Goal: Task Accomplishment & Management: Manage account settings

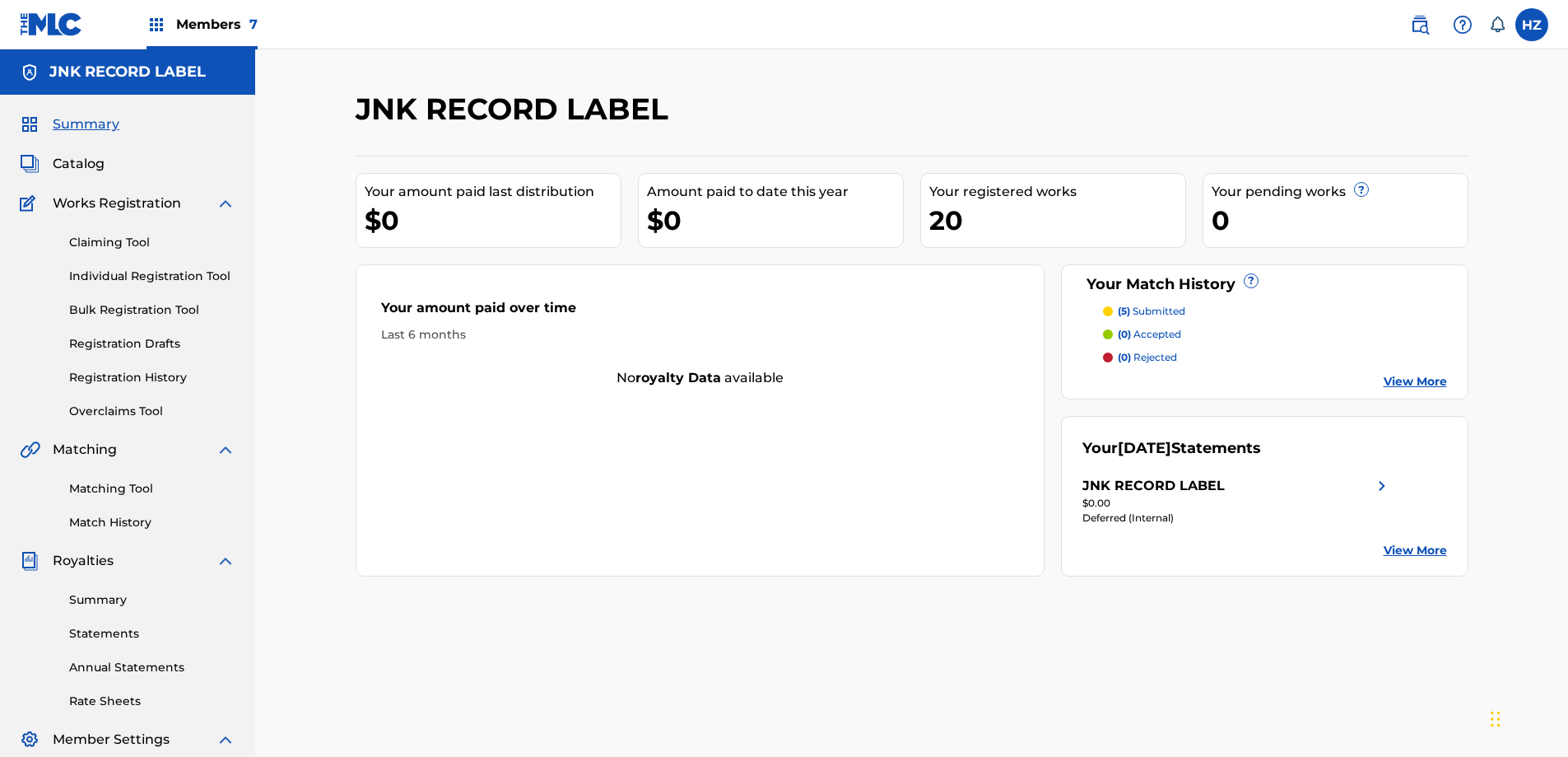
click at [90, 162] on span "Catalog" at bounding box center [78, 163] width 51 height 20
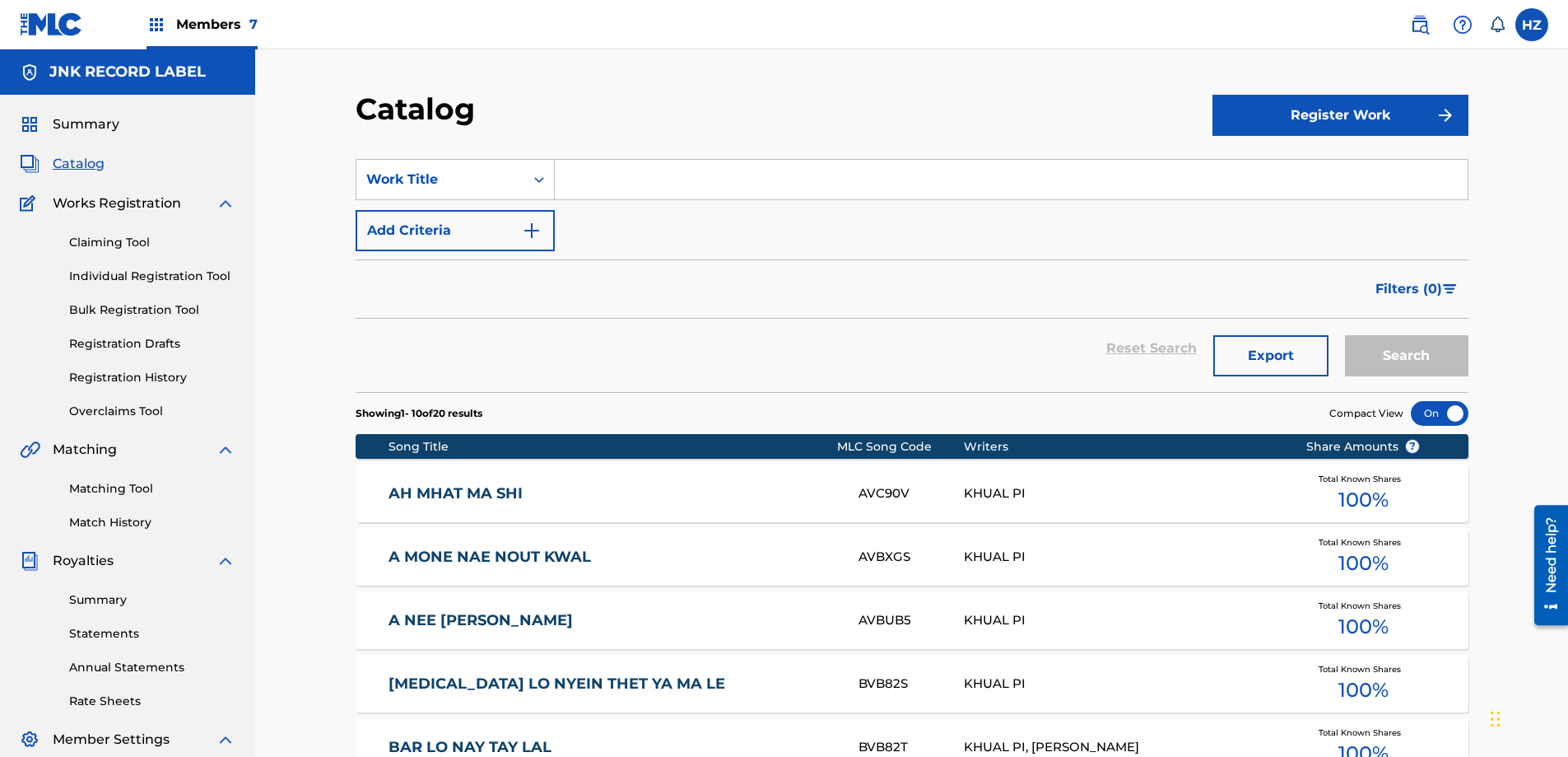
click at [1206, 124] on div "Catalog" at bounding box center [784, 115] width 857 height 49
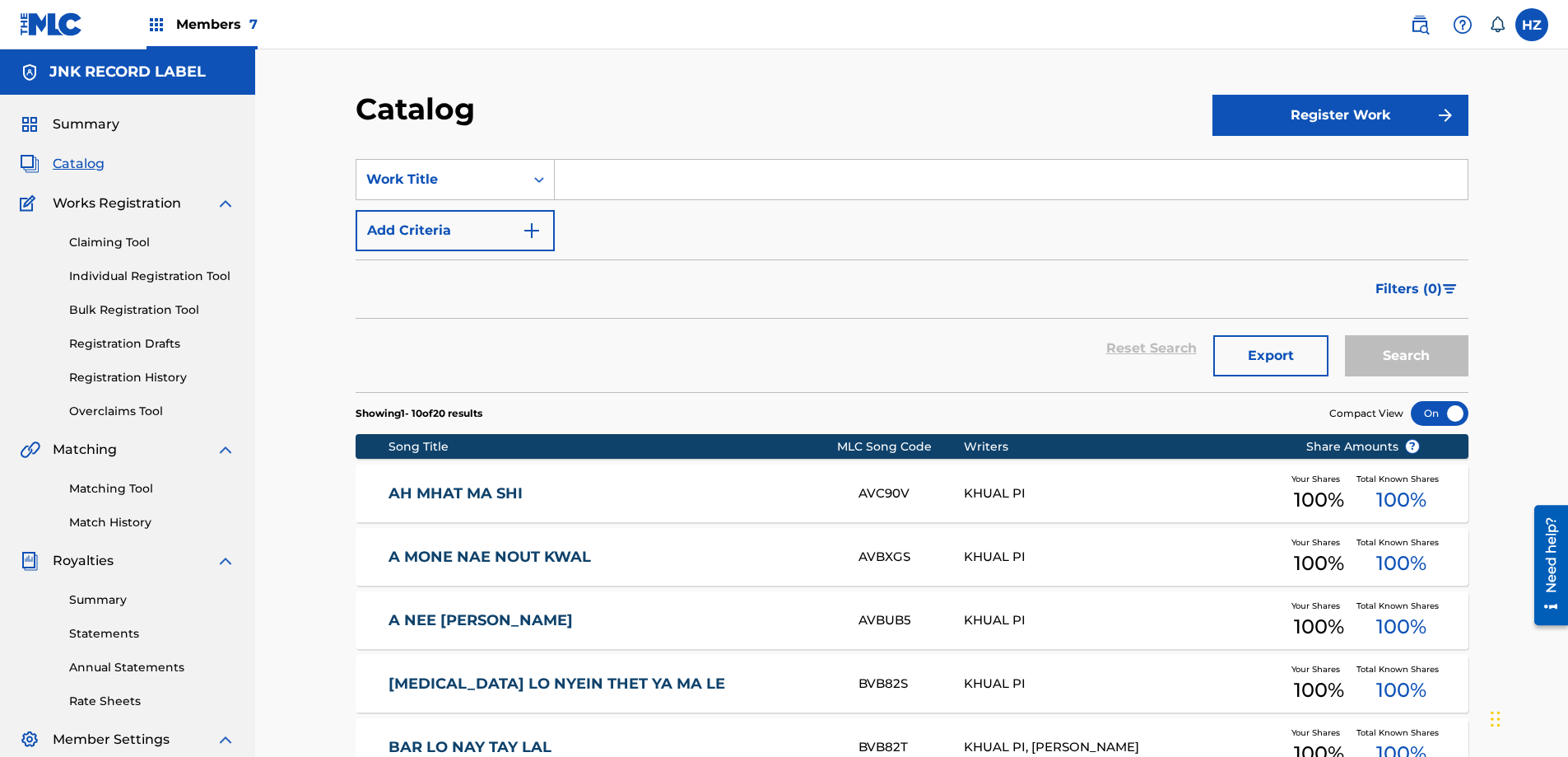
click at [1227, 120] on button "Register Work" at bounding box center [1339, 114] width 256 height 41
click at [1263, 165] on link "Individual" at bounding box center [1339, 169] width 256 height 39
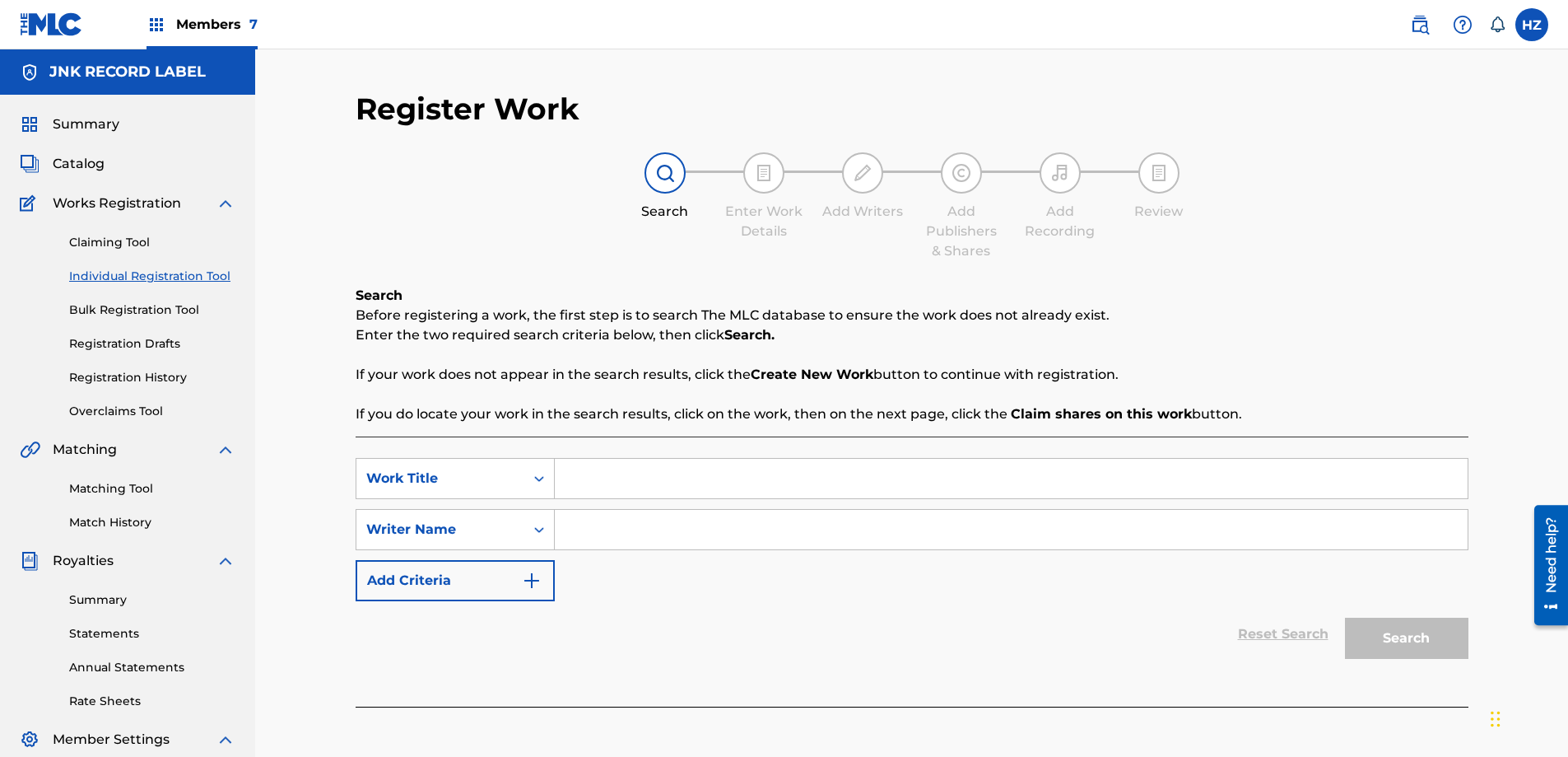
paste input "[PERSON_NAME] PAR"
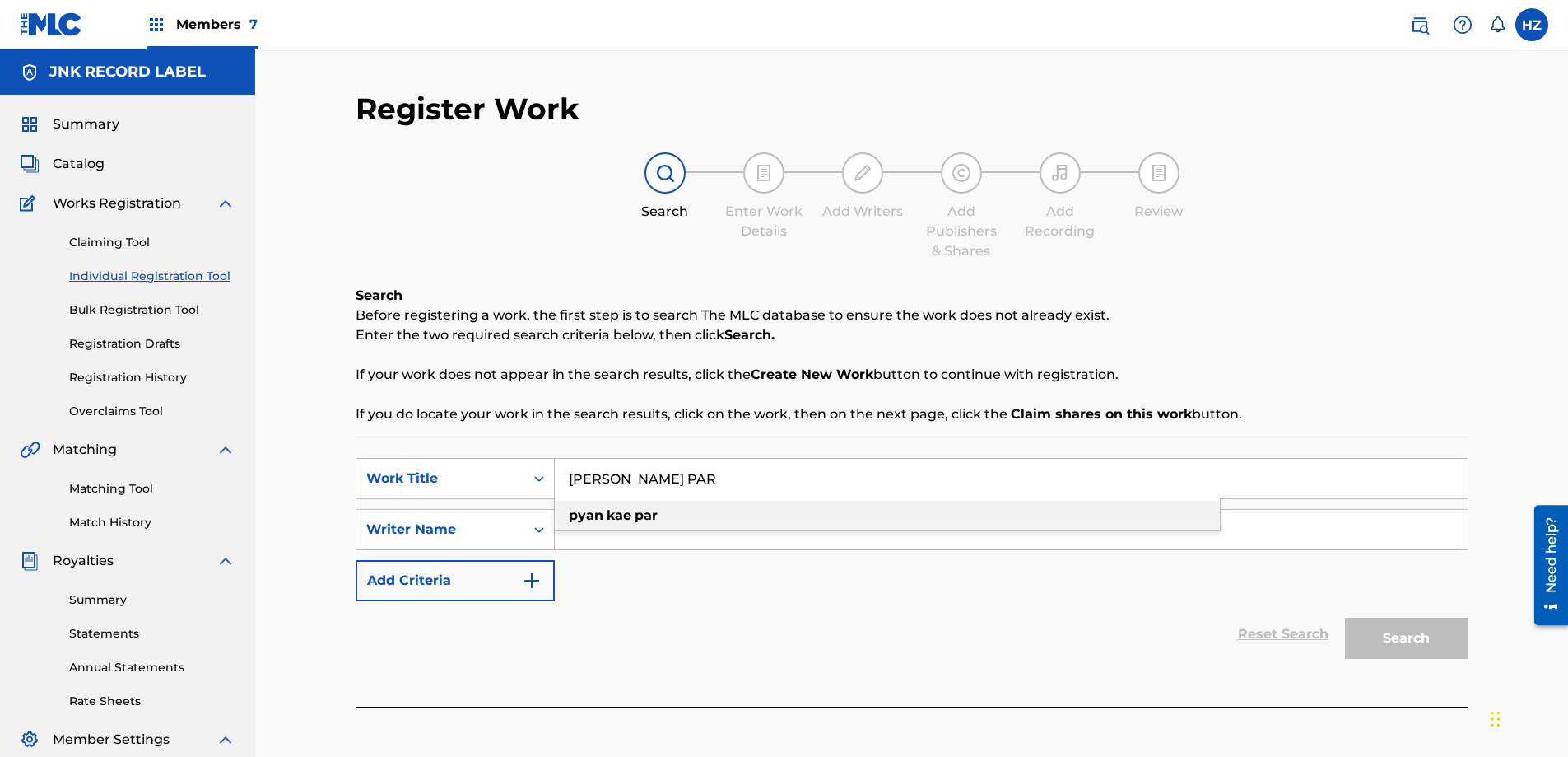
click at [774, 519] on div "[PERSON_NAME] par" at bounding box center [887, 515] width 665 height 30
type input "[PERSON_NAME] par"
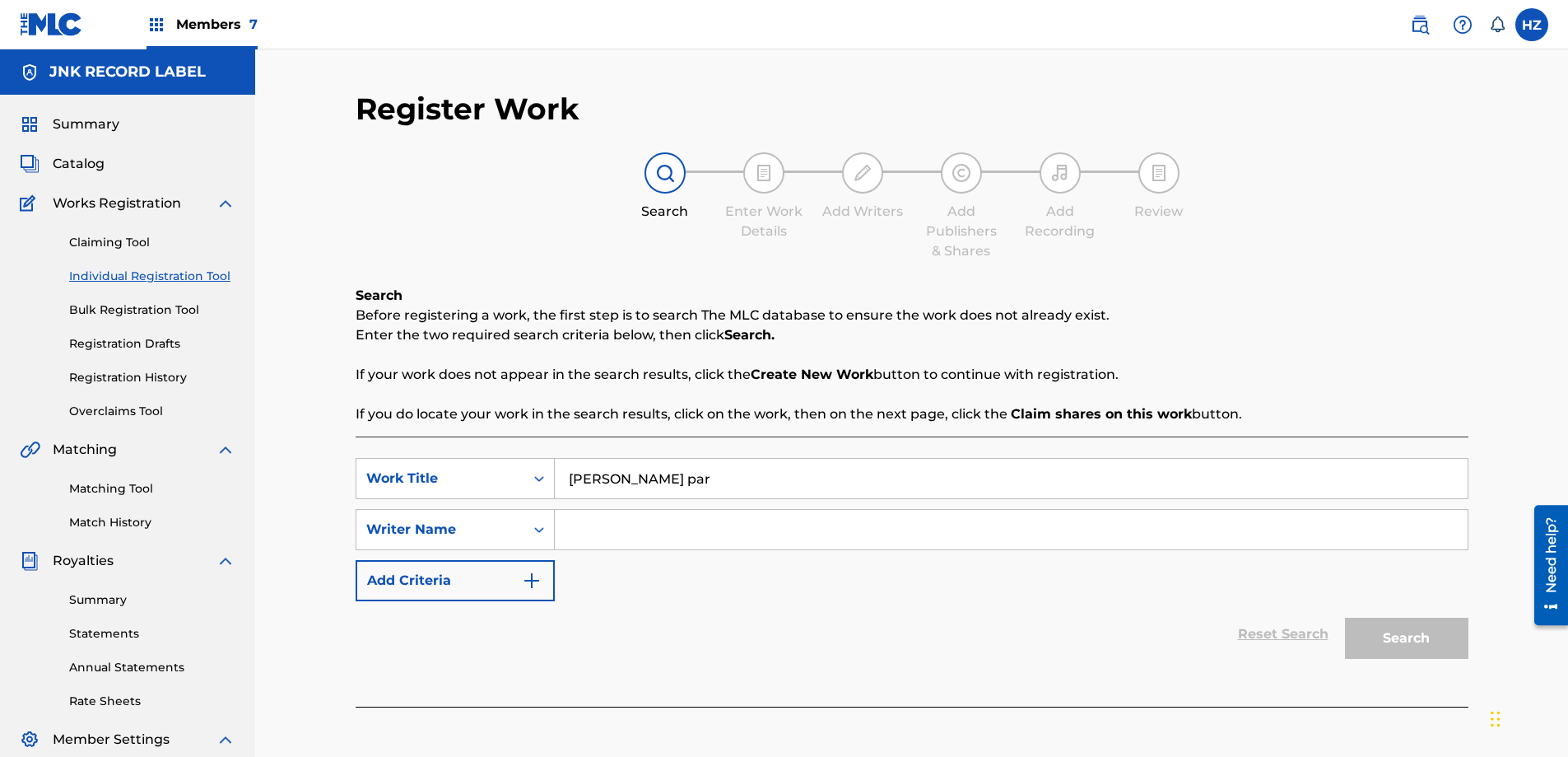
click at [774, 519] on input "Search Form" at bounding box center [1011, 529] width 913 height 39
click at [751, 524] on input "Search Form" at bounding box center [1011, 529] width 913 height 39
paste input "[PERSON_NAME] THIN"
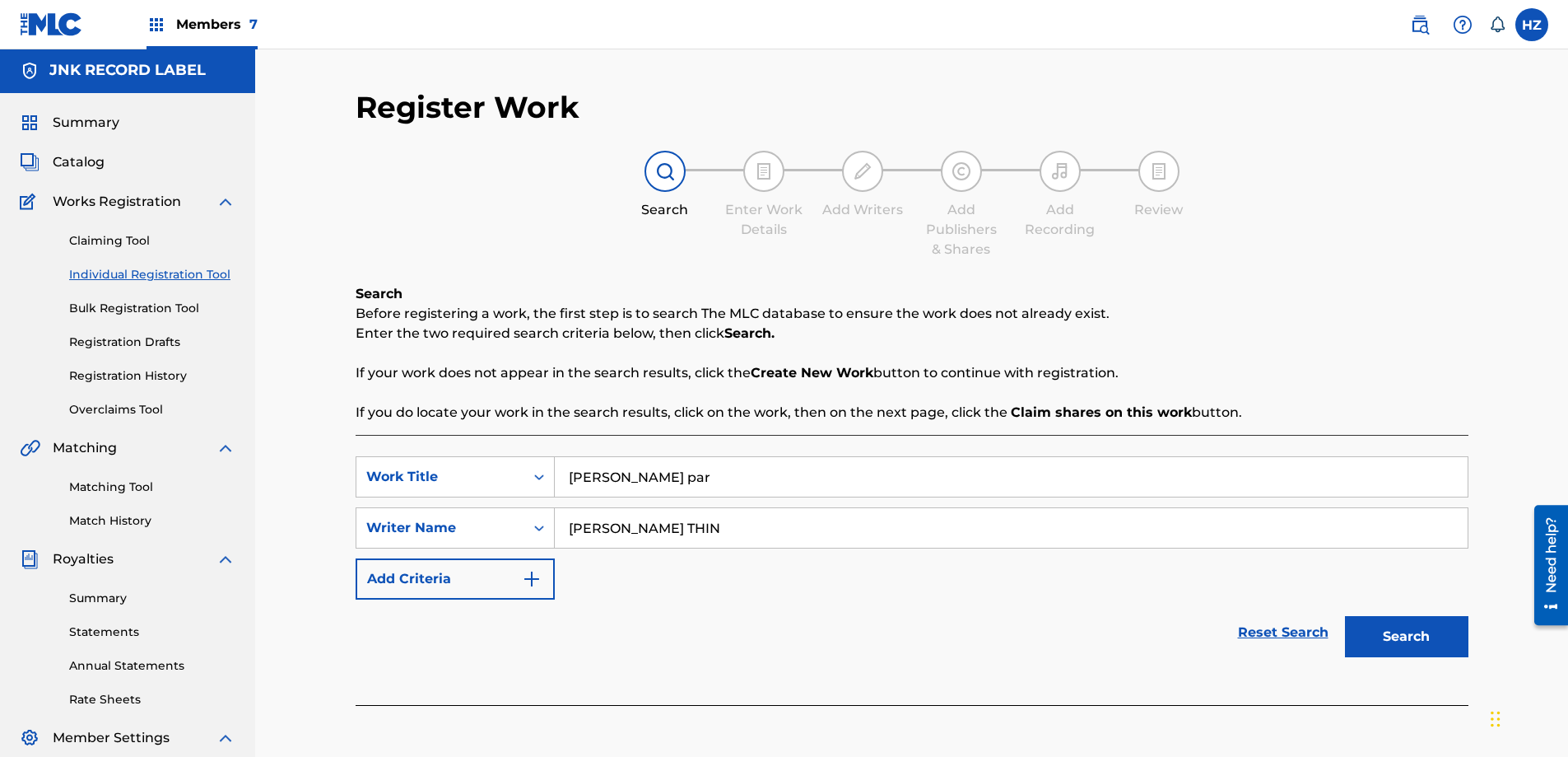
type input "[PERSON_NAME] THIN"
click at [722, 626] on div "Reset Search Search" at bounding box center [911, 632] width 1113 height 65
click at [1394, 629] on button "Search" at bounding box center [1406, 637] width 123 height 41
click at [785, 592] on div "SearchWithCriteria089cc085-0223-42df-b162-7f3ca96b6b2b Work Title [PERSON_NAME]…" at bounding box center [911, 528] width 1113 height 143
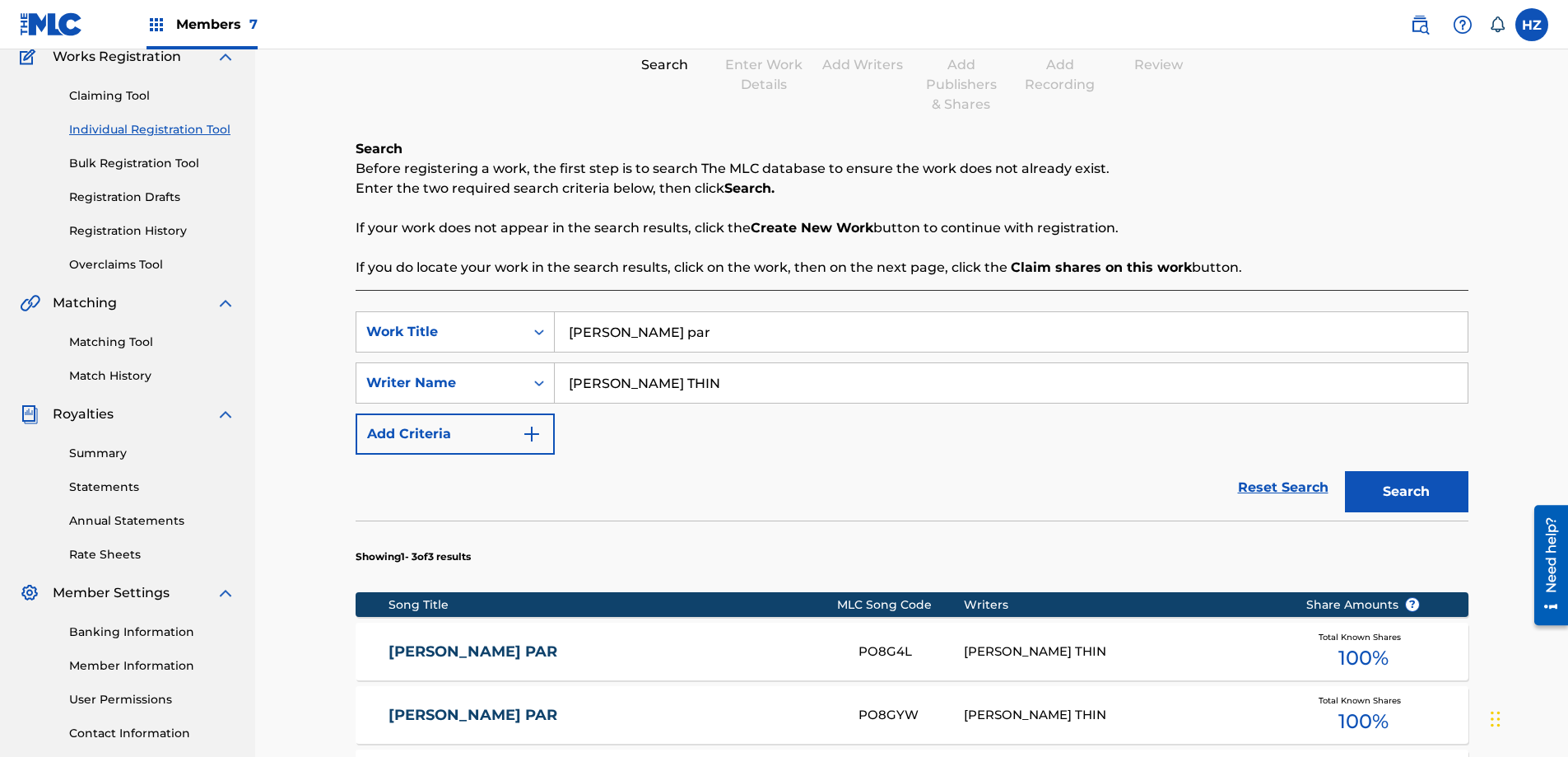
scroll to position [148, 0]
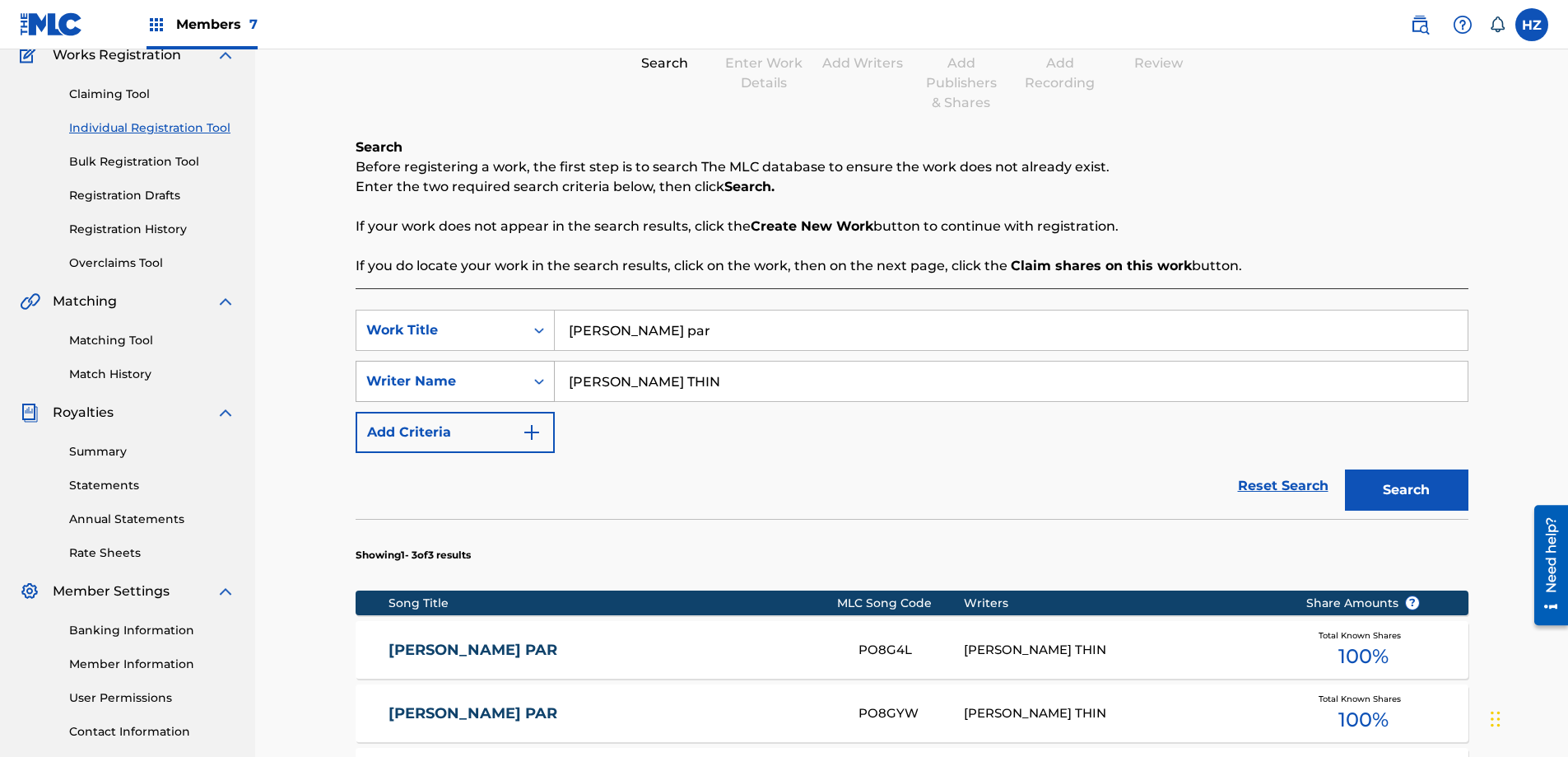
click at [540, 385] on icon "Search Form" at bounding box center [538, 381] width 17 height 17
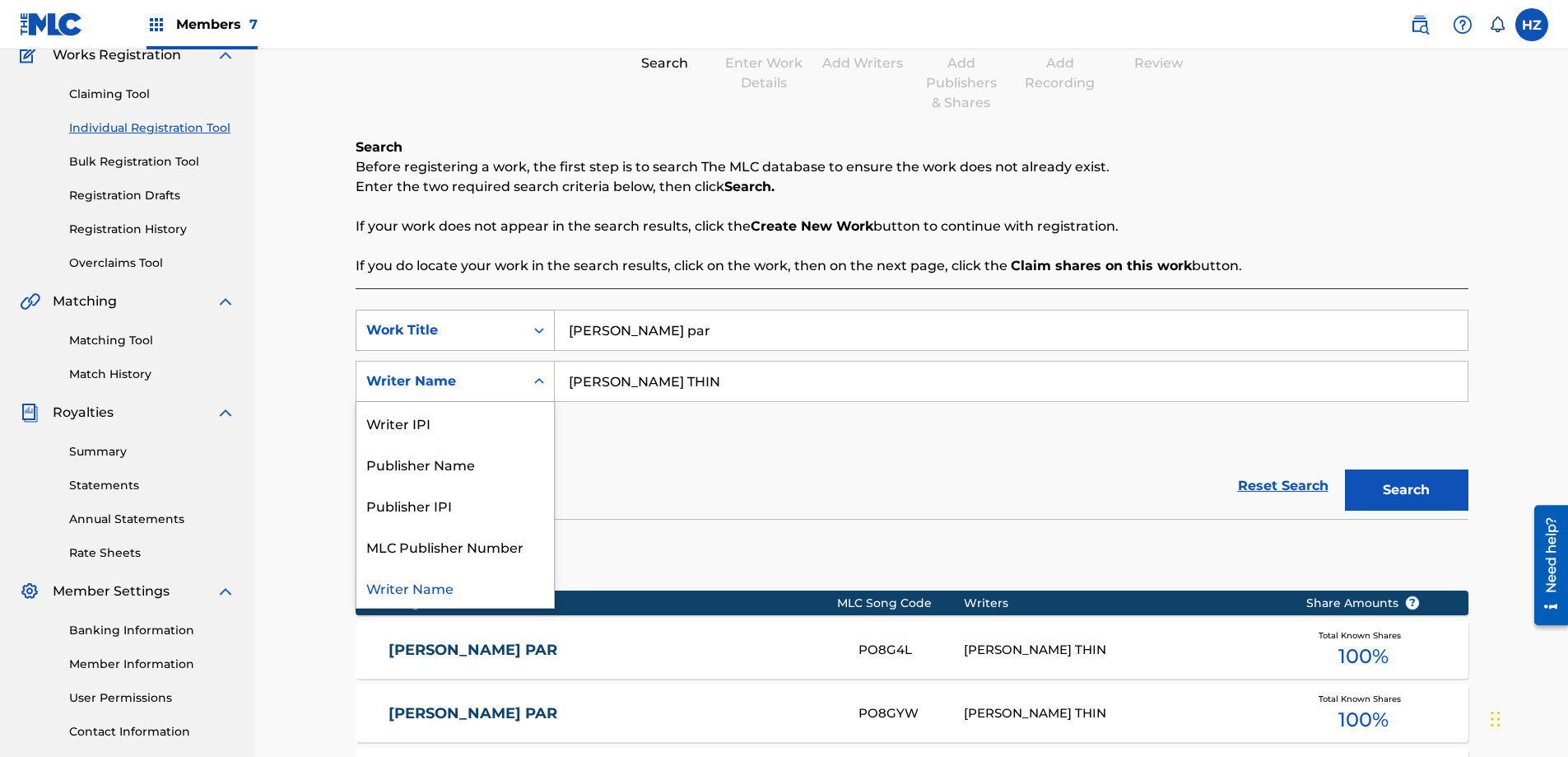
click at [540, 331] on icon "Search Form" at bounding box center [538, 330] width 17 height 17
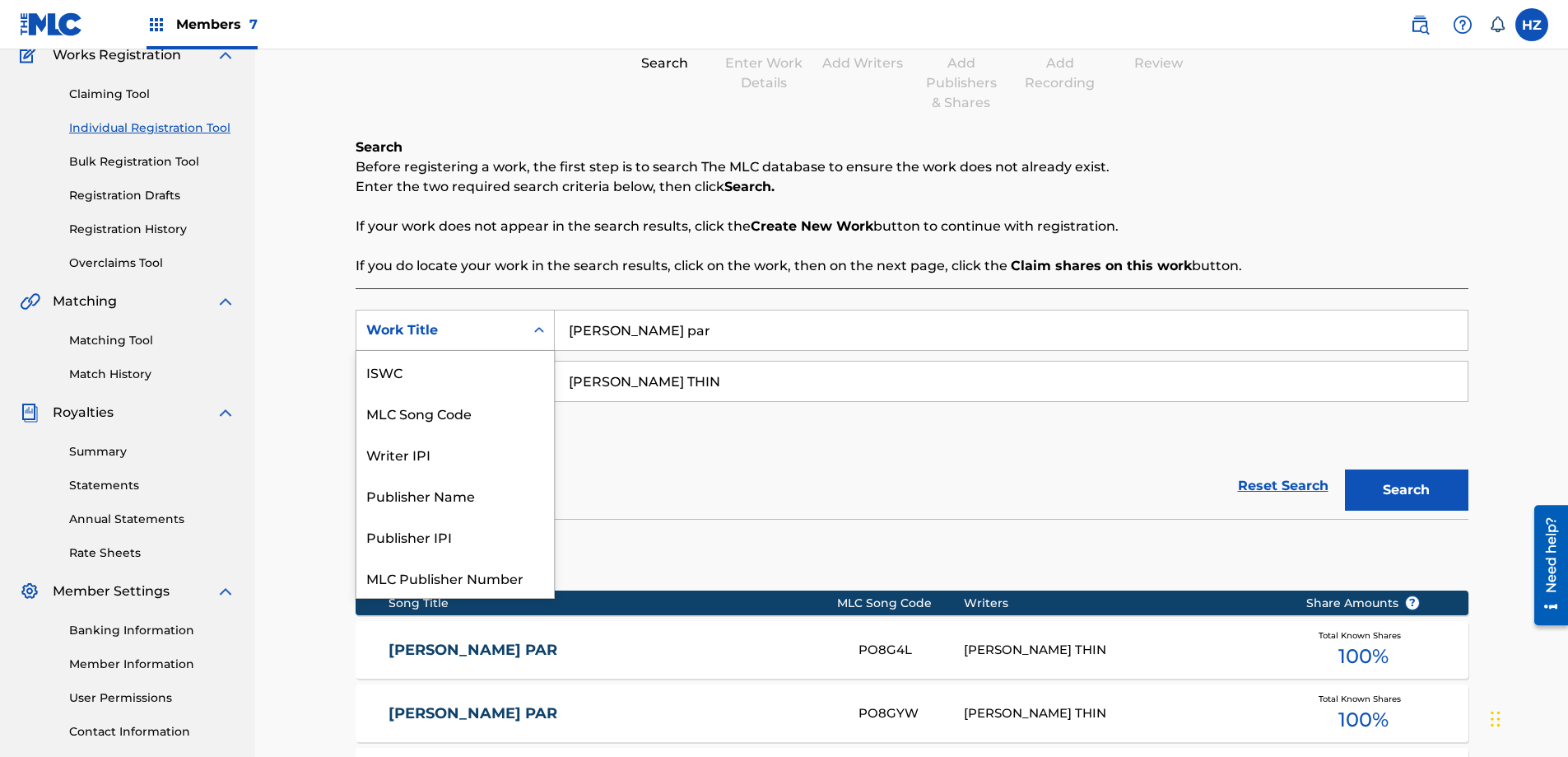
scroll to position [41, 0]
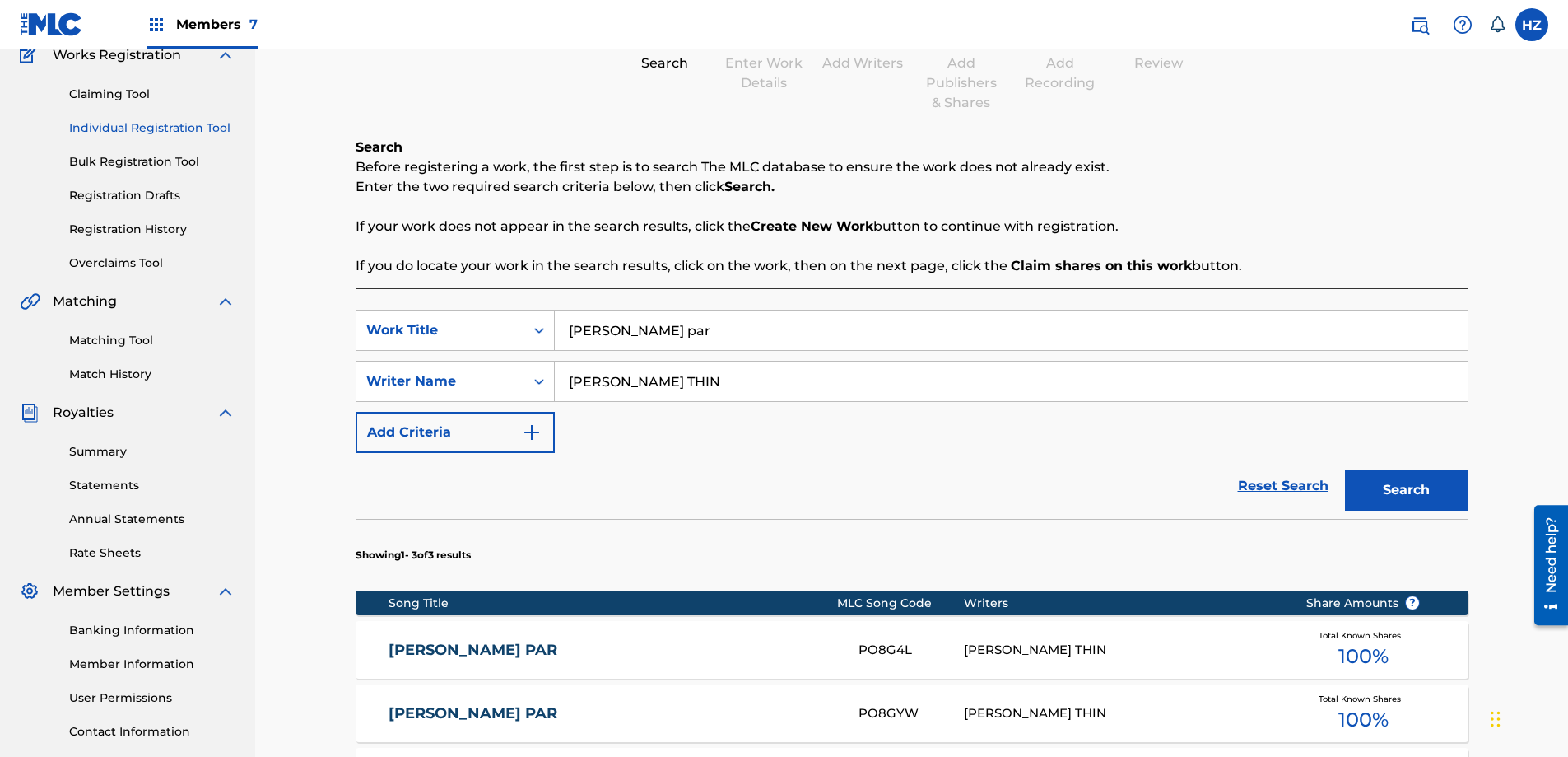
click at [735, 458] on div "Reset Search Search" at bounding box center [911, 485] width 1113 height 65
click at [1414, 493] on button "Search" at bounding box center [1406, 490] width 123 height 41
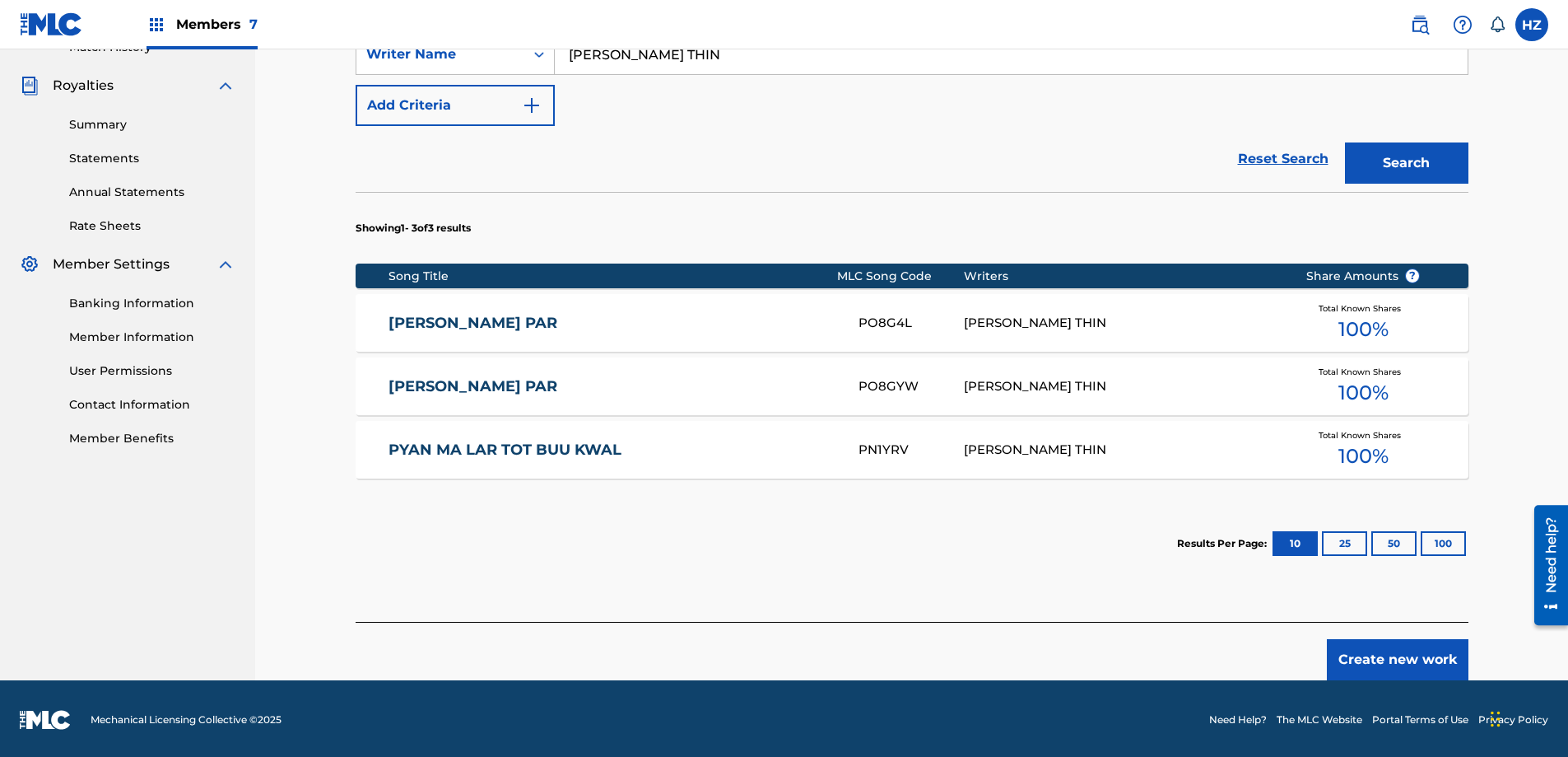
scroll to position [474, 0]
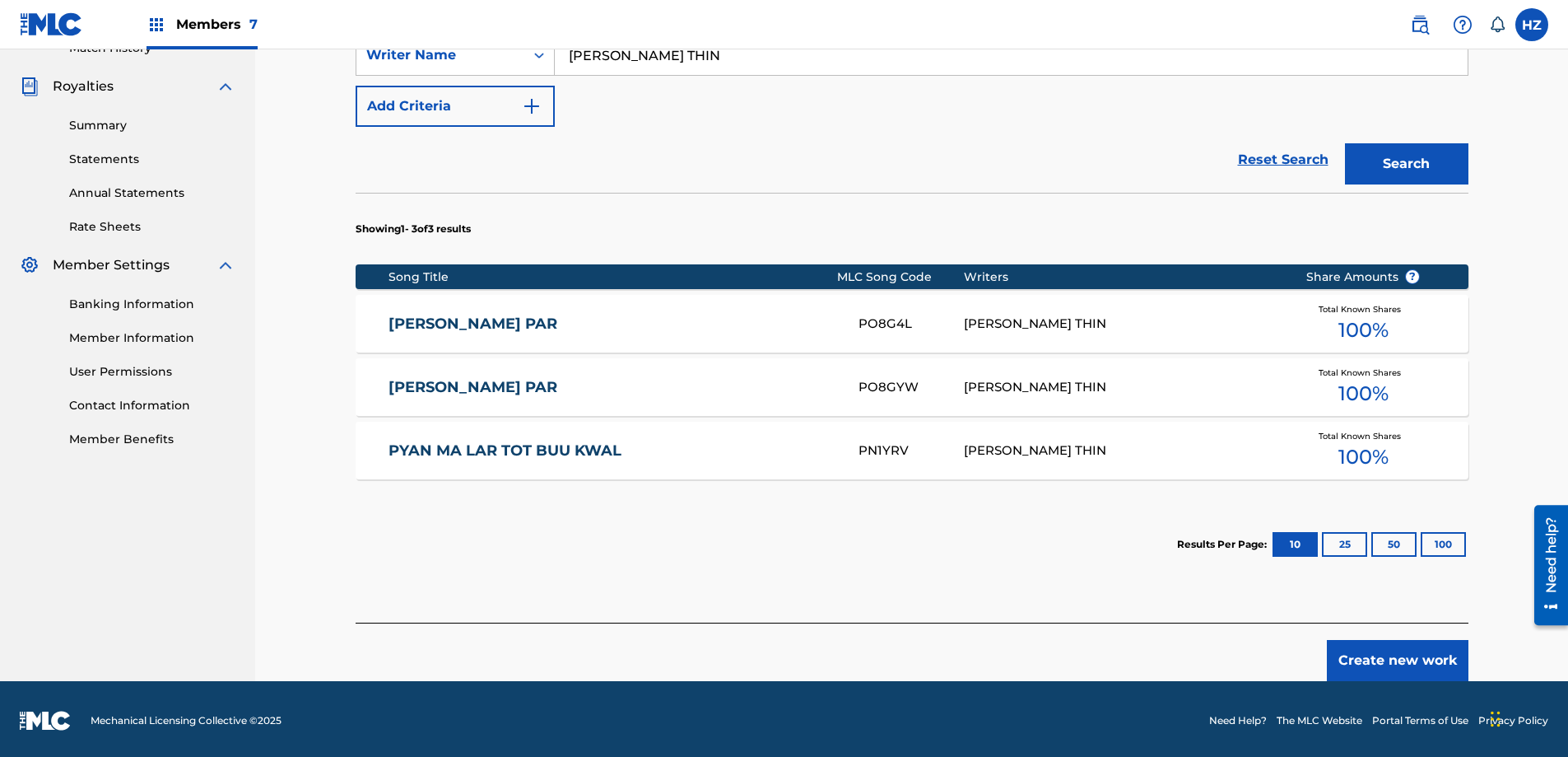
click at [458, 322] on link "[PERSON_NAME] PAR" at bounding box center [612, 324] width 448 height 19
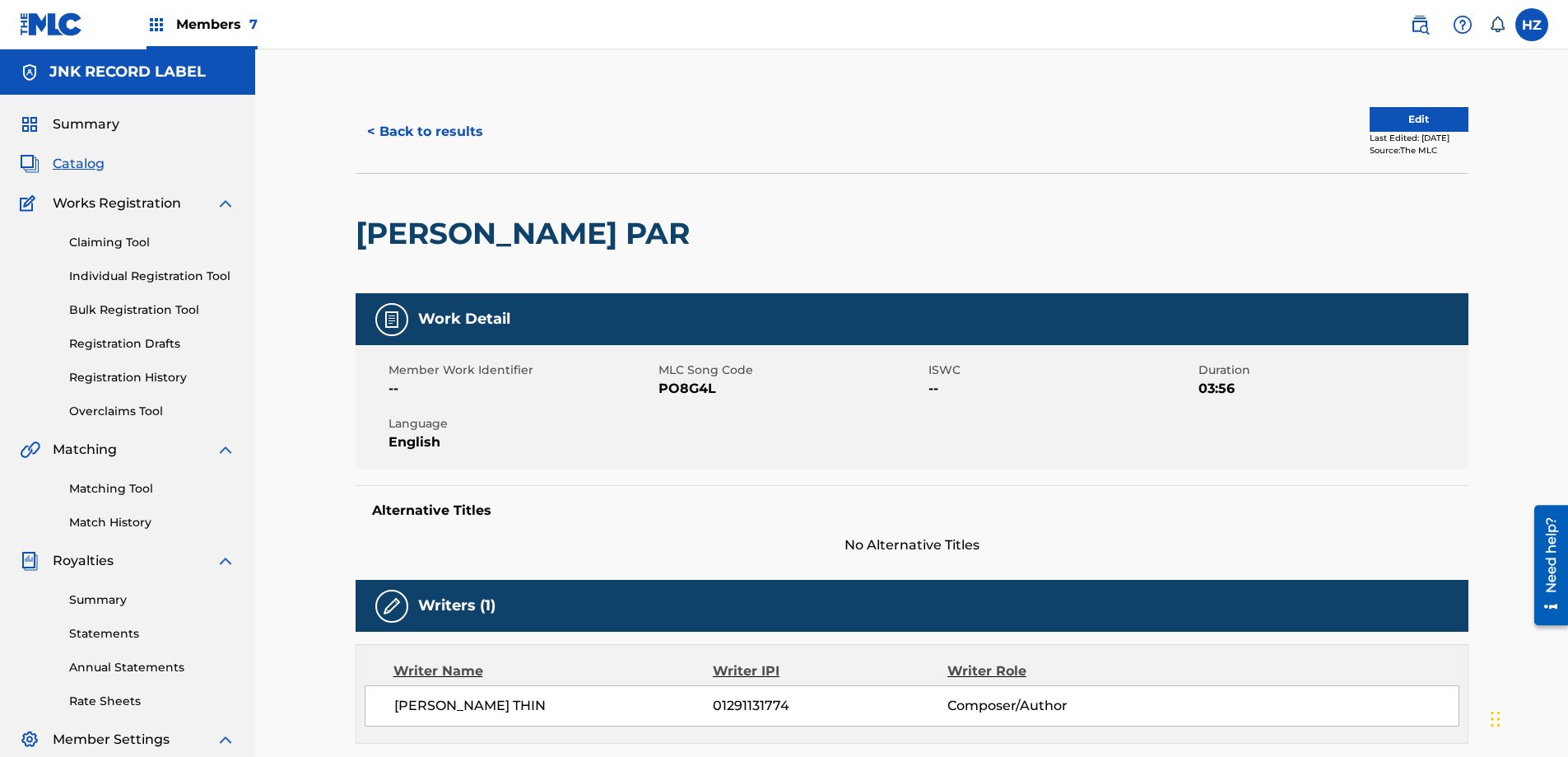
click at [146, 206] on span "Works Registration" at bounding box center [116, 203] width 128 height 20
click at [185, 271] on link "Individual Registration Tool" at bounding box center [152, 276] width 166 height 17
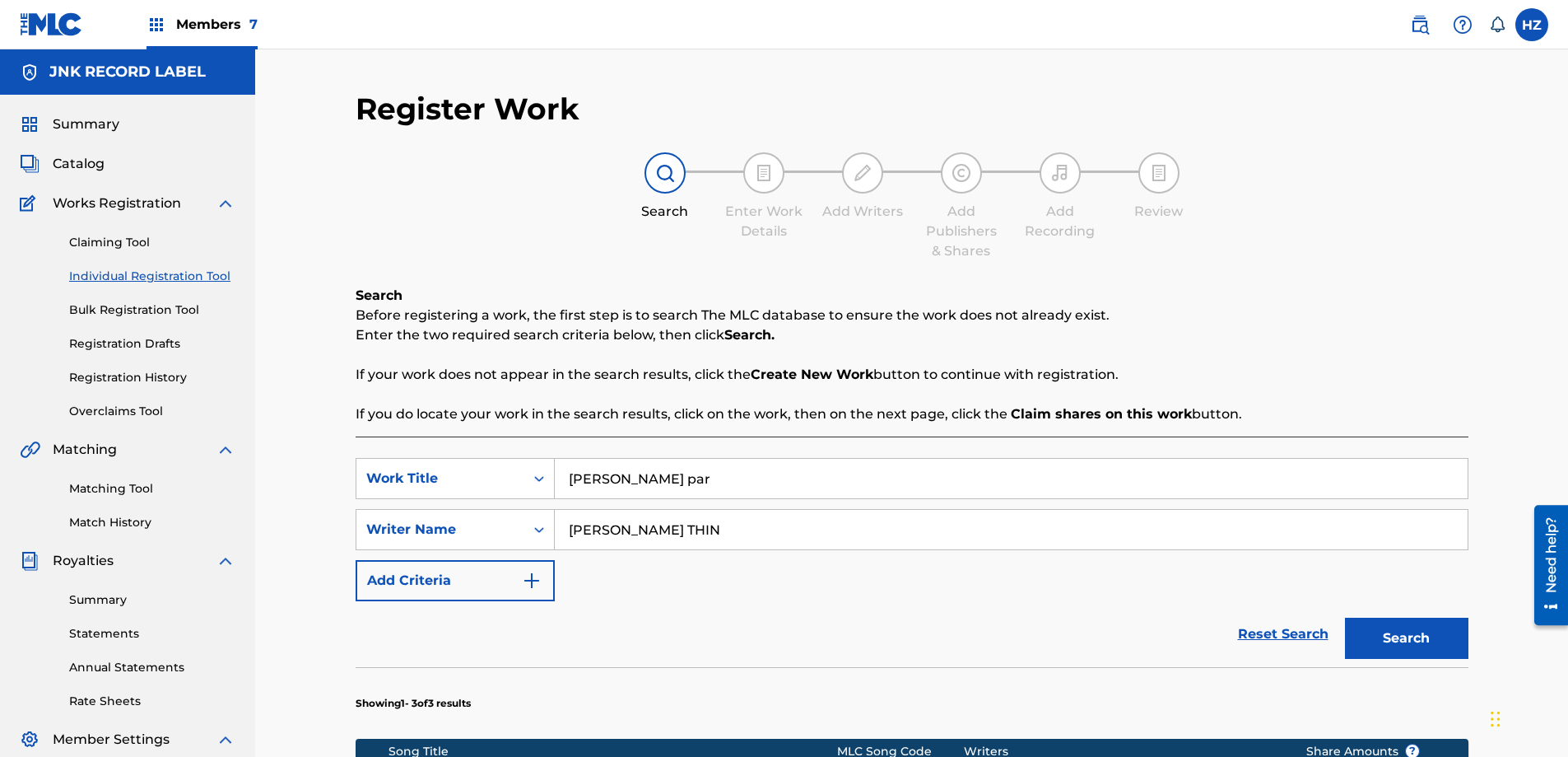
click at [594, 526] on input "[PERSON_NAME] THIN" at bounding box center [1011, 529] width 913 height 39
click at [594, 525] on input "[PERSON_NAME] THIN" at bounding box center [1011, 529] width 913 height 39
click at [479, 523] on div "Writer Name" at bounding box center [441, 529] width 148 height 20
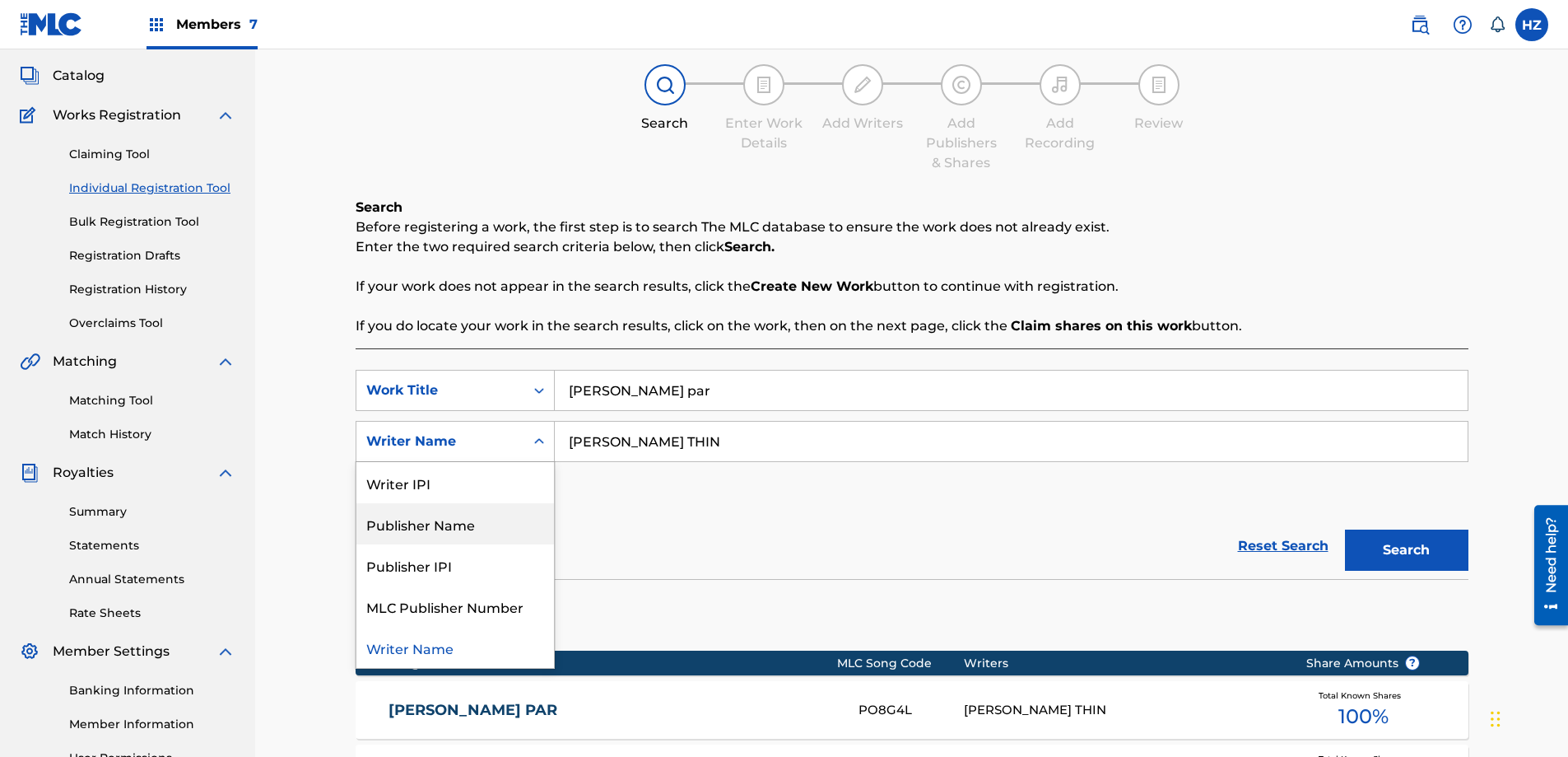
scroll to position [180, 0]
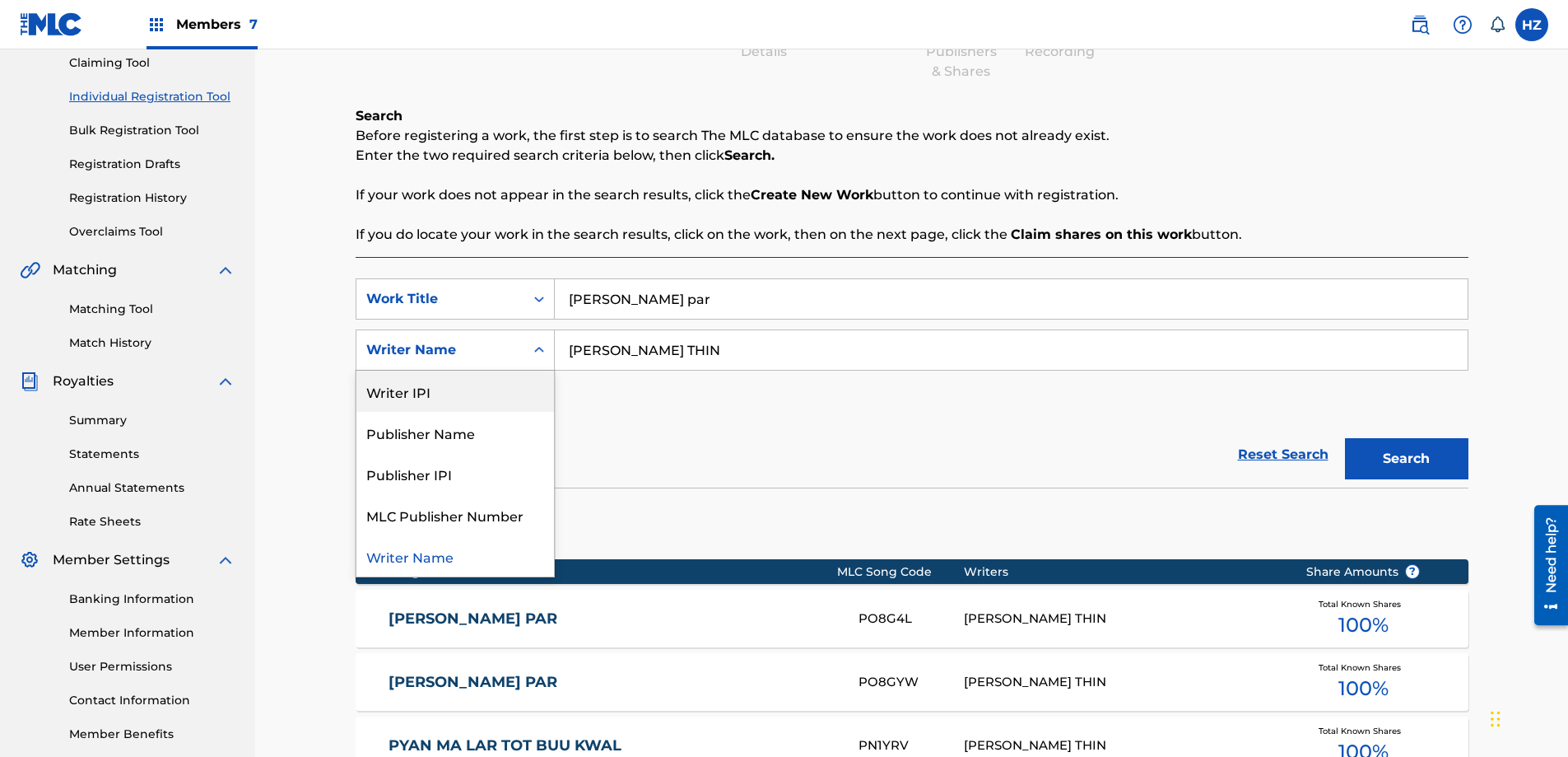
click at [432, 403] on div "Writer IPI" at bounding box center [455, 390] width 197 height 41
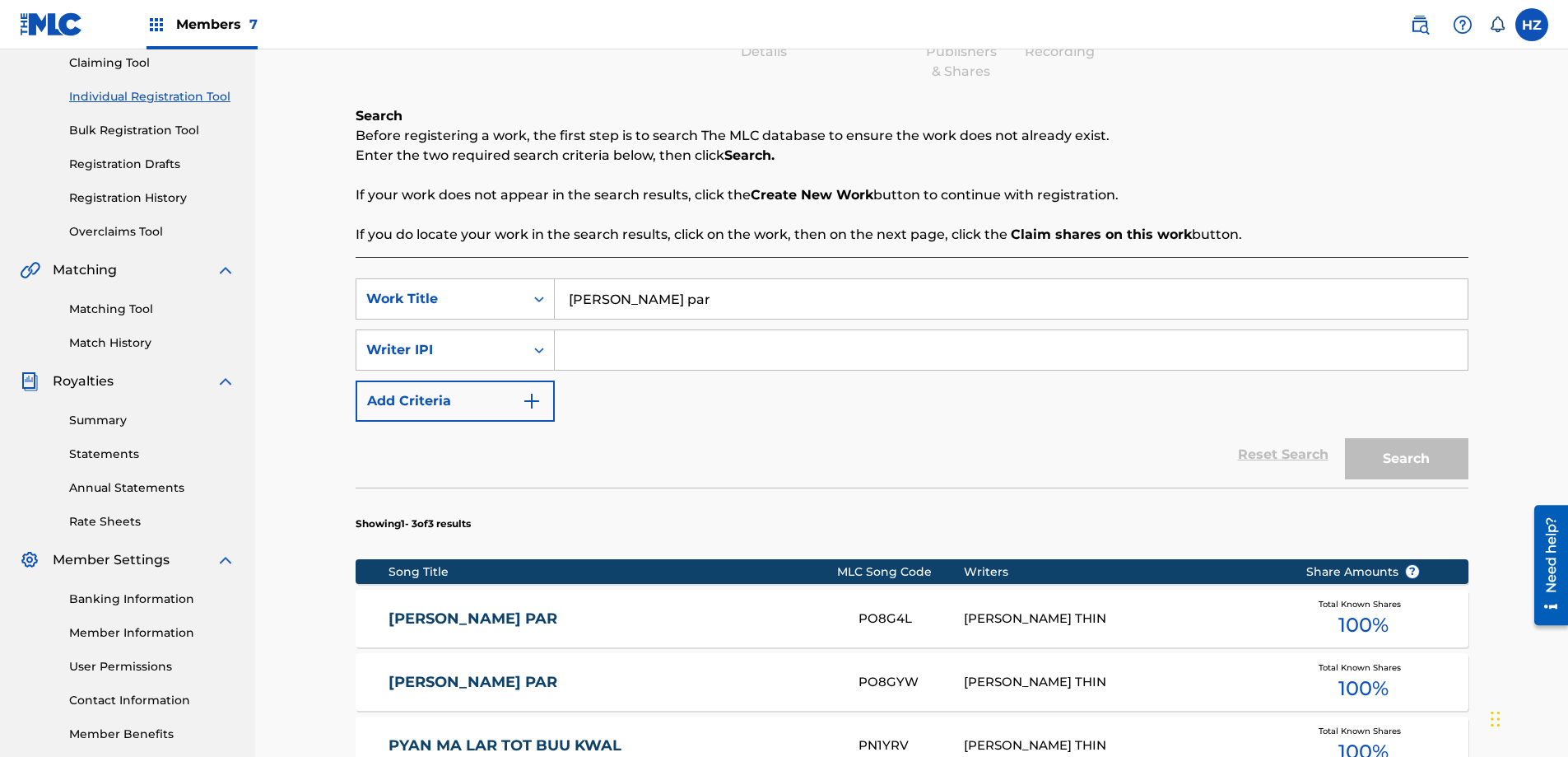
click at [635, 345] on input "Search Form" at bounding box center [1011, 349] width 913 height 39
type input "Htain [PERSON_NAME]"
click at [524, 349] on div "Search Form" at bounding box center [539, 350] width 30 height 30
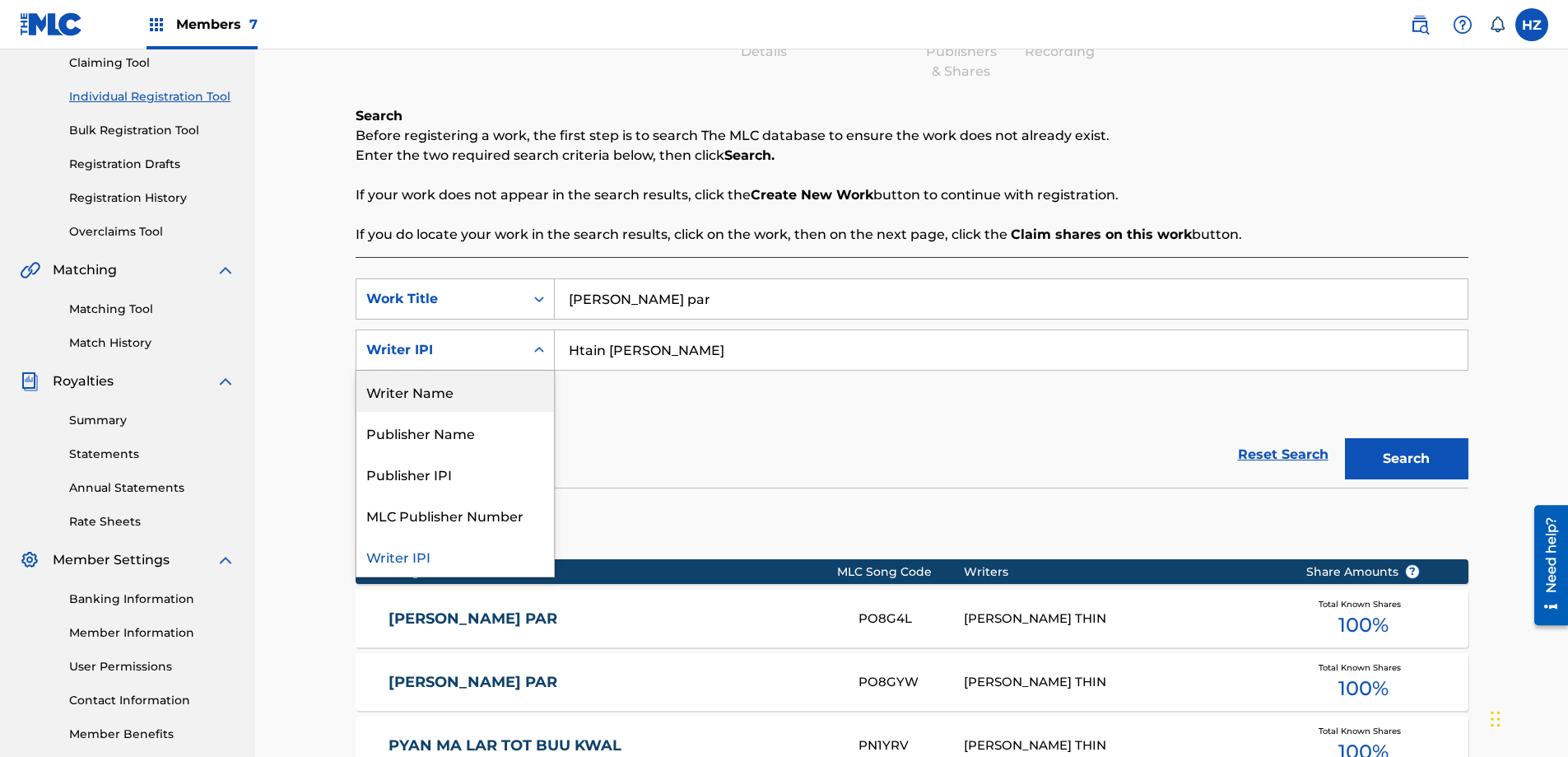
click at [437, 395] on div "Writer Name" at bounding box center [455, 390] width 197 height 41
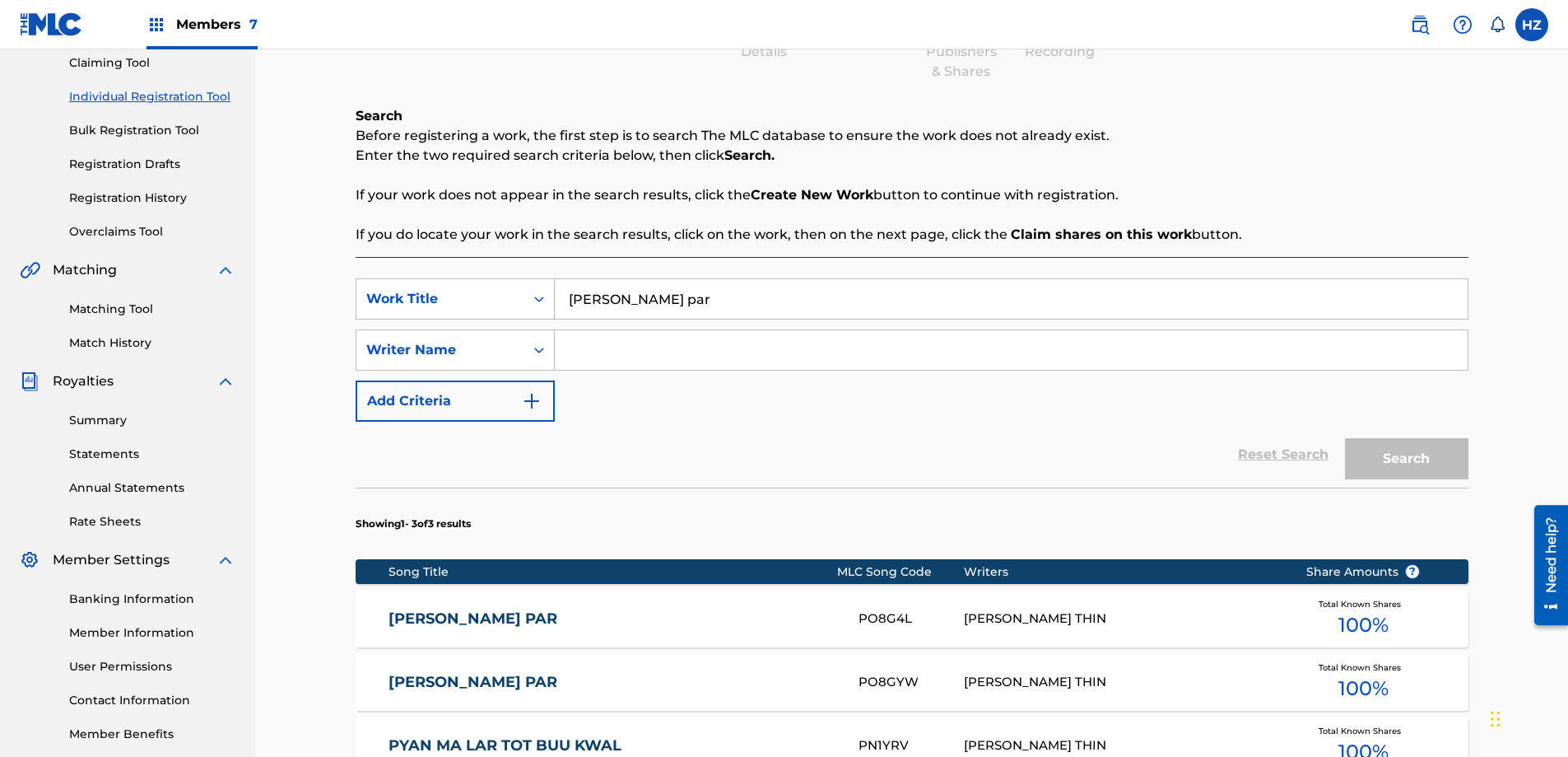
click at [638, 311] on input "[PERSON_NAME] par" at bounding box center [1011, 299] width 913 height 39
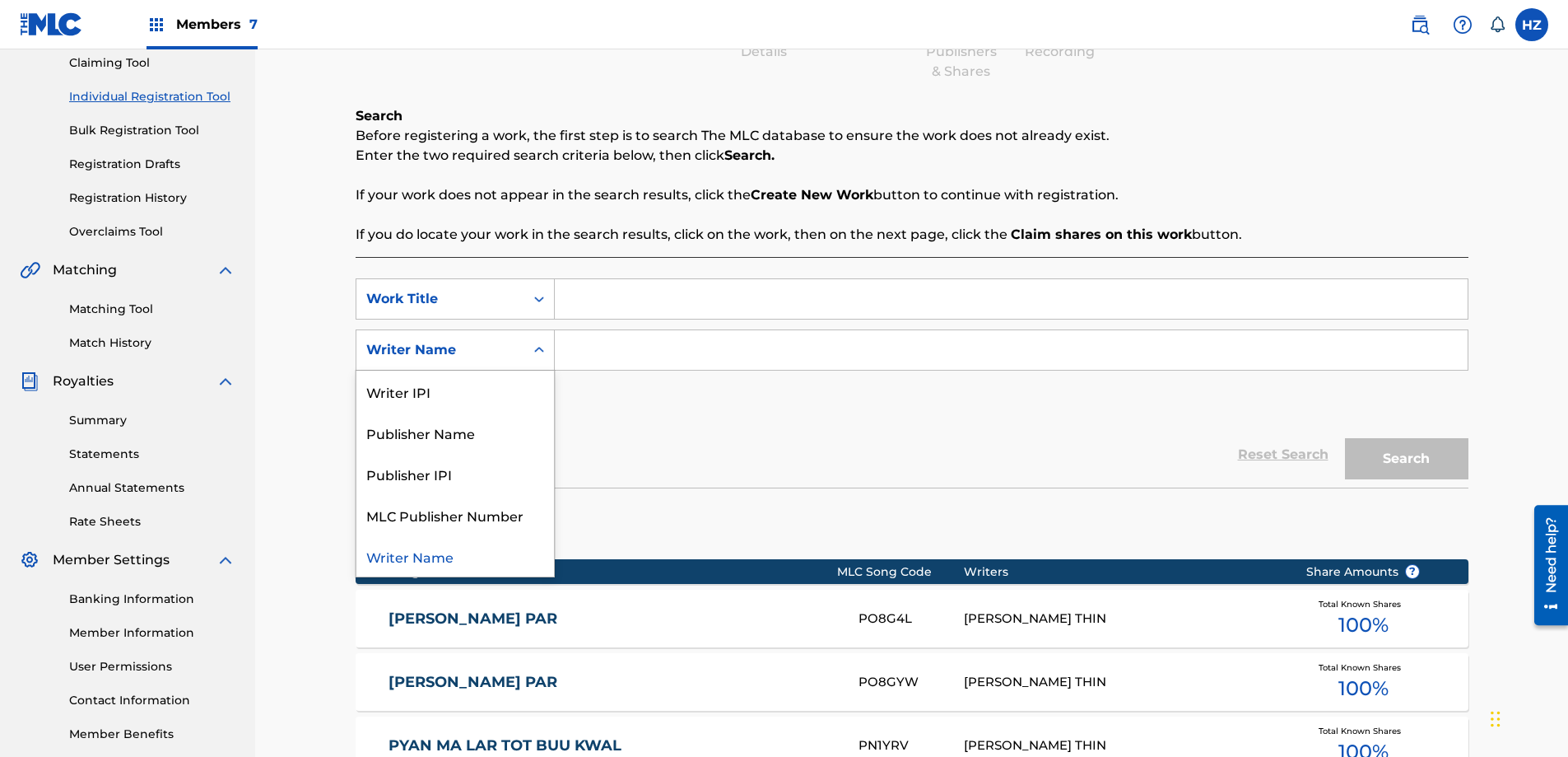
click at [544, 362] on div "Search Form" at bounding box center [539, 350] width 30 height 30
drag, startPoint x: 487, startPoint y: 393, endPoint x: 592, endPoint y: 348, distance: 114.2
click at [592, 348] on div "SearchWithCriteria22d67a39-91c3-4ad2-8508-b02a8d99228e Publisher Name, 2 of 5. …" at bounding box center [911, 349] width 1113 height 41
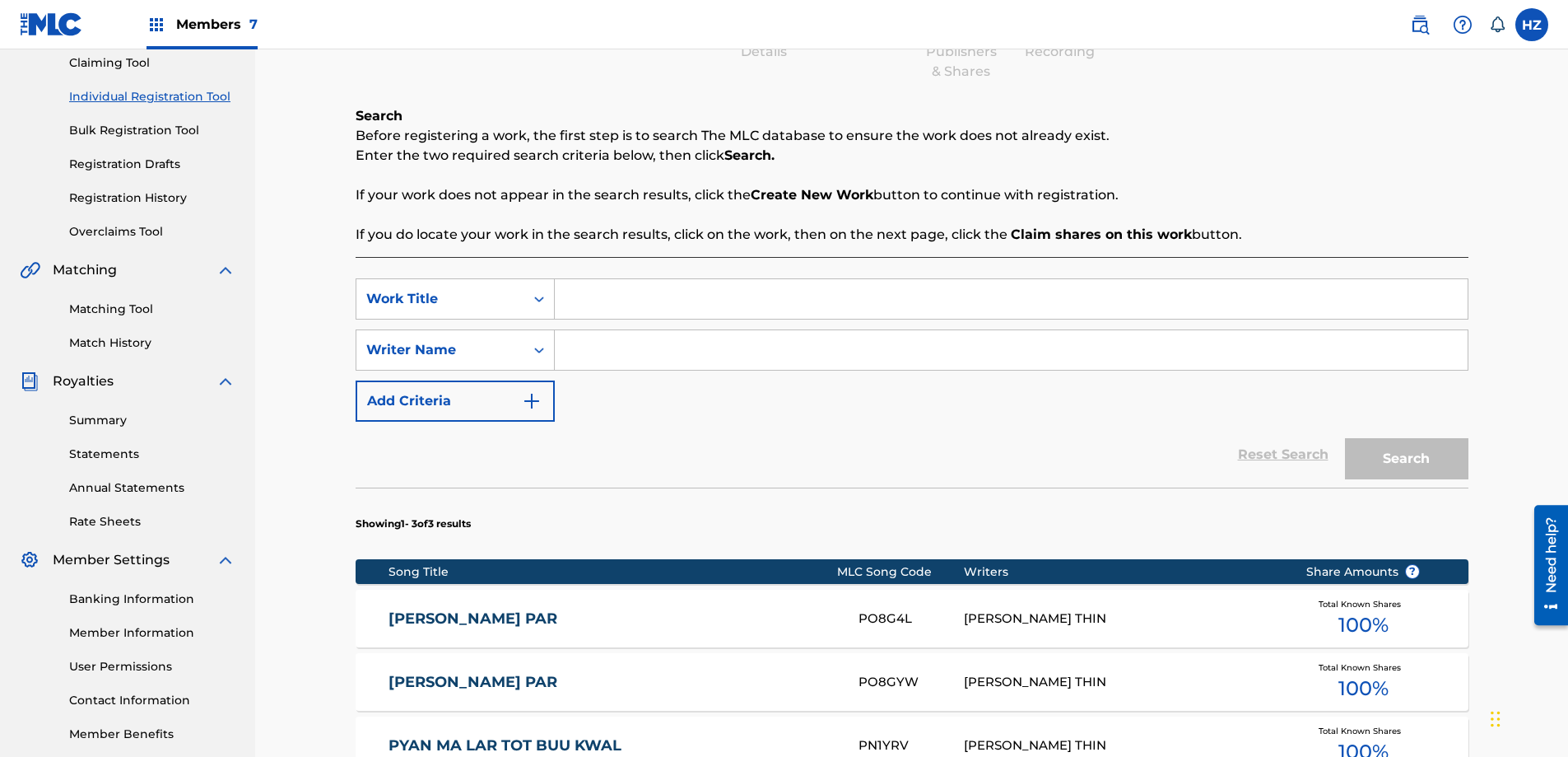
click at [594, 347] on input "Search Form" at bounding box center [1011, 349] width 913 height 39
type input "HTAIN MIN ZAW"
click at [722, 425] on div "Reset Search Search" at bounding box center [911, 454] width 1113 height 65
click at [682, 308] on input "Search Form" at bounding box center [1011, 299] width 913 height 39
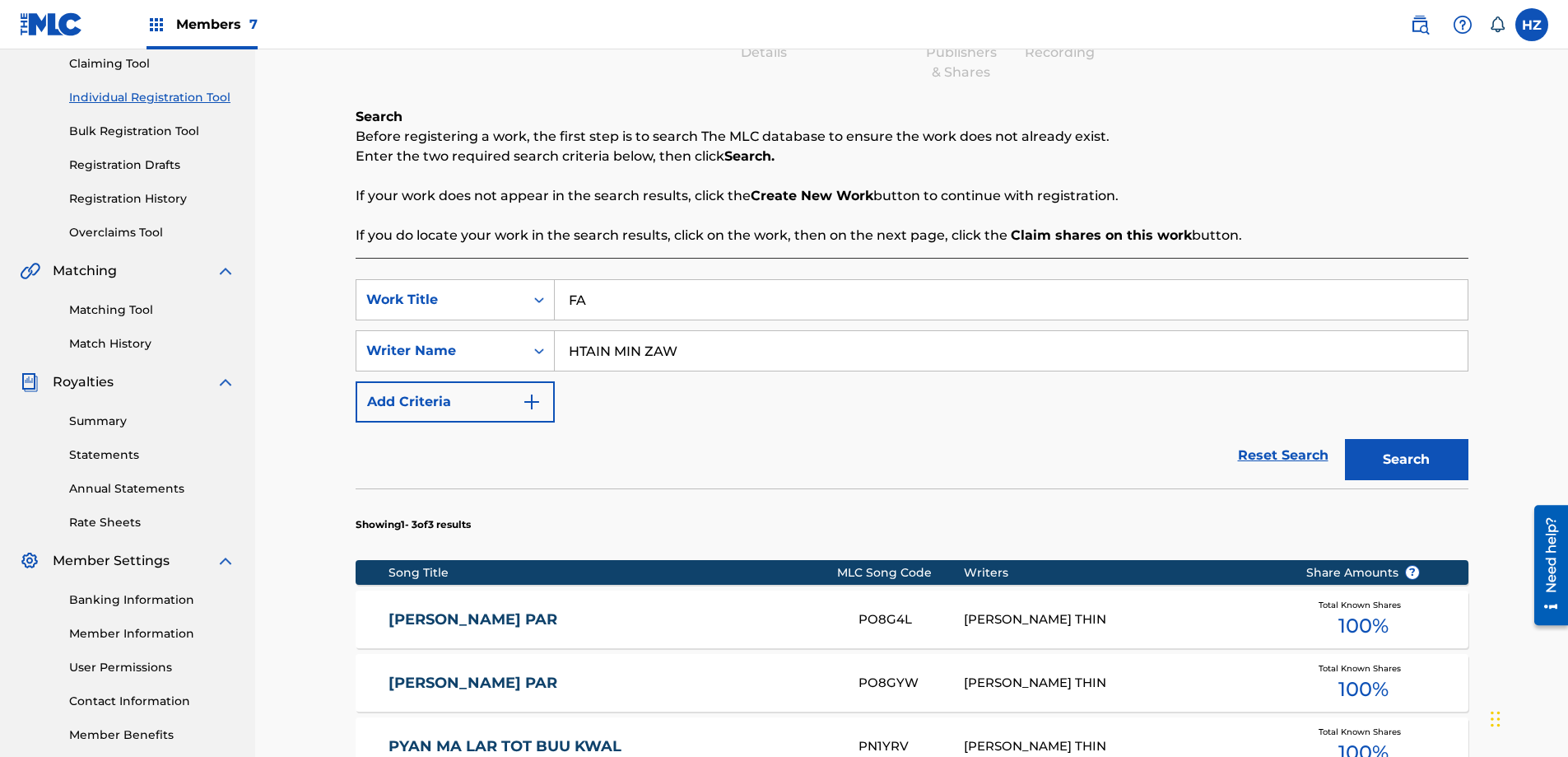
type input "F"
click at [538, 404] on img "Search Form" at bounding box center [531, 402] width 20 height 20
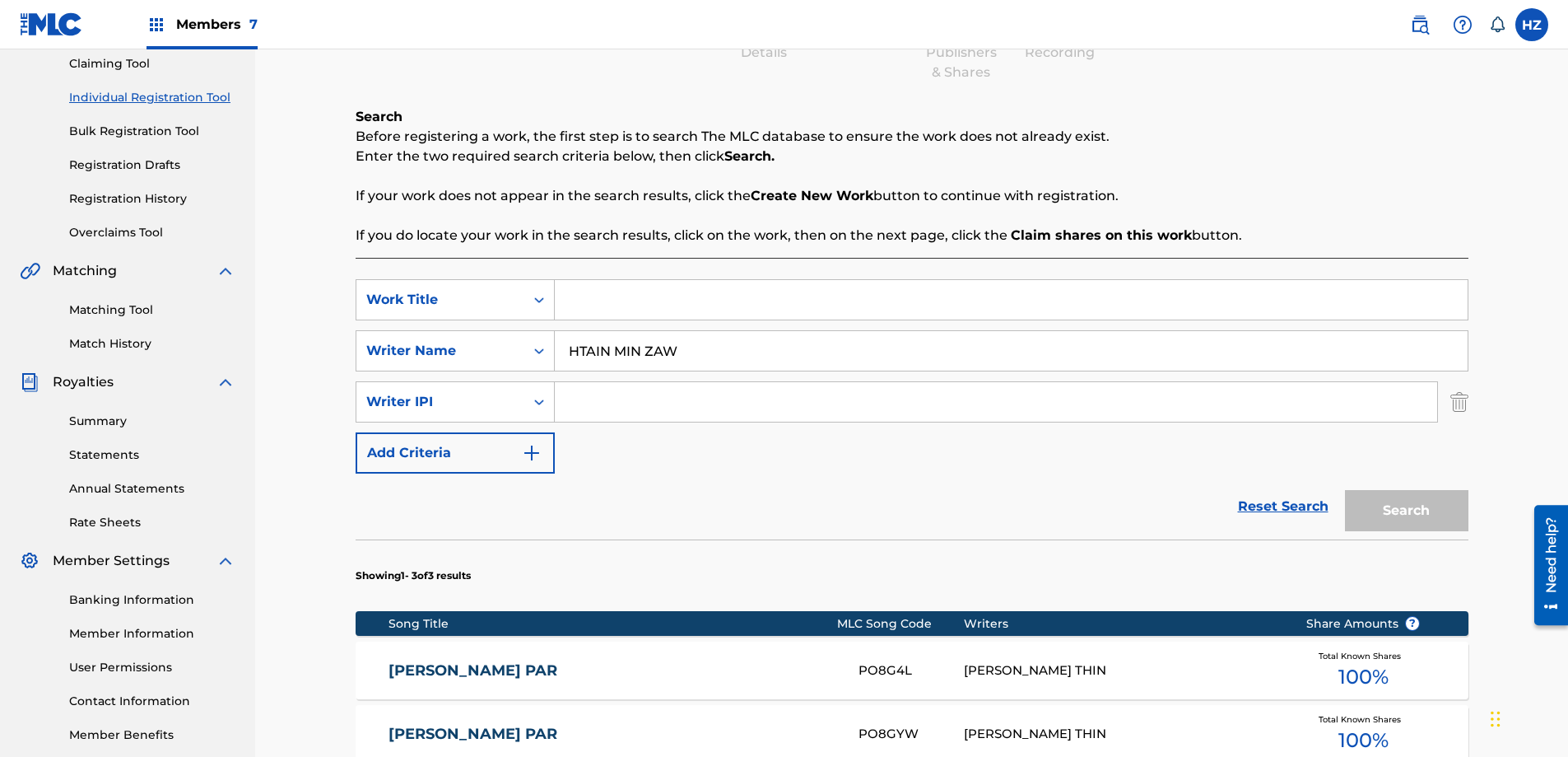
click at [512, 272] on div "SearchWithCriteria089cc085-0223-42df-b162-7f3ca96b6b2b Work Title SearchWithCri…" at bounding box center [911, 613] width 1113 height 712
click at [521, 289] on div "Work Title" at bounding box center [440, 299] width 168 height 31
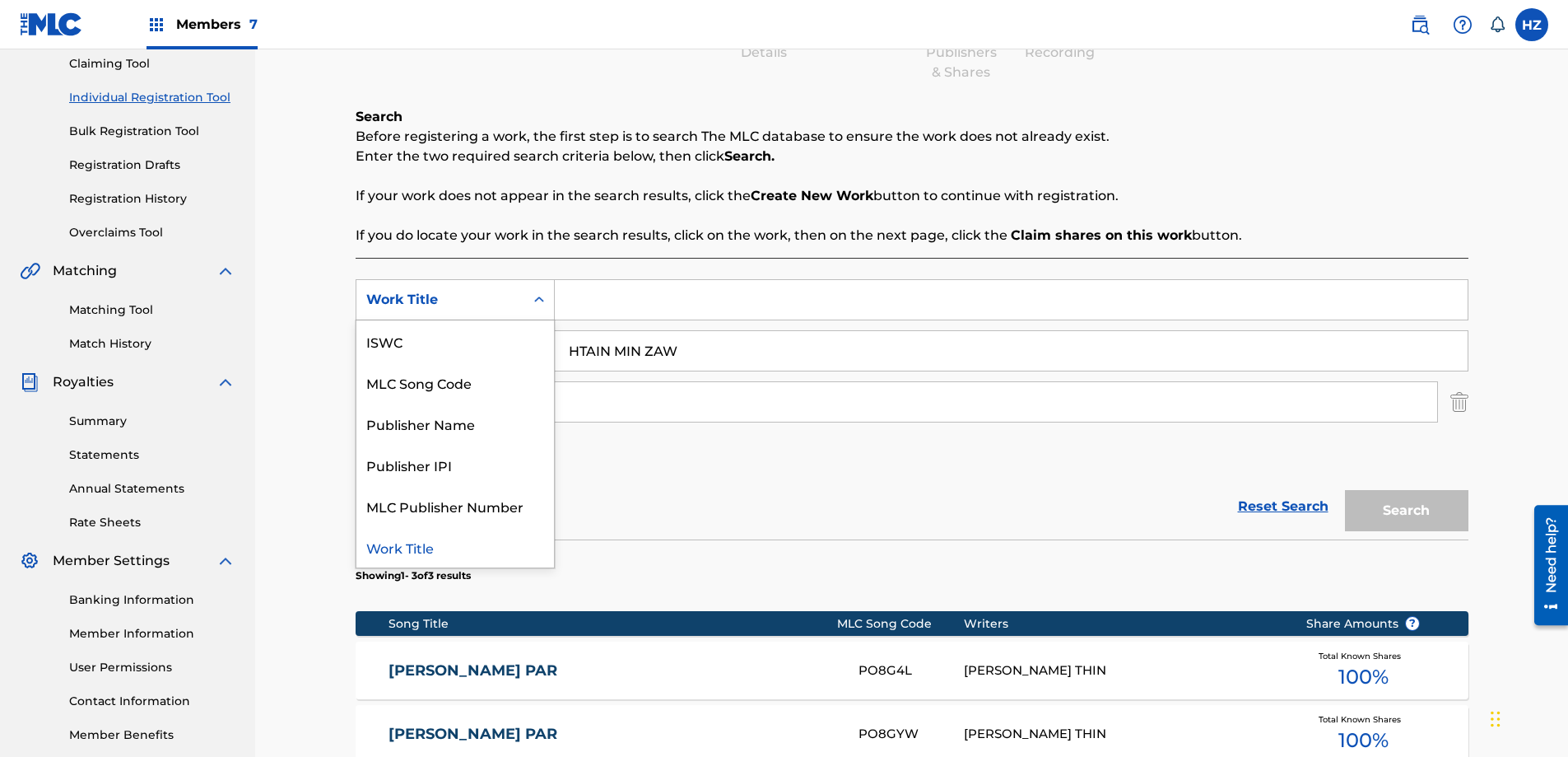
scroll to position [173, 0]
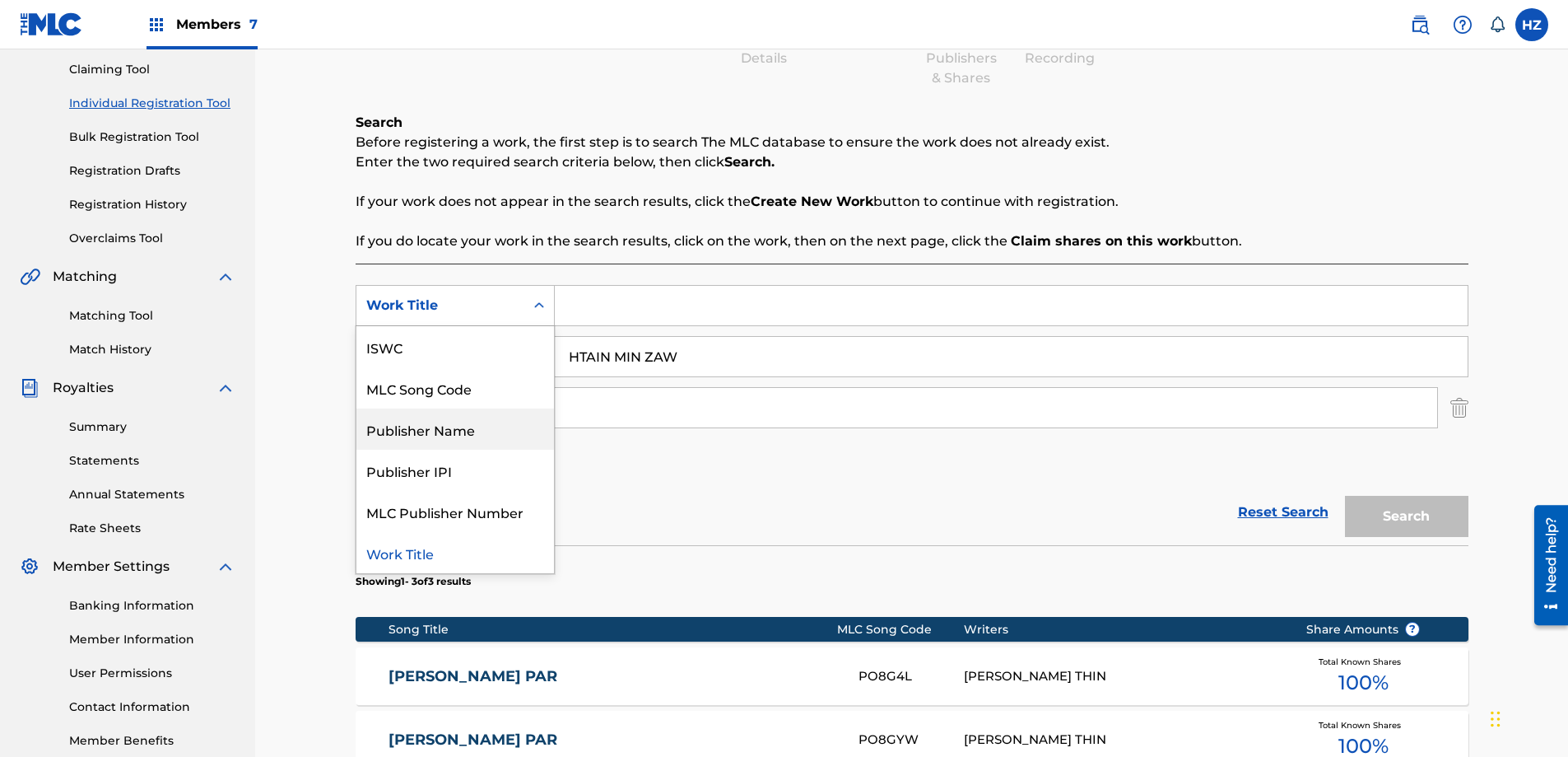
click at [466, 430] on div "Publisher Name" at bounding box center [455, 429] width 197 height 41
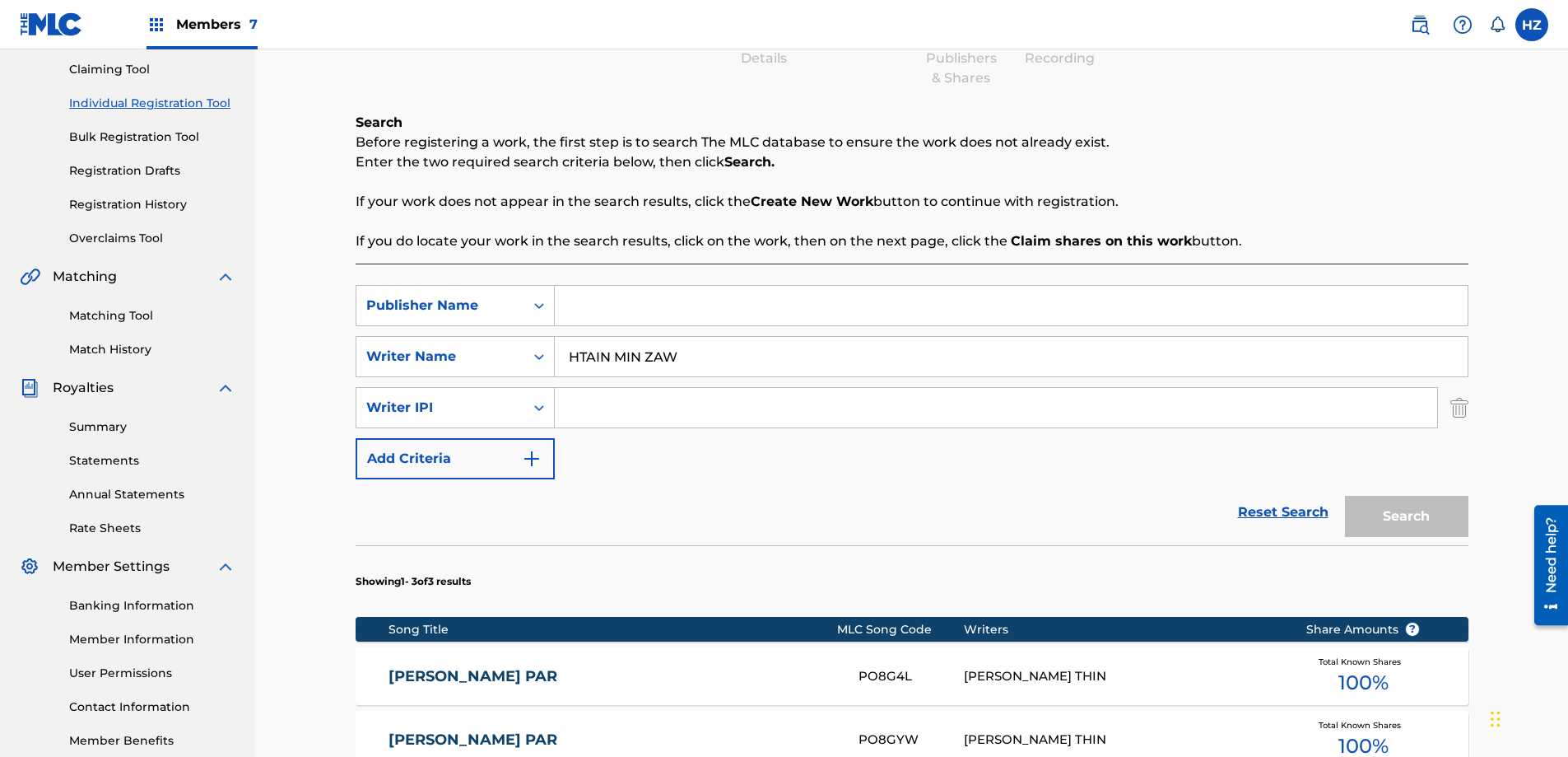
click at [1465, 412] on img "Search Form" at bounding box center [1459, 407] width 18 height 41
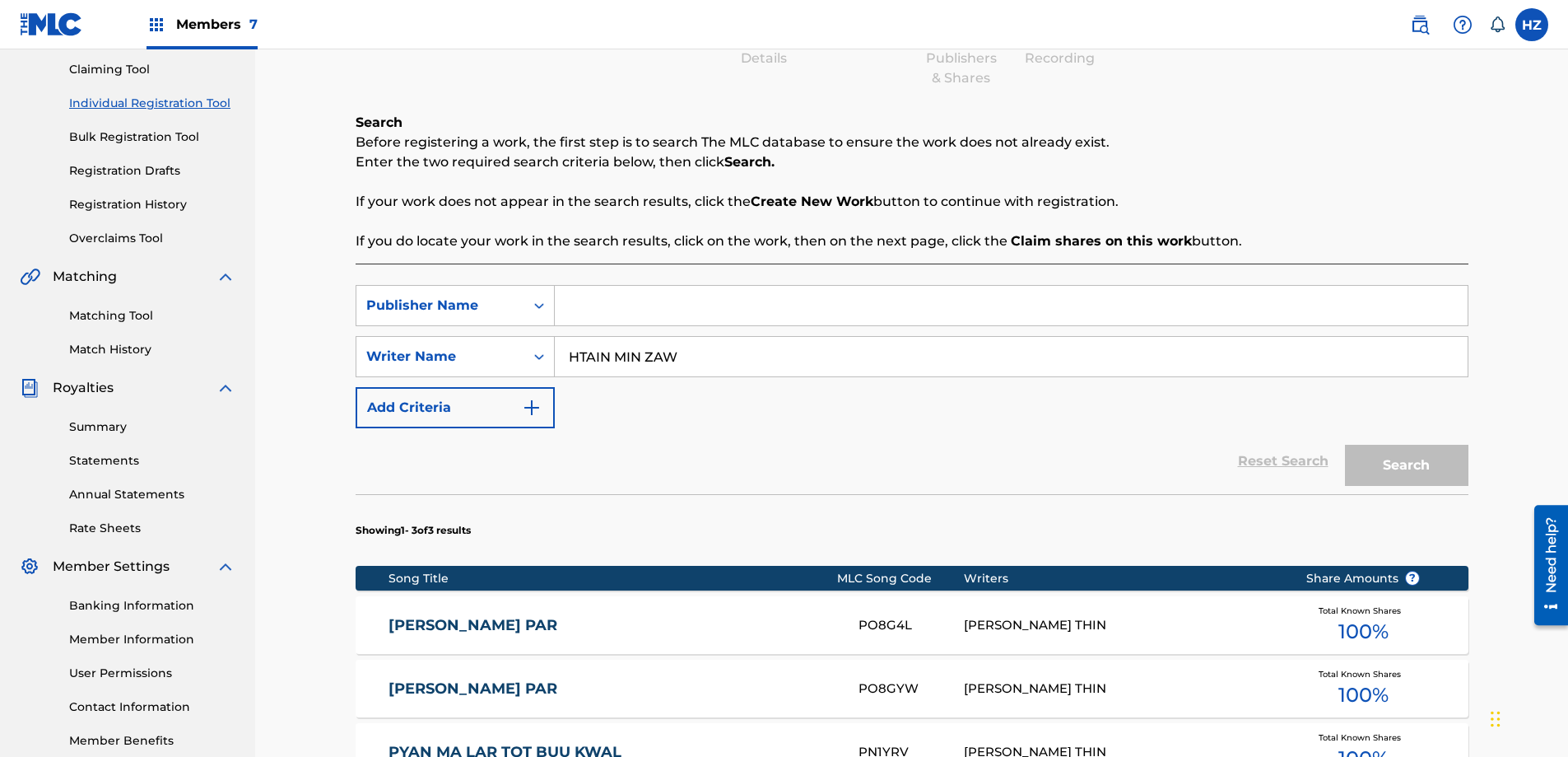
drag, startPoint x: 696, startPoint y: 293, endPoint x: 681, endPoint y: 295, distance: 15.1
click at [695, 293] on input "Search Form" at bounding box center [1011, 305] width 913 height 39
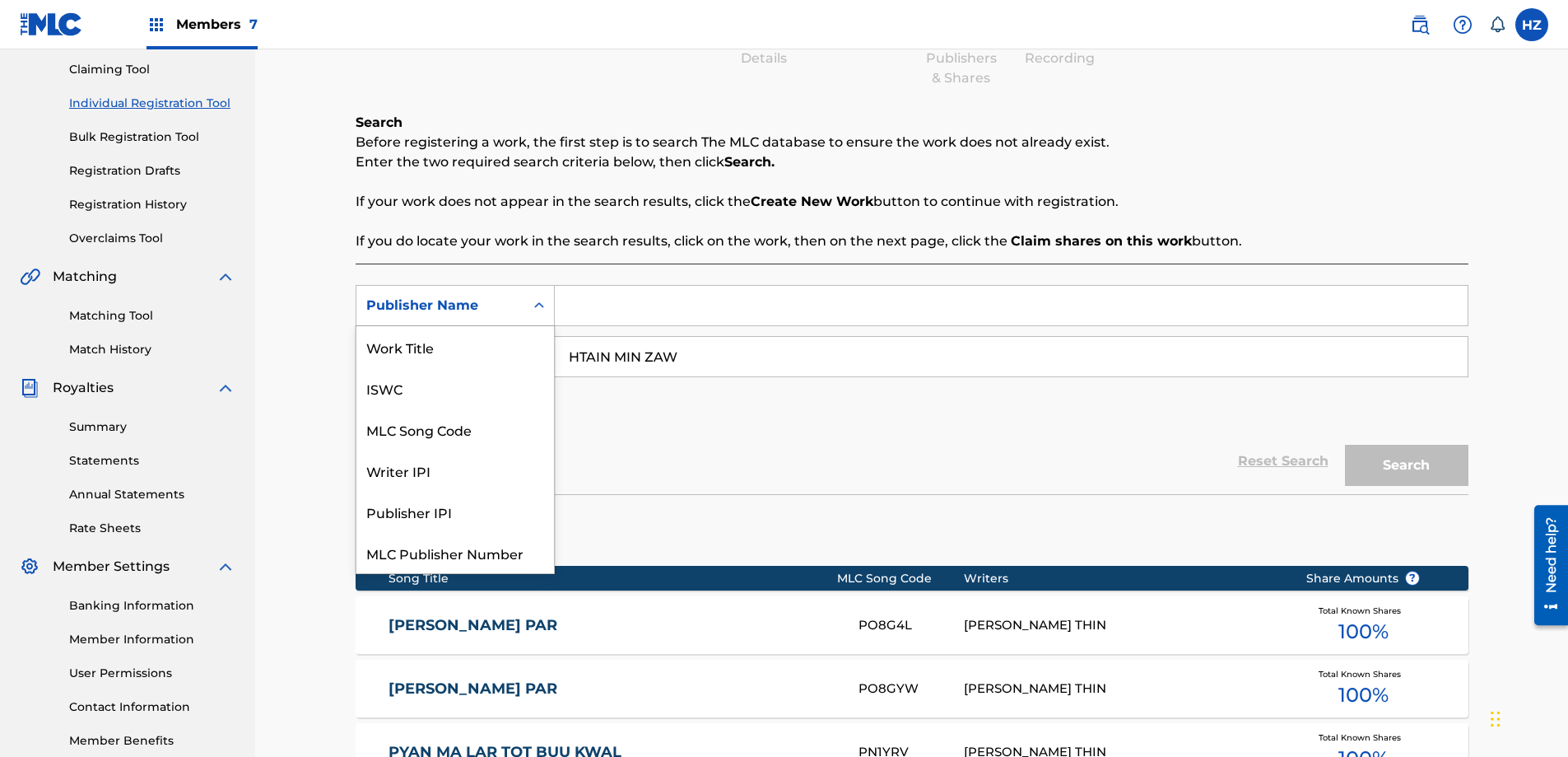
click at [531, 313] on icon "Search Form" at bounding box center [538, 305] width 17 height 17
click at [414, 427] on div "Writer IPI" at bounding box center [455, 429] width 197 height 41
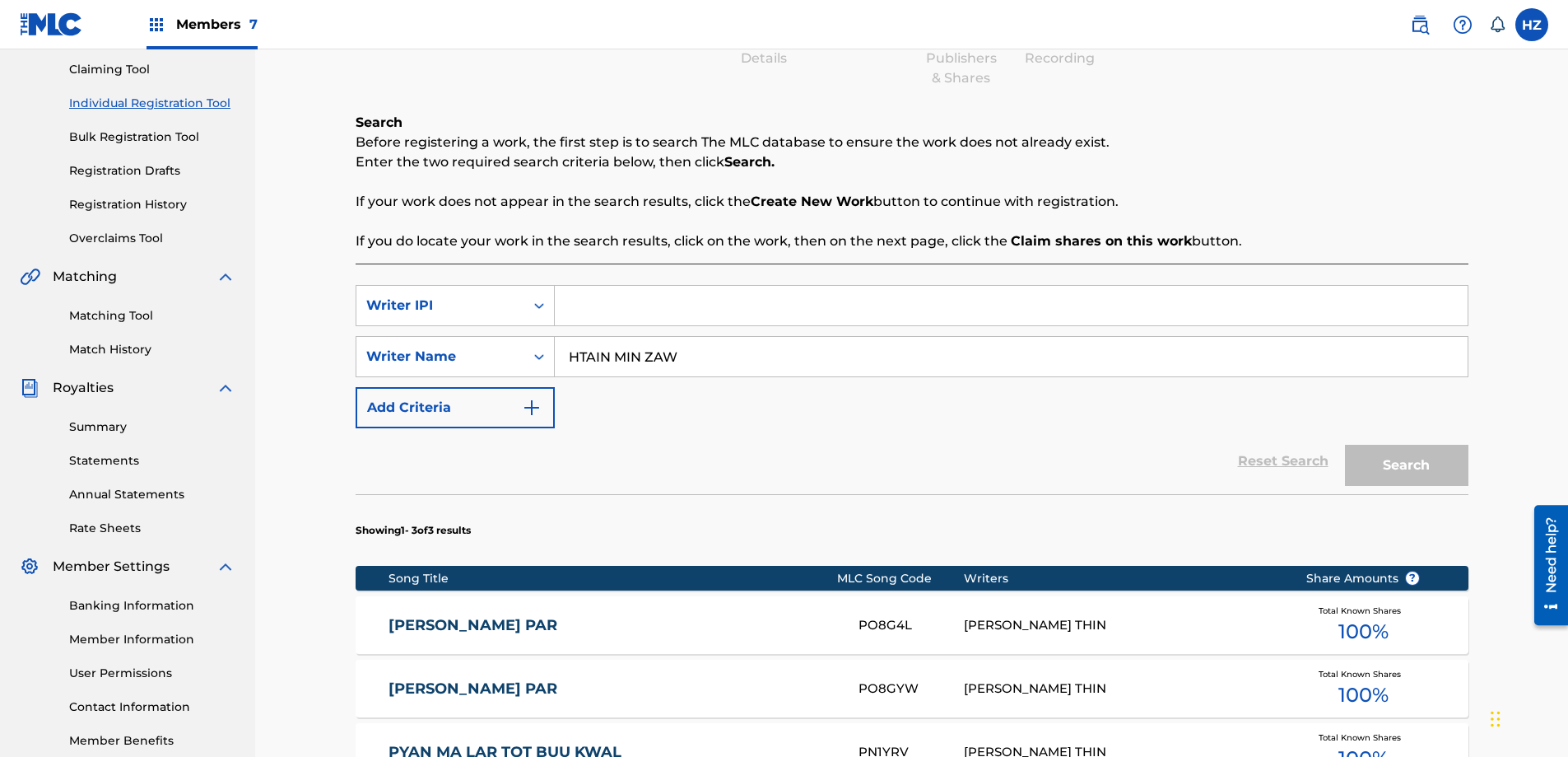
paste input "1158498316"
type input "1158498316"
click at [1461, 474] on button "Search" at bounding box center [1406, 465] width 123 height 41
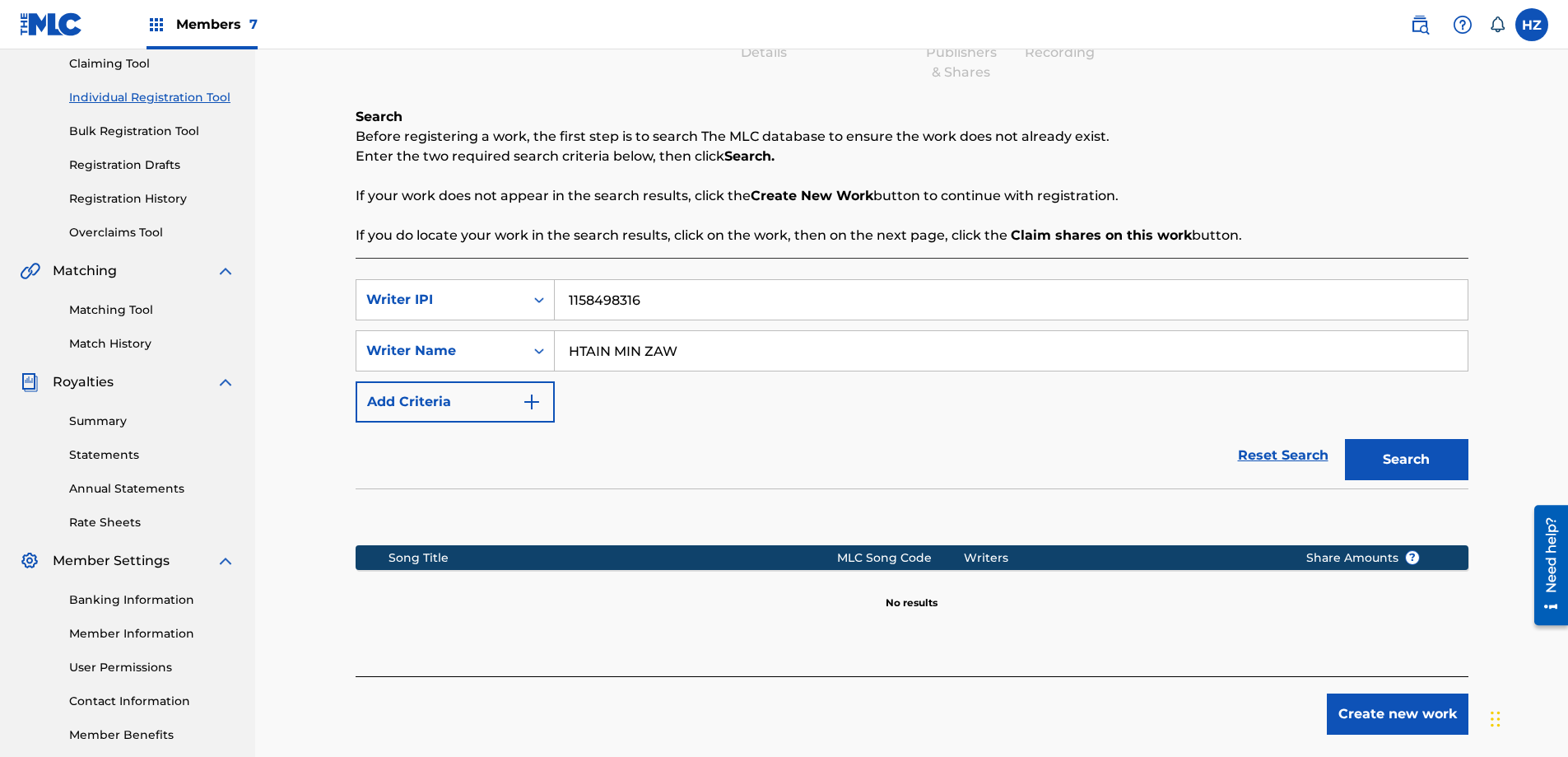
scroll to position [265, 0]
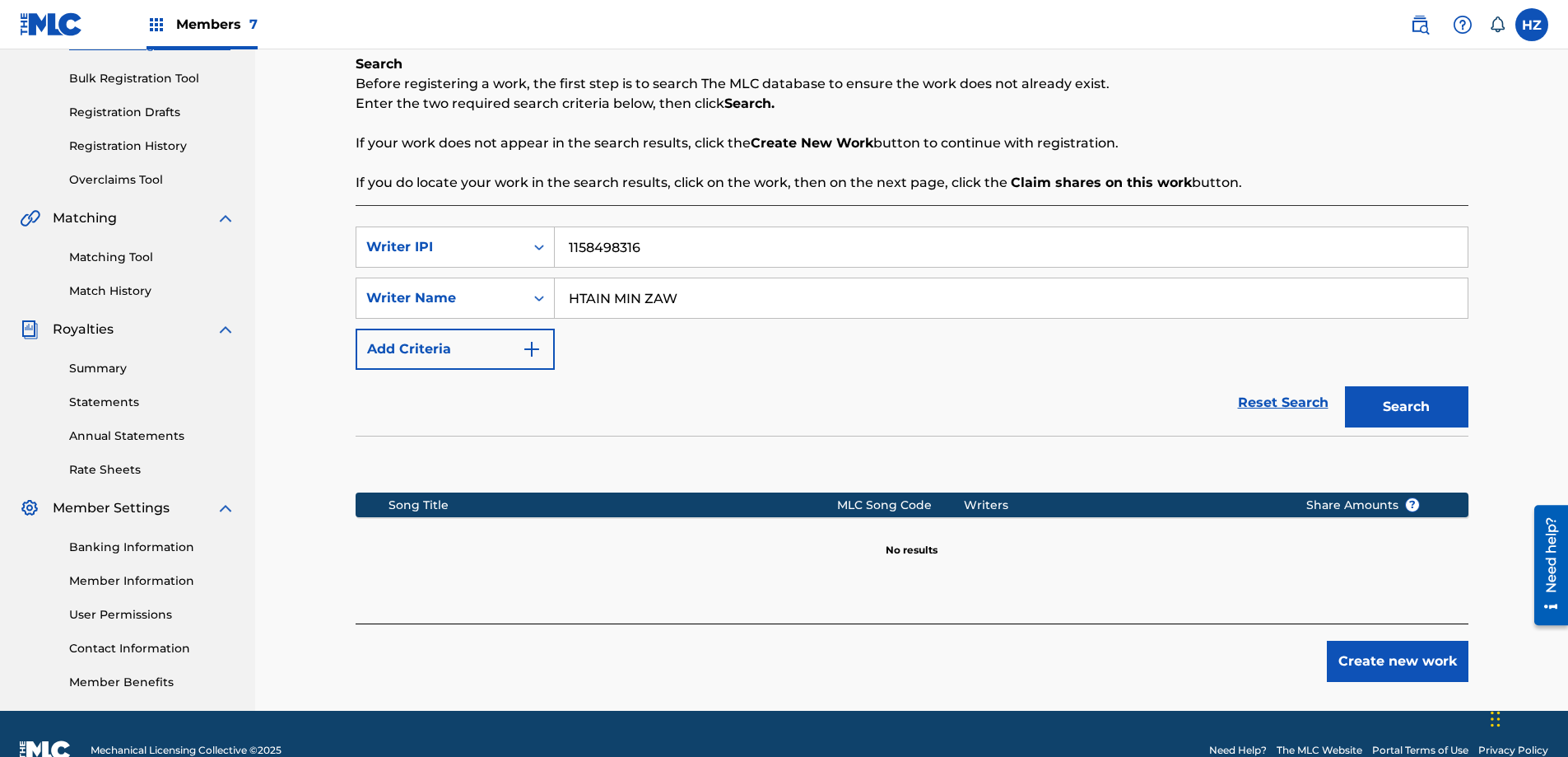
click at [646, 279] on input "HTAIN MIN ZAW" at bounding box center [1011, 298] width 913 height 39
click at [647, 279] on input "HTAIN MIN ZAW" at bounding box center [1011, 298] width 913 height 39
drag, startPoint x: 733, startPoint y: 280, endPoint x: 718, endPoint y: 283, distance: 15.3
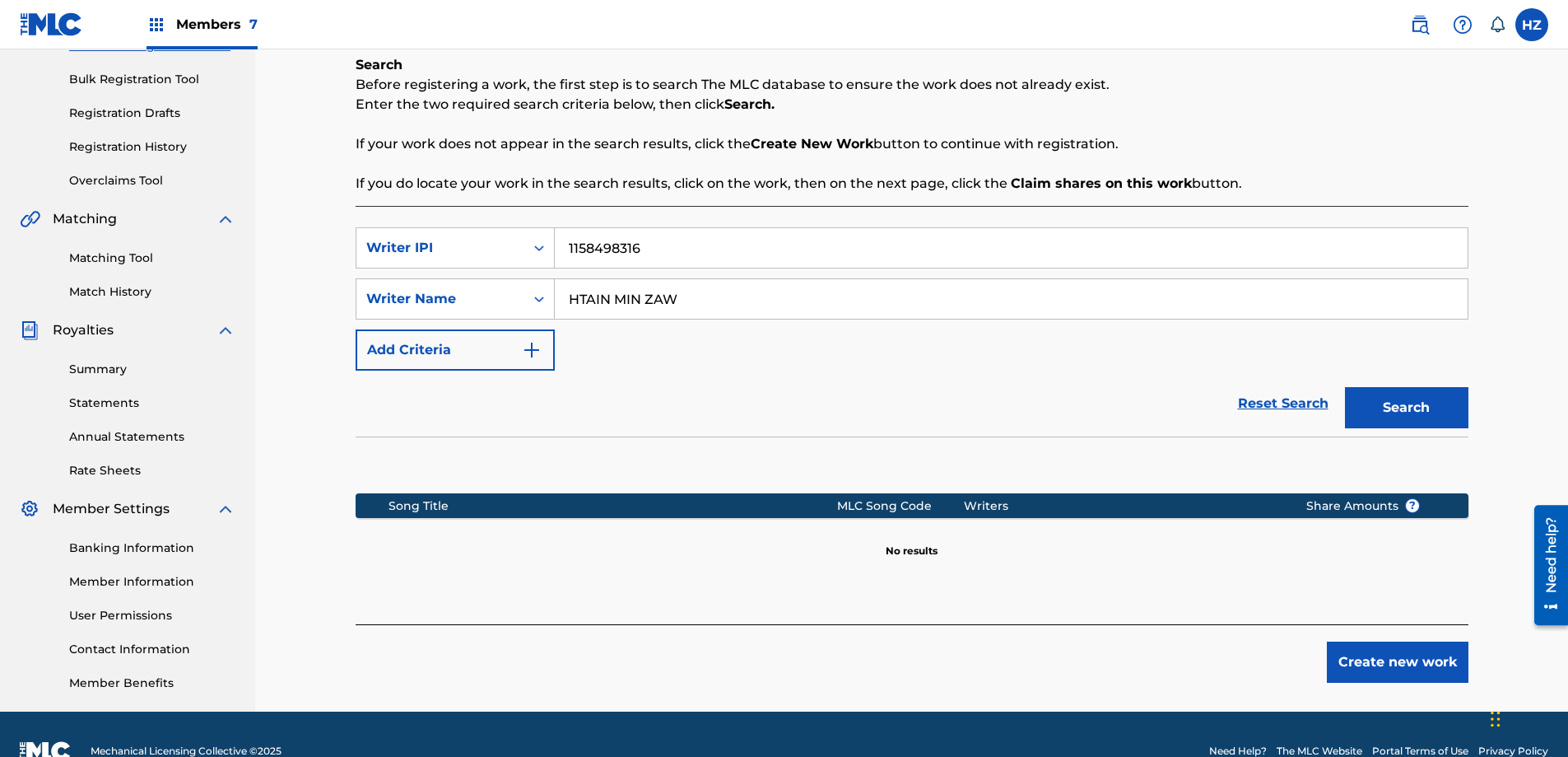
click at [733, 280] on input "HTAIN MIN ZAW" at bounding box center [1011, 299] width 913 height 39
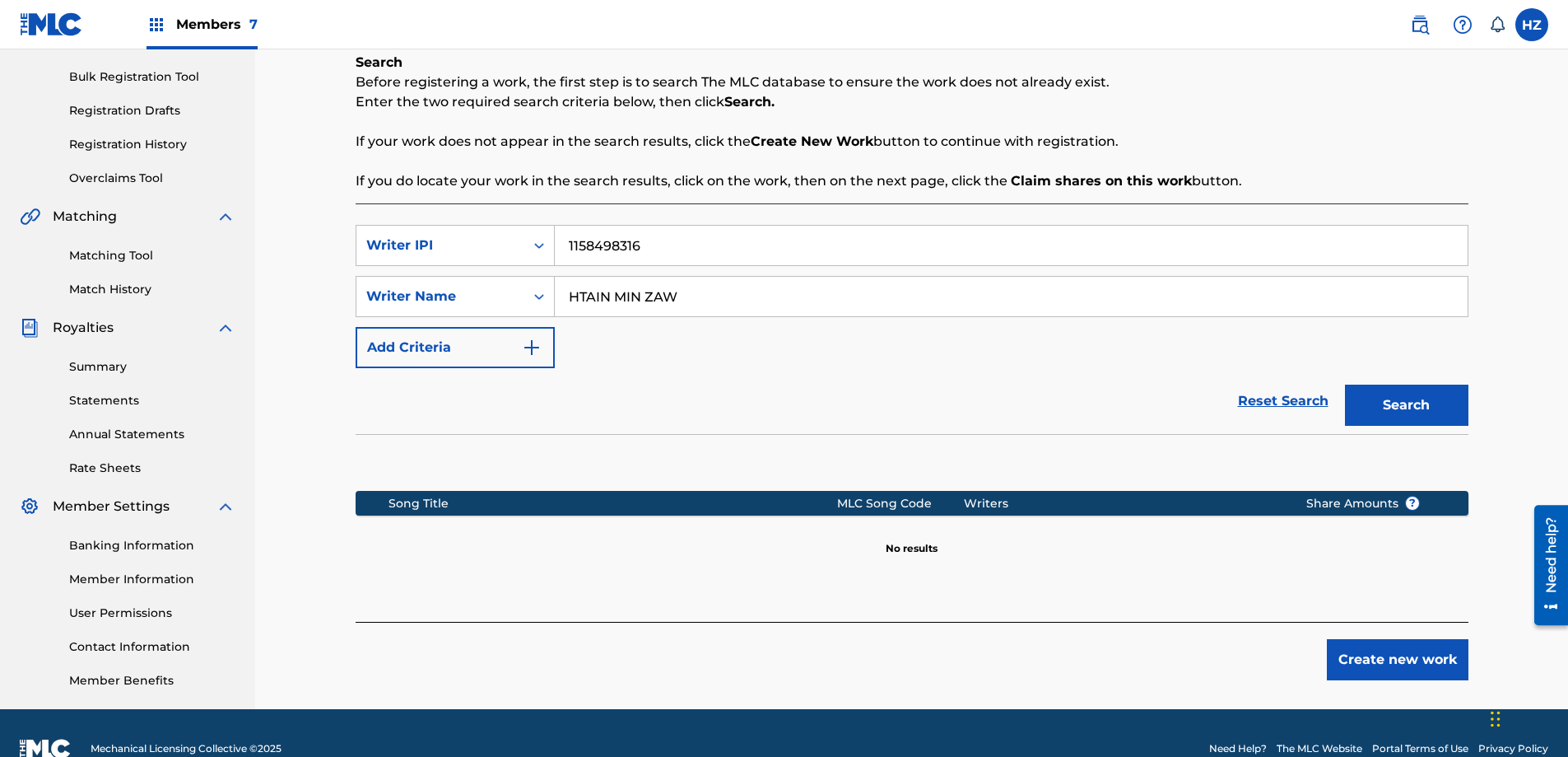
click at [614, 302] on input "HTAIN MIN ZAW" at bounding box center [1011, 296] width 913 height 39
click at [635, 295] on input "HTAIN MIN ZAW" at bounding box center [1011, 296] width 913 height 39
click at [639, 296] on input "HTAIN MIN ZAW" at bounding box center [1011, 296] width 913 height 39
click at [646, 296] on input "HTAIN MIN ZAW" at bounding box center [1011, 296] width 913 height 39
click at [639, 297] on input "HTAIN MIN ZAW" at bounding box center [1011, 296] width 913 height 39
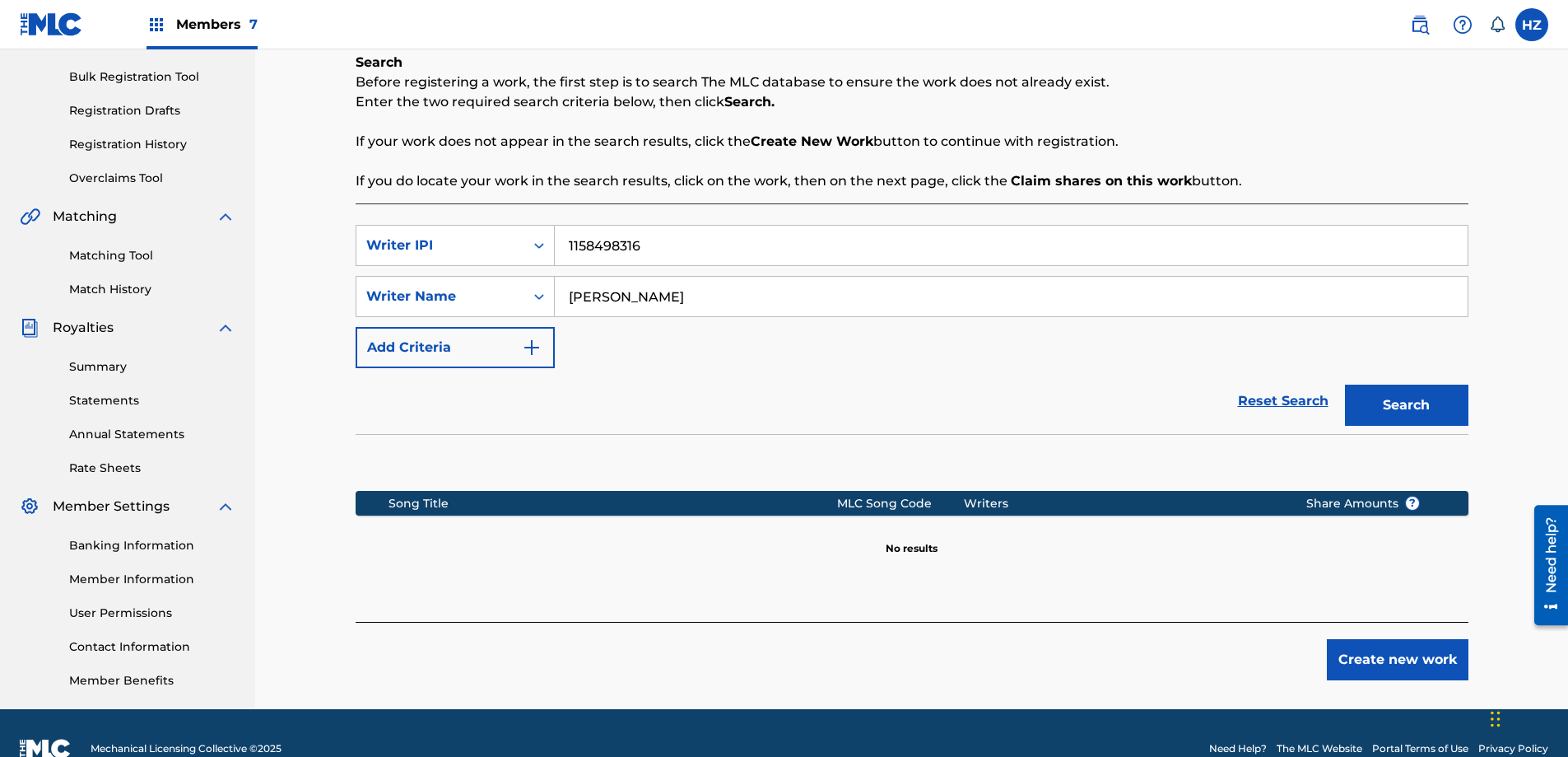
type input "[PERSON_NAME]"
click at [1409, 394] on button "Search" at bounding box center [1406, 404] width 123 height 41
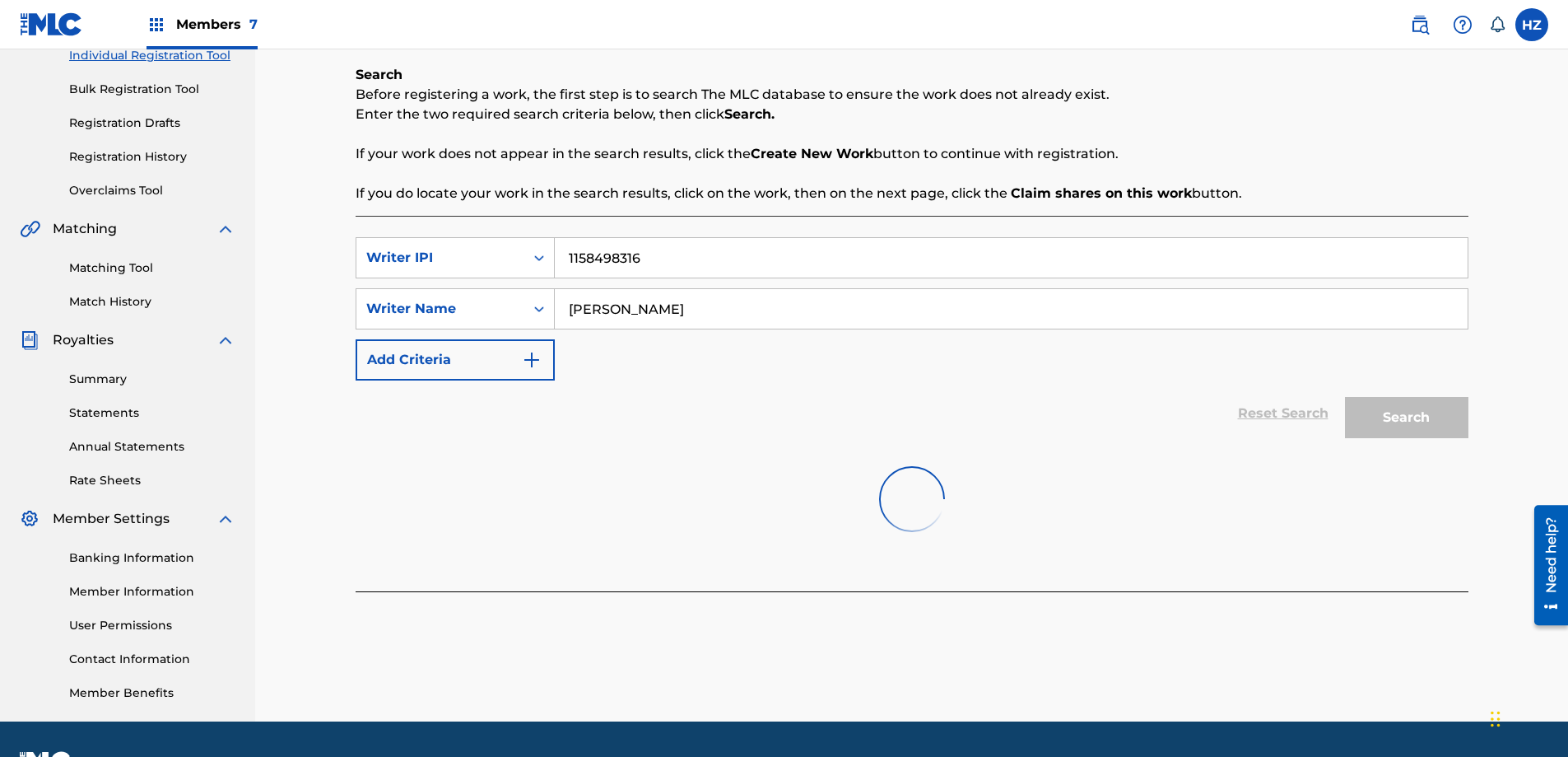
scroll to position [220, 0]
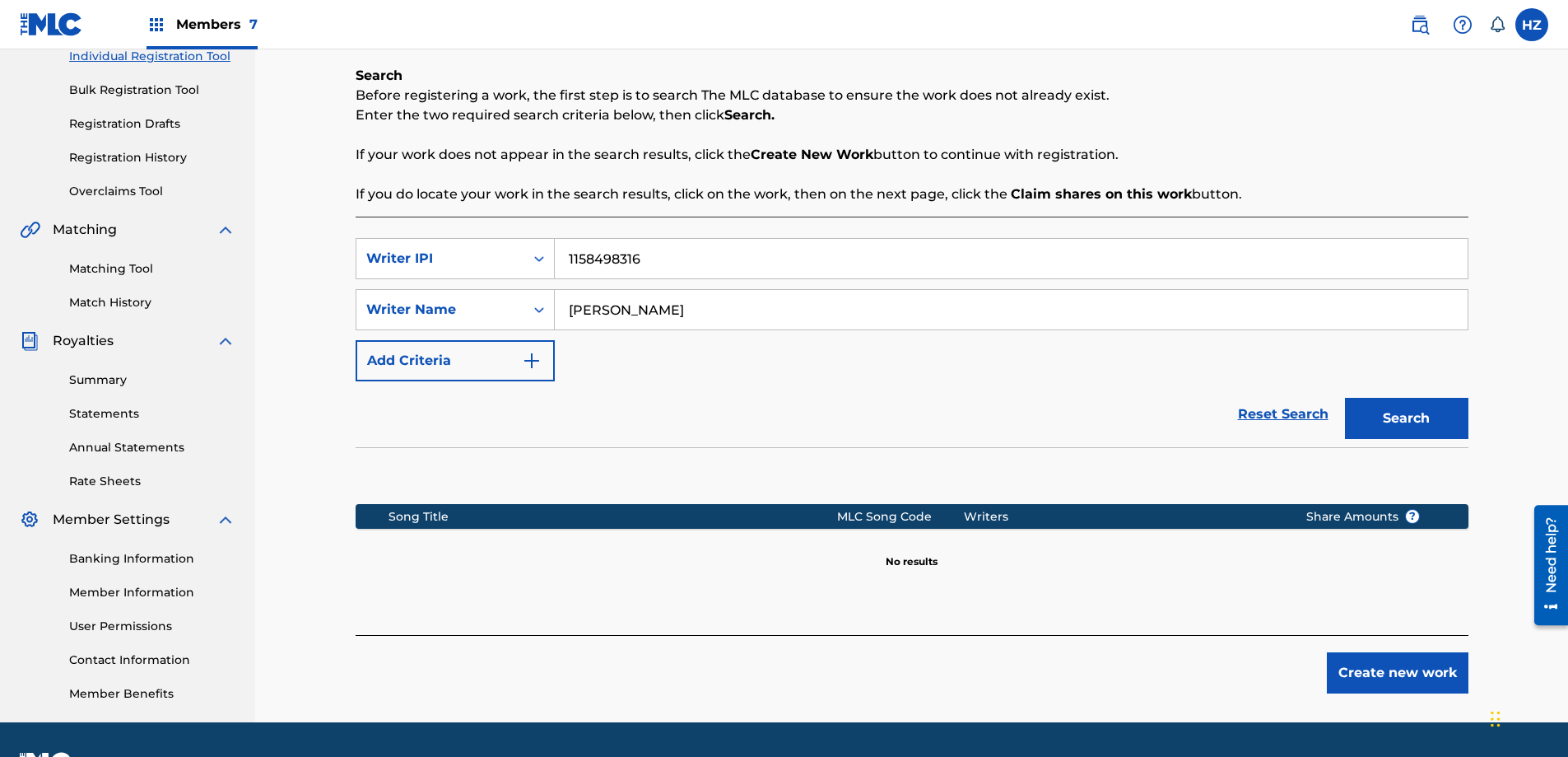
click at [684, 312] on input "[PERSON_NAME]" at bounding box center [1011, 309] width 913 height 39
click at [685, 312] on input "[PERSON_NAME]" at bounding box center [1011, 309] width 913 height 39
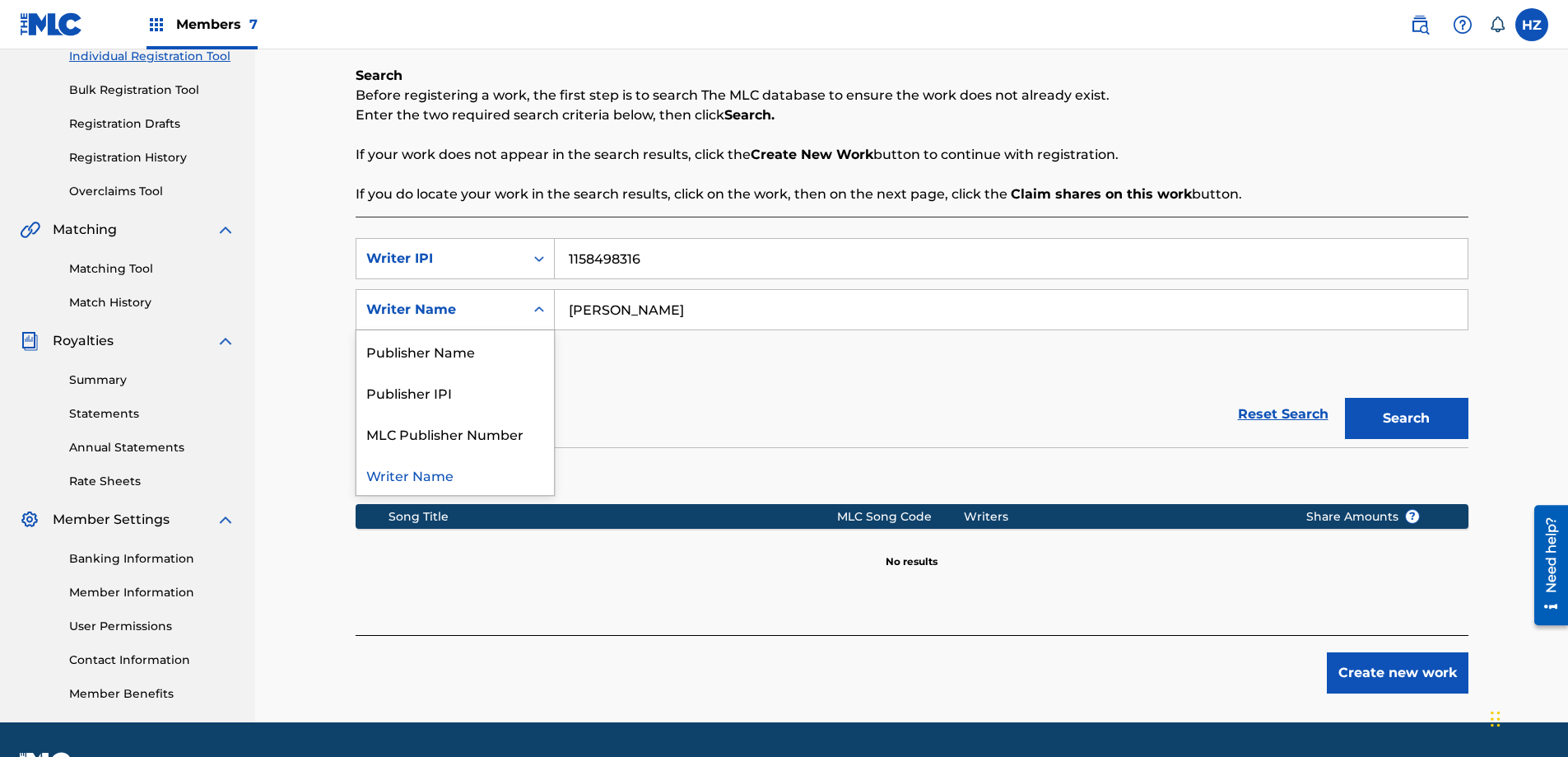
click at [549, 308] on div "Search Form" at bounding box center [539, 310] width 30 height 30
click at [456, 350] on div "Publisher Name" at bounding box center [455, 350] width 197 height 41
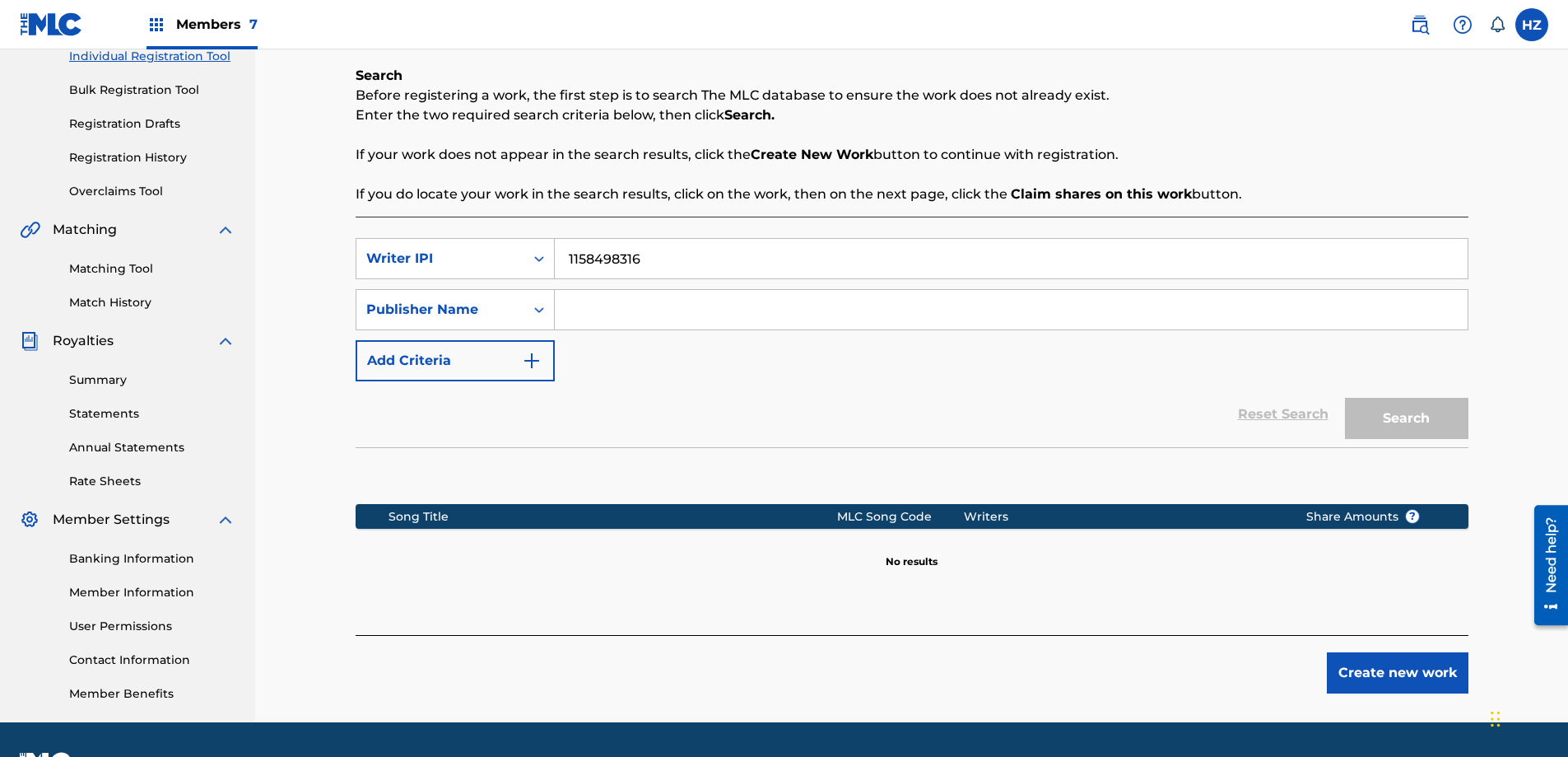
click at [592, 311] on input "Search Form" at bounding box center [1011, 309] width 913 height 39
type input "songtrust"
click at [1345, 398] on button "Search" at bounding box center [1406, 418] width 123 height 41
click at [661, 303] on input "songtrust" at bounding box center [1011, 309] width 913 height 39
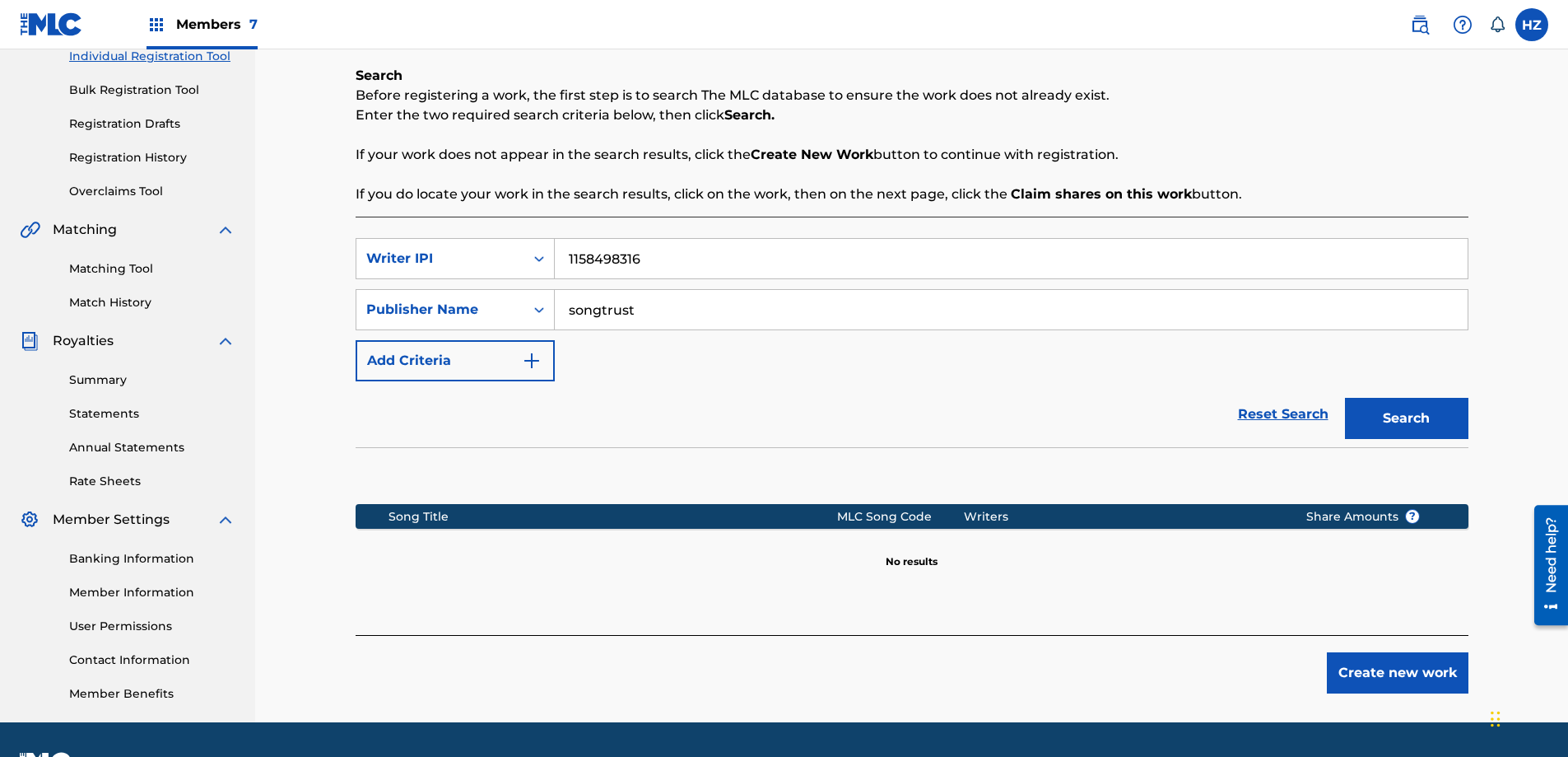
click at [661, 304] on input "songtrust" at bounding box center [1011, 309] width 913 height 39
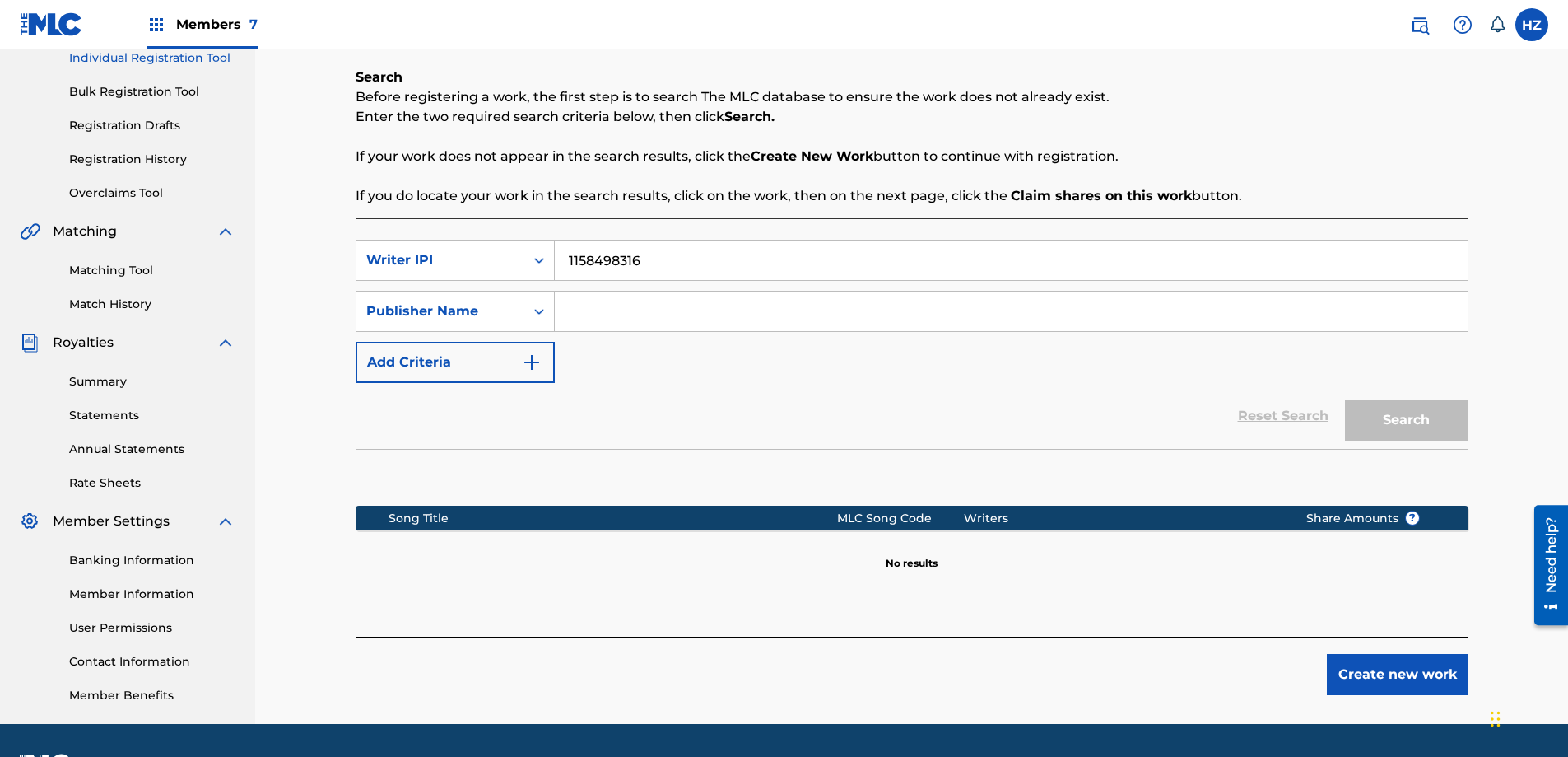
click at [614, 310] on input "Search Form" at bounding box center [1011, 311] width 913 height 39
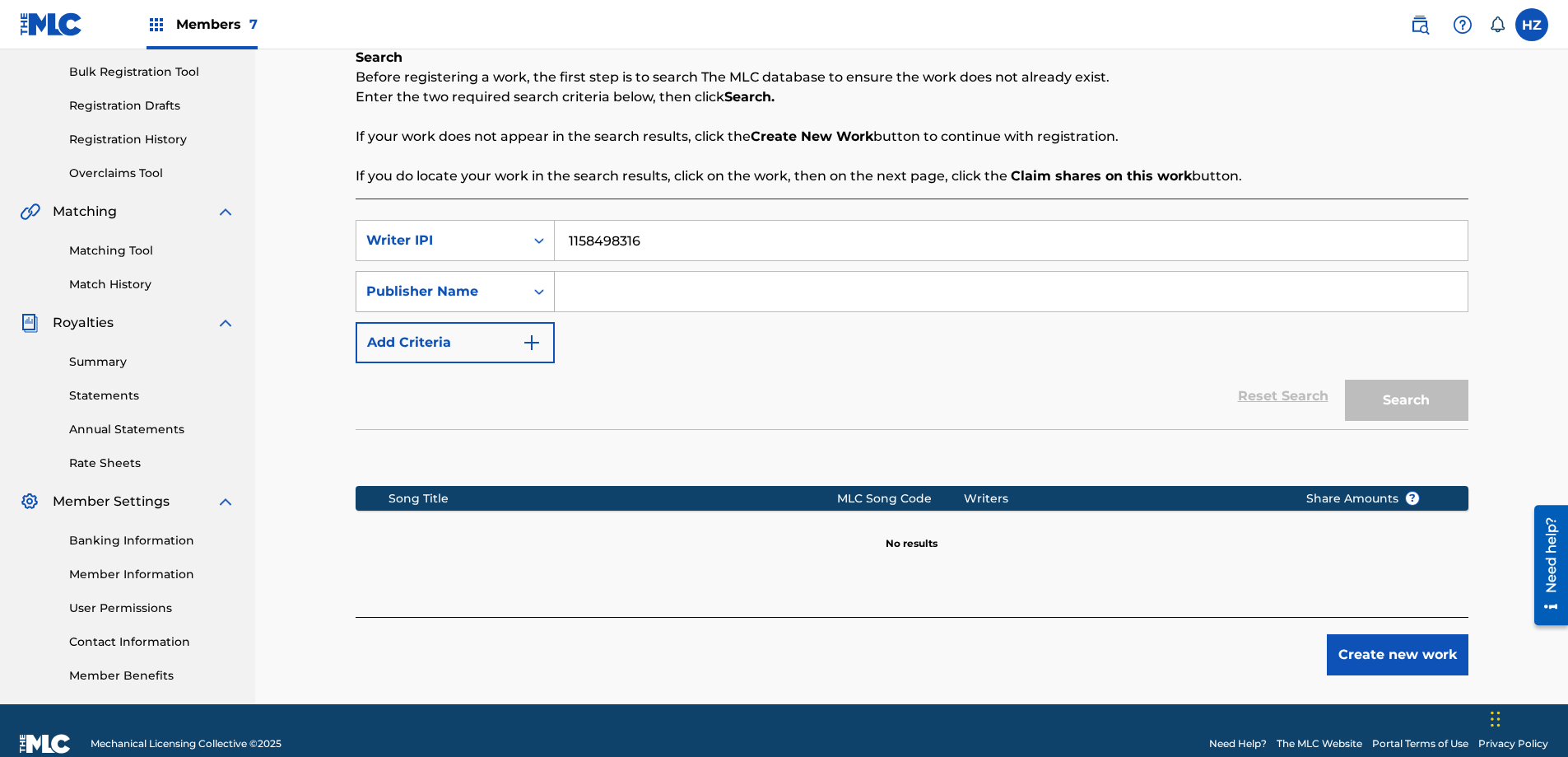
click at [534, 303] on div "Search Form" at bounding box center [539, 292] width 30 height 30
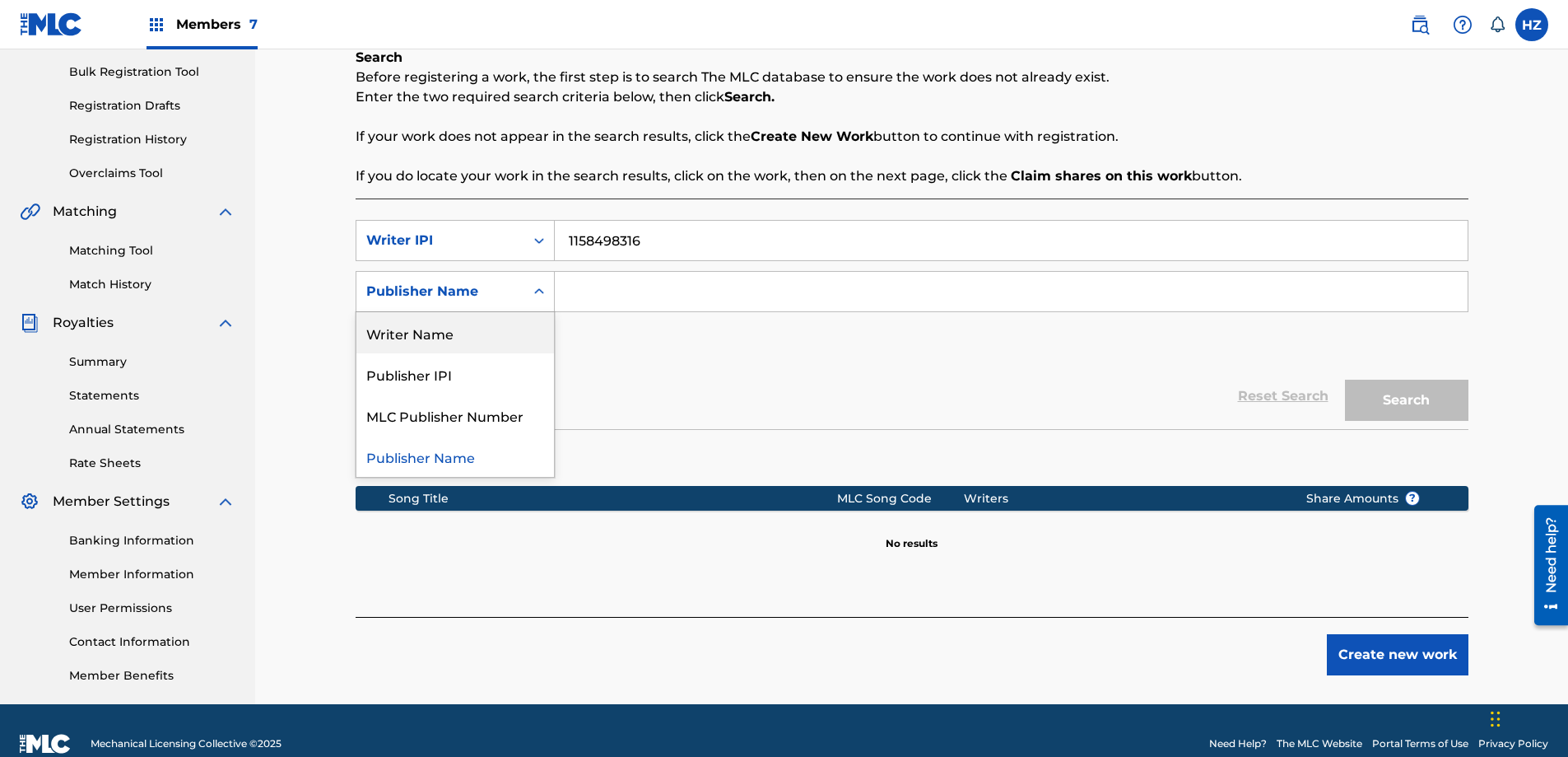
click at [444, 344] on div "Writer Name" at bounding box center [455, 332] width 197 height 41
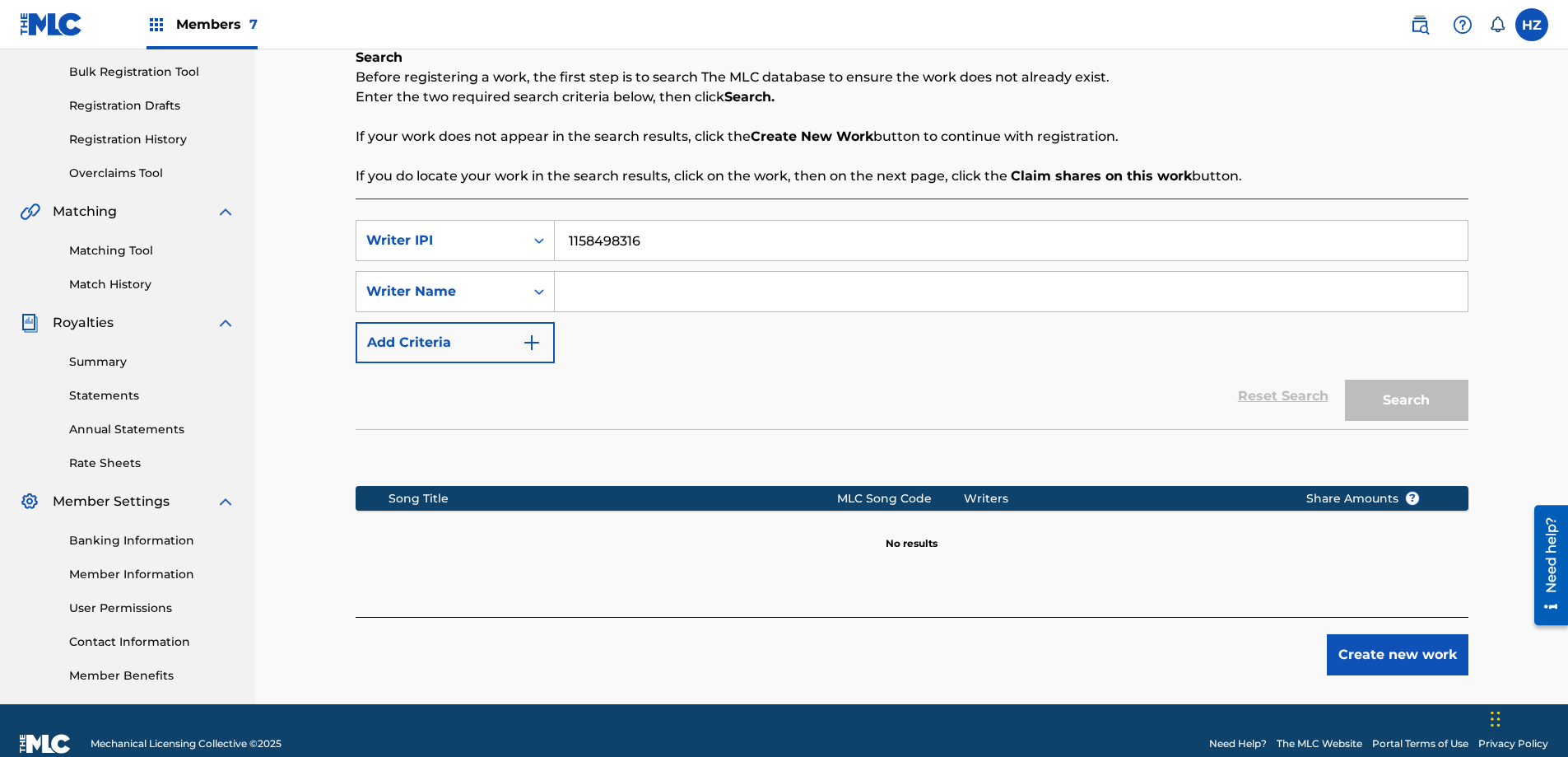
click at [572, 292] on input "Search Form" at bounding box center [1011, 291] width 913 height 39
type input "[PERSON_NAME] Min"
click at [1345, 380] on button "Search" at bounding box center [1406, 400] width 123 height 41
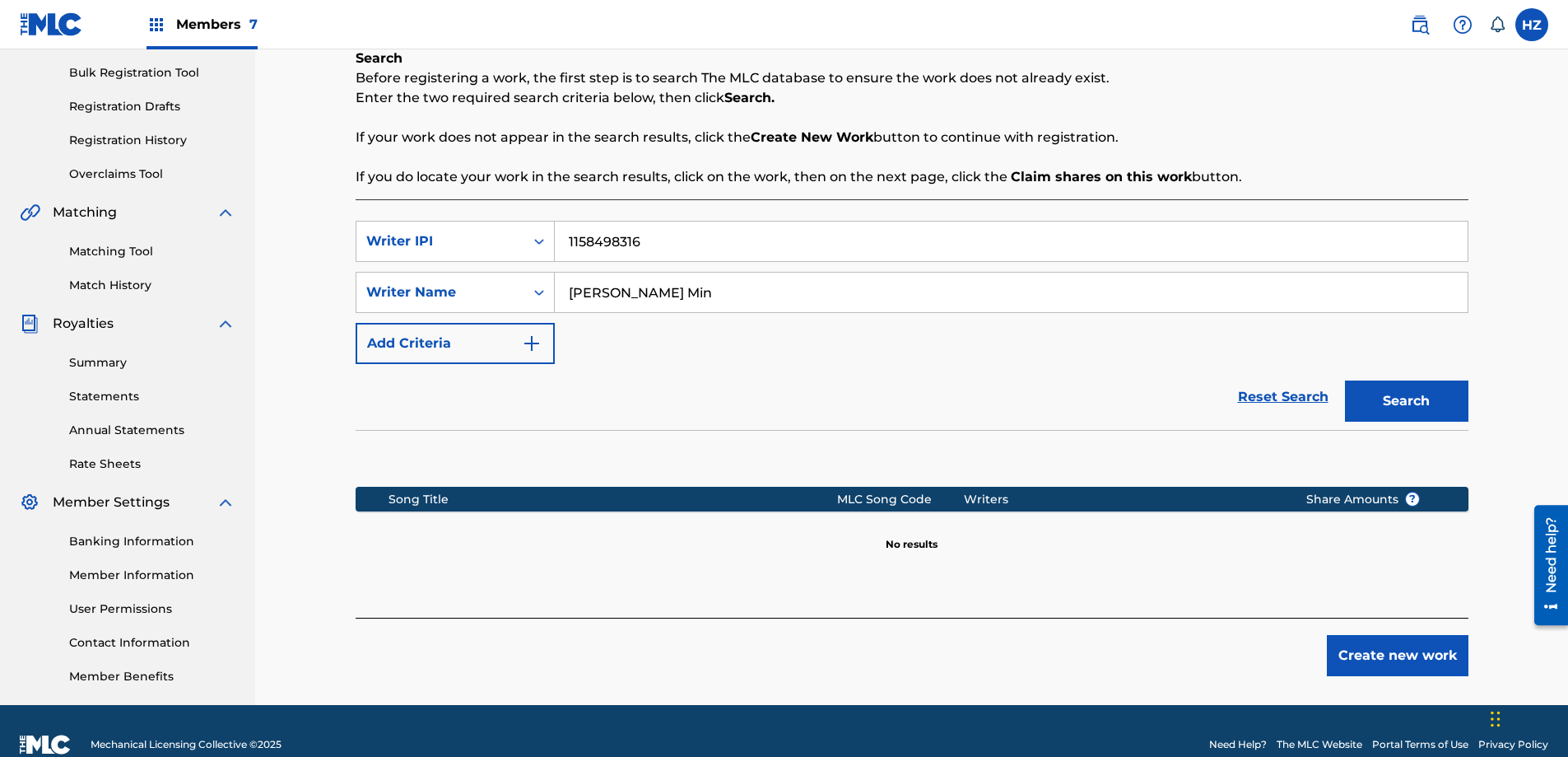
scroll to position [265, 0]
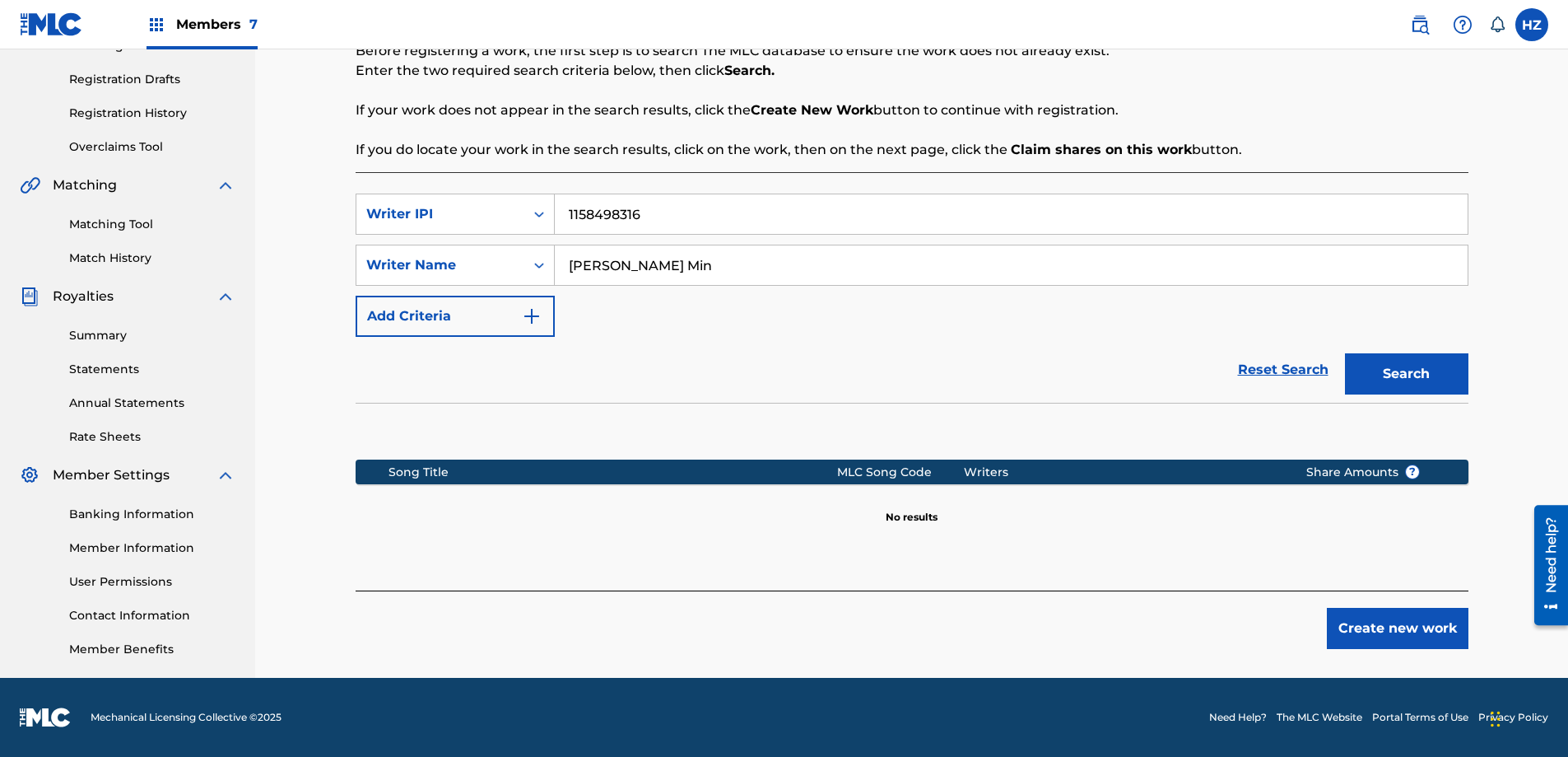
click at [1429, 617] on button "Create new work" at bounding box center [1397, 628] width 141 height 41
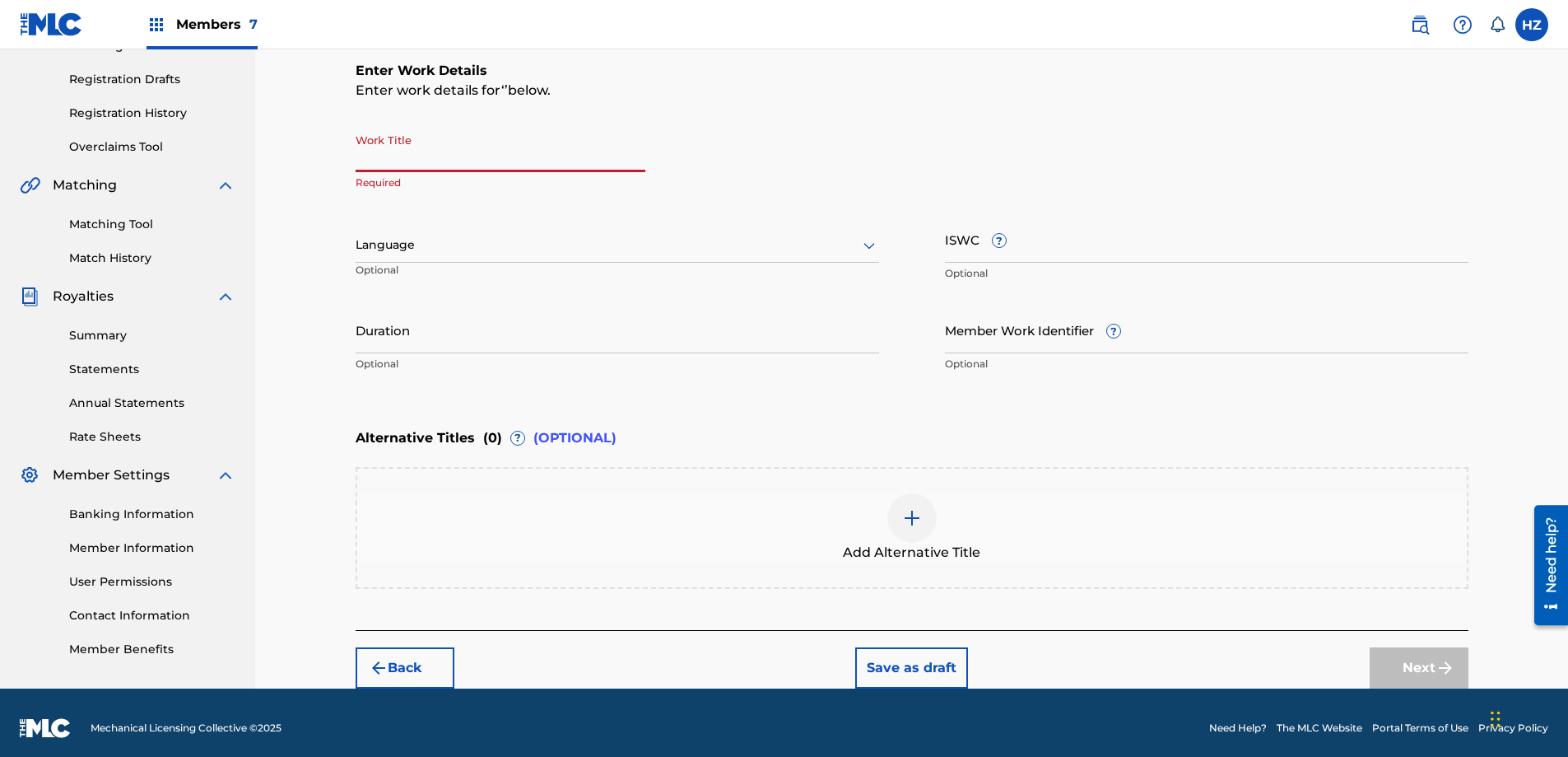
click at [499, 162] on input "Work Title" at bounding box center [500, 148] width 290 height 47
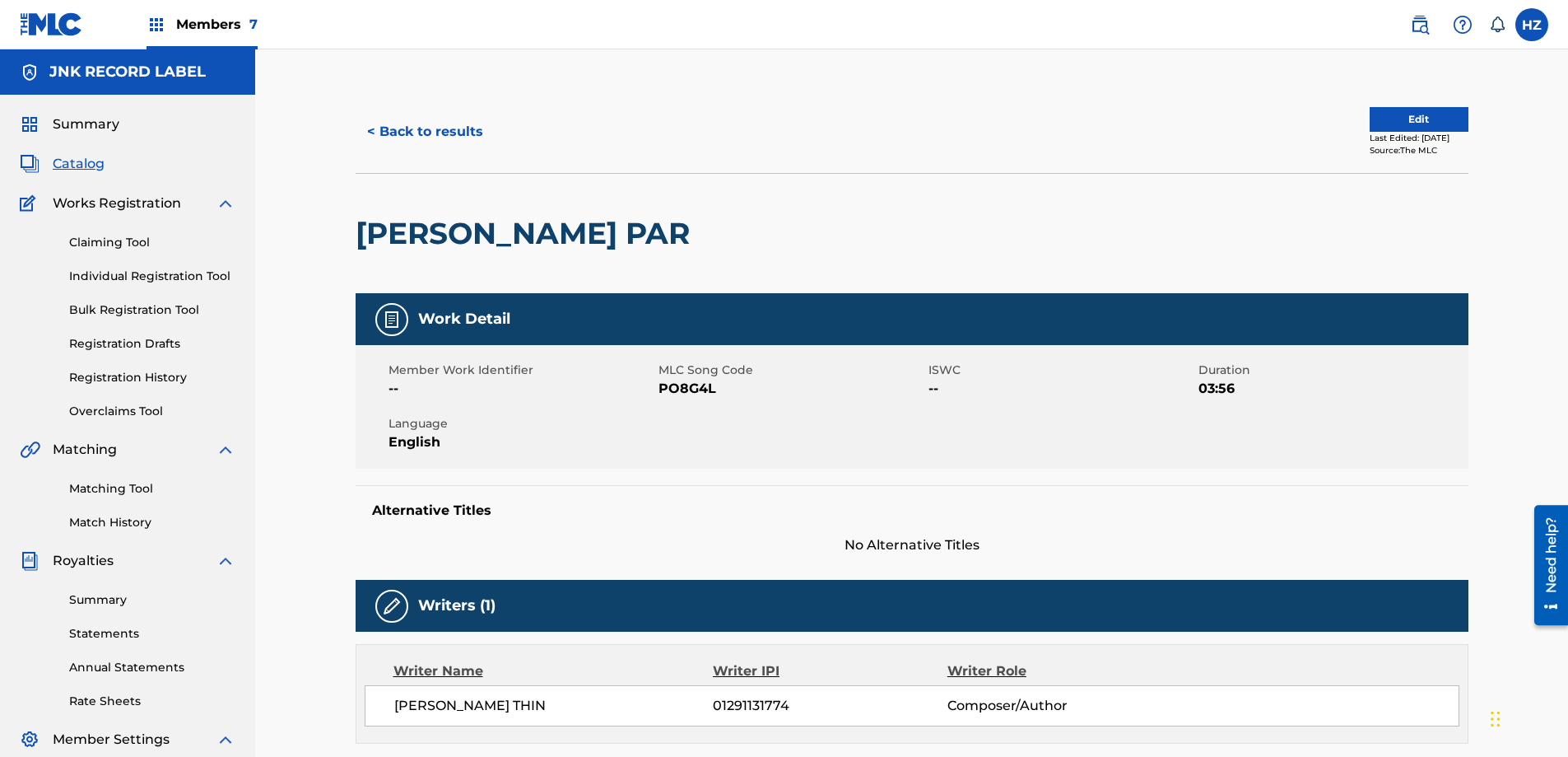
click at [90, 120] on span "Summary" at bounding box center [86, 124] width 66 height 20
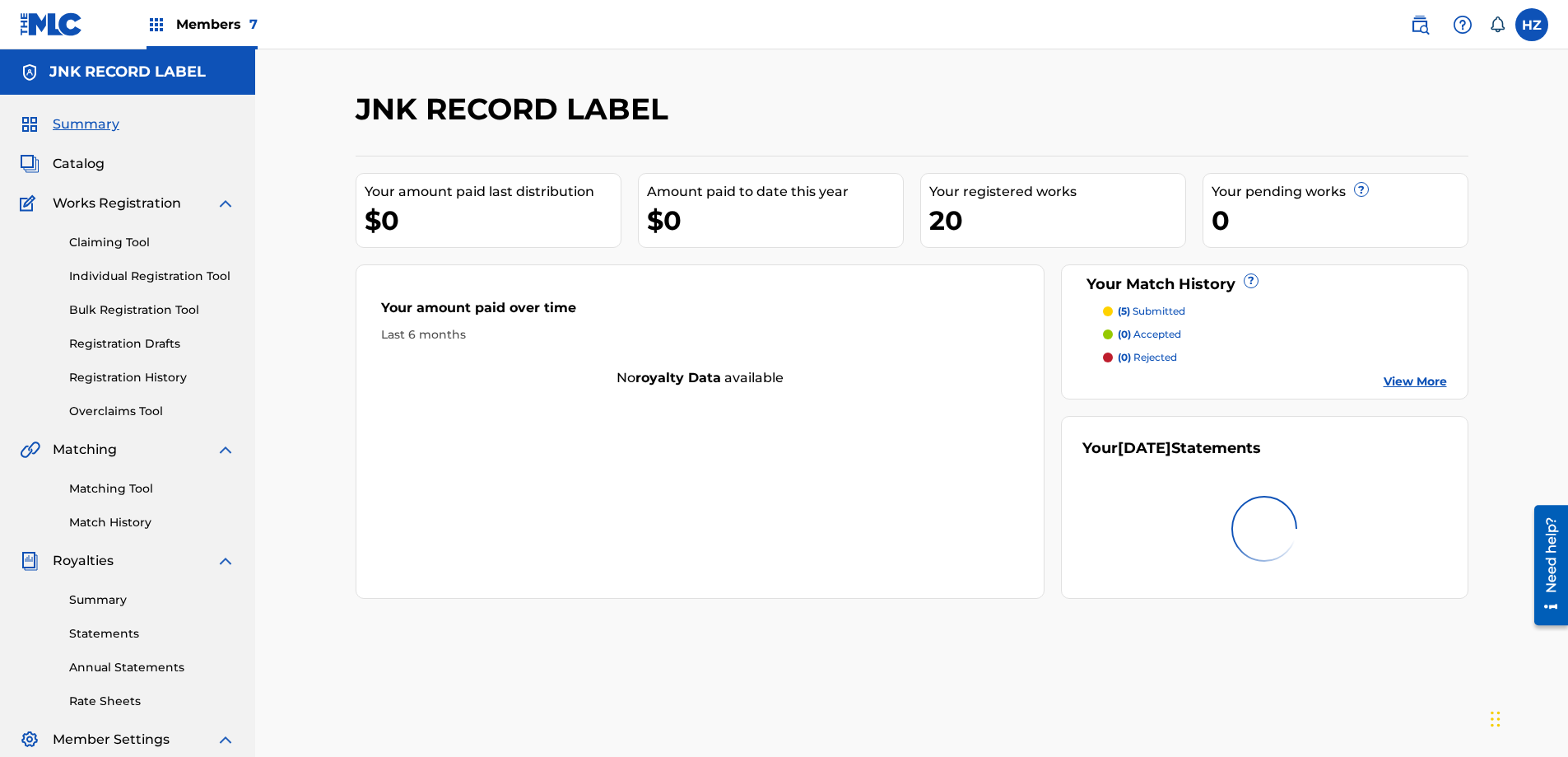
click at [79, 169] on span "Catalog" at bounding box center [78, 163] width 51 height 20
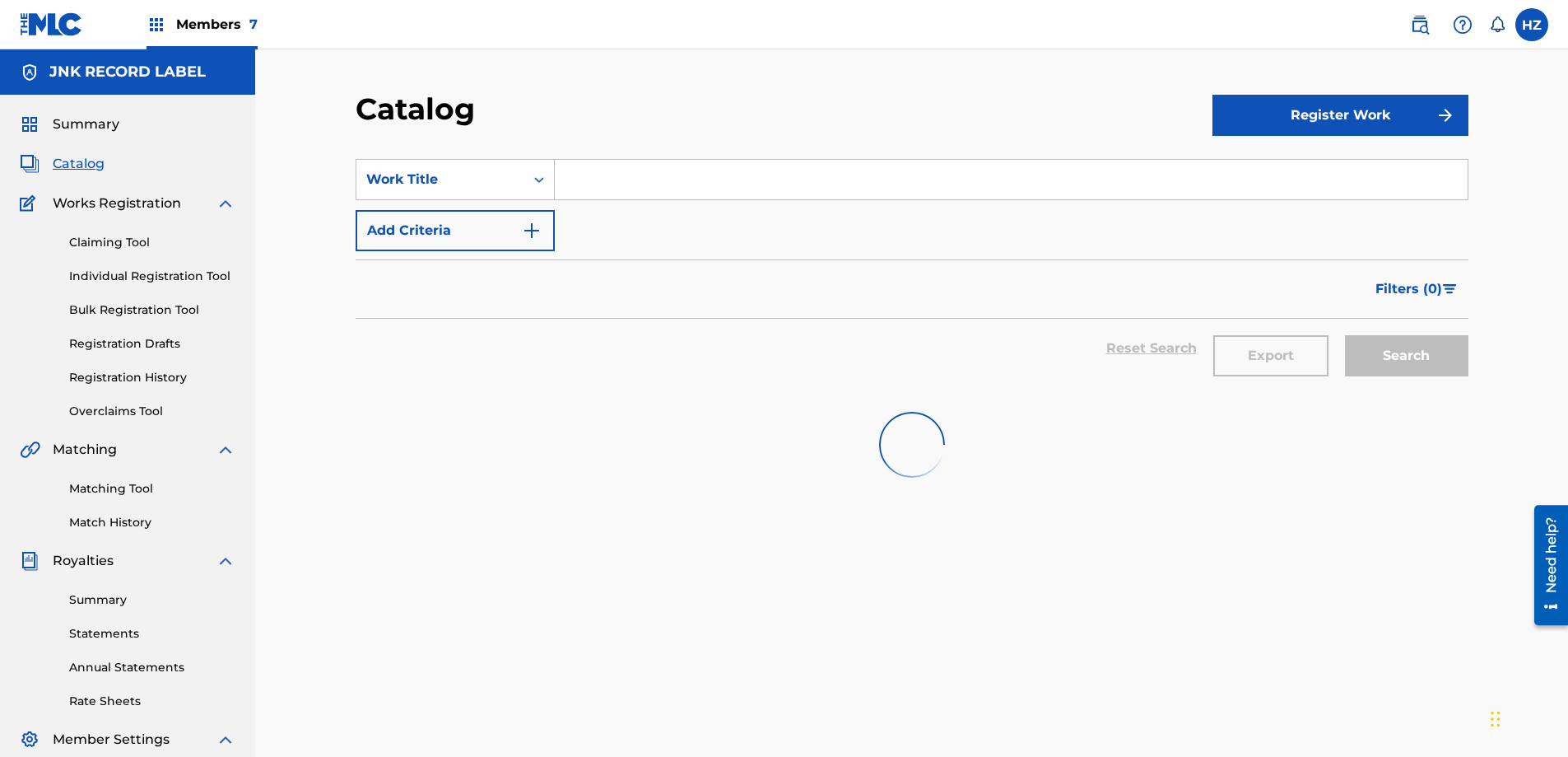
click at [110, 202] on span "Works Registration" at bounding box center [116, 203] width 128 height 20
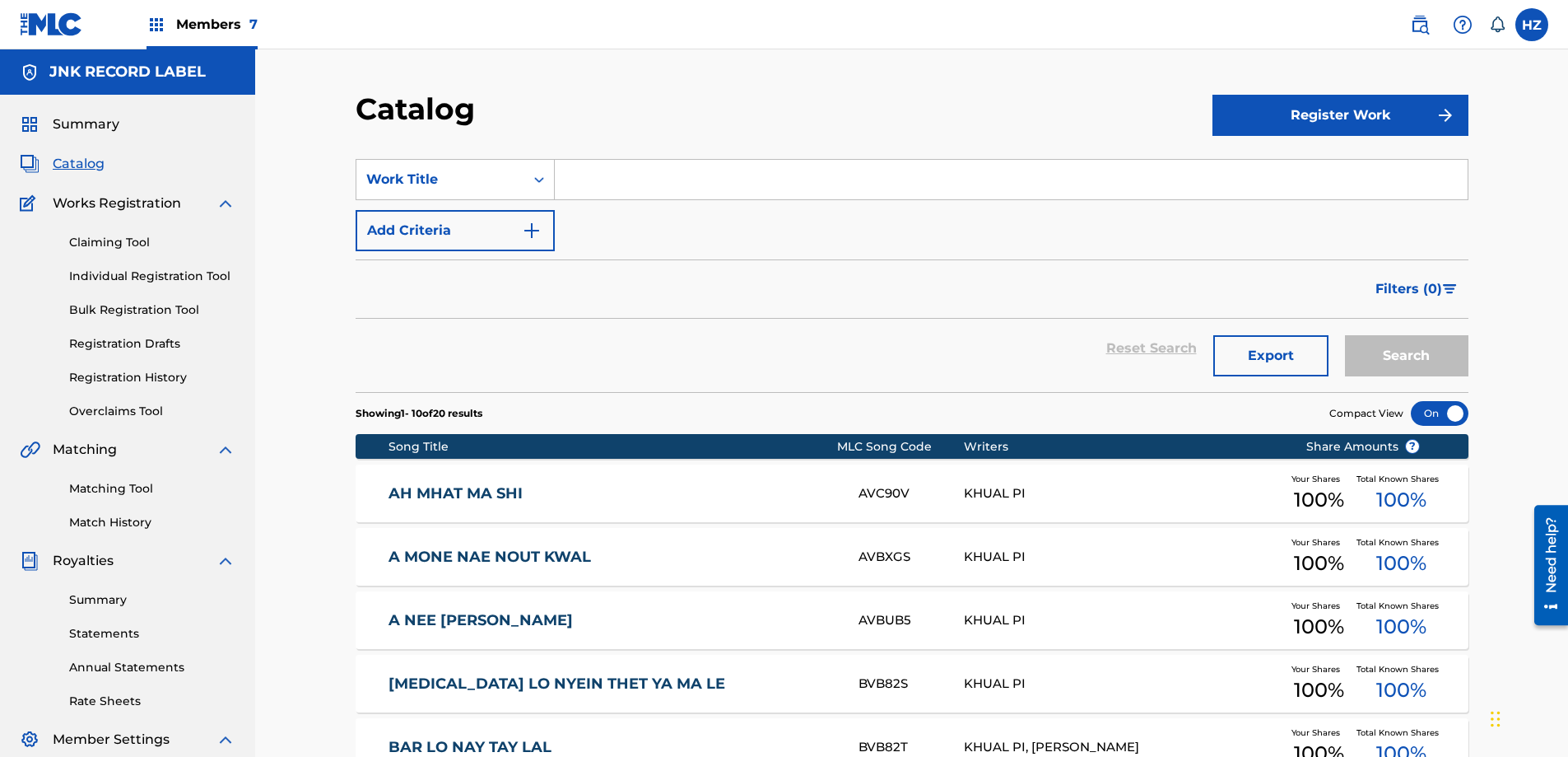
click at [153, 207] on span "Works Registration" at bounding box center [116, 203] width 128 height 20
drag, startPoint x: 119, startPoint y: 241, endPoint x: 153, endPoint y: 197, distance: 55.6
click at [177, 276] on link "Individual Registration Tool" at bounding box center [152, 276] width 166 height 17
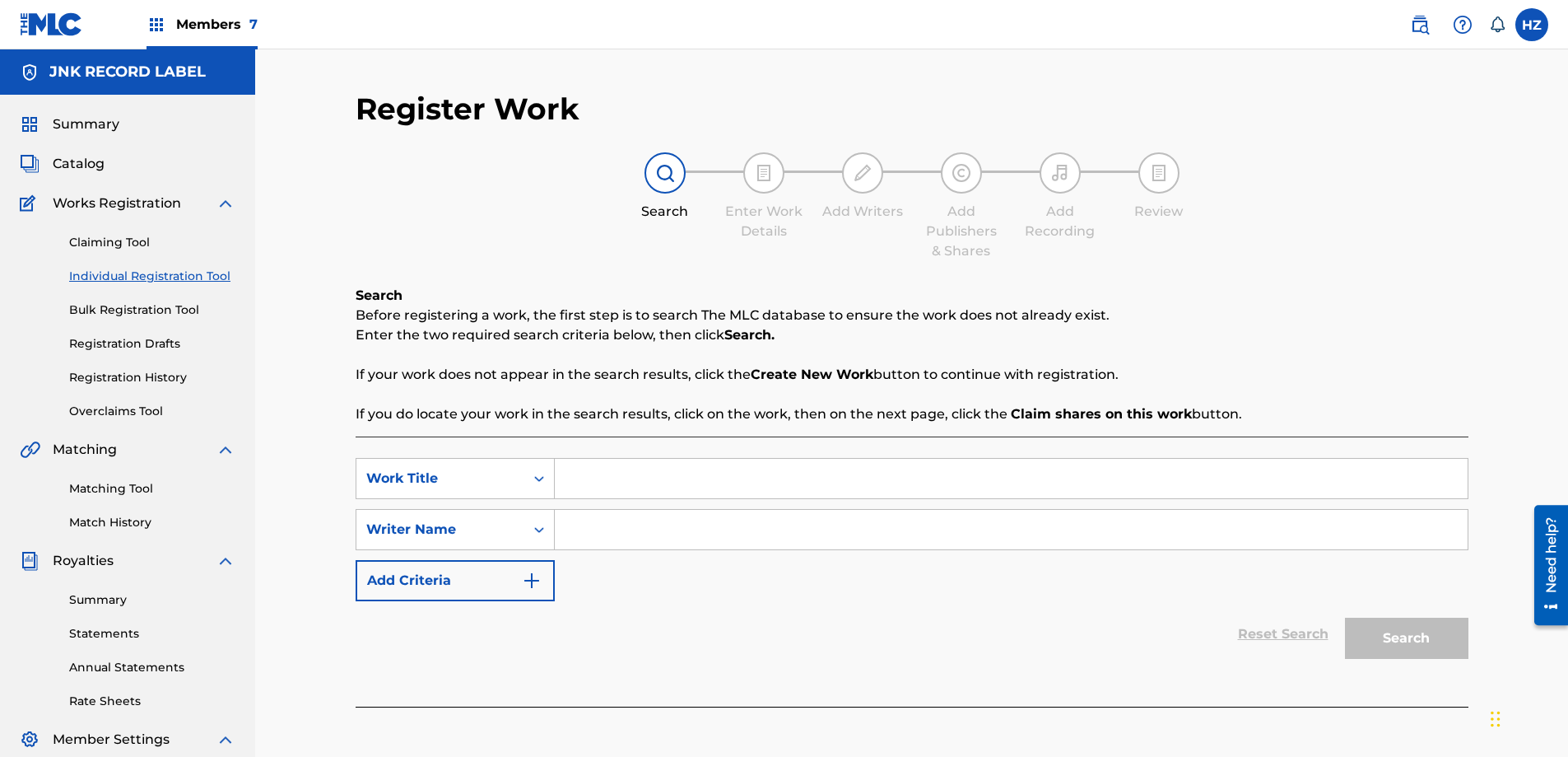
click at [585, 481] on input "Search Form" at bounding box center [1011, 478] width 913 height 39
click at [577, 471] on input "Thu ngal chin" at bounding box center [1011, 478] width 913 height 39
click at [566, 473] on input "Thu ngal chin" at bounding box center [1011, 478] width 913 height 39
click at [593, 476] on input "To Thu ngal chin" at bounding box center [1011, 478] width 913 height 39
type input "To thu ngal chin"
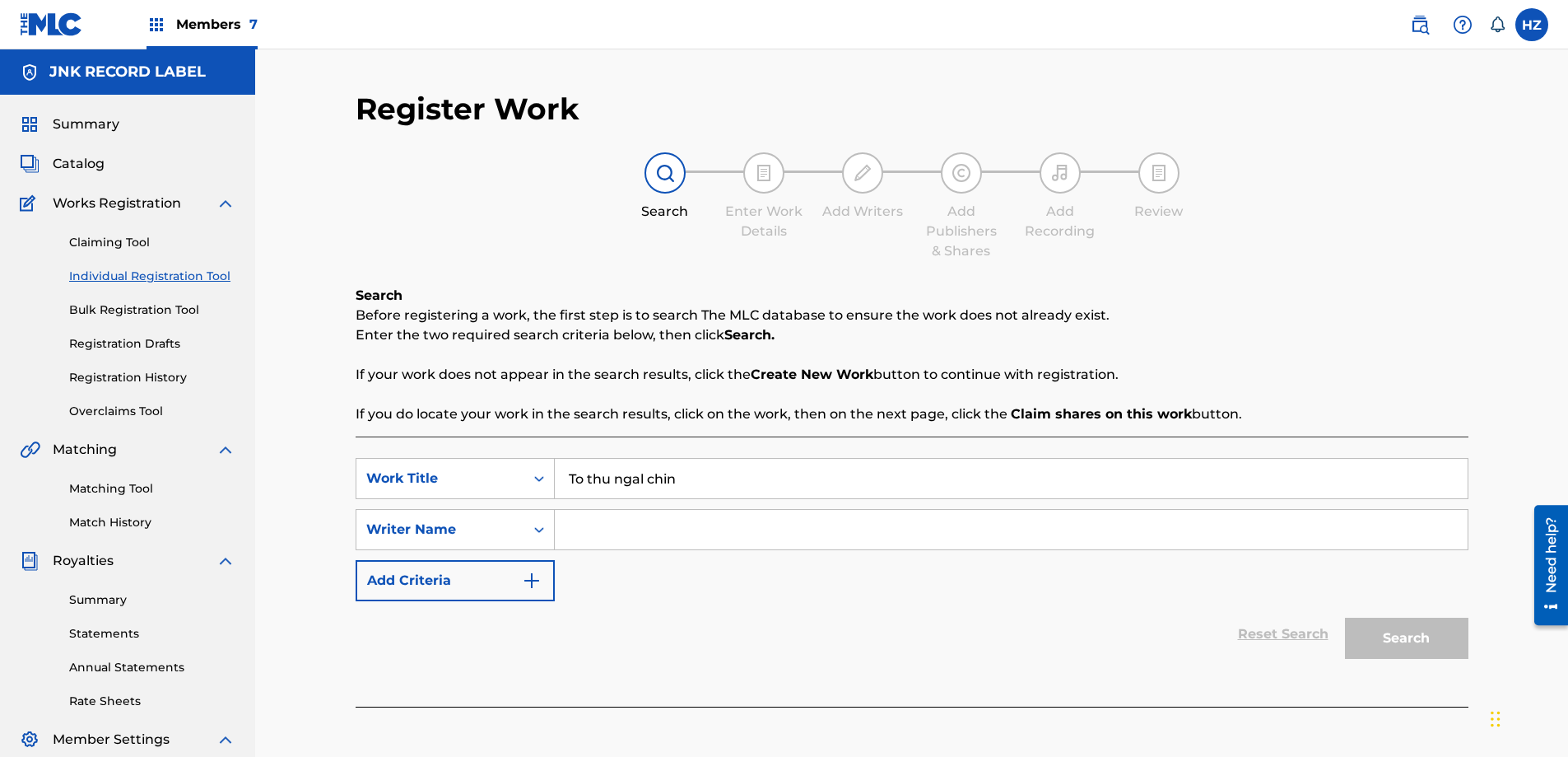
click at [589, 543] on input "Search Form" at bounding box center [1011, 529] width 913 height 39
click at [525, 534] on div "Search Form" at bounding box center [539, 529] width 30 height 30
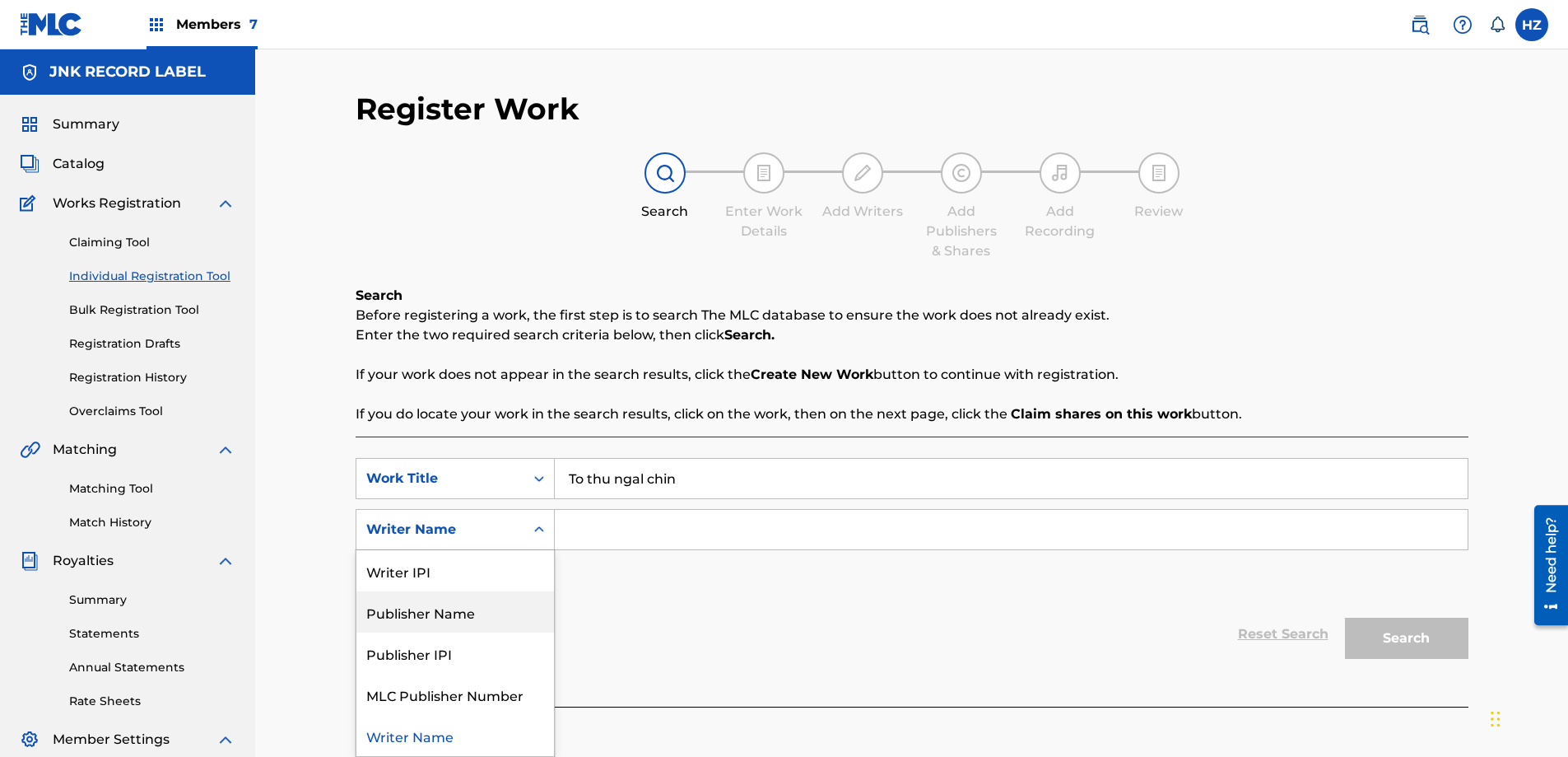
scroll to position [24, 0]
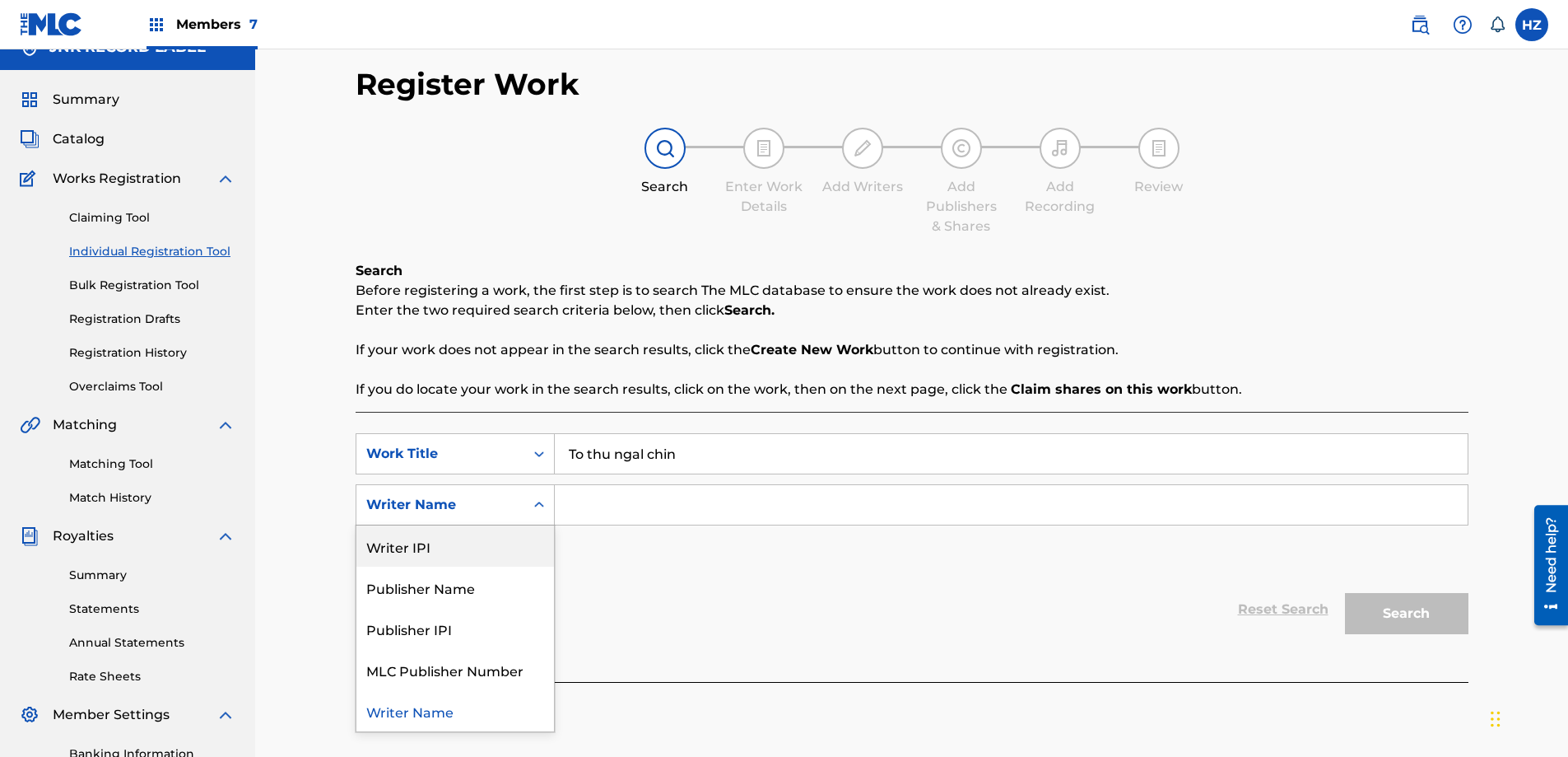
click at [579, 499] on input "Search Form" at bounding box center [1011, 504] width 913 height 39
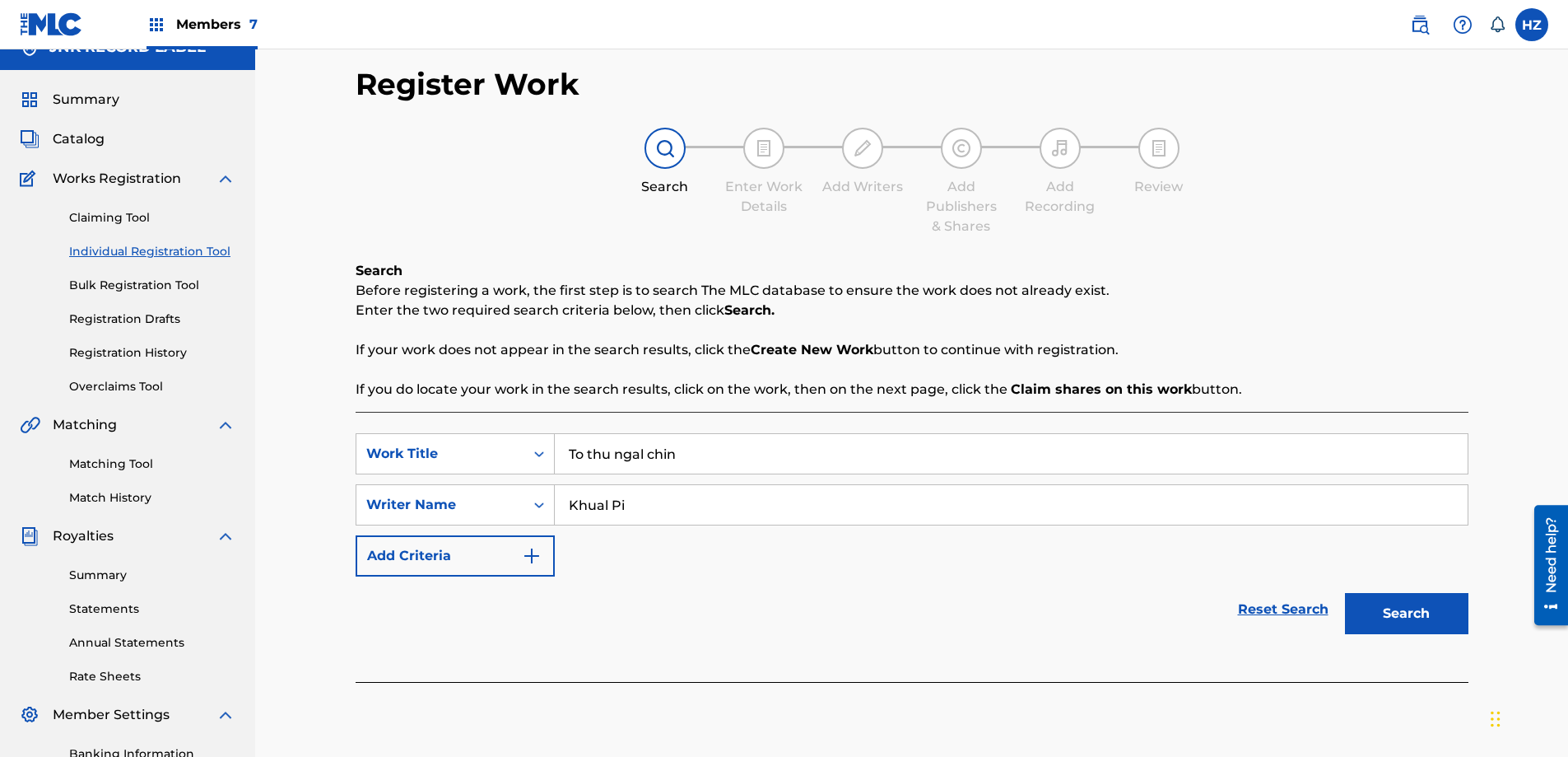
type input "Khual Pi"
click at [1345, 593] on button "Search" at bounding box center [1406, 613] width 123 height 41
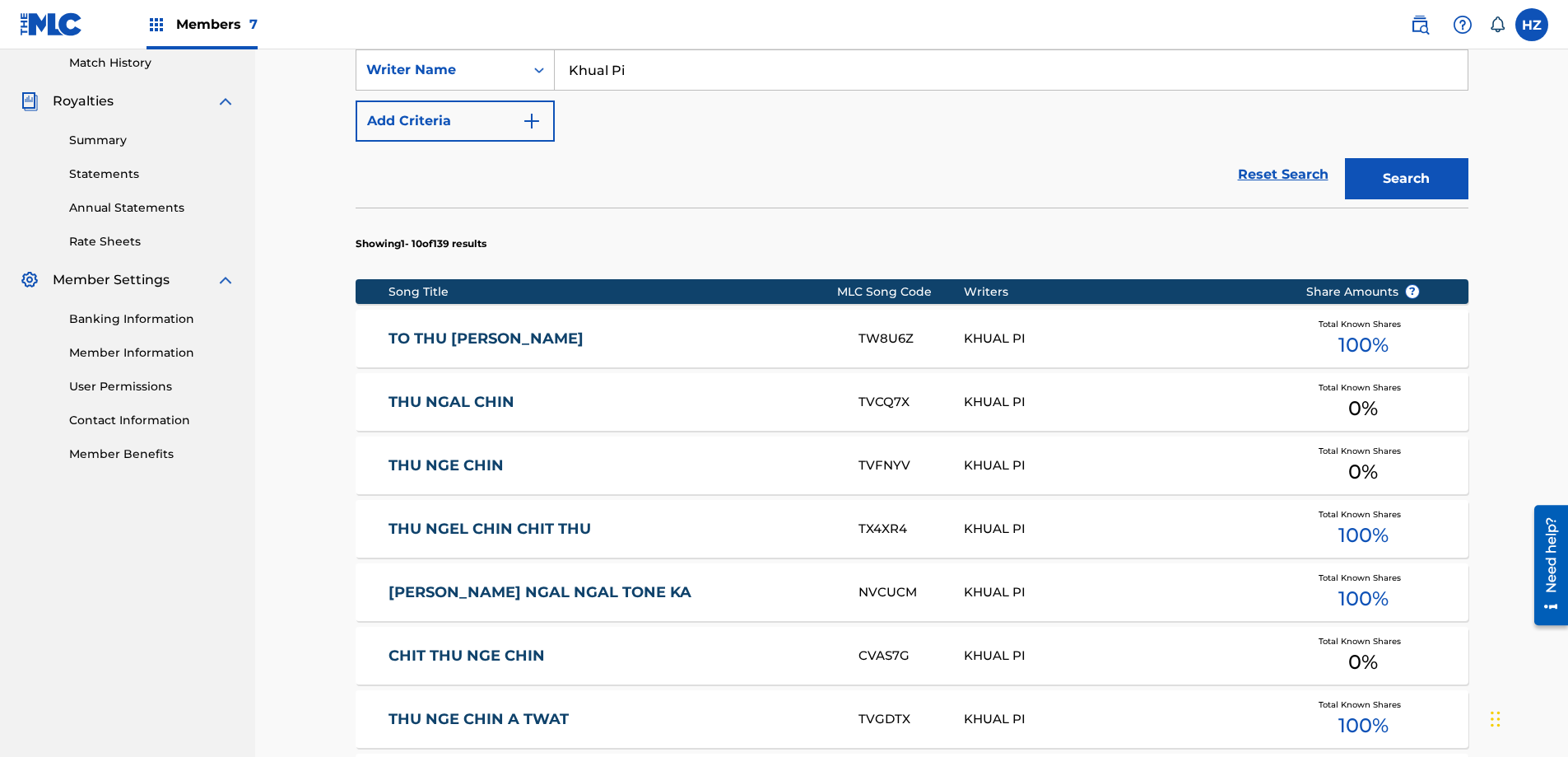
scroll to position [458, 0]
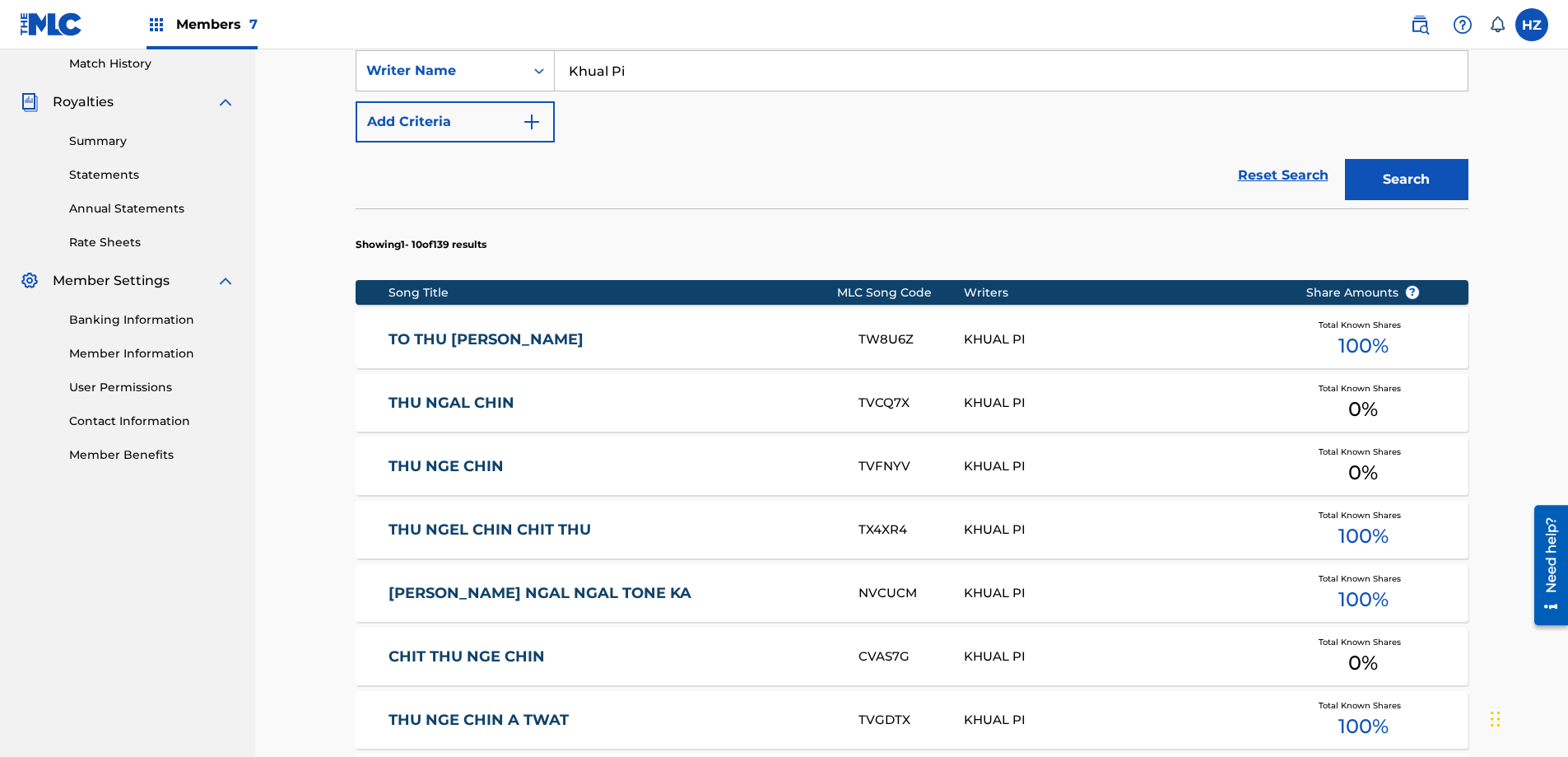
click at [845, 409] on div "THU NGAL CHIN" at bounding box center [623, 403] width 469 height 19
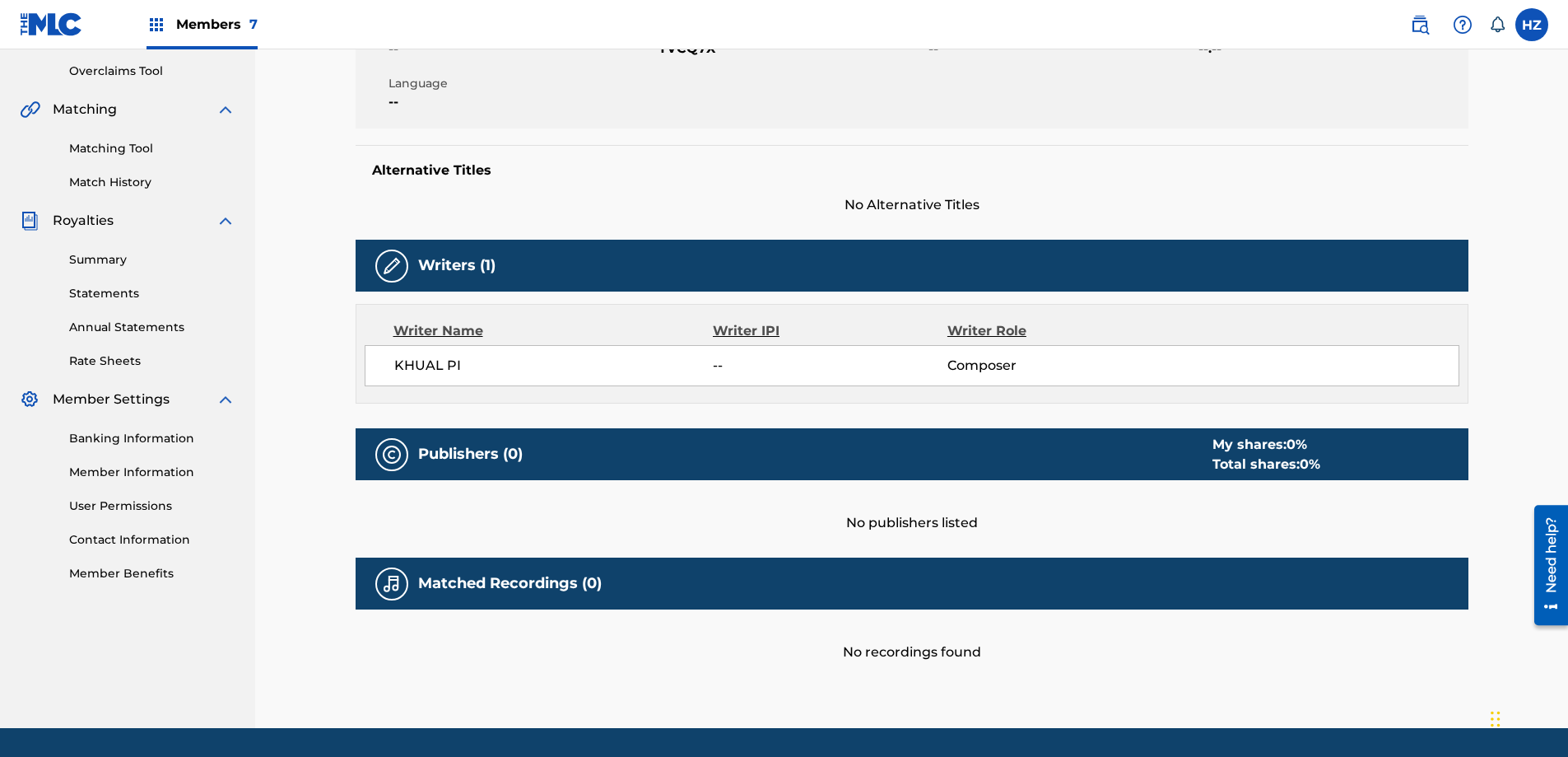
scroll to position [390, 0]
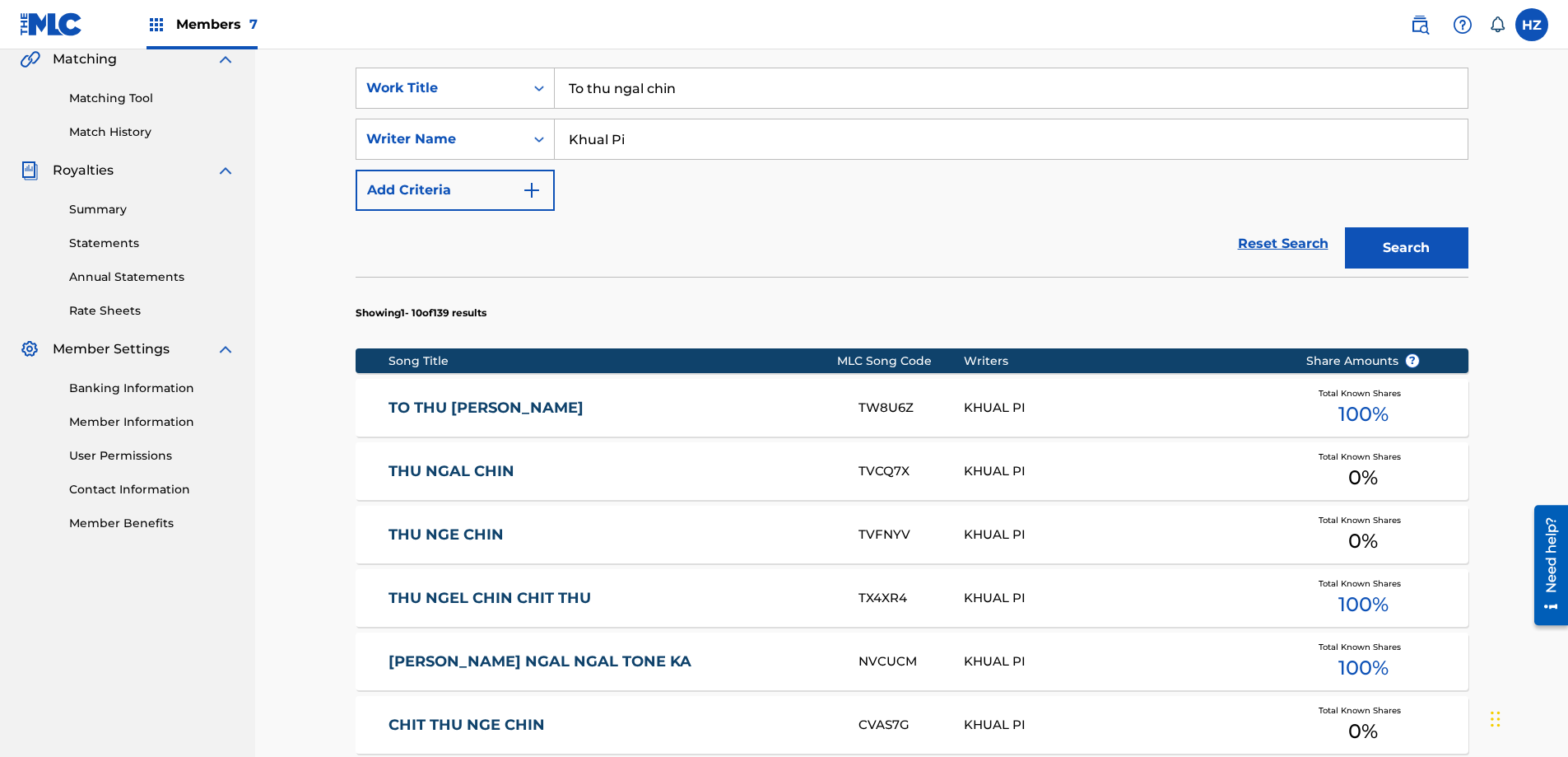
click at [947, 437] on section "Song Title MLC Song Code Writers Share Amounts ? TO THU NGAL CHIN TW8U6Z KHUAL …" at bounding box center [911, 673] width 1113 height 667
click at [949, 418] on div "TO THU NGAL CHIN TW8U6Z KHUAL PI Total Known Shares 100 %" at bounding box center [911, 408] width 1113 height 58
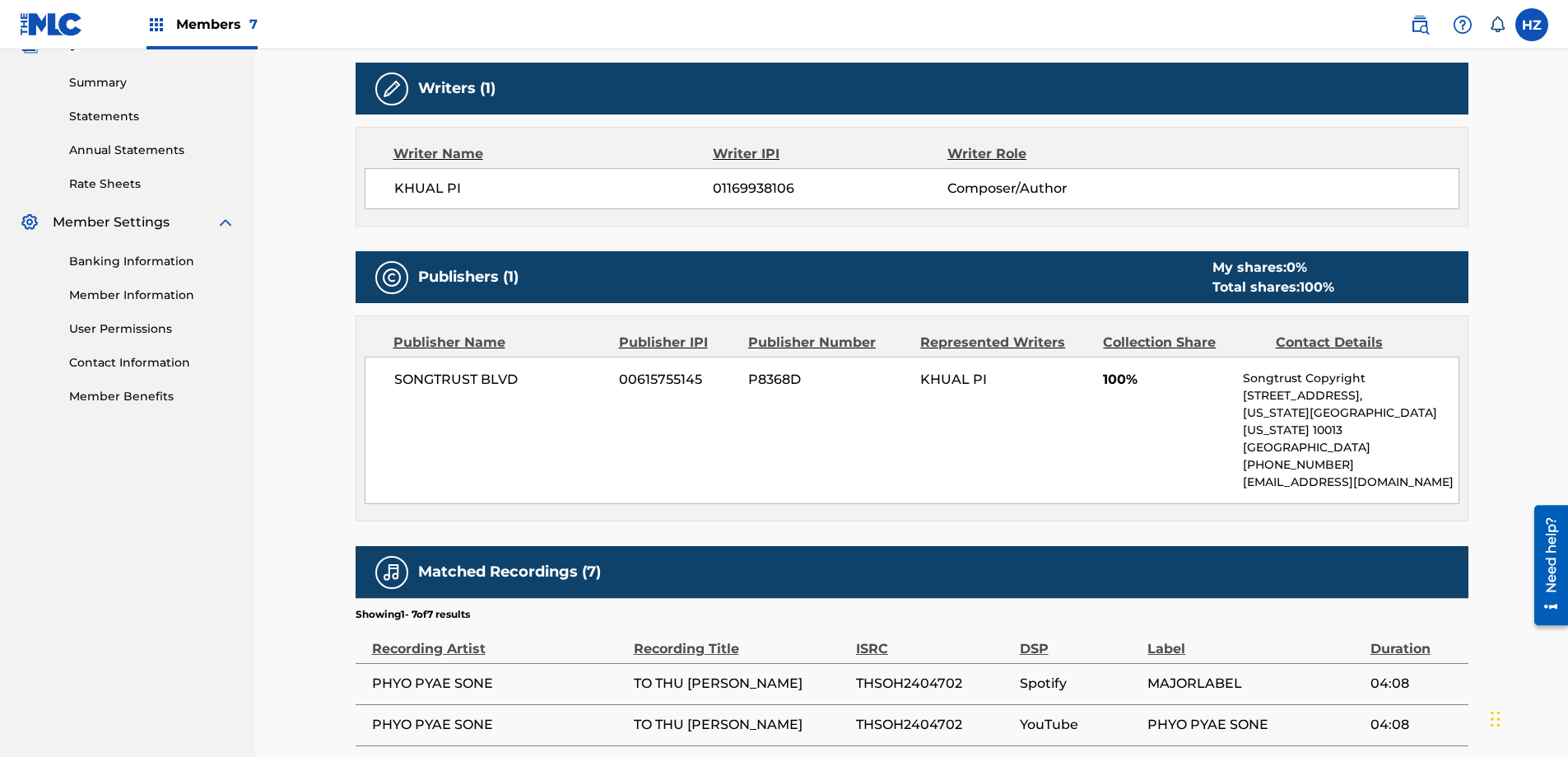
scroll to position [471, 0]
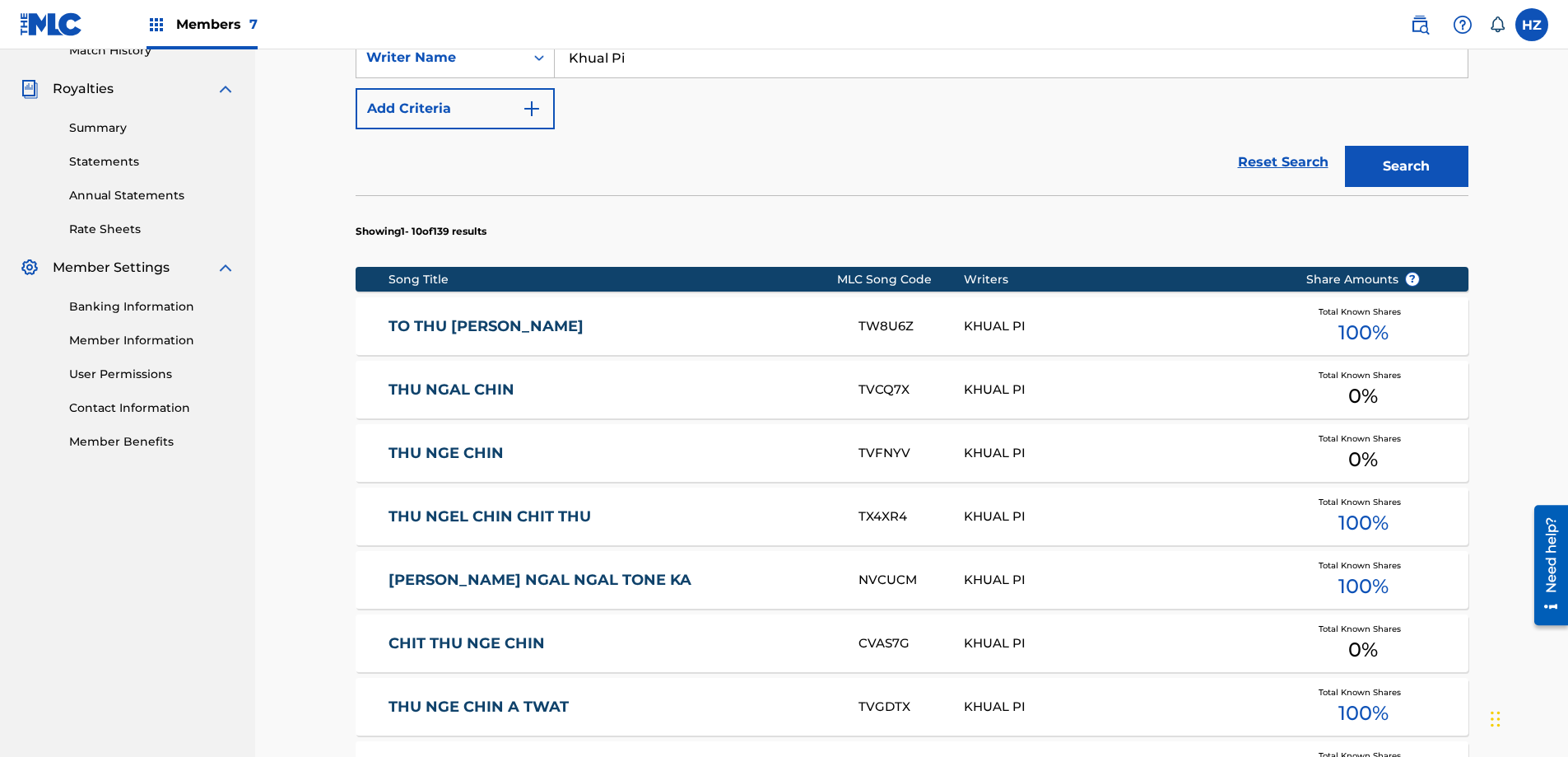
click at [692, 459] on link "THU NGE CHIN" at bounding box center [612, 453] width 448 height 19
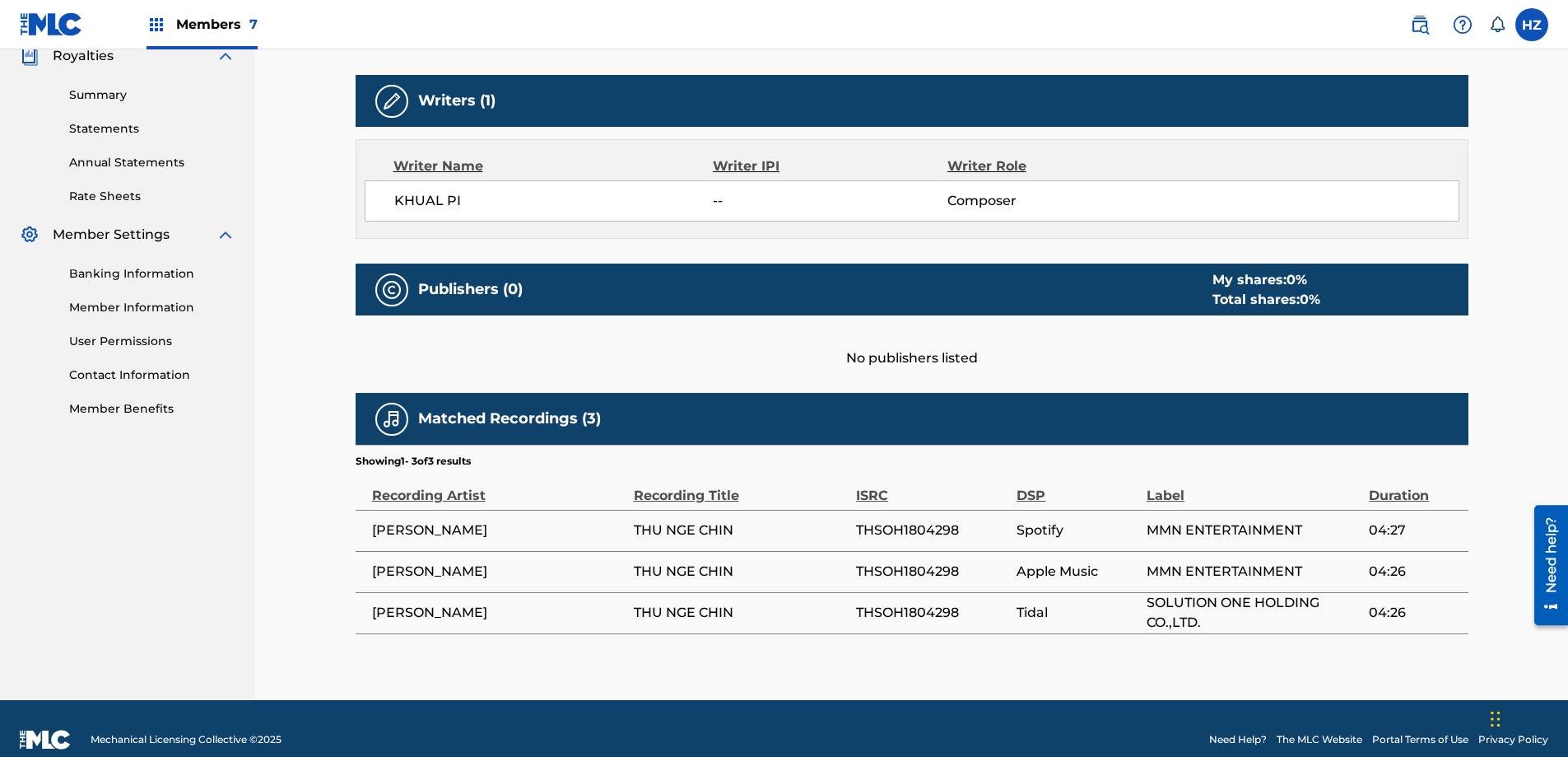
scroll to position [524, 0]
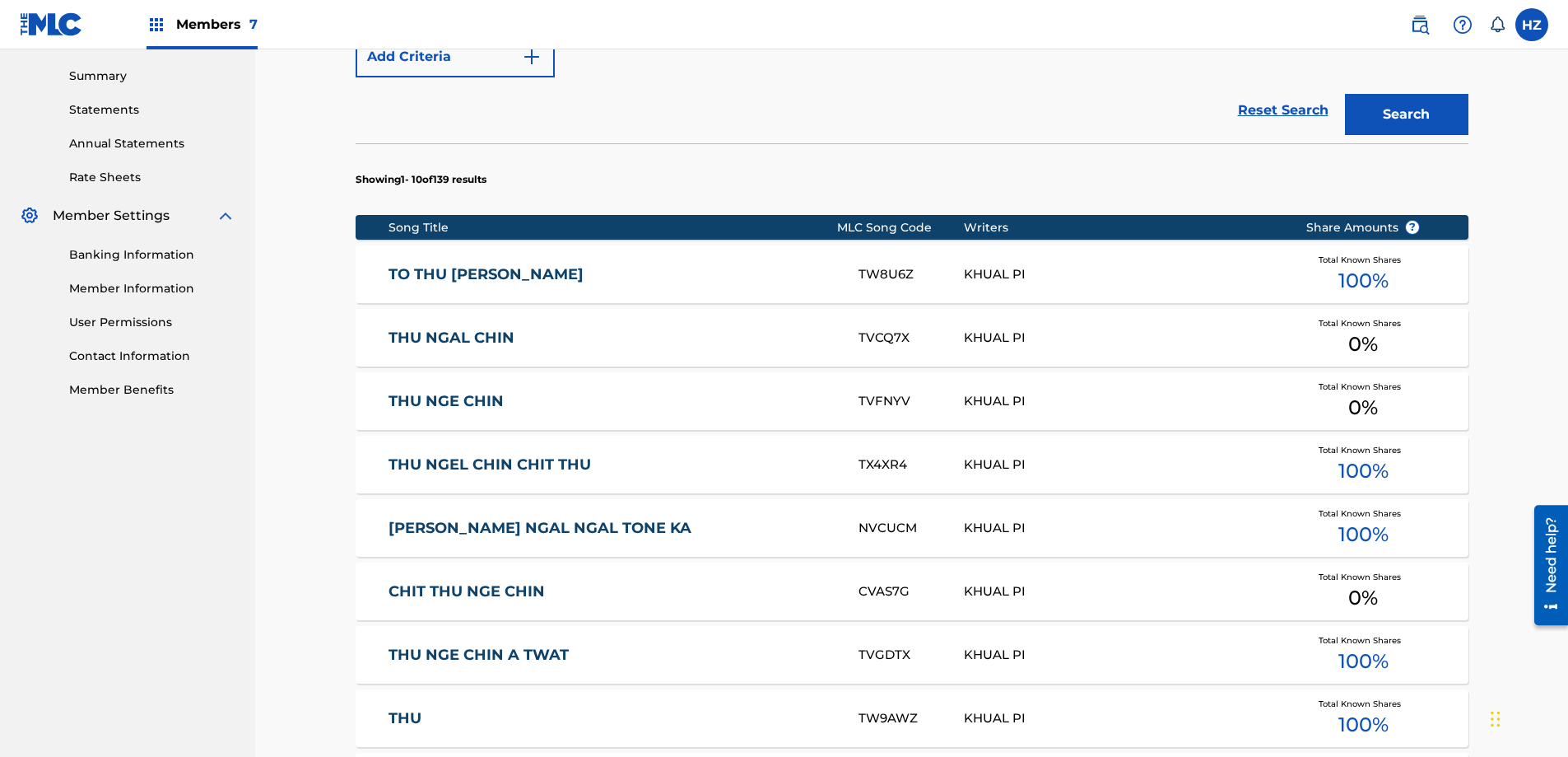
click at [1229, 328] on div "KHUAL PI" at bounding box center [1121, 338] width 317 height 19
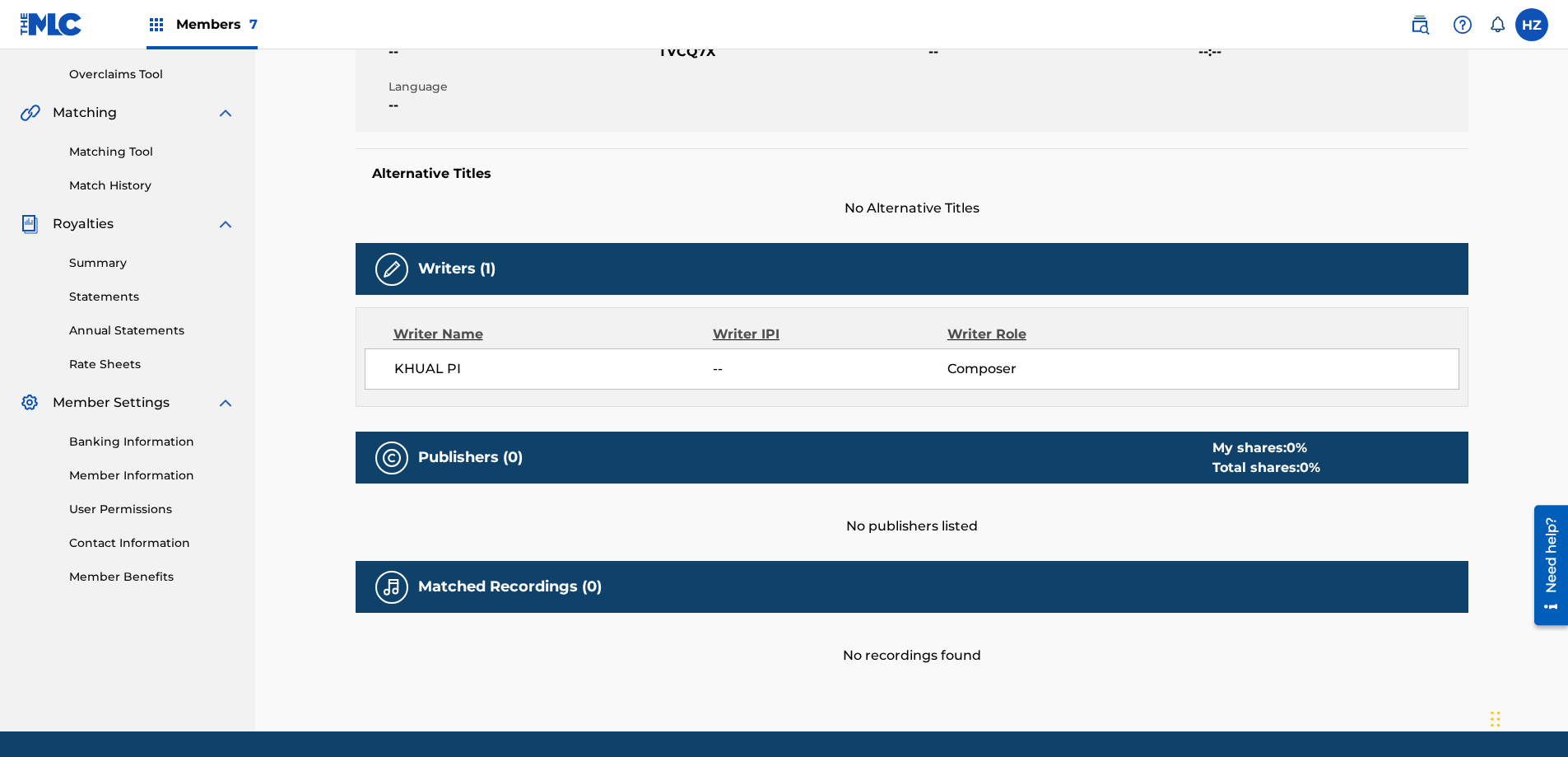
scroll to position [390, 0]
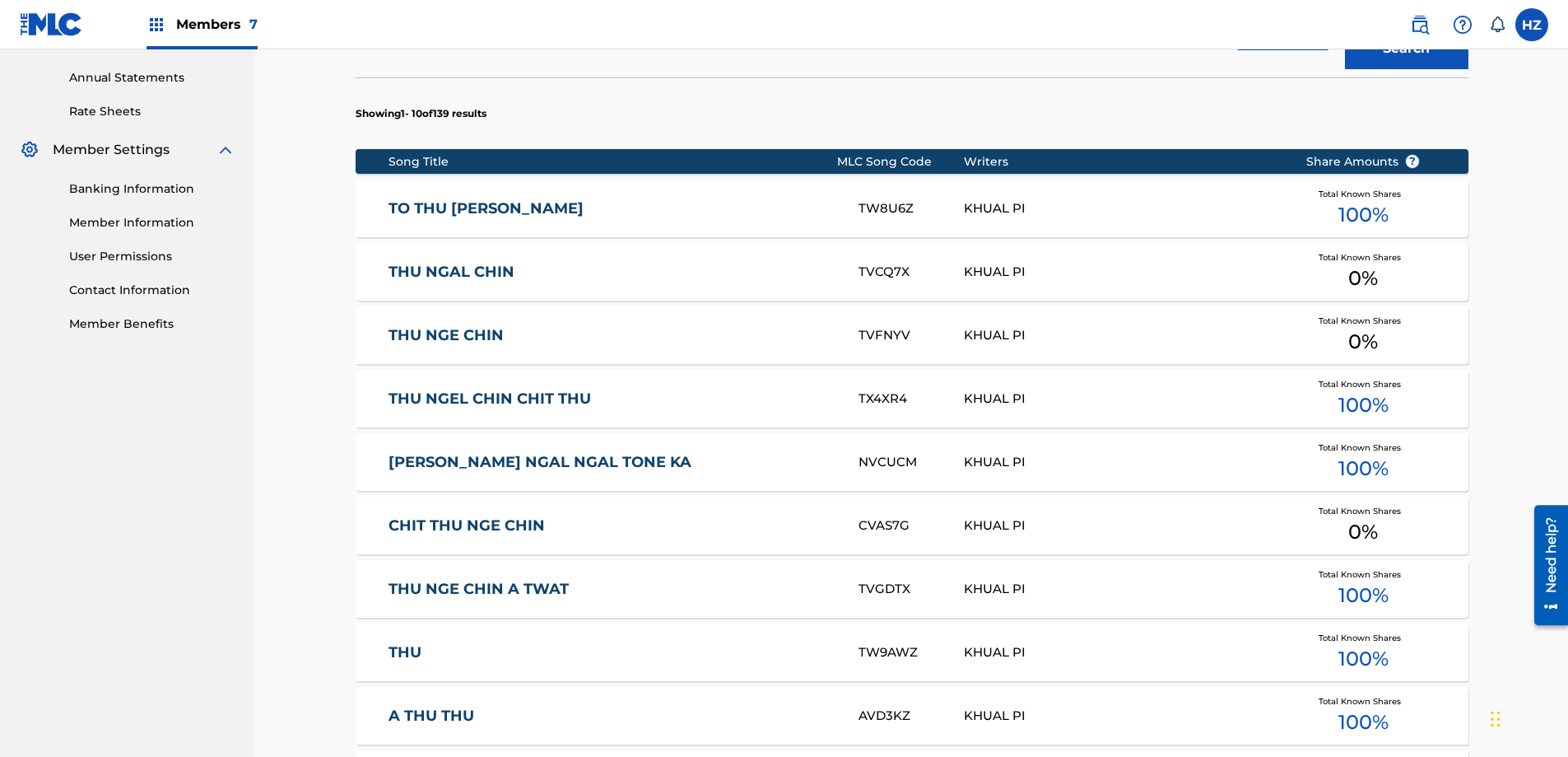
scroll to position [574, 0]
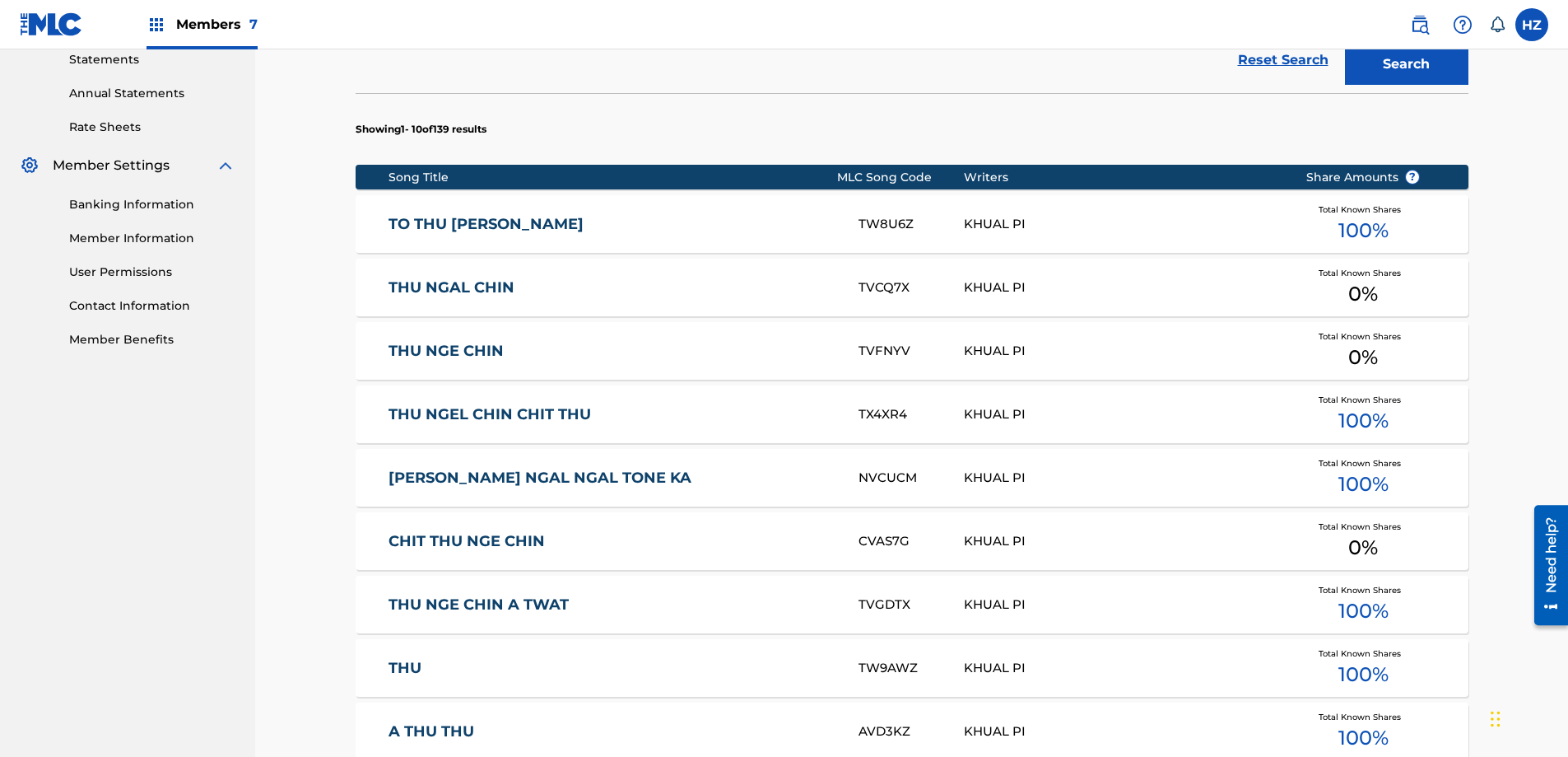
click at [675, 430] on div "THU NGEL CHIN CHIT THU TX4XR4 KHUAL PI Total Known Shares 100 %" at bounding box center [911, 414] width 1113 height 58
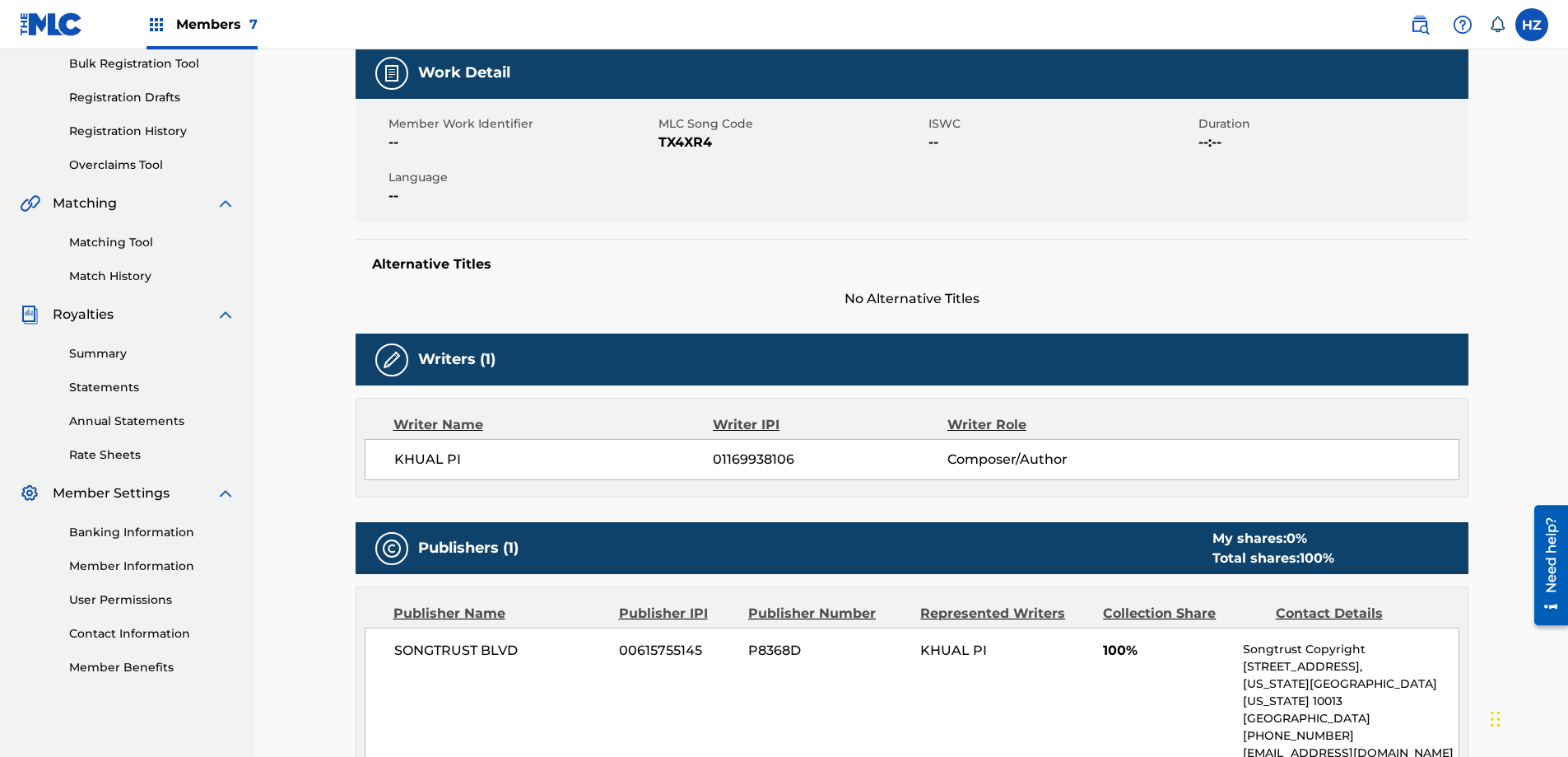
scroll to position [265, 0]
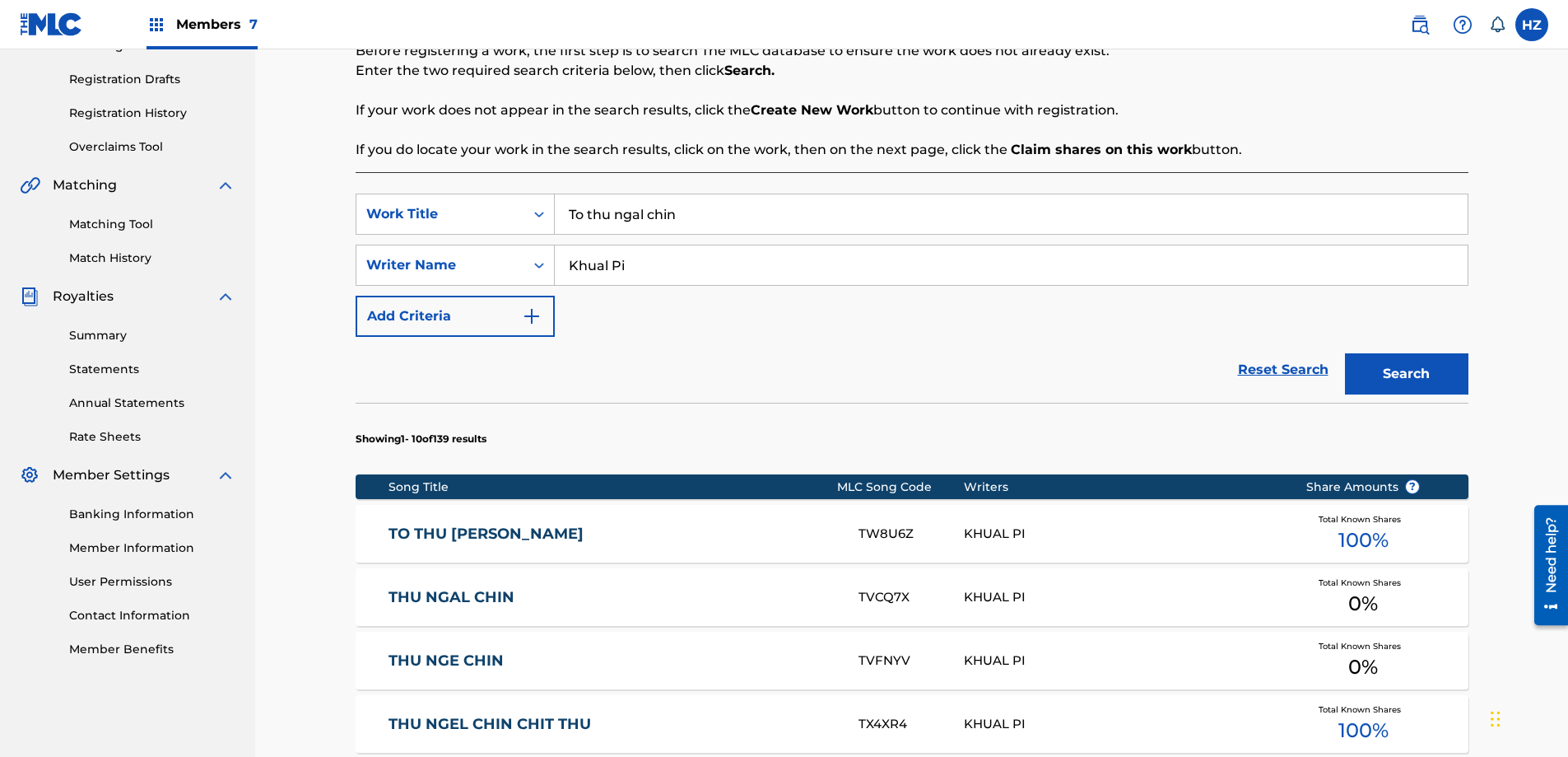
click at [677, 217] on input "To thu ngal chin" at bounding box center [1011, 214] width 913 height 39
click at [678, 217] on input "To thu ngal chin" at bounding box center [1011, 214] width 913 height 39
type input "A thike"
click at [648, 275] on input "Khual Pi" at bounding box center [1011, 265] width 913 height 39
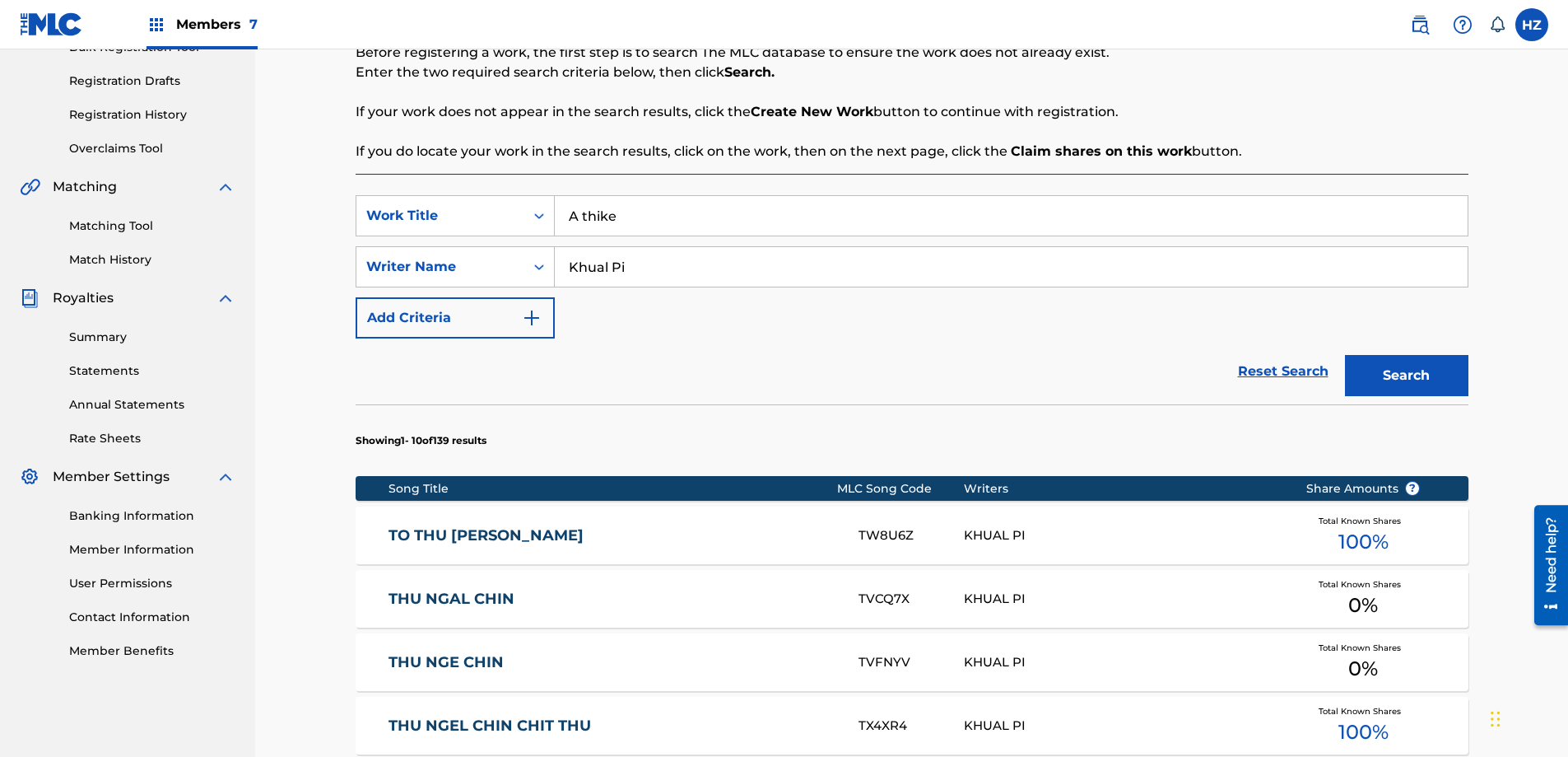
click at [648, 275] on input "Khual Pi" at bounding box center [1011, 266] width 913 height 39
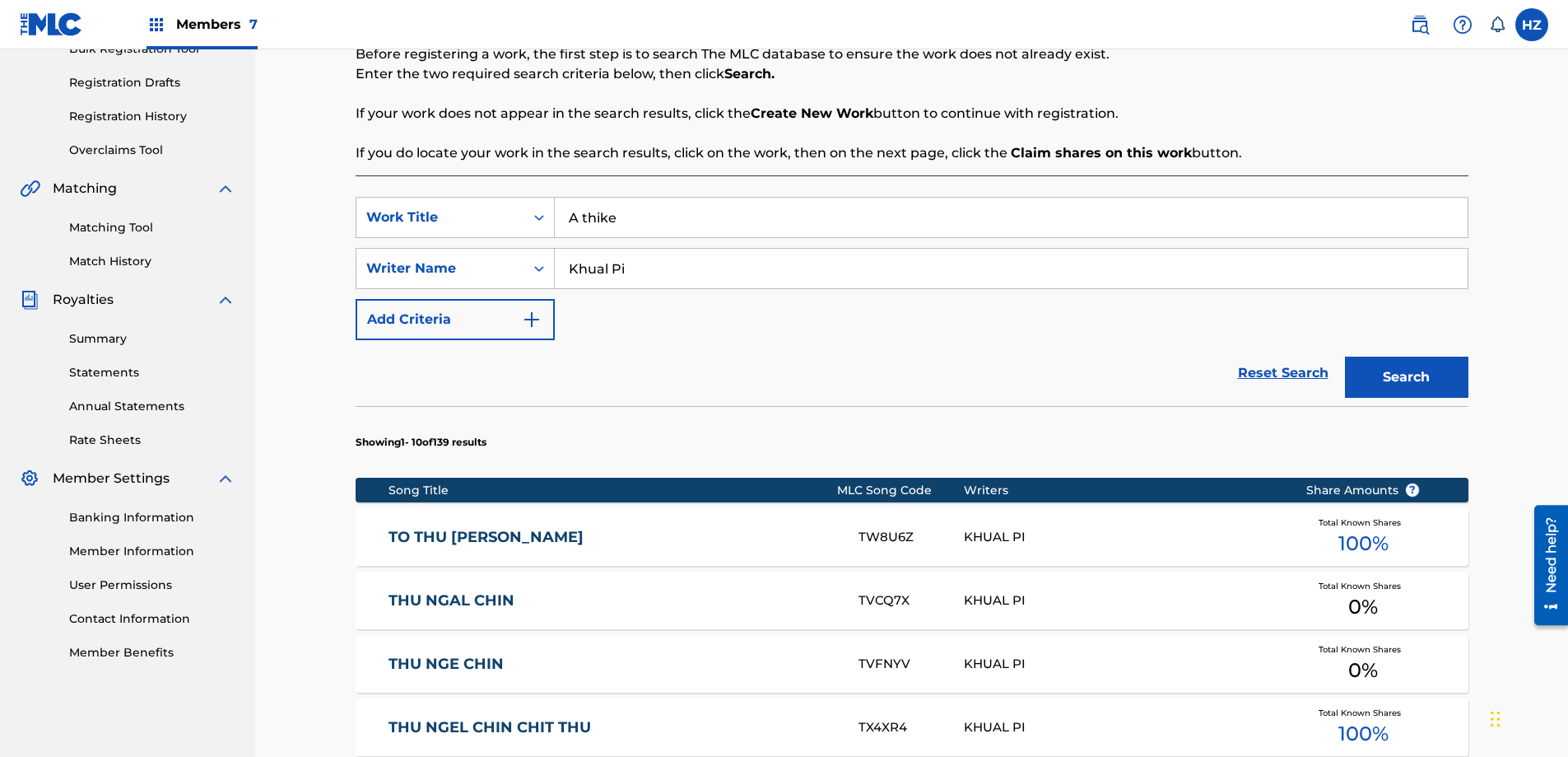
click at [648, 275] on input "Khual Pi" at bounding box center [1011, 268] width 913 height 39
type input "Htain [PERSON_NAME]"
click at [1345, 356] on button "Search" at bounding box center [1406, 376] width 123 height 41
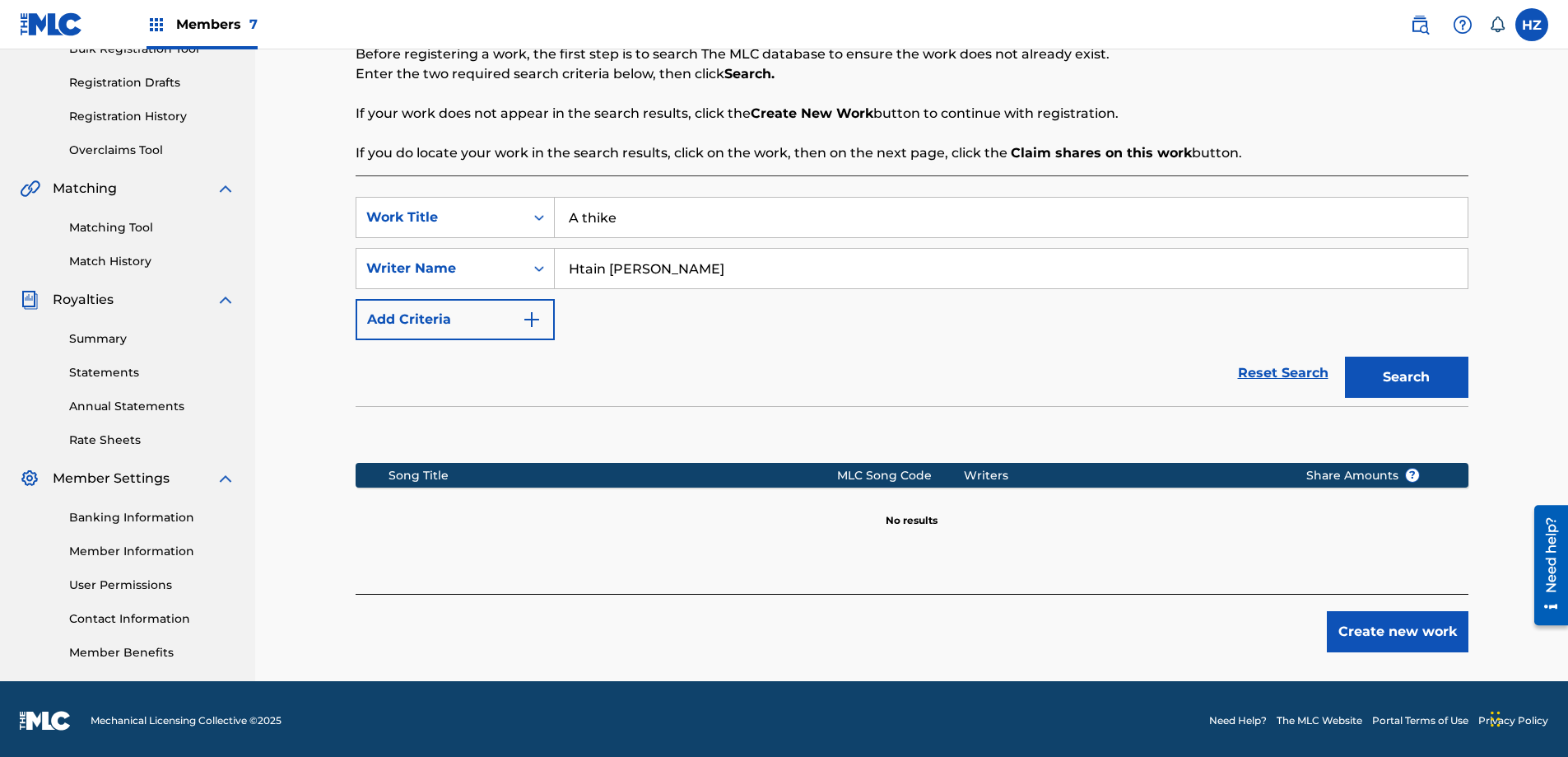
scroll to position [262, 0]
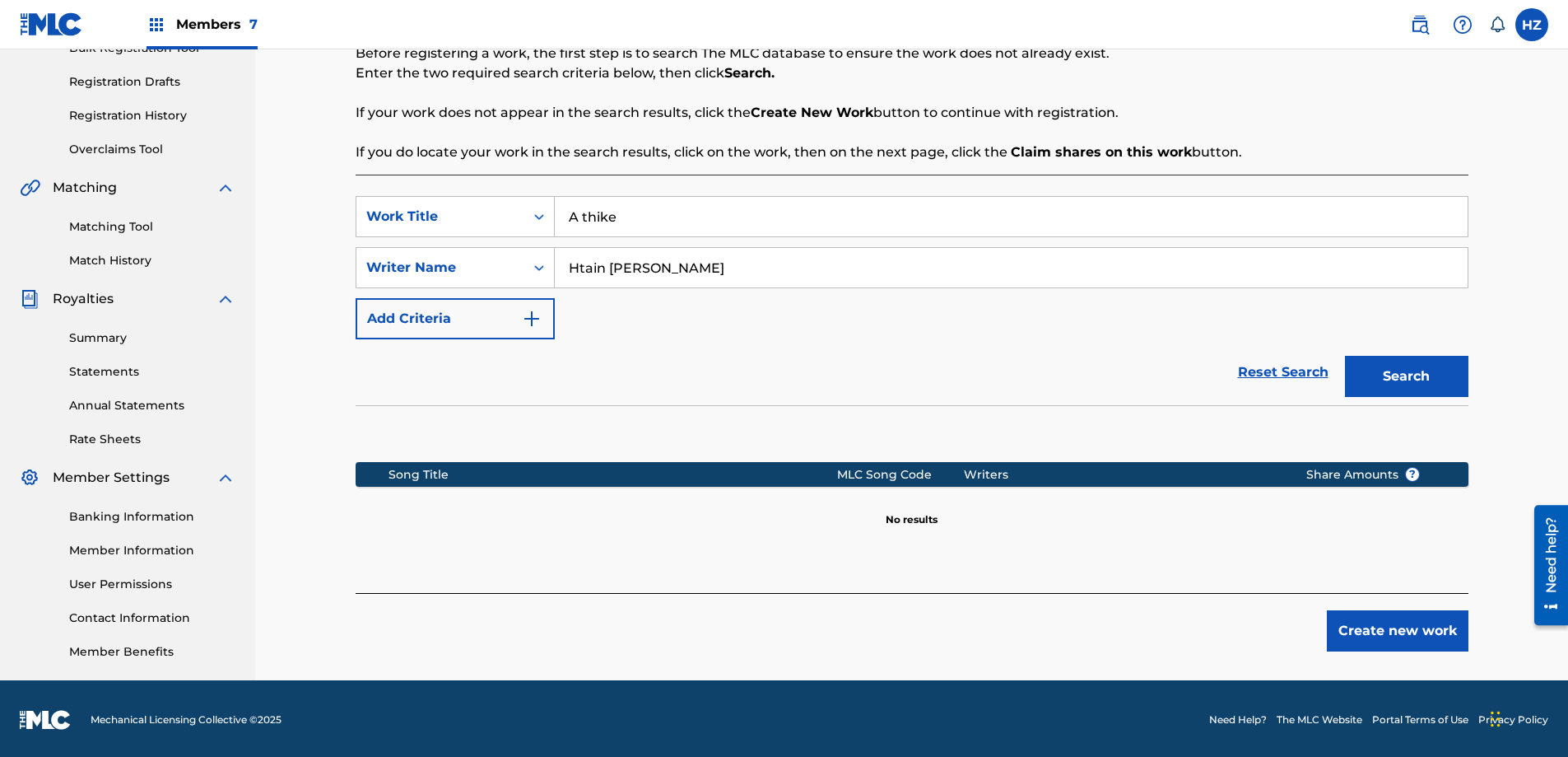
click at [627, 221] on input "A thike" at bounding box center [1011, 216] width 913 height 39
click at [628, 221] on input "A thike" at bounding box center [1011, 216] width 913 height 39
click at [628, 220] on input "A thike" at bounding box center [1011, 216] width 913 height 39
click at [636, 221] on input "Search Form" at bounding box center [1011, 216] width 913 height 39
type input "[PERSON_NAME]"
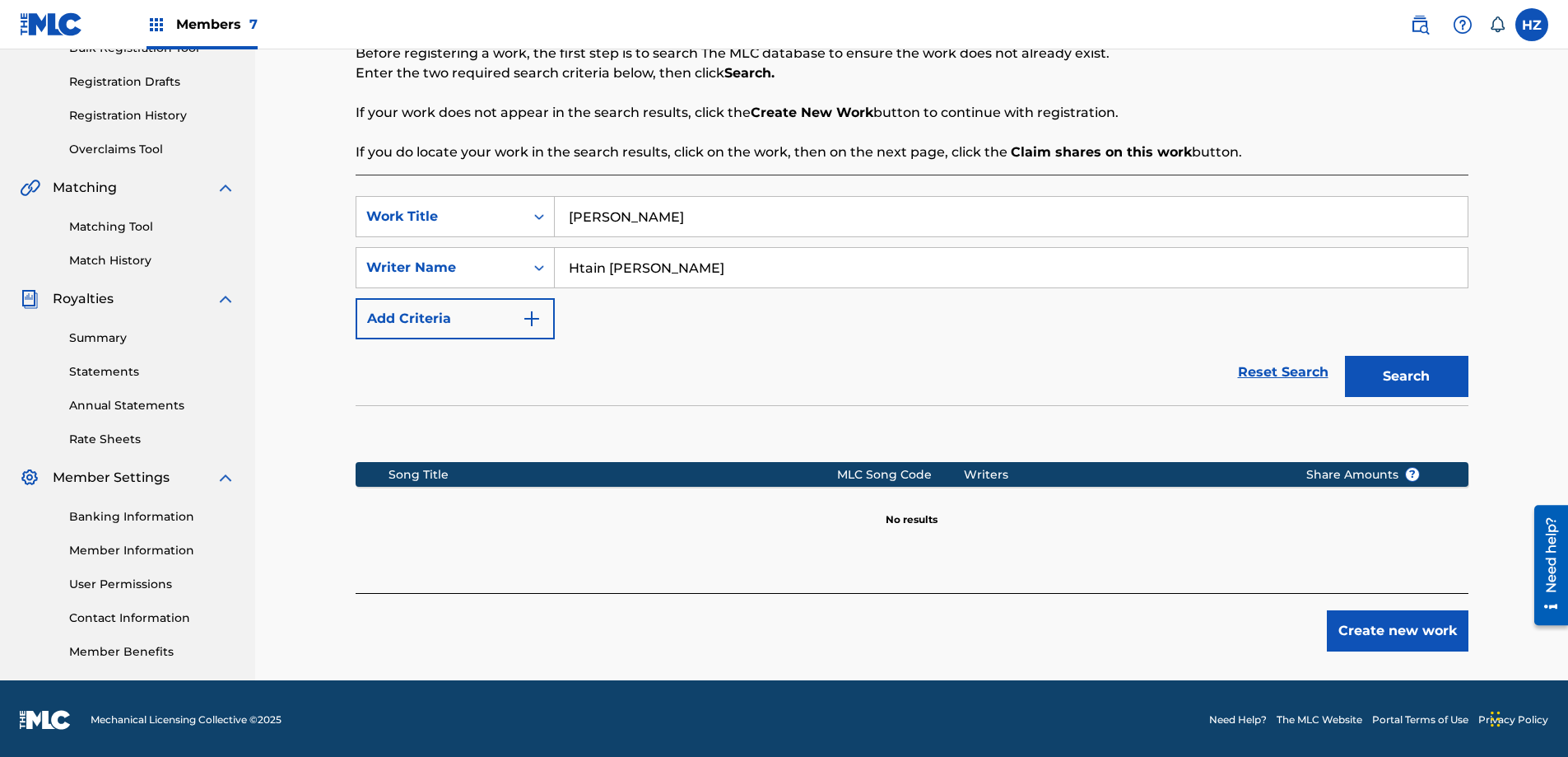
click at [1424, 382] on button "Search" at bounding box center [1406, 375] width 123 height 41
click at [645, 269] on input "Htain [PERSON_NAME]" at bounding box center [1011, 267] width 913 height 39
click at [645, 270] on input "Htain [PERSON_NAME]" at bounding box center [1011, 267] width 913 height 39
type input "[PERSON_NAME] Min"
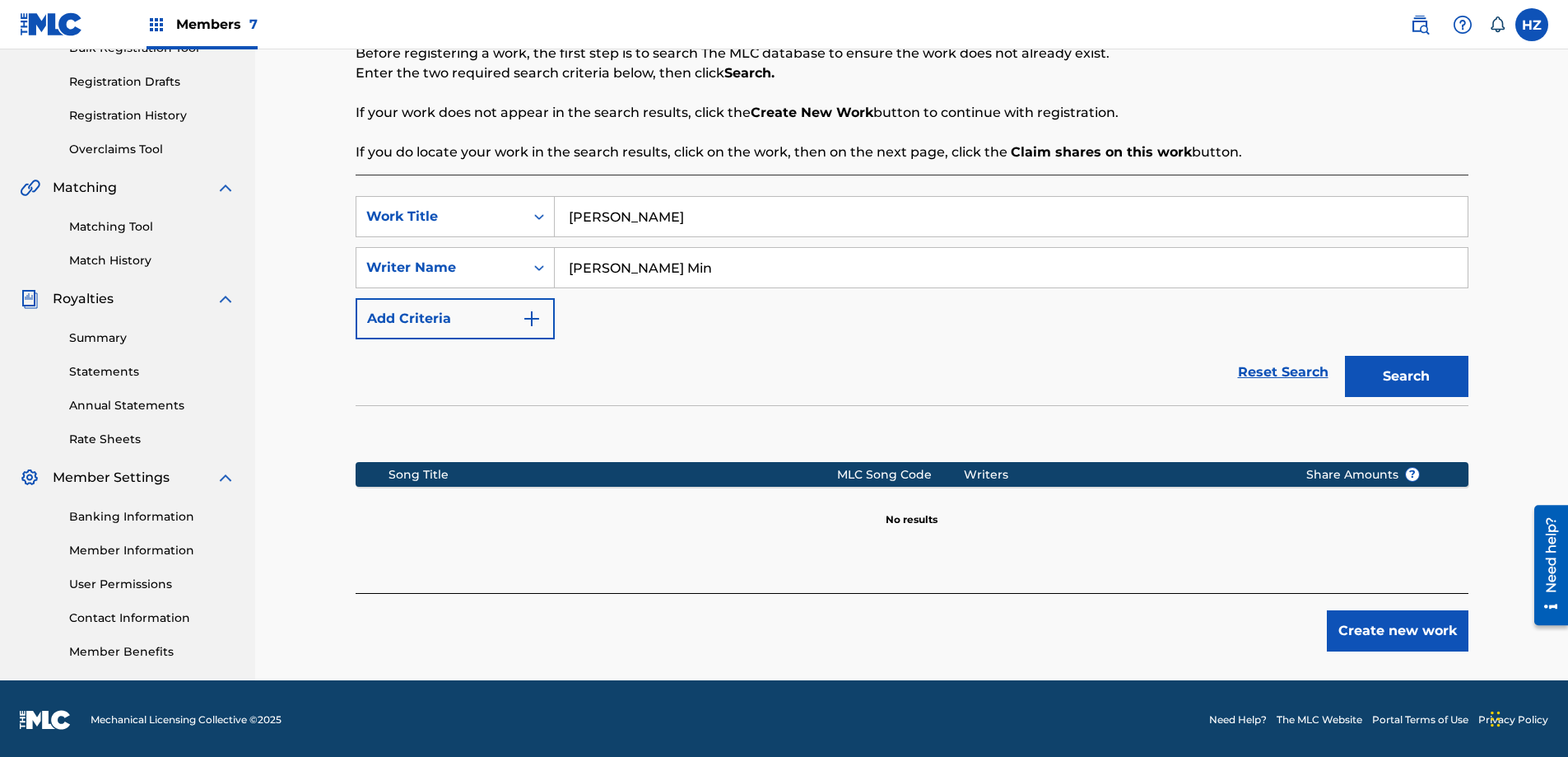
click at [1345, 355] on button "Search" at bounding box center [1406, 375] width 123 height 41
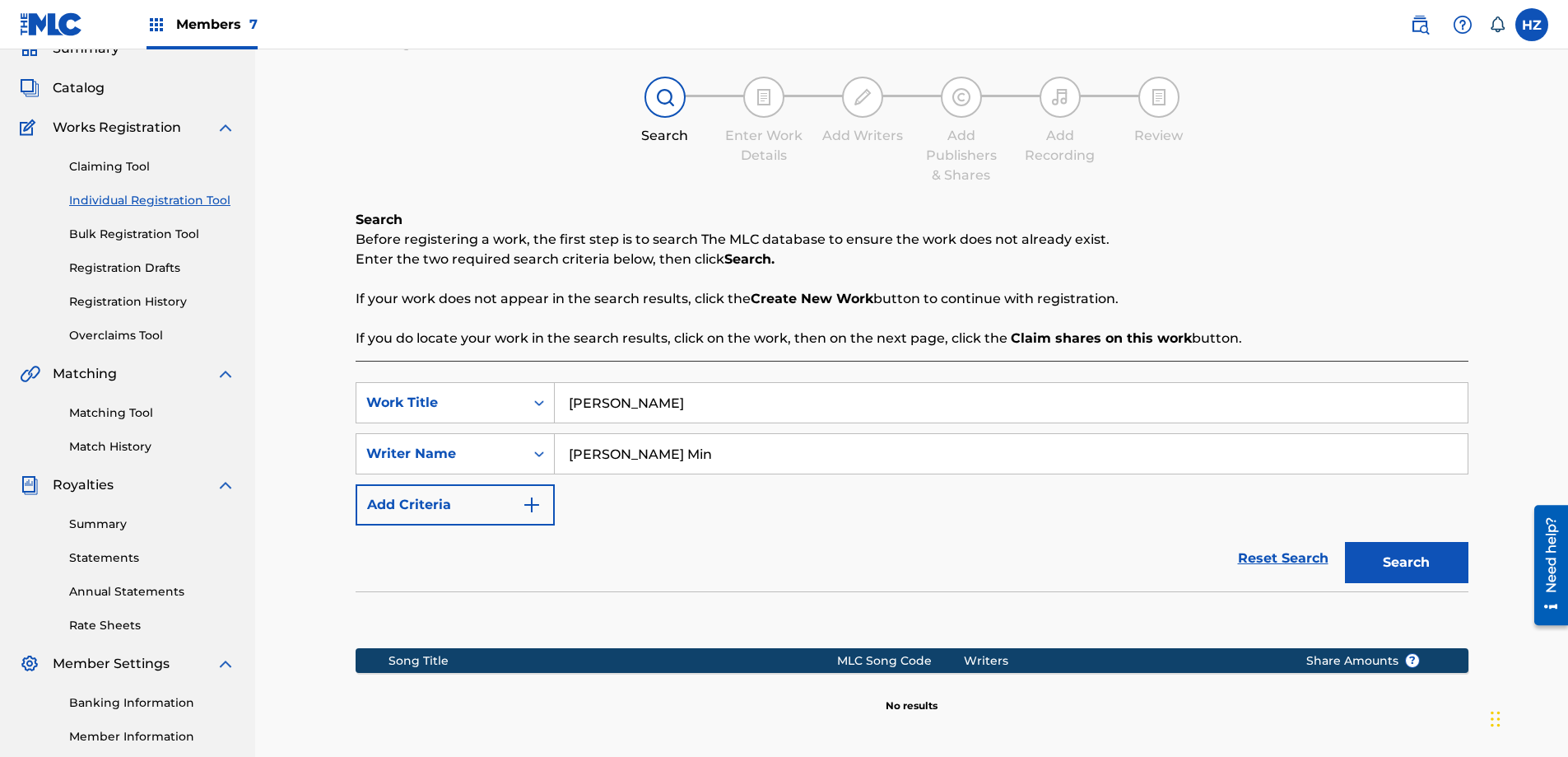
scroll to position [0, 0]
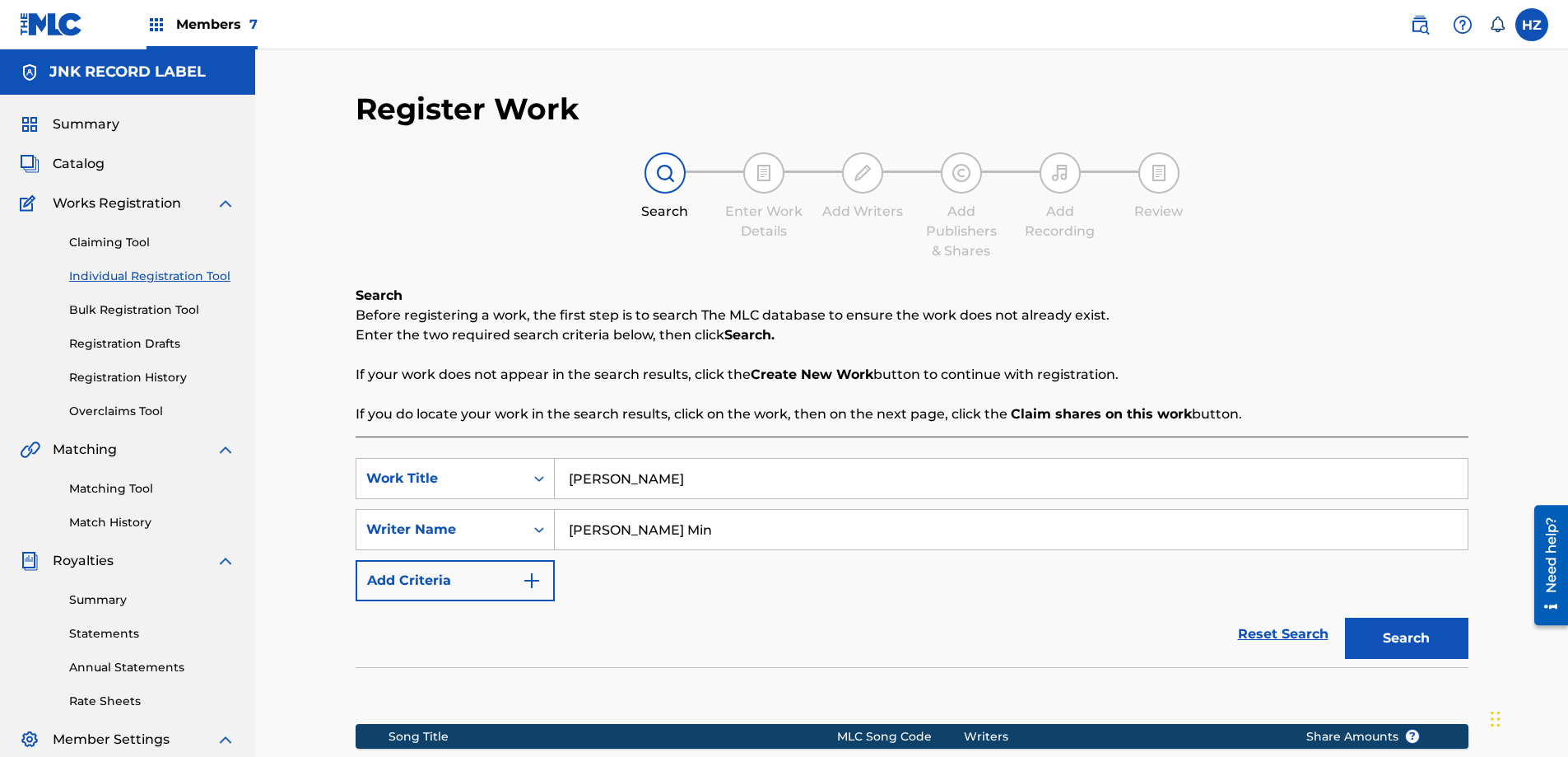
click at [691, 528] on input "[PERSON_NAME] Min" at bounding box center [1011, 529] width 913 height 39
click at [658, 479] on input "[PERSON_NAME]" at bounding box center [1011, 478] width 913 height 39
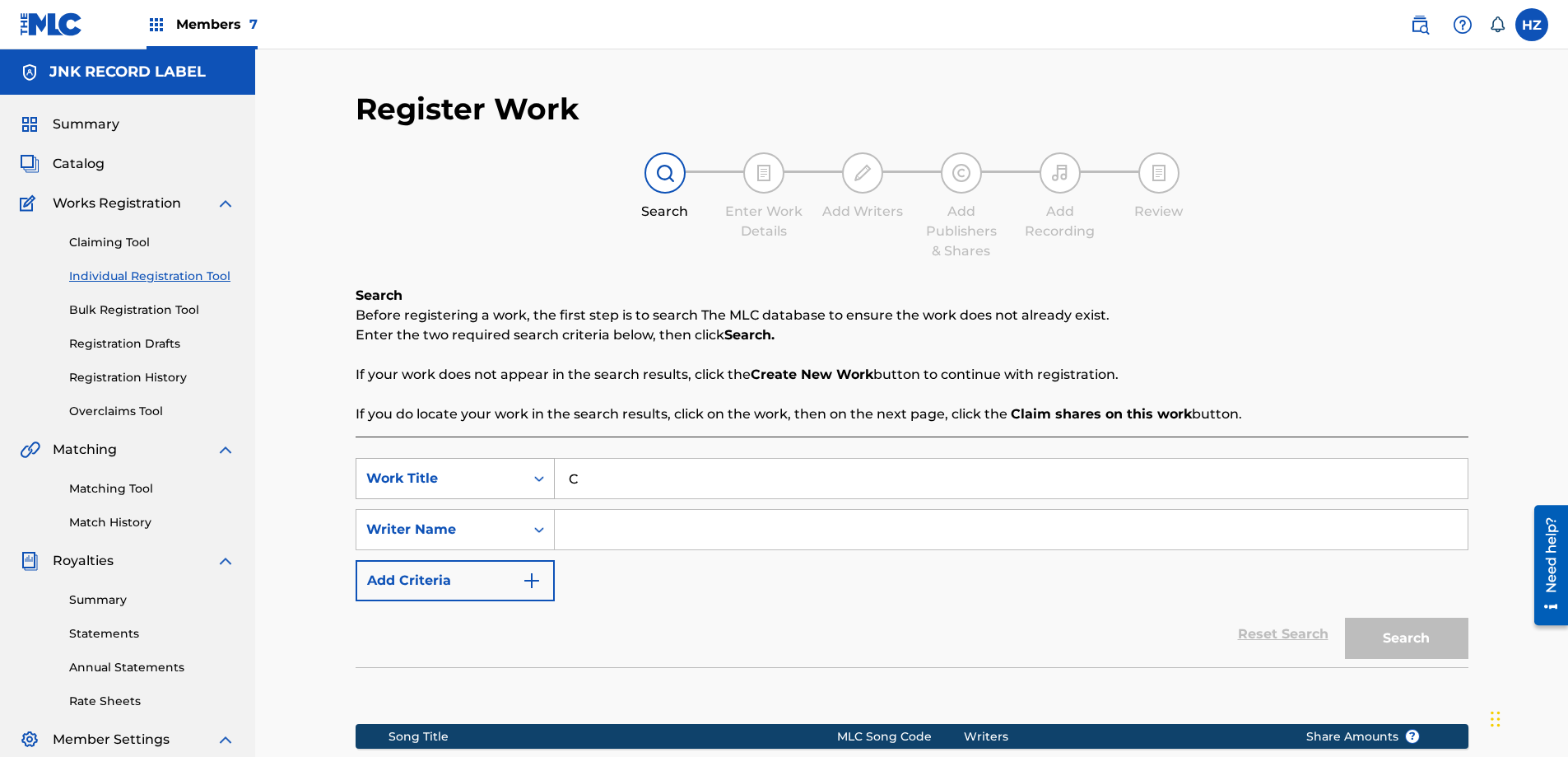
type input "C"
click at [537, 479] on icon "Search Form" at bounding box center [538, 478] width 17 height 17
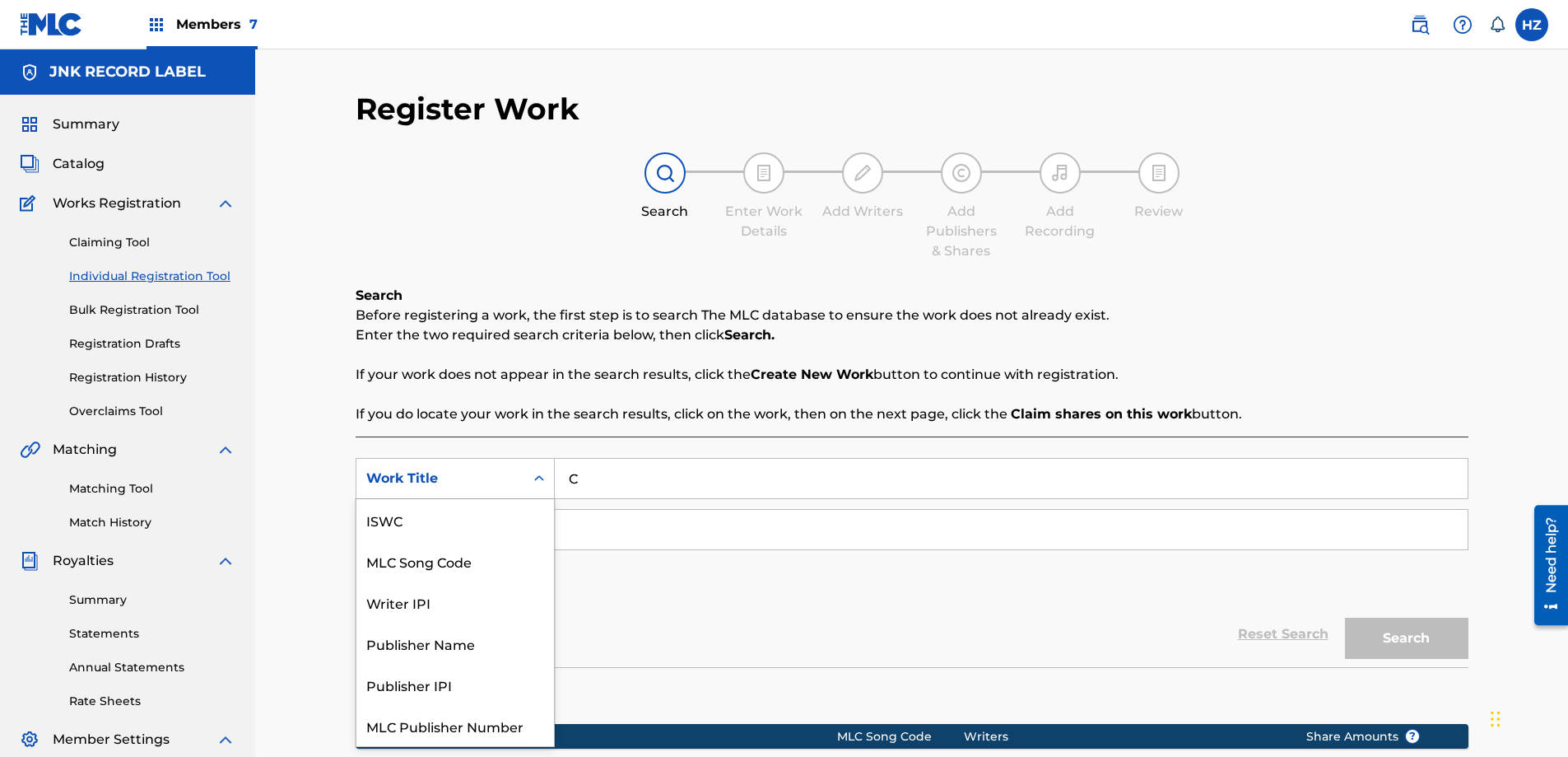
scroll to position [41, 0]
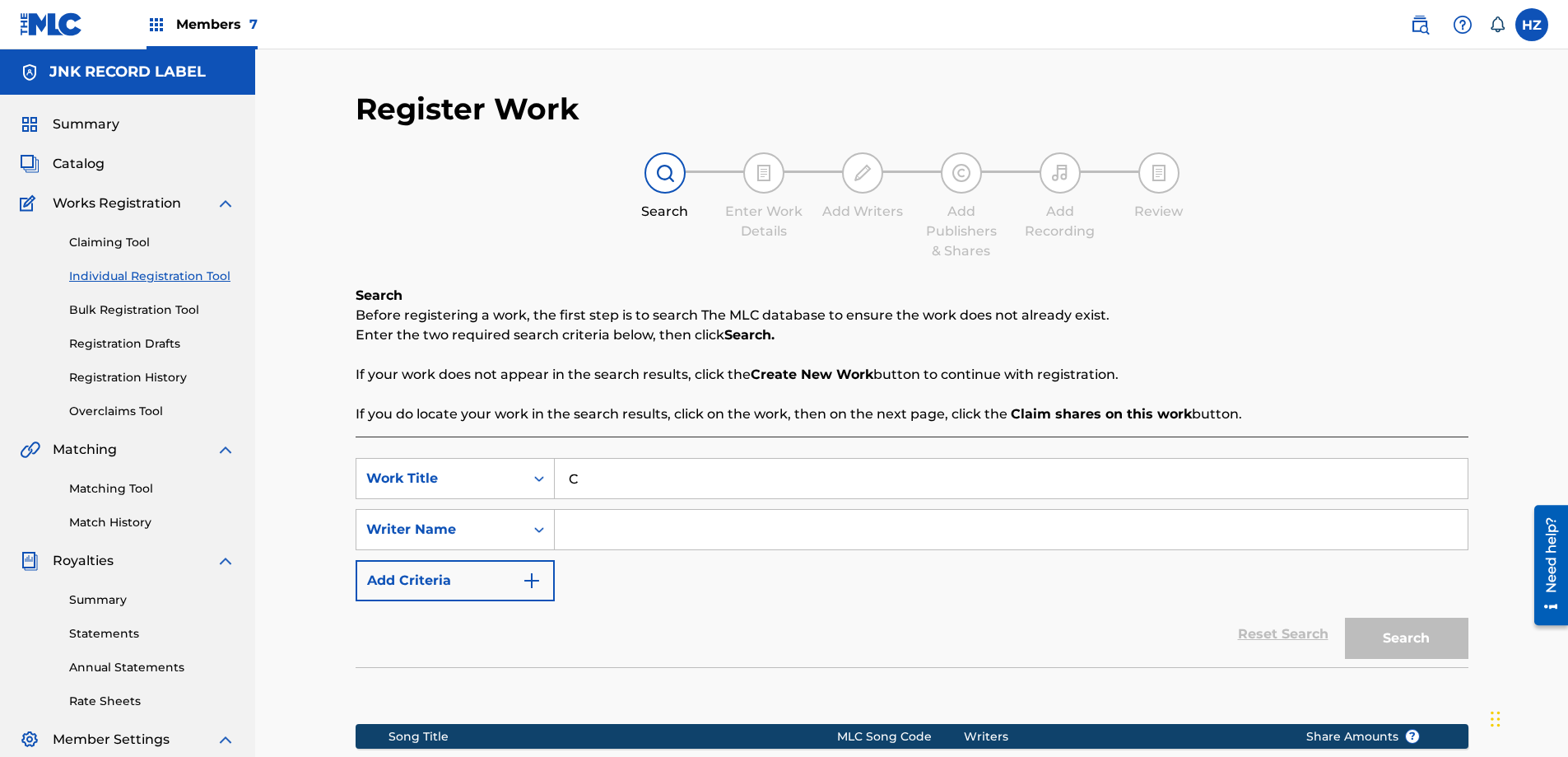
click at [579, 473] on input "C" at bounding box center [1011, 478] width 913 height 39
type input "Khu Law law [PERSON_NAME]"
click at [633, 535] on input "Search Form" at bounding box center [1011, 529] width 913 height 39
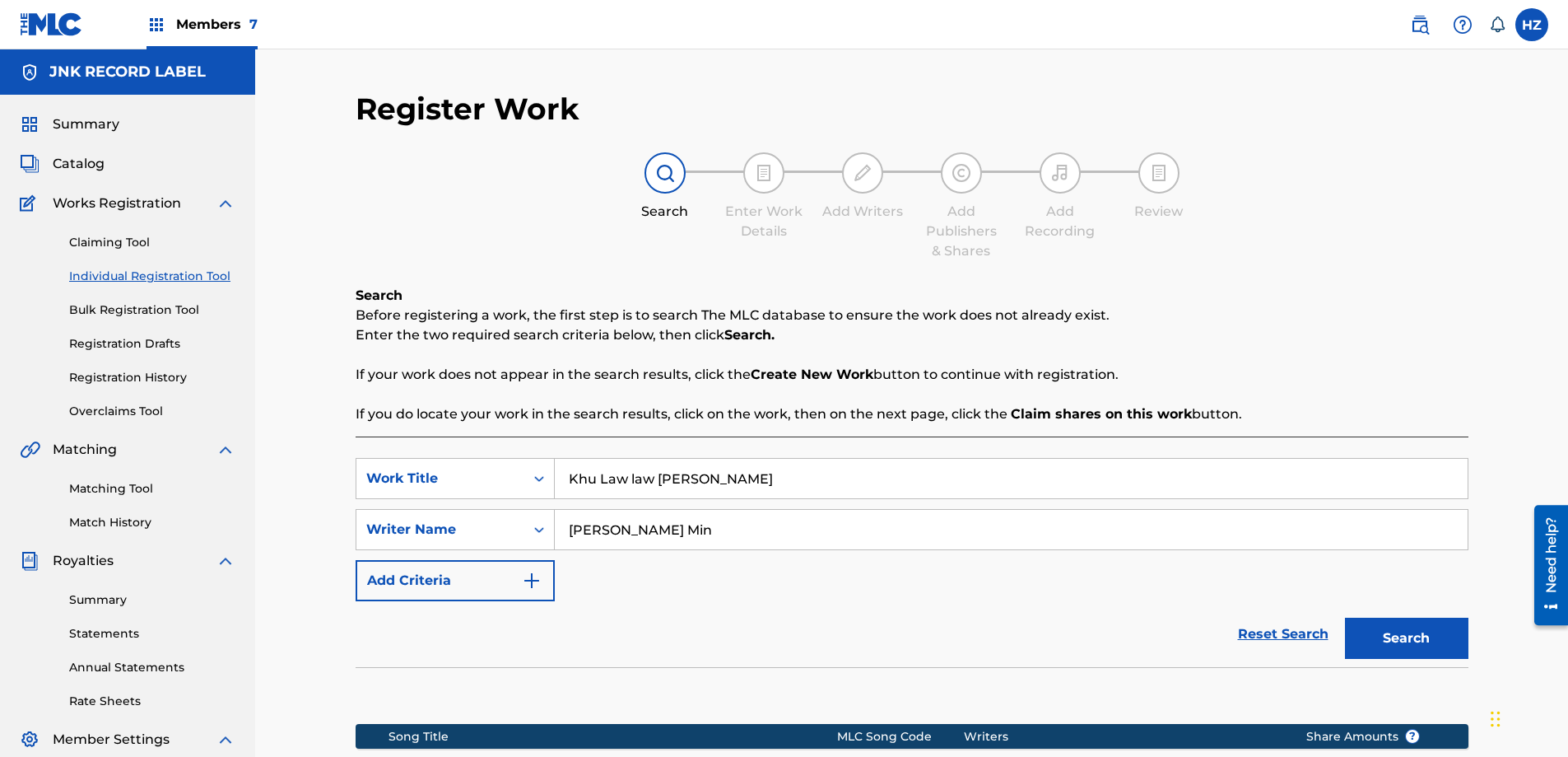
click at [1345, 617] on button "Search" at bounding box center [1406, 637] width 123 height 41
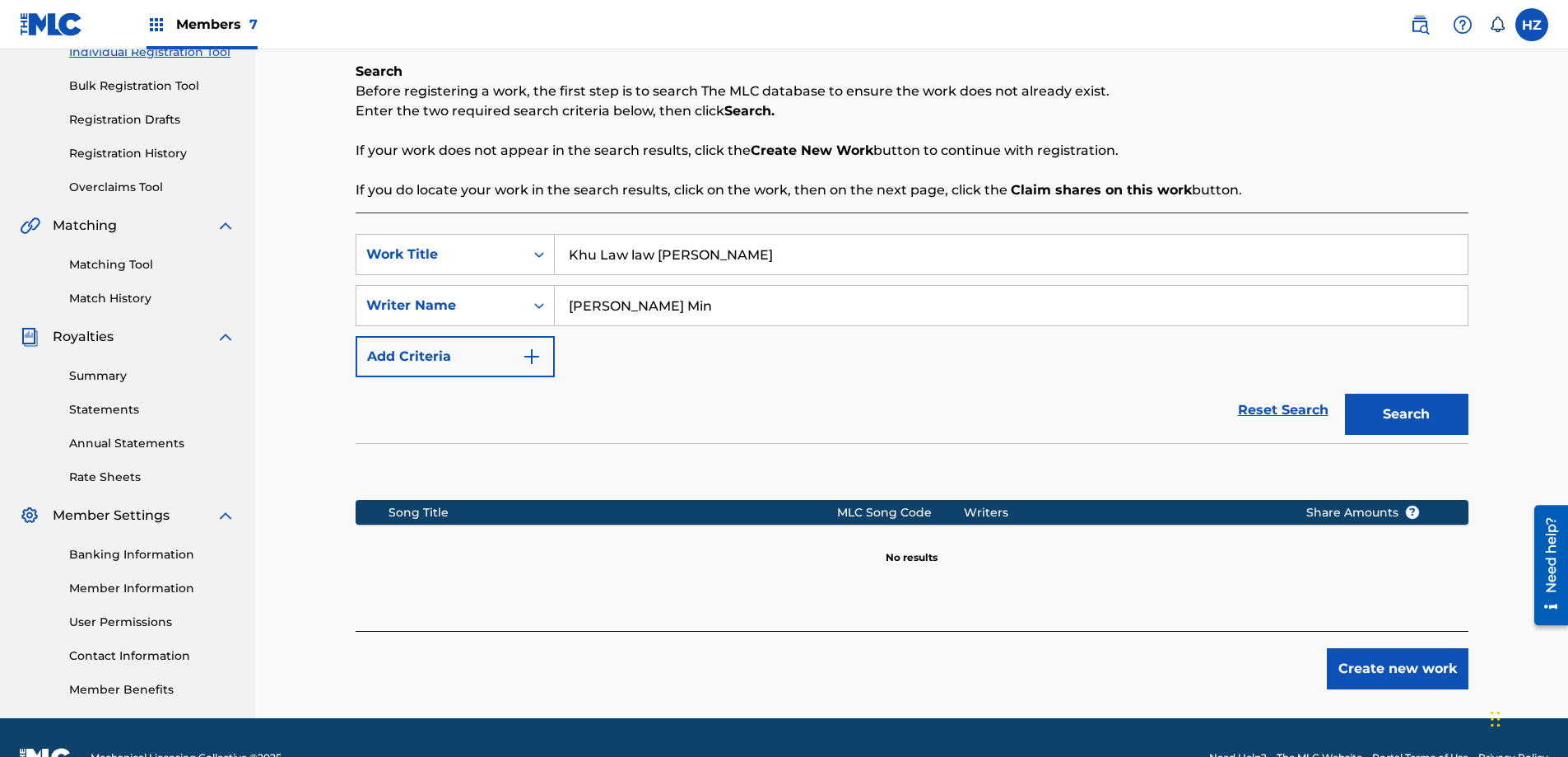
scroll to position [226, 0]
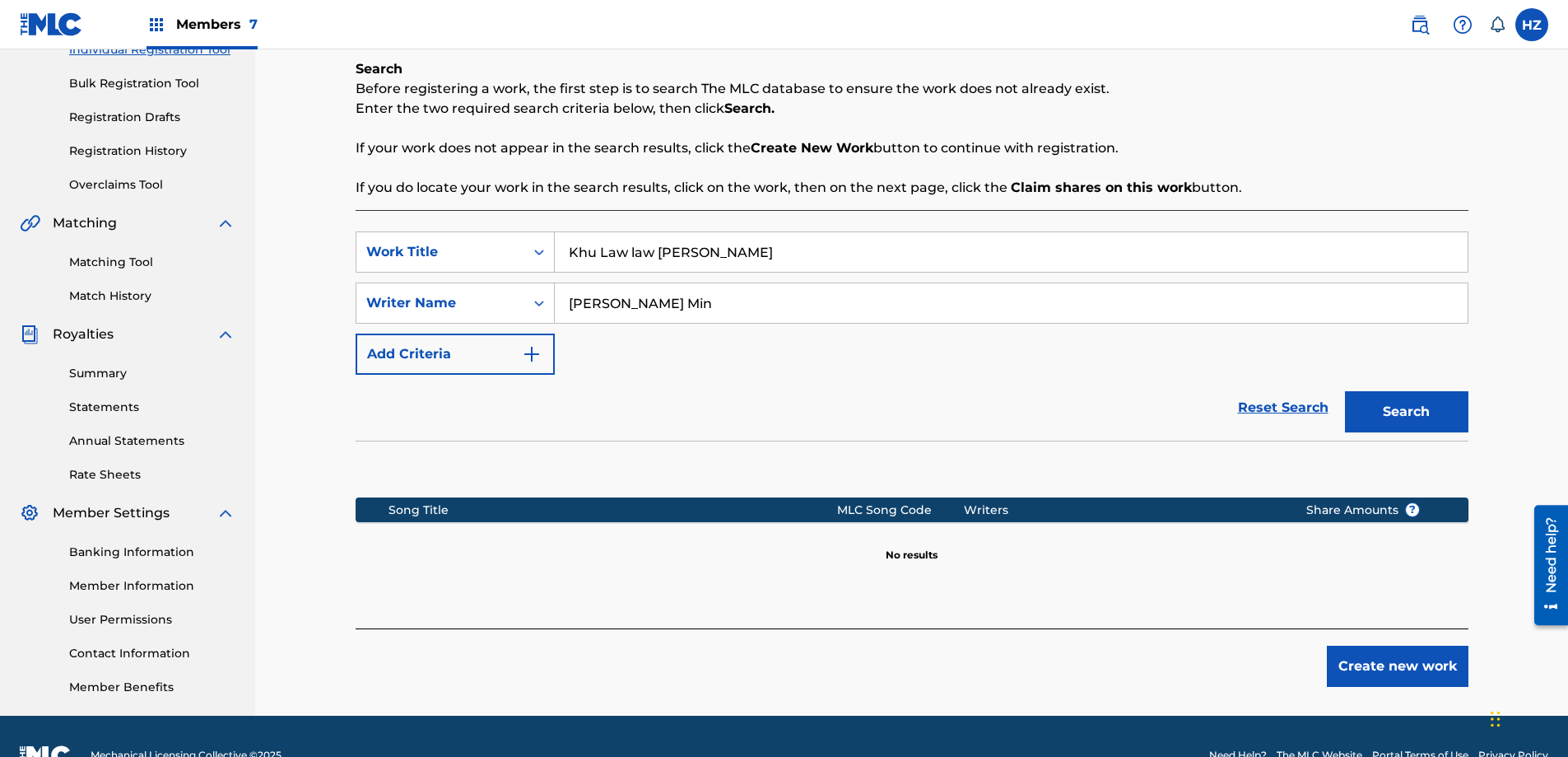
click at [663, 302] on input "[PERSON_NAME] Min" at bounding box center [1011, 302] width 913 height 39
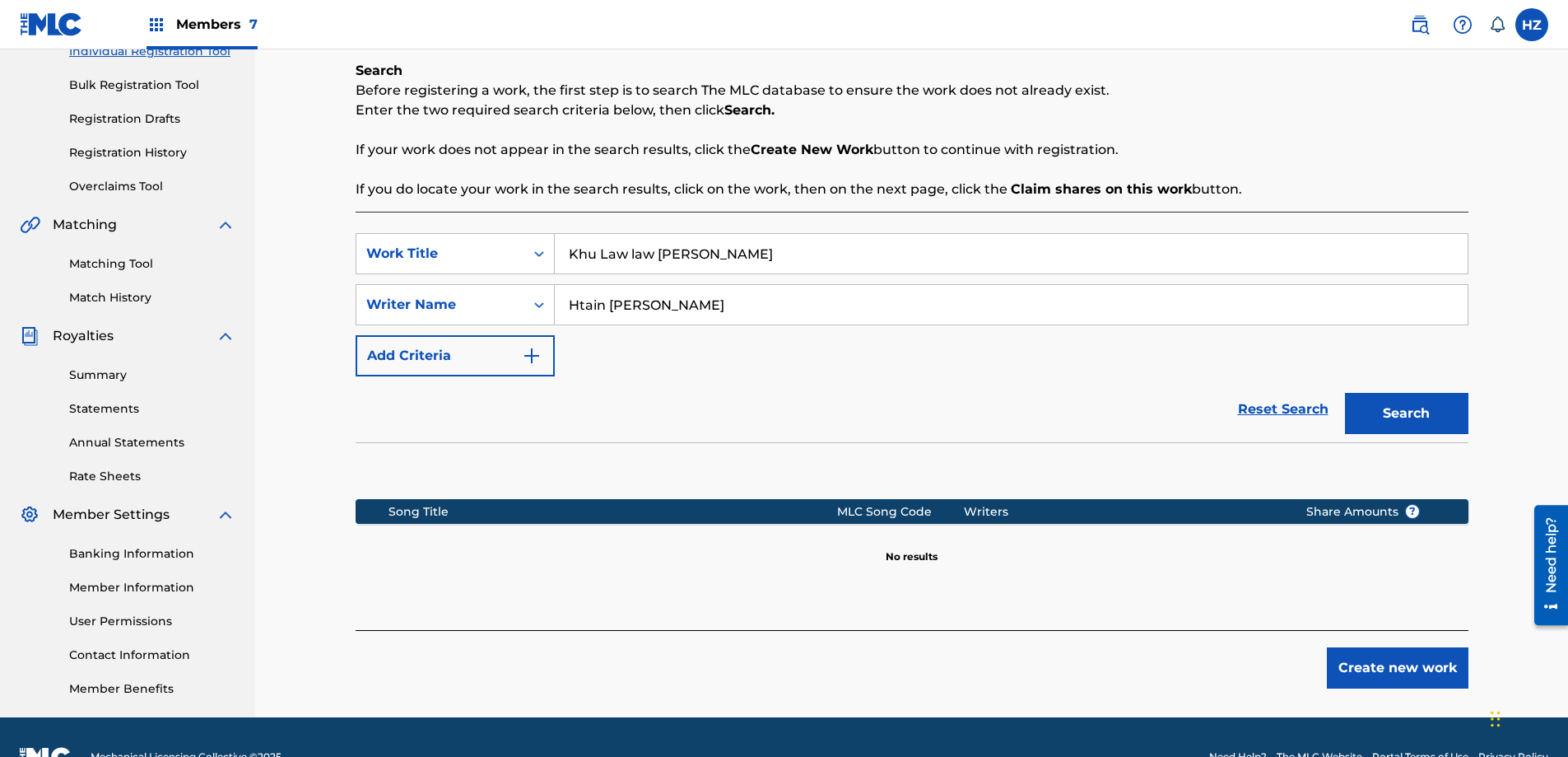
type input "Htain [PERSON_NAME]"
click at [1345, 393] on button "Search" at bounding box center [1406, 413] width 123 height 41
click at [664, 256] on input "Khu Law law [PERSON_NAME]" at bounding box center [1011, 253] width 913 height 39
click at [664, 255] on input "Khu Law law [PERSON_NAME]" at bounding box center [1011, 253] width 913 height 39
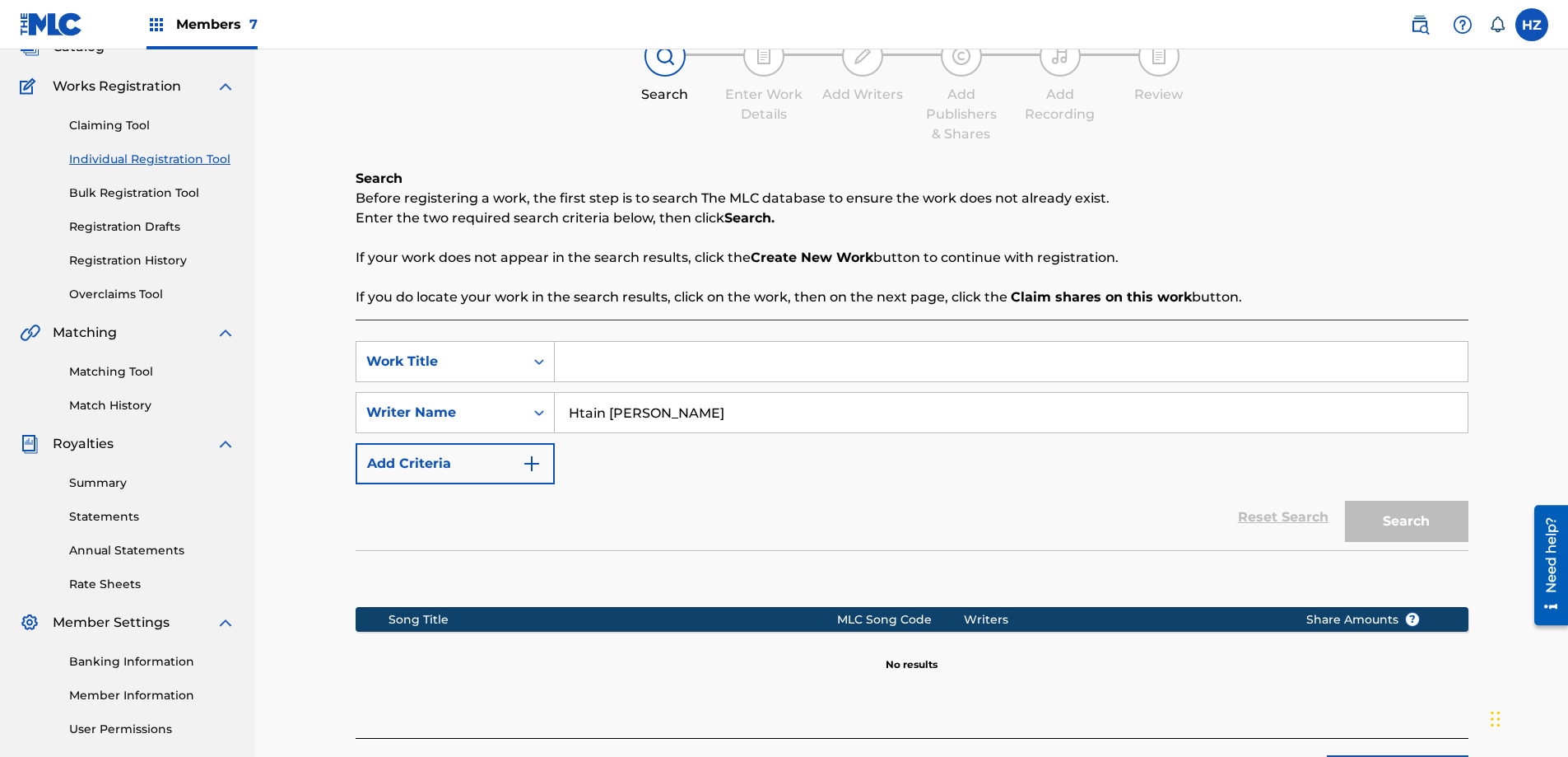
scroll to position [116, 0]
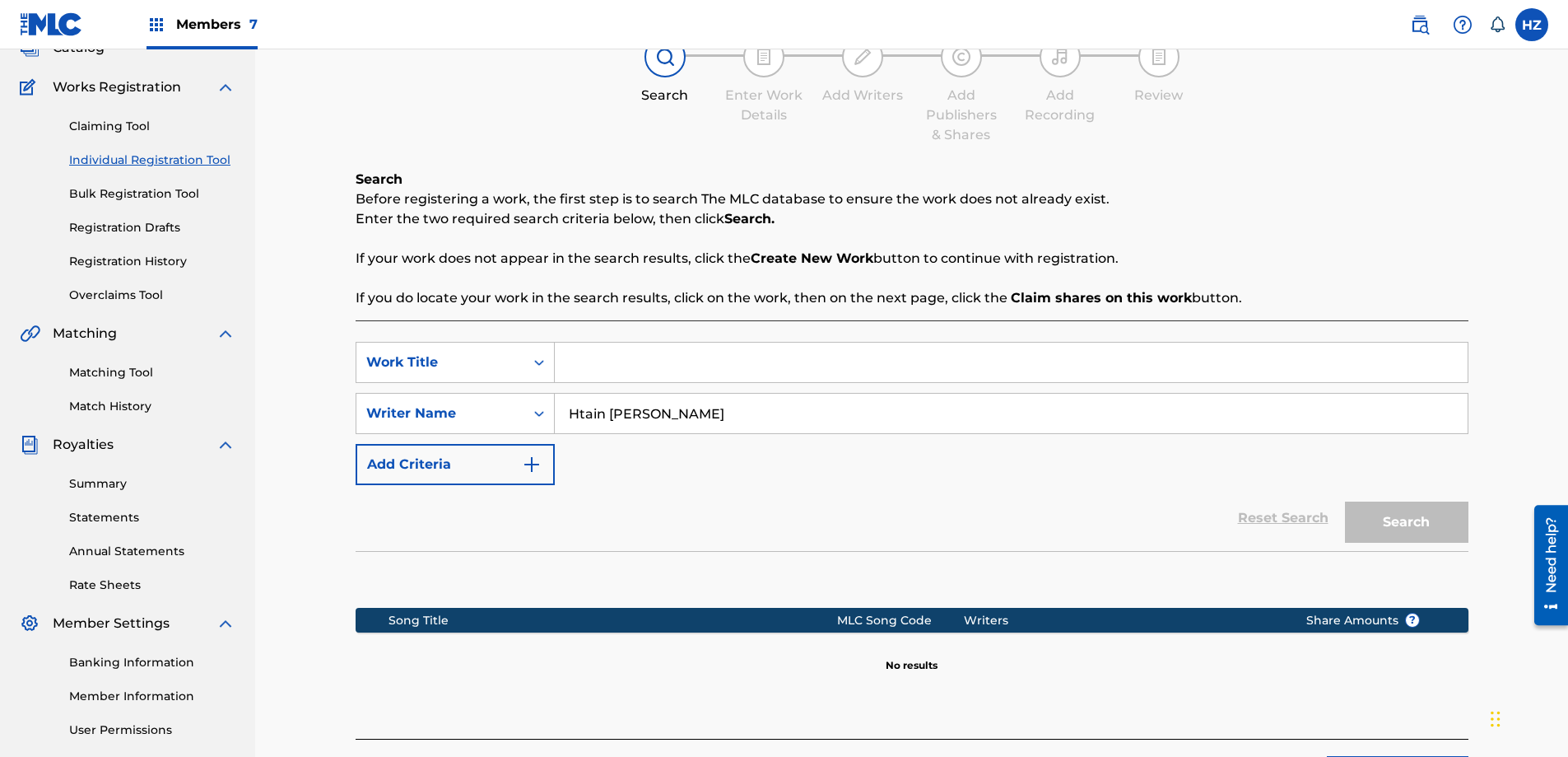
click at [603, 403] on input "Htain [PERSON_NAME]" at bounding box center [1011, 413] width 913 height 39
click at [608, 375] on input "Search Form" at bounding box center [1011, 361] width 913 height 39
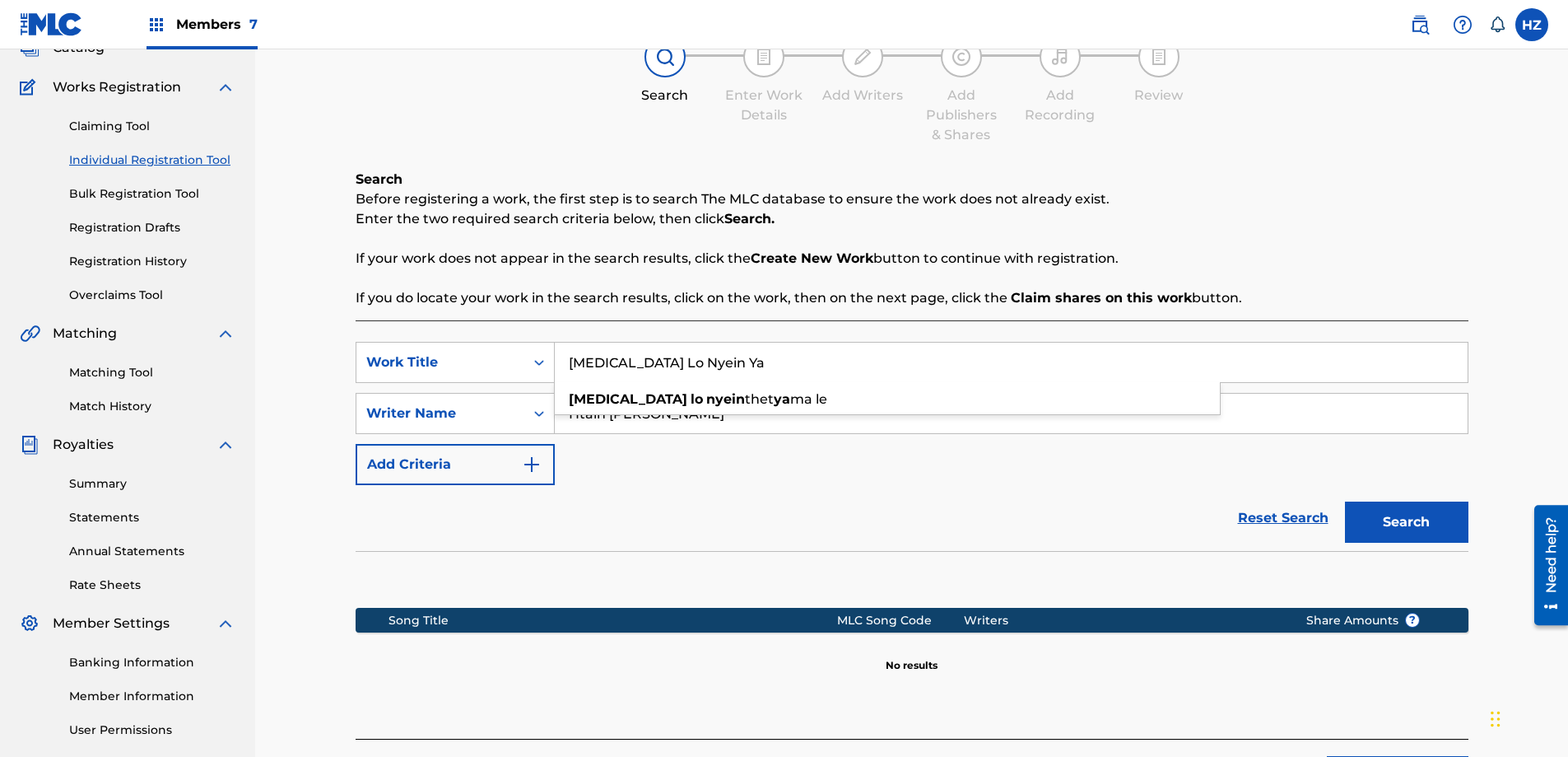
scroll to position [154, 0]
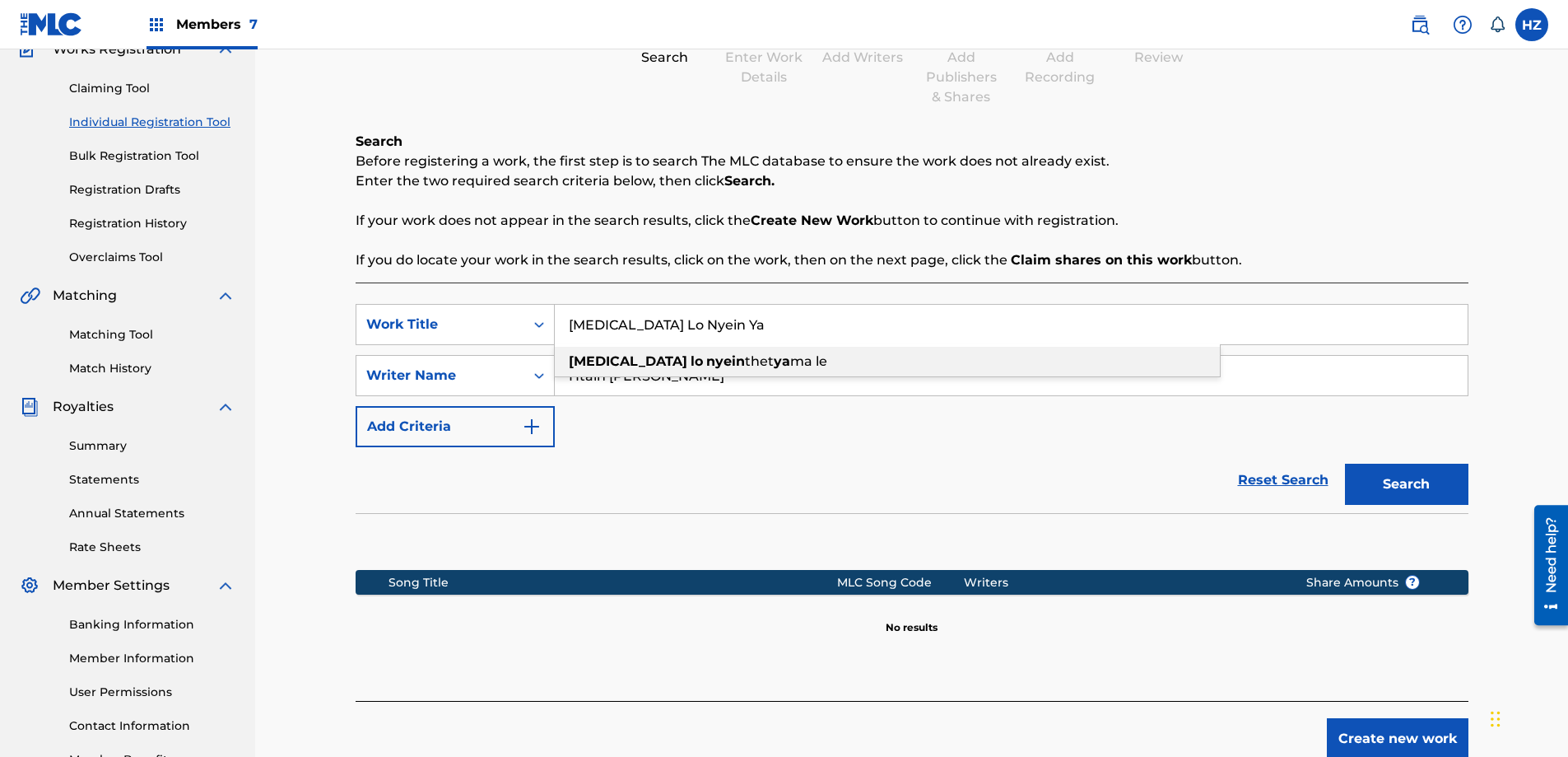
click at [744, 368] on span "thet" at bounding box center [758, 361] width 29 height 16
type input "[MEDICAL_DATA] lo nyein thet ya ma le"
click at [1369, 485] on button "Search" at bounding box center [1406, 484] width 123 height 41
click at [678, 361] on input "Htain [PERSON_NAME]" at bounding box center [1011, 375] width 913 height 39
click at [678, 361] on input "Htain [PERSON_NAME]" at bounding box center [1011, 375] width 913 height 39
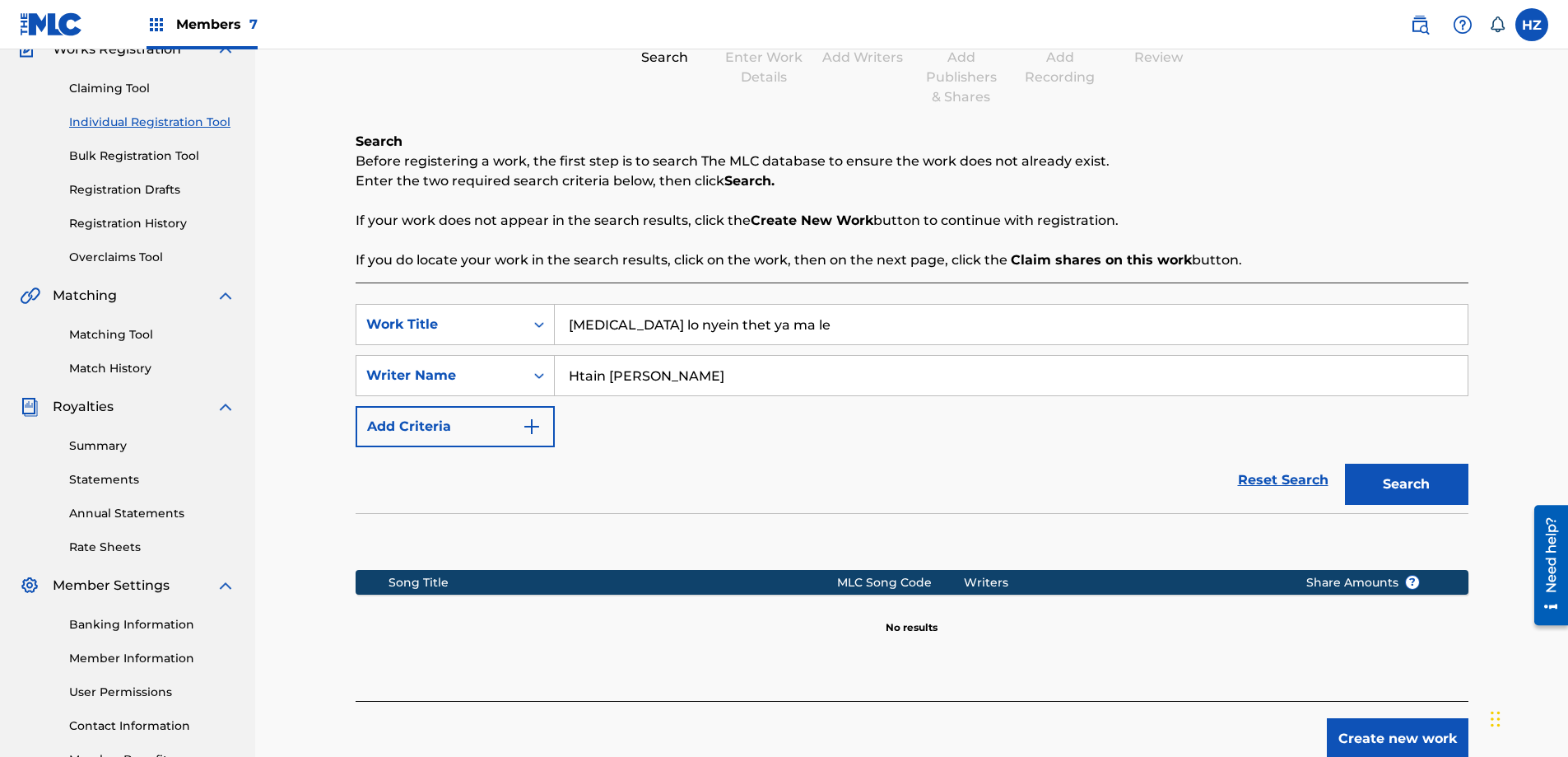
click at [678, 361] on input "Htain [PERSON_NAME]" at bounding box center [1011, 375] width 913 height 39
type input "Khual Pi"
click at [1345, 464] on button "Search" at bounding box center [1406, 484] width 123 height 41
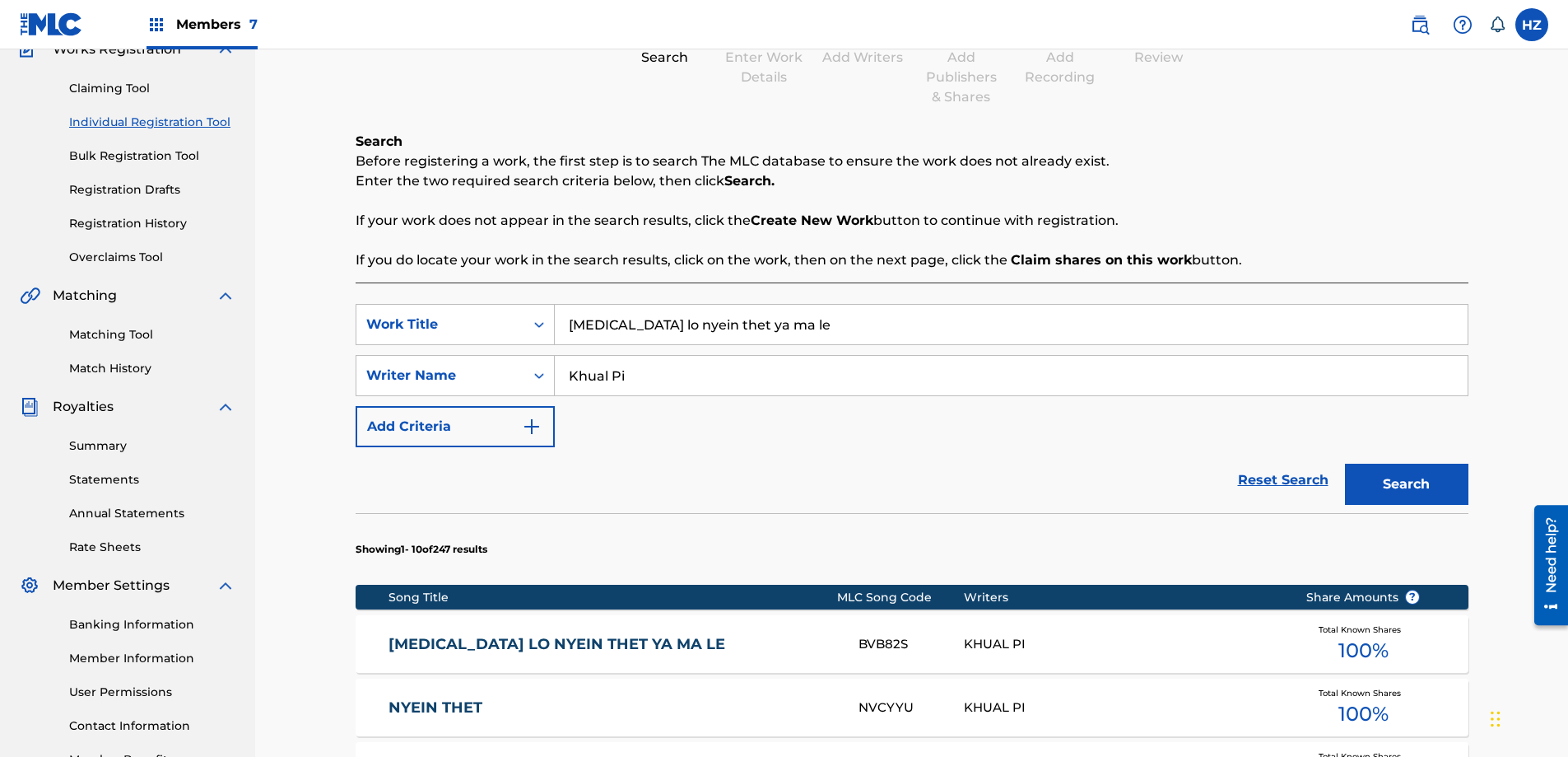
click at [986, 635] on div "KHUAL PI" at bounding box center [1121, 644] width 317 height 19
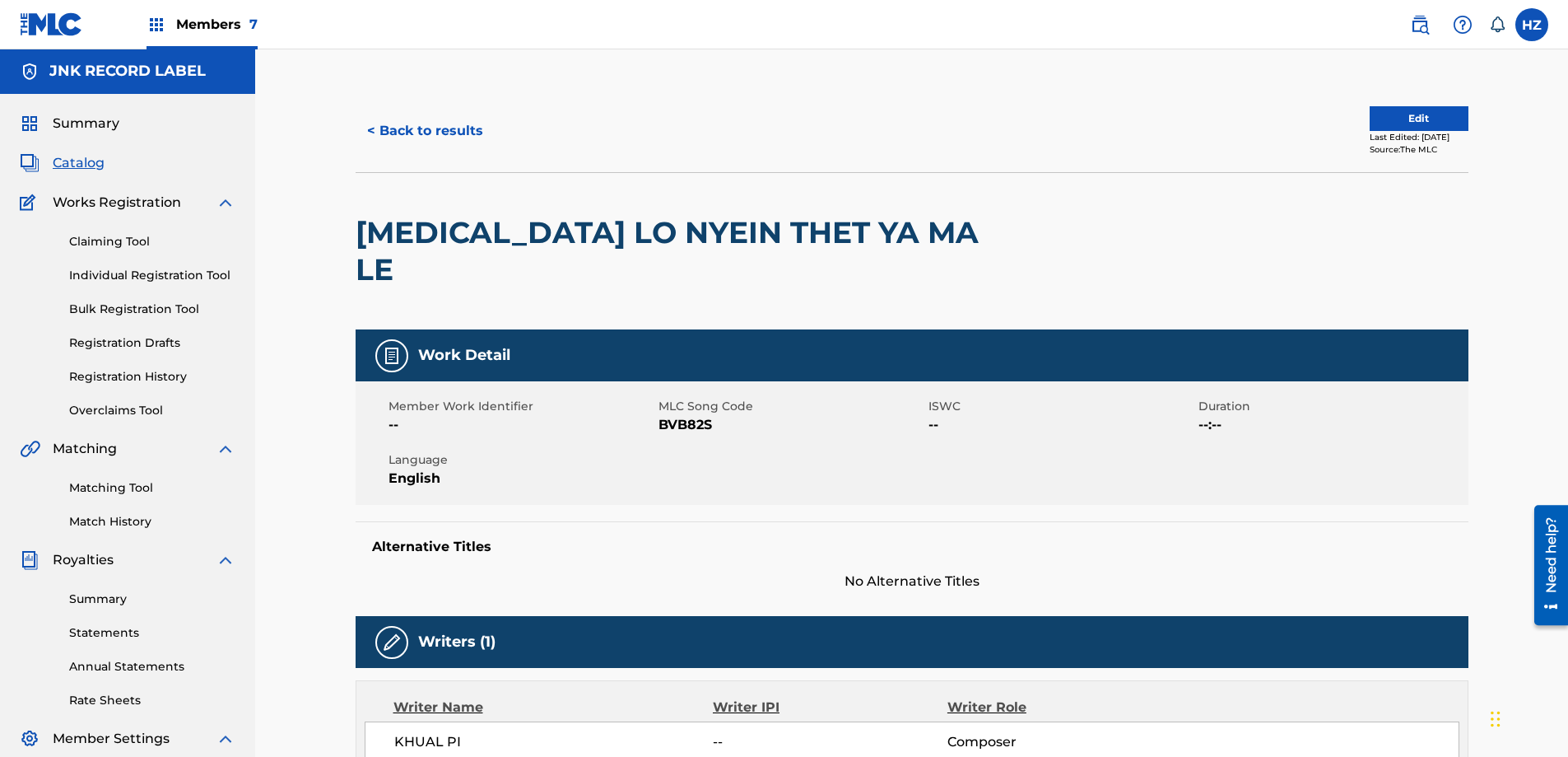
click at [1428, 126] on button "Edit" at bounding box center [1418, 119] width 99 height 24
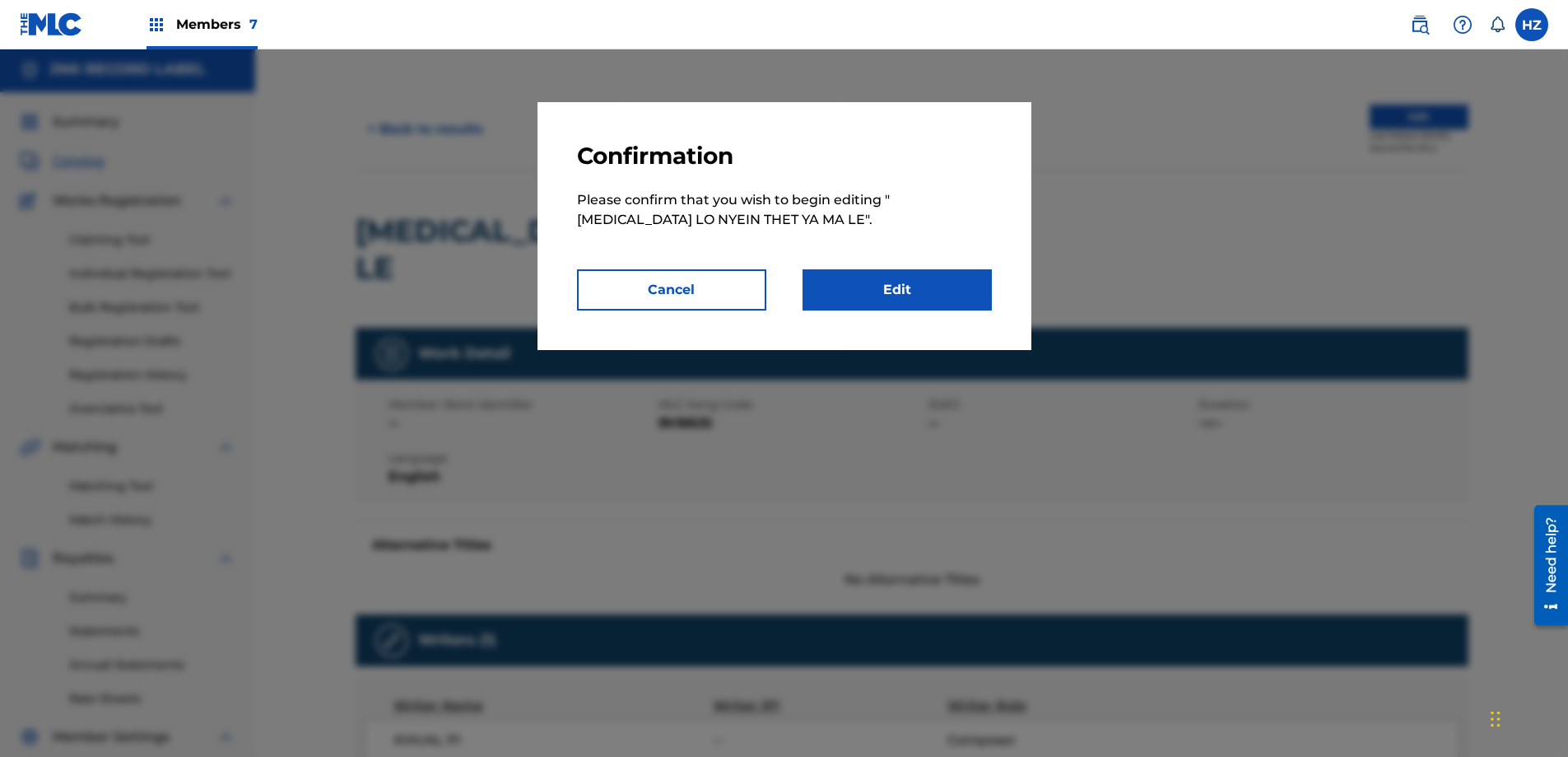
click at [906, 280] on link "Edit" at bounding box center [896, 289] width 189 height 41
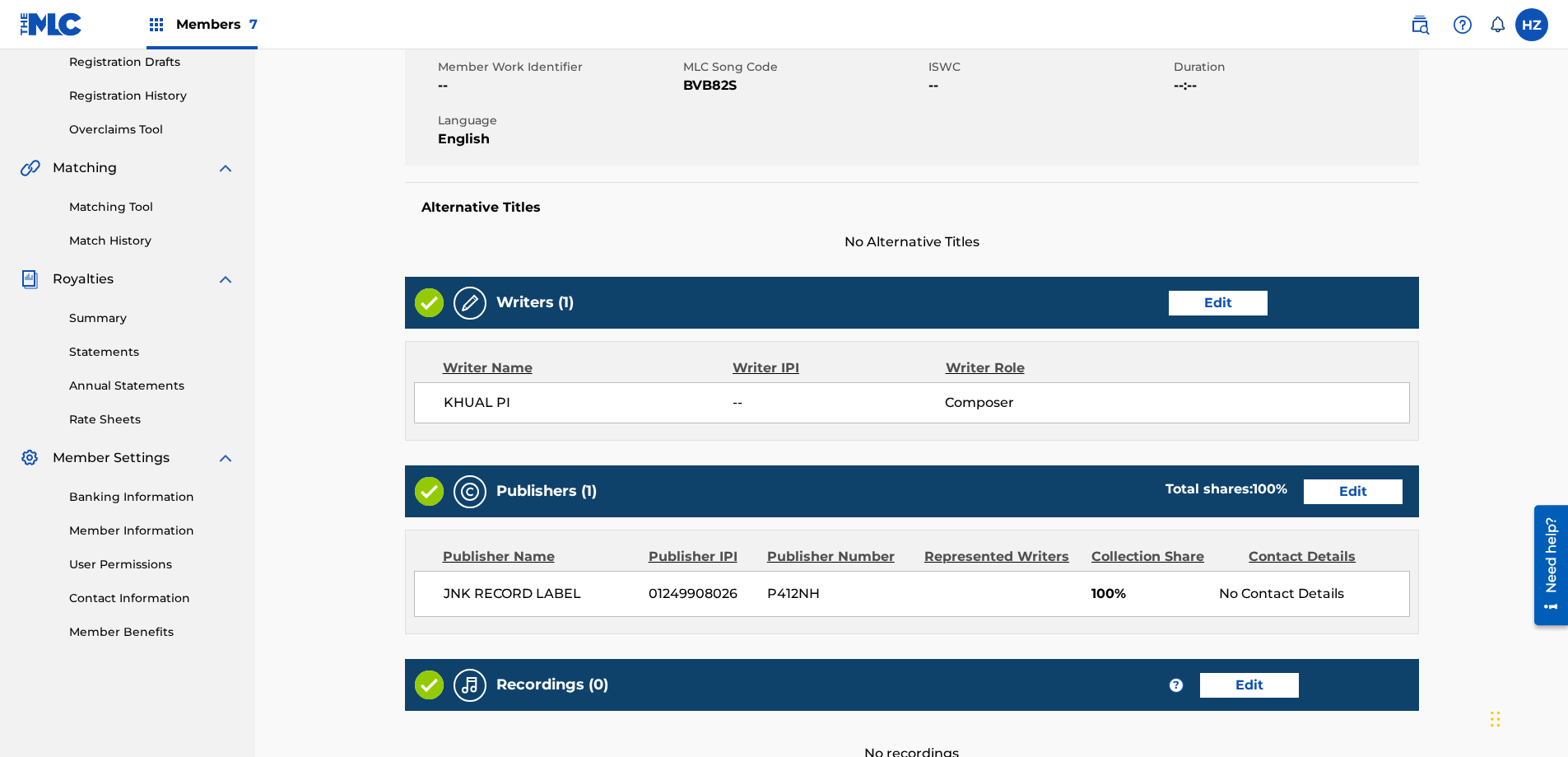
scroll to position [319, 0]
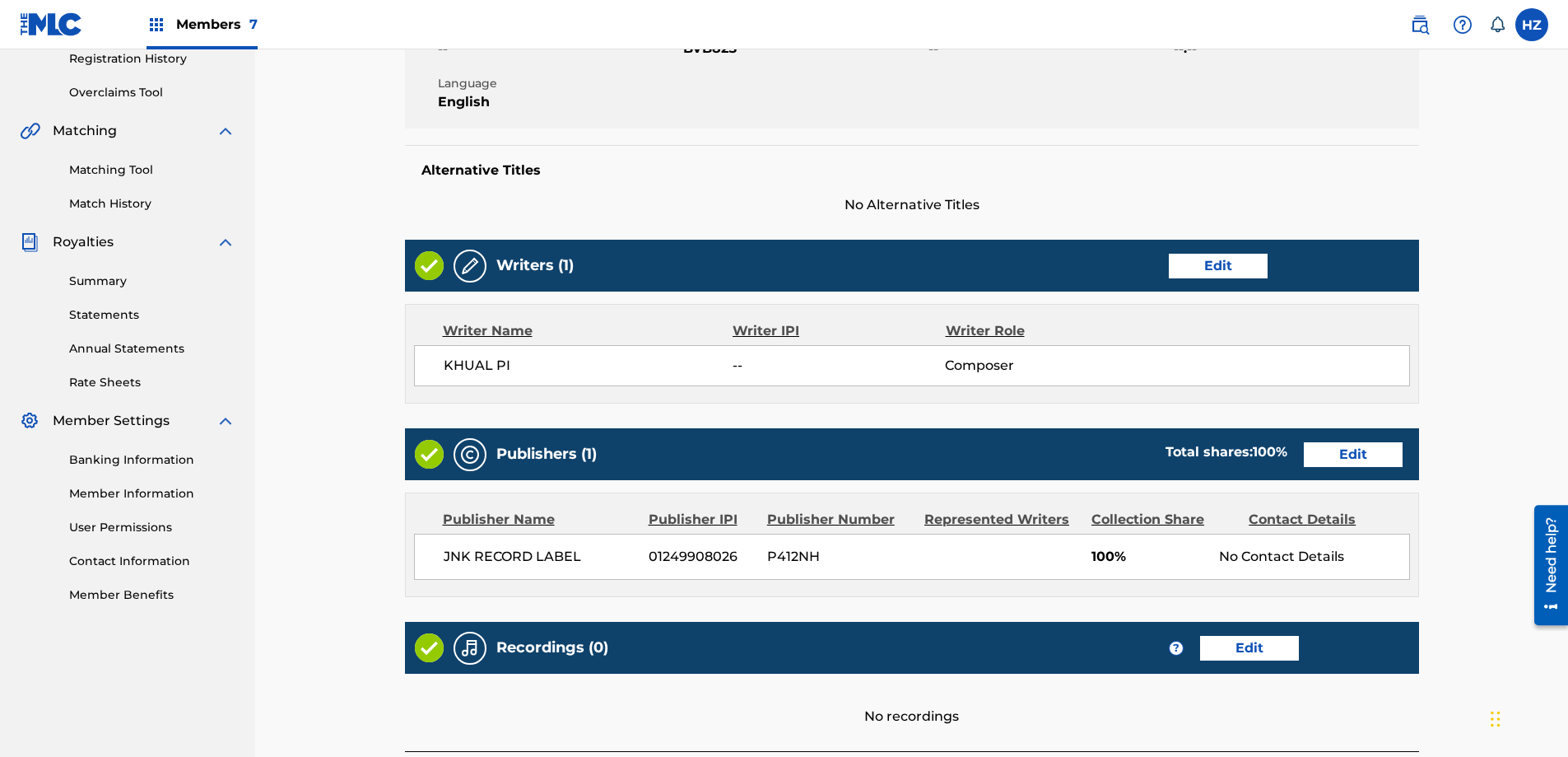
click at [1241, 253] on link "Edit" at bounding box center [1217, 265] width 99 height 24
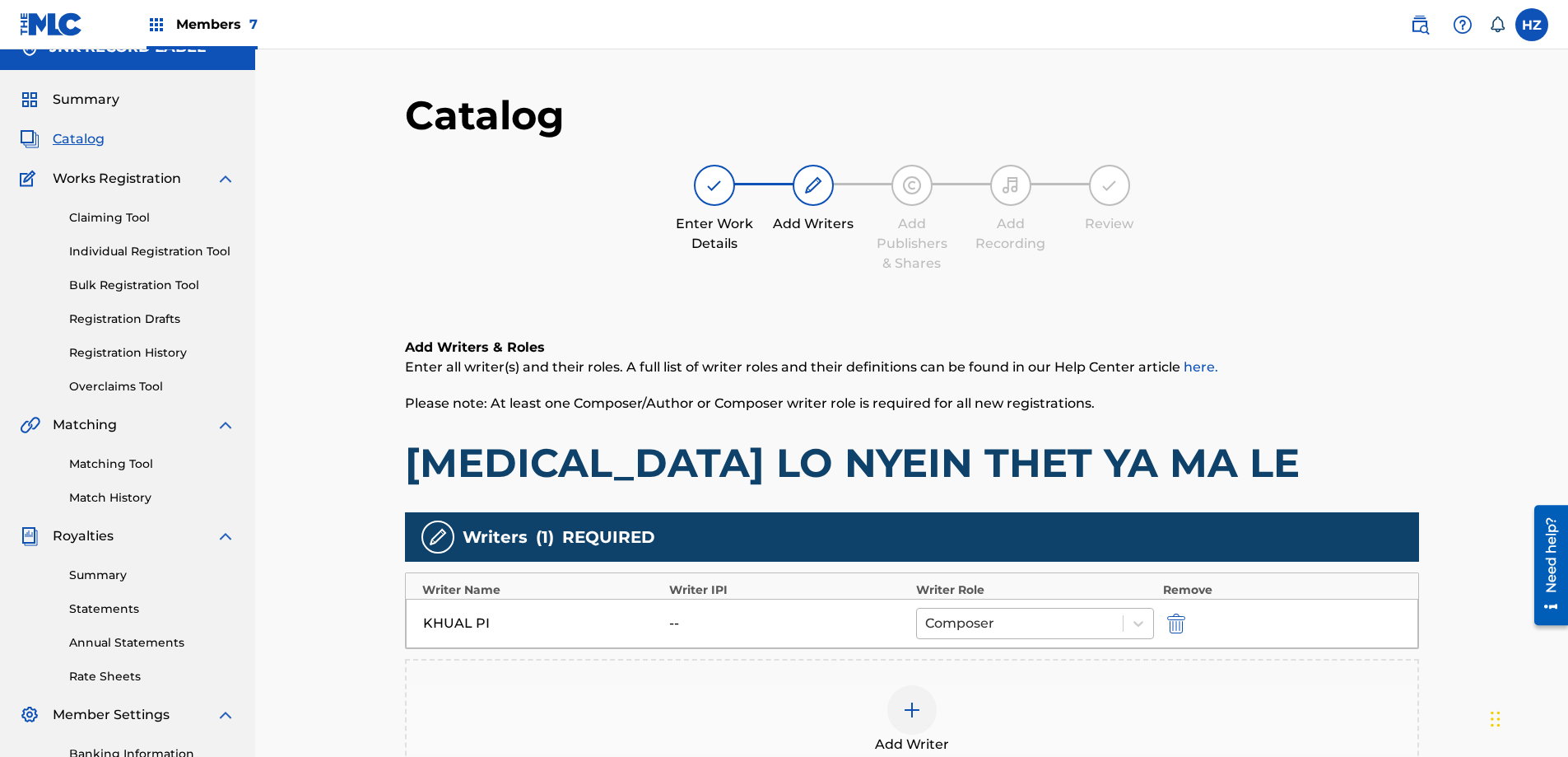
scroll to position [35, 0]
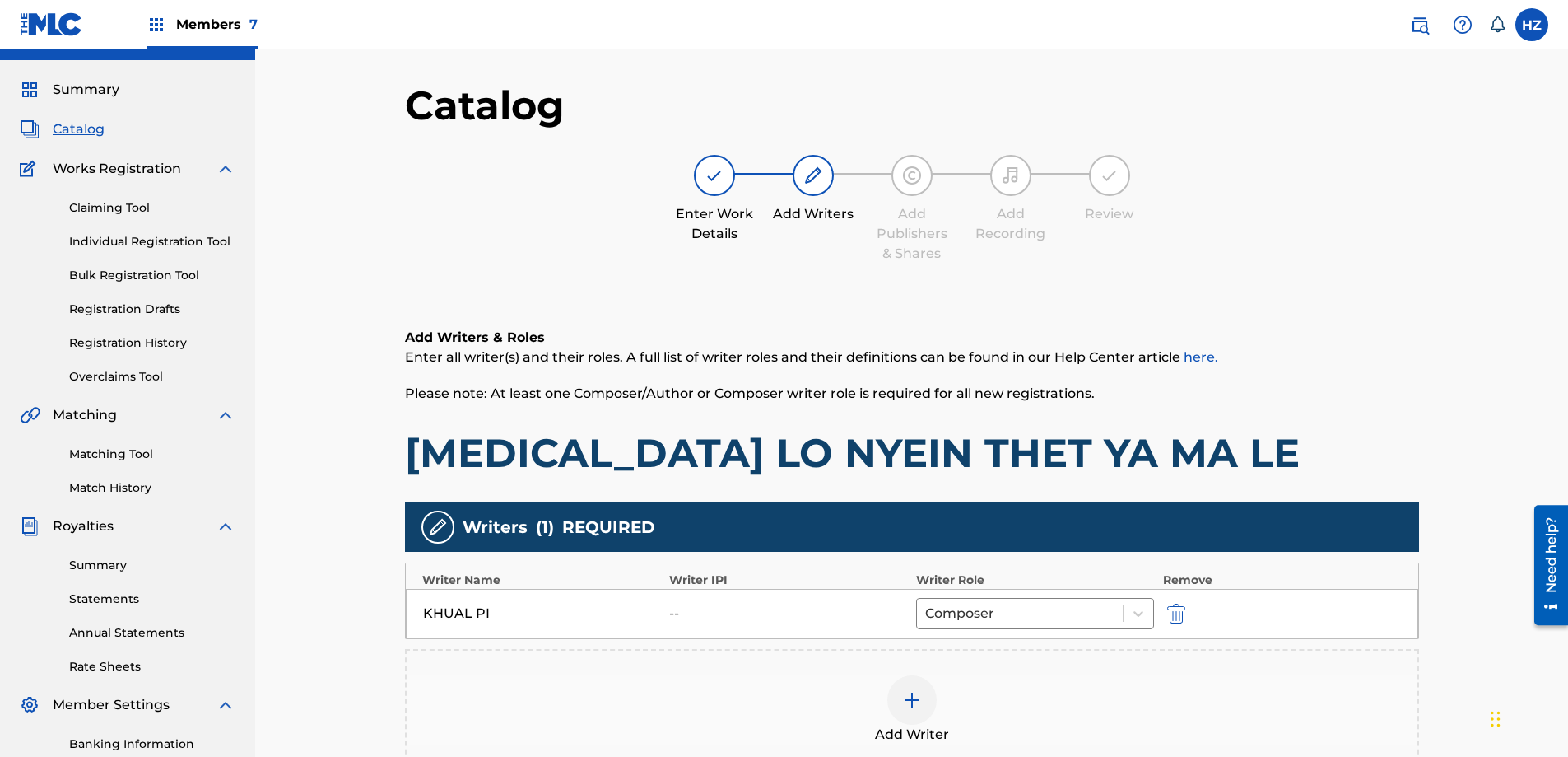
click at [913, 703] on img at bounding box center [912, 699] width 20 height 20
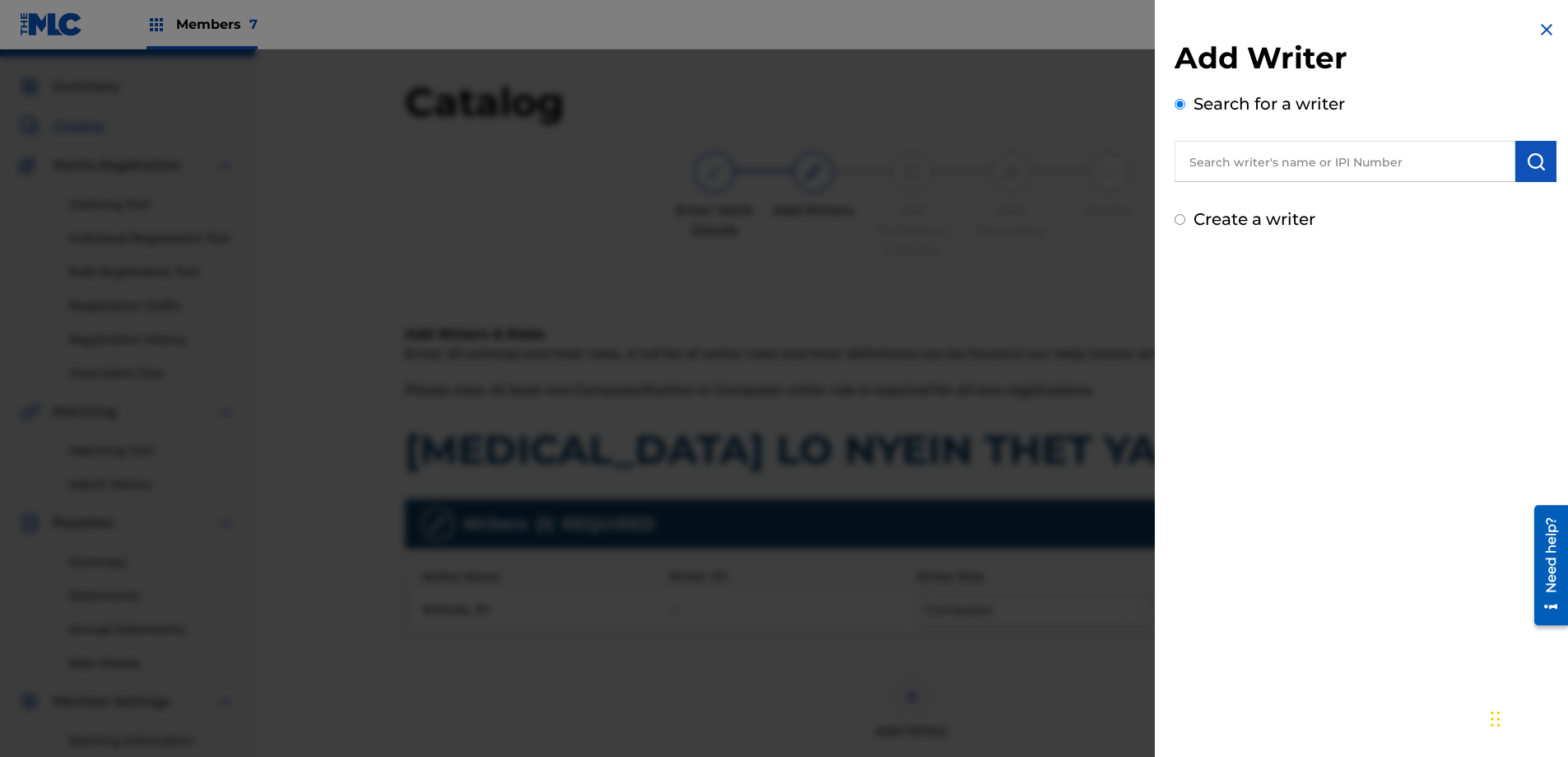
click at [1231, 222] on label "Create a writer" at bounding box center [1254, 219] width 122 height 20
radio input "true"
click at [1185, 222] on input "Create a writer" at bounding box center [1180, 219] width 10 height 10
radio input "false"
radio input "true"
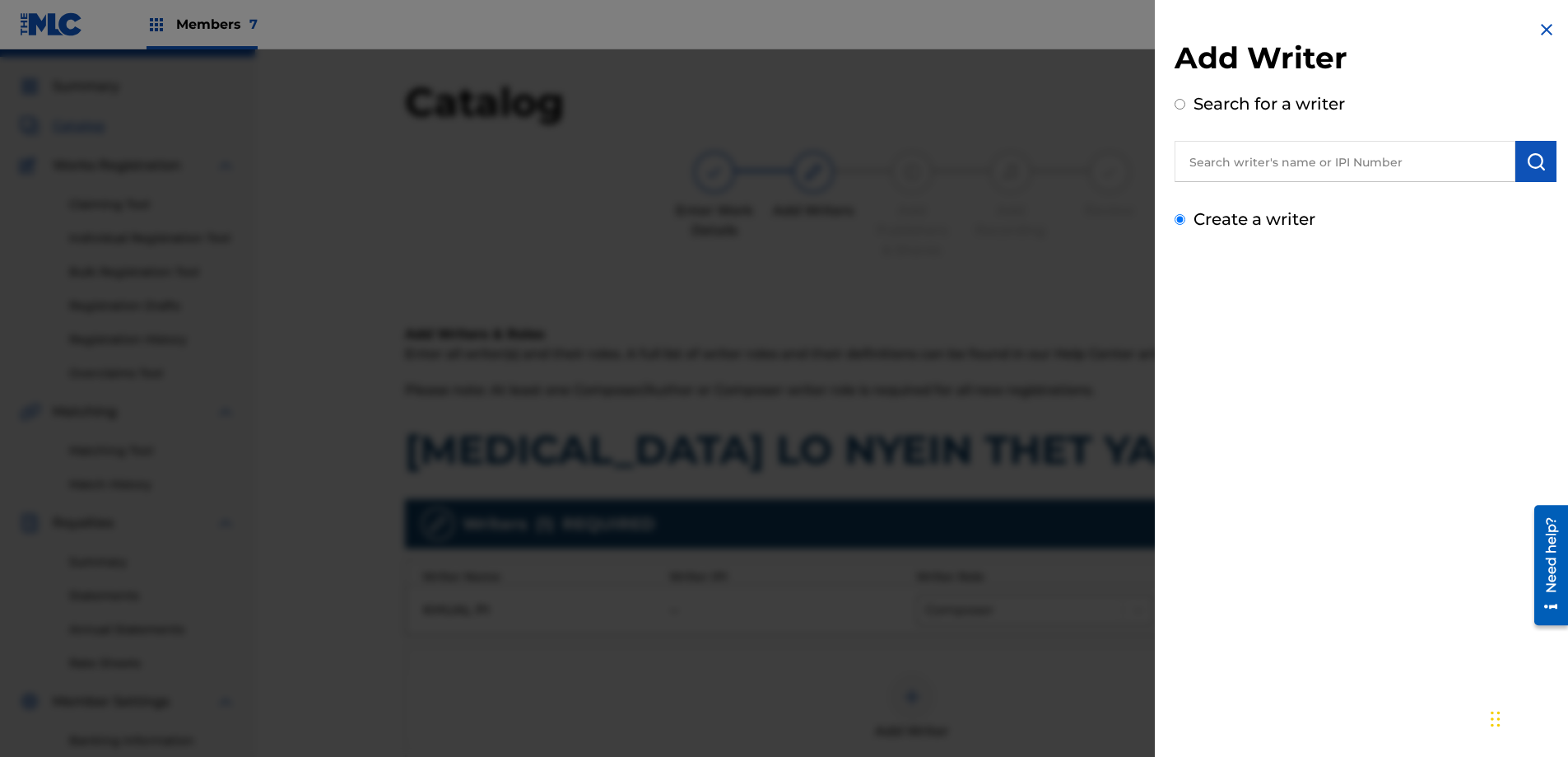
scroll to position [36, 0]
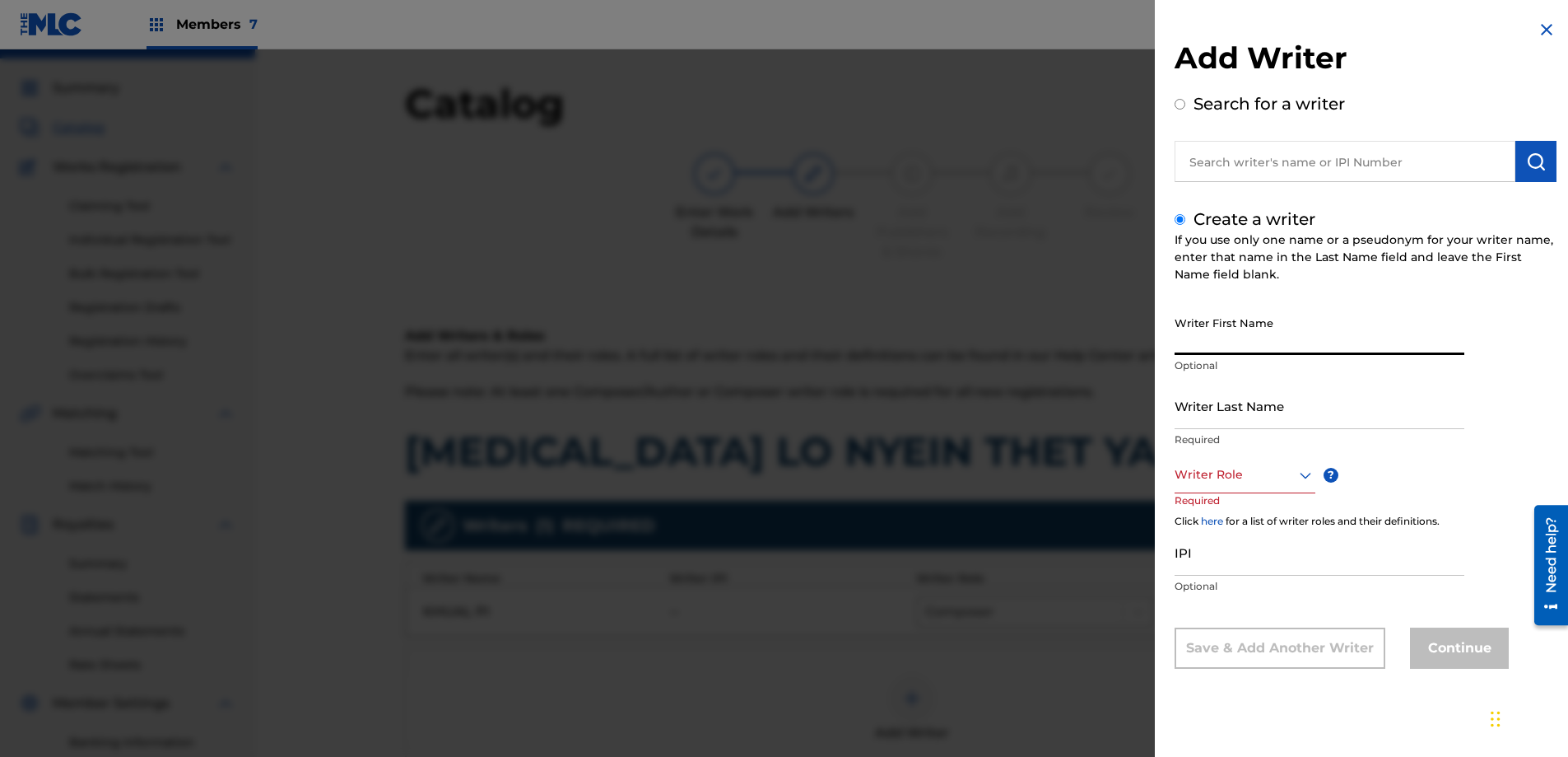
click at [1197, 329] on input "Writer First Name" at bounding box center [1319, 332] width 290 height 47
drag, startPoint x: 1216, startPoint y: 387, endPoint x: 1222, endPoint y: 401, distance: 15.2
click at [1215, 387] on input "Writer Last Name" at bounding box center [1319, 406] width 290 height 47
drag, startPoint x: 1260, startPoint y: 343, endPoint x: 1270, endPoint y: 347, distance: 10.8
click at [1260, 344] on input "Htain [PERSON_NAME]" at bounding box center [1319, 332] width 290 height 47
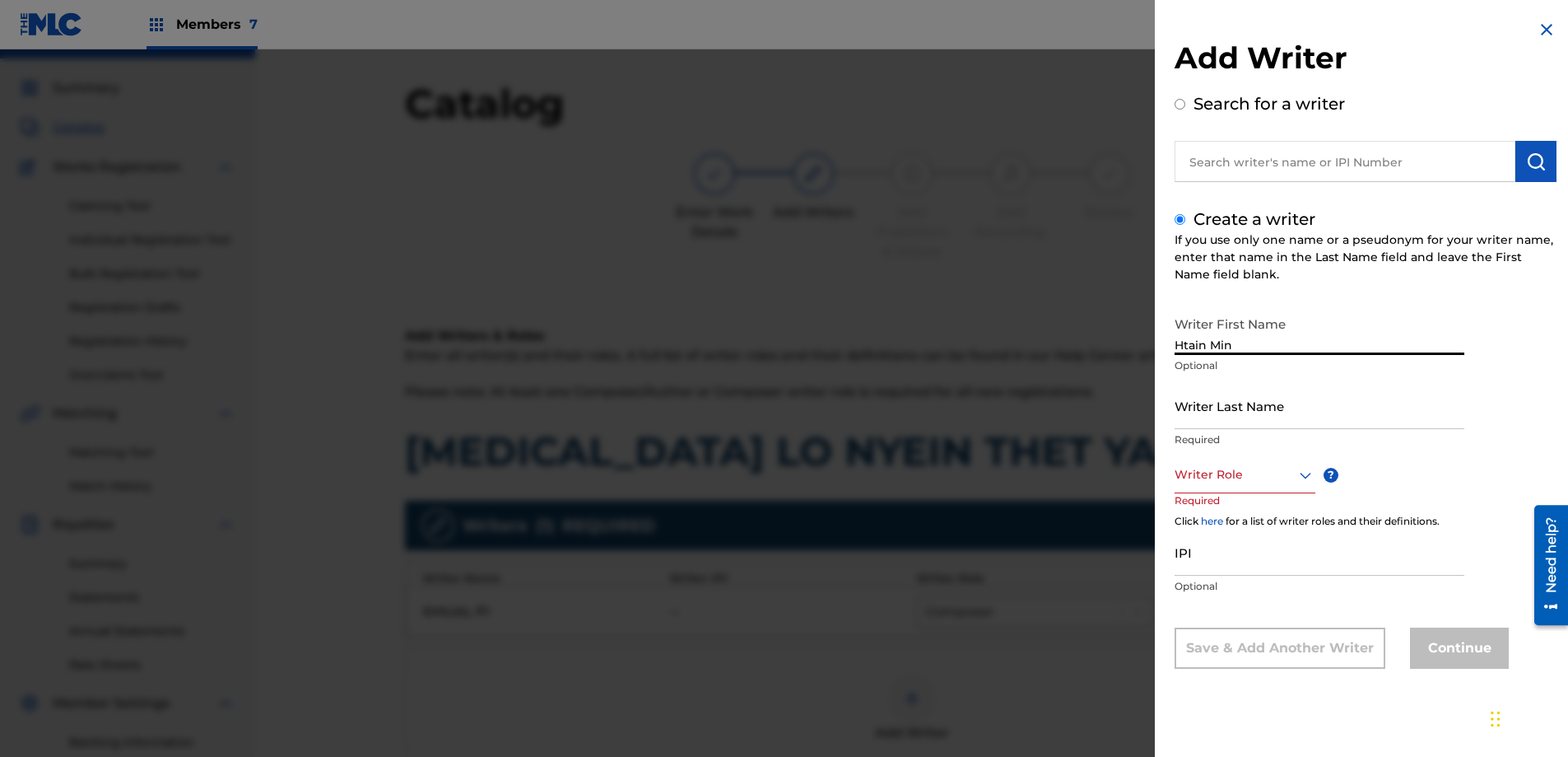
type input "Htain Min"
type input "Zaw"
click at [1249, 353] on input "Htain Min" at bounding box center [1319, 332] width 290 height 47
type input "Htain Min"
click at [1238, 572] on input "IPI" at bounding box center [1319, 552] width 290 height 47
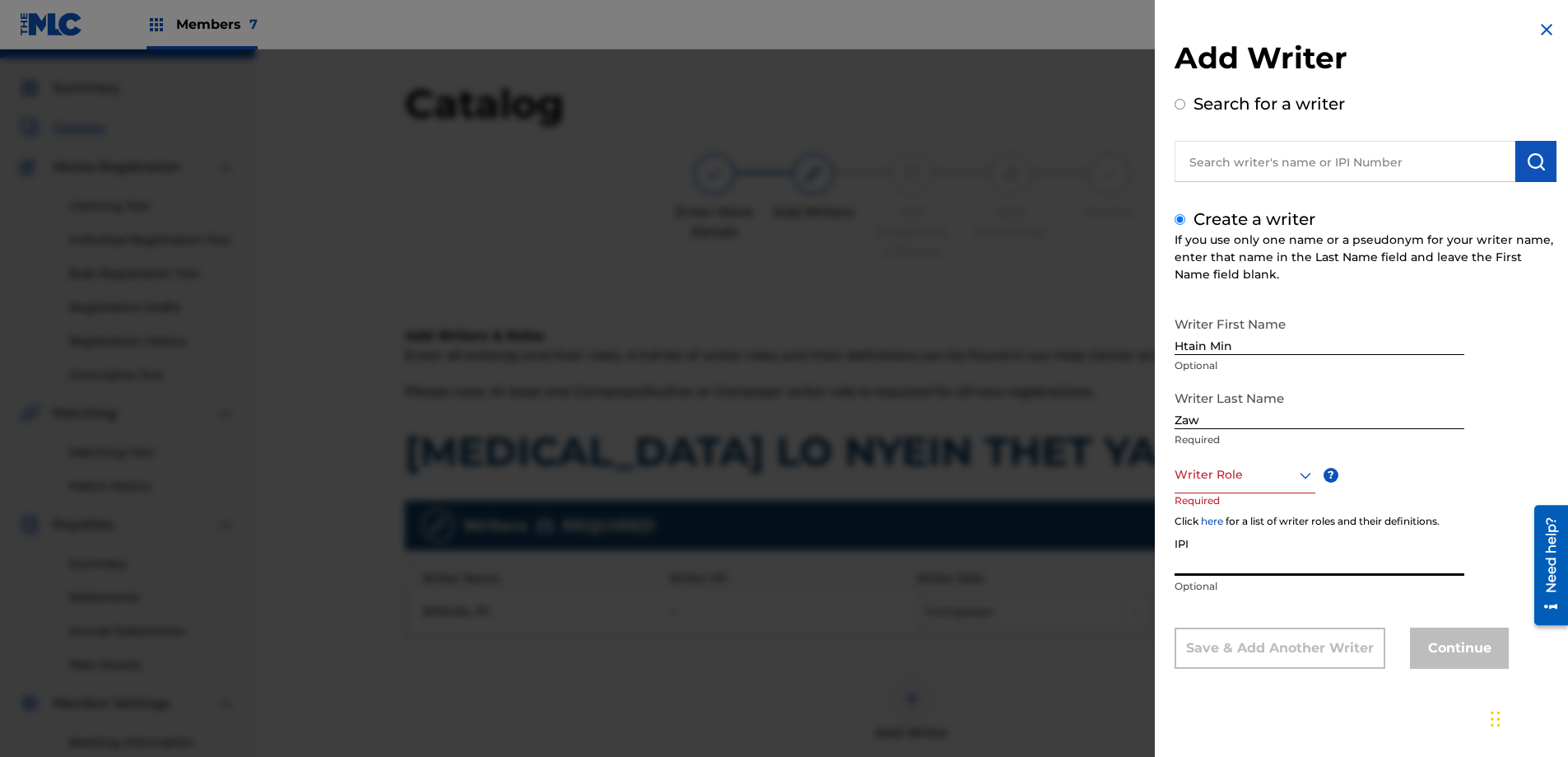
paste input "1158498316"
type input "1158498316"
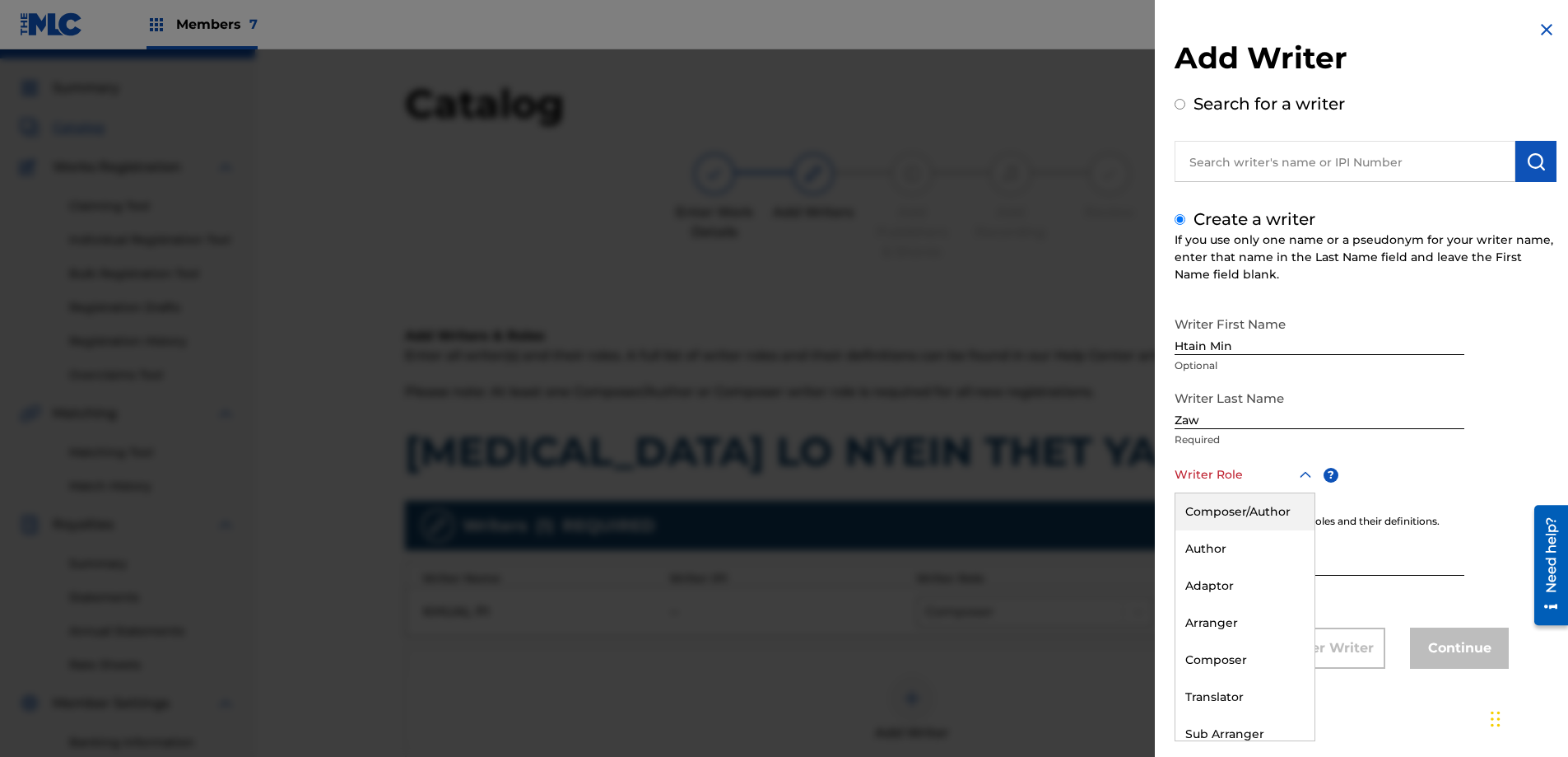
click at [1274, 478] on div at bounding box center [1244, 475] width 140 height 21
click at [1242, 513] on div "Composer/Author" at bounding box center [1244, 512] width 139 height 37
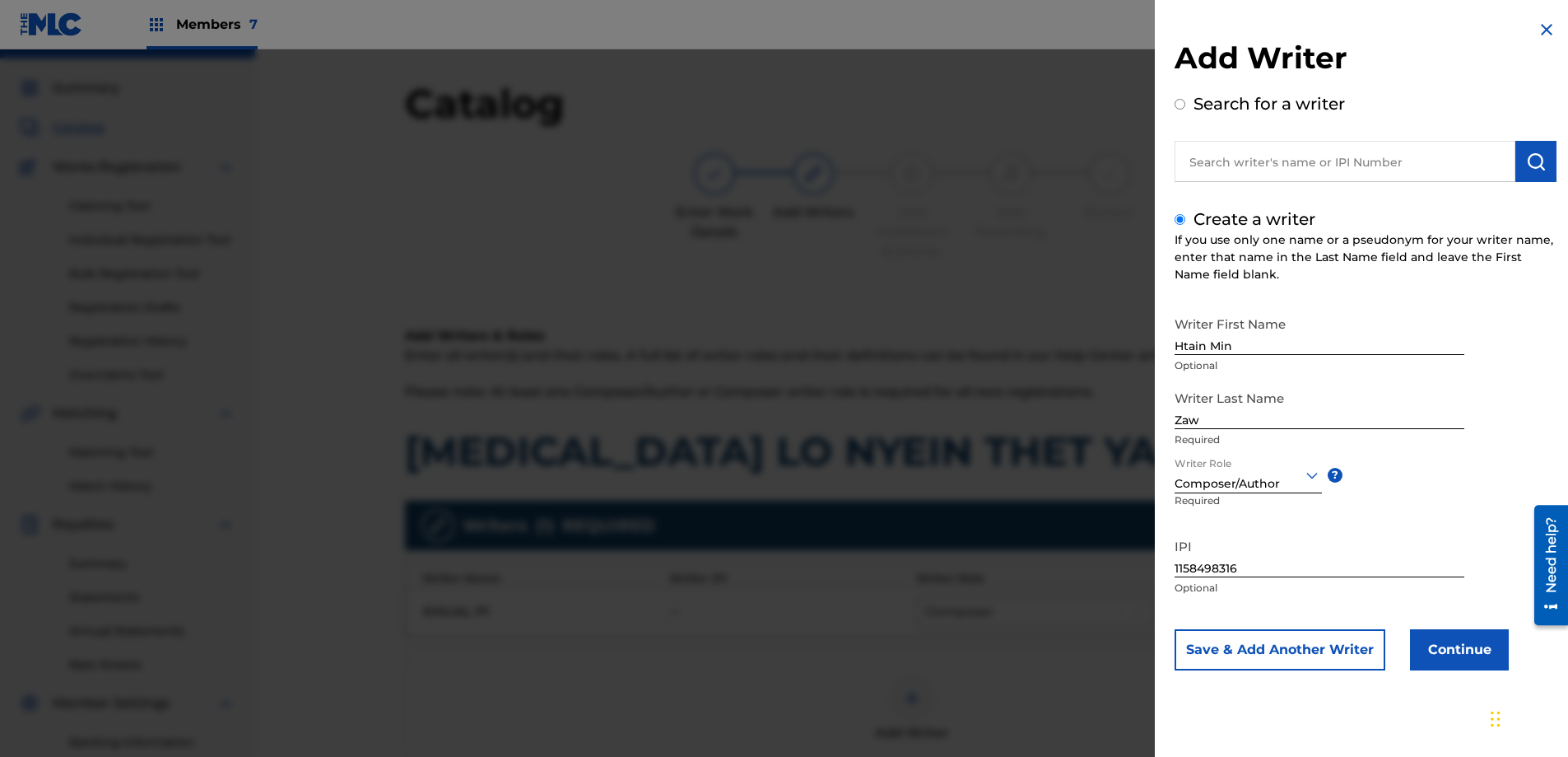
click at [1326, 654] on button "Save & Add Another Writer" at bounding box center [1279, 650] width 210 height 41
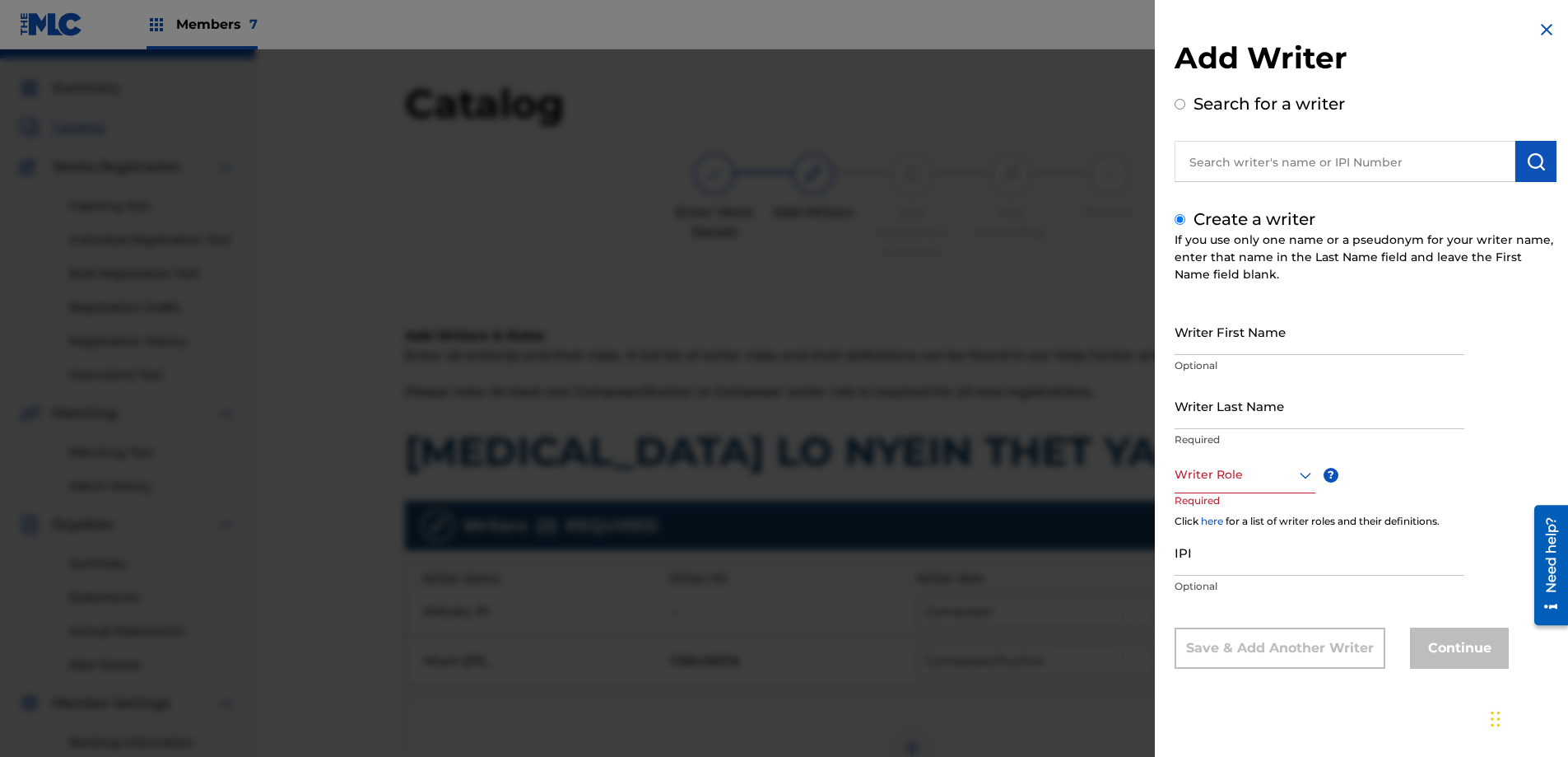
drag, startPoint x: 1311, startPoint y: 147, endPoint x: 1308, endPoint y: 158, distance: 11.4
click at [1310, 148] on input "text" at bounding box center [1345, 161] width 340 height 41
radio input "true"
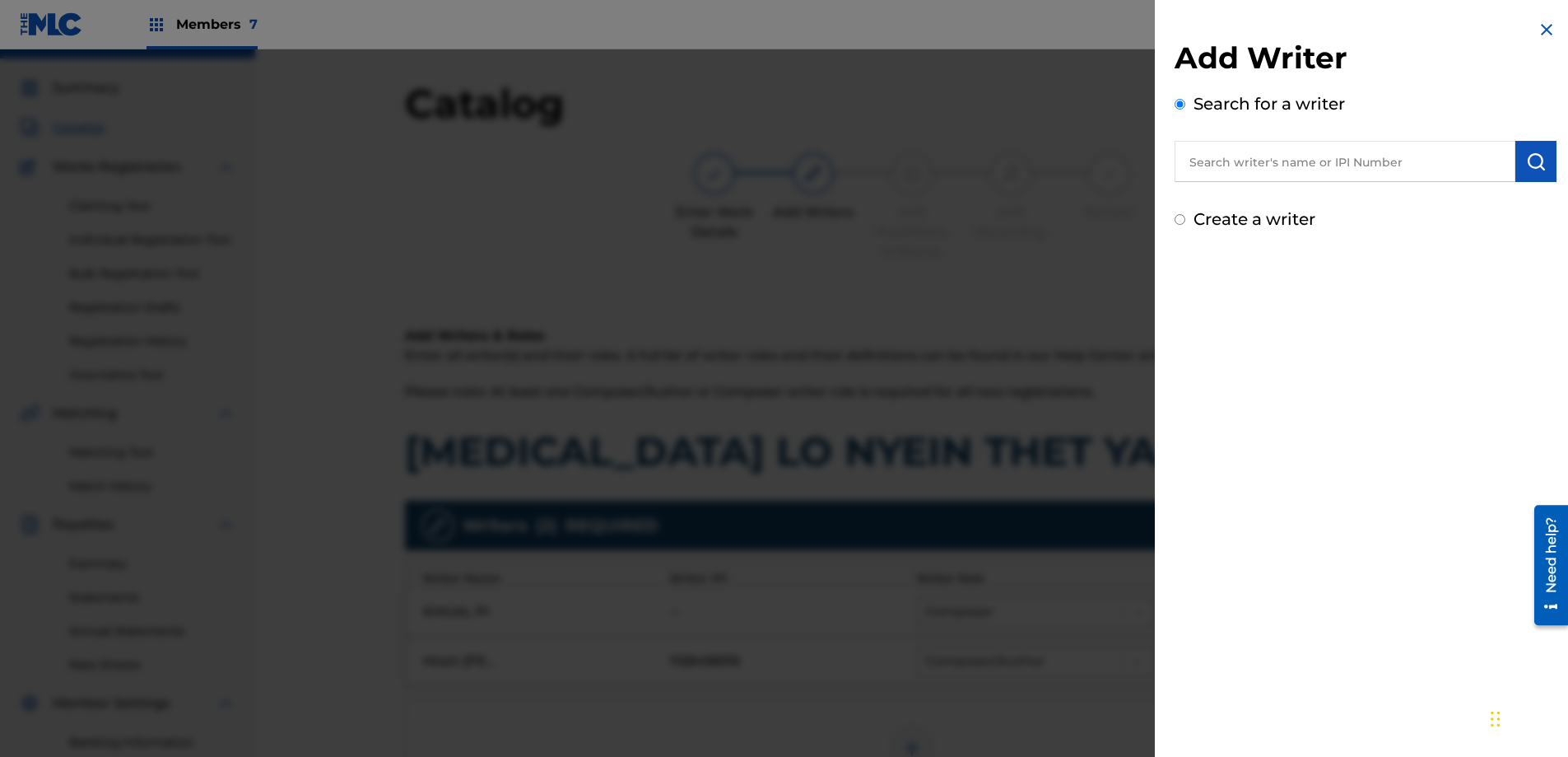
click at [1308, 158] on input "text" at bounding box center [1345, 161] width 340 height 41
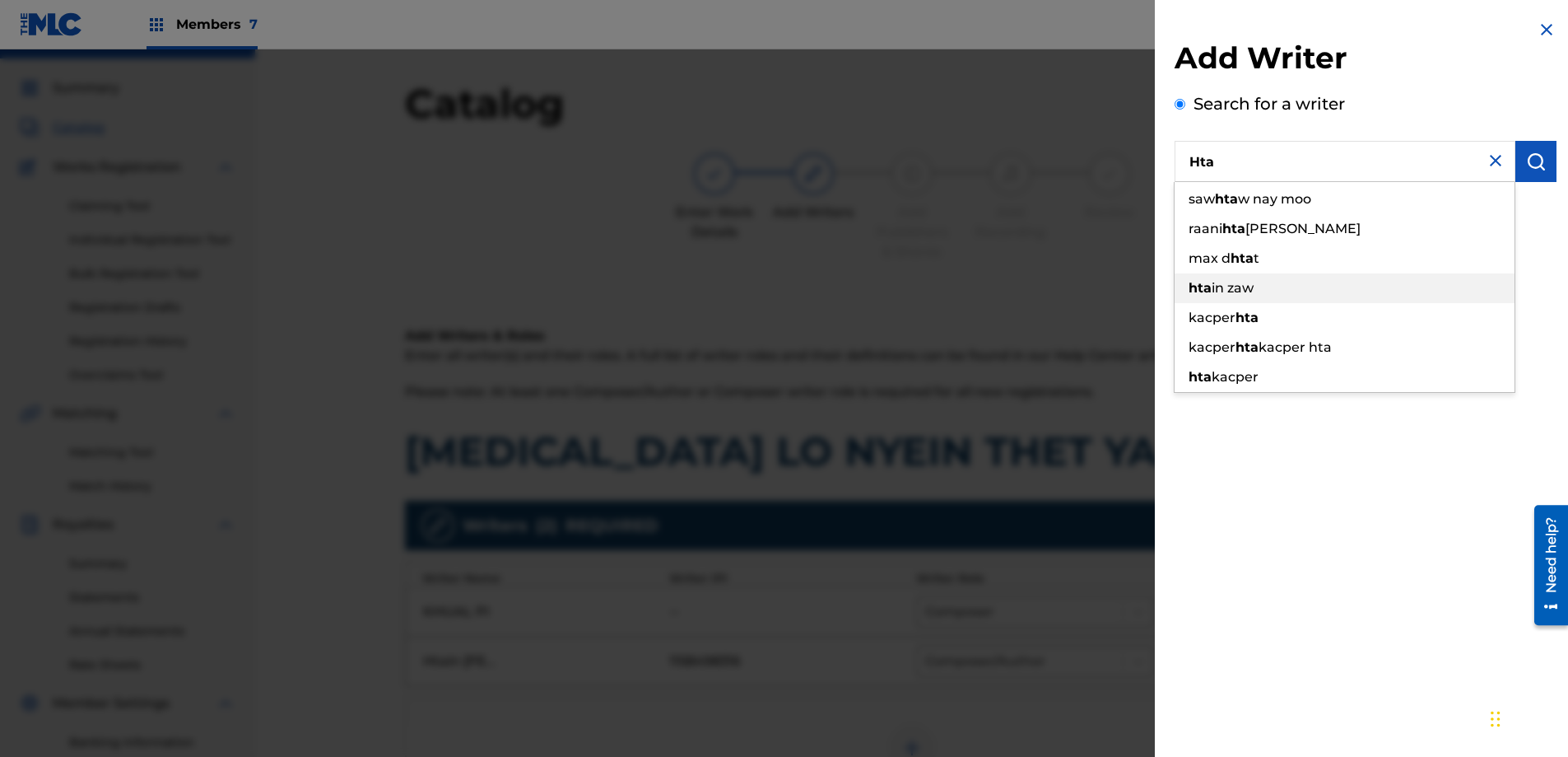
click at [1222, 290] on span "in zaw" at bounding box center [1232, 288] width 42 height 16
type input "[PERSON_NAME]"
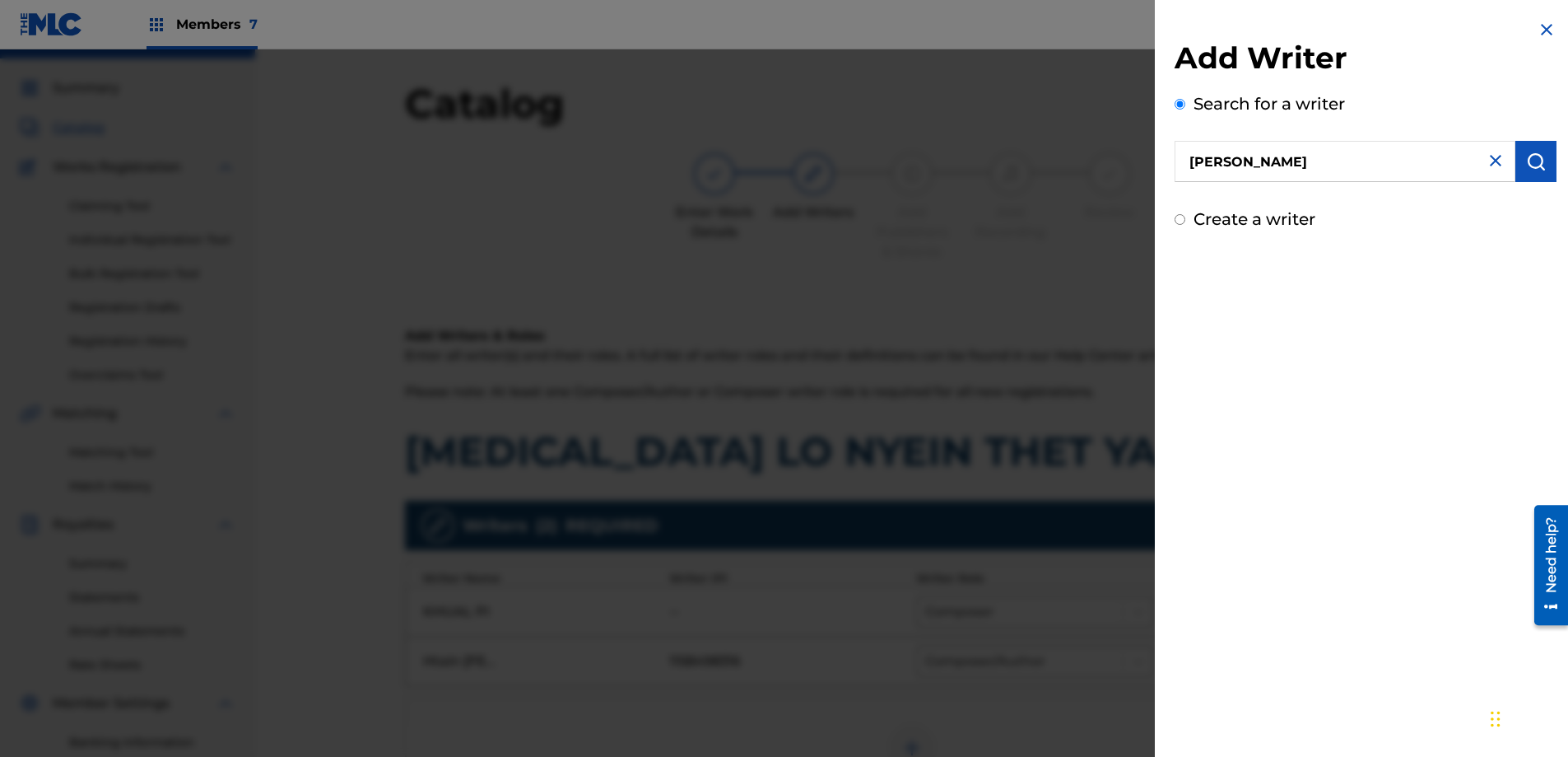
click at [1374, 350] on div "Add Writer Search for a writer [PERSON_NAME] Create a writer" at bounding box center [1365, 378] width 421 height 757
click at [1339, 95] on label "Search for a writer" at bounding box center [1269, 104] width 152 height 20
click at [1185, 99] on input "Search for a writer" at bounding box center [1180, 104] width 10 height 10
click at [1532, 145] on button "submit" at bounding box center [1535, 161] width 41 height 41
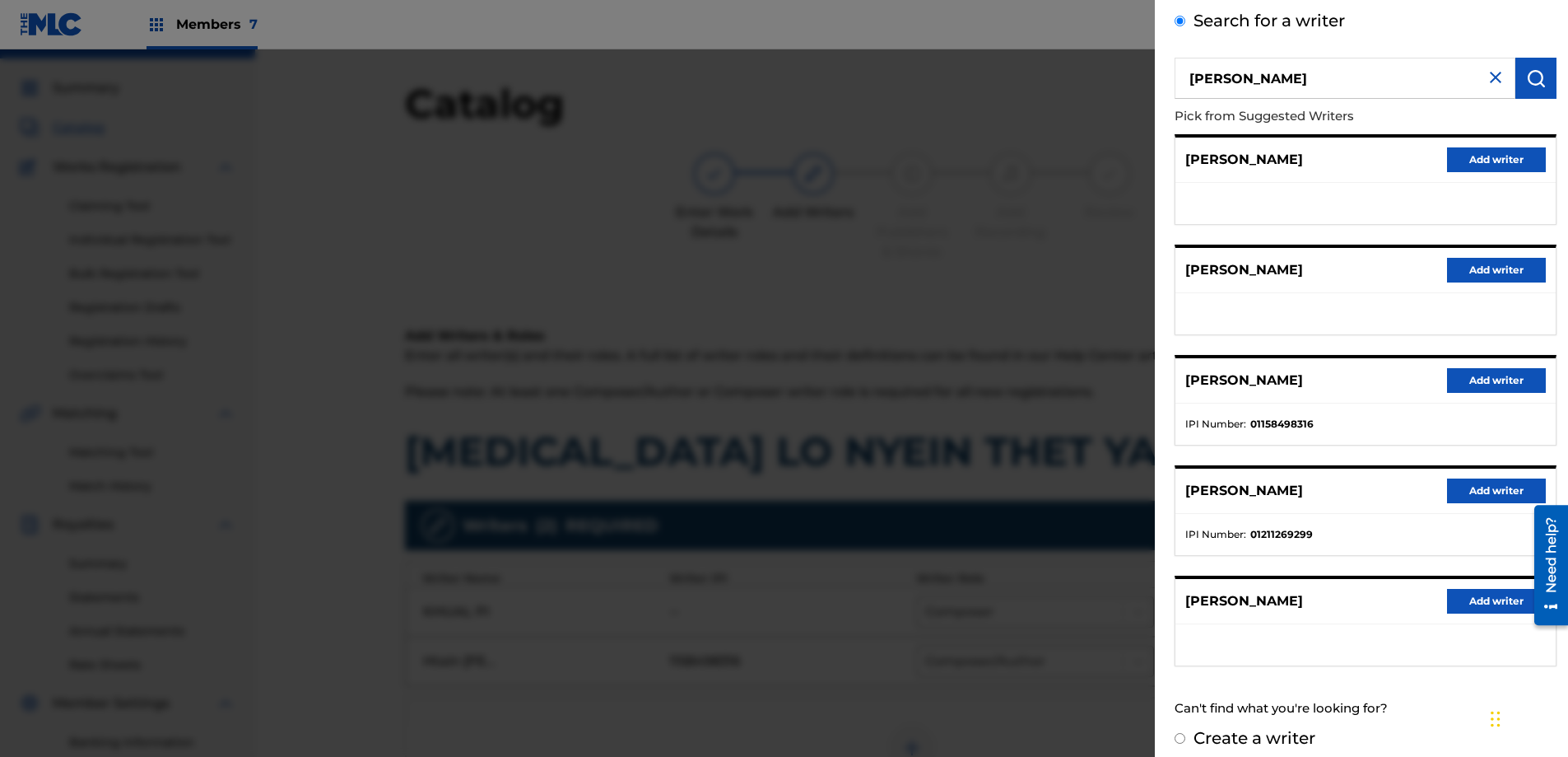
scroll to position [96, 0]
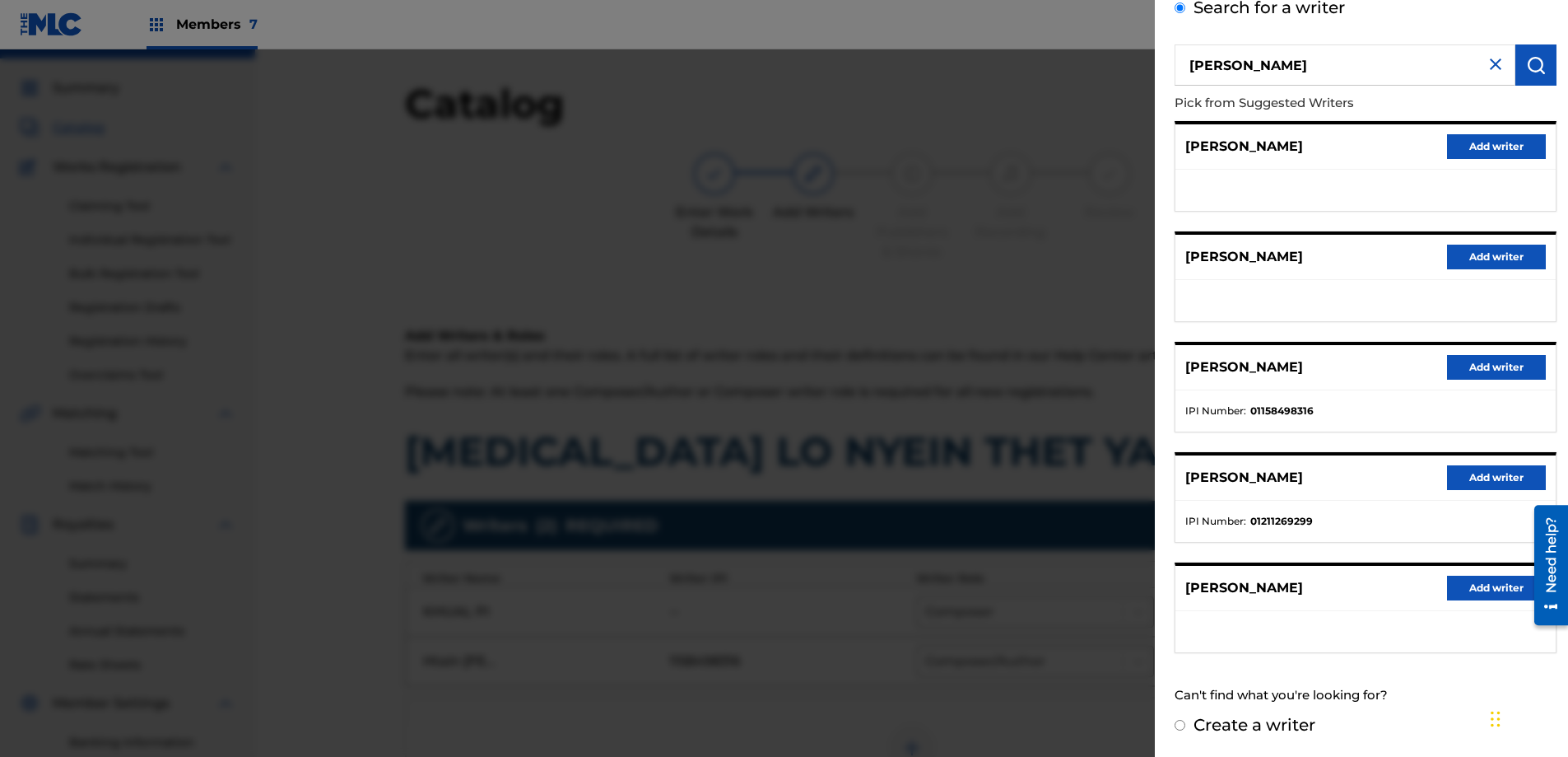
click at [1476, 374] on button "Add writer" at bounding box center [1496, 367] width 99 height 24
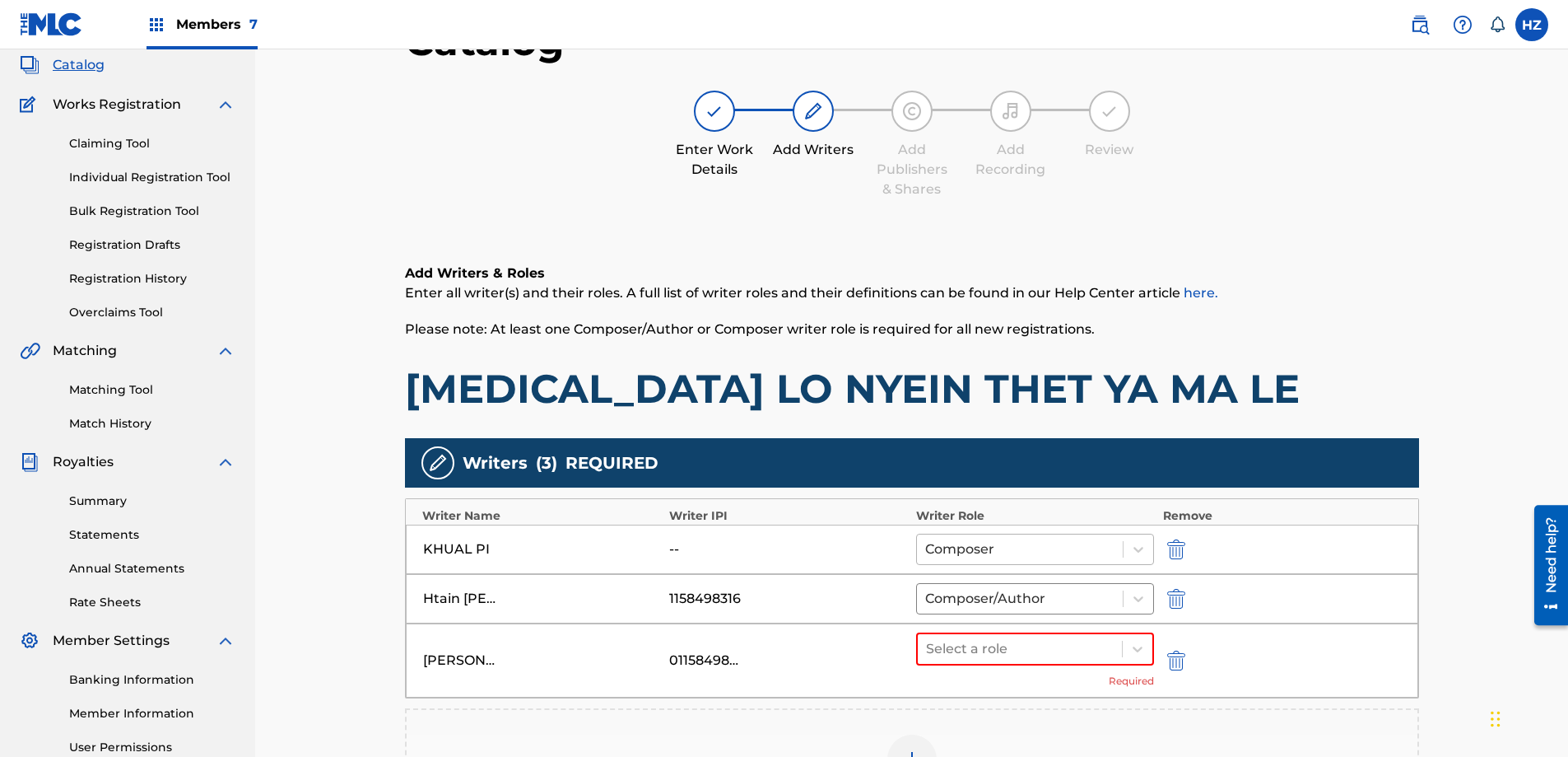
scroll to position [182, 0]
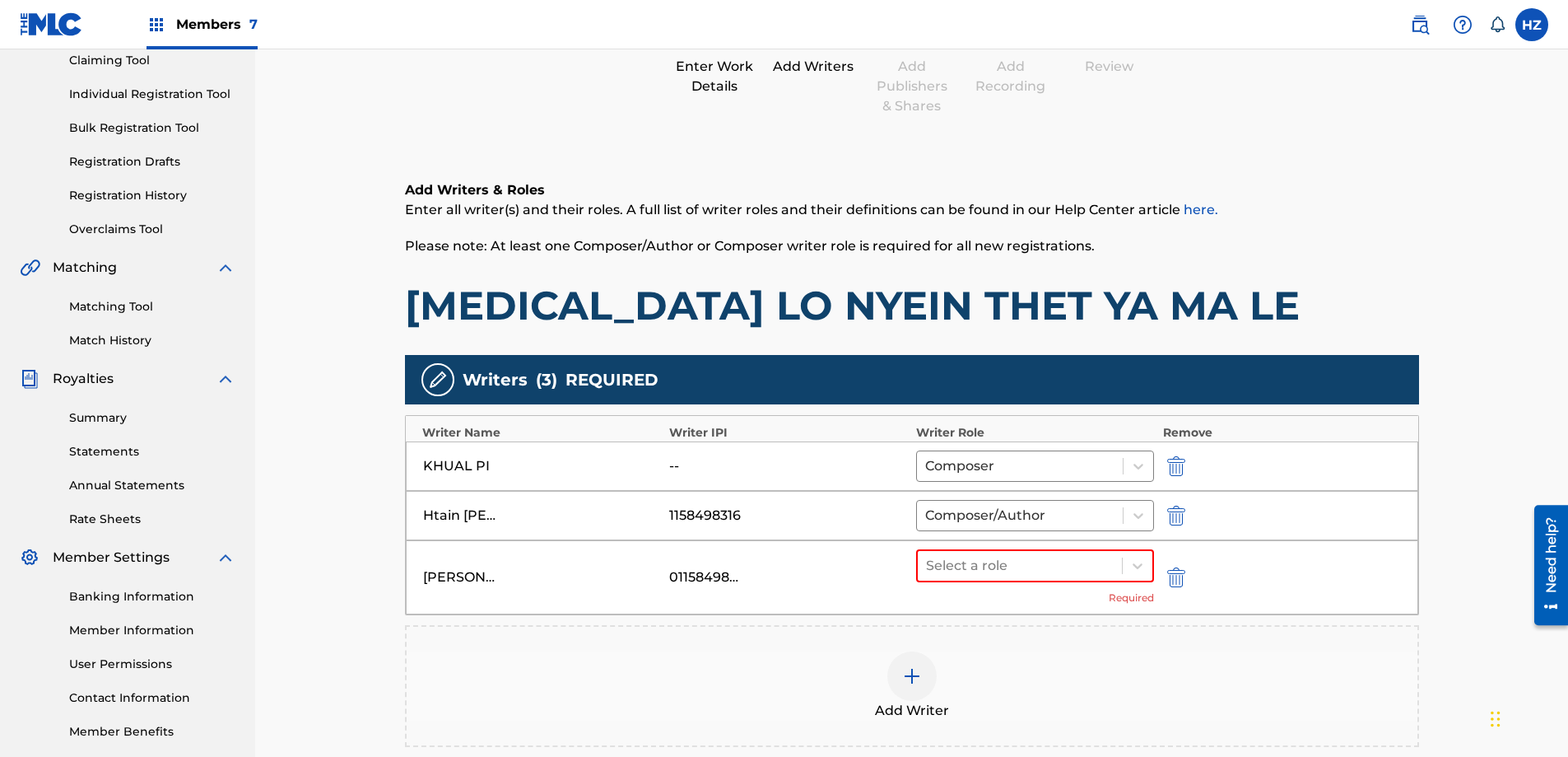
click at [1167, 574] on img "submit" at bounding box center [1175, 577] width 18 height 20
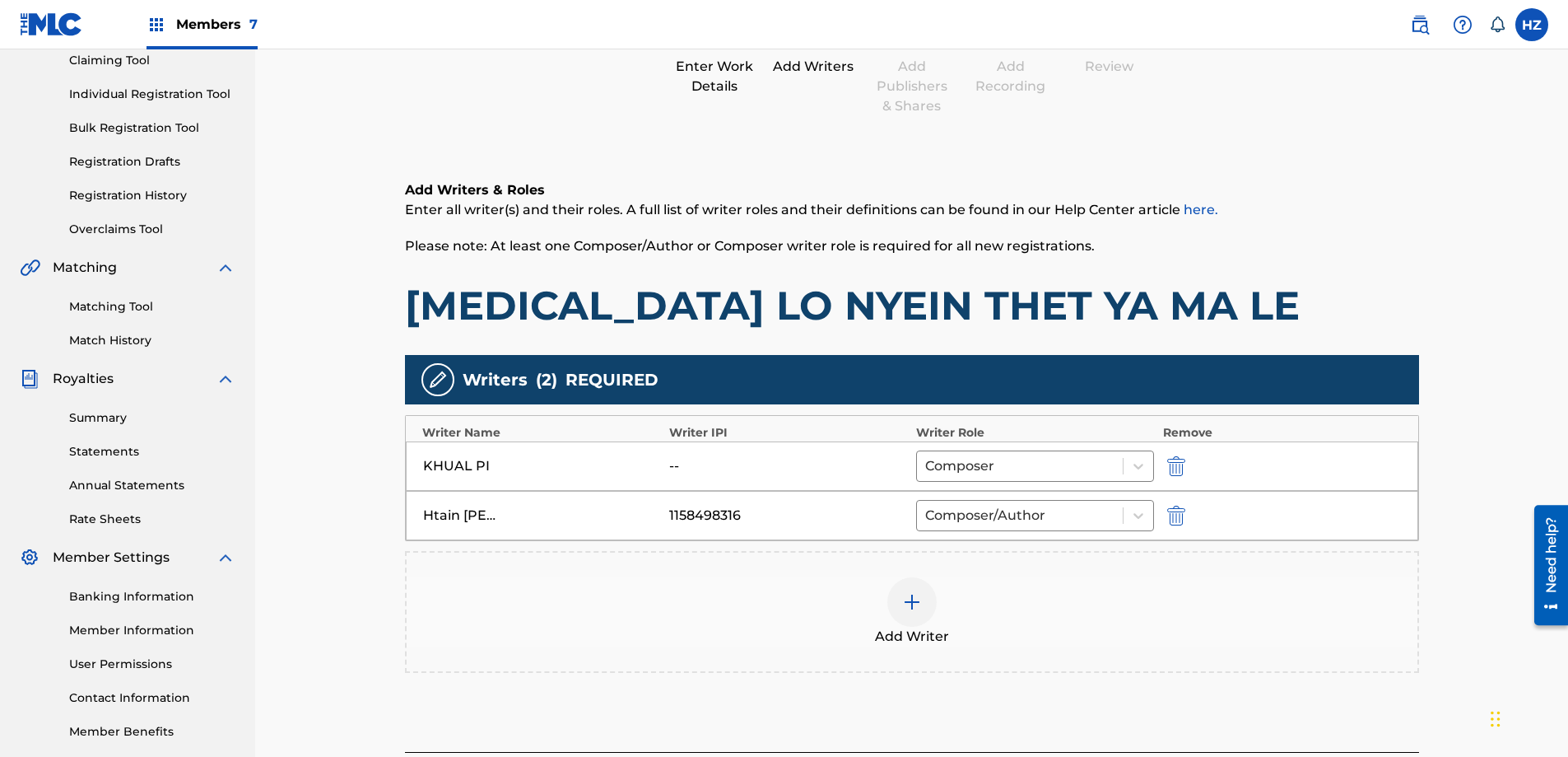
click at [1163, 458] on button "submit" at bounding box center [1174, 465] width 24 height 19
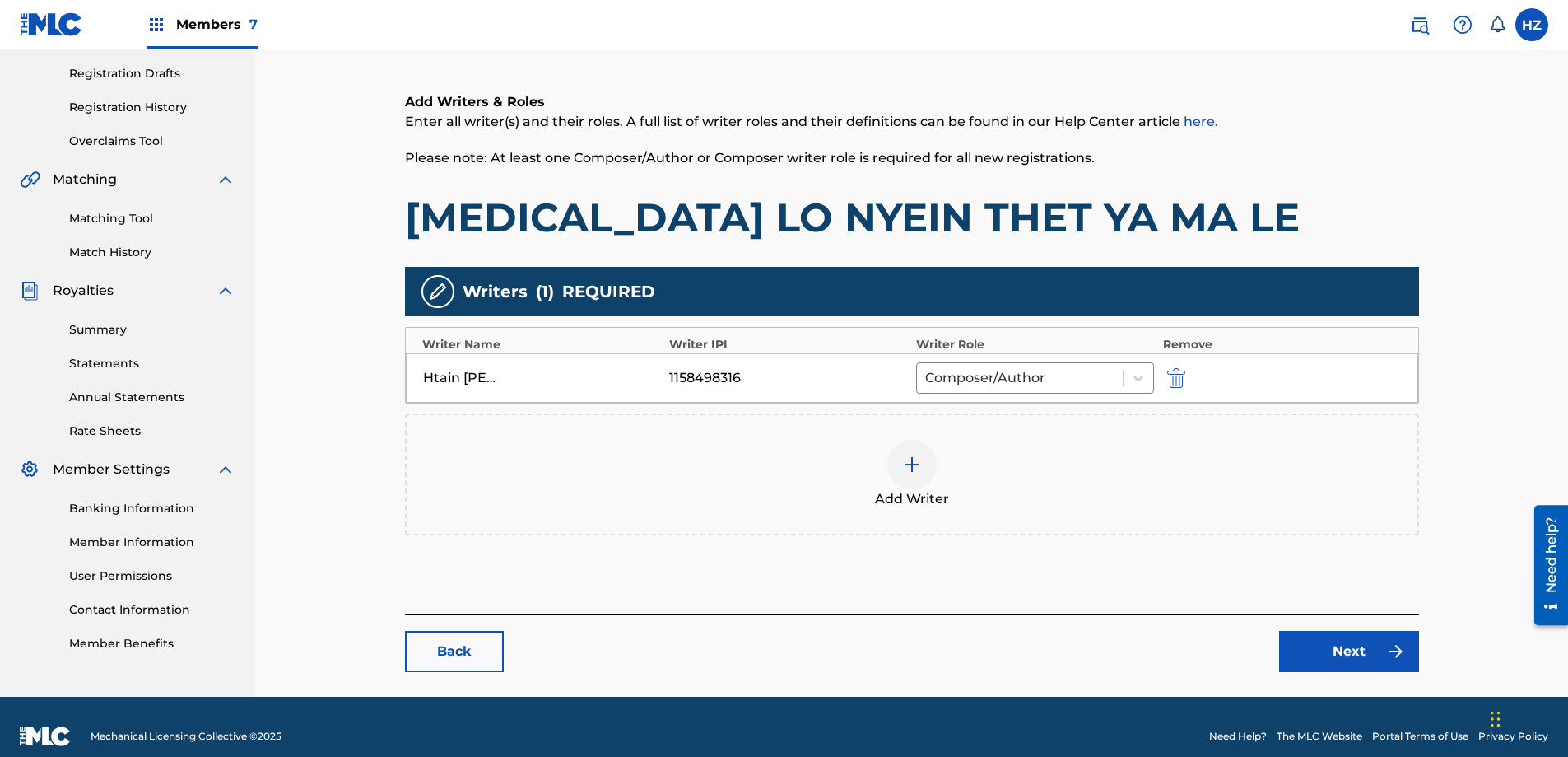
scroll to position [289, 0]
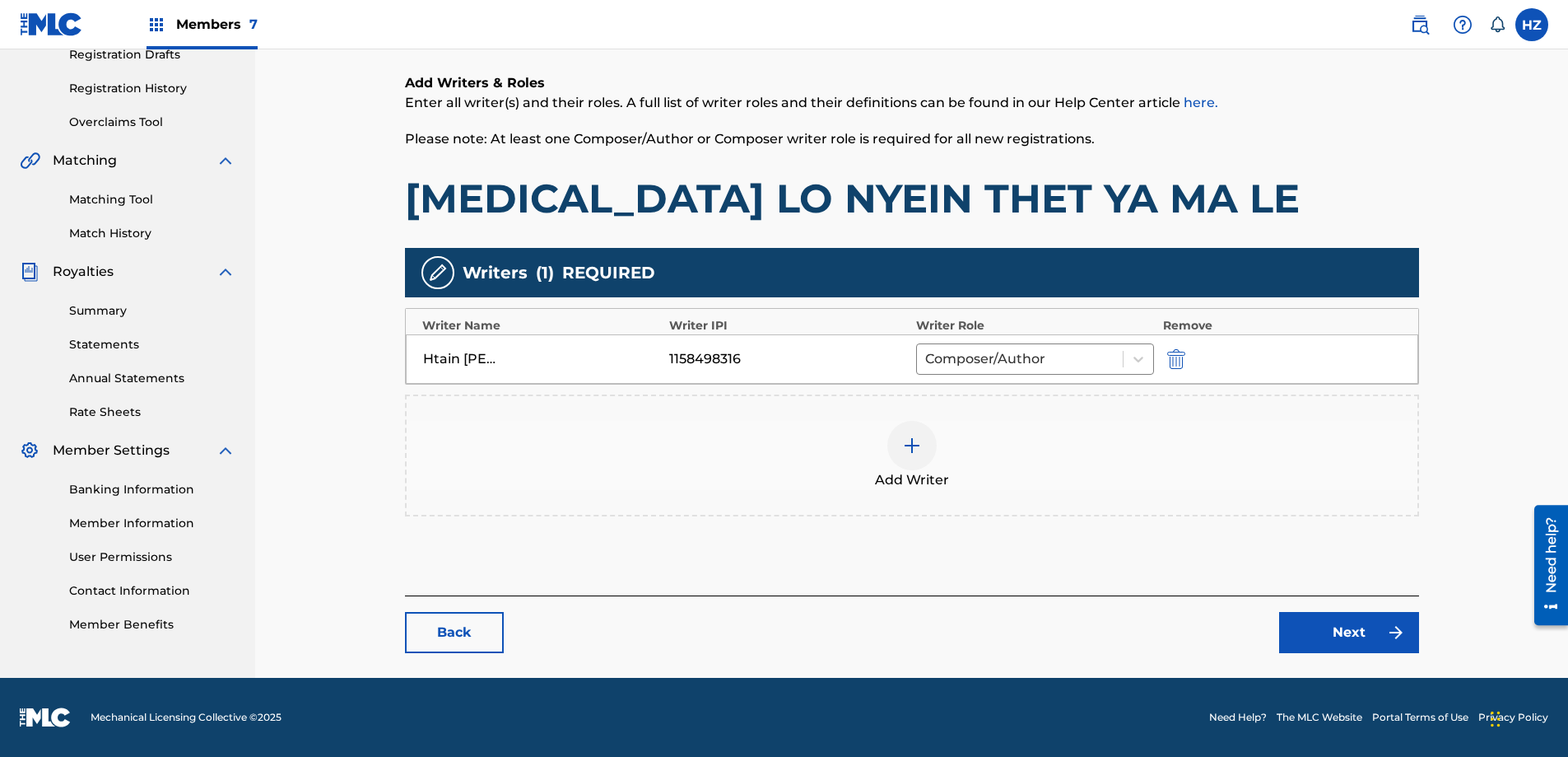
click at [1366, 632] on link "Next" at bounding box center [1349, 632] width 140 height 41
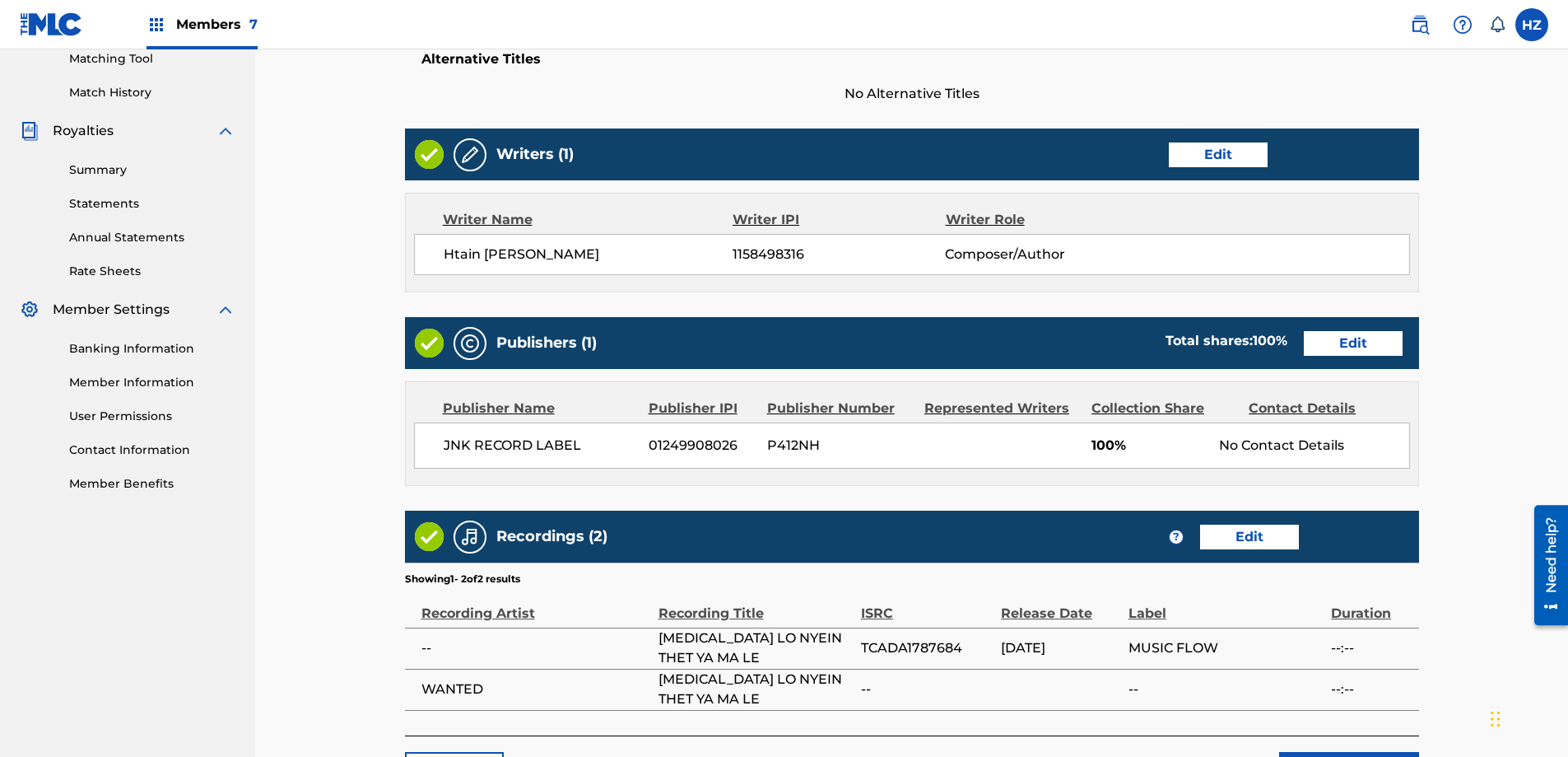
scroll to position [531, 0]
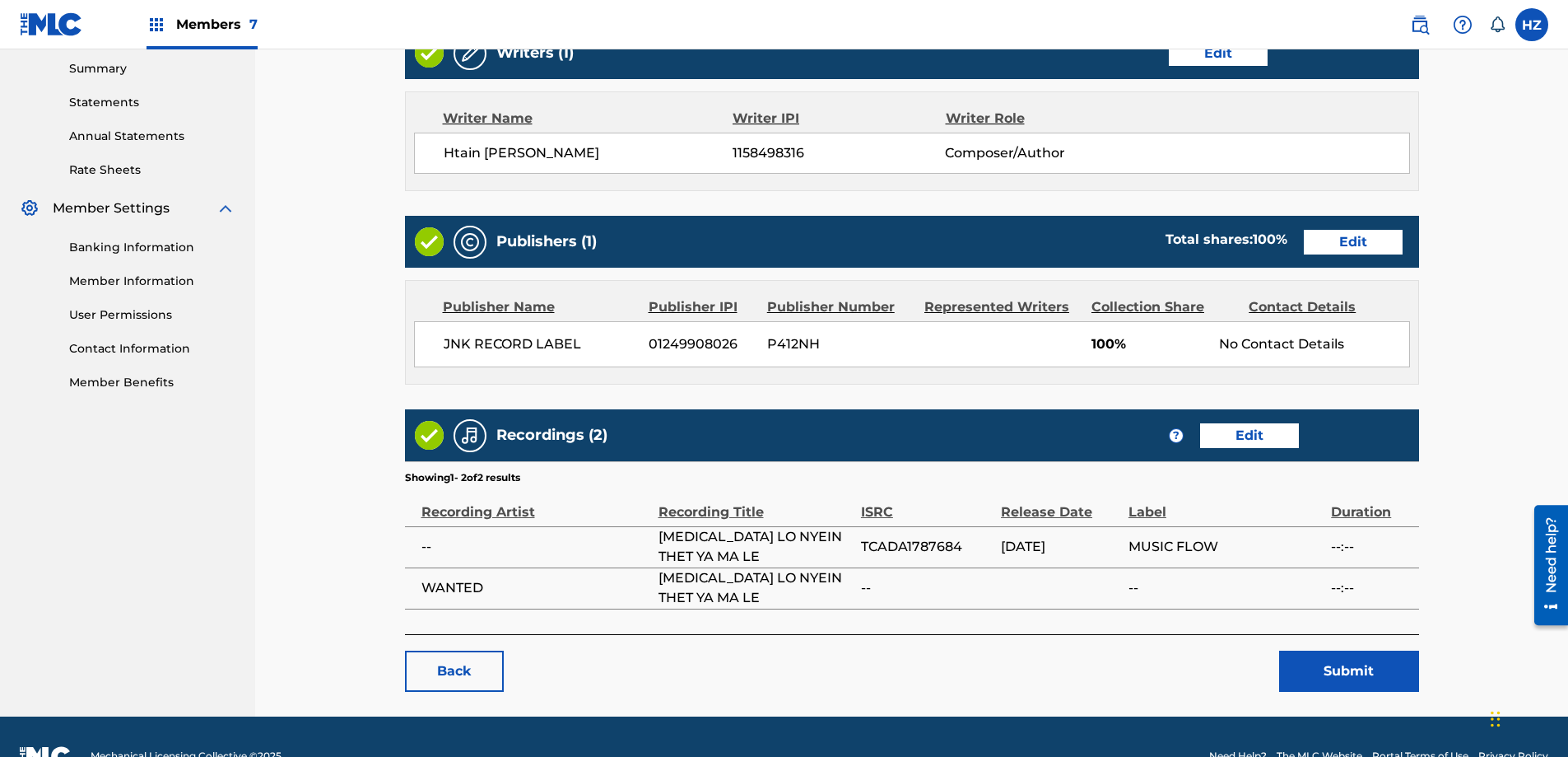
click at [1361, 650] on button "Submit" at bounding box center [1349, 671] width 140 height 41
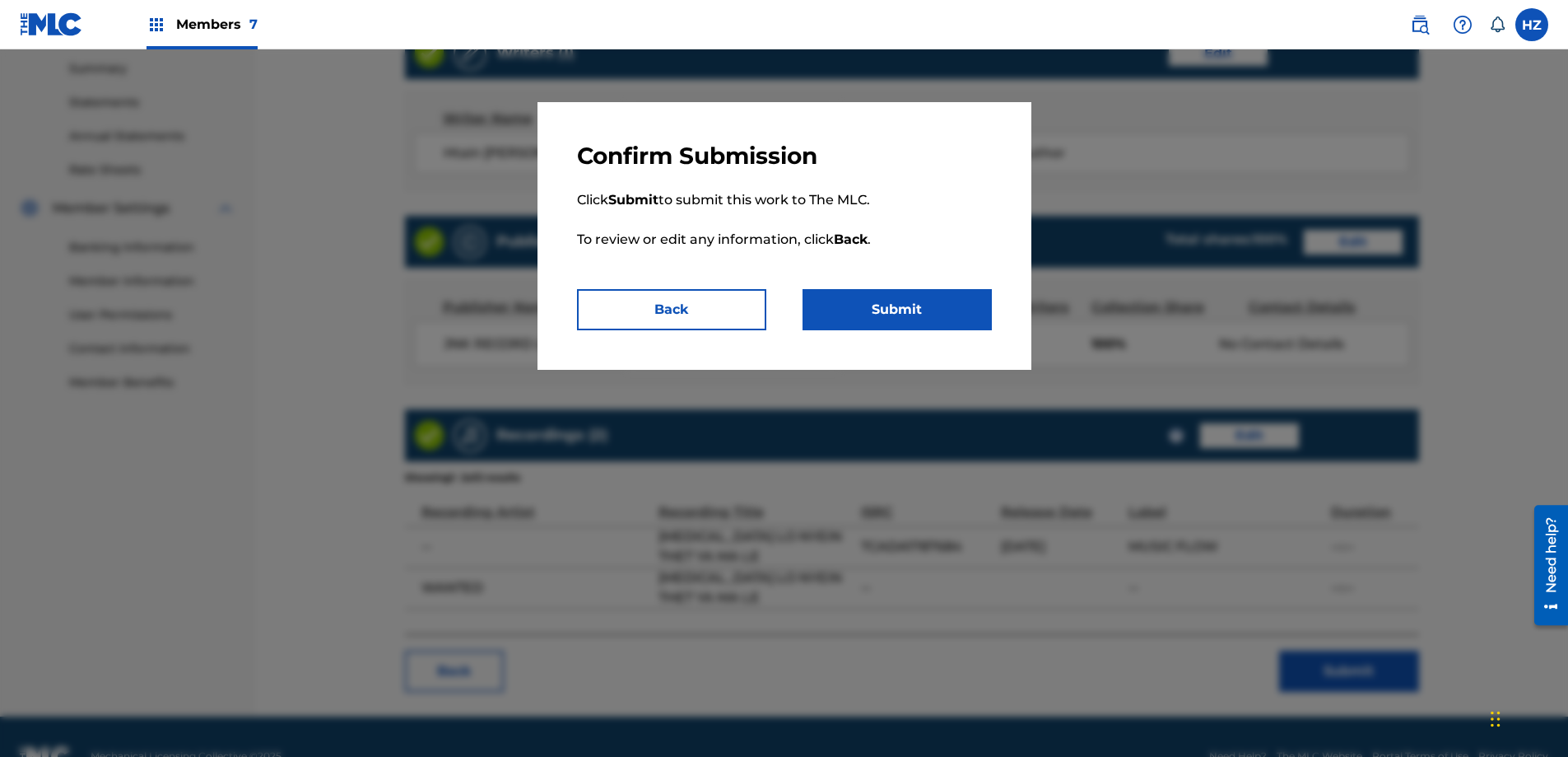
click at [899, 315] on button "Submit" at bounding box center [896, 309] width 189 height 41
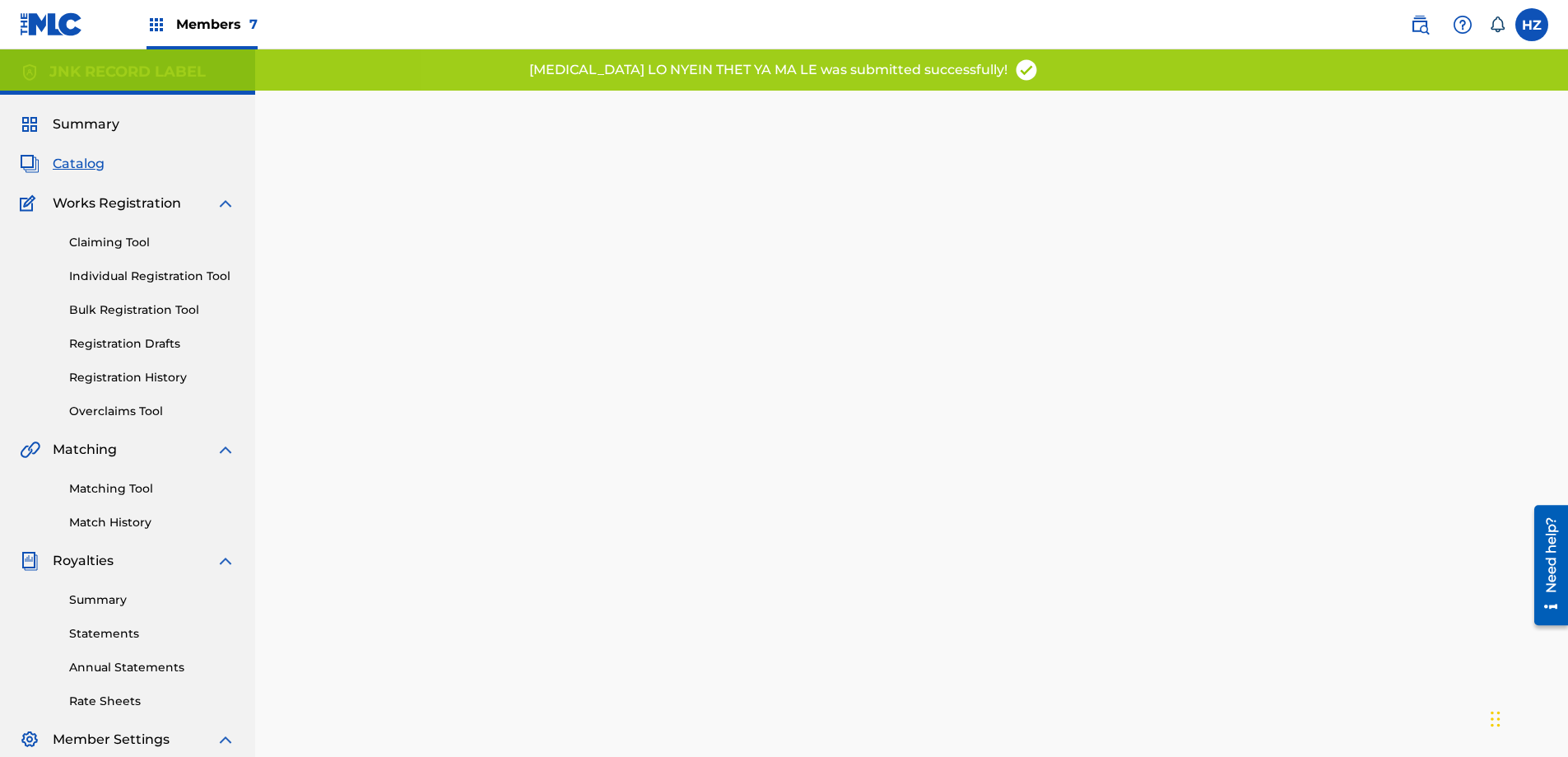
click at [1030, 286] on div "Back Done" at bounding box center [912, 469] width 1014 height 707
click at [1019, 276] on div "Back Done" at bounding box center [912, 469] width 1014 height 707
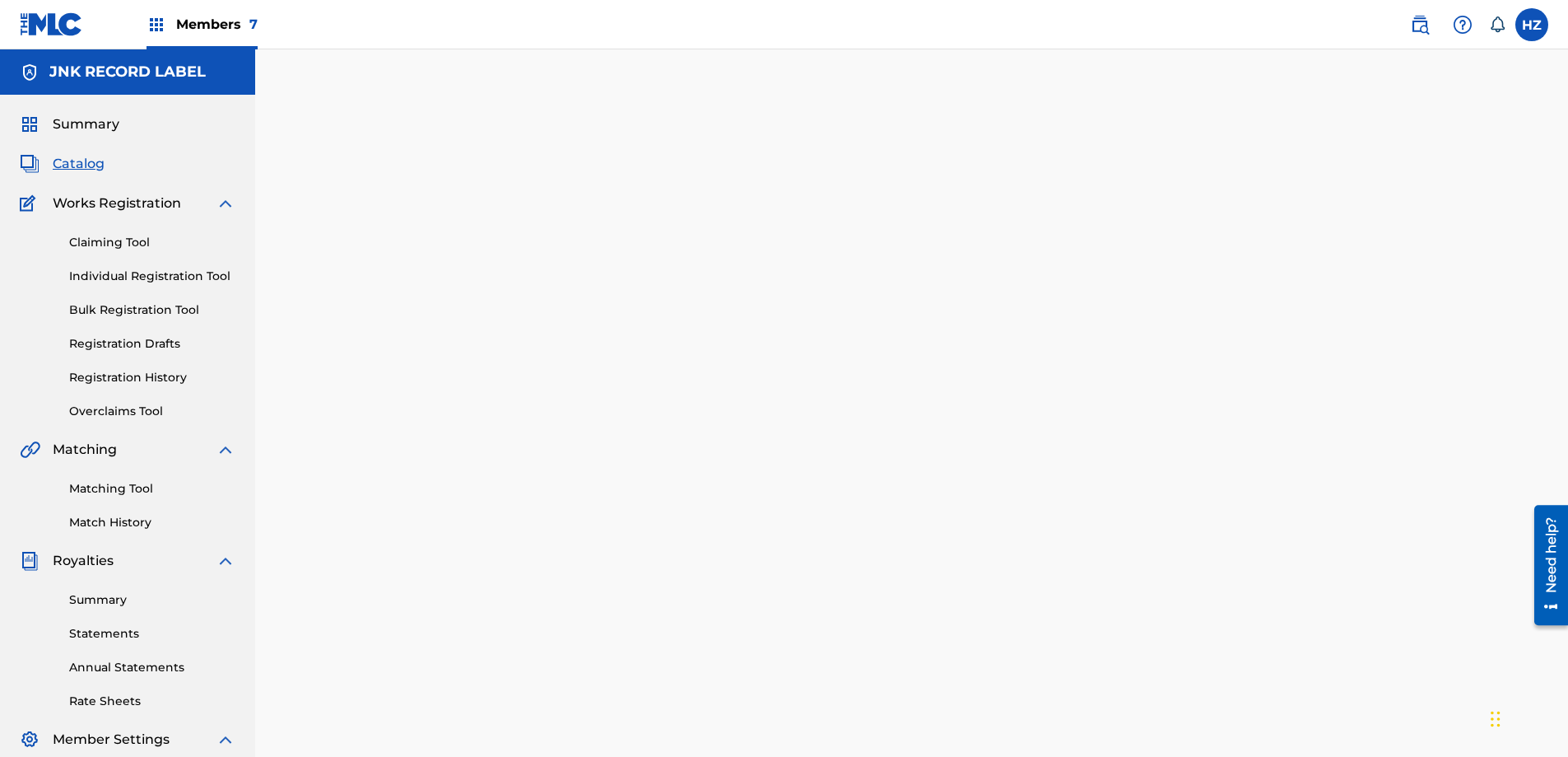
click at [73, 164] on span "Catalog" at bounding box center [78, 163] width 51 height 20
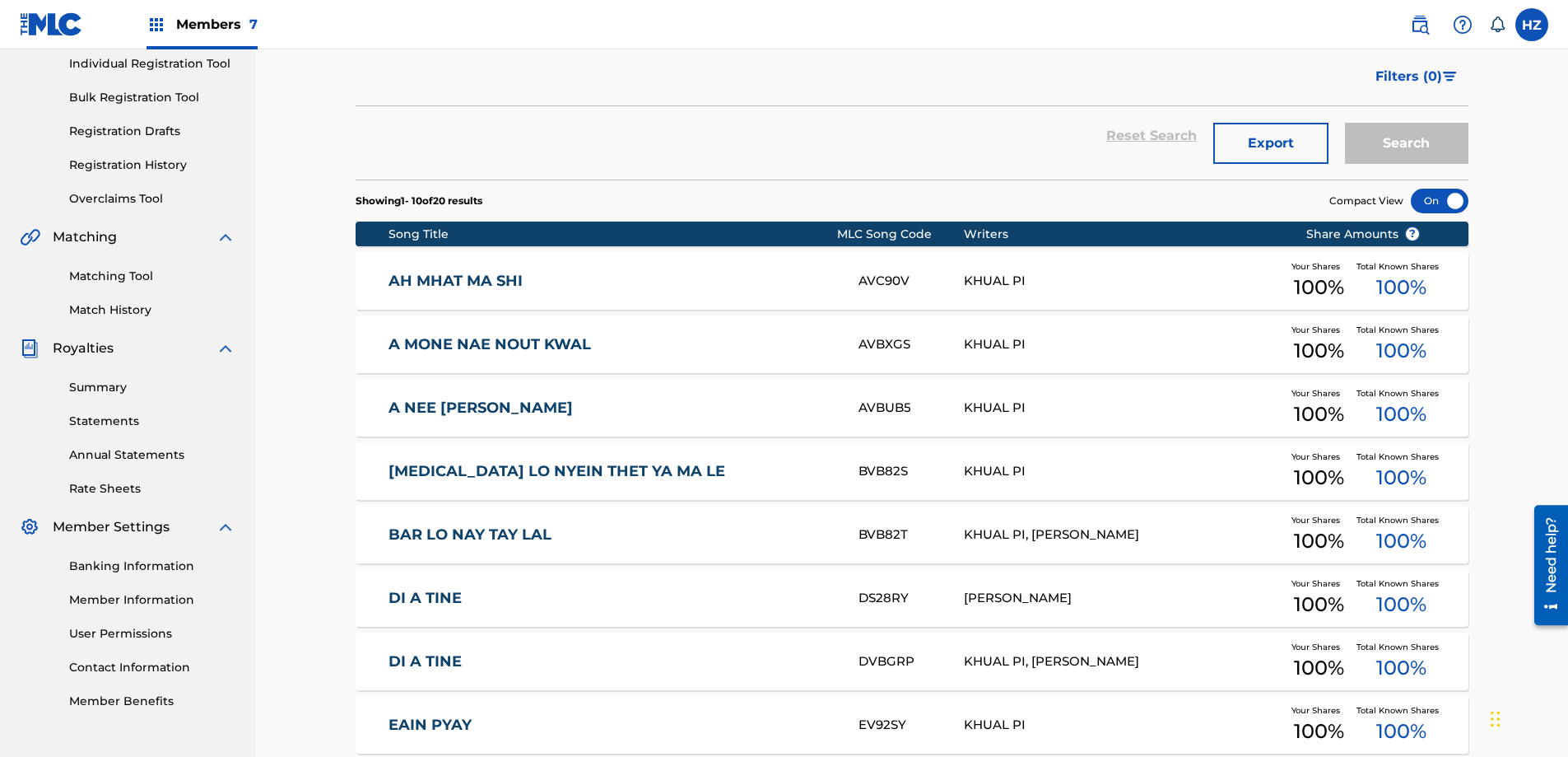
scroll to position [246, 0]
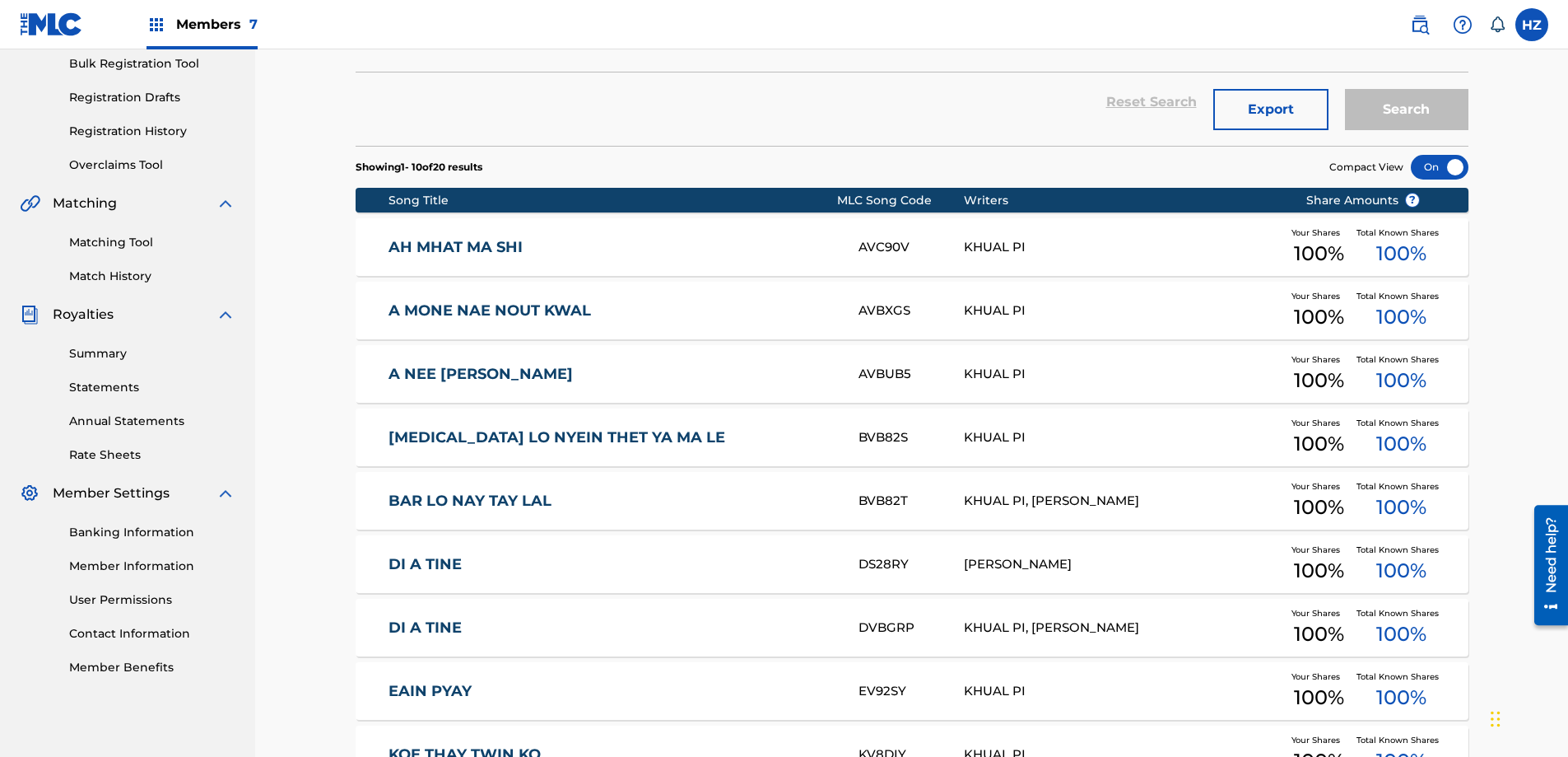
click at [914, 450] on div "[MEDICAL_DATA] LO NYEIN THET YA MA LE BVB82S KHUAL PI Your Shares 100 % Total K…" at bounding box center [911, 437] width 1113 height 58
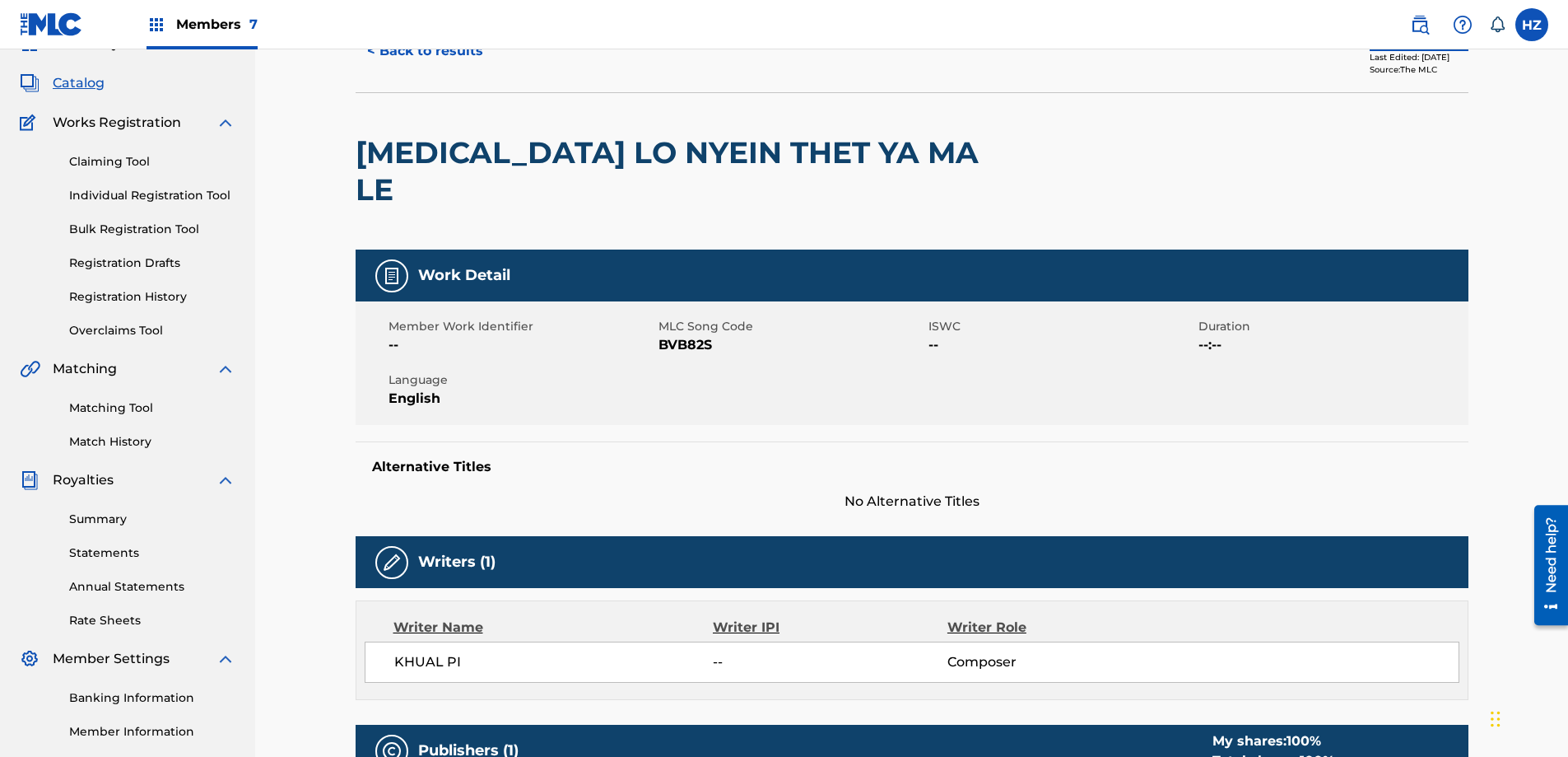
scroll to position [45, 0]
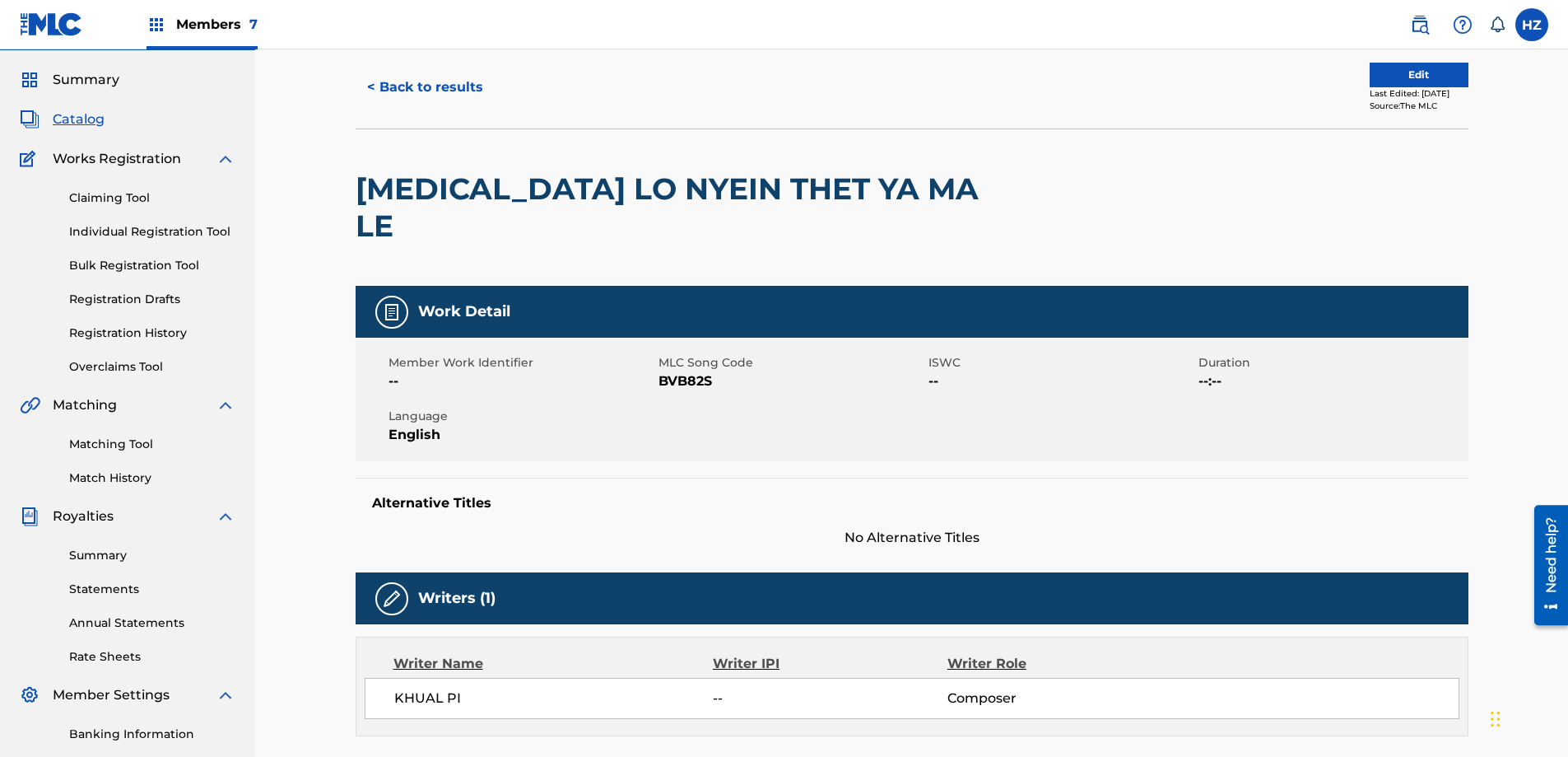
click at [1393, 79] on button "Edit" at bounding box center [1418, 75] width 99 height 24
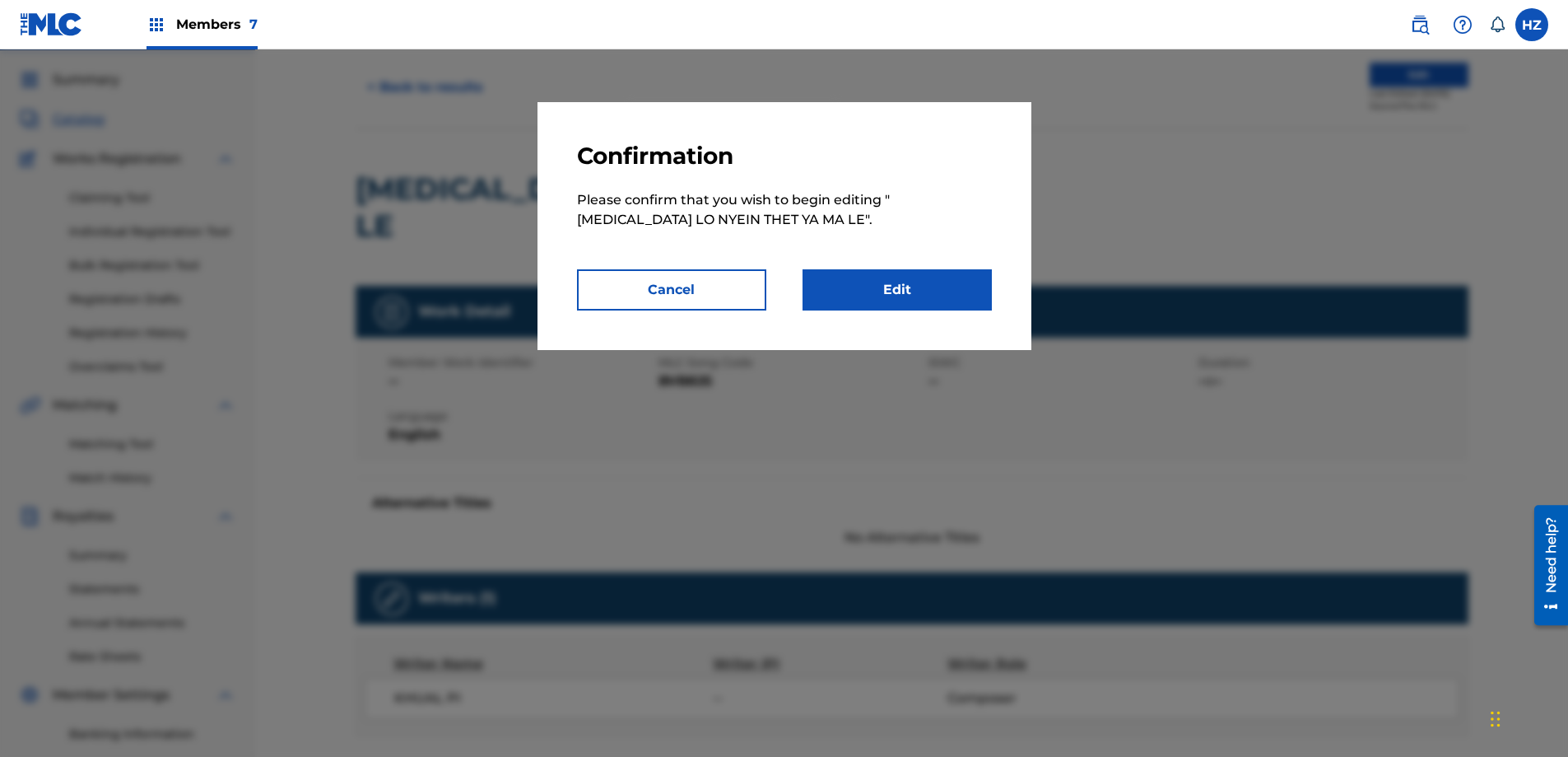
click at [864, 295] on link "Edit" at bounding box center [896, 289] width 189 height 41
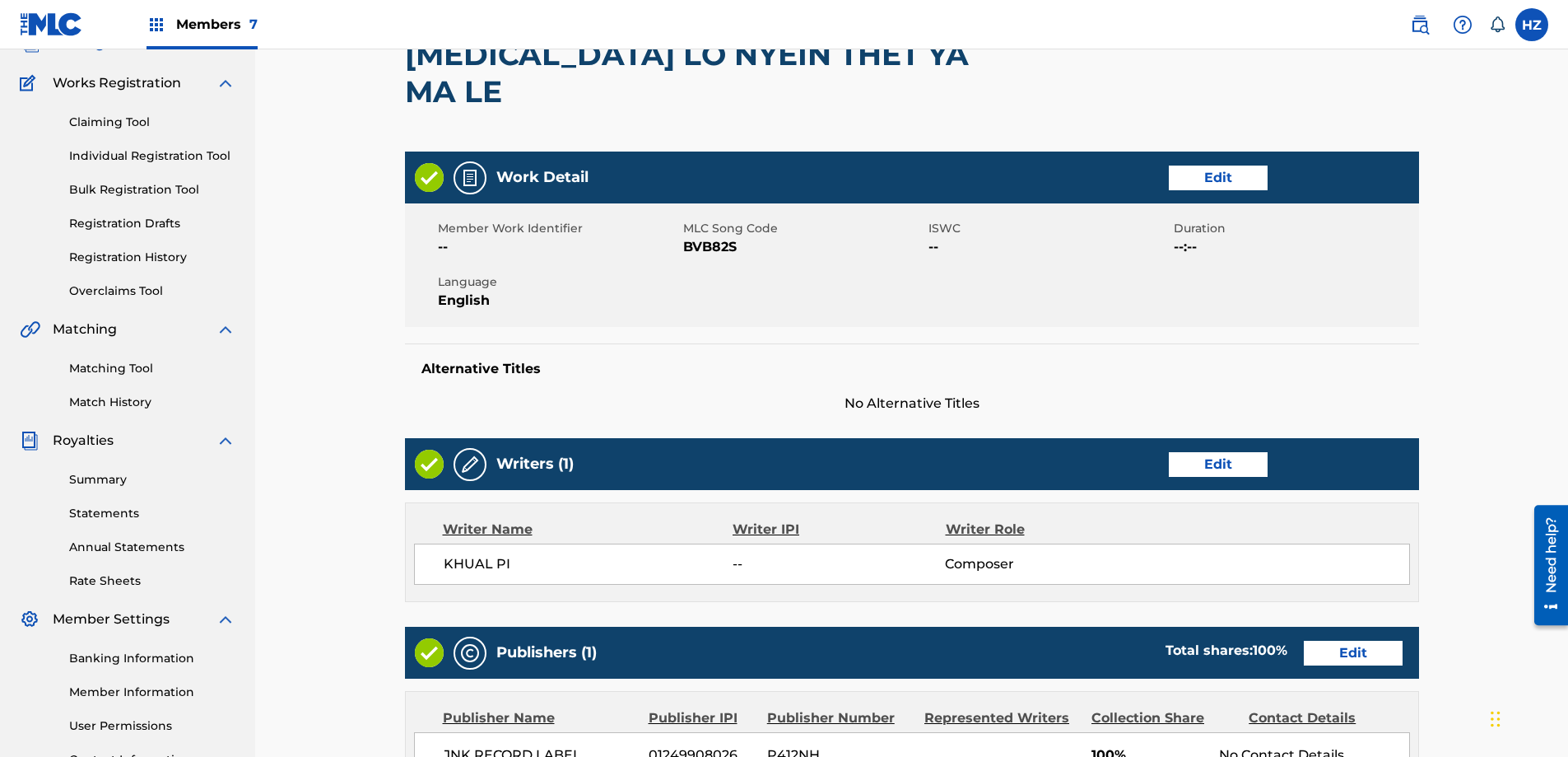
scroll to position [191, 0]
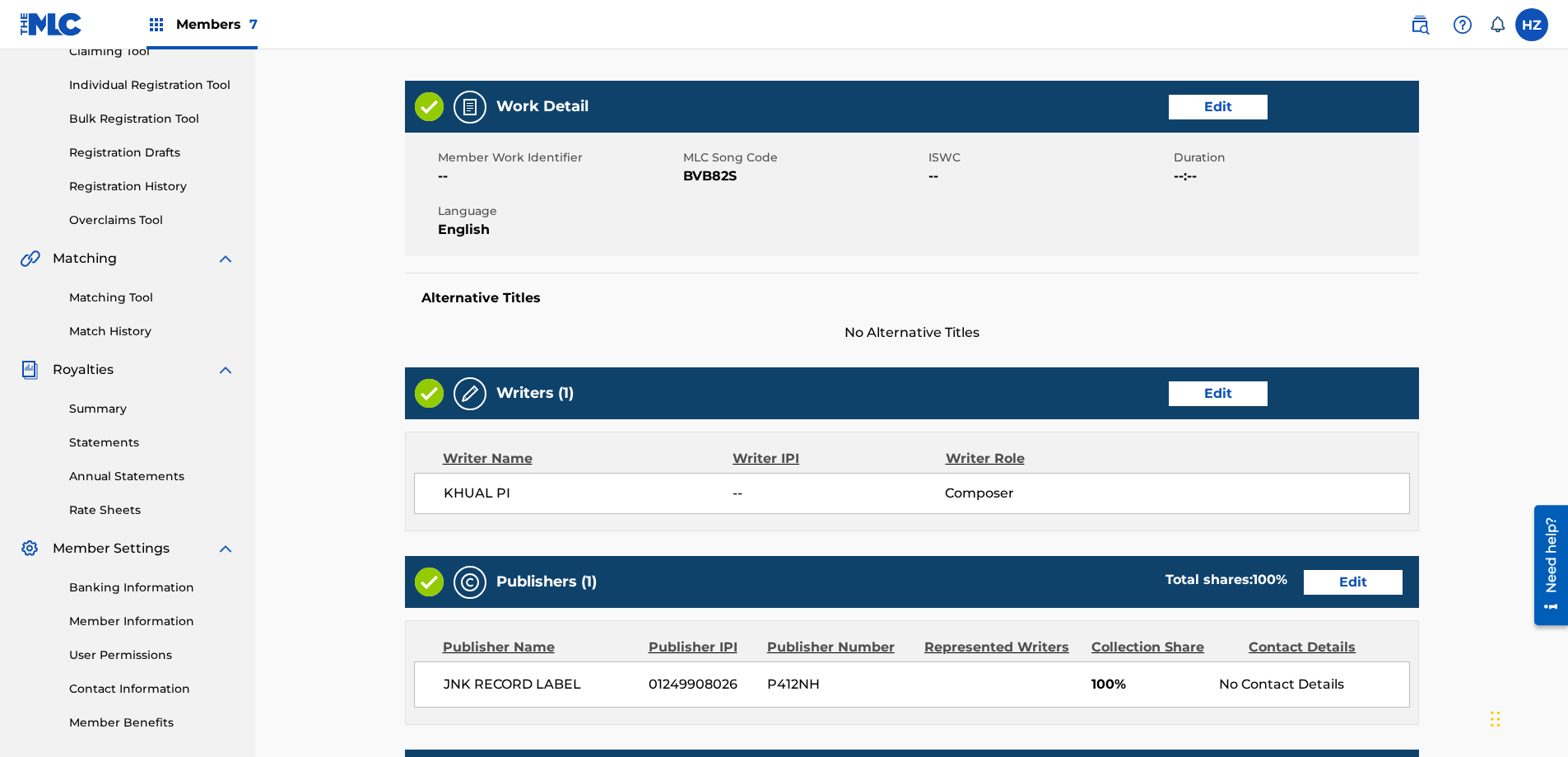
click at [1207, 382] on link "Edit" at bounding box center [1217, 394] width 99 height 24
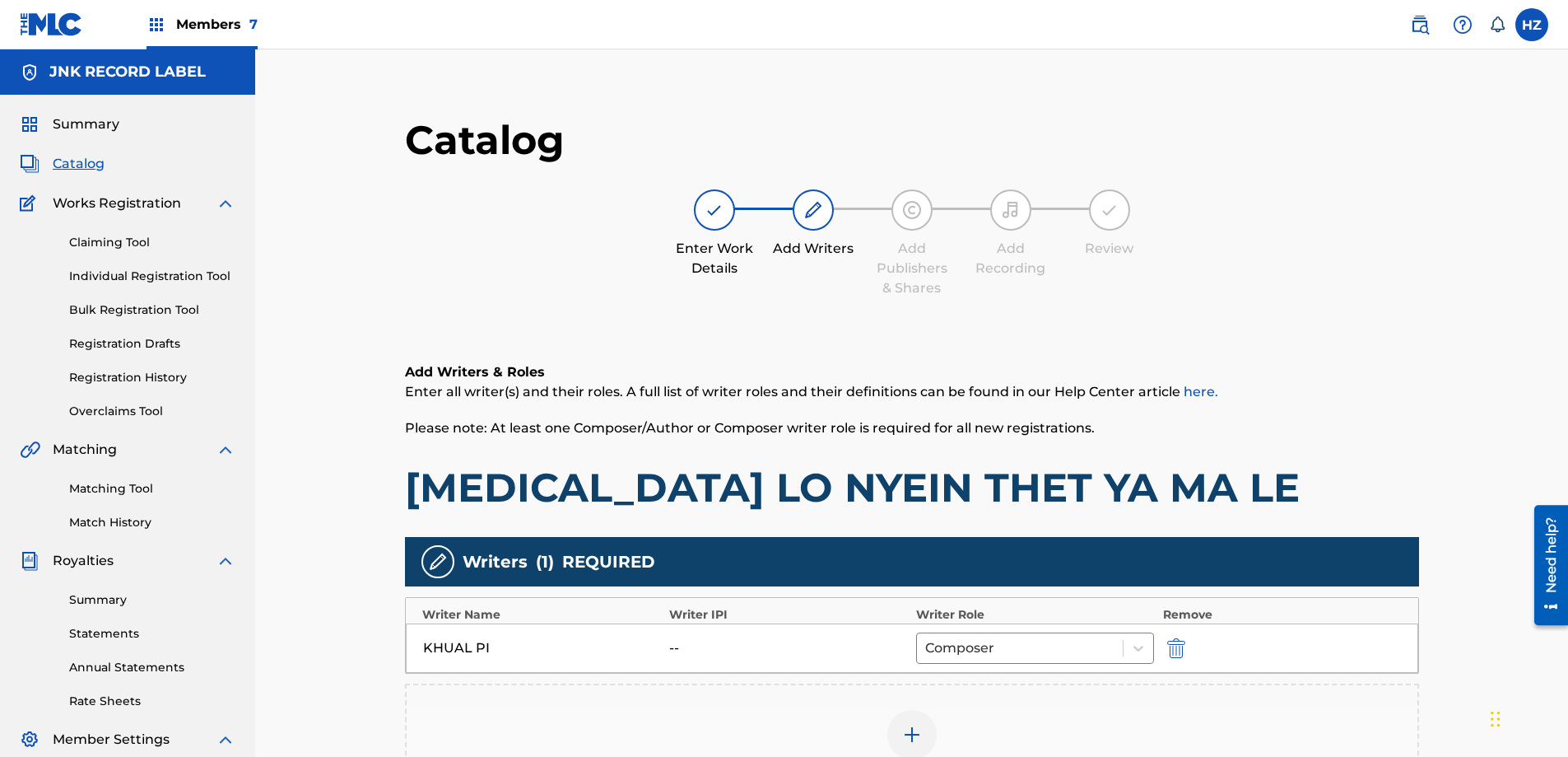
click at [1174, 644] on img "submit" at bounding box center [1175, 648] width 18 height 20
click at [903, 650] on img at bounding box center [912, 648] width 20 height 20
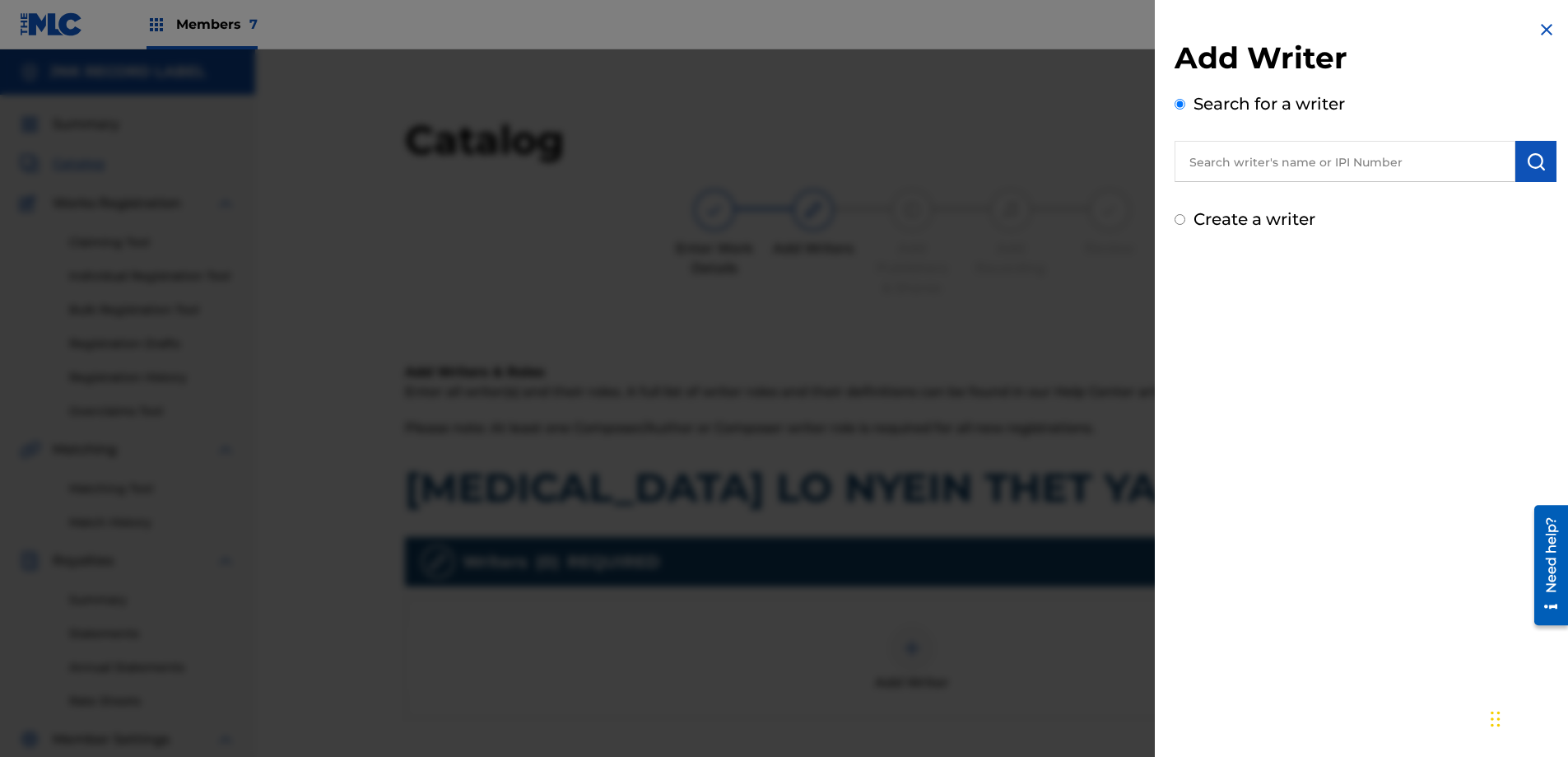
click at [1327, 162] on input "text" at bounding box center [1345, 161] width 340 height 41
type input "[PERSON_NAME]"
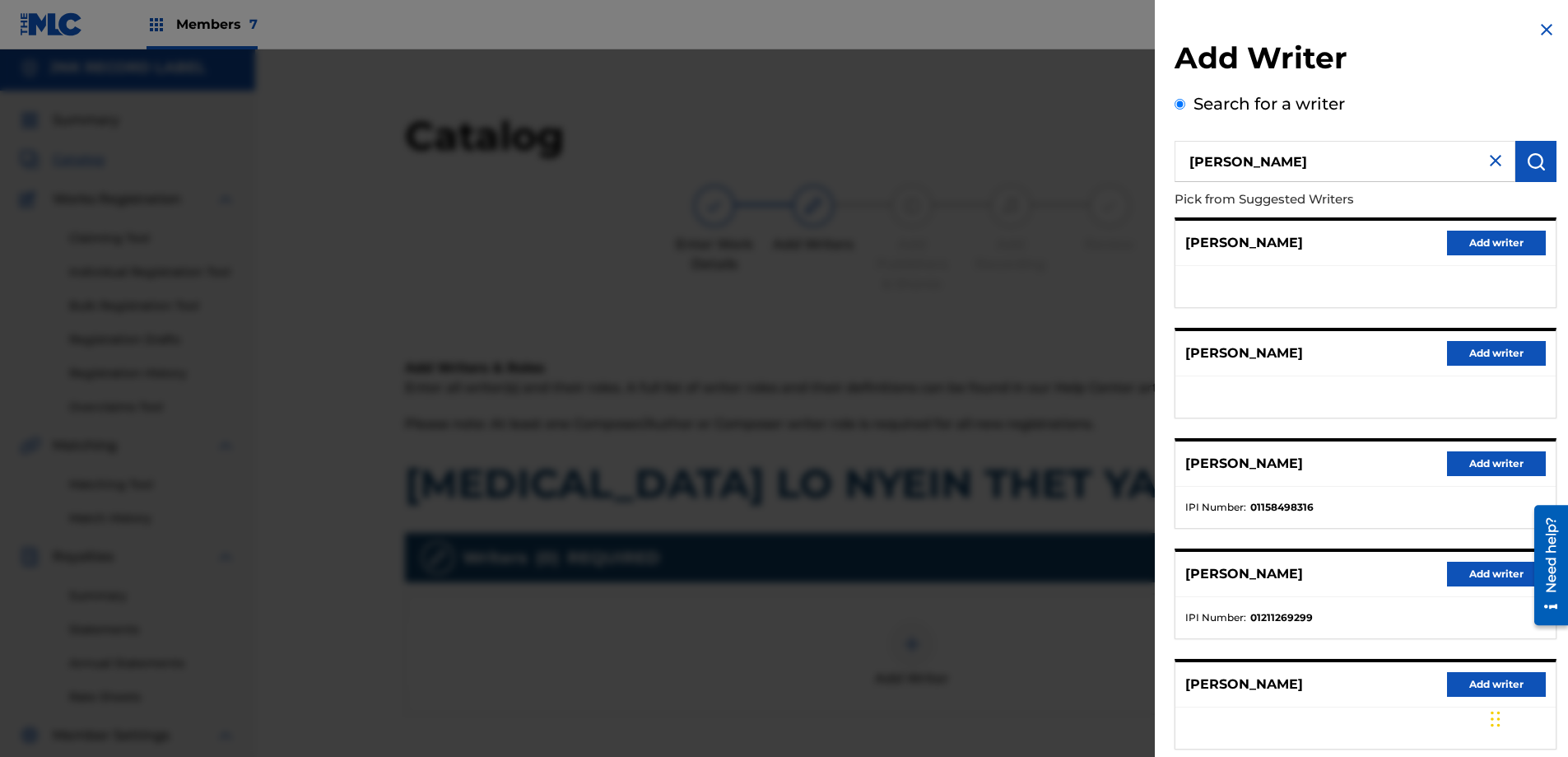
click at [1482, 451] on button "Add writer" at bounding box center [1496, 464] width 99 height 24
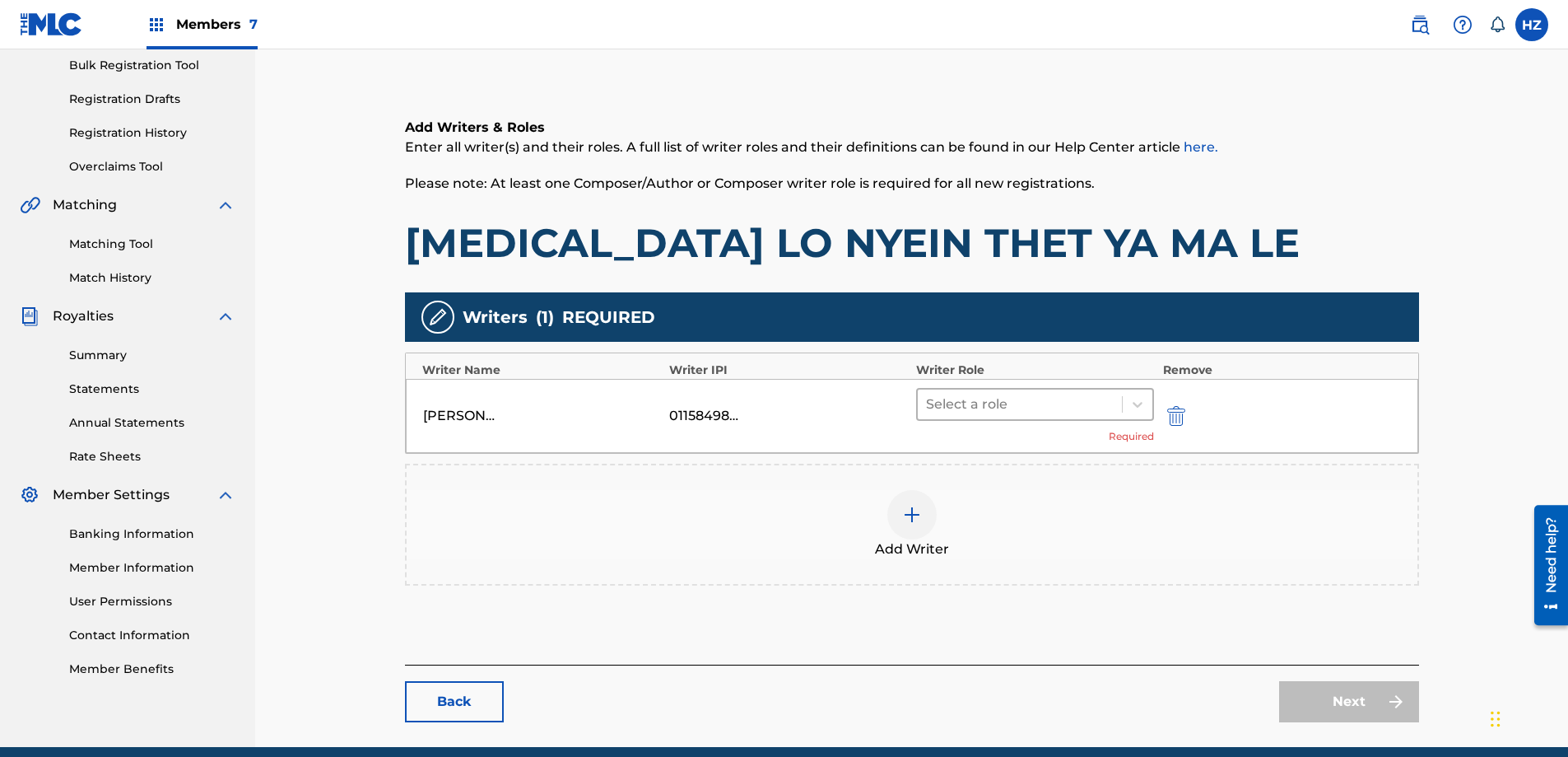
scroll to position [244, 0]
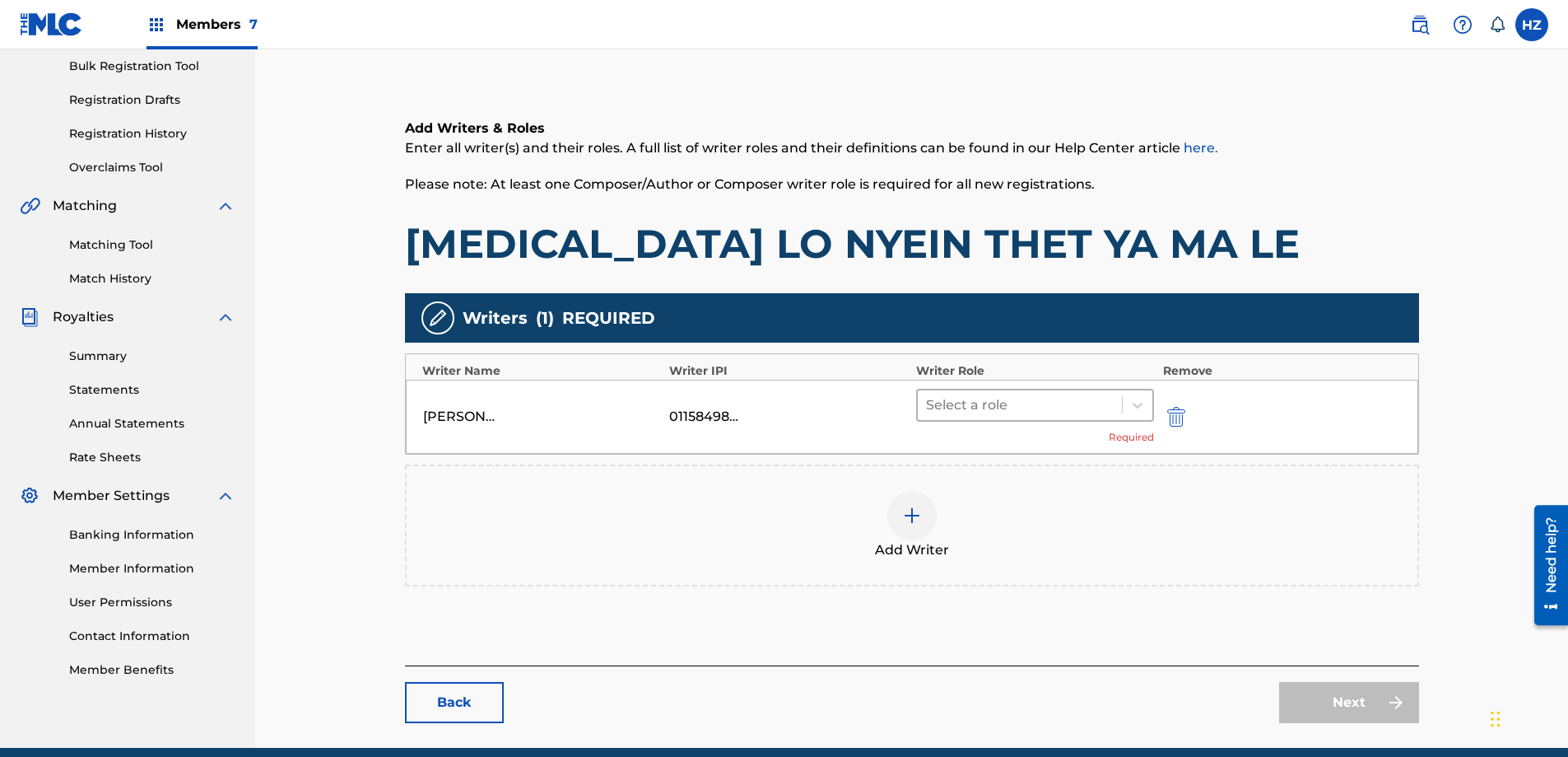
click at [988, 391] on div "Select a role" at bounding box center [1020, 405] width 205 height 30
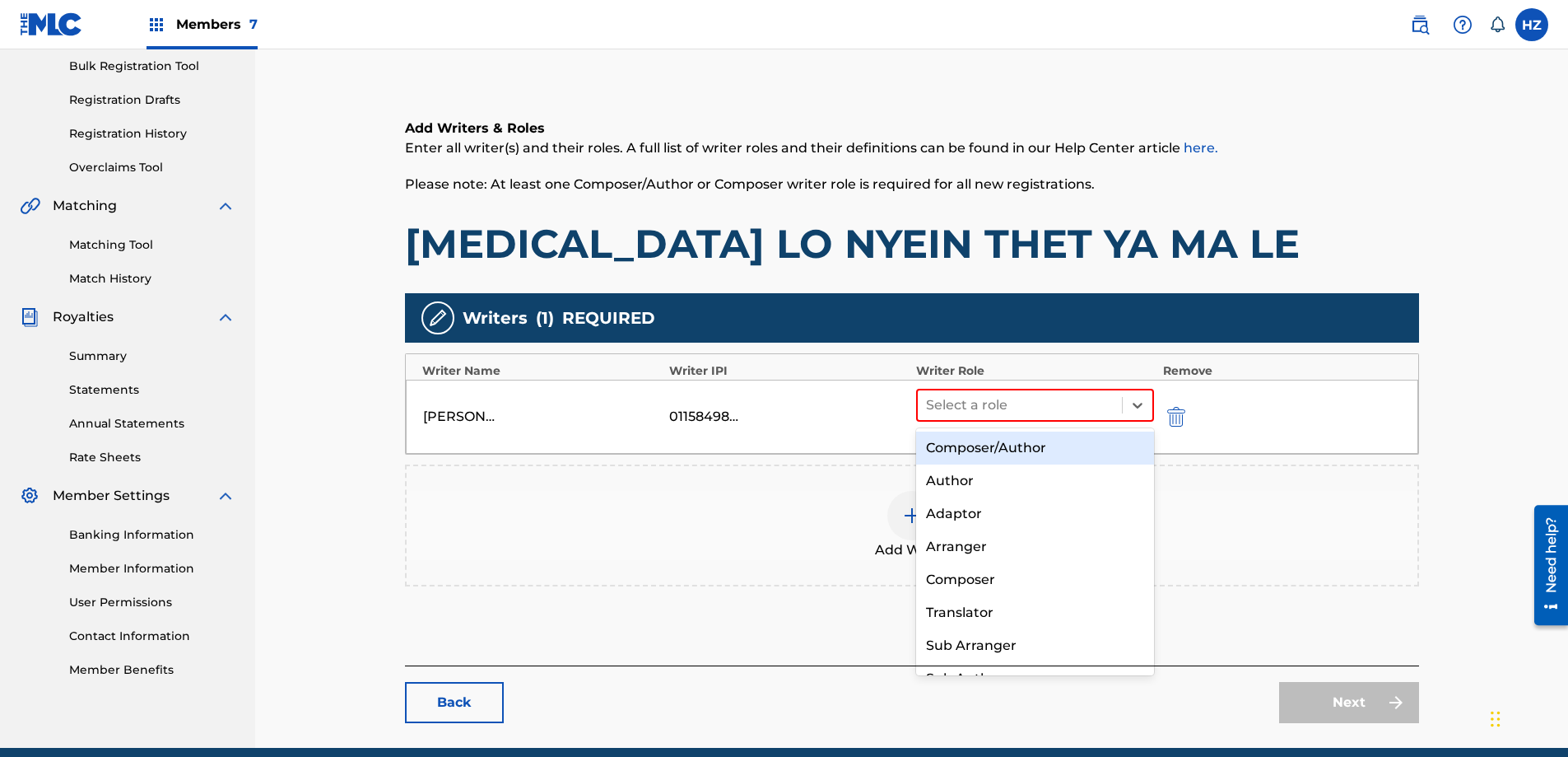
click at [990, 450] on div "Composer/Author" at bounding box center [1035, 448] width 238 height 33
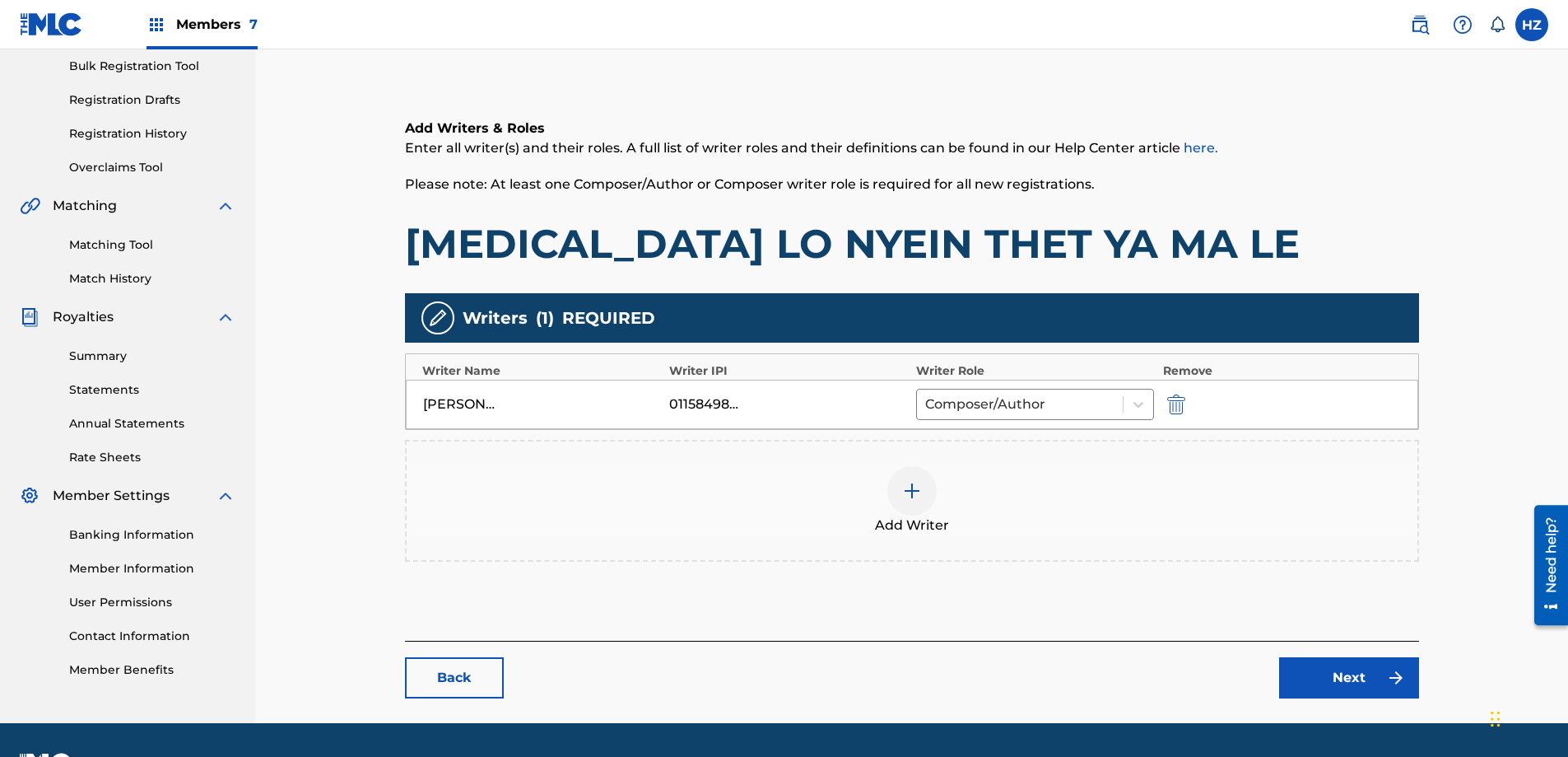
click at [1113, 476] on div "Add Writer" at bounding box center [912, 500] width 1010 height 69
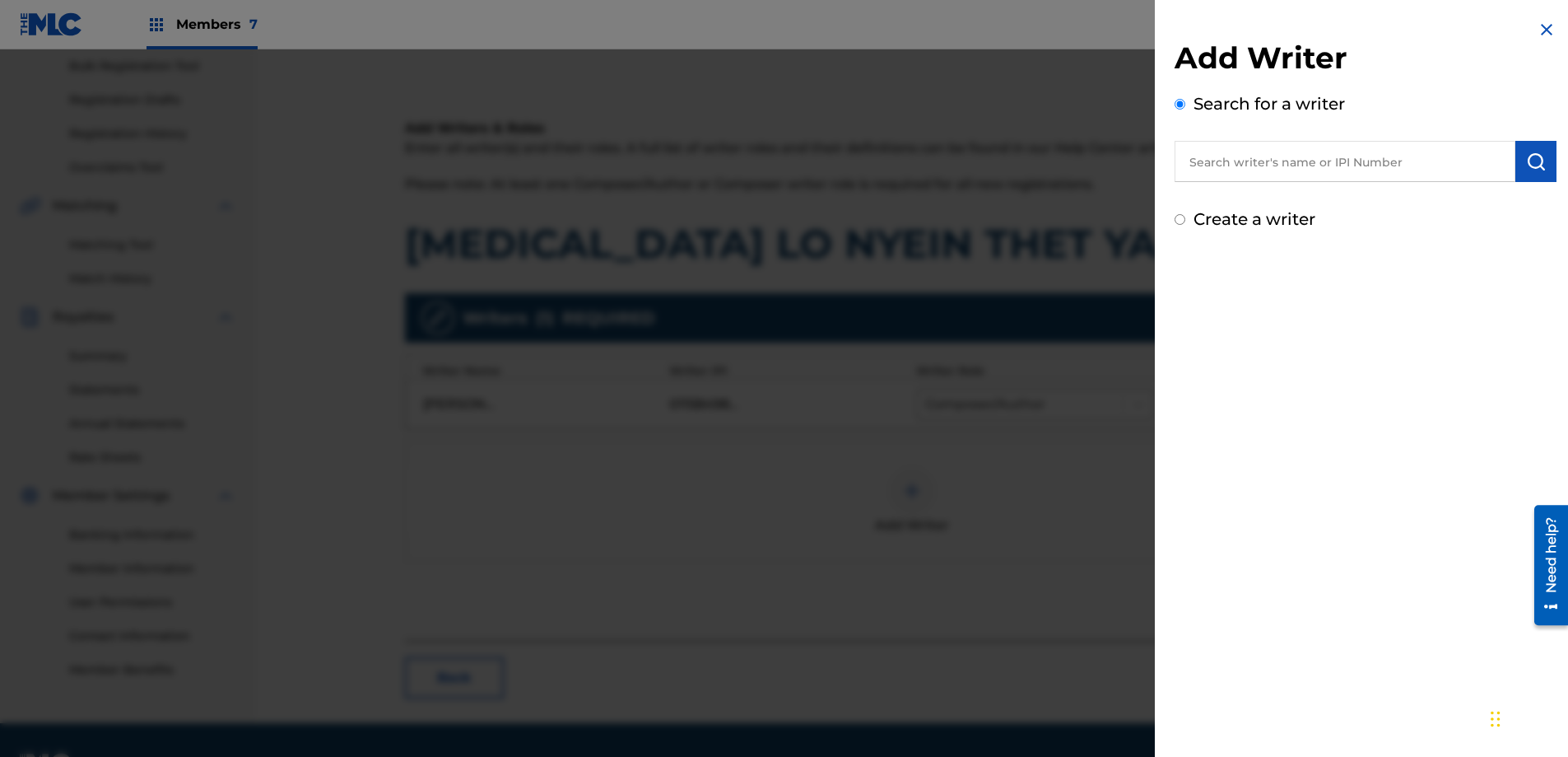
click at [1105, 323] on div at bounding box center [784, 428] width 1568 height 757
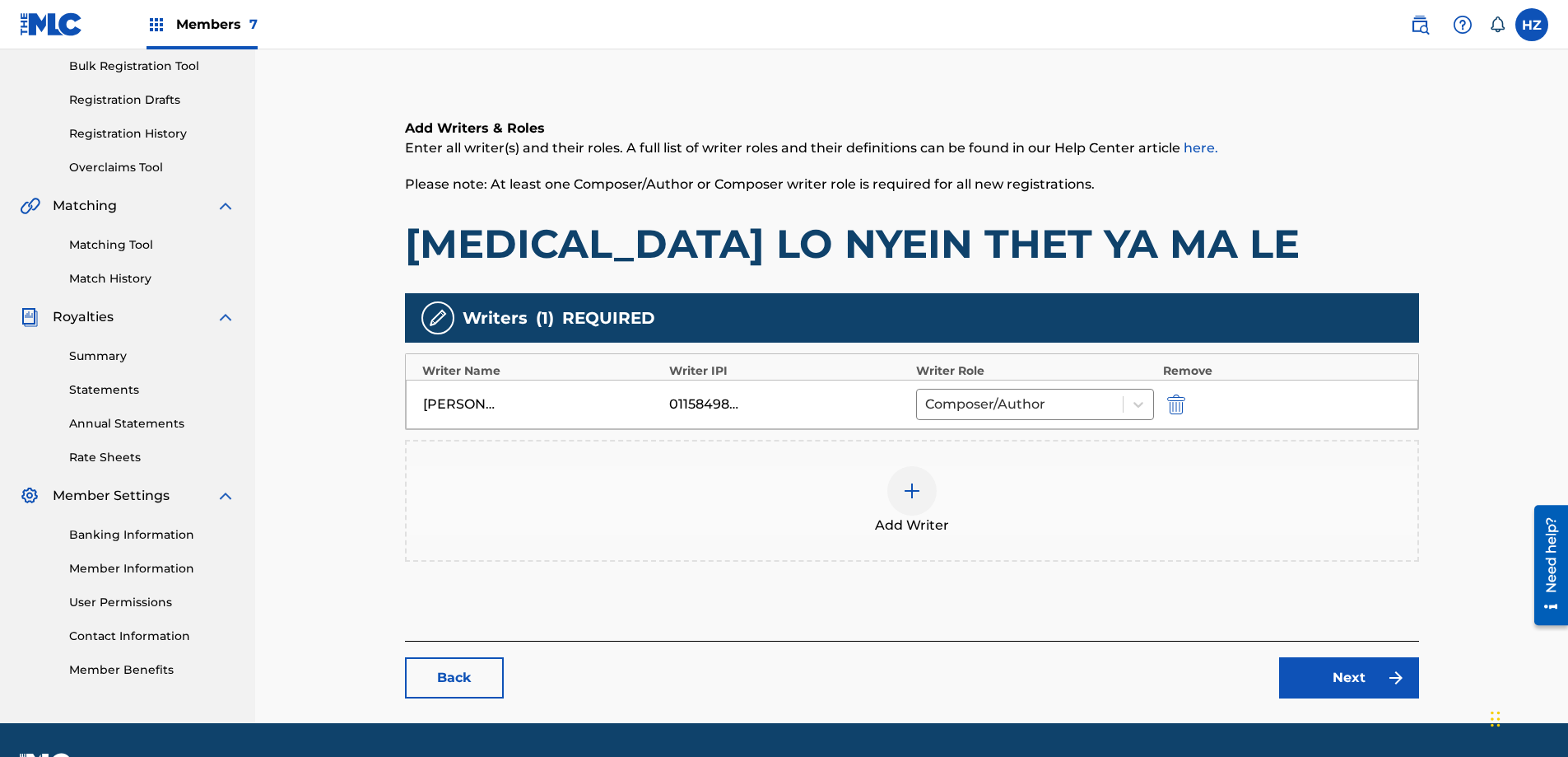
click at [1307, 656] on div "Back Next" at bounding box center [912, 670] width 1014 height 58
click at [1313, 667] on link "Next" at bounding box center [1349, 678] width 140 height 41
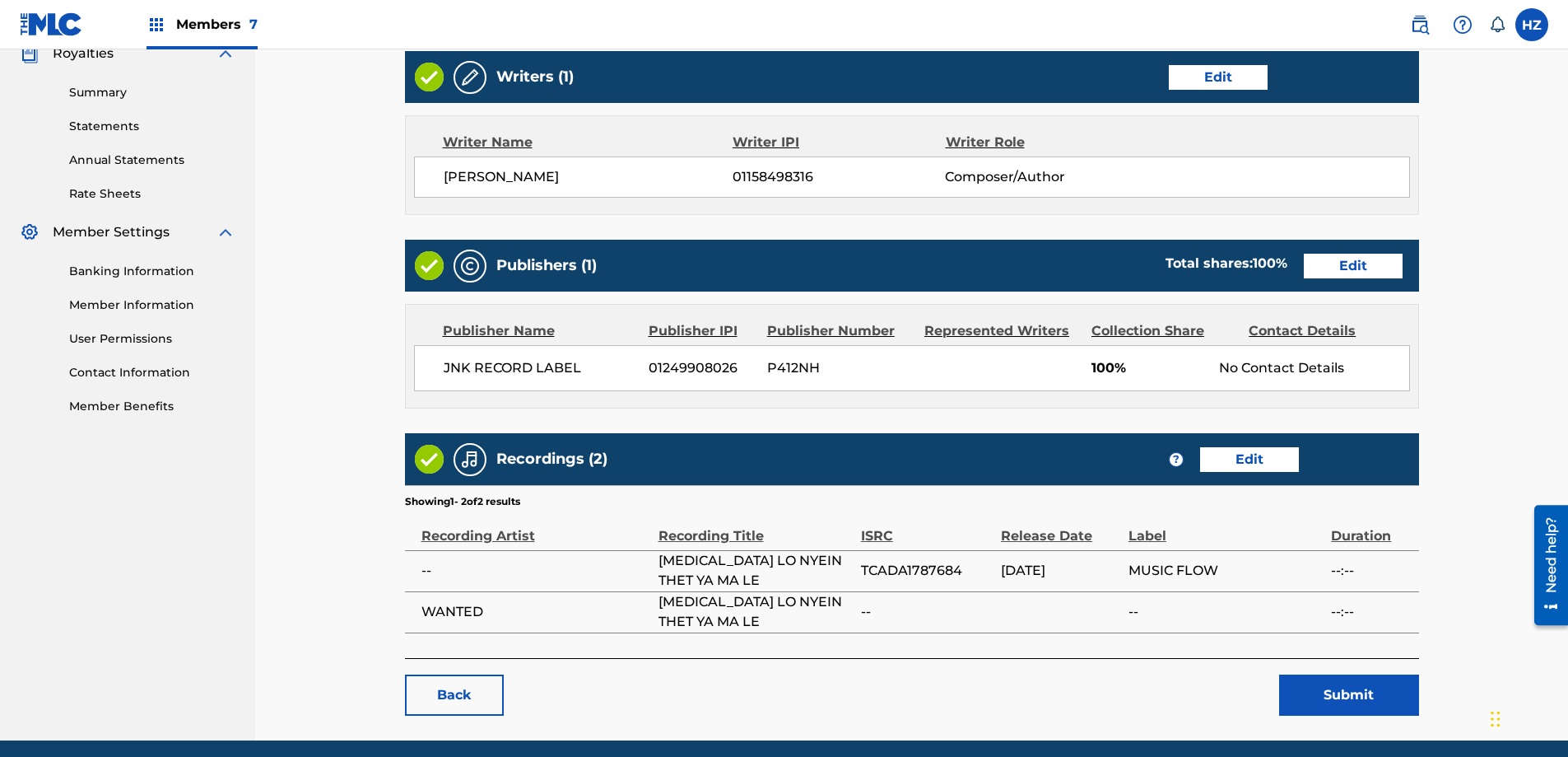
scroll to position [531, 0]
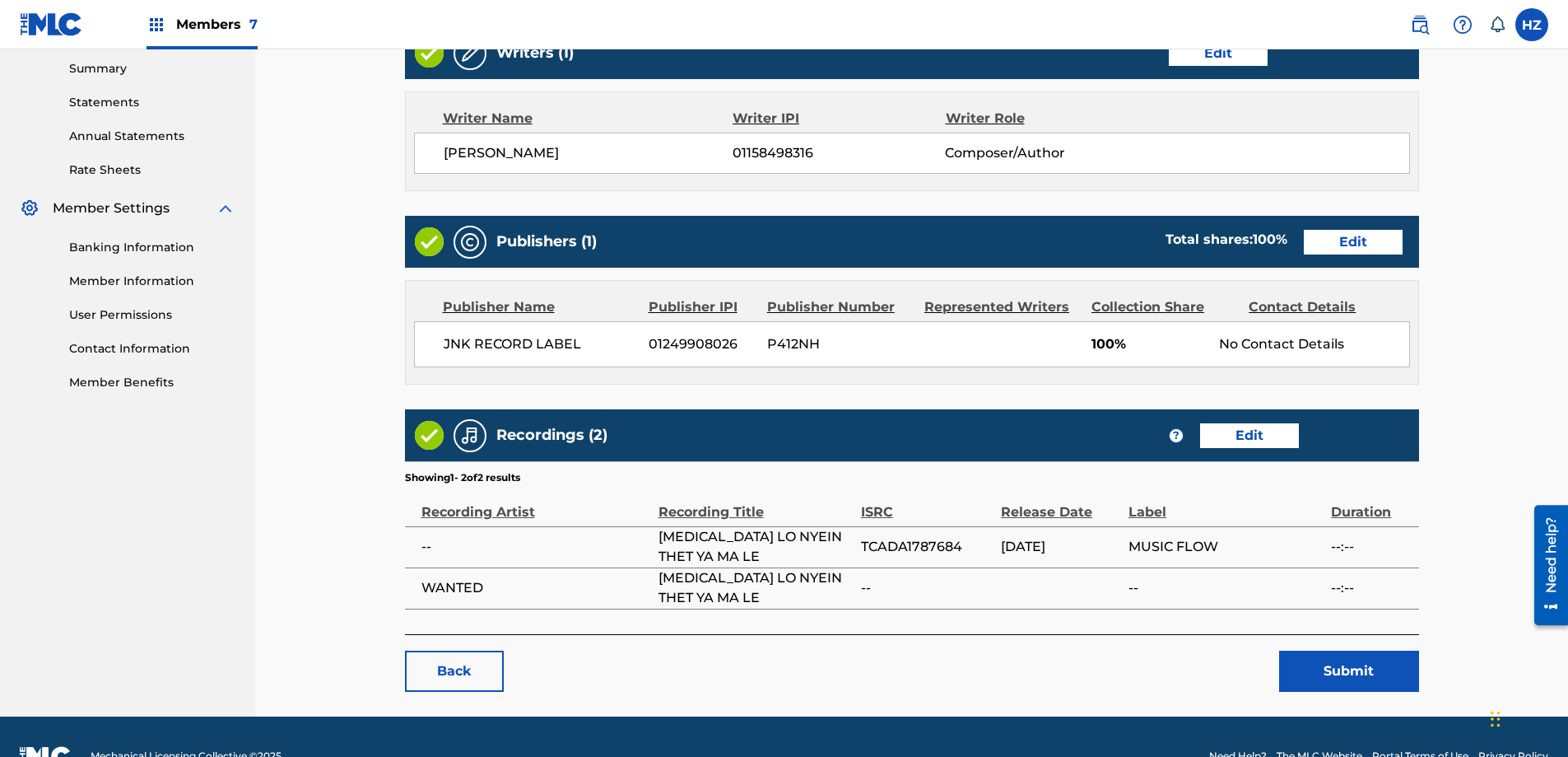
click at [1388, 650] on button "Submit" at bounding box center [1349, 671] width 140 height 41
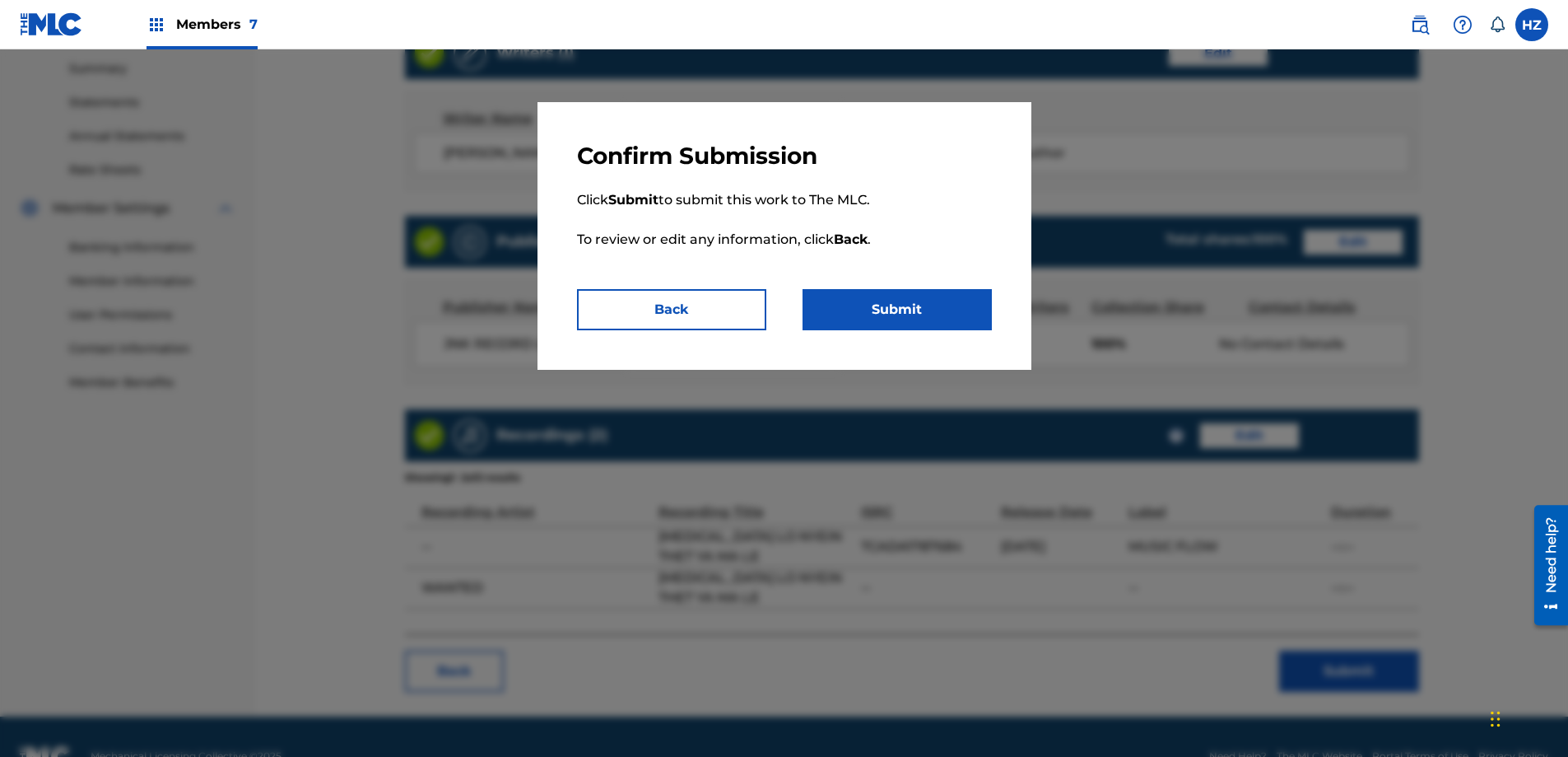
click at [891, 297] on button "Submit" at bounding box center [896, 309] width 189 height 41
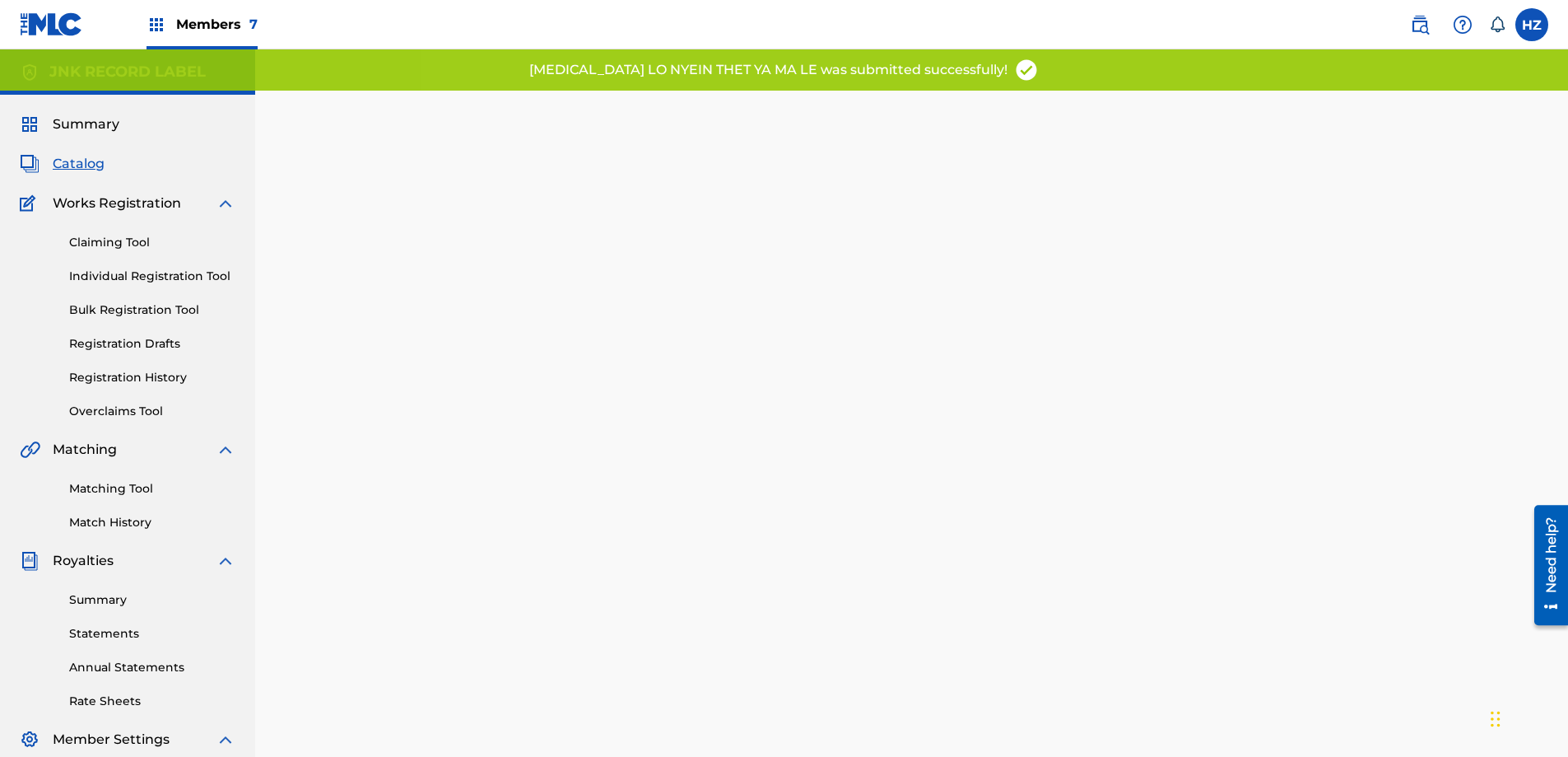
click at [95, 136] on div "Summary Catalog Works Registration Claiming Tool Individual Registration Tool B…" at bounding box center [127, 518] width 255 height 847
click at [97, 126] on span "Summary" at bounding box center [86, 124] width 66 height 20
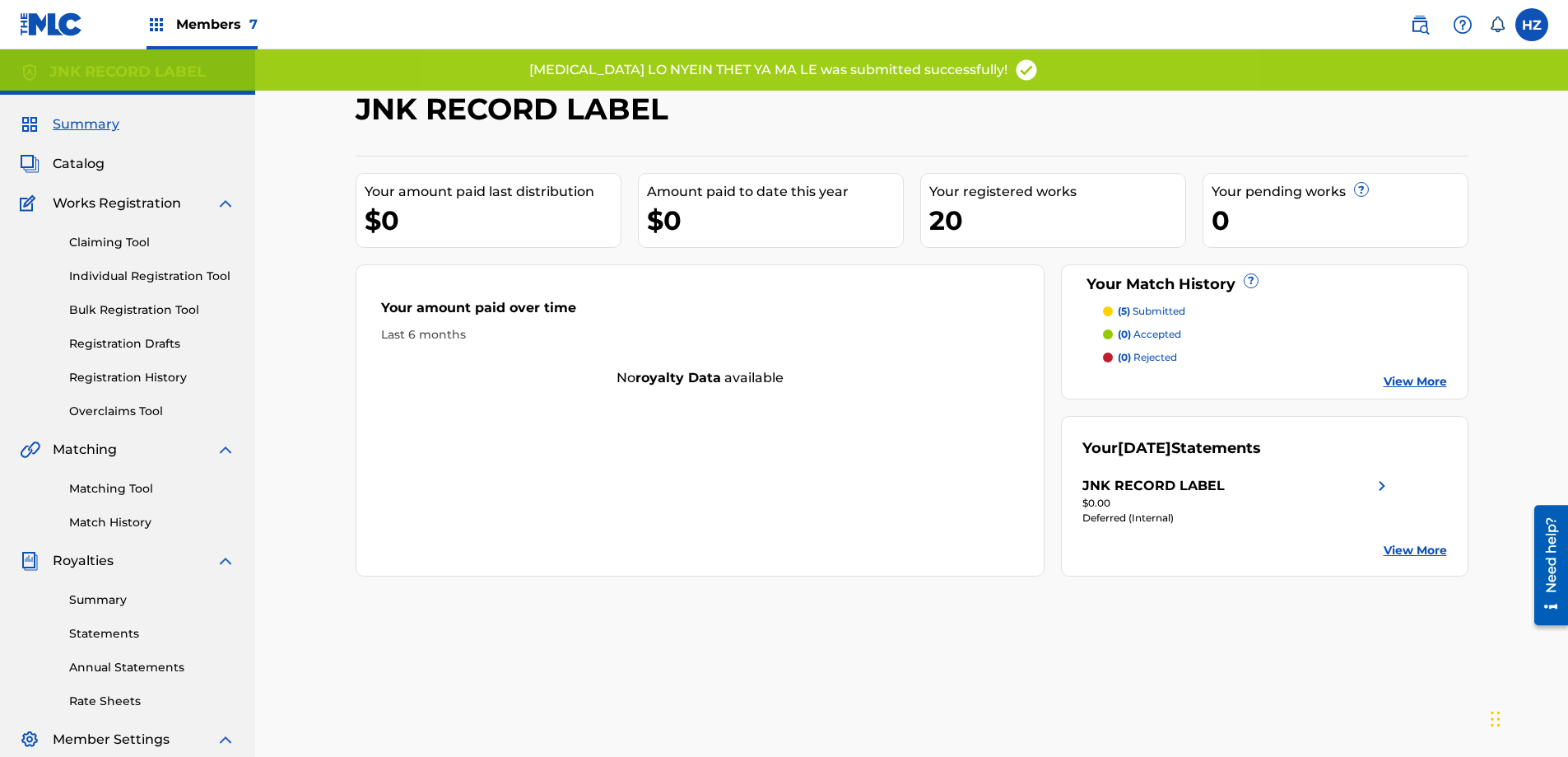
click at [1173, 316] on p "(5) submitted" at bounding box center [1151, 311] width 67 height 15
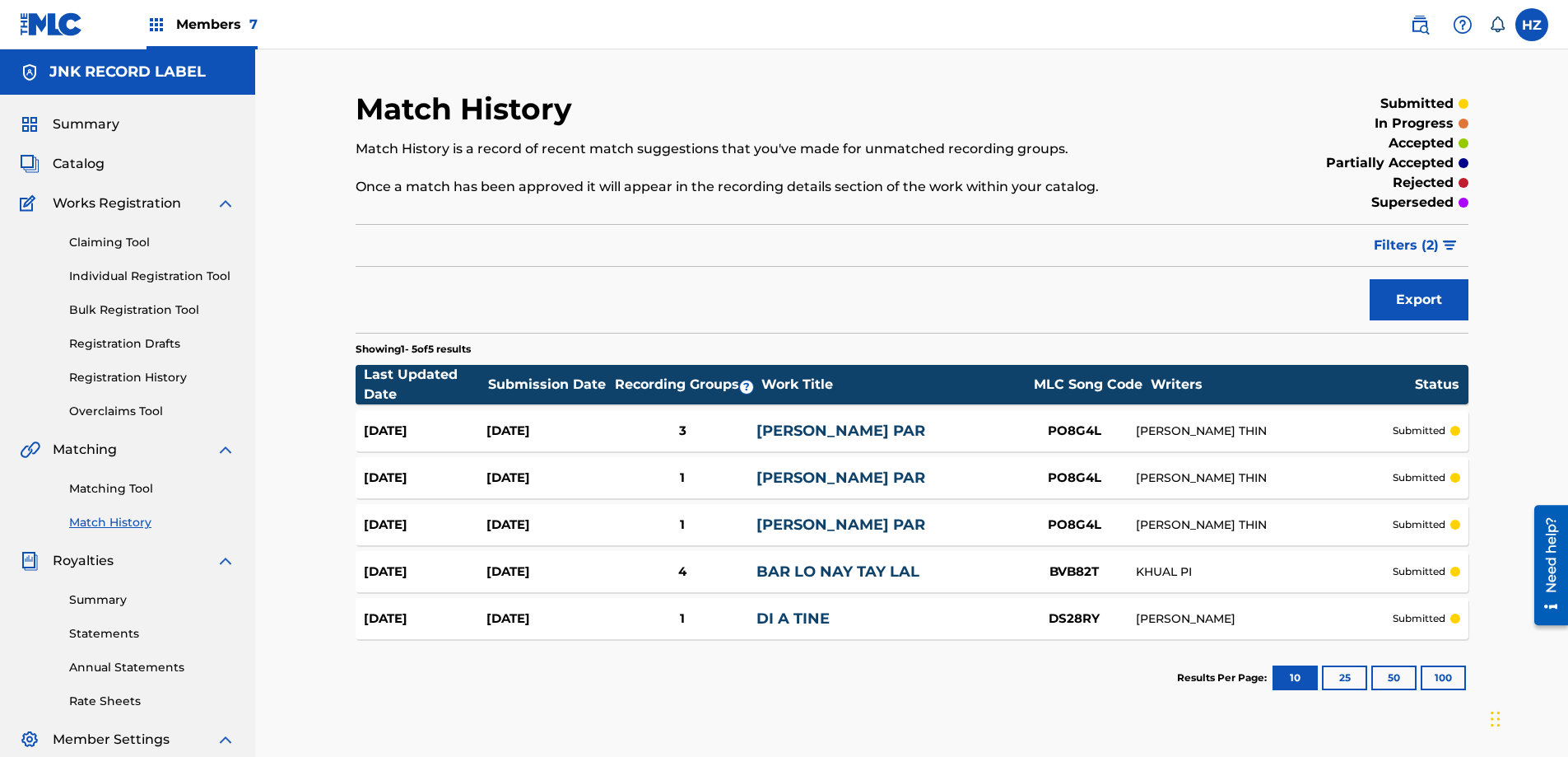
click at [93, 238] on link "Claiming Tool" at bounding box center [152, 243] width 166 height 17
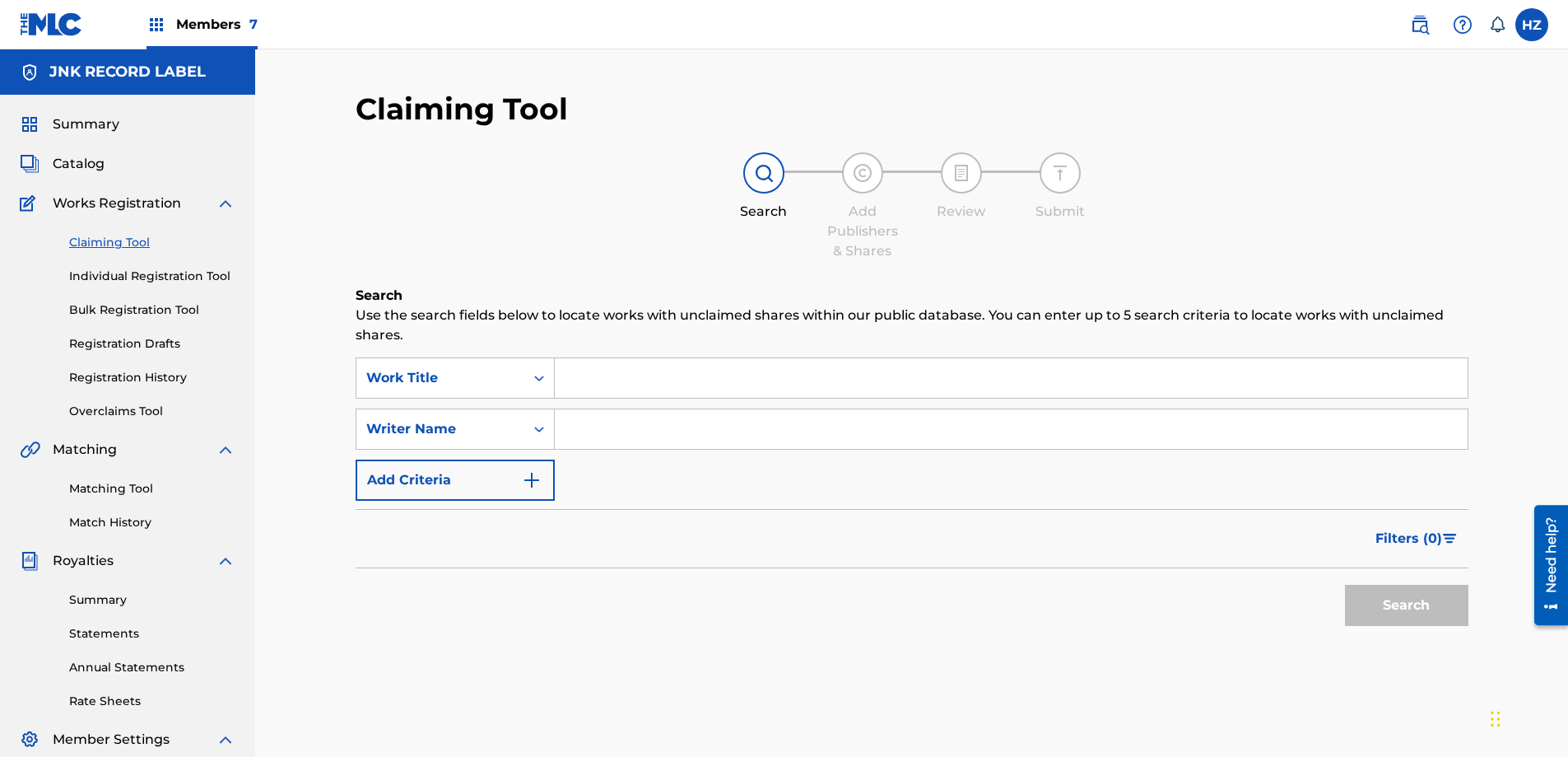
click at [112, 496] on link "Matching Tool" at bounding box center [152, 489] width 166 height 17
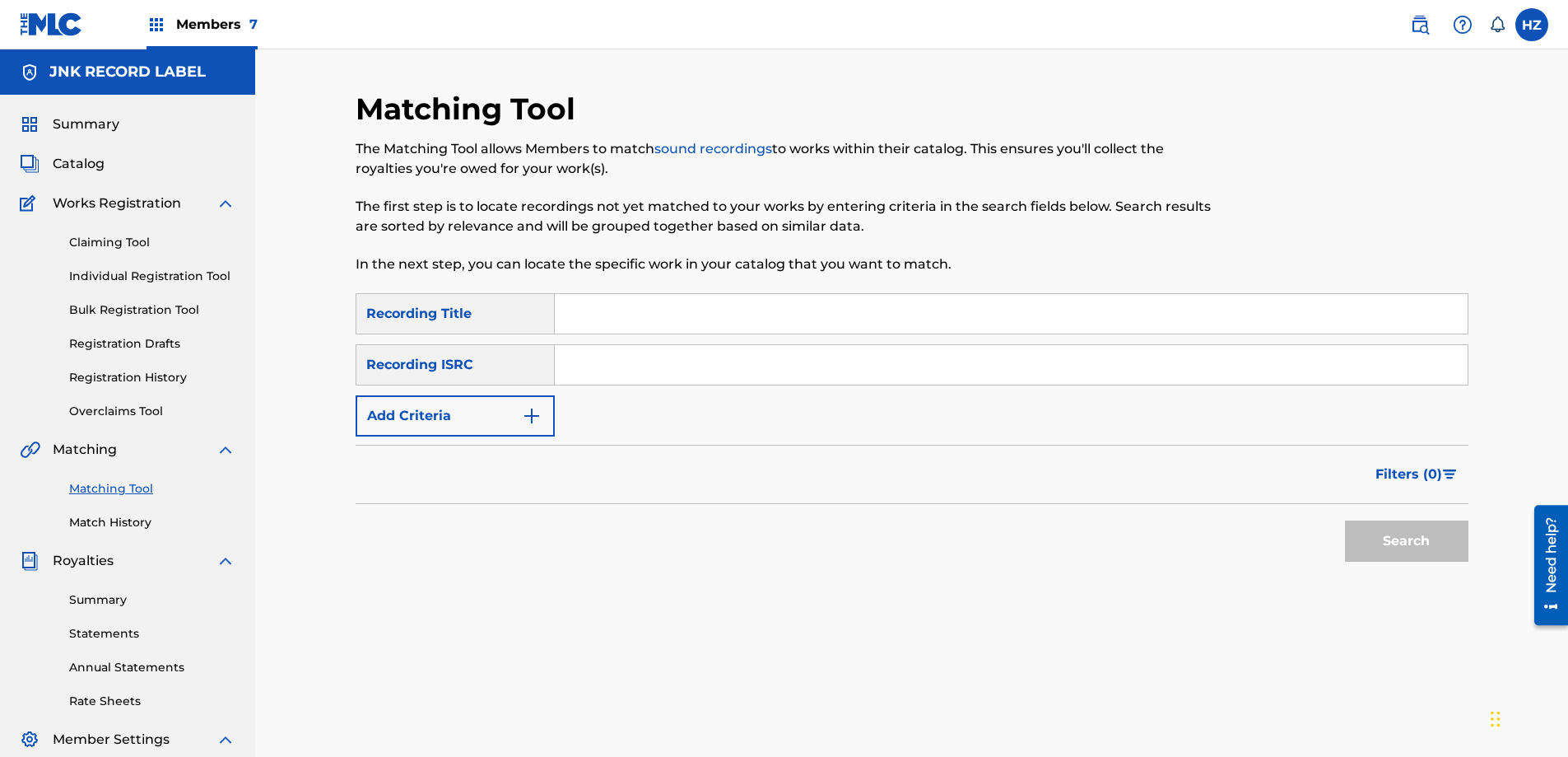
click at [660, 314] on input "Search Form" at bounding box center [1011, 313] width 913 height 39
type input "[MEDICAL_DATA] lo nyein ya ma lal"
click at [1345, 520] on button "Search" at bounding box center [1406, 540] width 123 height 41
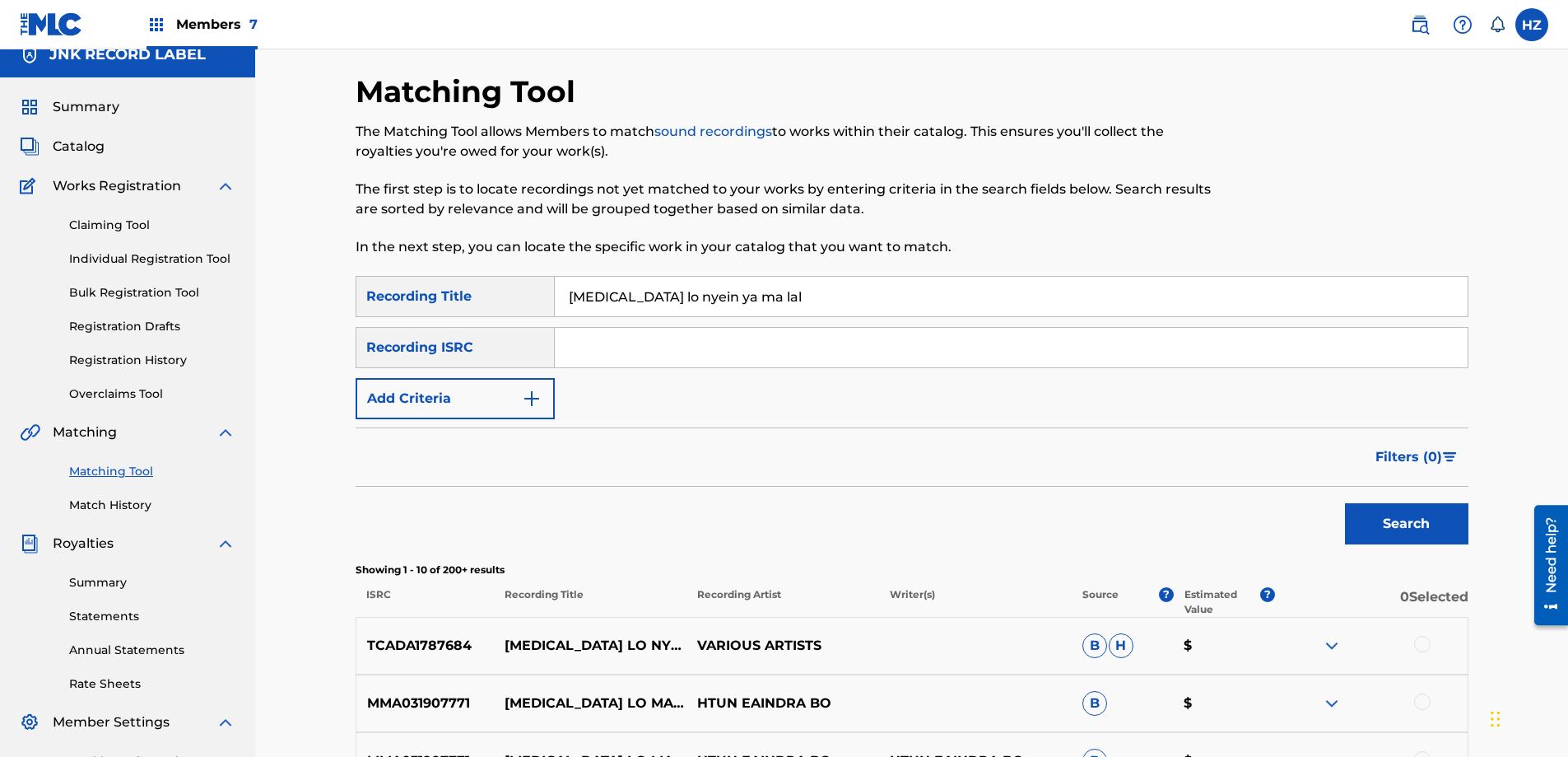
scroll to position [16, 0]
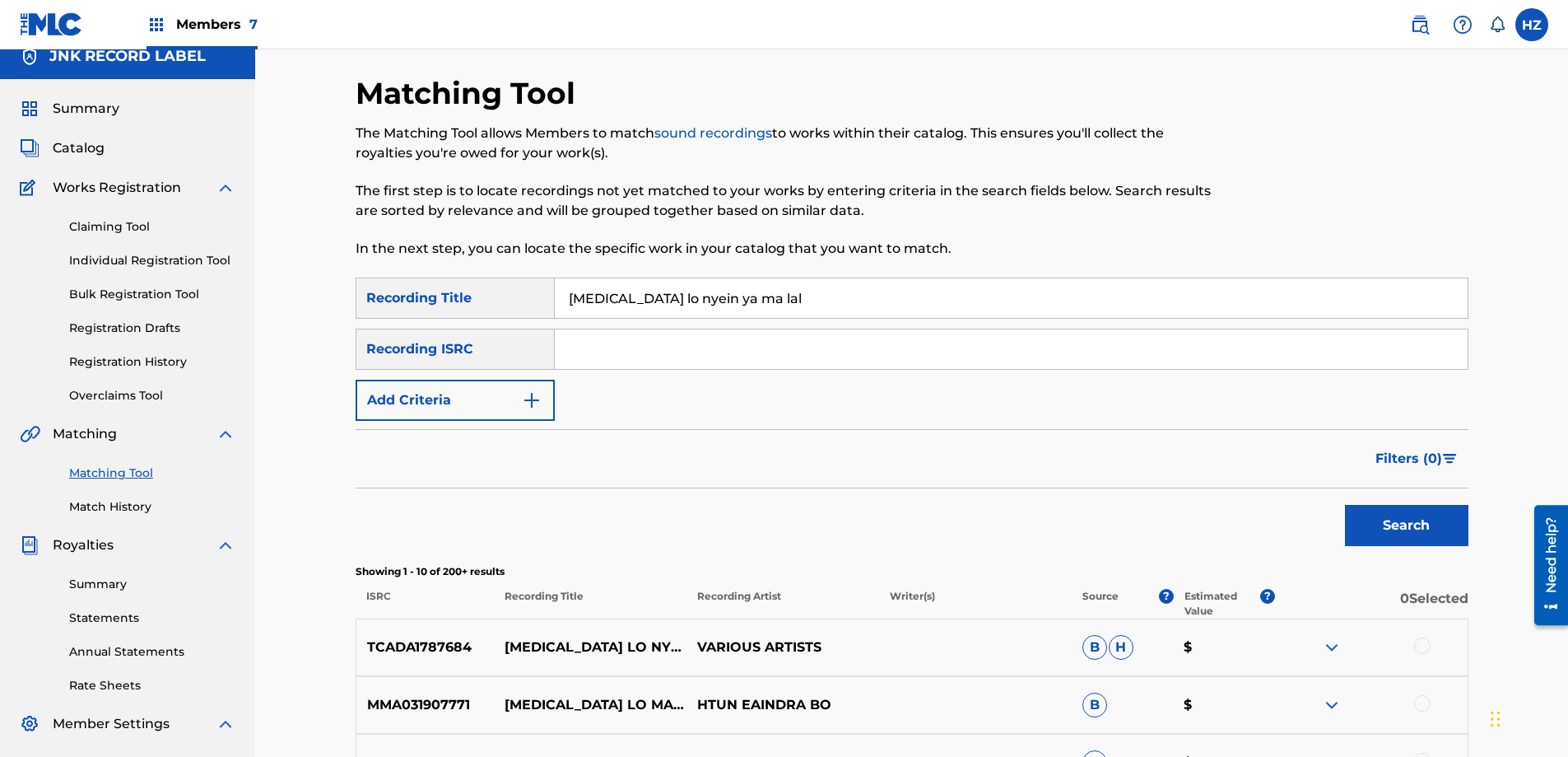
click at [816, 660] on div "TCADA1787684 [MEDICAL_DATA] LO NYEIN THET YA MA LE VARIOUS ARTISTS [PERSON_NAME]" at bounding box center [911, 647] width 1113 height 58
drag, startPoint x: 716, startPoint y: 652, endPoint x: 640, endPoint y: 650, distance: 76.0
click at [708, 652] on p "VARIOUS ARTISTS" at bounding box center [783, 647] width 193 height 20
click at [629, 646] on p "[MEDICAL_DATA] LO NYEIN THET YA MA LE" at bounding box center [590, 647] width 193 height 20
click at [1314, 650] on div at bounding box center [1371, 647] width 193 height 20
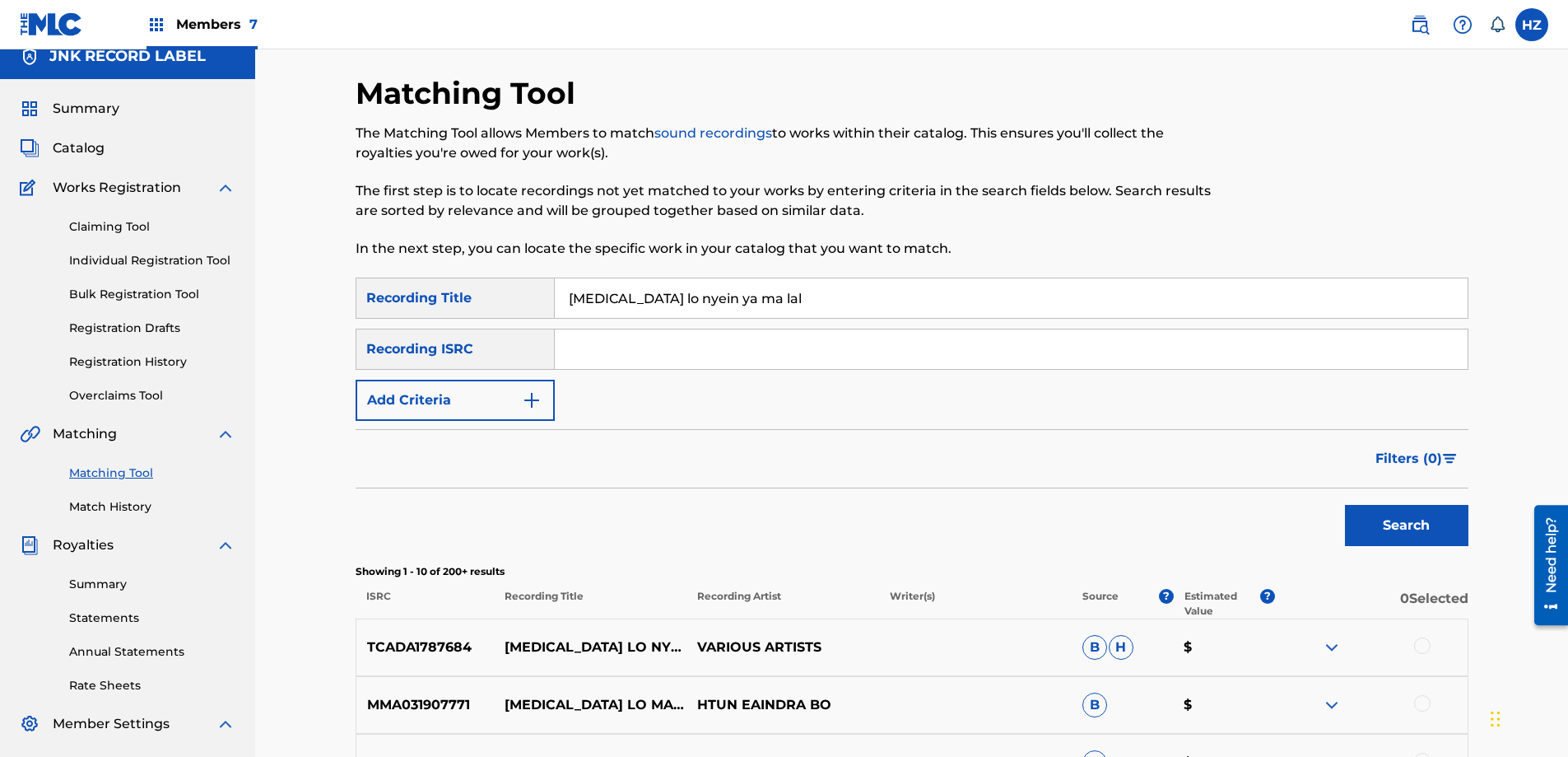
click at [1413, 646] on div at bounding box center [1371, 647] width 193 height 20
click at [1421, 645] on div at bounding box center [1421, 645] width 17 height 17
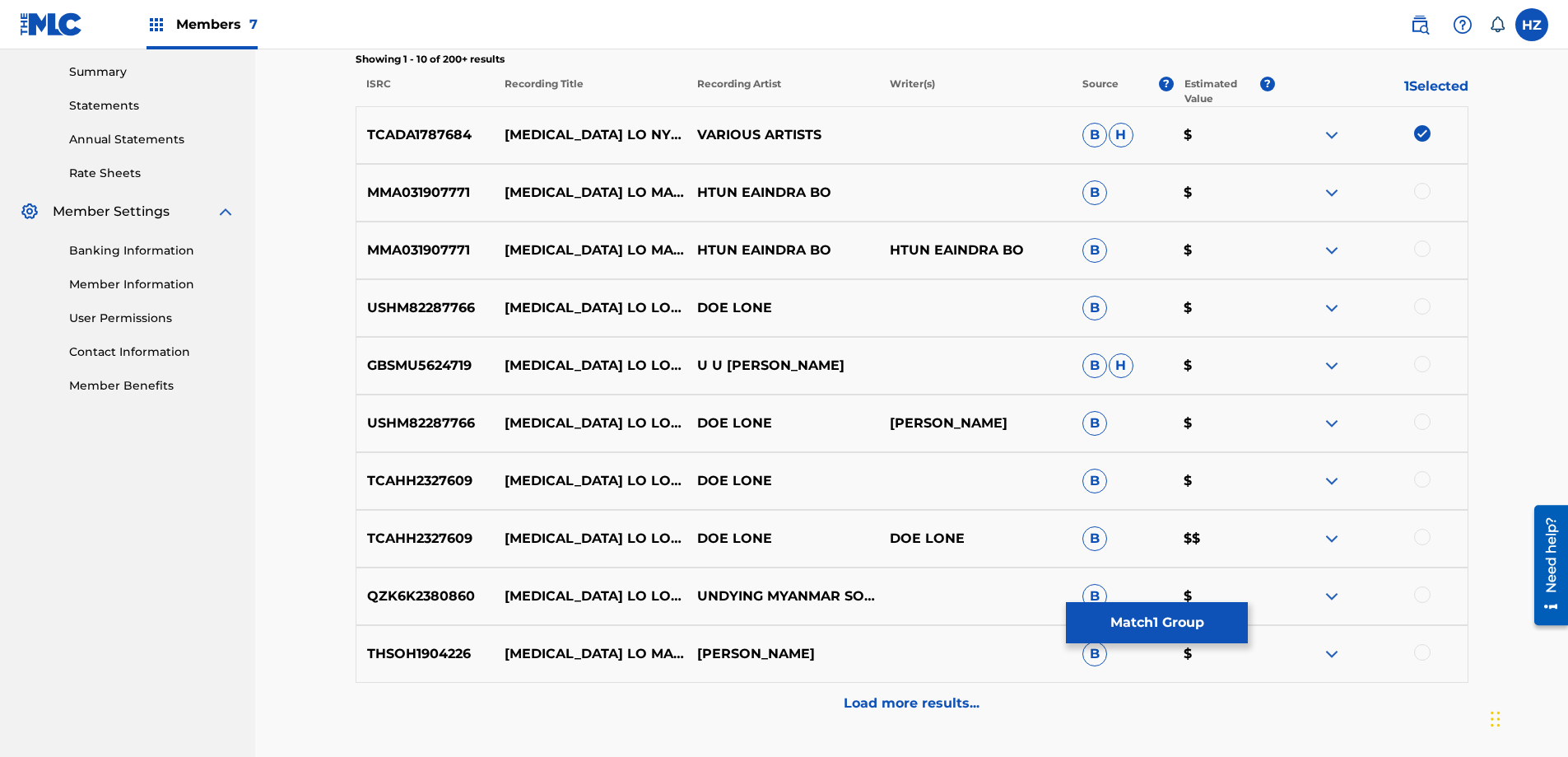
scroll to position [524, 0]
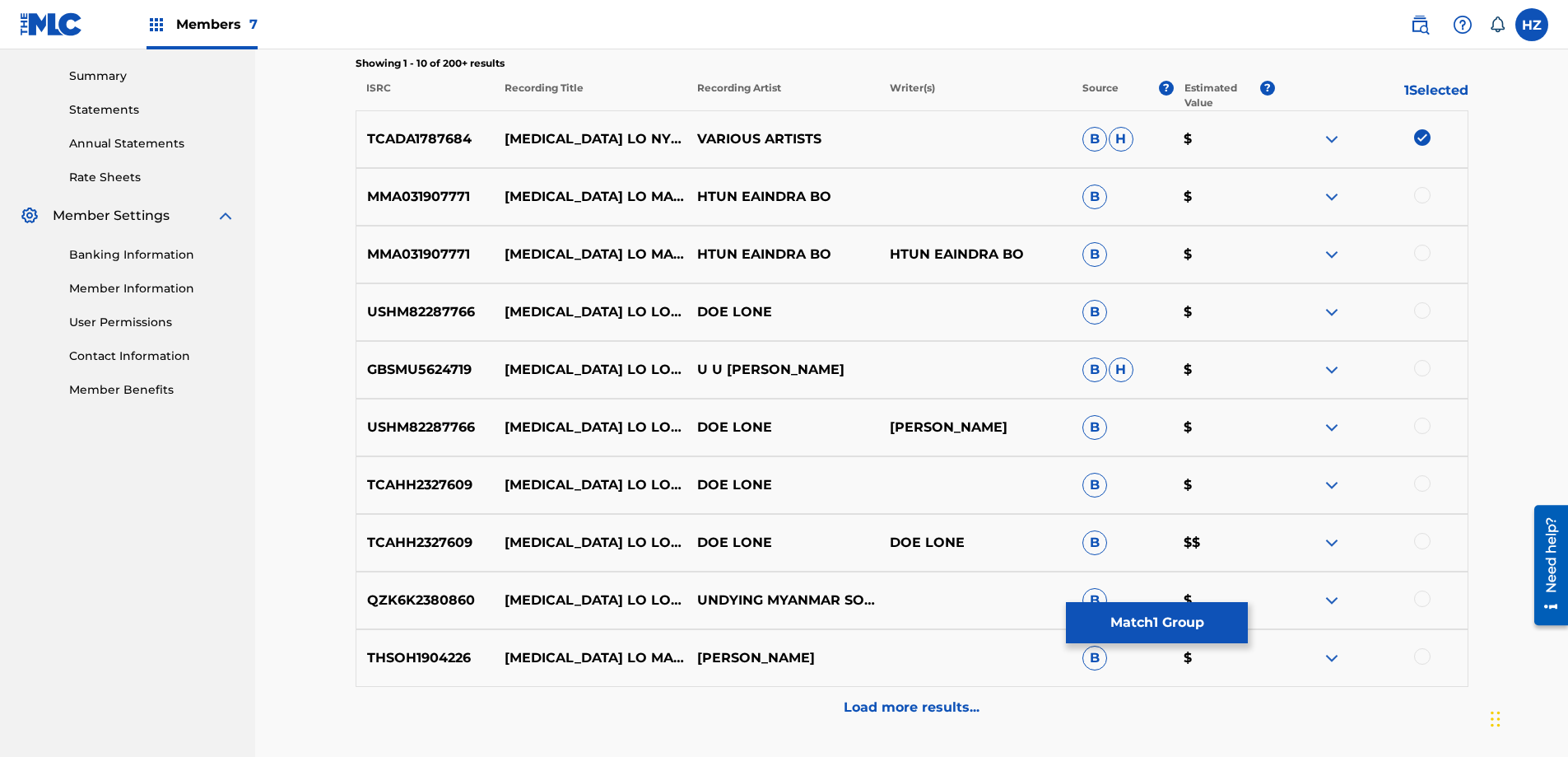
click at [860, 701] on p "Load more results..." at bounding box center [912, 707] width 136 height 20
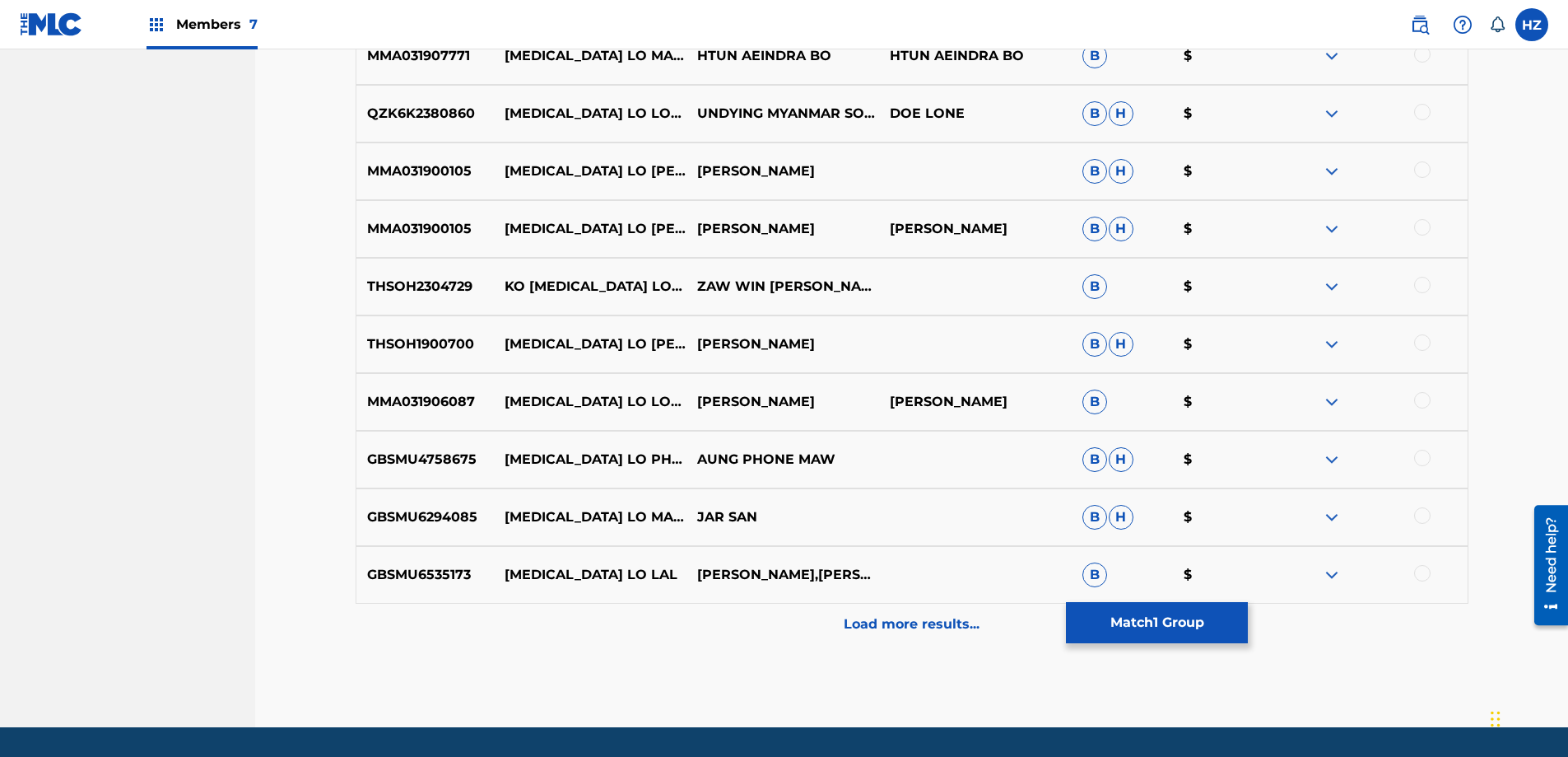
scroll to position [1233, 0]
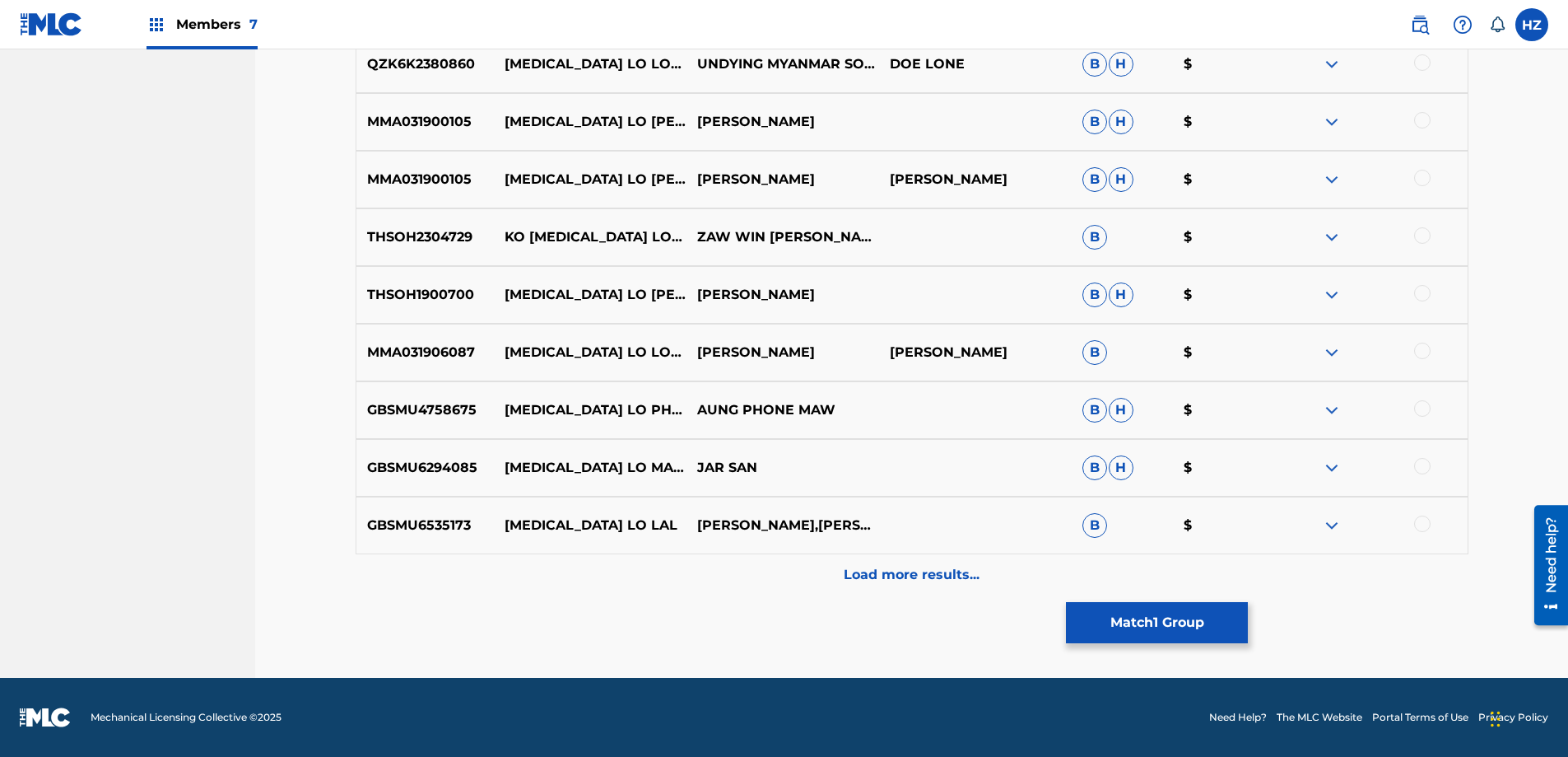
click at [1167, 622] on button "Match 1 Group" at bounding box center [1156, 622] width 181 height 41
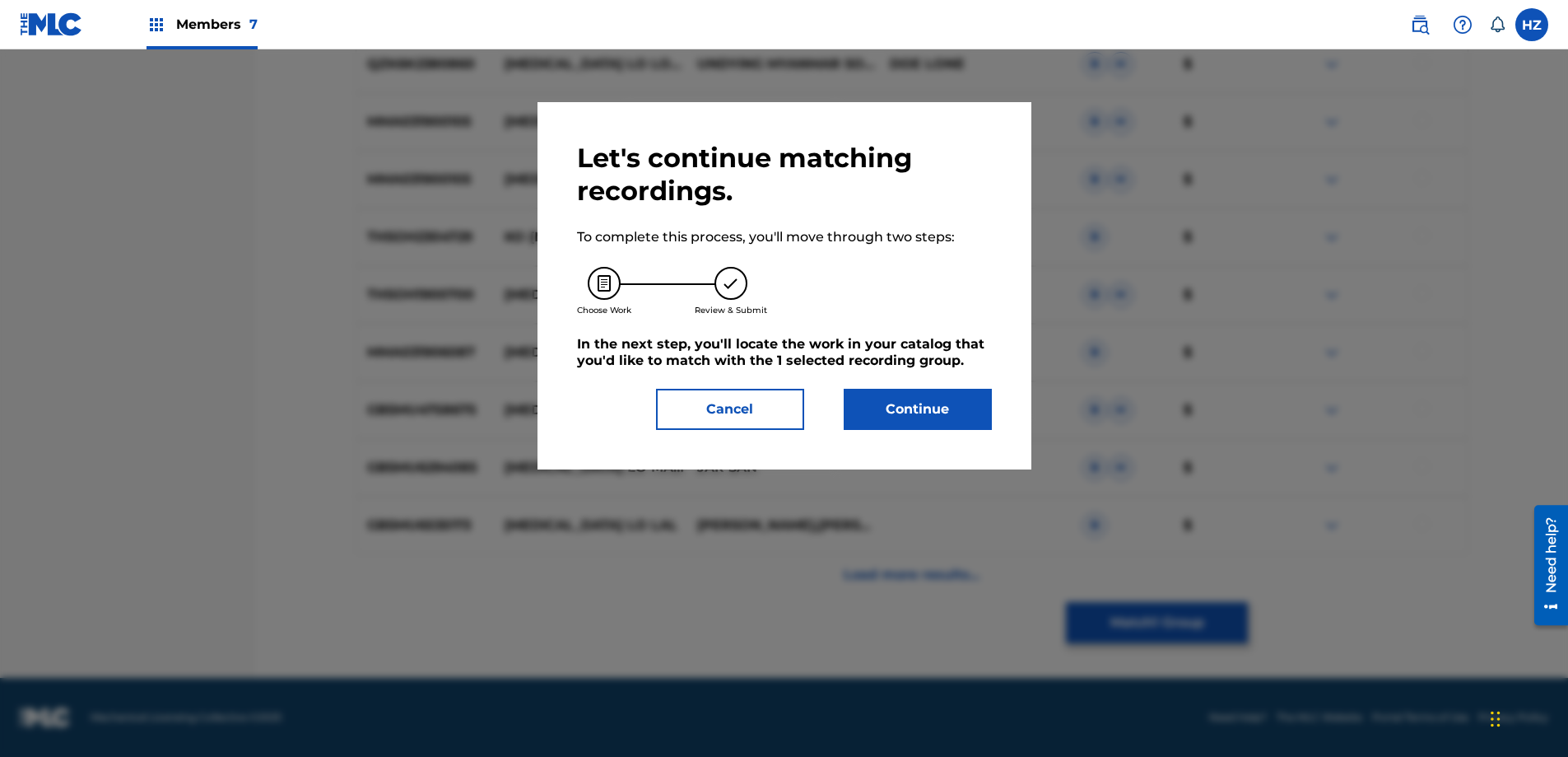
click at [887, 416] on button "Continue" at bounding box center [918, 409] width 148 height 41
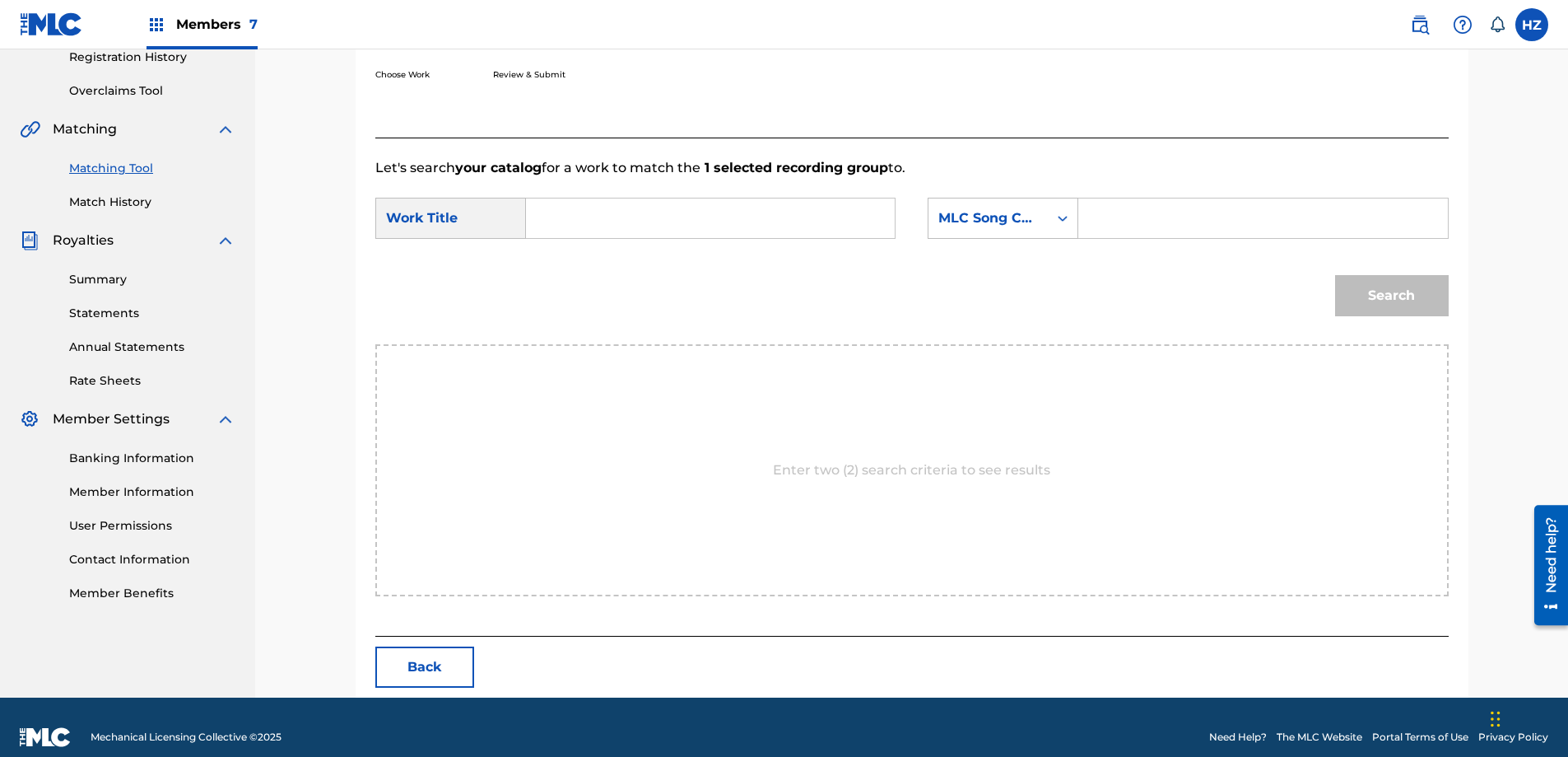
scroll to position [331, 0]
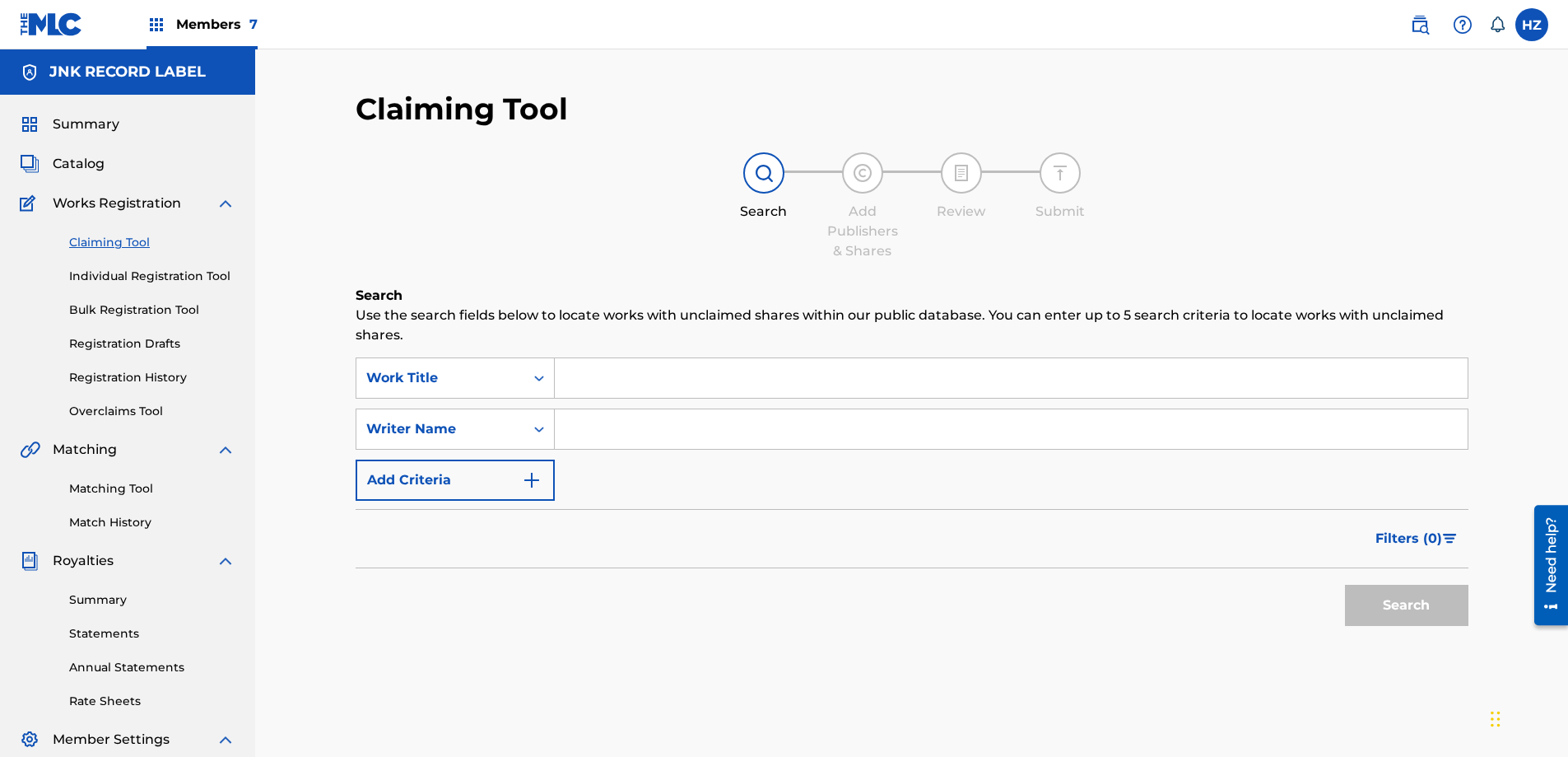
scroll to position [265, 0]
drag, startPoint x: 619, startPoint y: 411, endPoint x: 623, endPoint y: 340, distance: 71.1
click at [619, 411] on input "Search Form" at bounding box center [1011, 429] width 913 height 39
click at [622, 335] on p "Use the search fields below to locate works with unclaimed shares within our pu…" at bounding box center [911, 325] width 1113 height 39
click at [626, 368] on input "Search Form" at bounding box center [1011, 377] width 913 height 39
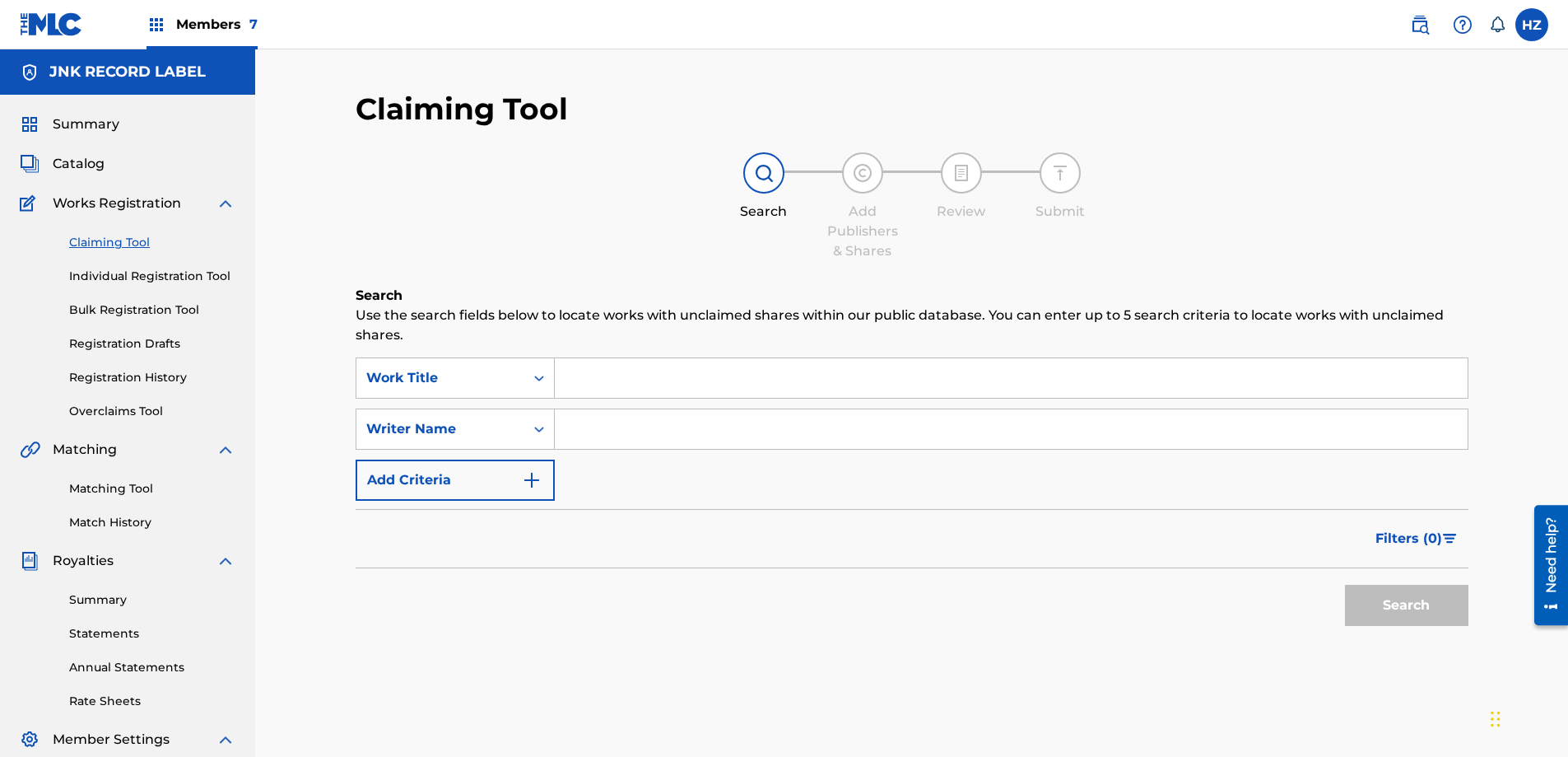
click at [628, 371] on input "Search Form" at bounding box center [1011, 377] width 913 height 39
click at [689, 389] on input "[MEDICAL_DATA] lo [PERSON_NAME]" at bounding box center [1011, 377] width 913 height 39
type input "[MEDICAL_DATA] lo nyein ya ma lal"
click at [593, 429] on input "Search Form" at bounding box center [1011, 429] width 913 height 39
click at [116, 492] on link "Matching Tool" at bounding box center [152, 489] width 166 height 17
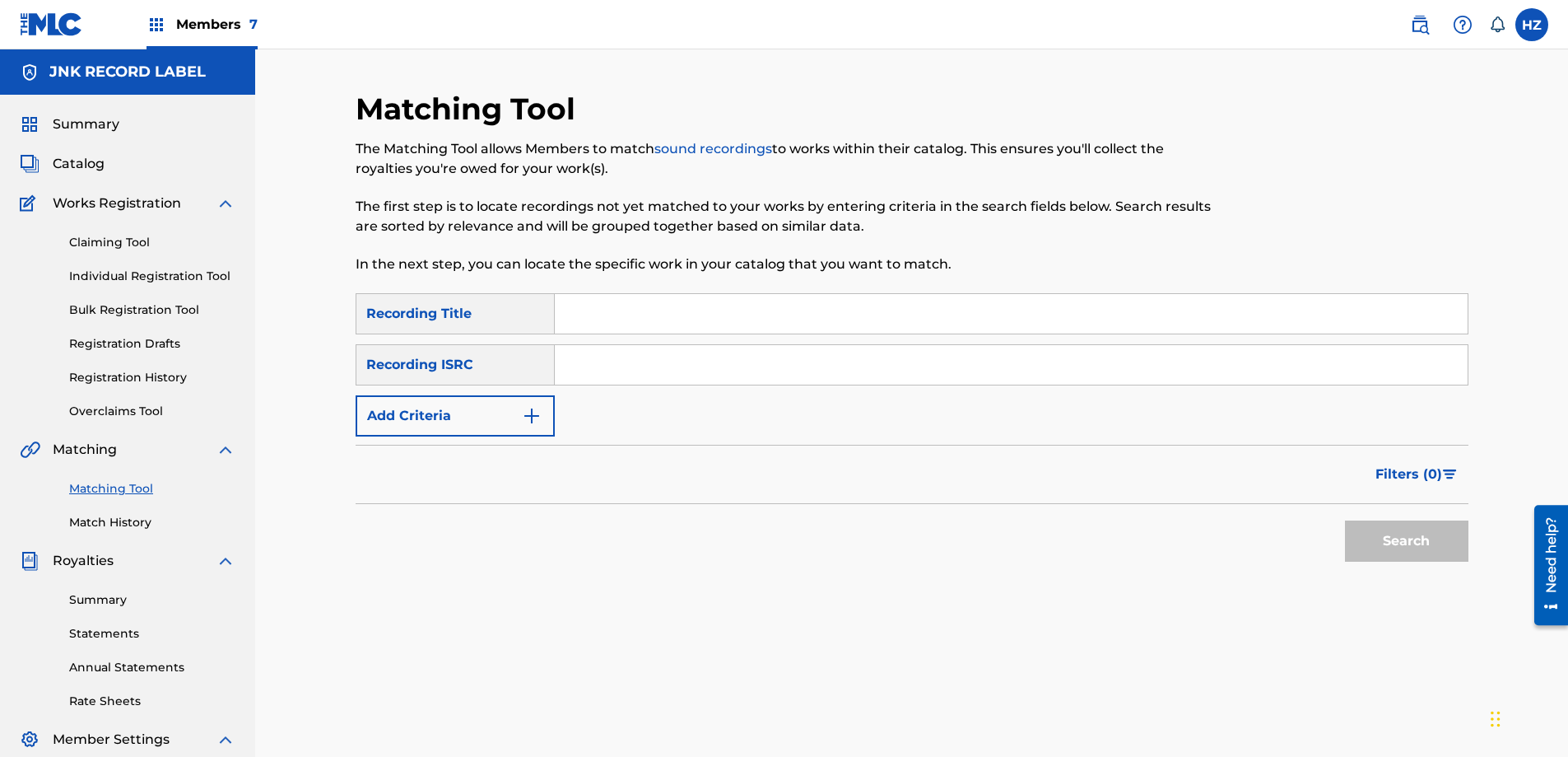
scroll to position [3, 0]
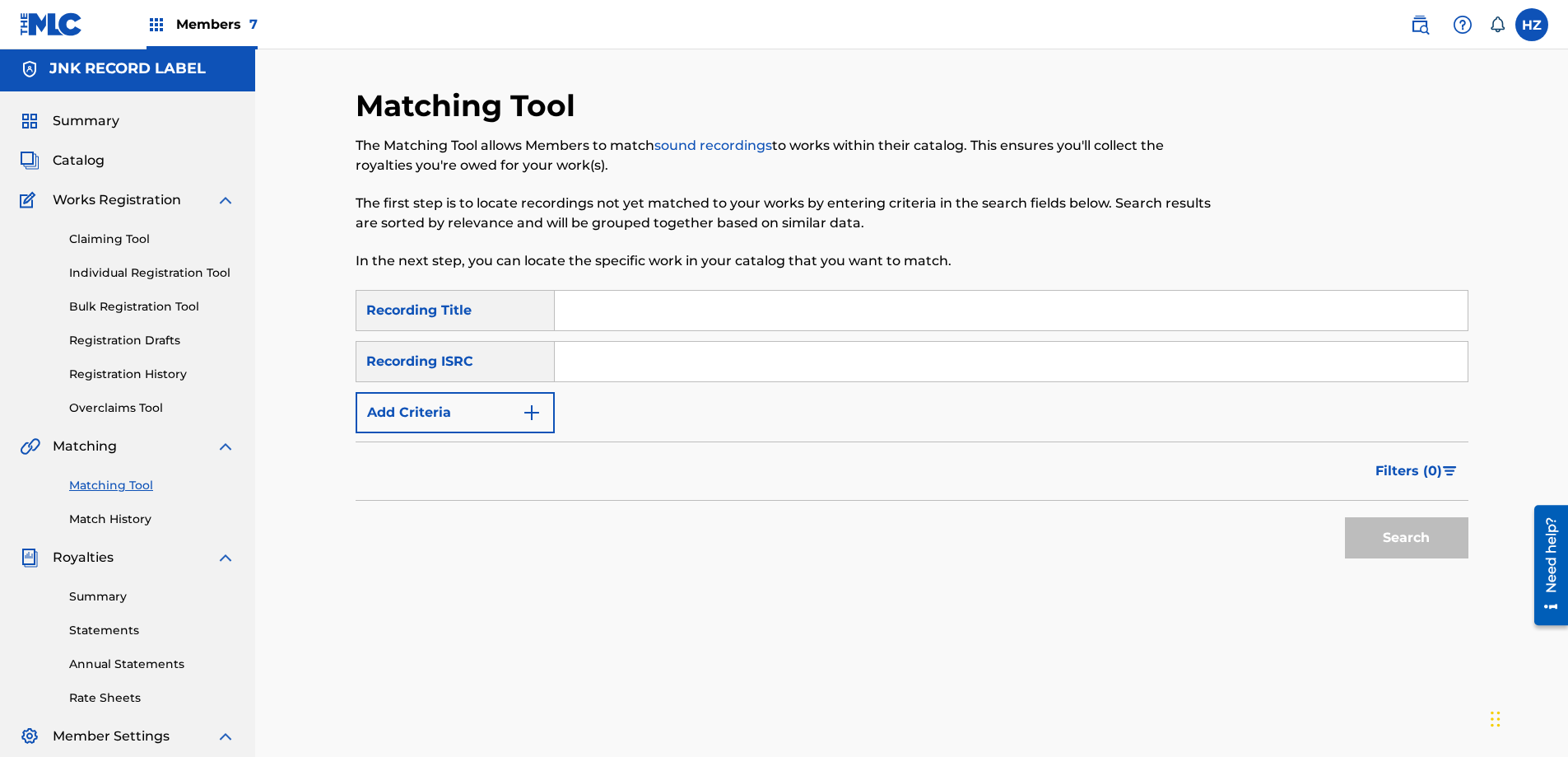
drag, startPoint x: 531, startPoint y: 311, endPoint x: 559, endPoint y: 311, distance: 28.0
click at [530, 311] on div "Recording Title" at bounding box center [455, 310] width 199 height 41
click at [577, 311] on input "Search Form" at bounding box center [1011, 310] width 913 height 39
click at [620, 312] on input "ba" at bounding box center [1011, 311] width 913 height 39
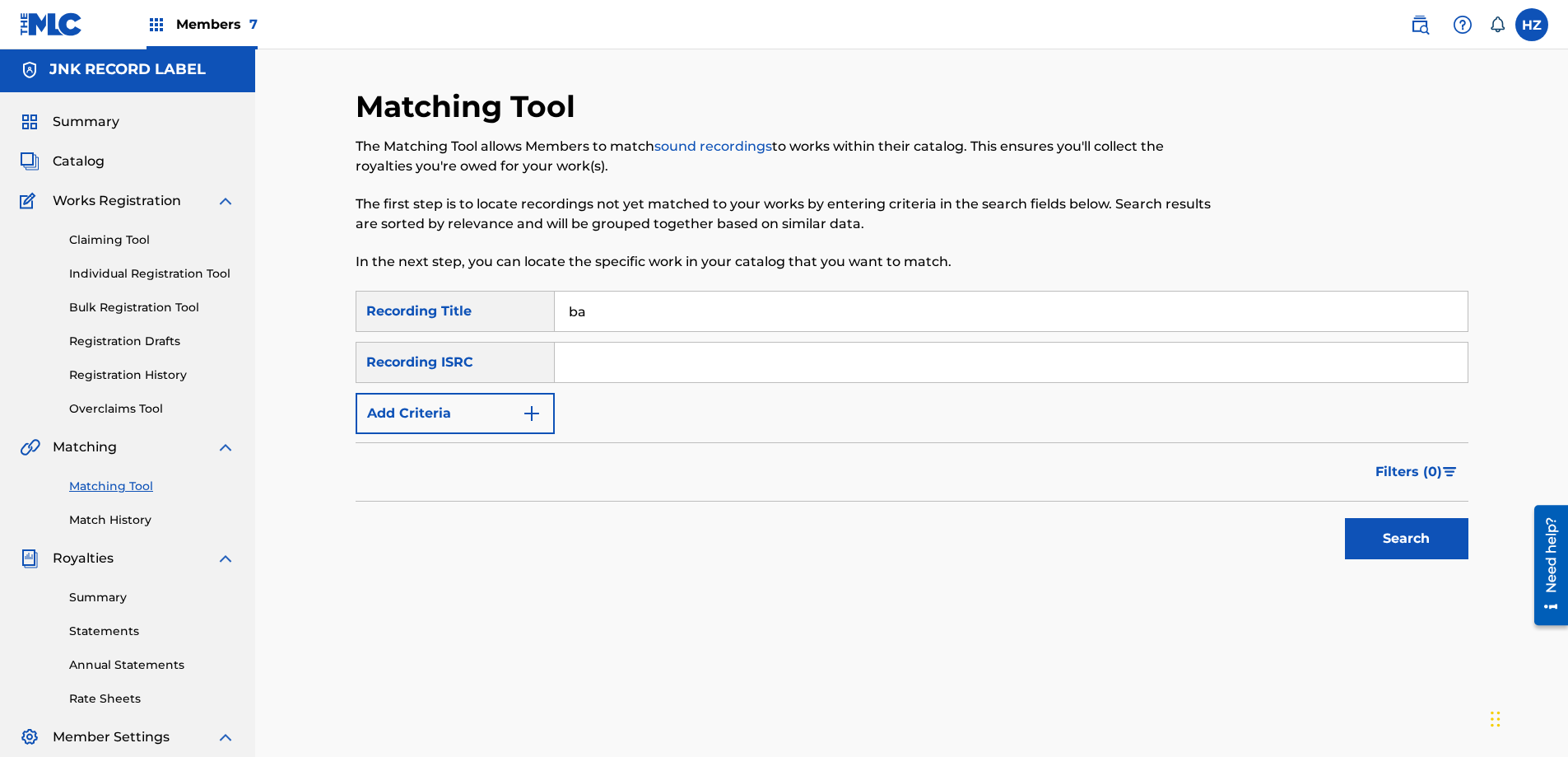
type input "[MEDICAL_DATA] lo nyein ya ma lal"
click at [1344, 498] on div "Filters ( 0 )" at bounding box center [911, 471] width 1113 height 59
click at [1403, 523] on button "Search" at bounding box center [1406, 538] width 123 height 41
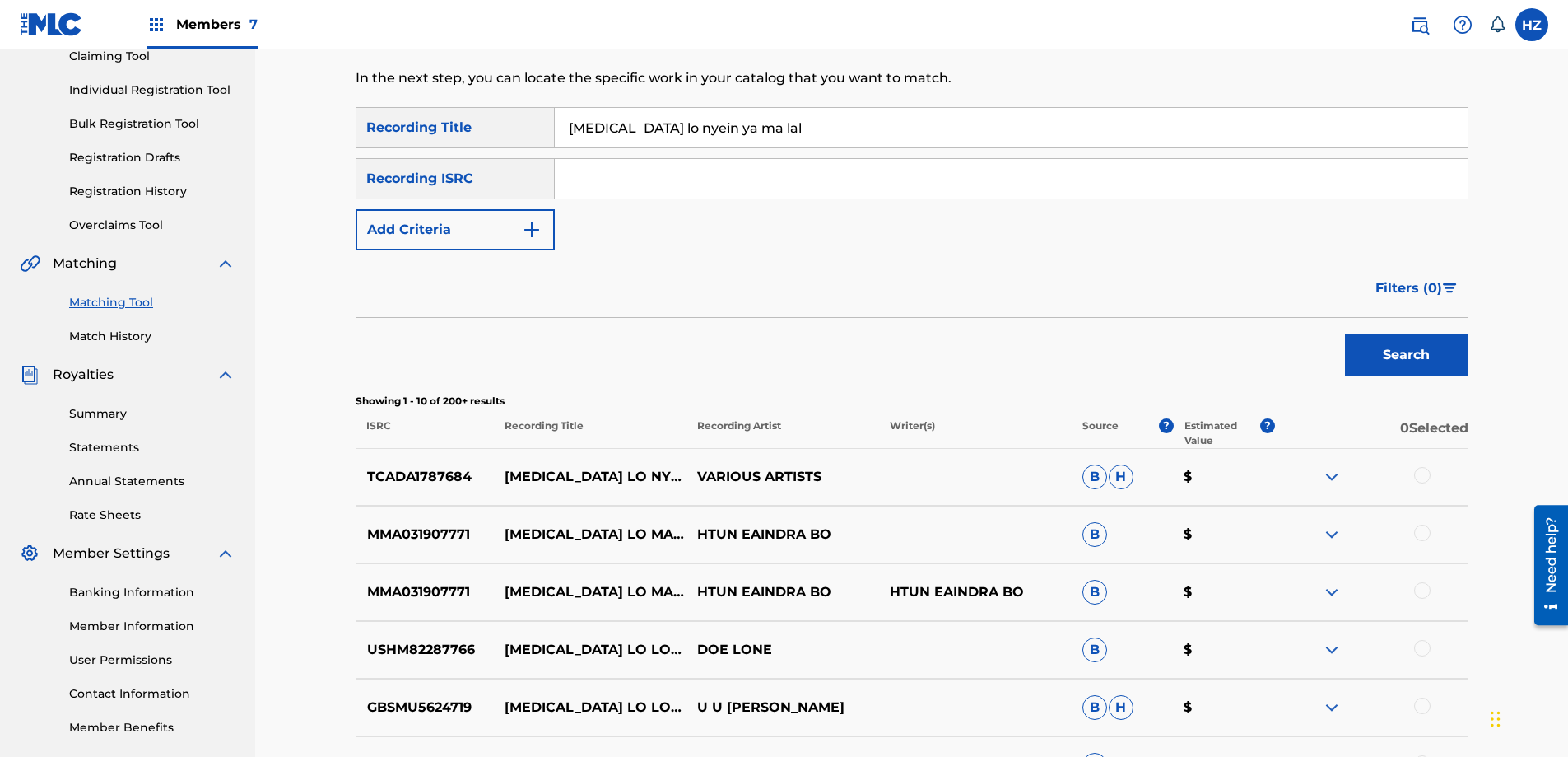
scroll to position [224, 0]
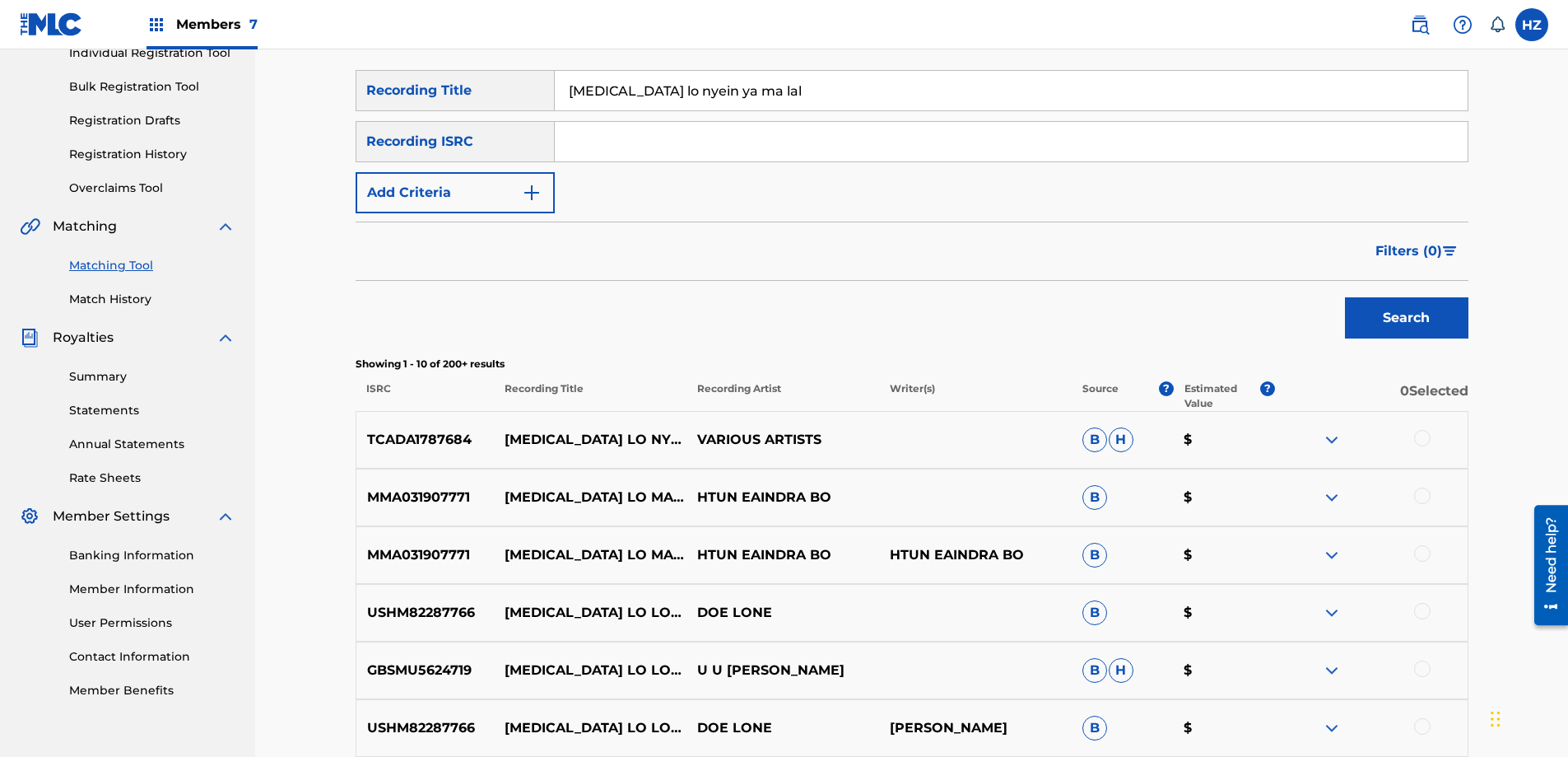
click at [1336, 440] on img at bounding box center [1332, 439] width 20 height 20
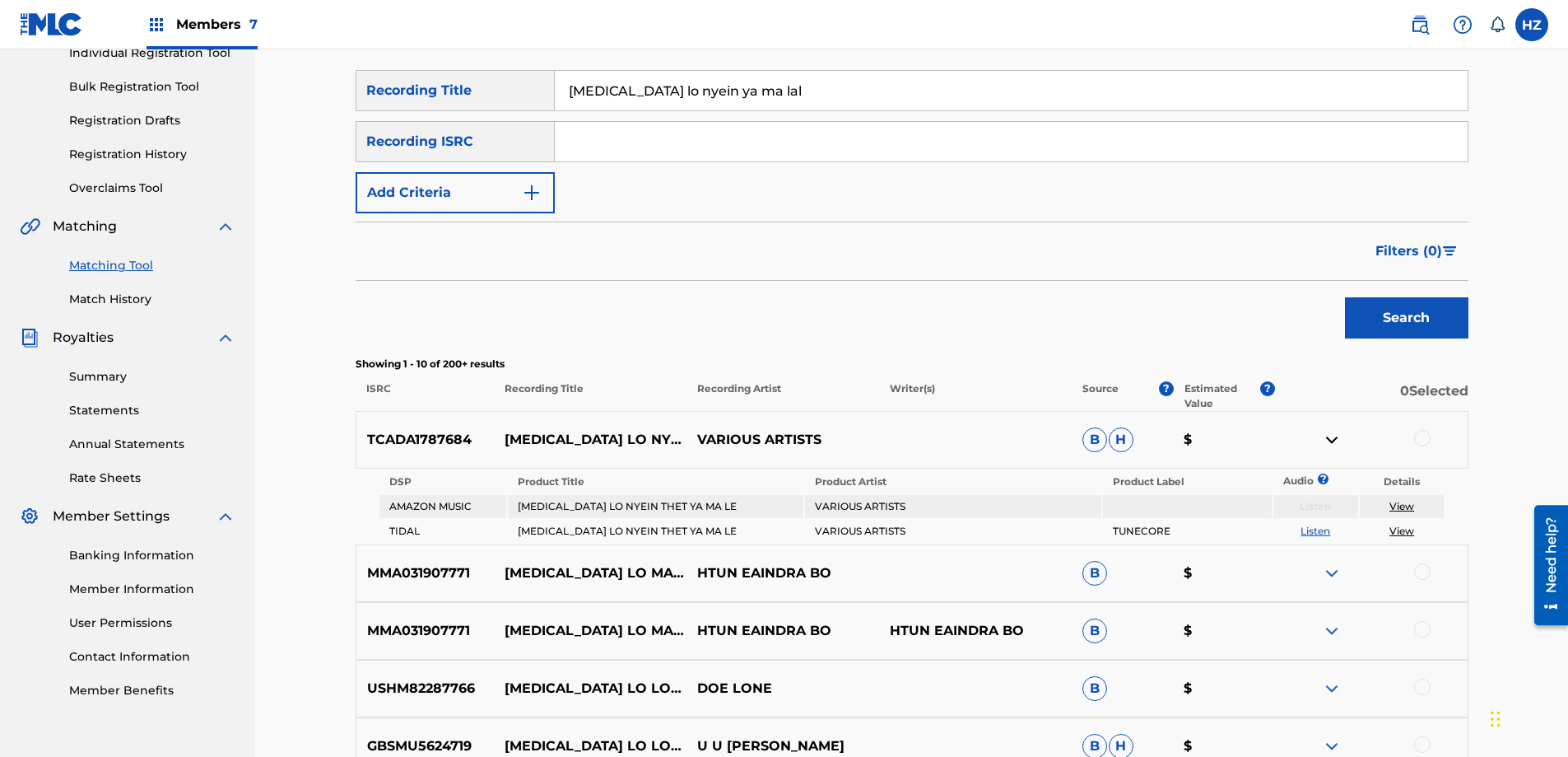
click at [1415, 438] on div at bounding box center [1421, 437] width 17 height 17
click at [1139, 638] on button "Match 1 Group" at bounding box center [1156, 622] width 181 height 41
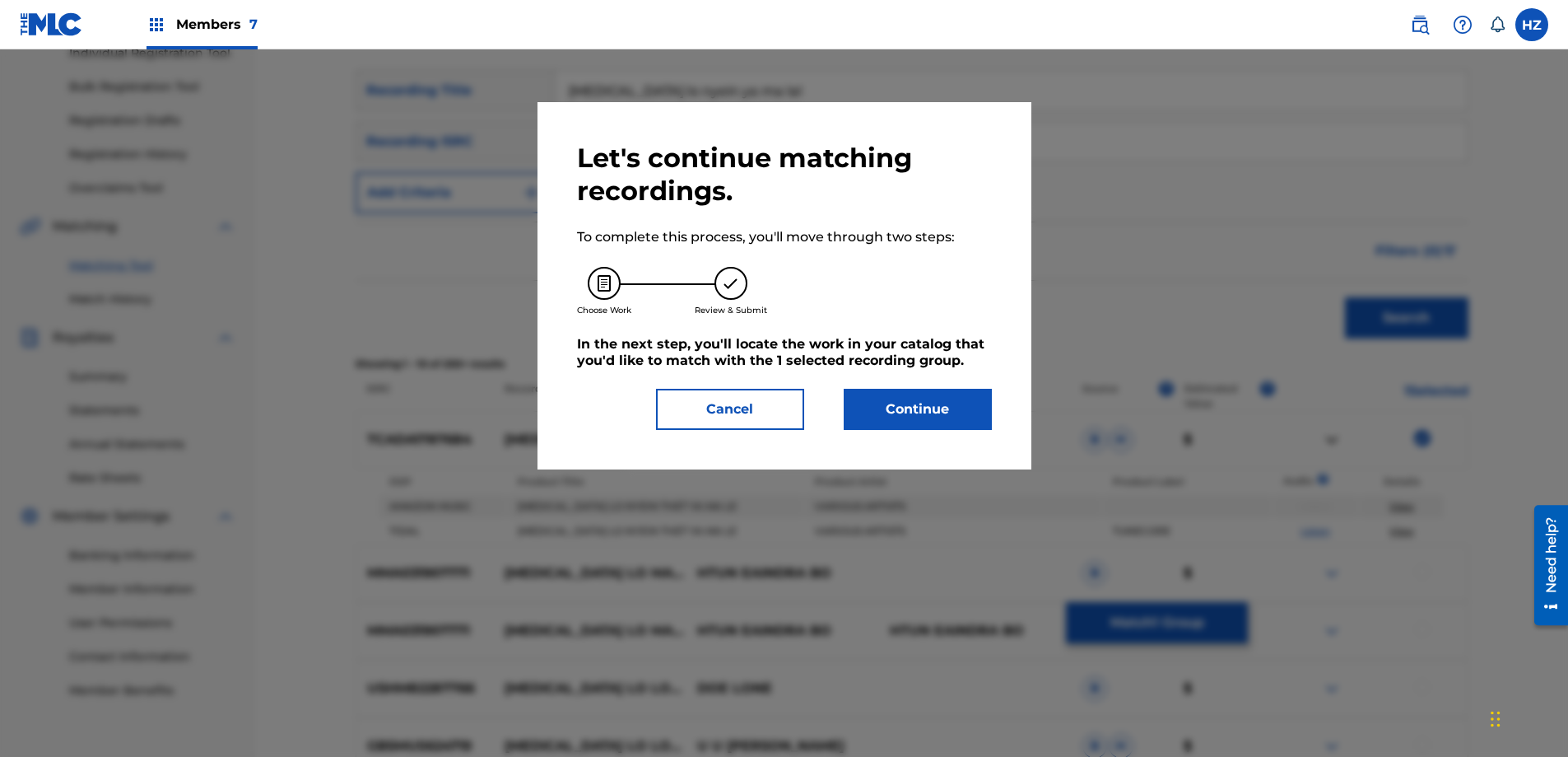
click at [875, 398] on button "Continue" at bounding box center [918, 409] width 148 height 41
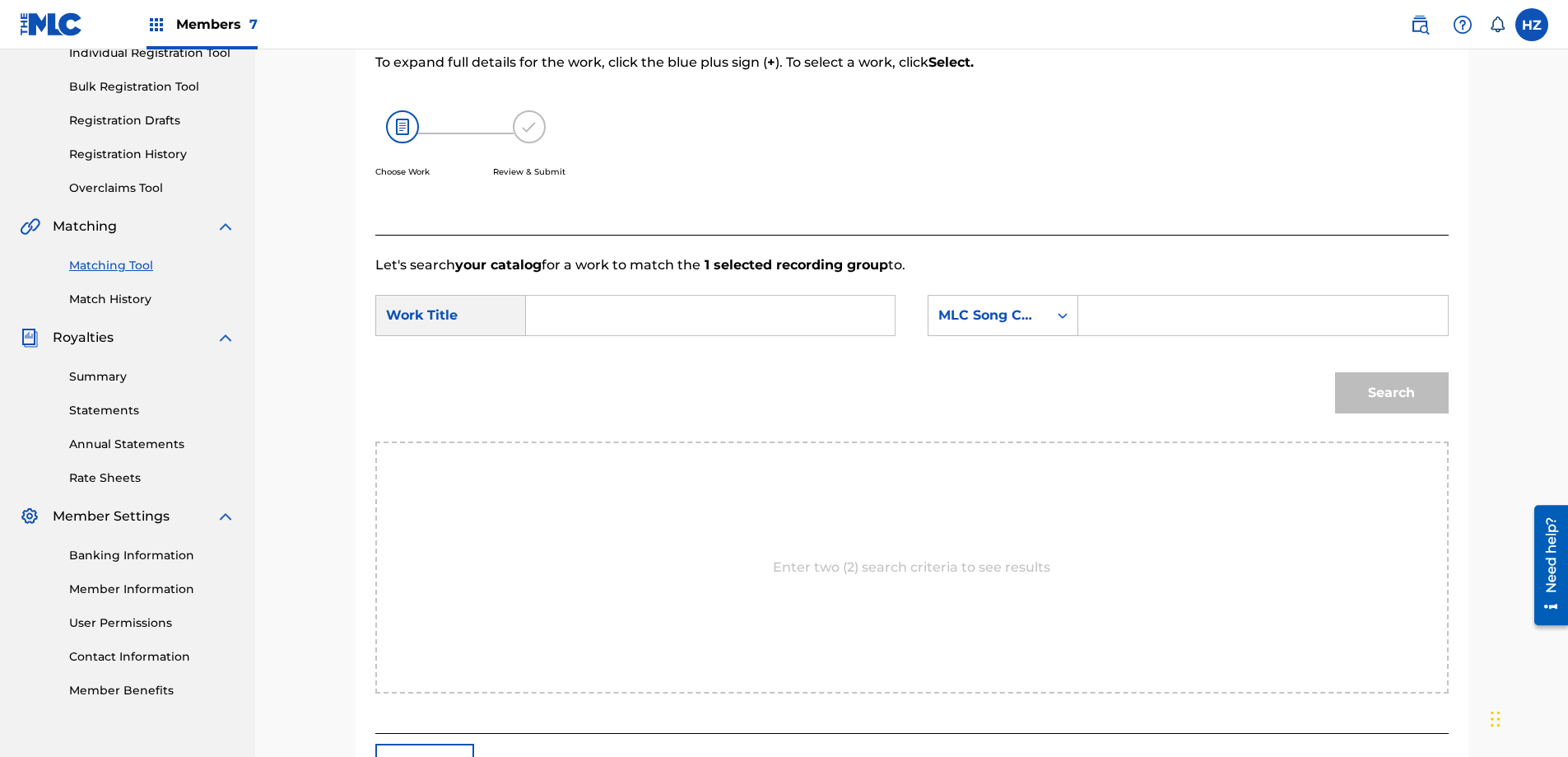
scroll to position [226, 0]
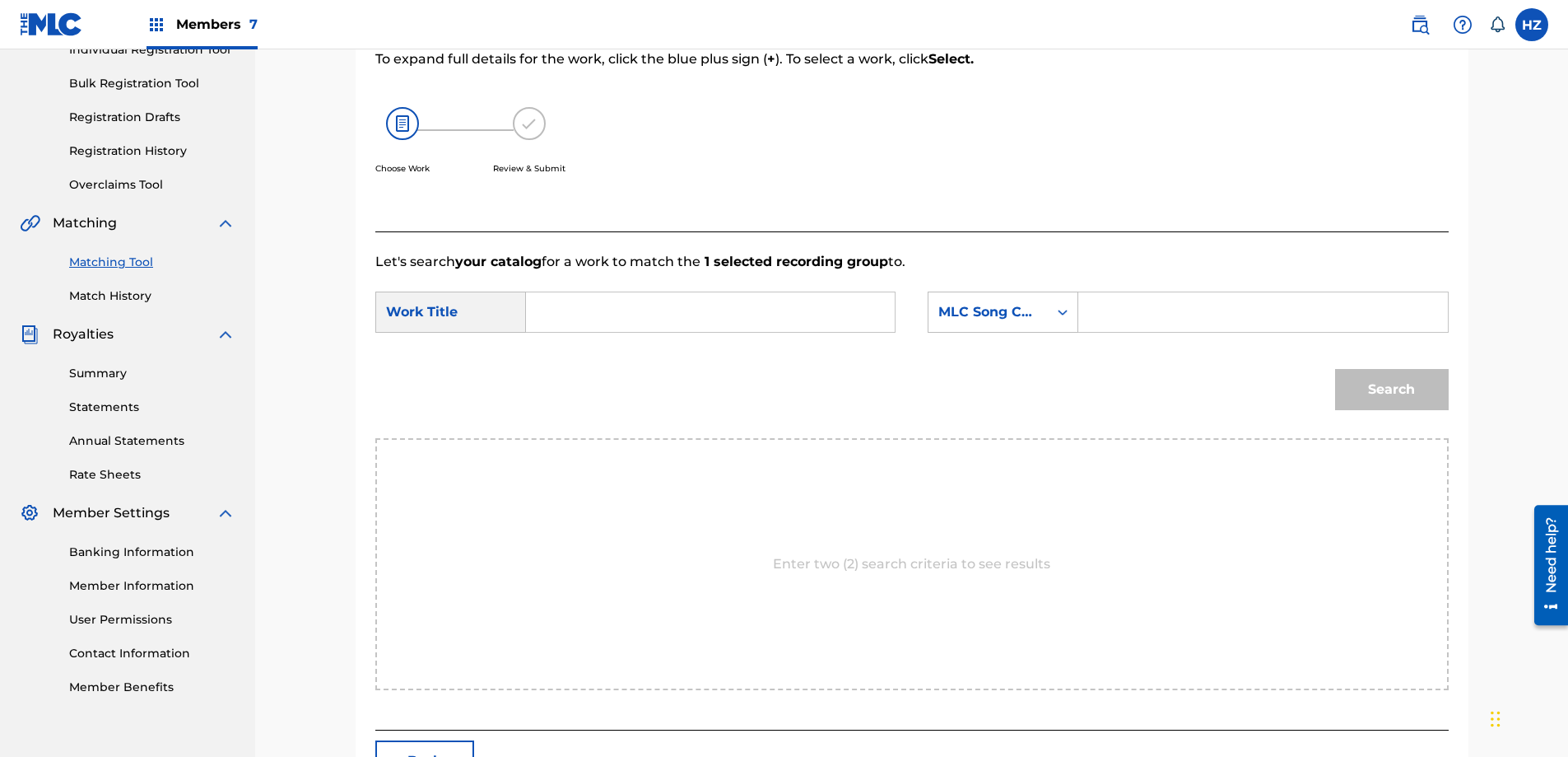
paste input "BVB82S"
type input "BVB82S"
click at [1133, 314] on input "Search Form" at bounding box center [1262, 312] width 340 height 39
paste input "BVB82S"
type input "BVB82S"
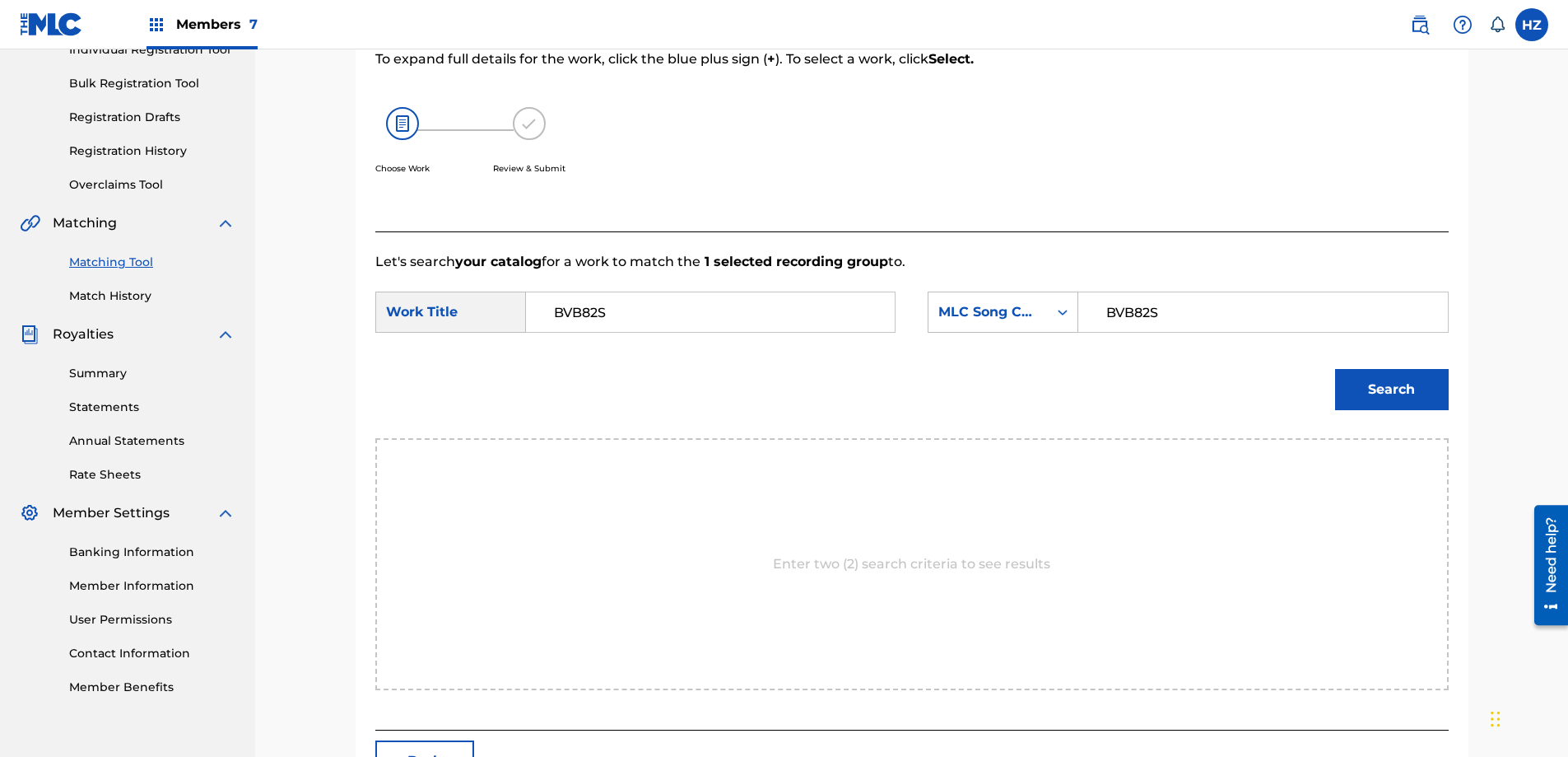
click at [793, 341] on form "SearchWithCriteria089cc085-0223-42df-b162-7f3ca96b6b2b Work Title BVB82S Search…" at bounding box center [912, 354] width 1073 height 166
click at [782, 324] on input "BVB82S" at bounding box center [710, 312] width 340 height 39
click at [781, 324] on input "BVB82S" at bounding box center [710, 312] width 340 height 39
click at [608, 378] on div "[MEDICAL_DATA] lo nyein thet ya ma le" at bounding box center [586, 379] width 93 height 89
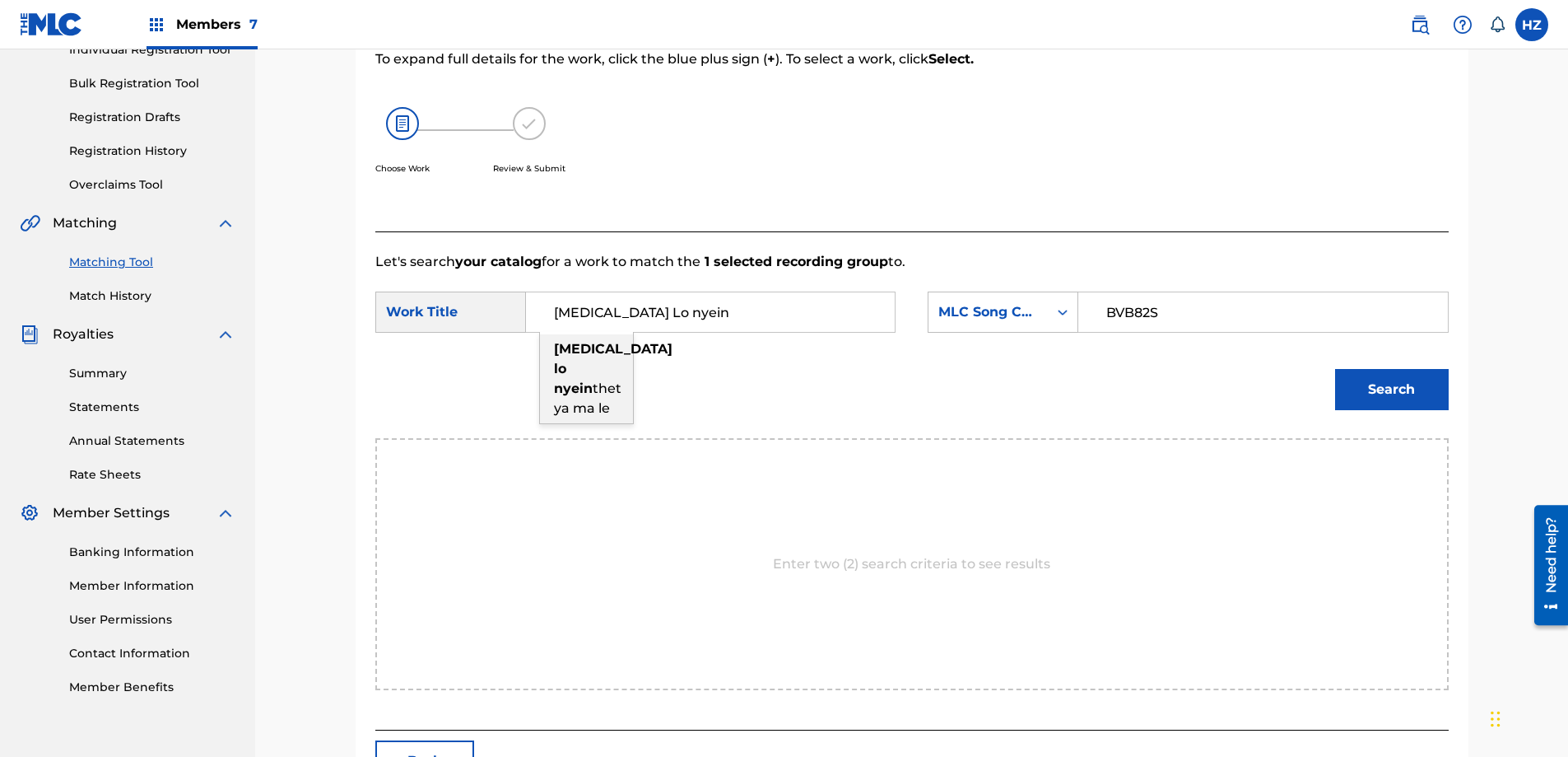
type input "[MEDICAL_DATA] lo nyein thet ya ma le"
click at [1408, 386] on button "Search" at bounding box center [1392, 389] width 113 height 41
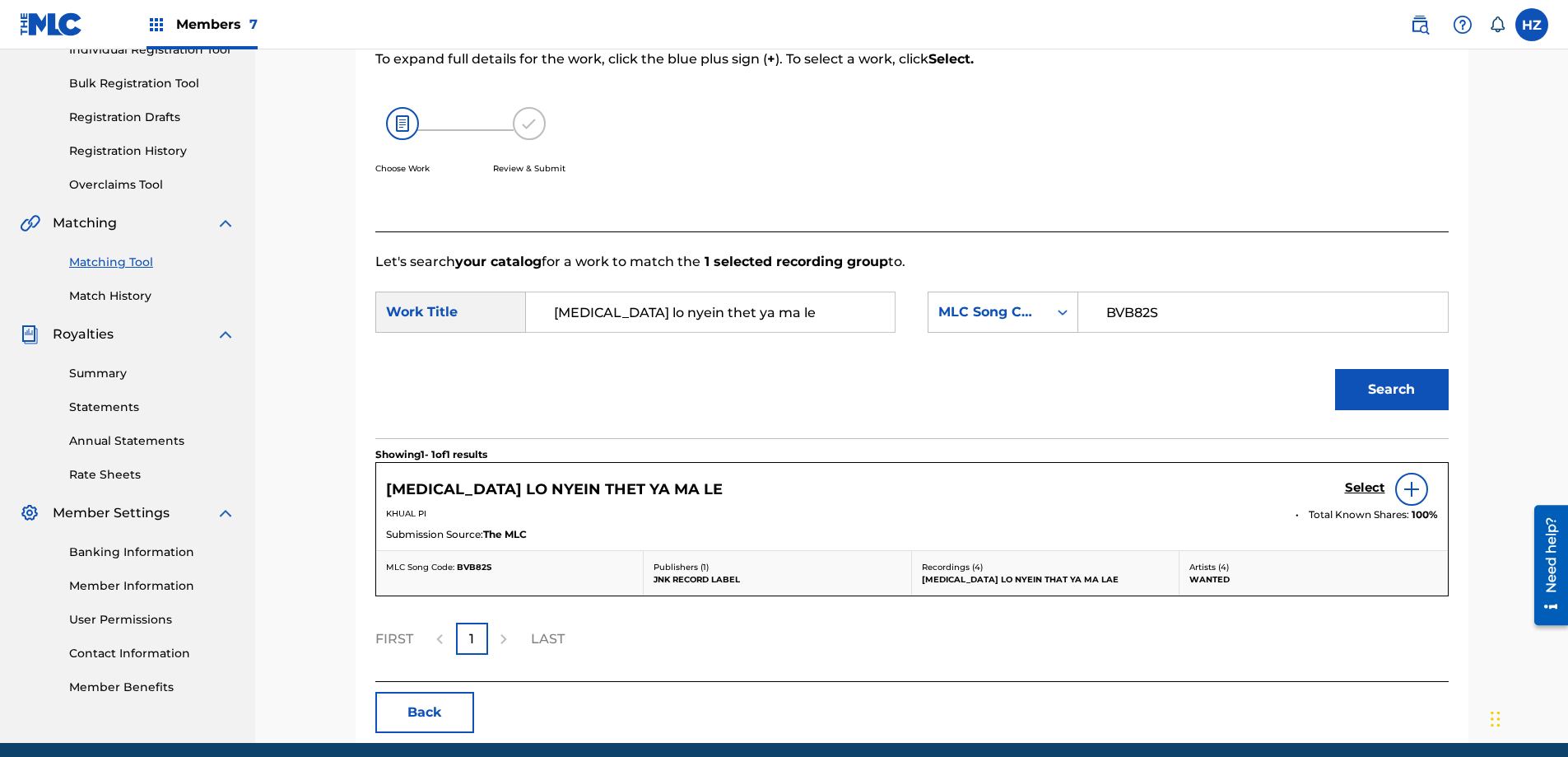
click at [1413, 493] on img at bounding box center [1411, 489] width 20 height 20
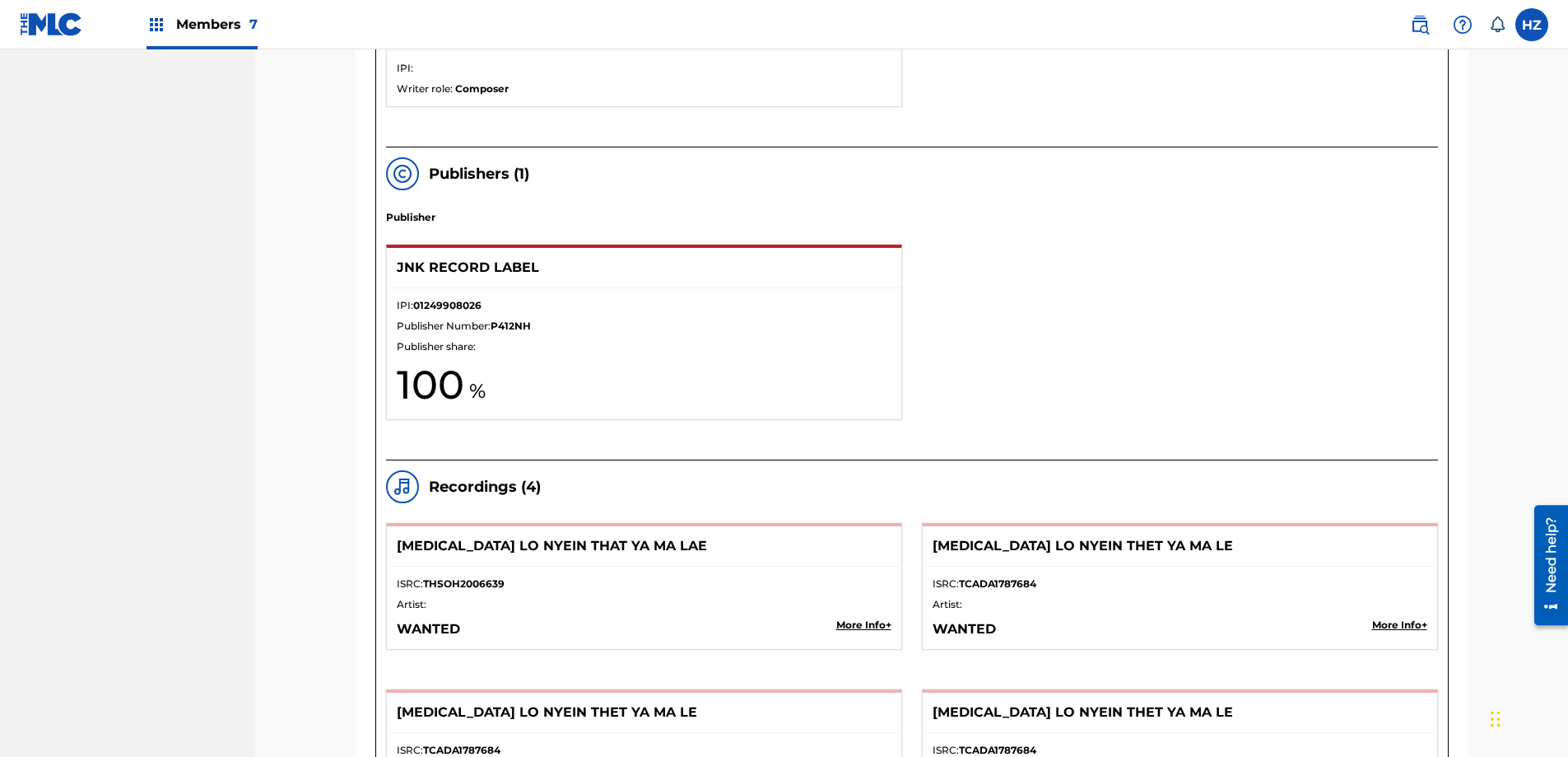
scroll to position [1363, 0]
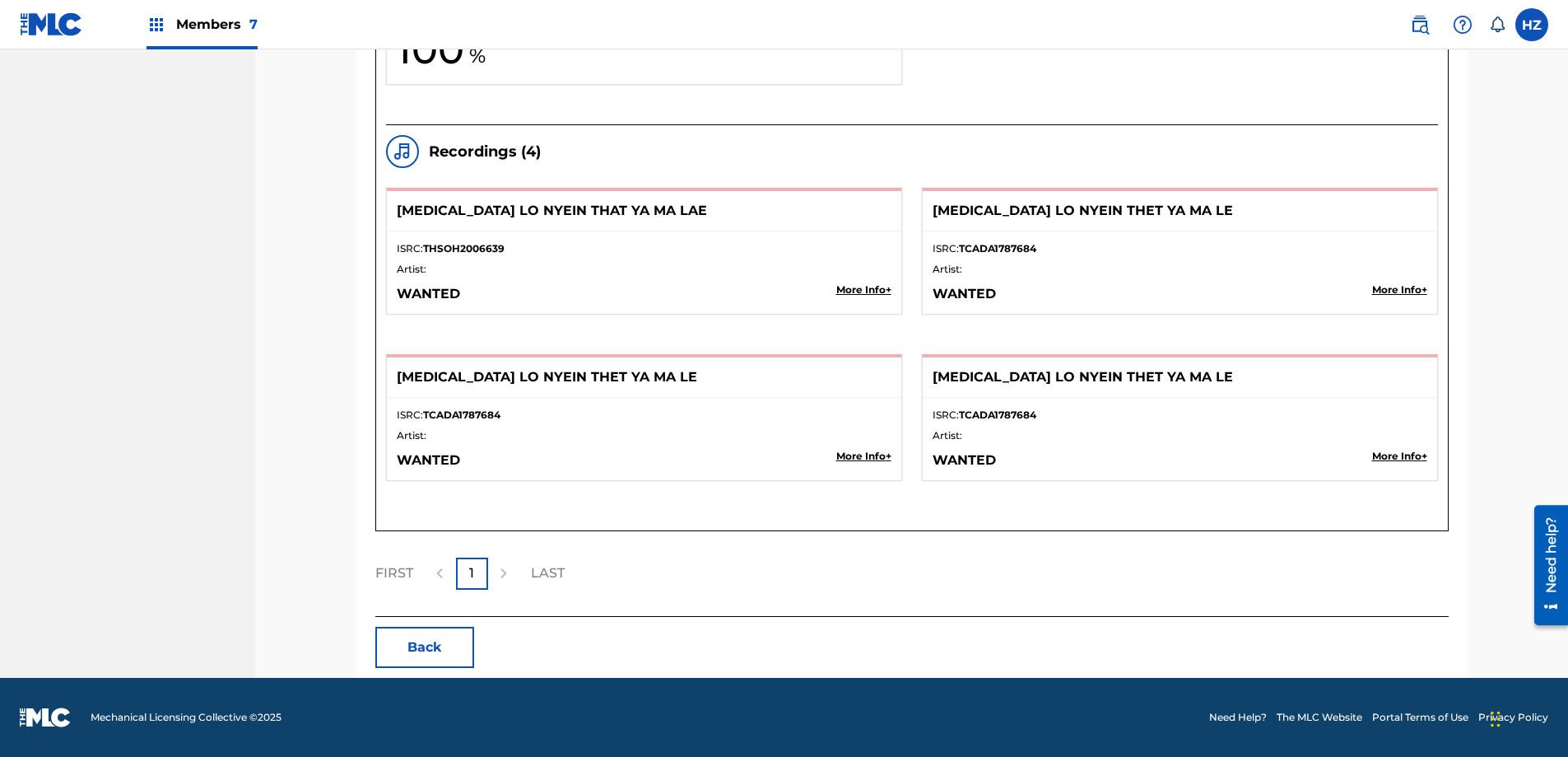
click at [887, 560] on div "FIRST 1 LAST" at bounding box center [912, 573] width 1073 height 32
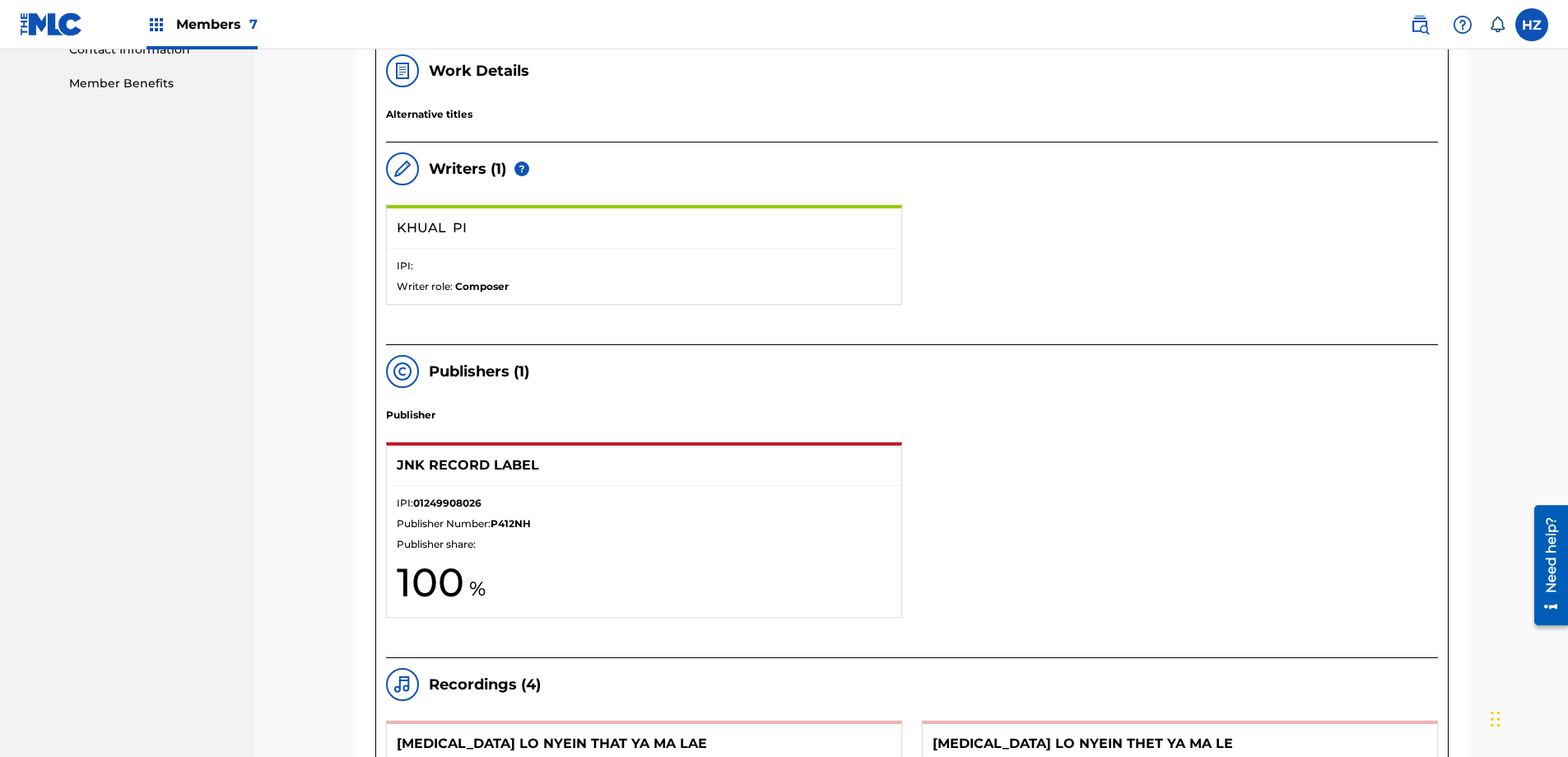
scroll to position [790, 0]
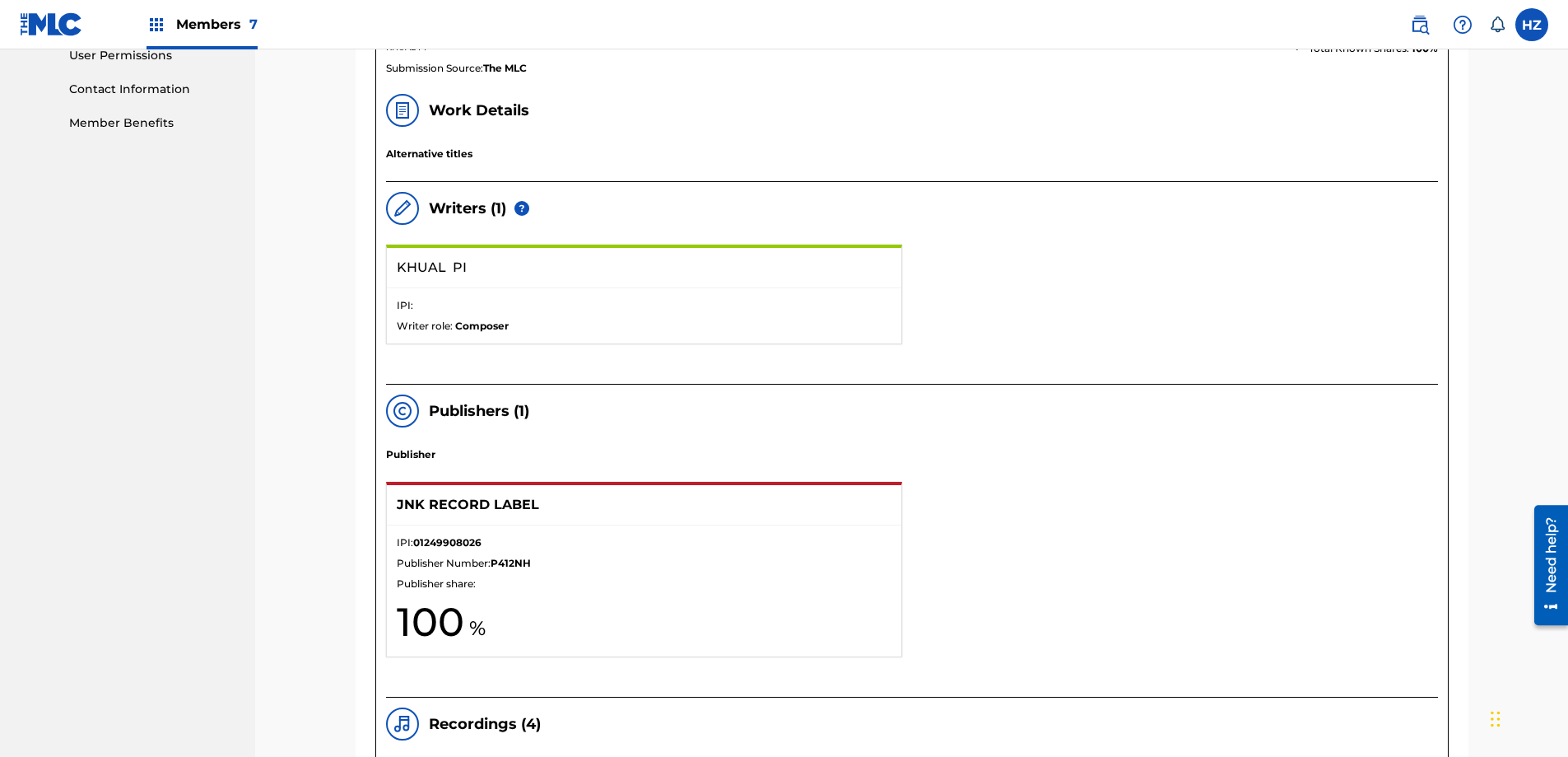
click at [664, 334] on div "IPI: Writer role: Composer" at bounding box center [643, 315] width 514 height 55
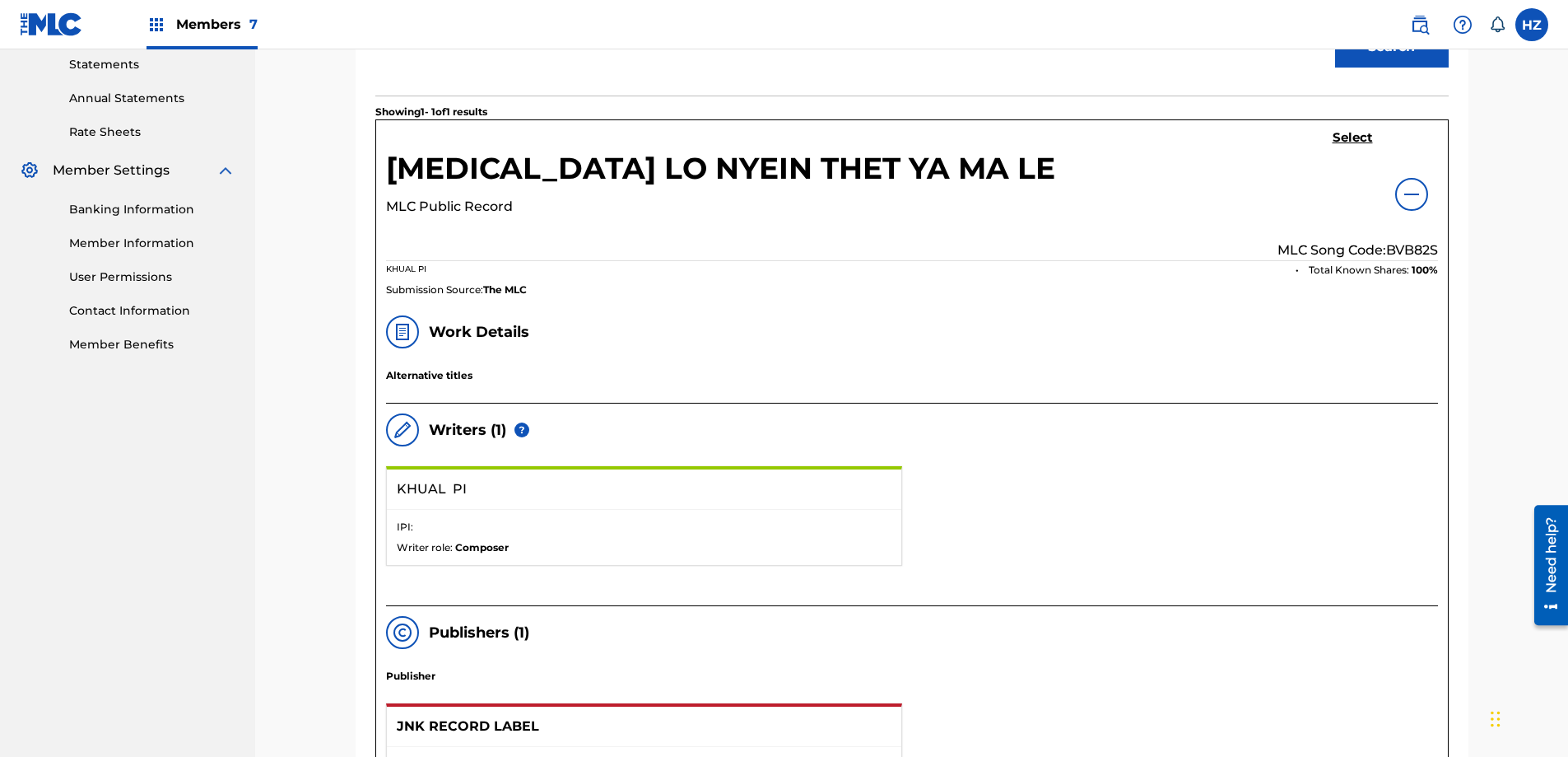
scroll to position [417, 0]
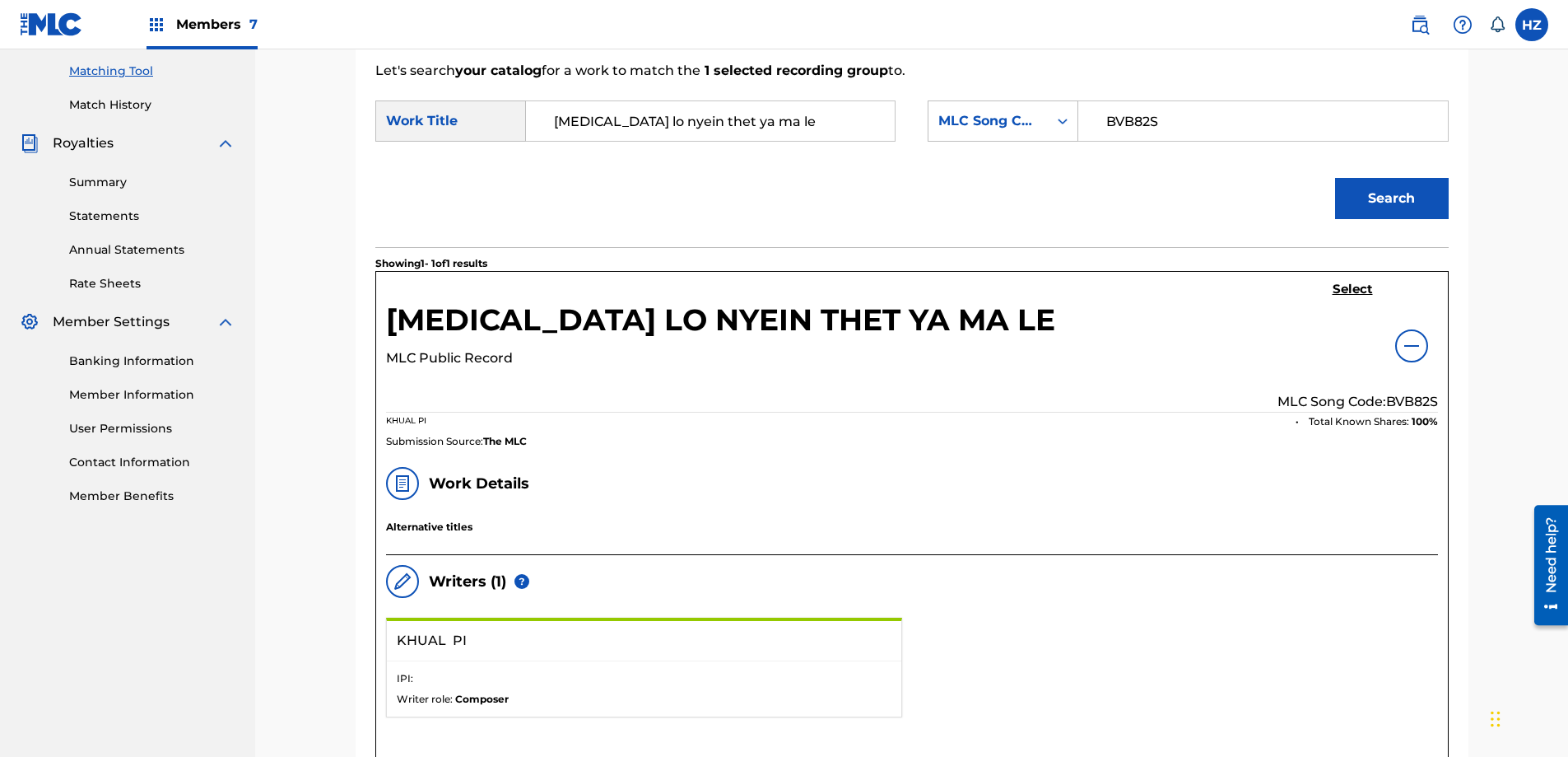
click at [975, 226] on div "Search" at bounding box center [912, 204] width 1073 height 86
click at [1414, 358] on div at bounding box center [1411, 348] width 33 height 33
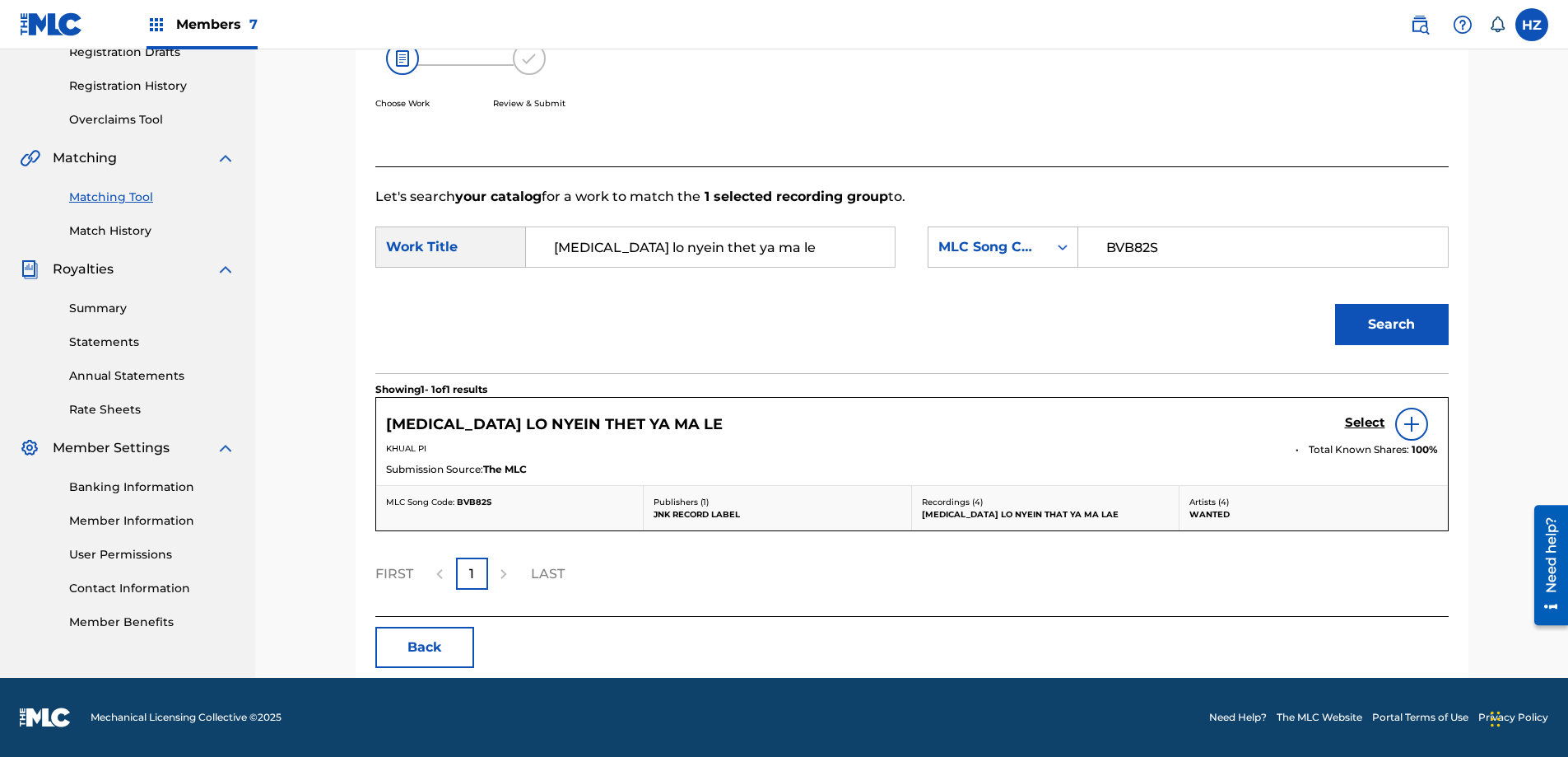
click at [1403, 427] on img at bounding box center [1411, 423] width 20 height 20
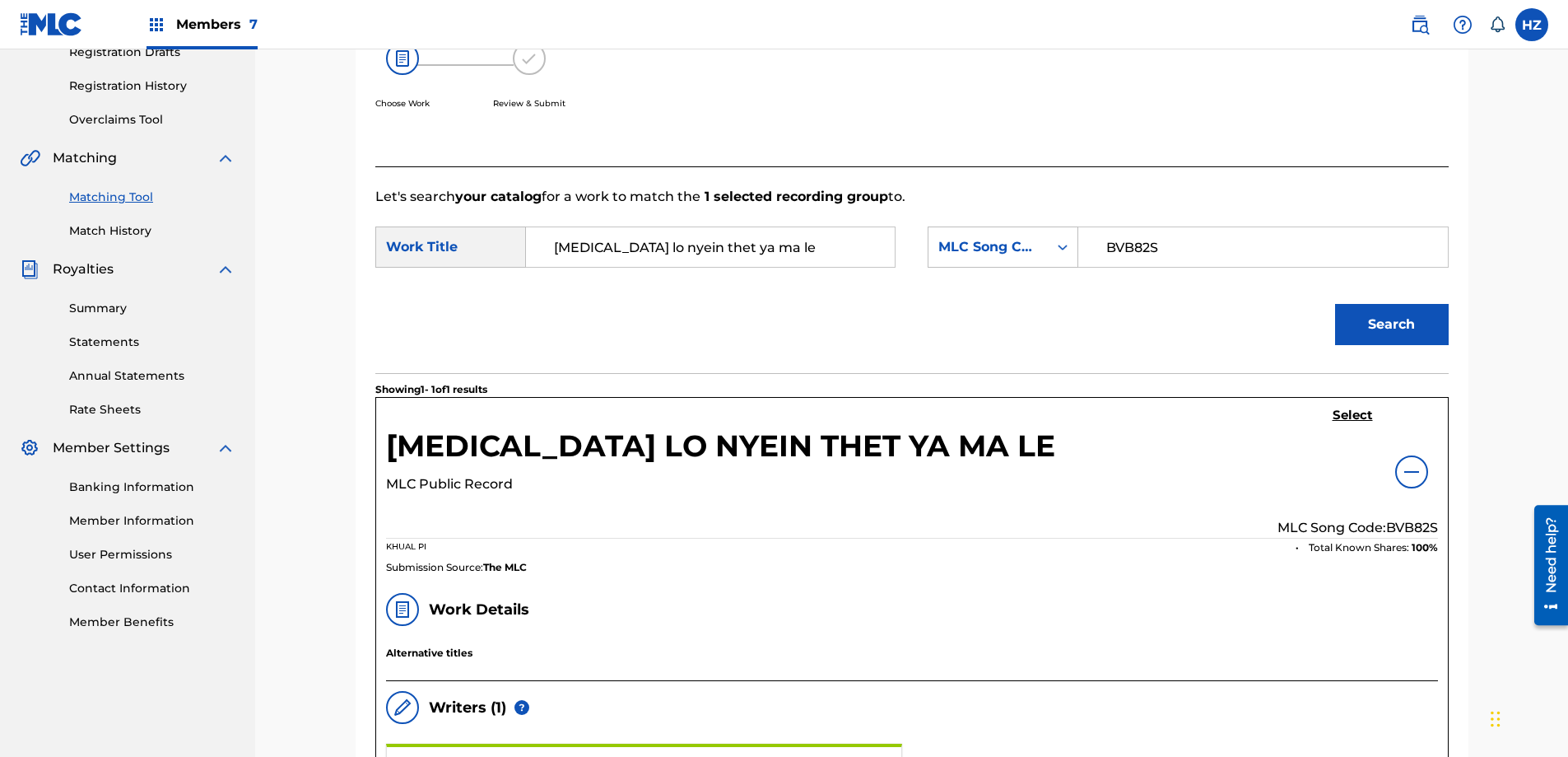
scroll to position [416, 0]
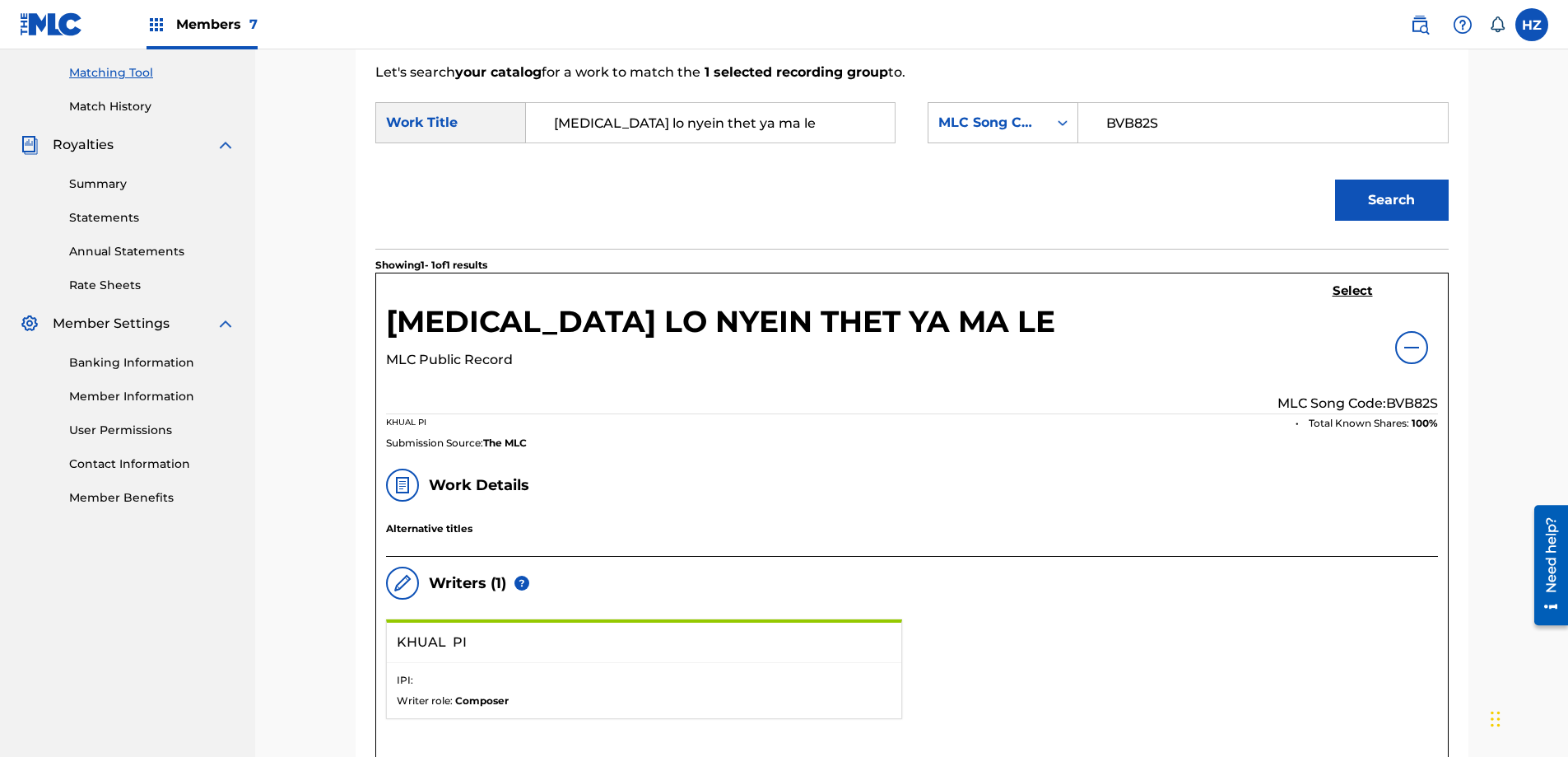
click at [1350, 297] on h5 "Select" at bounding box center [1352, 291] width 40 height 16
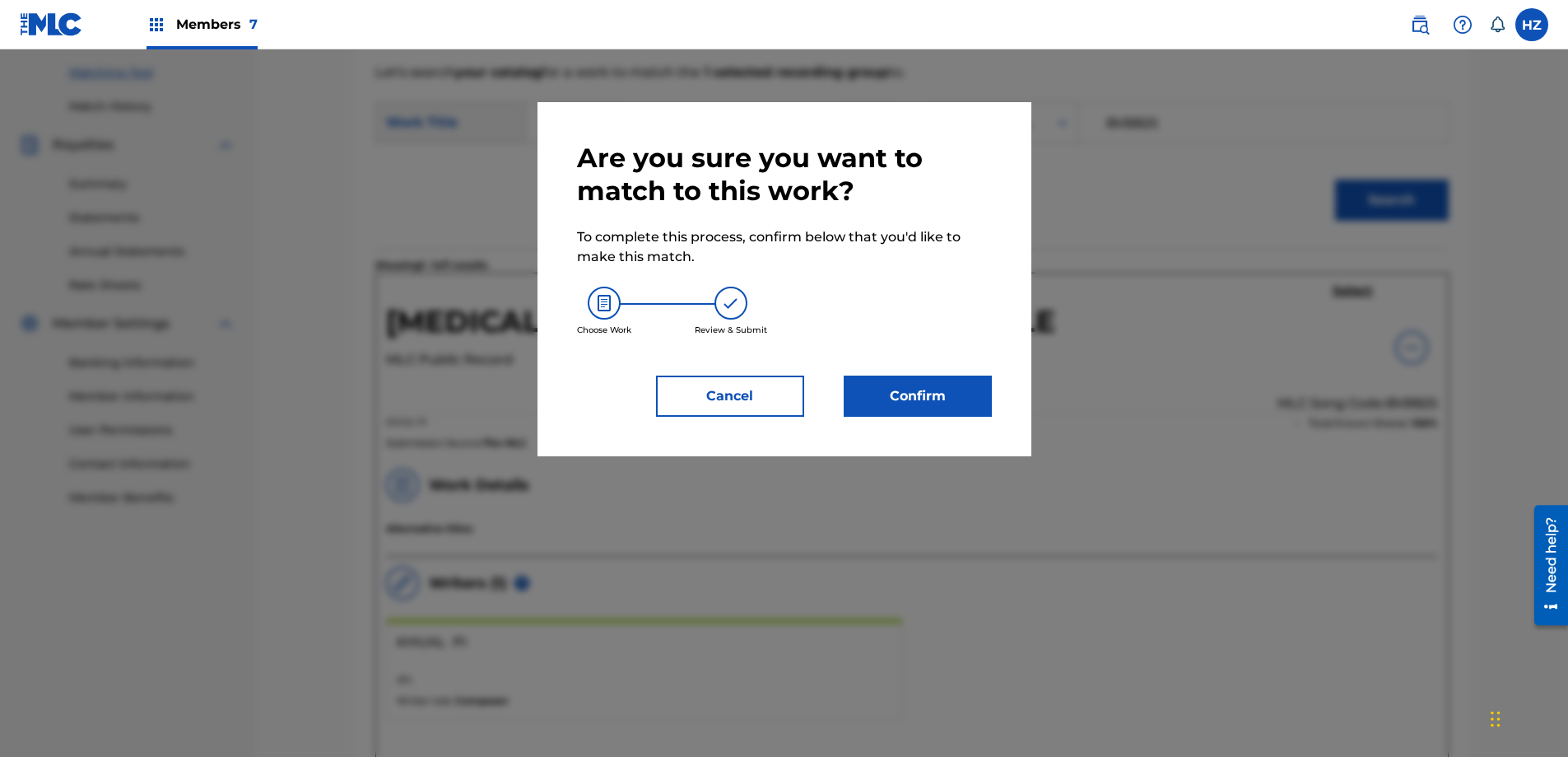
click at [964, 408] on button "Confirm" at bounding box center [918, 396] width 148 height 41
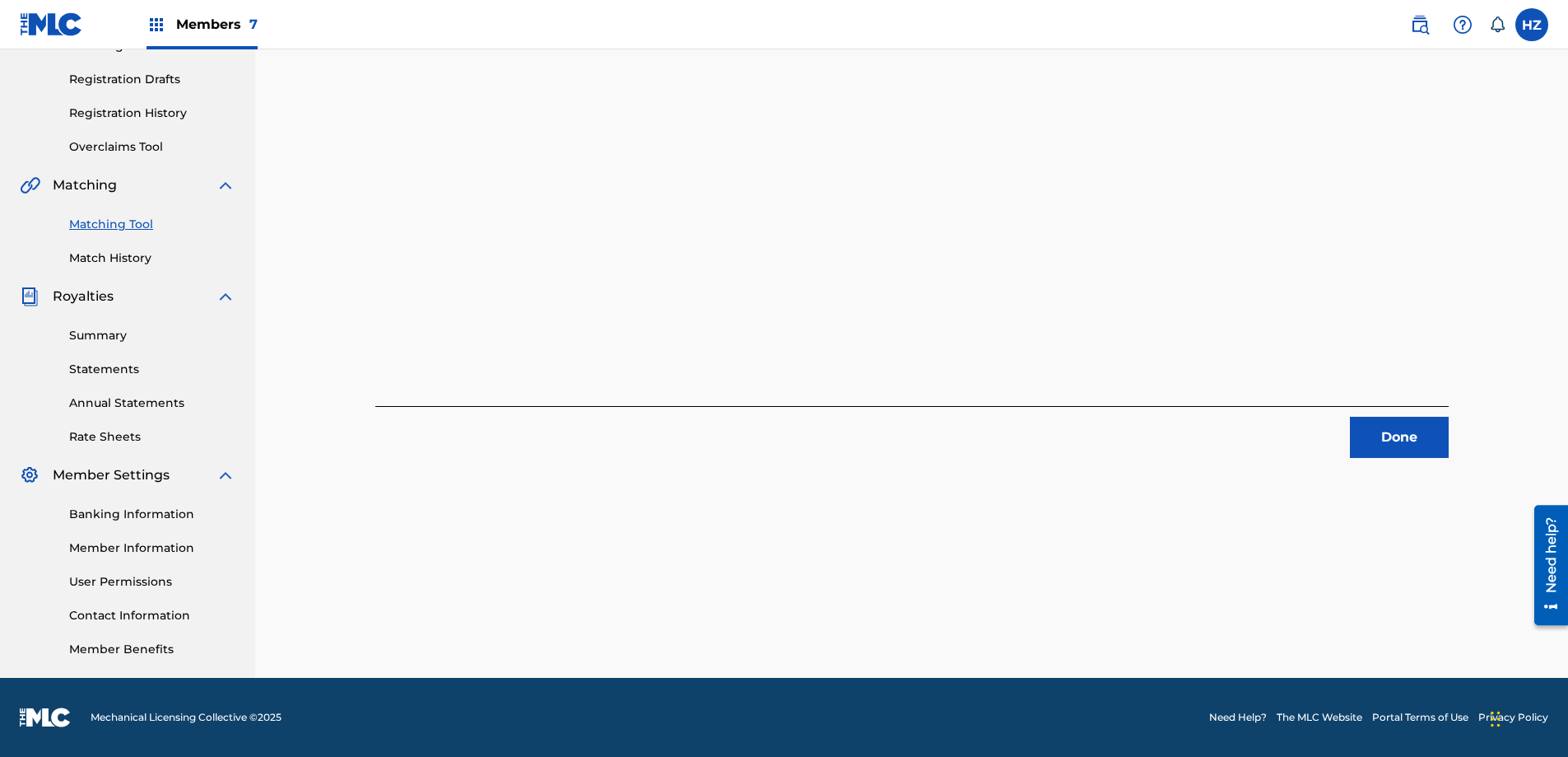
click at [1412, 419] on button "Done" at bounding box center [1399, 437] width 99 height 41
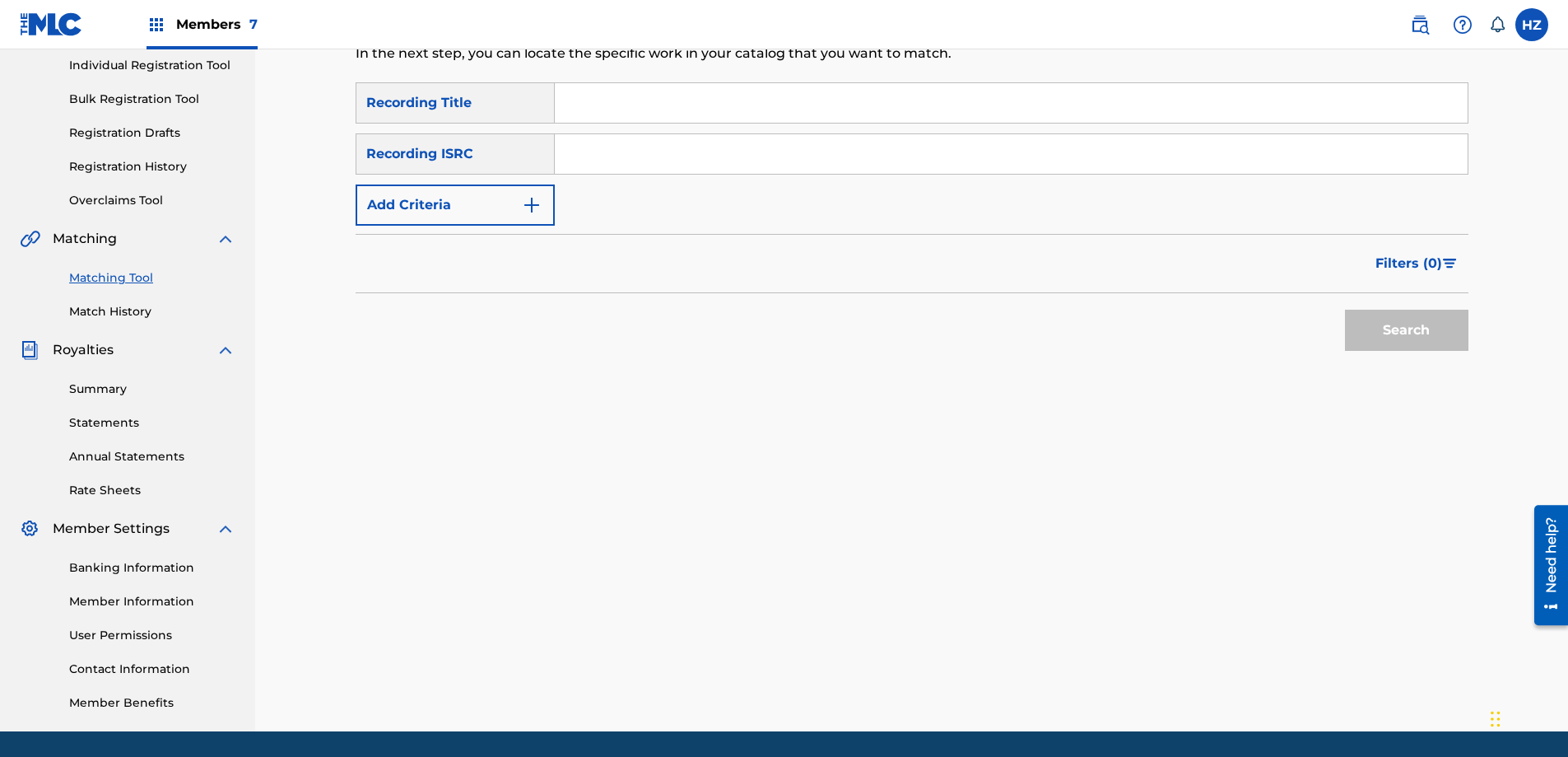
scroll to position [0, 0]
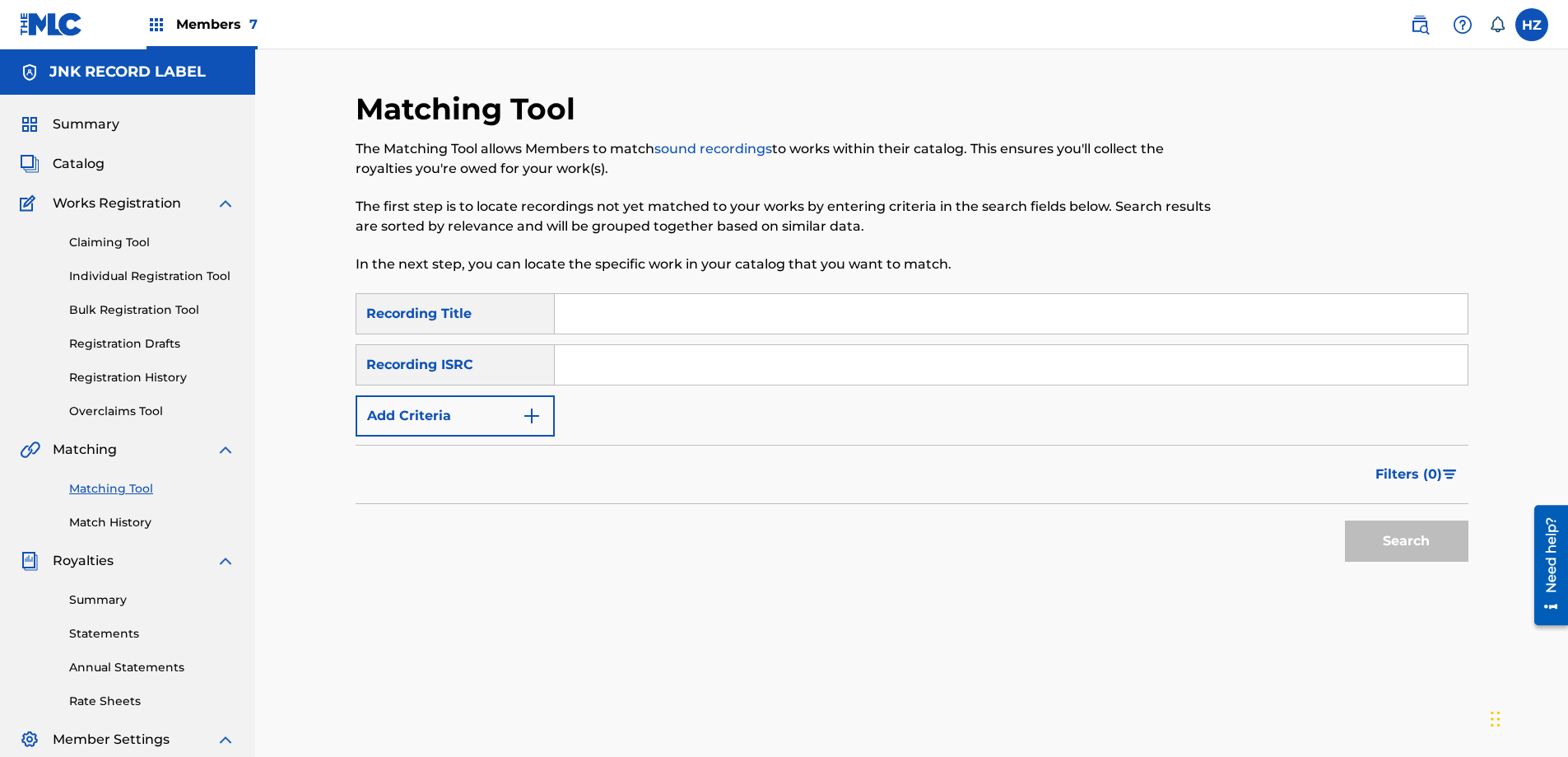
click at [120, 244] on link "Claiming Tool" at bounding box center [152, 243] width 166 height 17
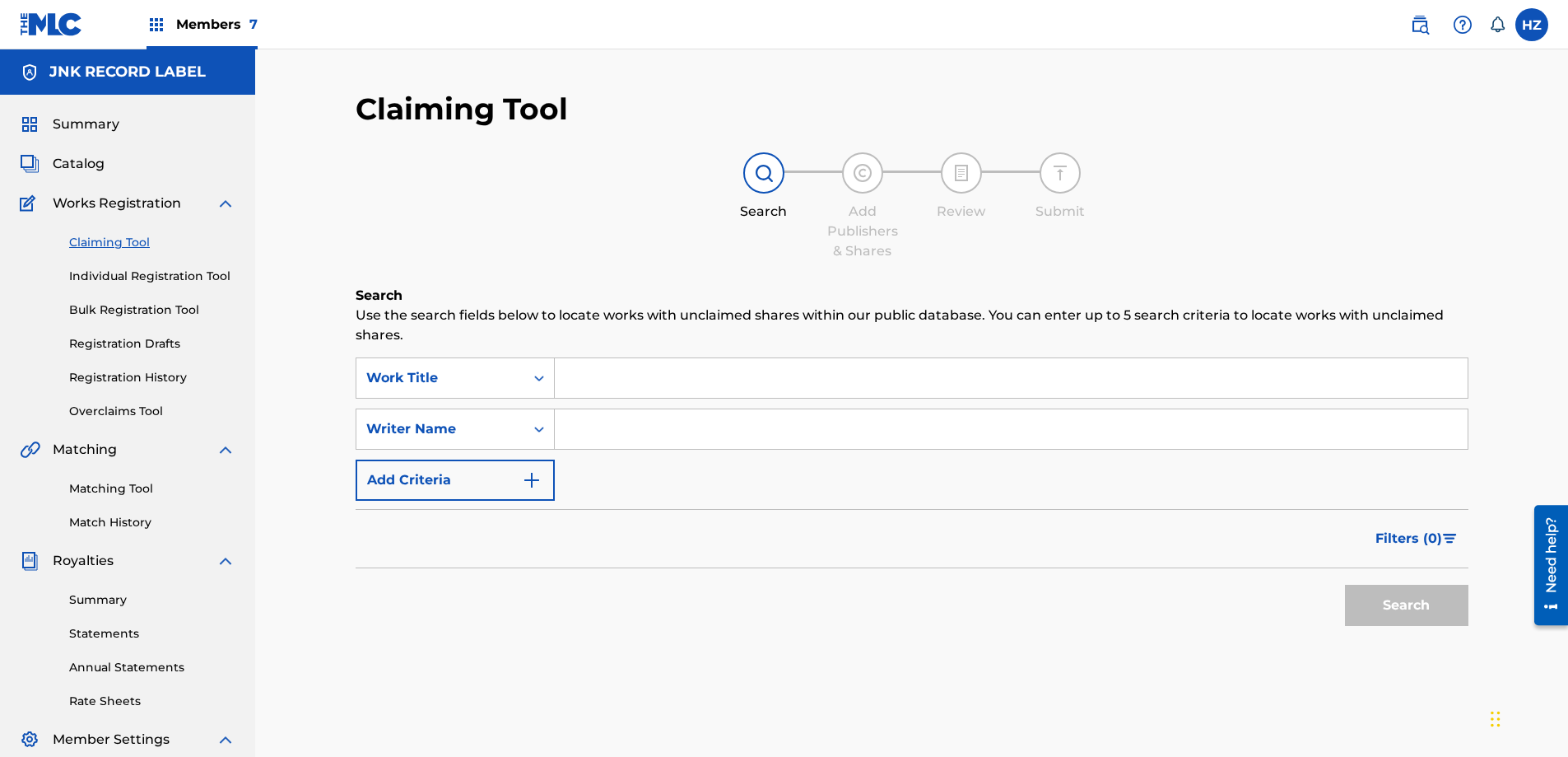
click at [93, 126] on span "Summary" at bounding box center [86, 124] width 66 height 20
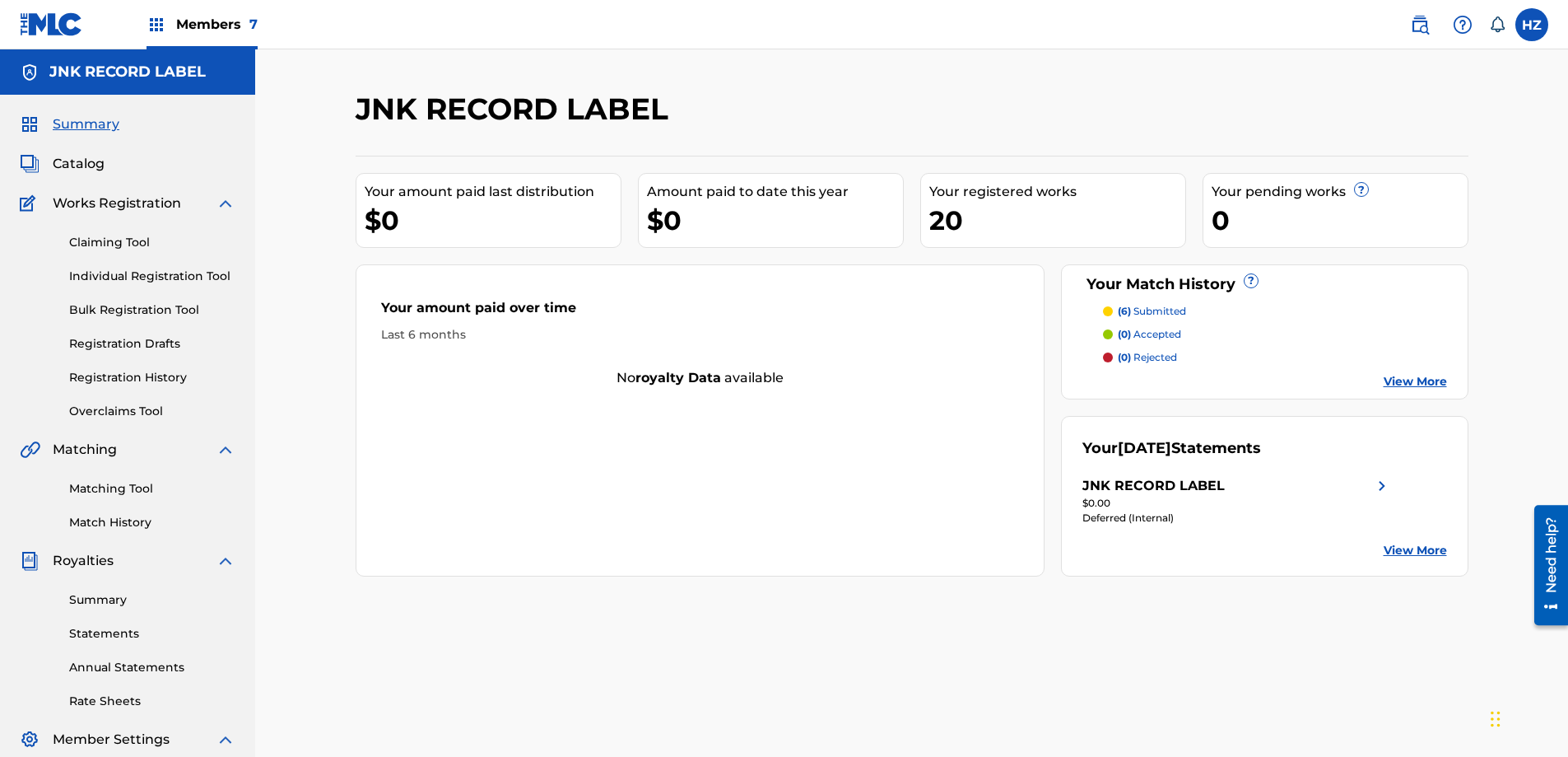
click at [1162, 309] on p "(6) submitted" at bounding box center [1152, 311] width 68 height 15
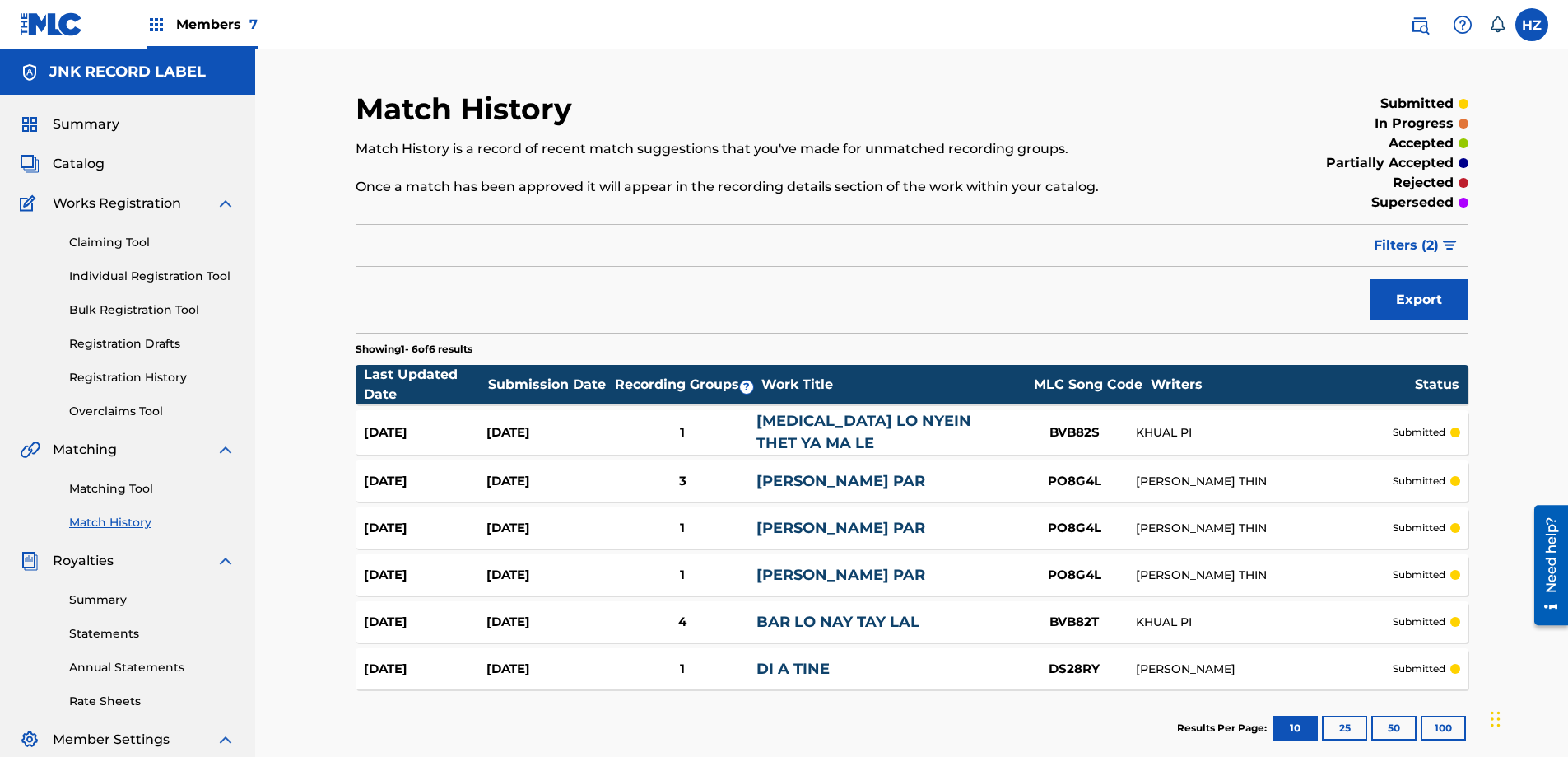
click at [94, 169] on span "Catalog" at bounding box center [78, 163] width 51 height 20
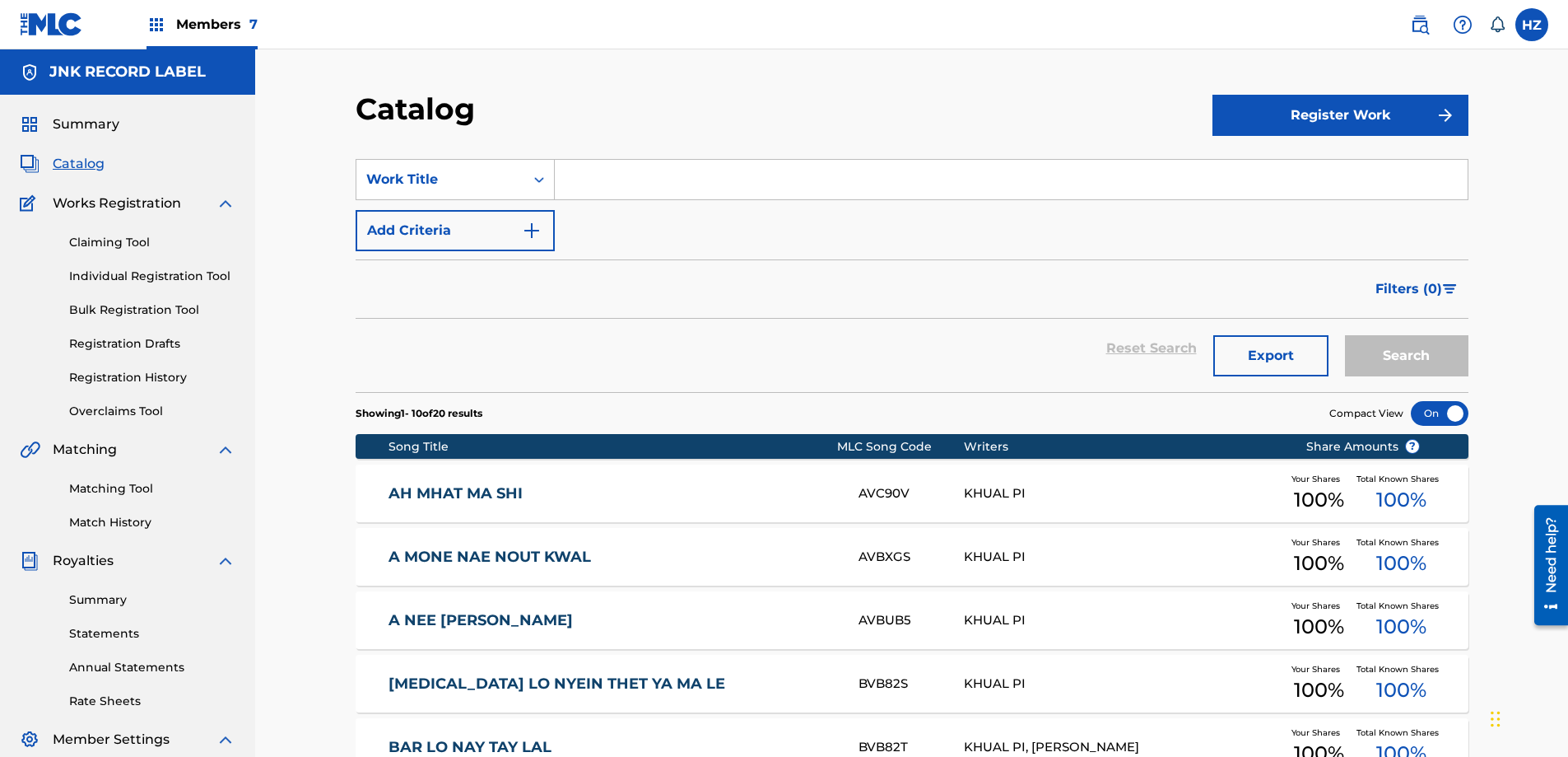
click at [791, 485] on link "AH MHAT MA SHI" at bounding box center [612, 494] width 448 height 19
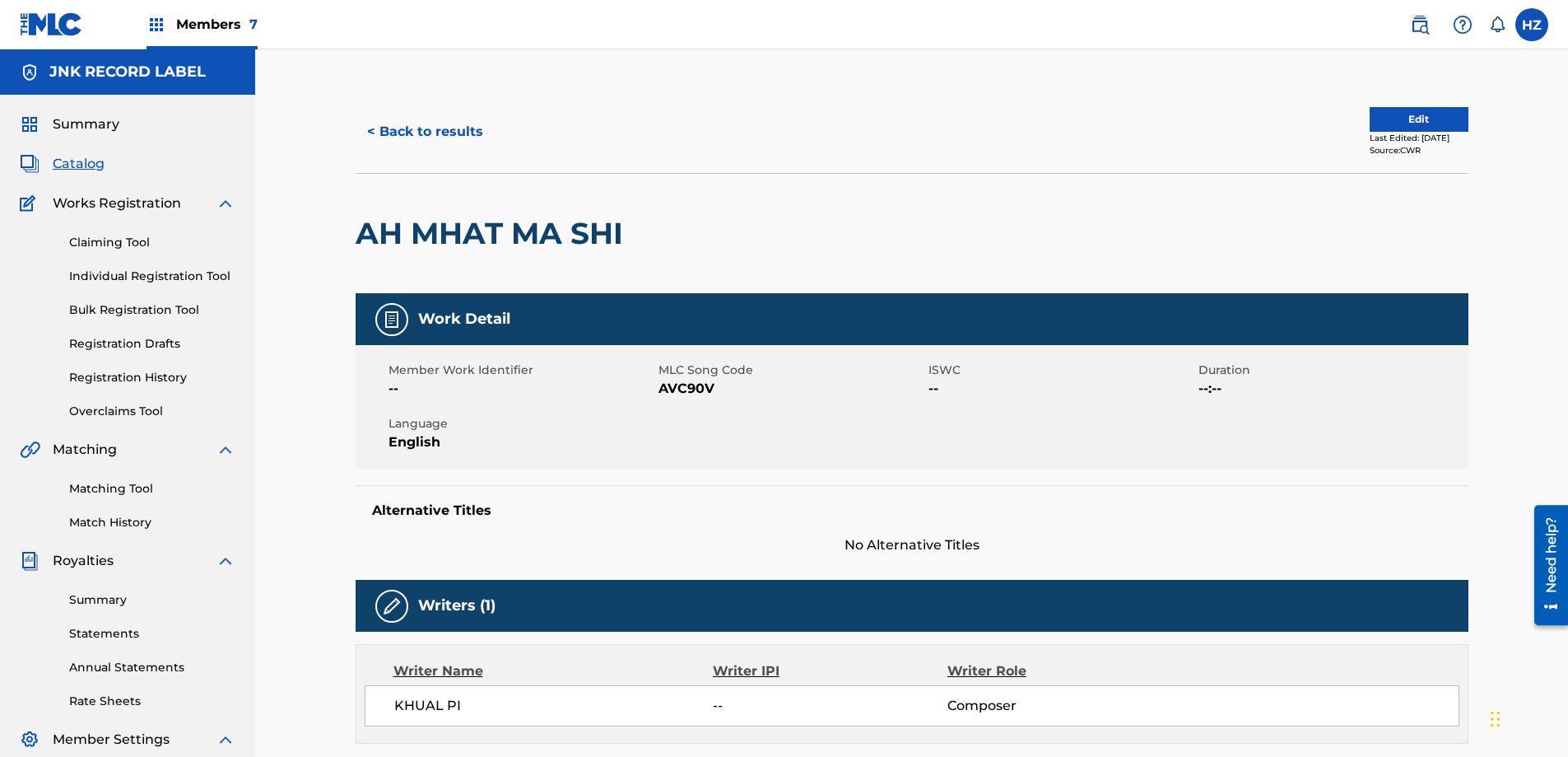
click at [384, 137] on button "< Back to results" at bounding box center [424, 131] width 139 height 41
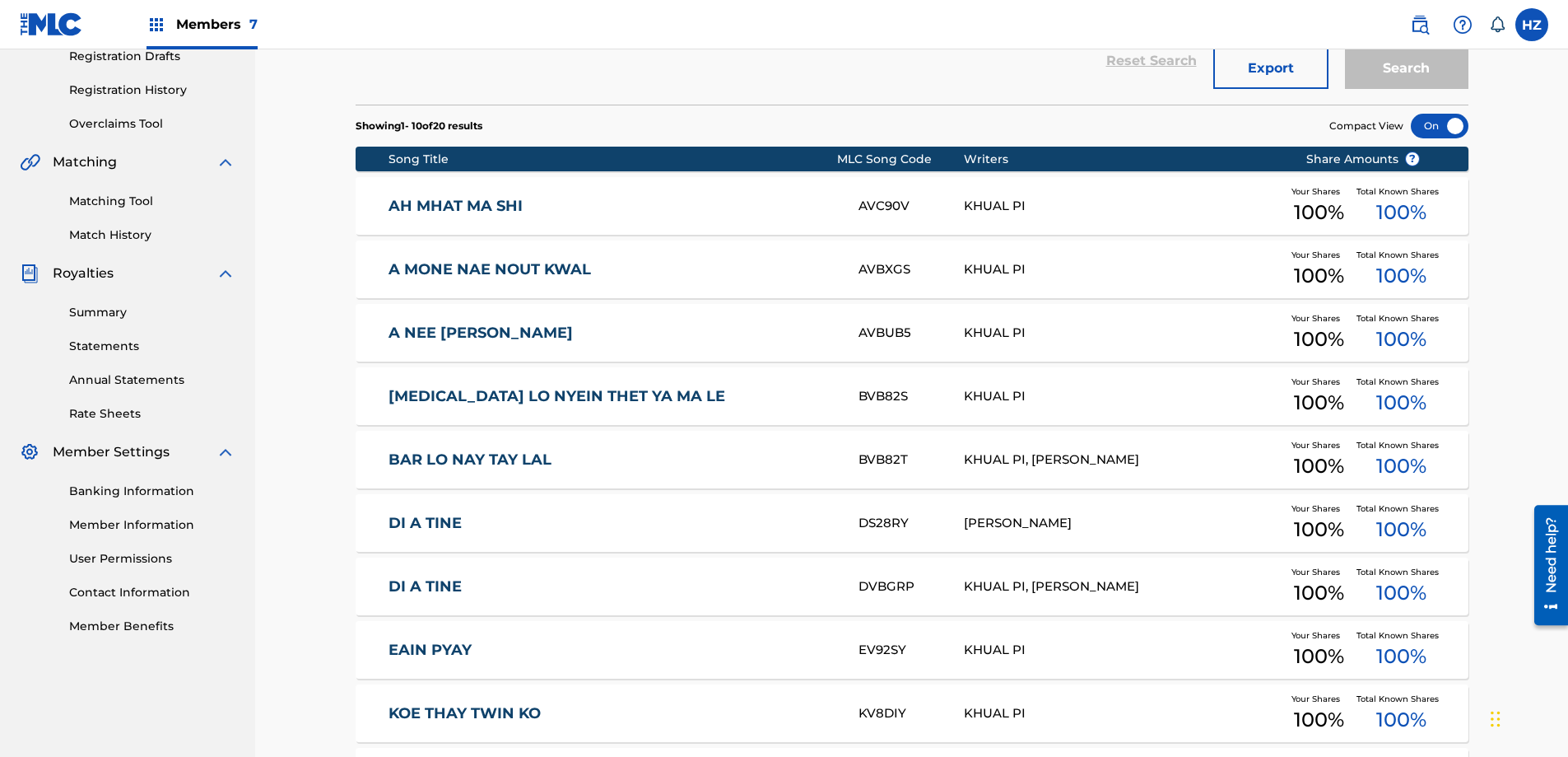
scroll to position [275, 0]
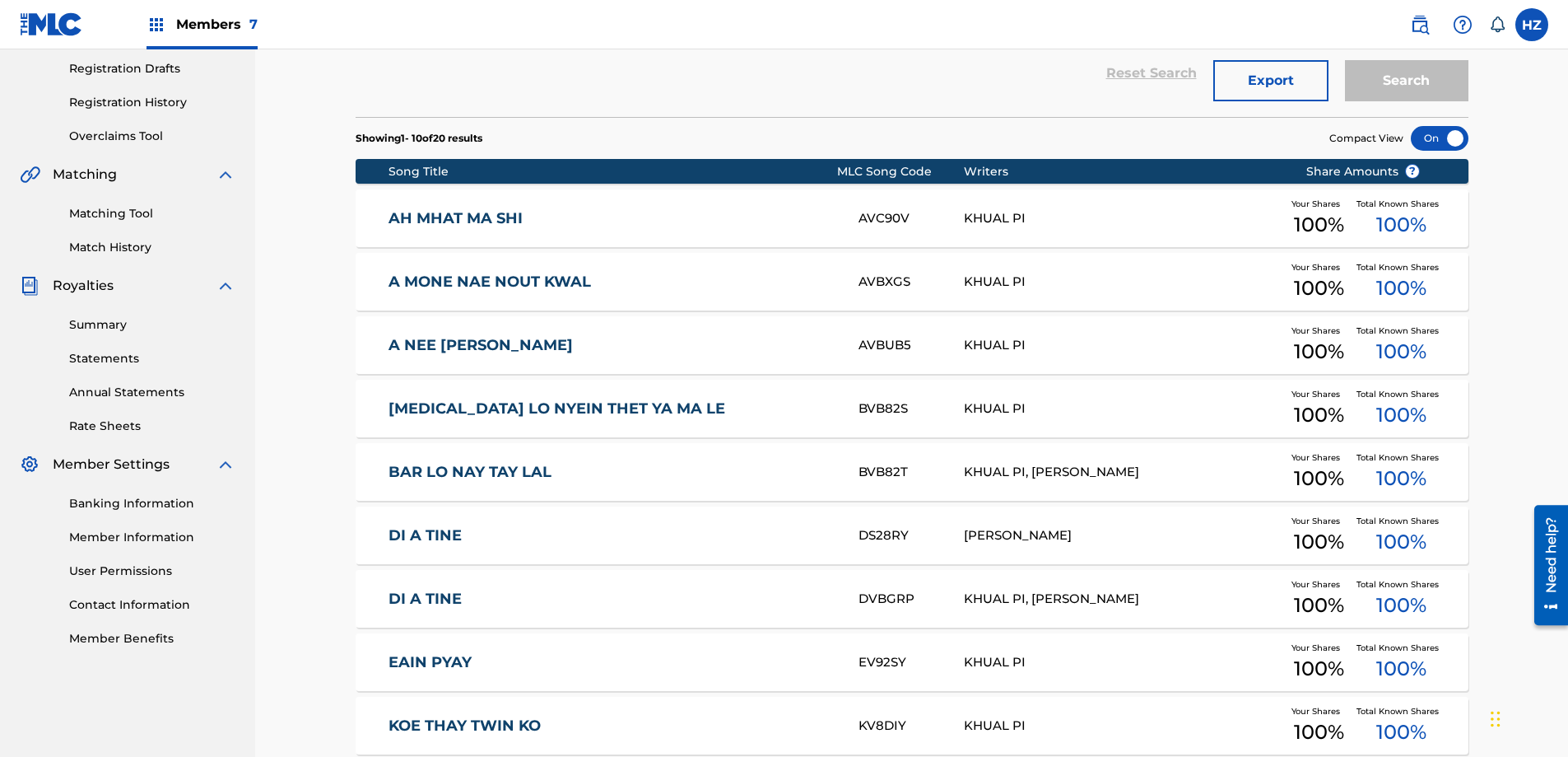
click at [584, 343] on link "A NEE [PERSON_NAME]" at bounding box center [612, 346] width 448 height 19
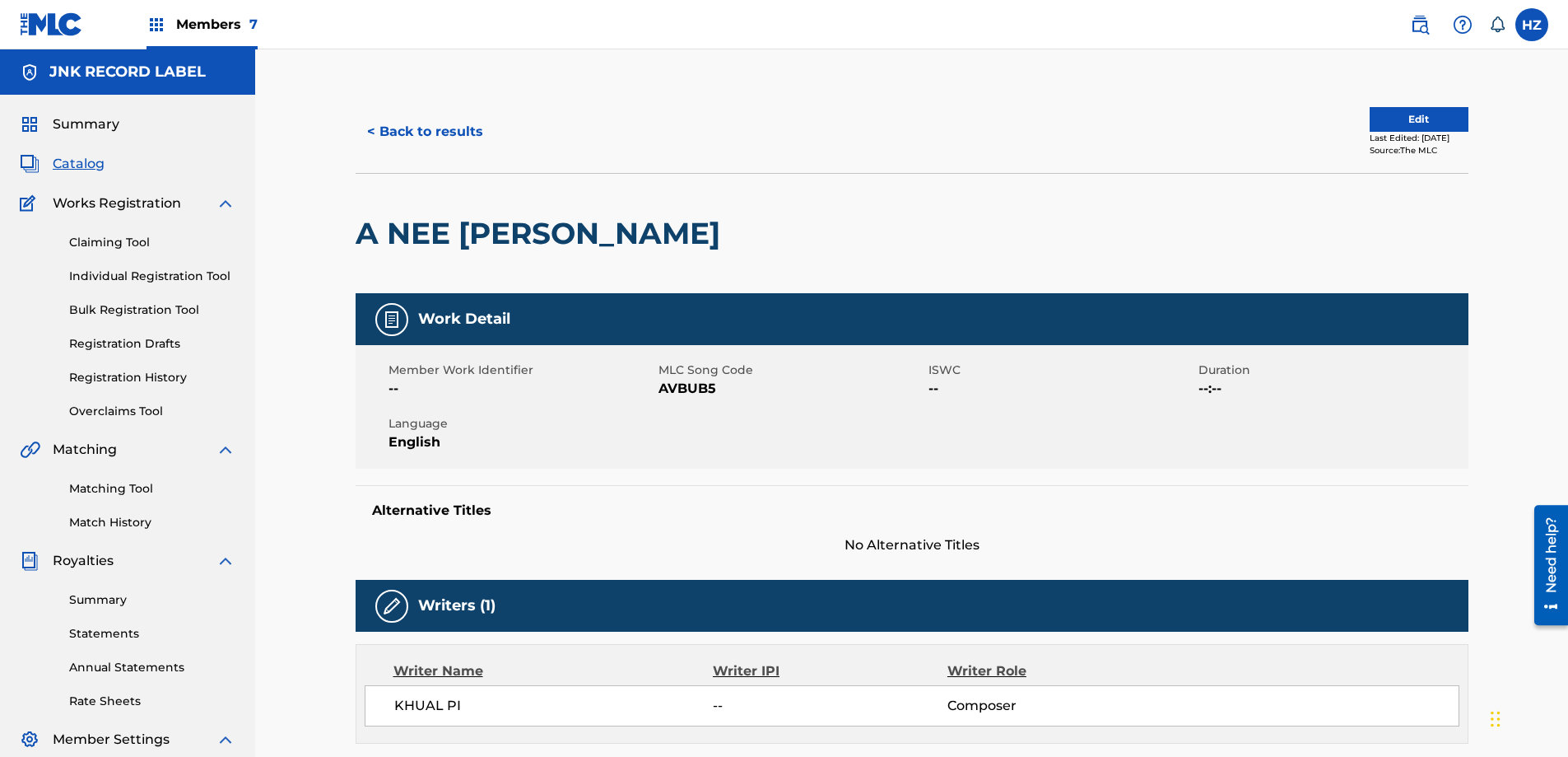
click at [380, 135] on button "< Back to results" at bounding box center [424, 131] width 139 height 41
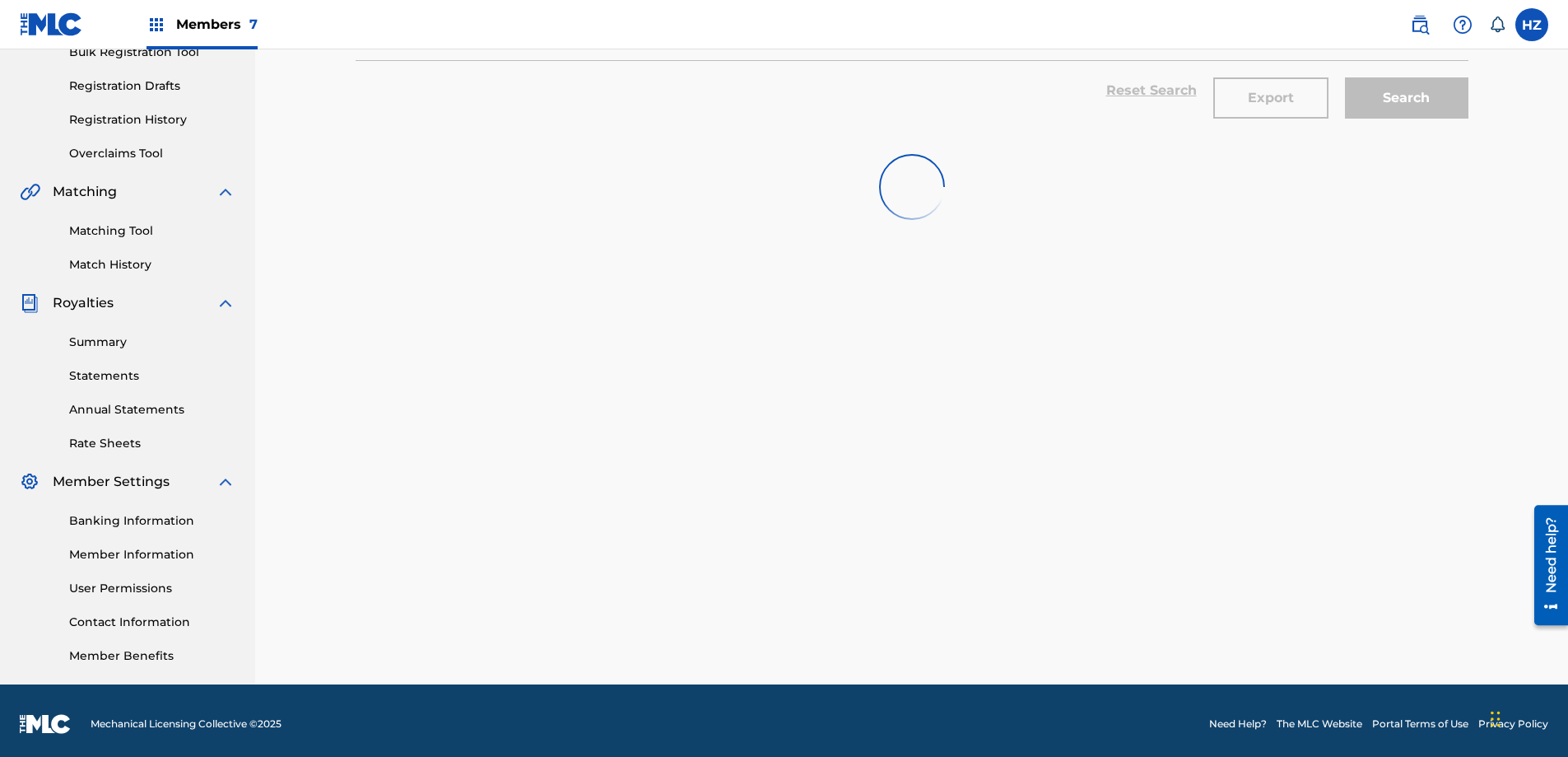
scroll to position [256, 0]
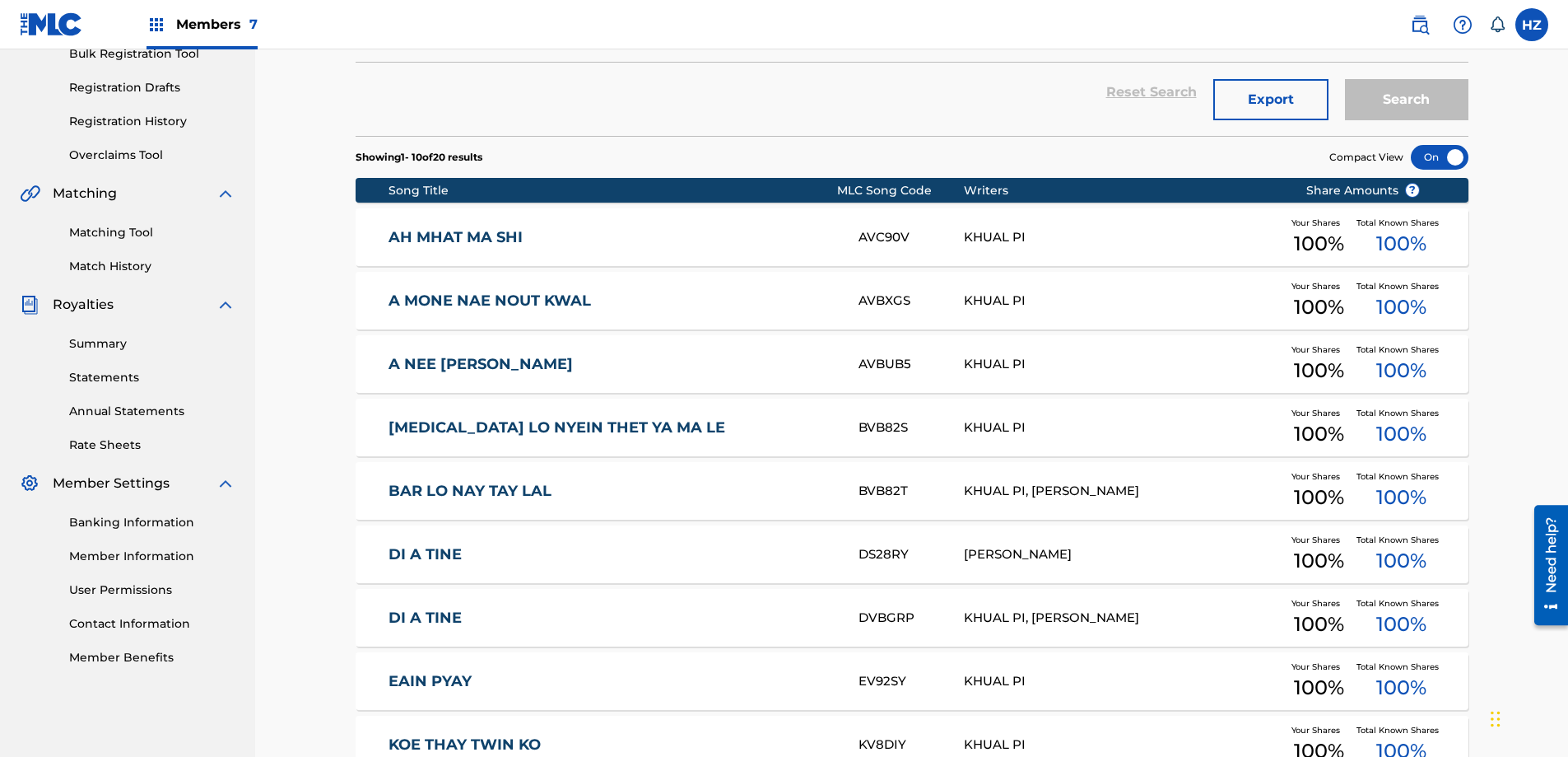
click at [809, 512] on div "BAR LO NAY TAY LAL BVB82T KHUAL PI, [PERSON_NAME] Your Shares 100 % Total Known…" at bounding box center [911, 491] width 1113 height 58
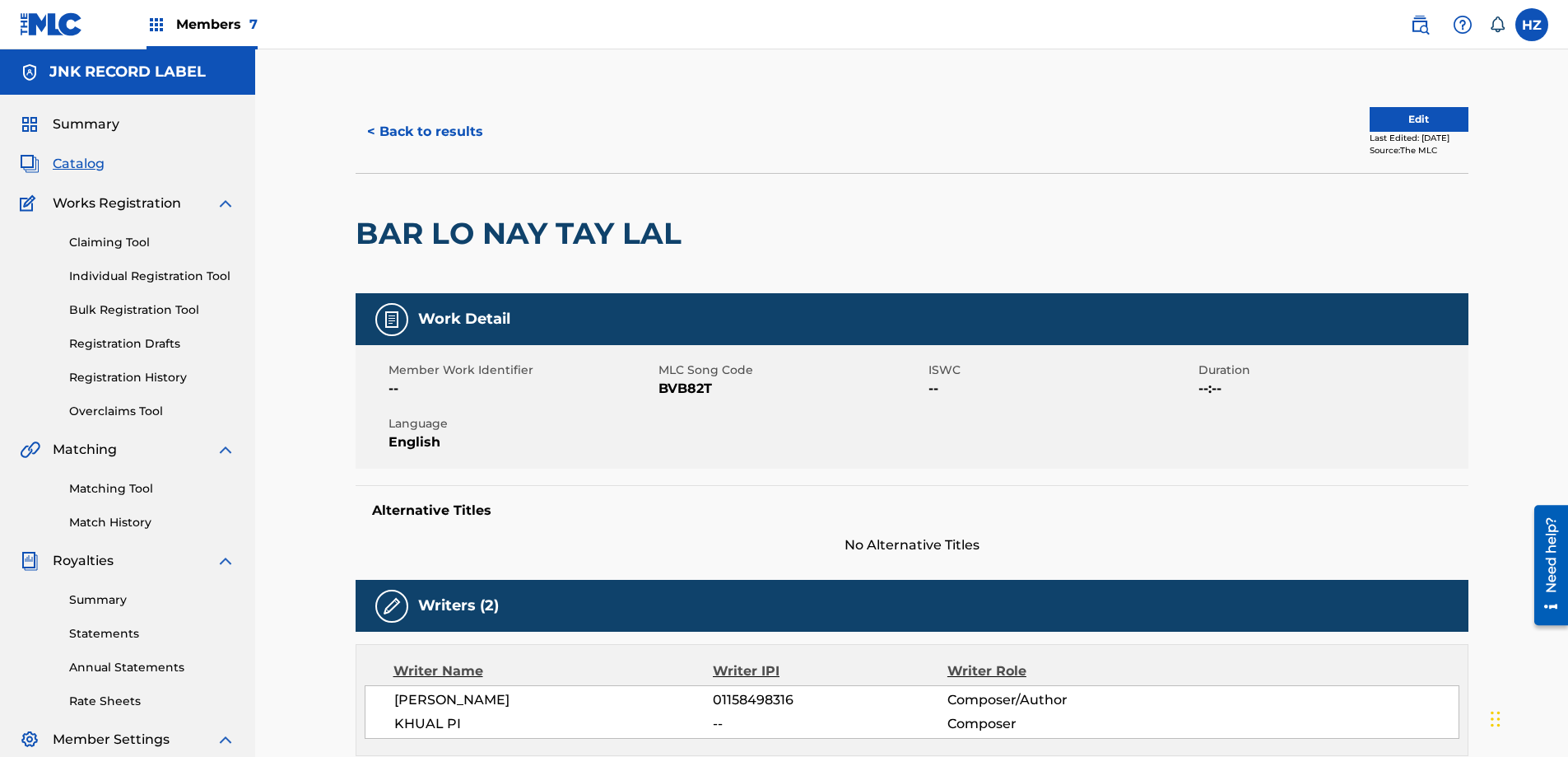
click at [385, 138] on button "< Back to results" at bounding box center [424, 131] width 139 height 41
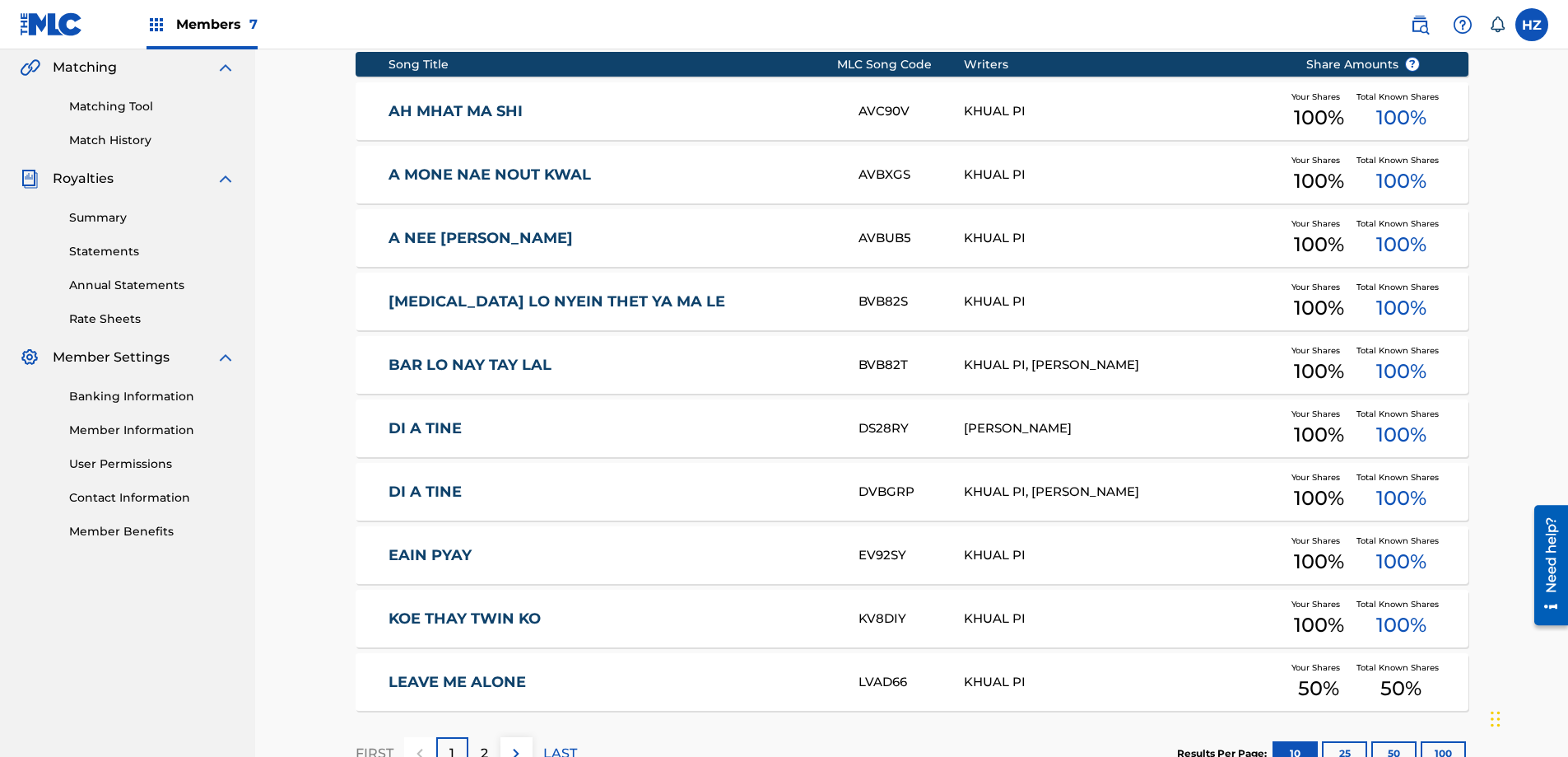
scroll to position [499, 0]
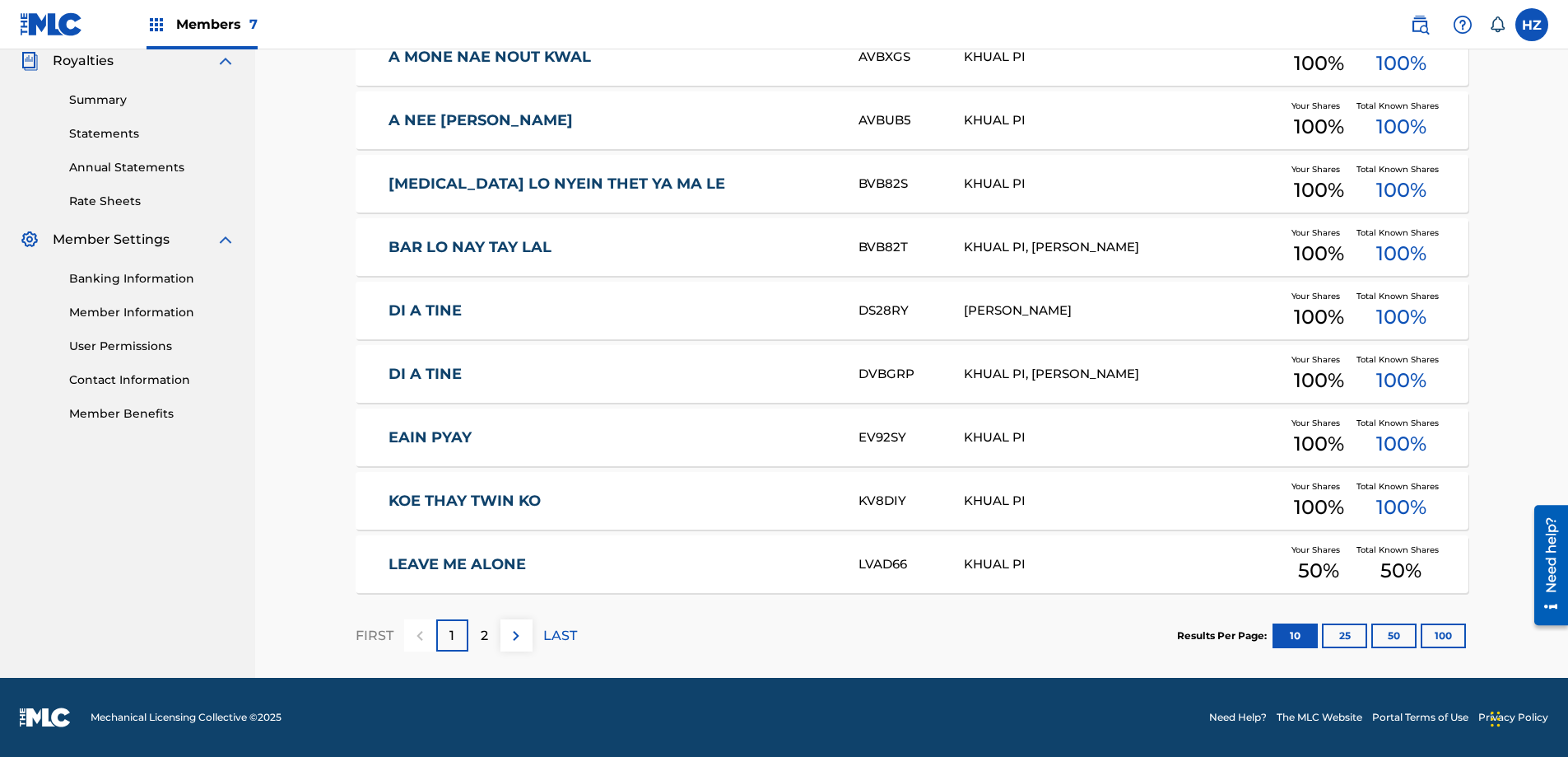
click at [486, 636] on p "2" at bounding box center [484, 636] width 7 height 20
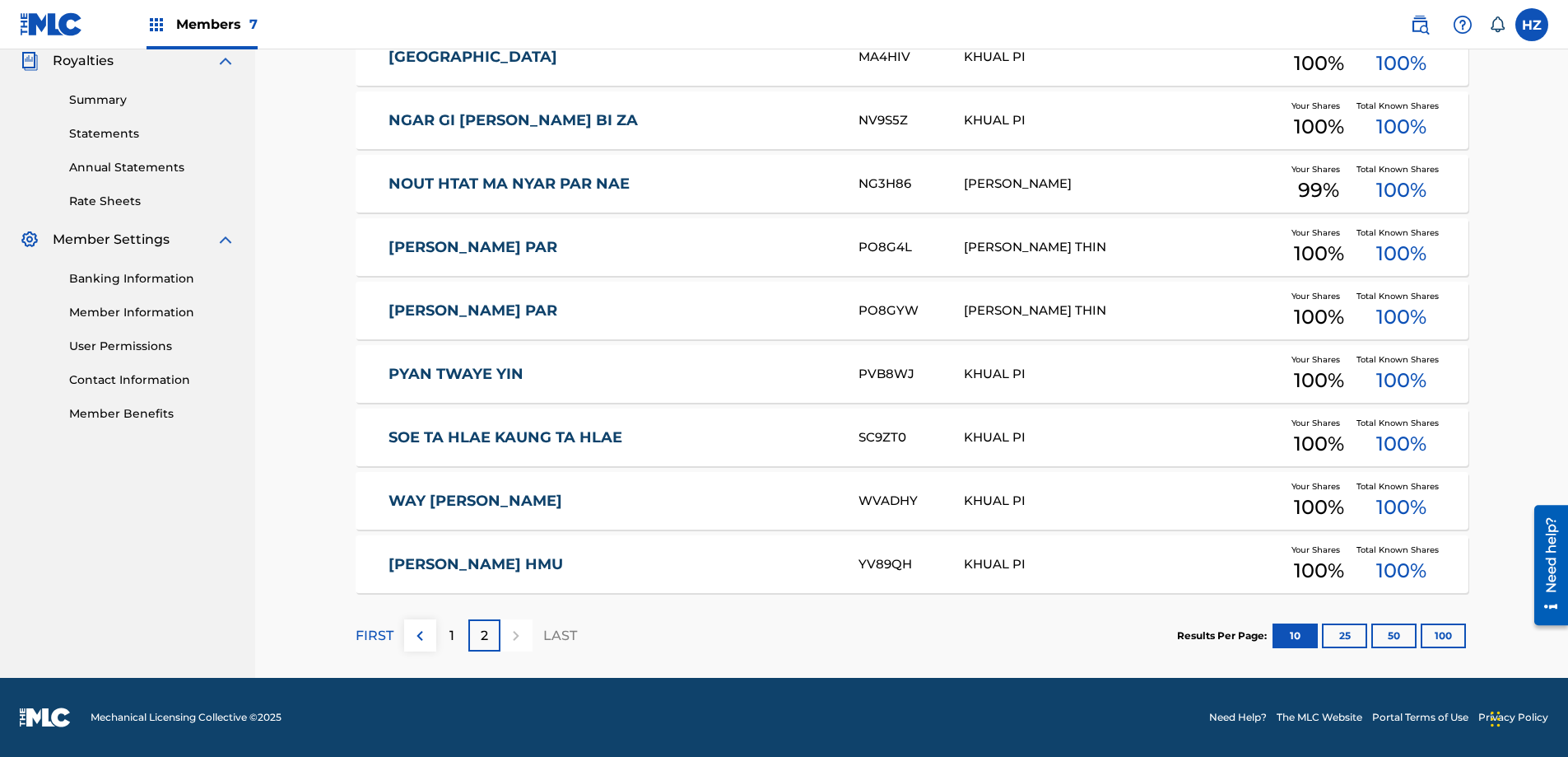
click at [448, 628] on div "1" at bounding box center [452, 635] width 32 height 32
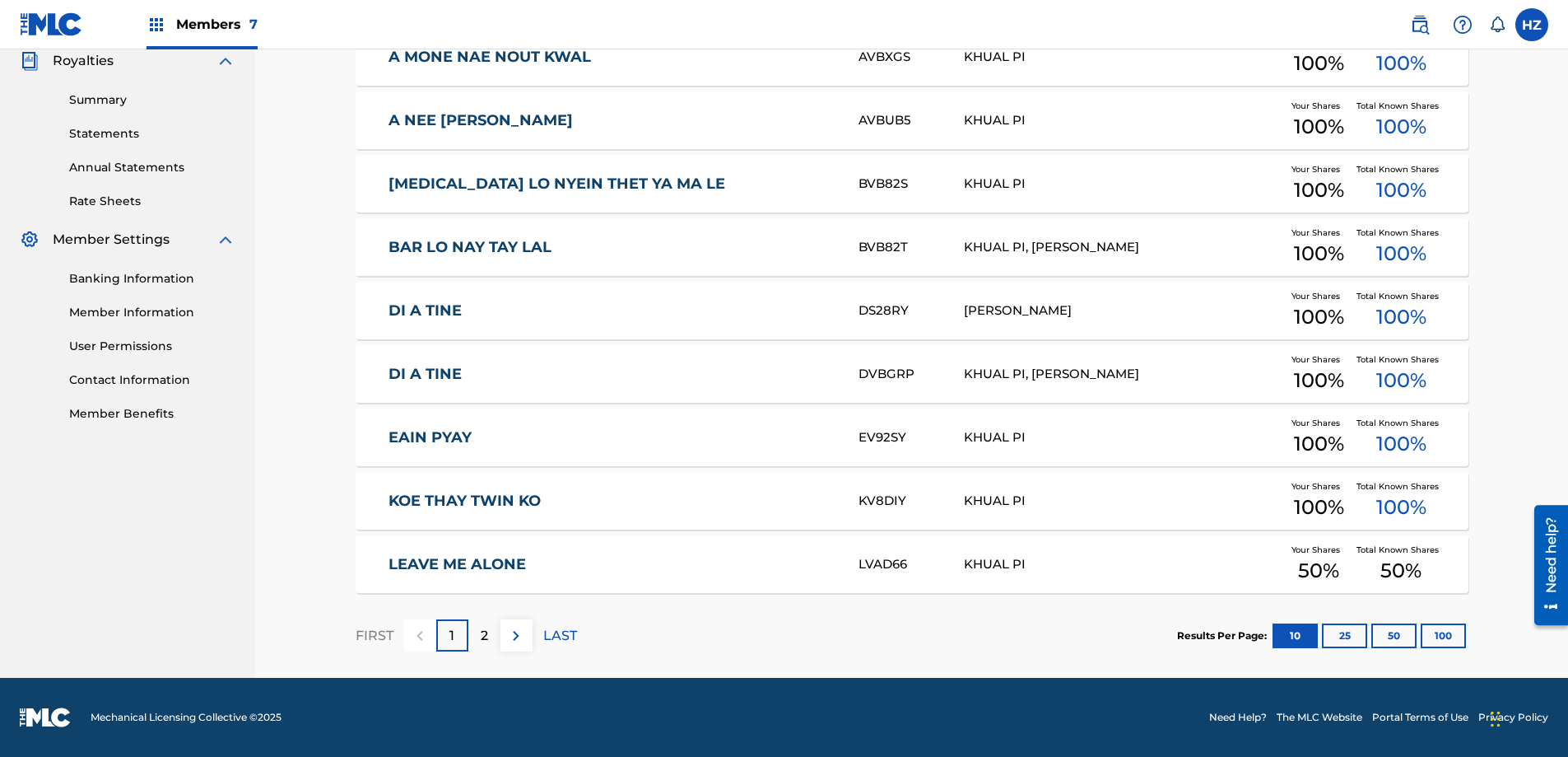
click at [572, 552] on div "LEAVE ME ALONE LVAD66 KHUAL PI Your Shares 50 % Total Known Shares 50 %" at bounding box center [911, 564] width 1113 height 58
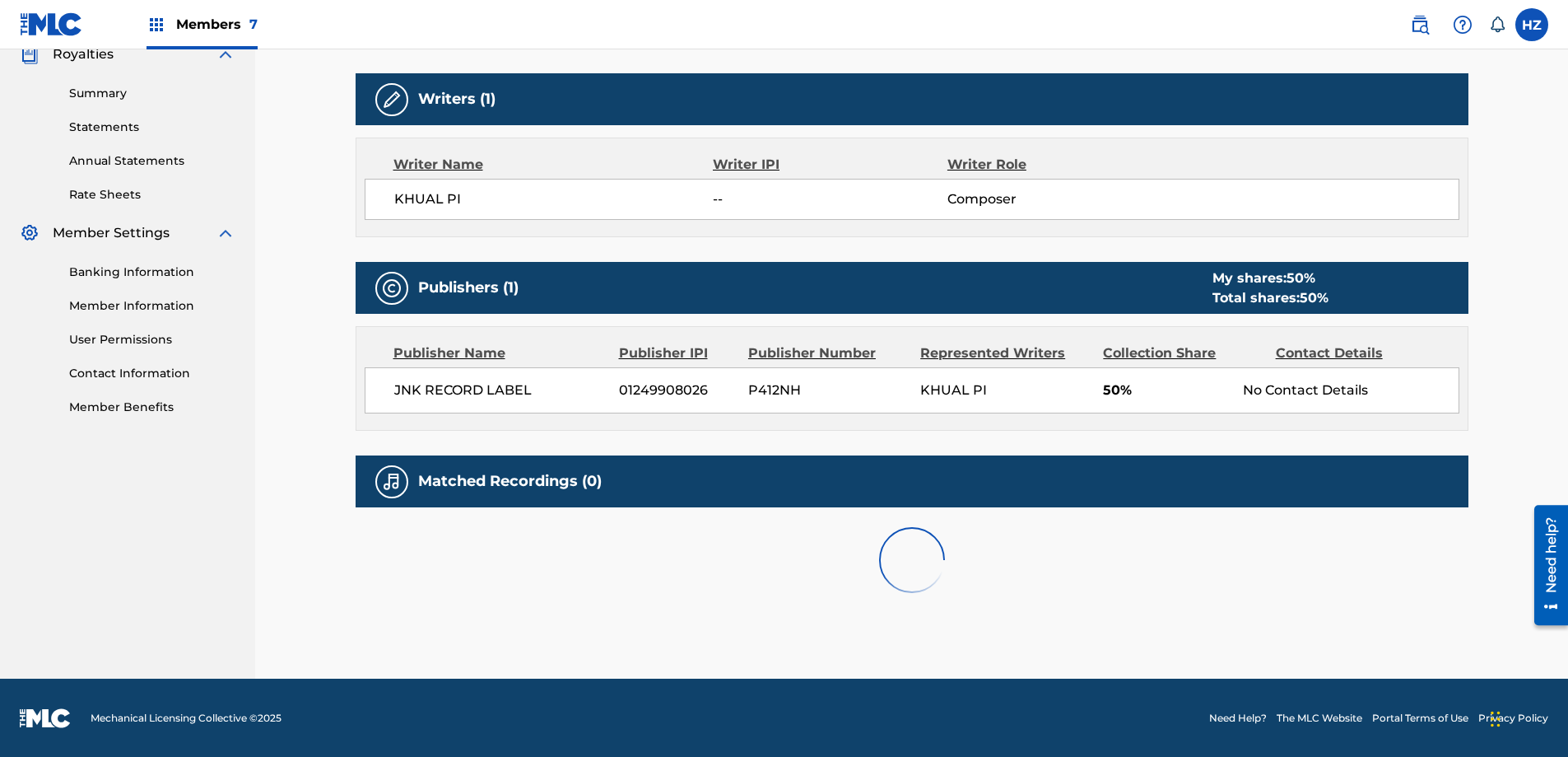
scroll to position [507, 0]
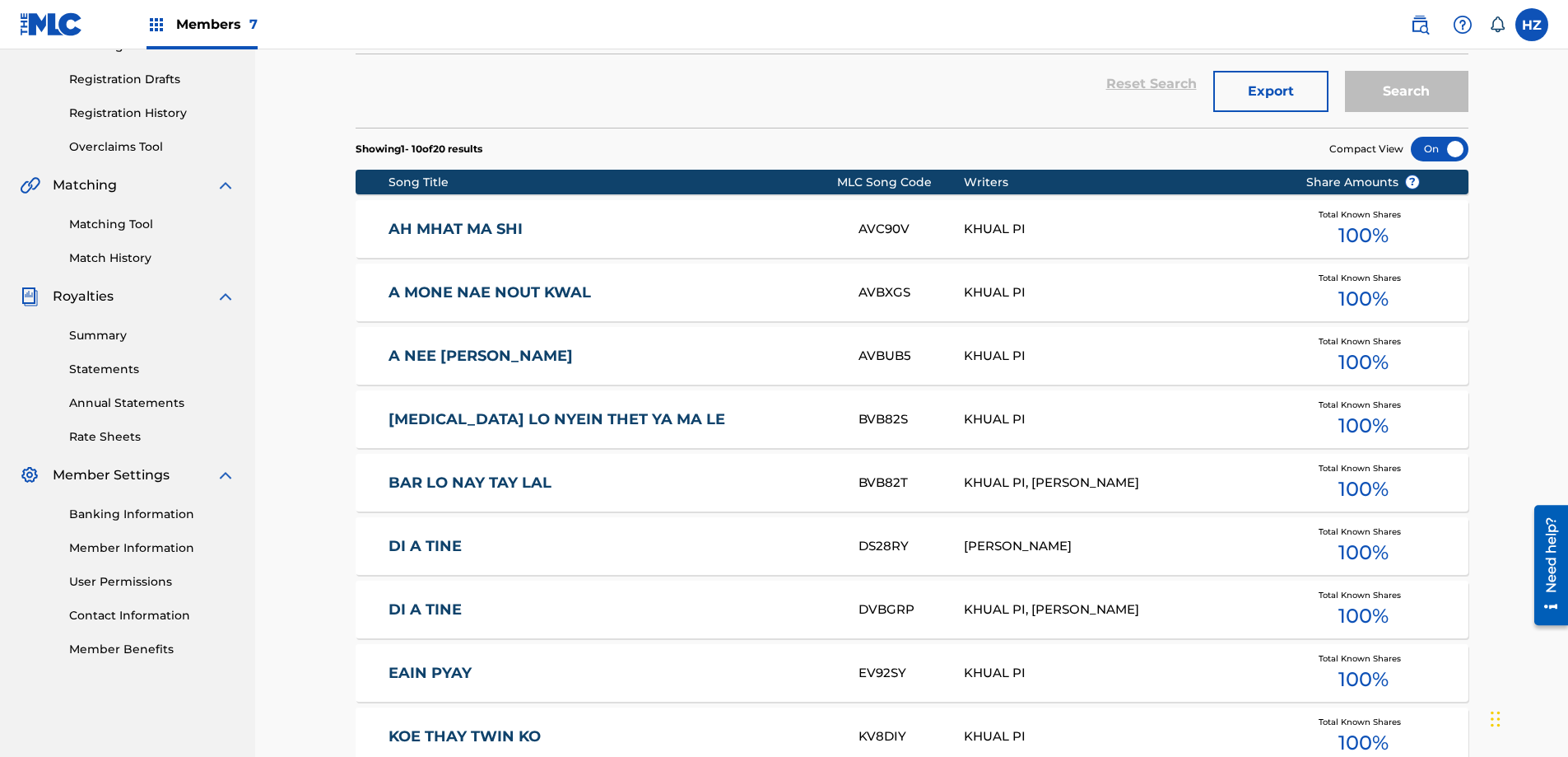
scroll to position [499, 0]
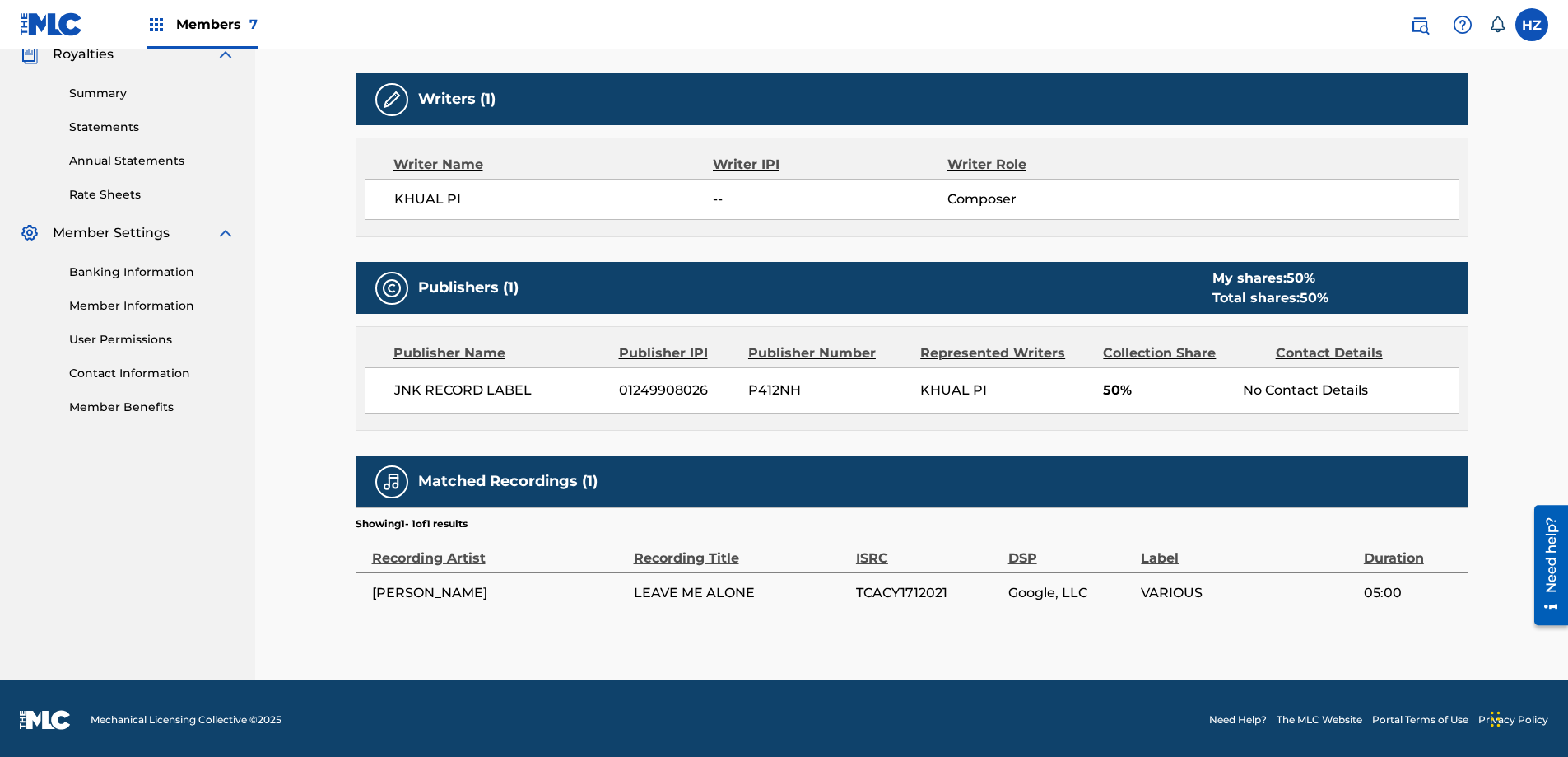
scroll to position [507, 0]
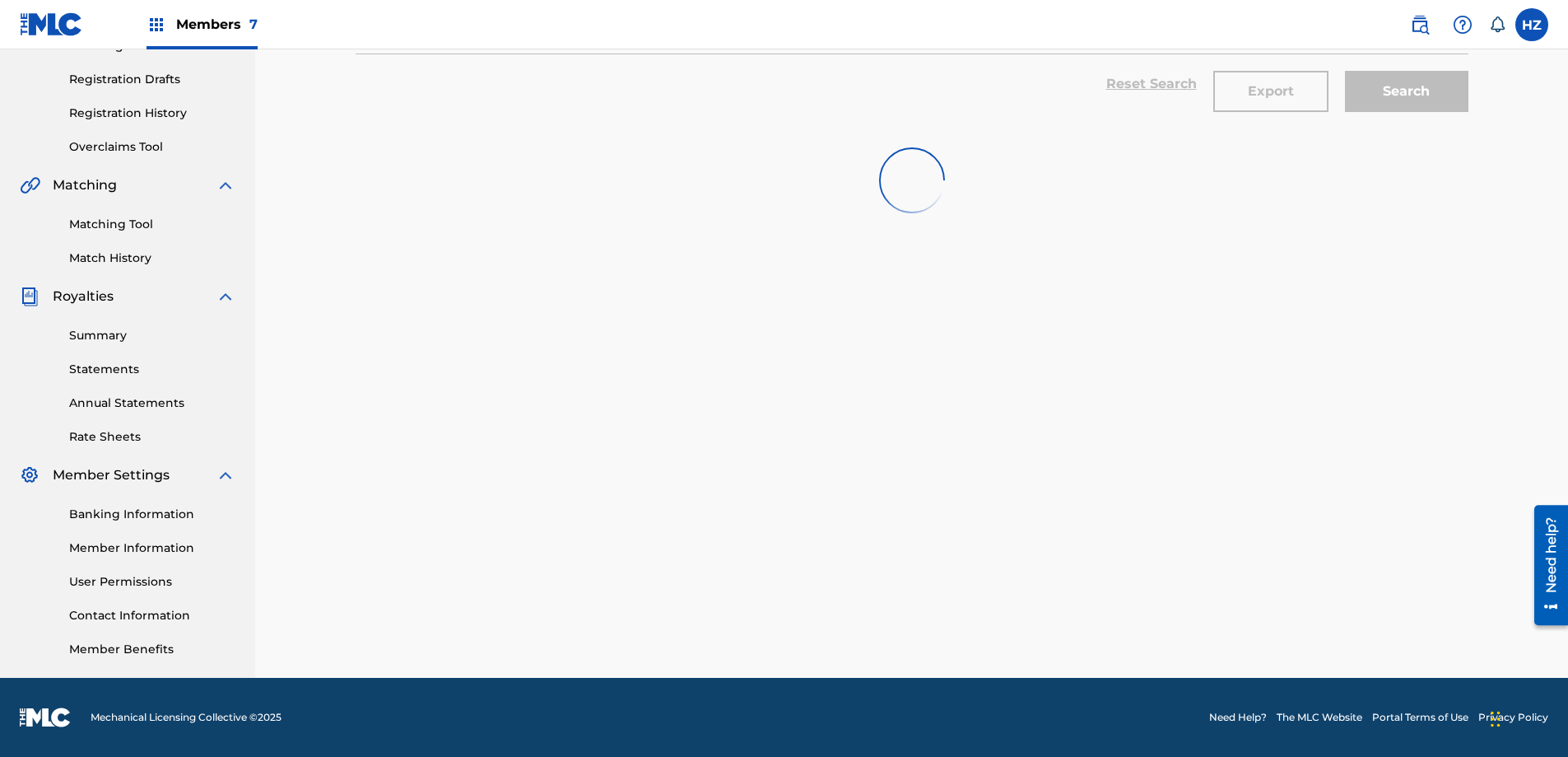
scroll to position [499, 0]
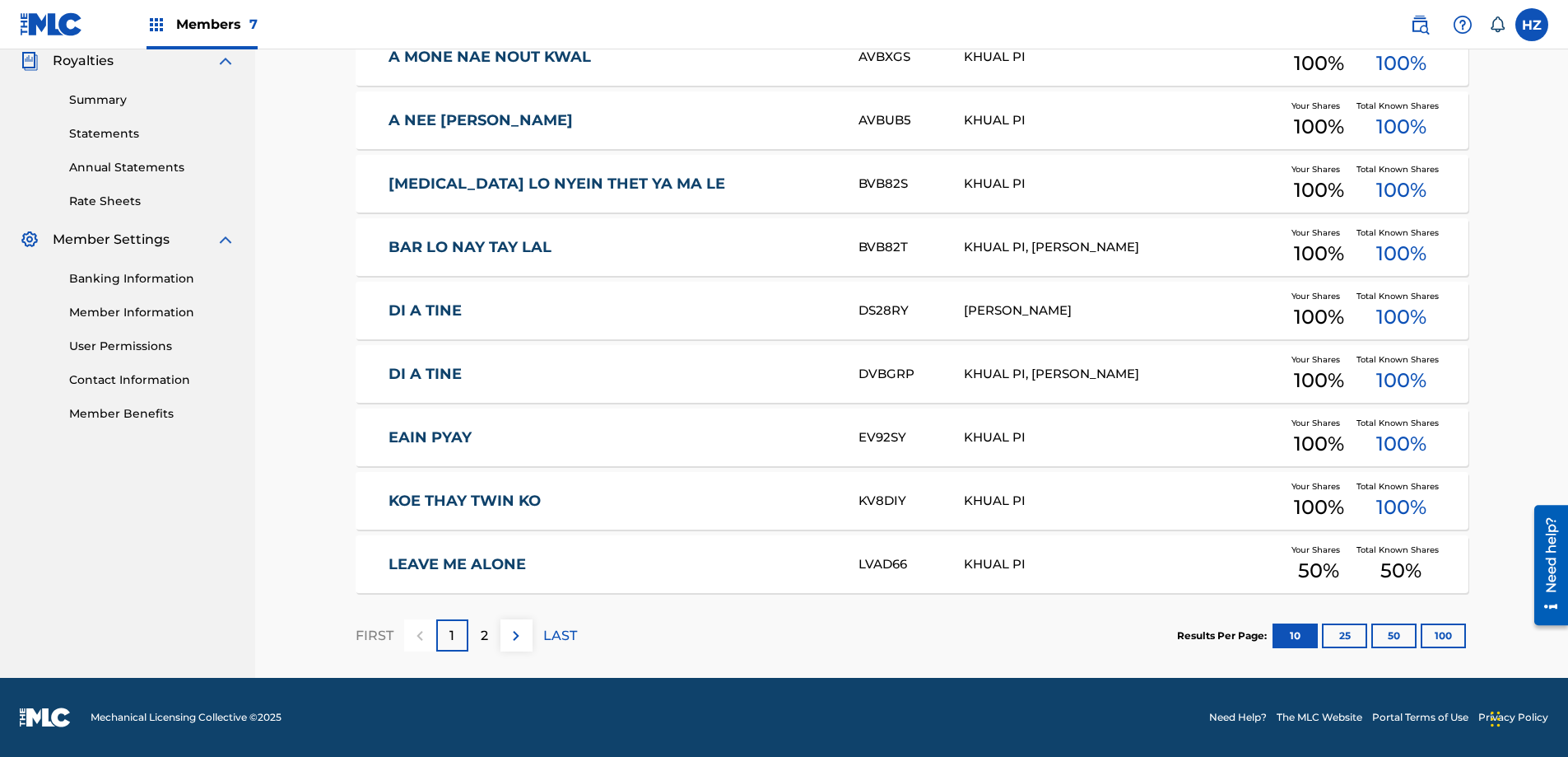
click at [474, 634] on div "2" at bounding box center [484, 635] width 32 height 32
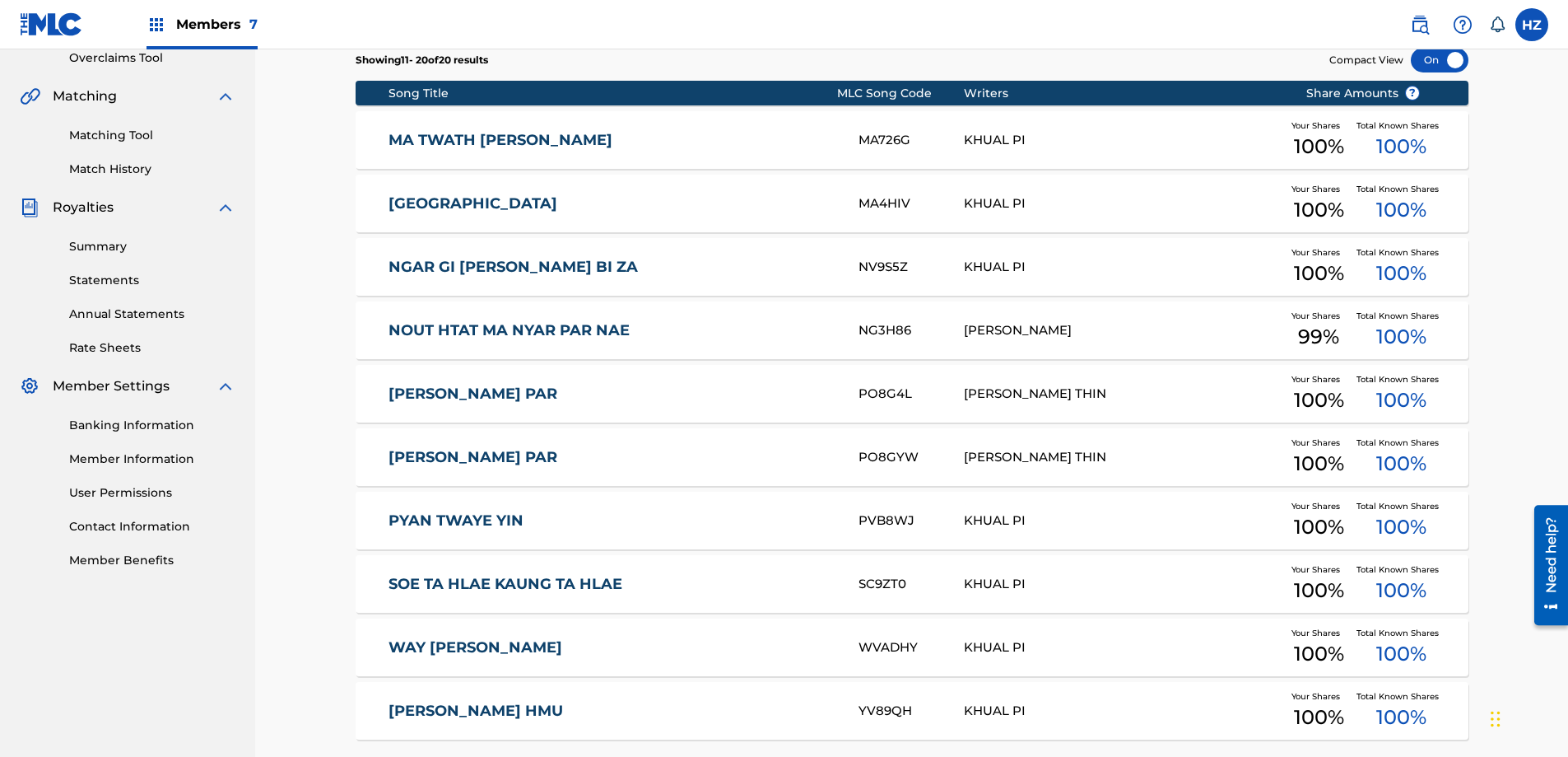
scroll to position [339, 0]
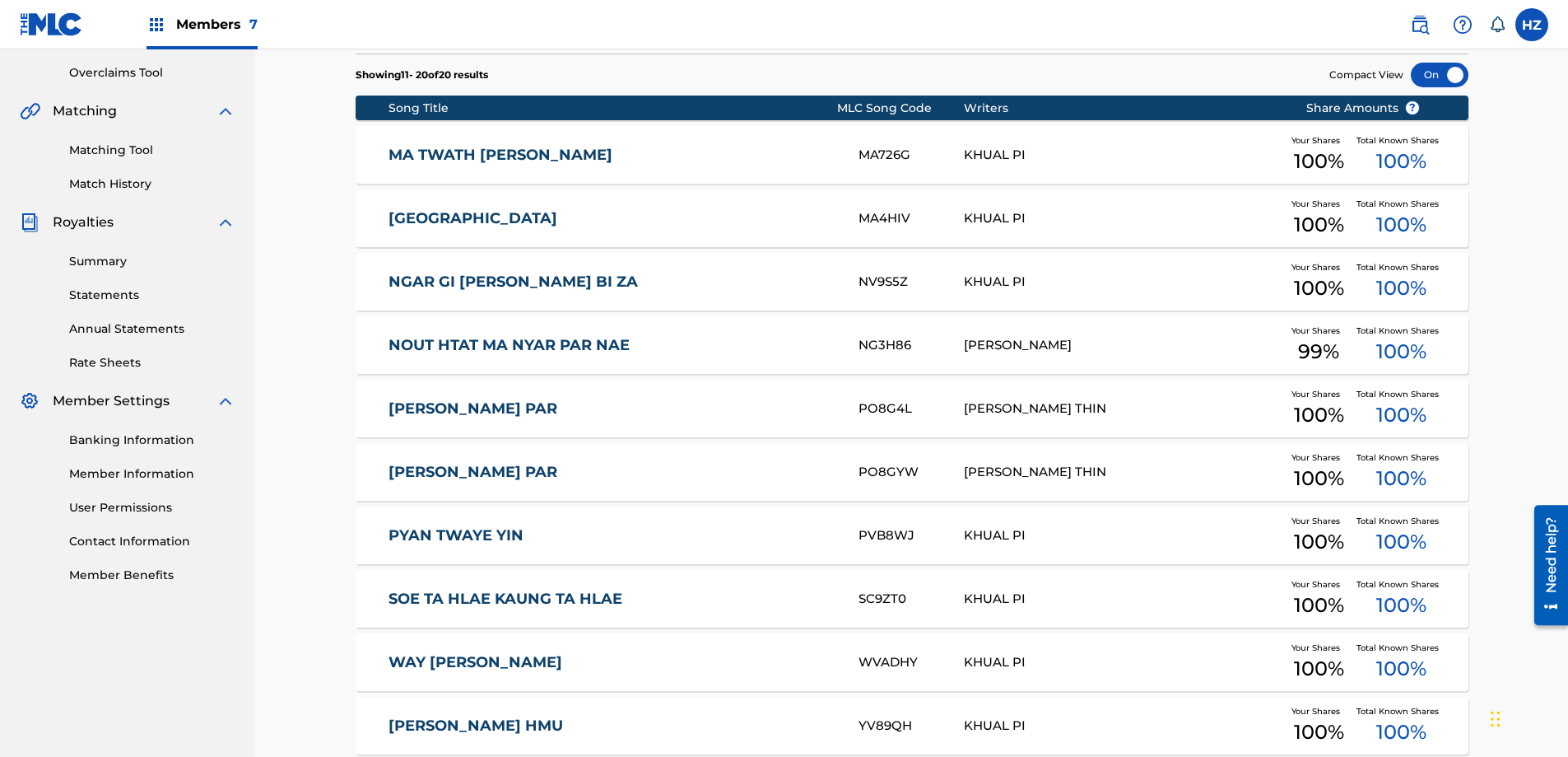
click at [517, 282] on link "NGAR GI [PERSON_NAME] BI ZA" at bounding box center [612, 282] width 448 height 19
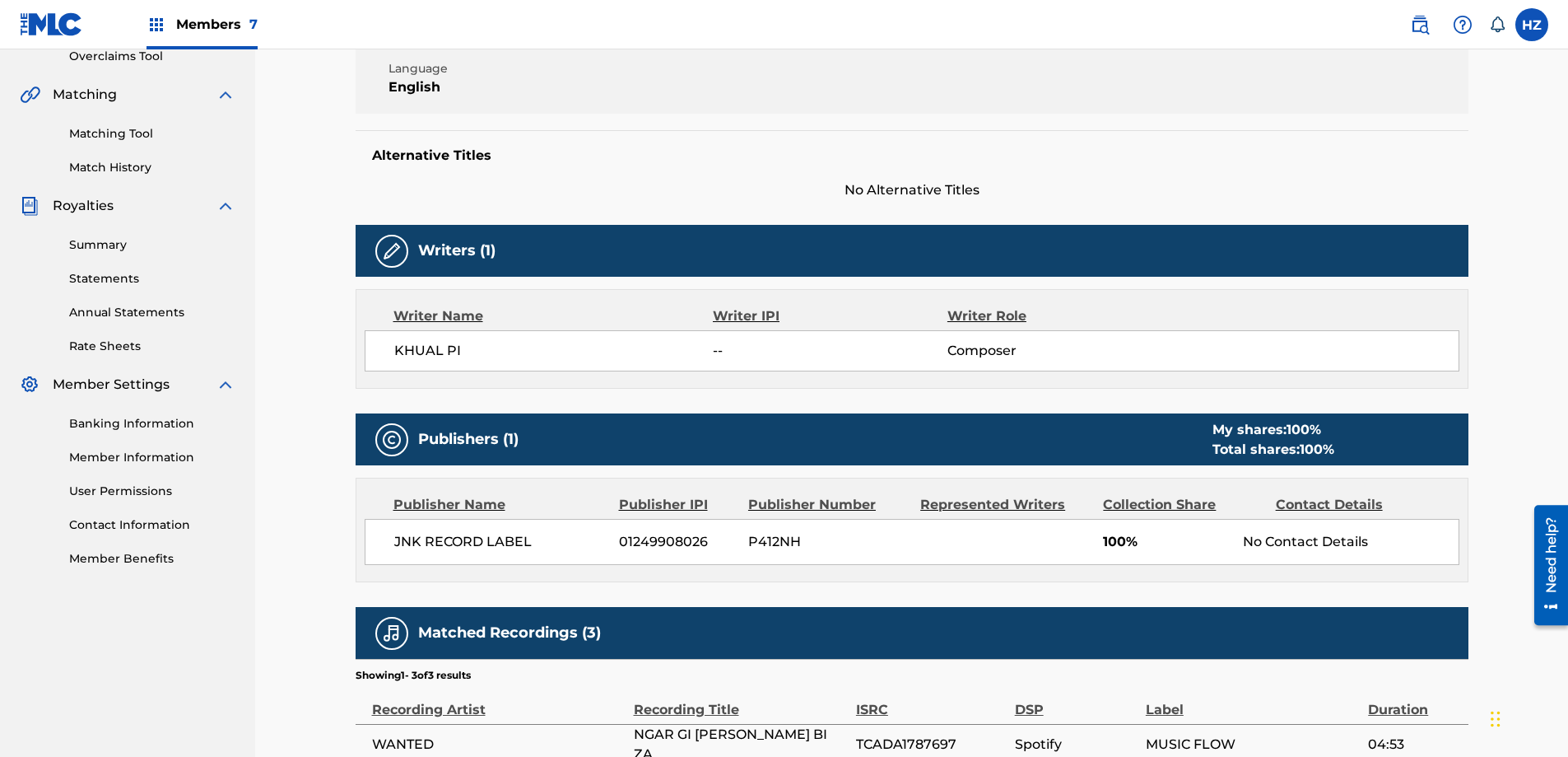
scroll to position [559, 0]
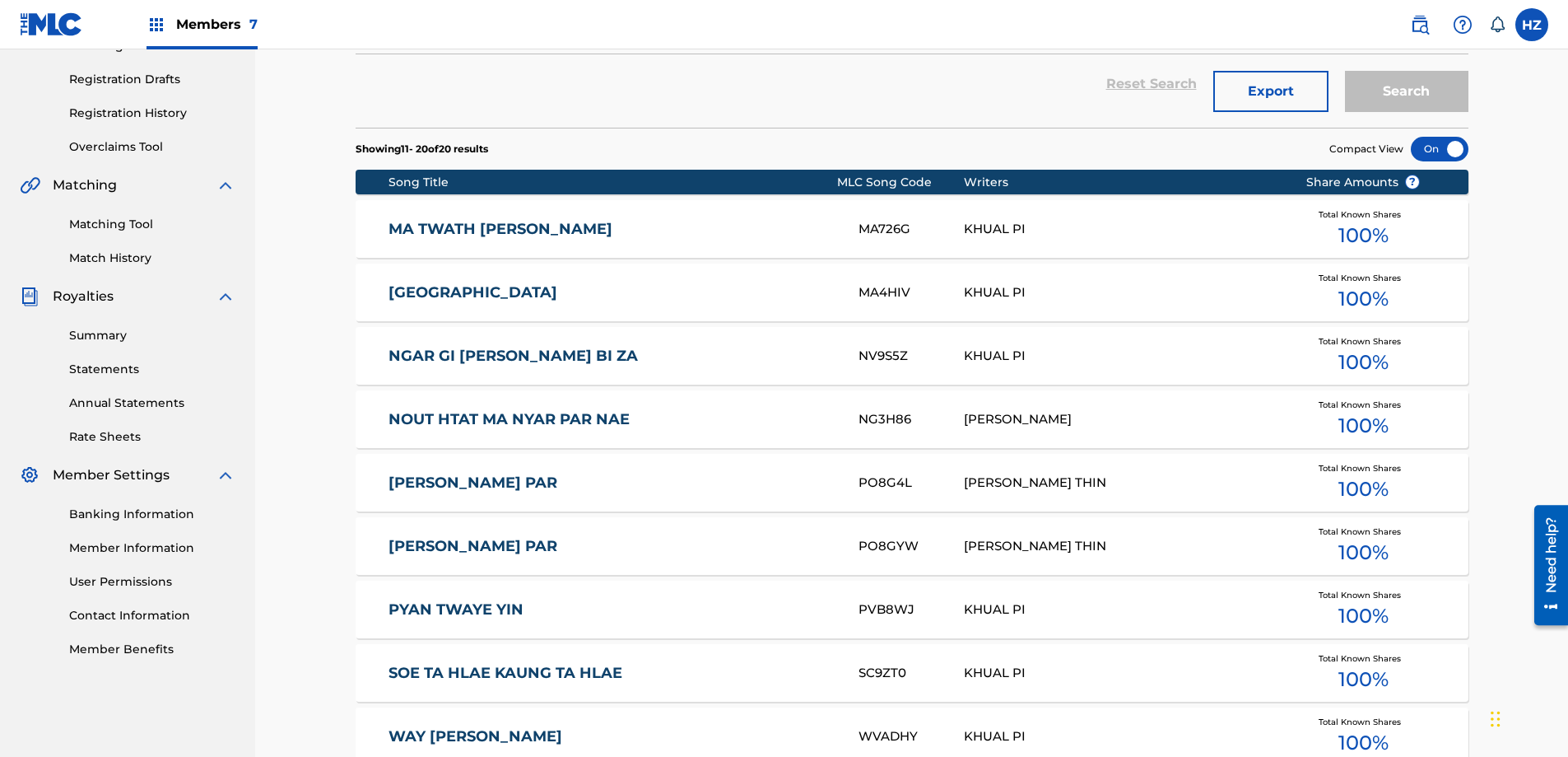
scroll to position [339, 0]
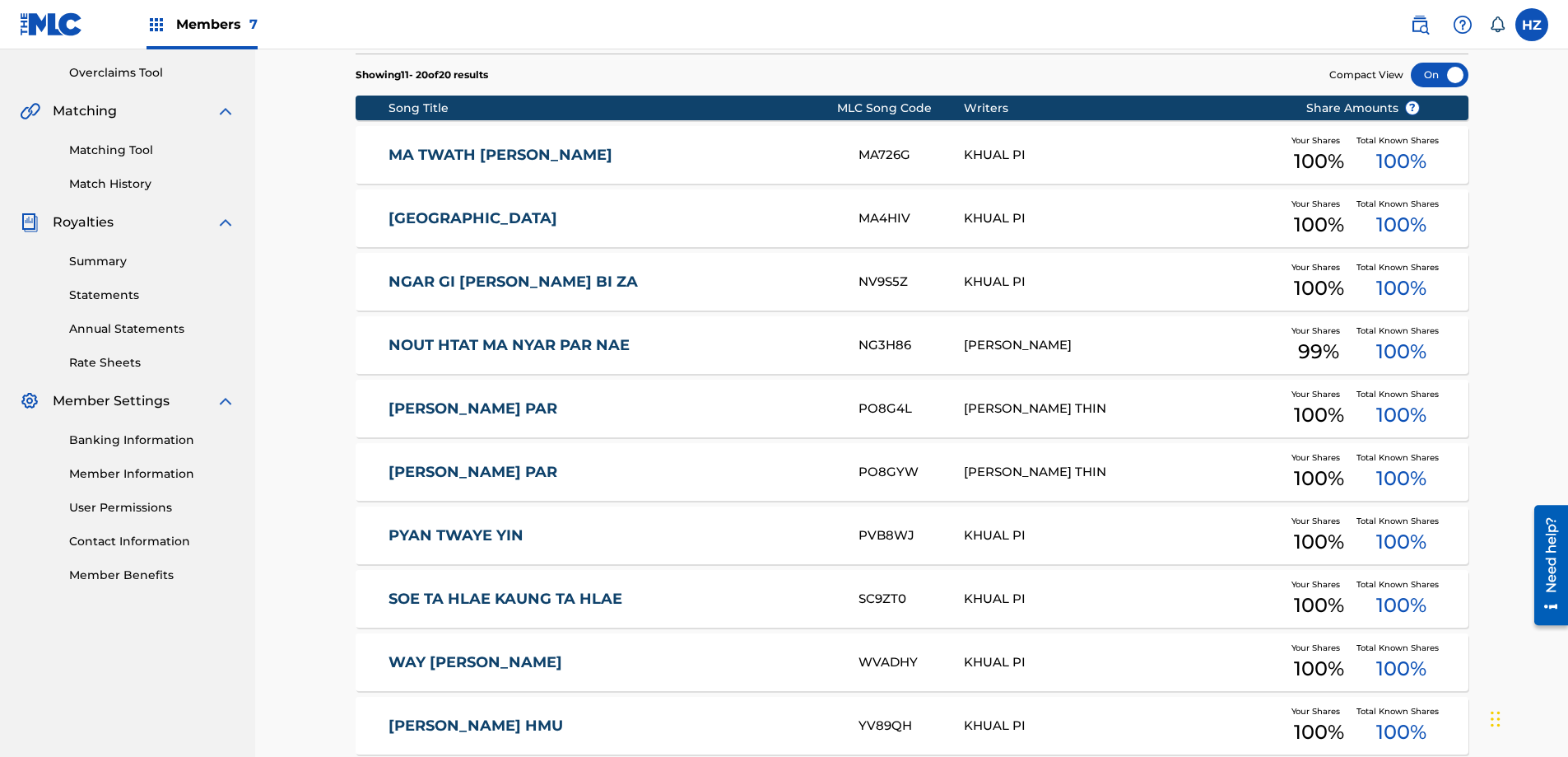
click at [592, 346] on link "NOUT HTAT MA NYAR PAR NAE" at bounding box center [612, 346] width 448 height 19
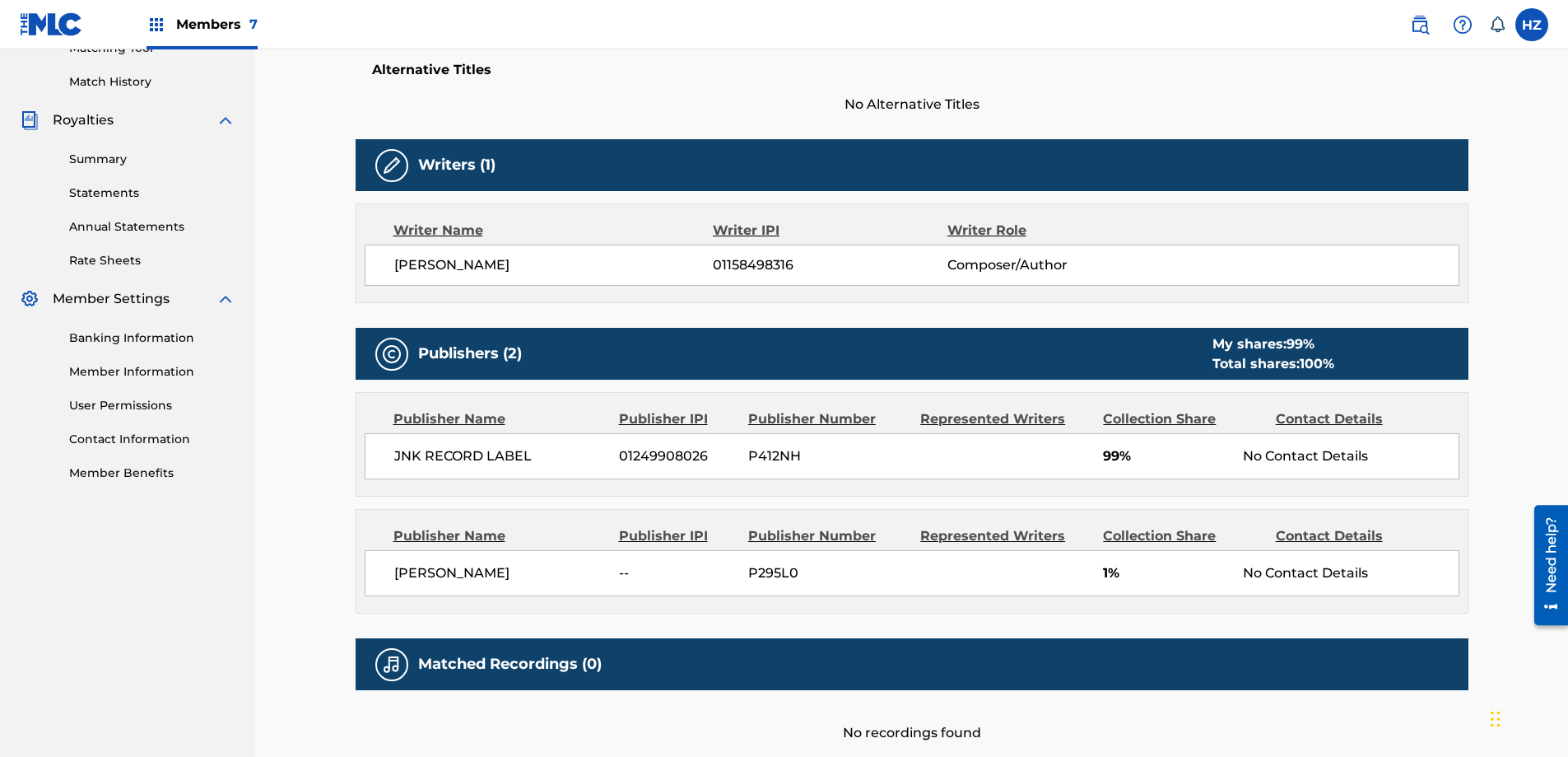
scroll to position [258, 0]
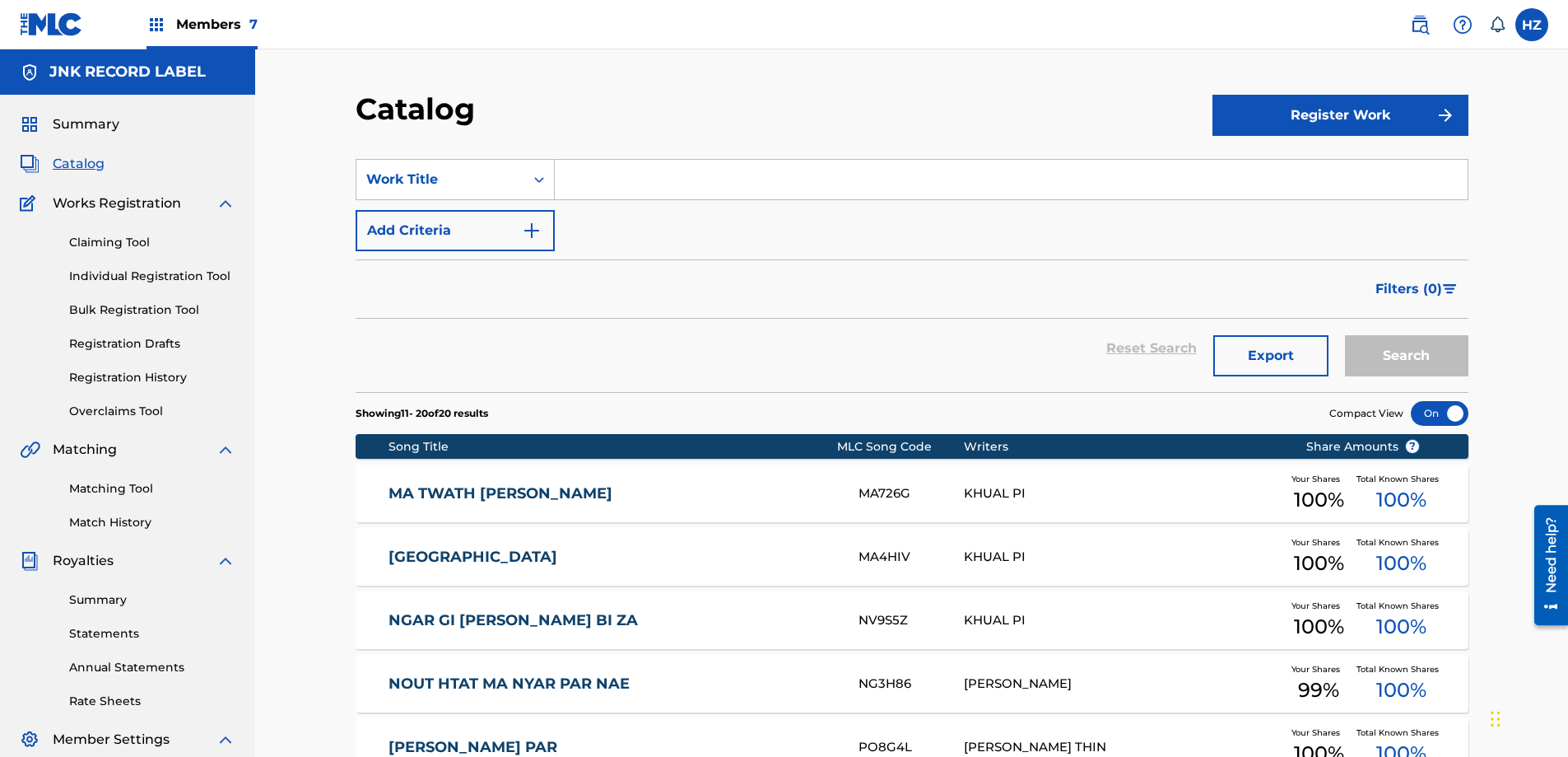
click at [61, 166] on span "Catalog" at bounding box center [78, 163] width 51 height 20
click at [84, 123] on span "Summary" at bounding box center [86, 124] width 66 height 20
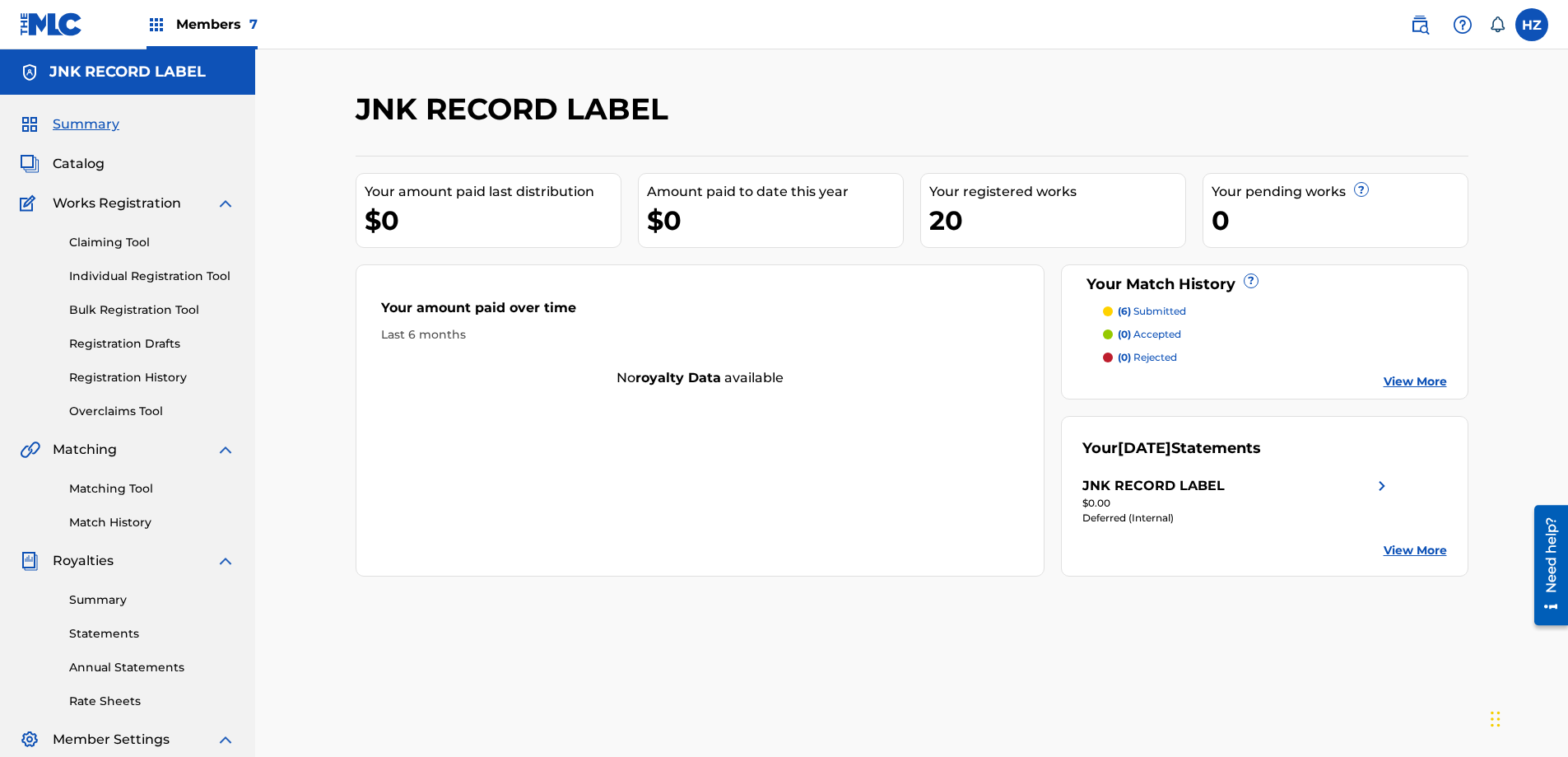
click at [102, 242] on link "Claiming Tool" at bounding box center [152, 243] width 166 height 17
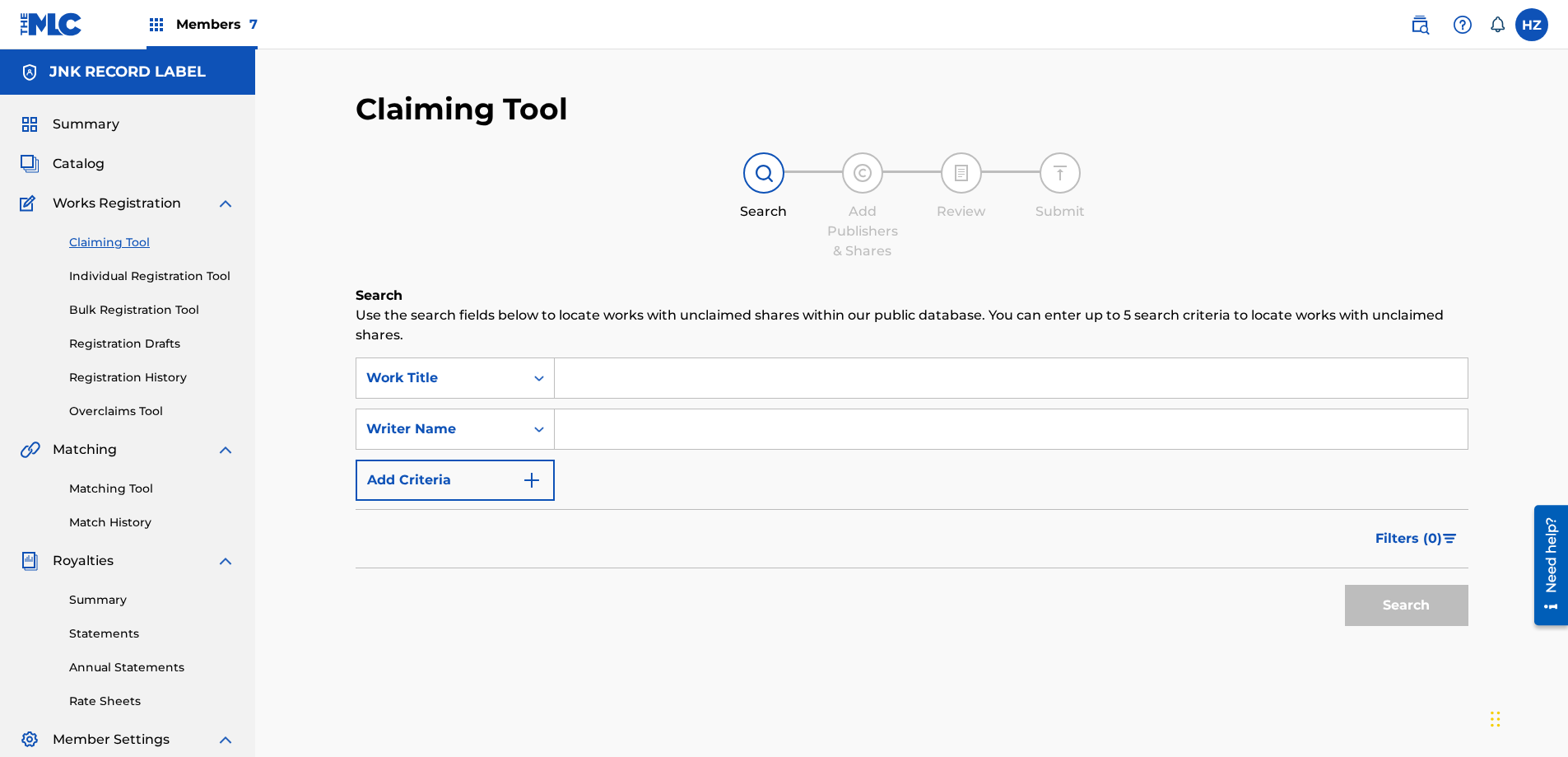
click at [124, 282] on link "Individual Registration Tool" at bounding box center [152, 276] width 166 height 17
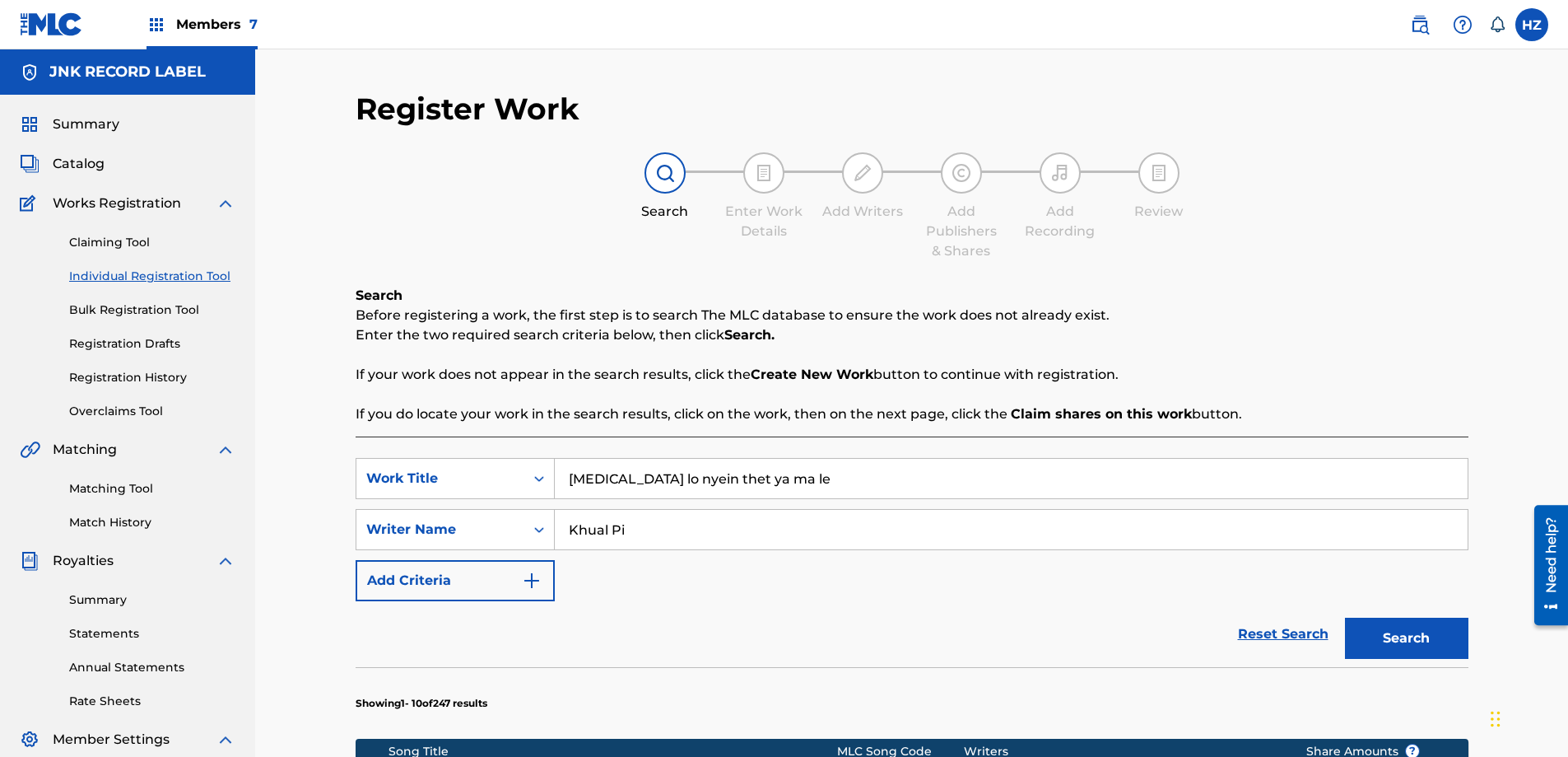
click at [83, 166] on span "Catalog" at bounding box center [78, 163] width 51 height 20
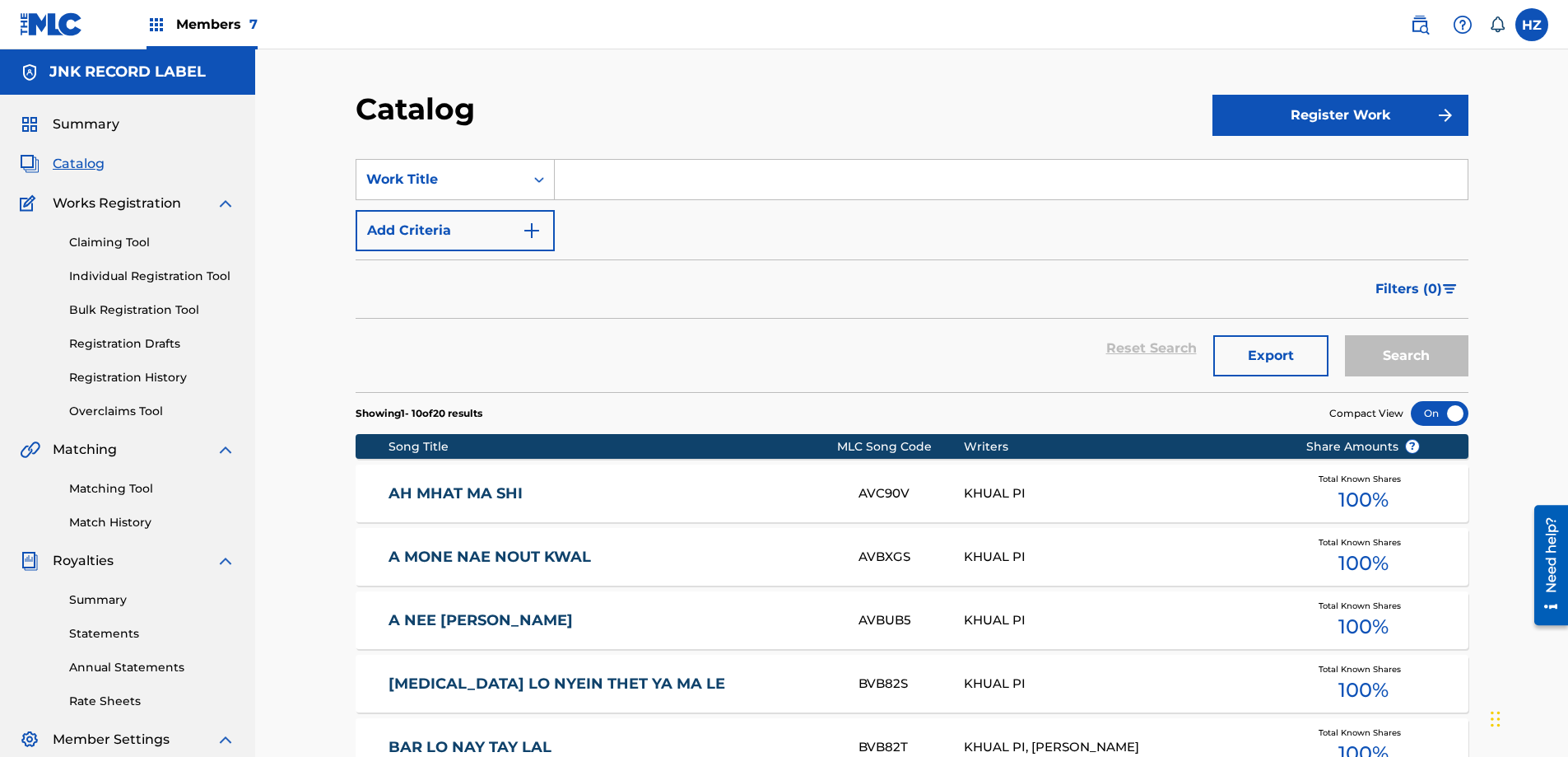
click at [578, 187] on input "Search Form" at bounding box center [1011, 179] width 913 height 39
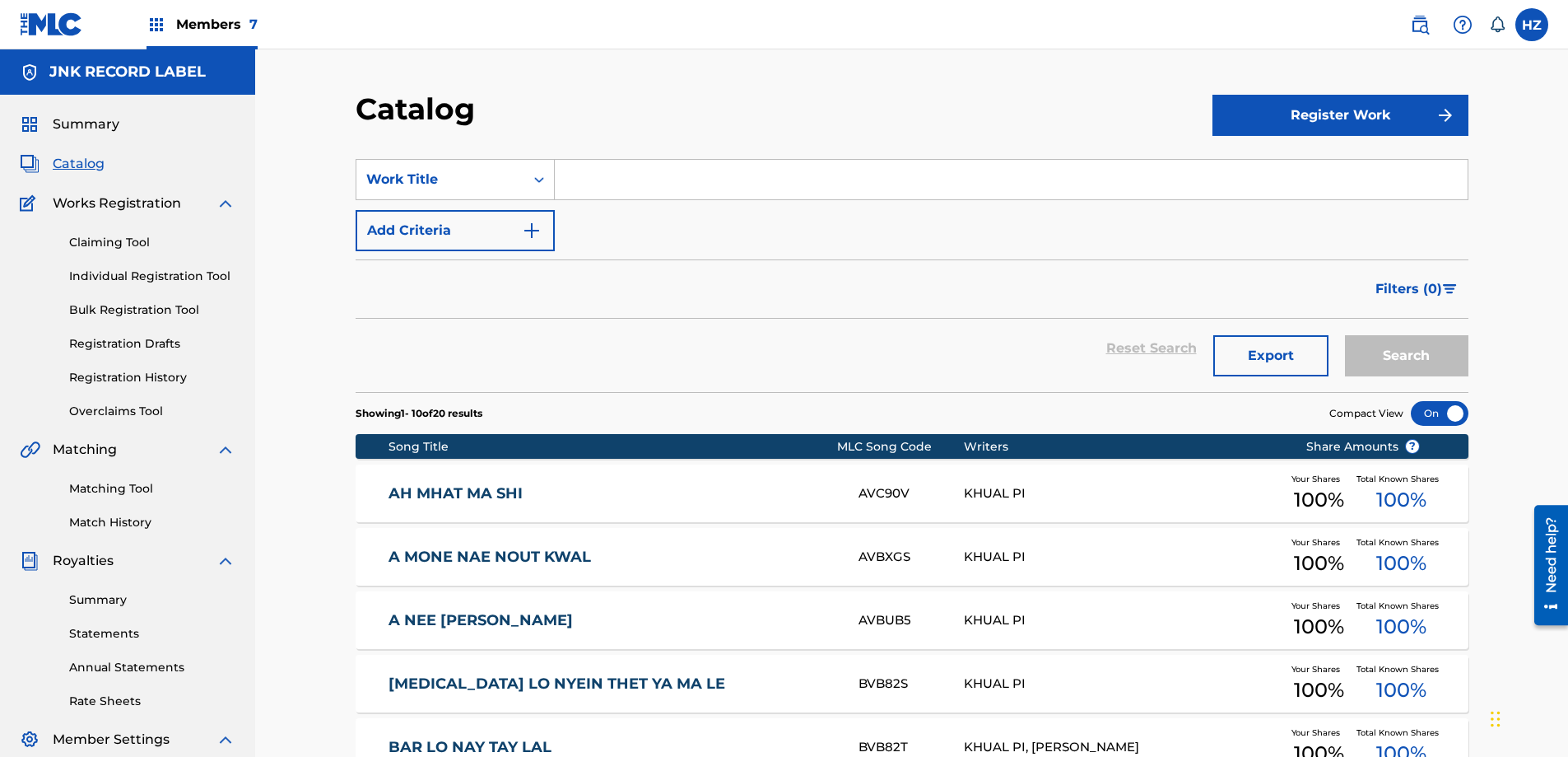
click at [492, 228] on button "Add Criteria" at bounding box center [455, 230] width 199 height 41
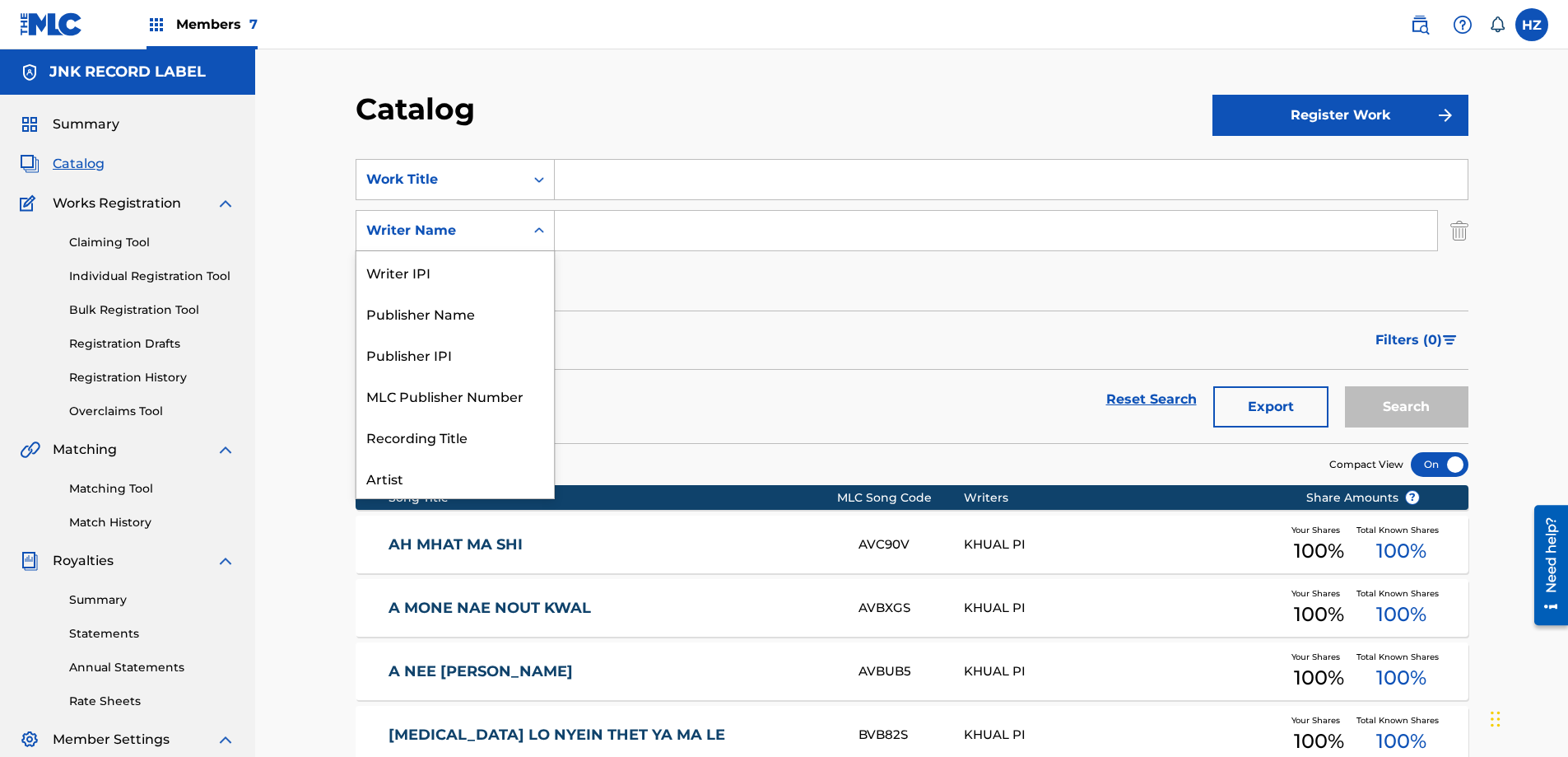
click at [494, 227] on div "Writer Name" at bounding box center [441, 231] width 148 height 20
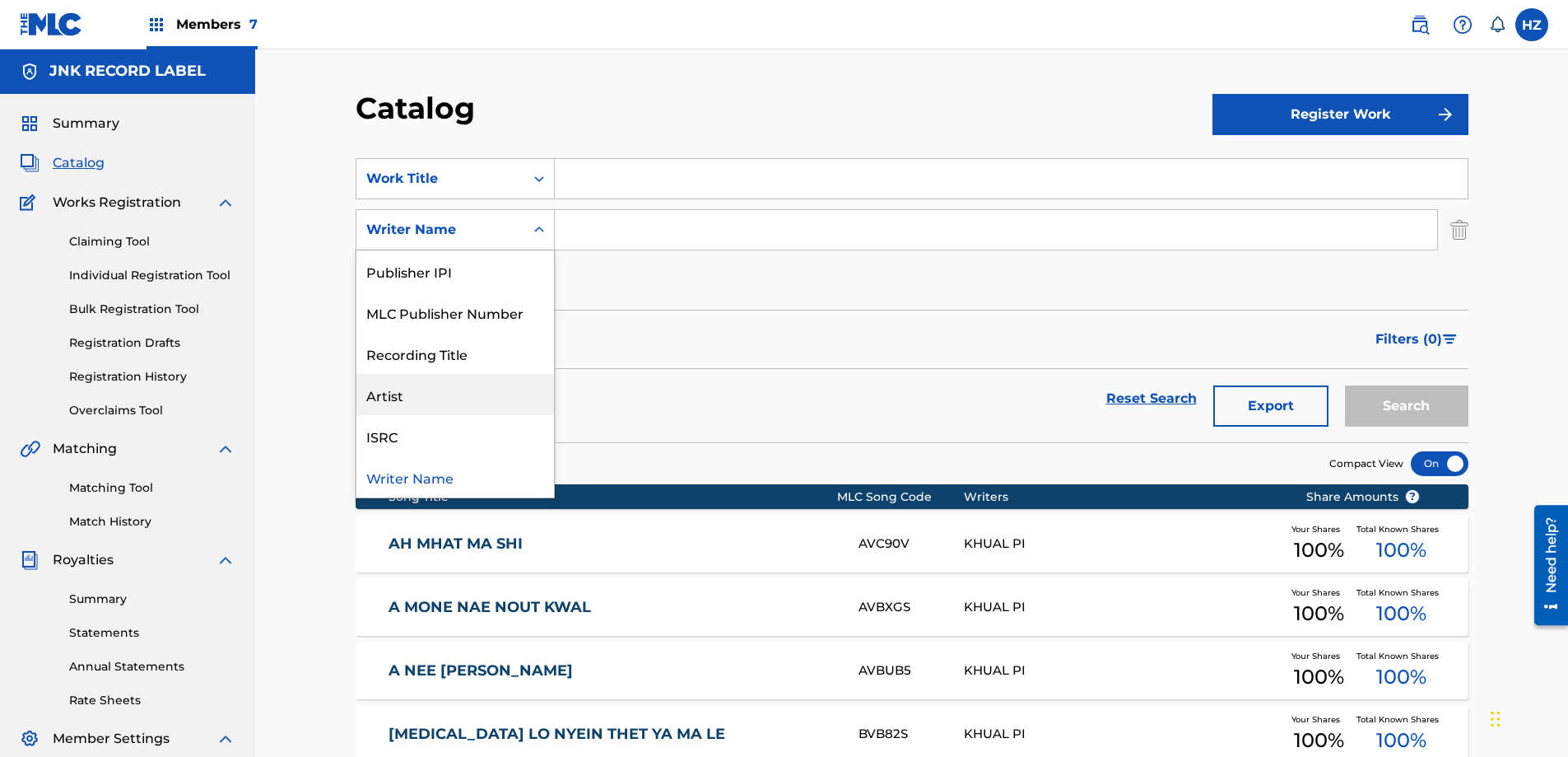
click at [392, 389] on div "Artist" at bounding box center [455, 394] width 197 height 41
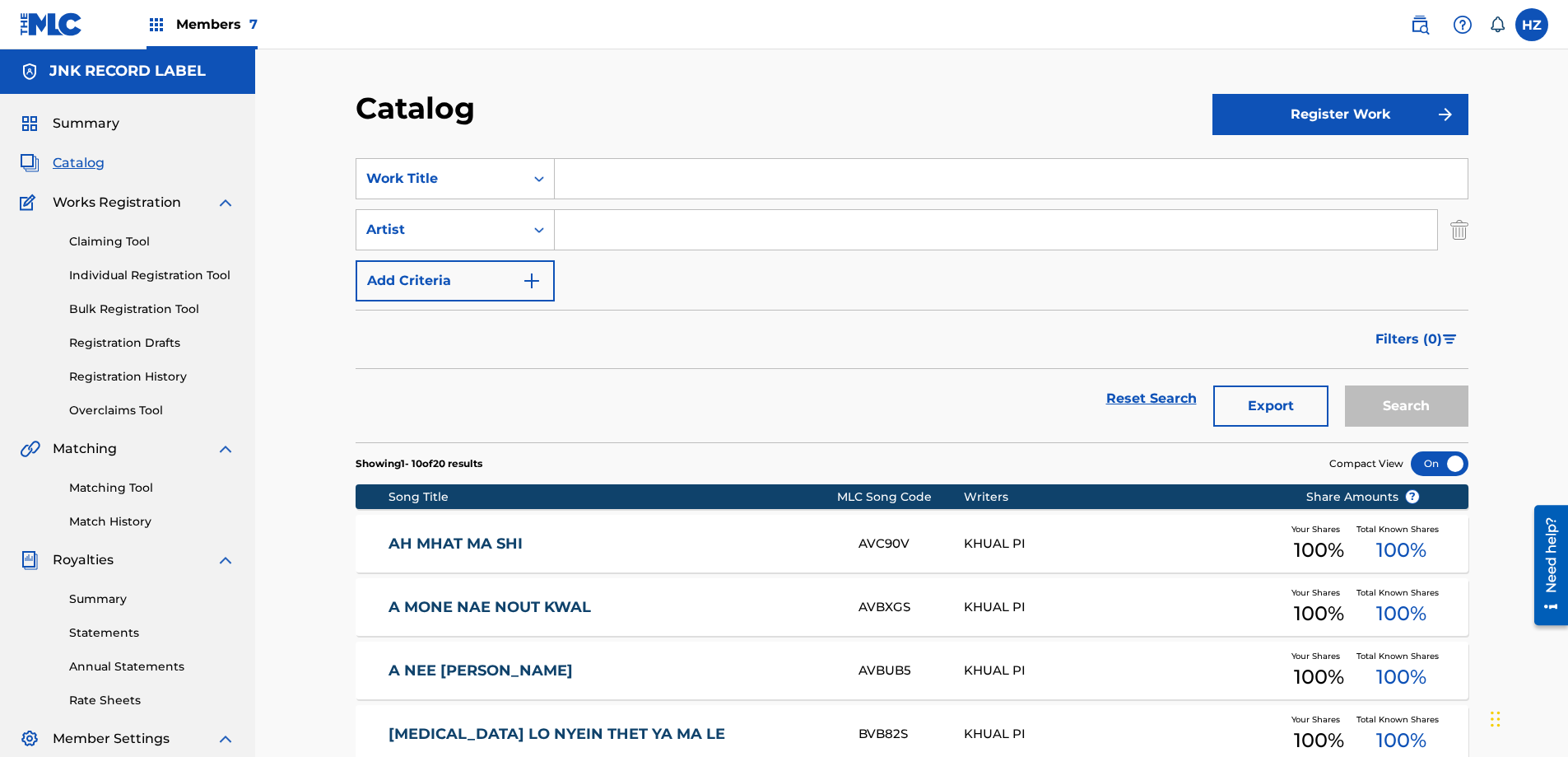
click at [573, 176] on input "Search Form" at bounding box center [1011, 178] width 913 height 39
type input "[MEDICAL_DATA] Lo nyein Ya ma lay"
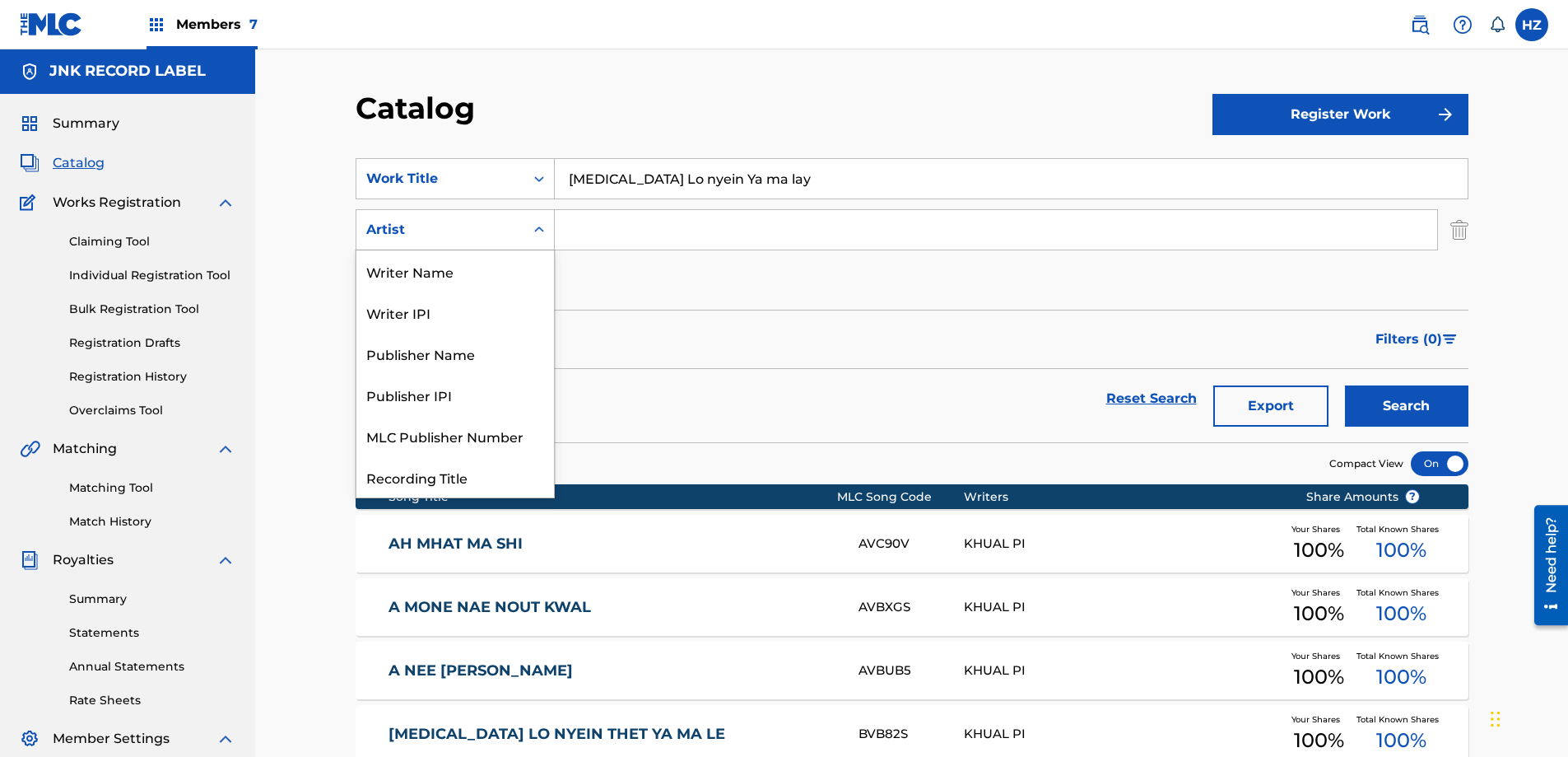
click at [474, 232] on div "Artist" at bounding box center [441, 230] width 148 height 20
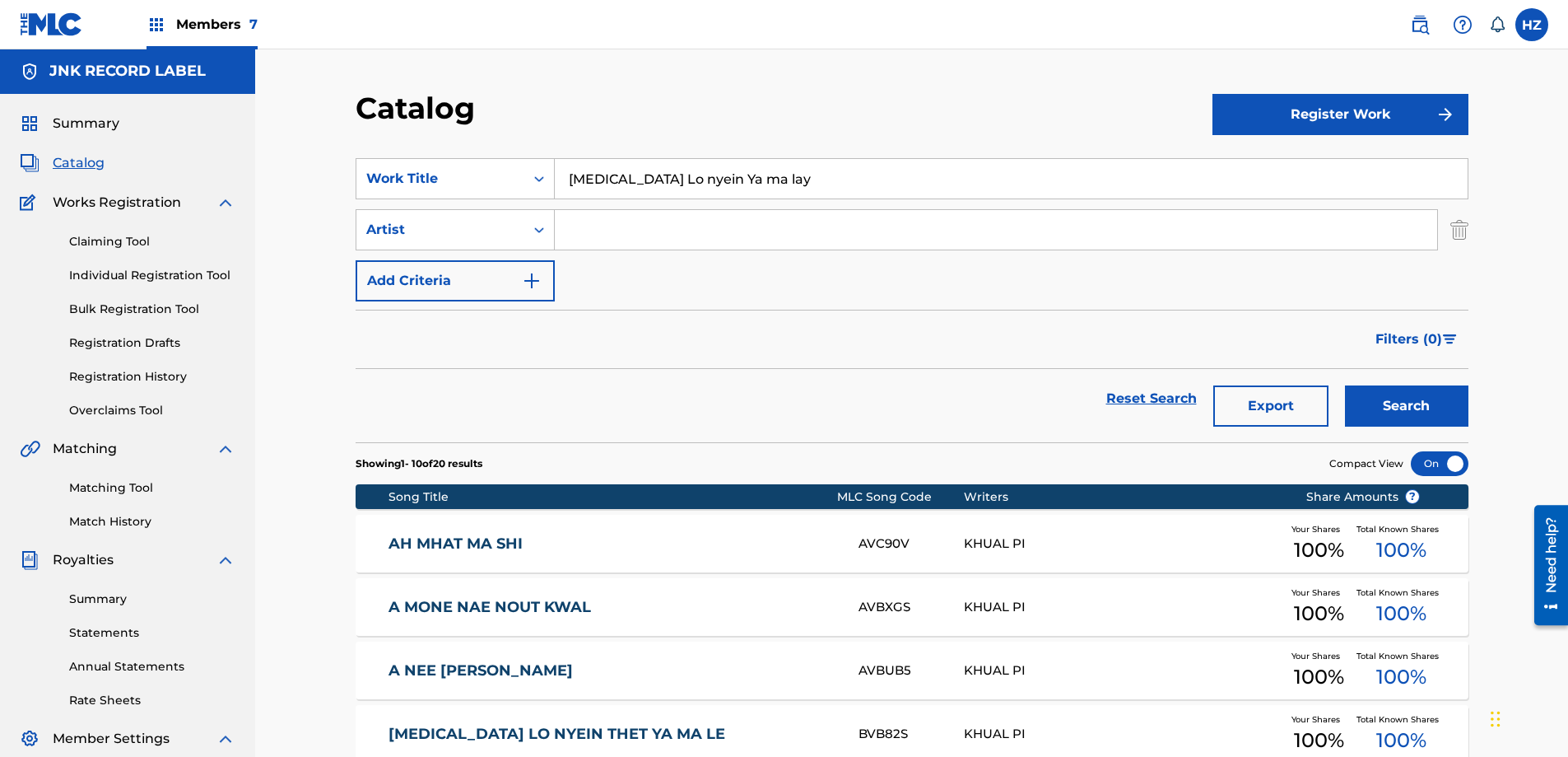
click at [595, 217] on input "Search Form" at bounding box center [996, 229] width 882 height 39
type input "WANTED fokker"
click at [1345, 385] on button "Search" at bounding box center [1406, 405] width 123 height 41
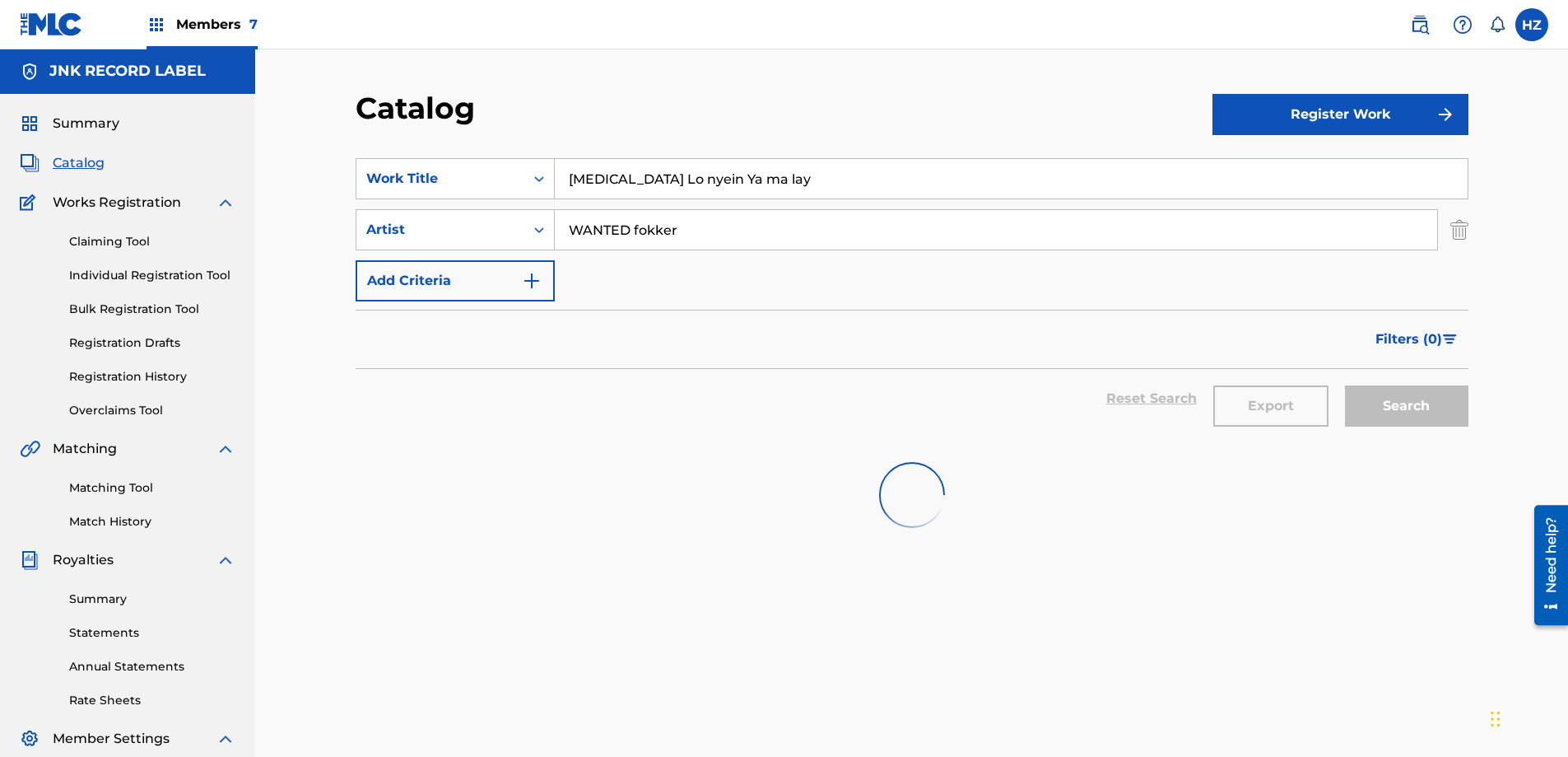
scroll to position [2, 0]
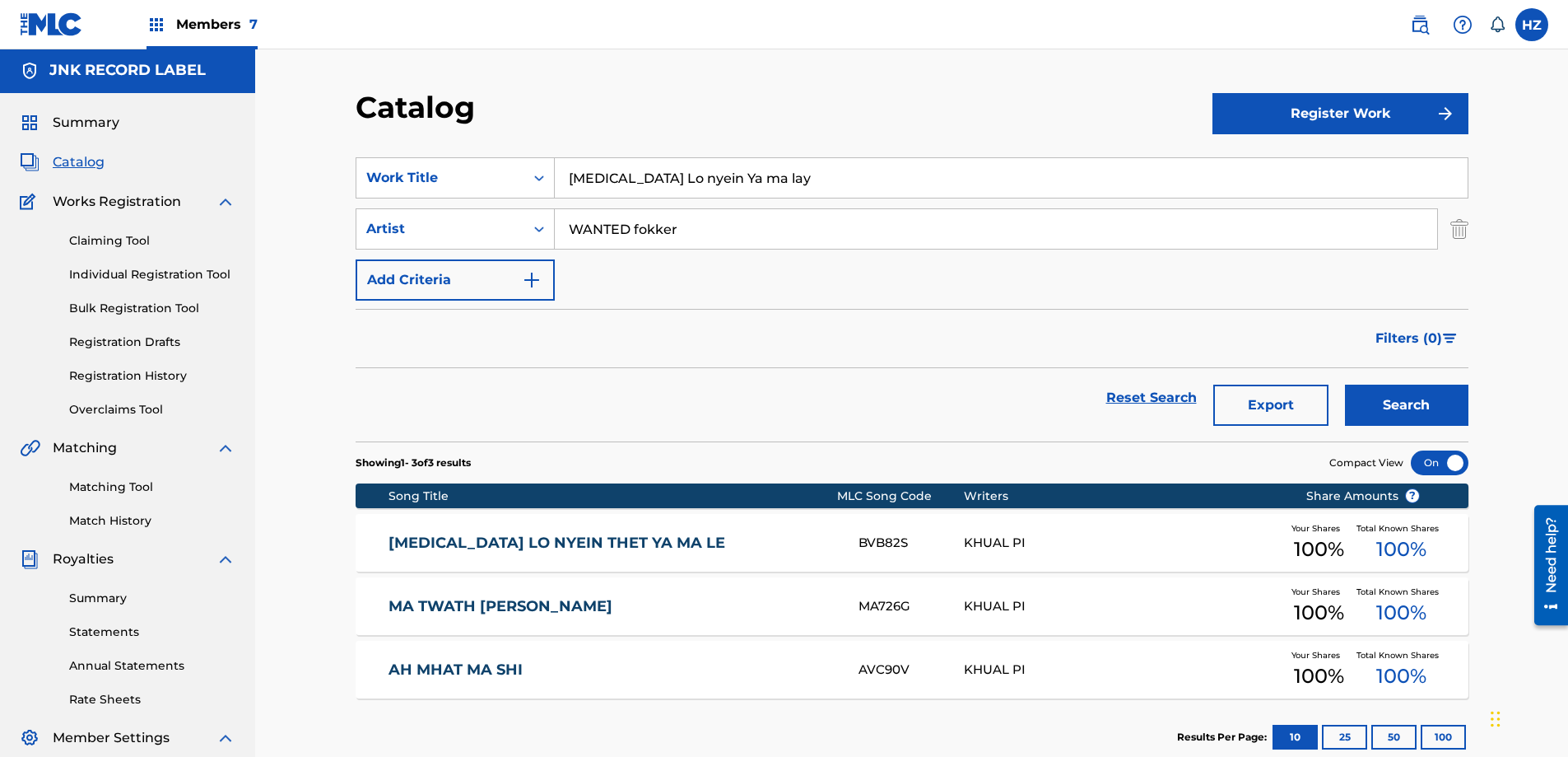
click at [755, 234] on input "WANTED fokker" at bounding box center [996, 229] width 882 height 39
click at [755, 235] on input "WANTED fokker" at bounding box center [996, 229] width 882 height 39
click at [509, 234] on div "Artist" at bounding box center [441, 229] width 148 height 20
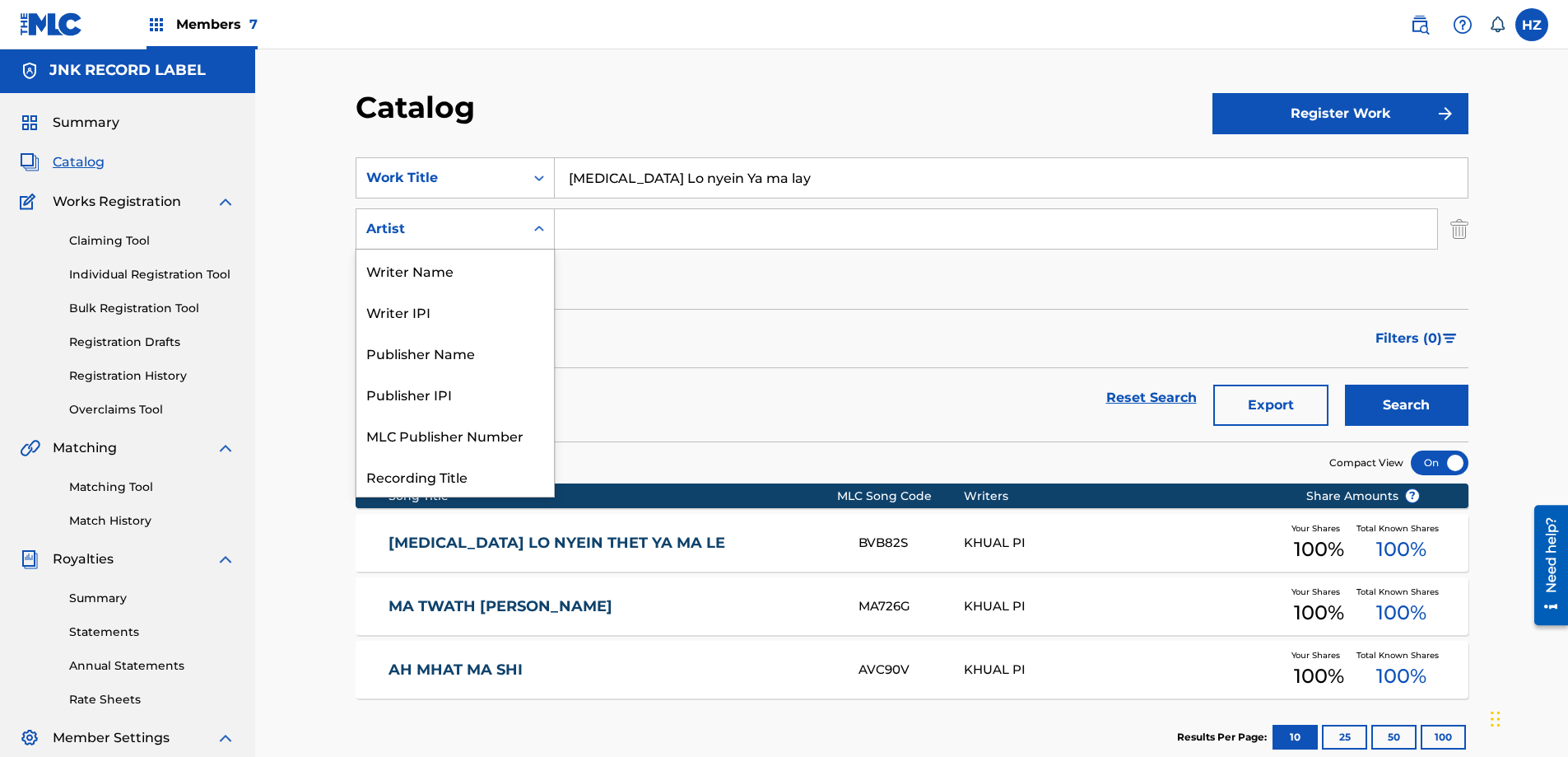
scroll to position [82, 0]
click at [650, 264] on div "SearchWithCriteriaffc9ba24-4afd-4c78-baa1-646b3bc06d93 Work Title [MEDICAL_DATA…" at bounding box center [911, 229] width 1113 height 143
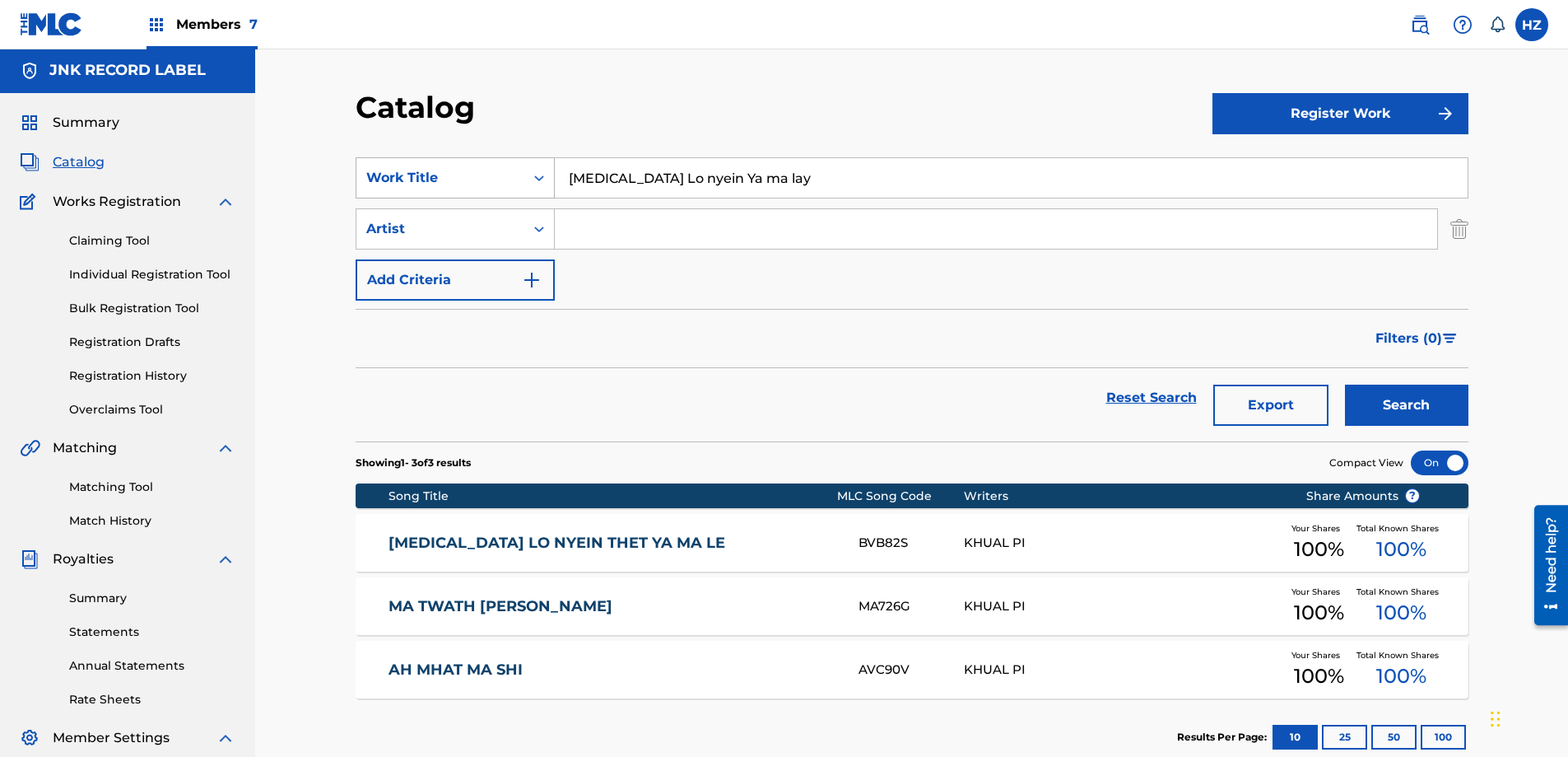
drag, startPoint x: 530, startPoint y: 196, endPoint x: 531, endPoint y: 183, distance: 13.0
click at [530, 194] on div "SearchWithCriteriaffc9ba24-4afd-4c78-baa1-646b3bc06d93 Work Title [MEDICAL_DATA…" at bounding box center [911, 229] width 1113 height 143
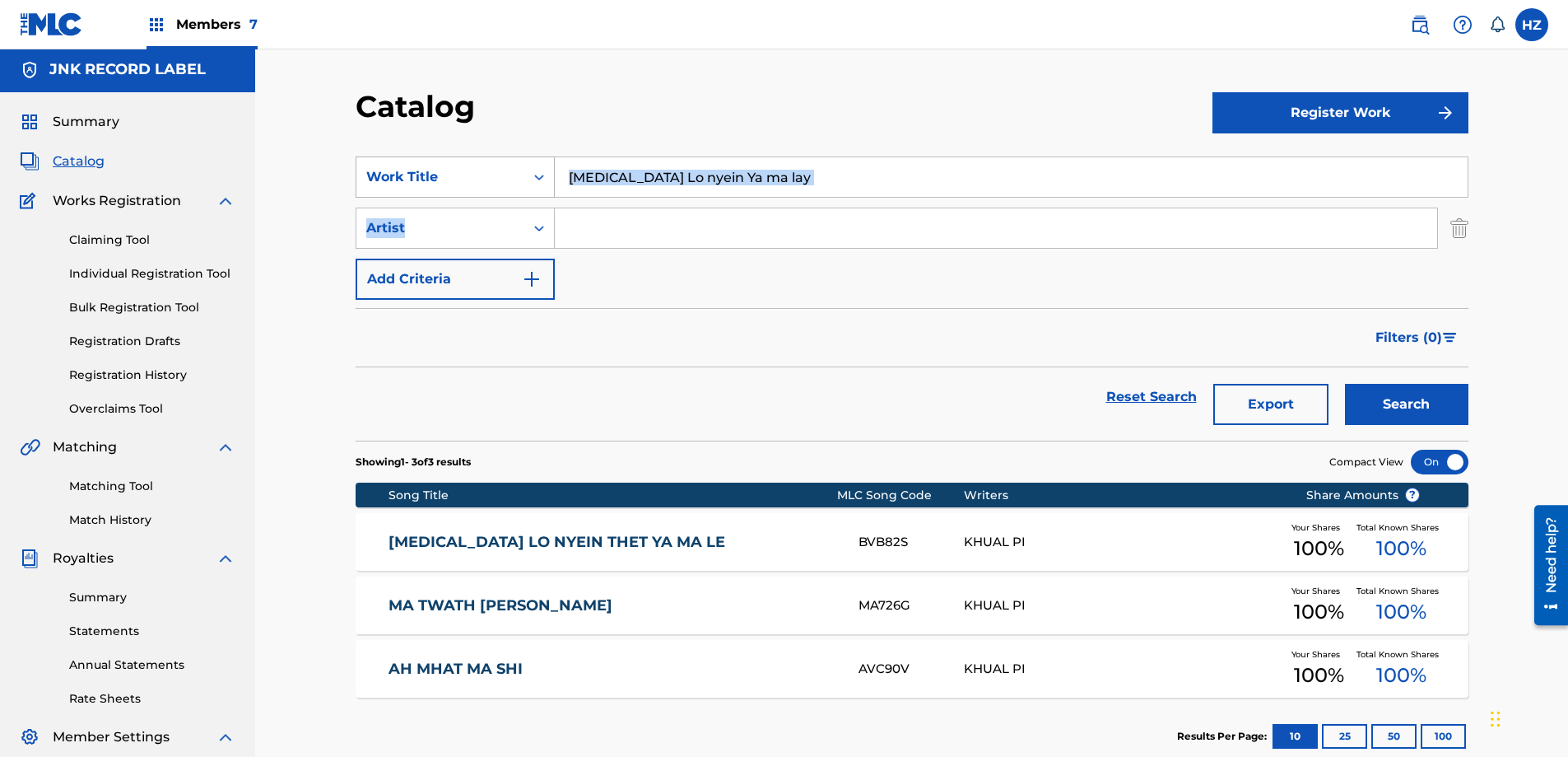
scroll to position [3, 0]
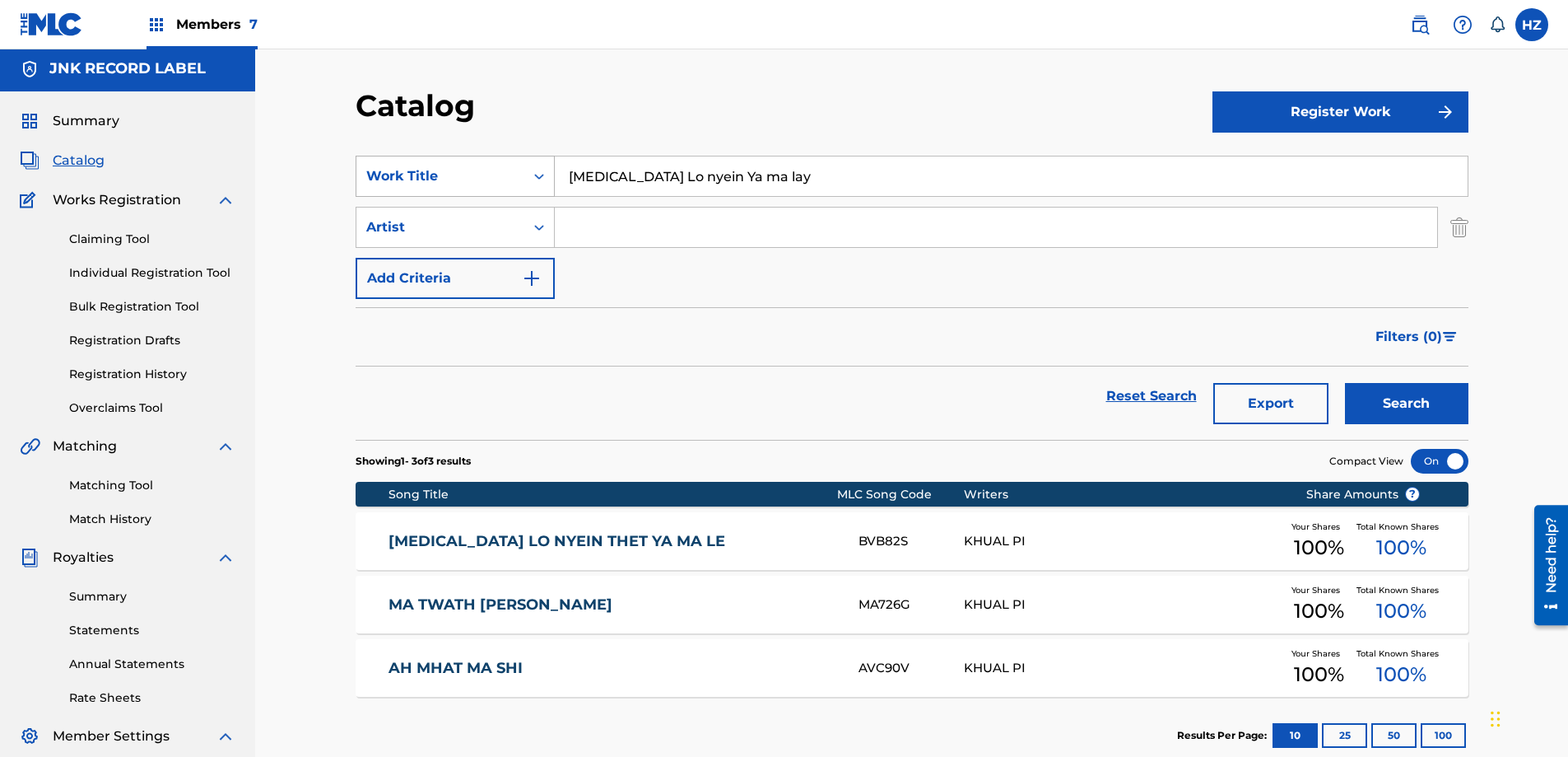
click at [531, 181] on icon "Search Form" at bounding box center [538, 175] width 17 height 17
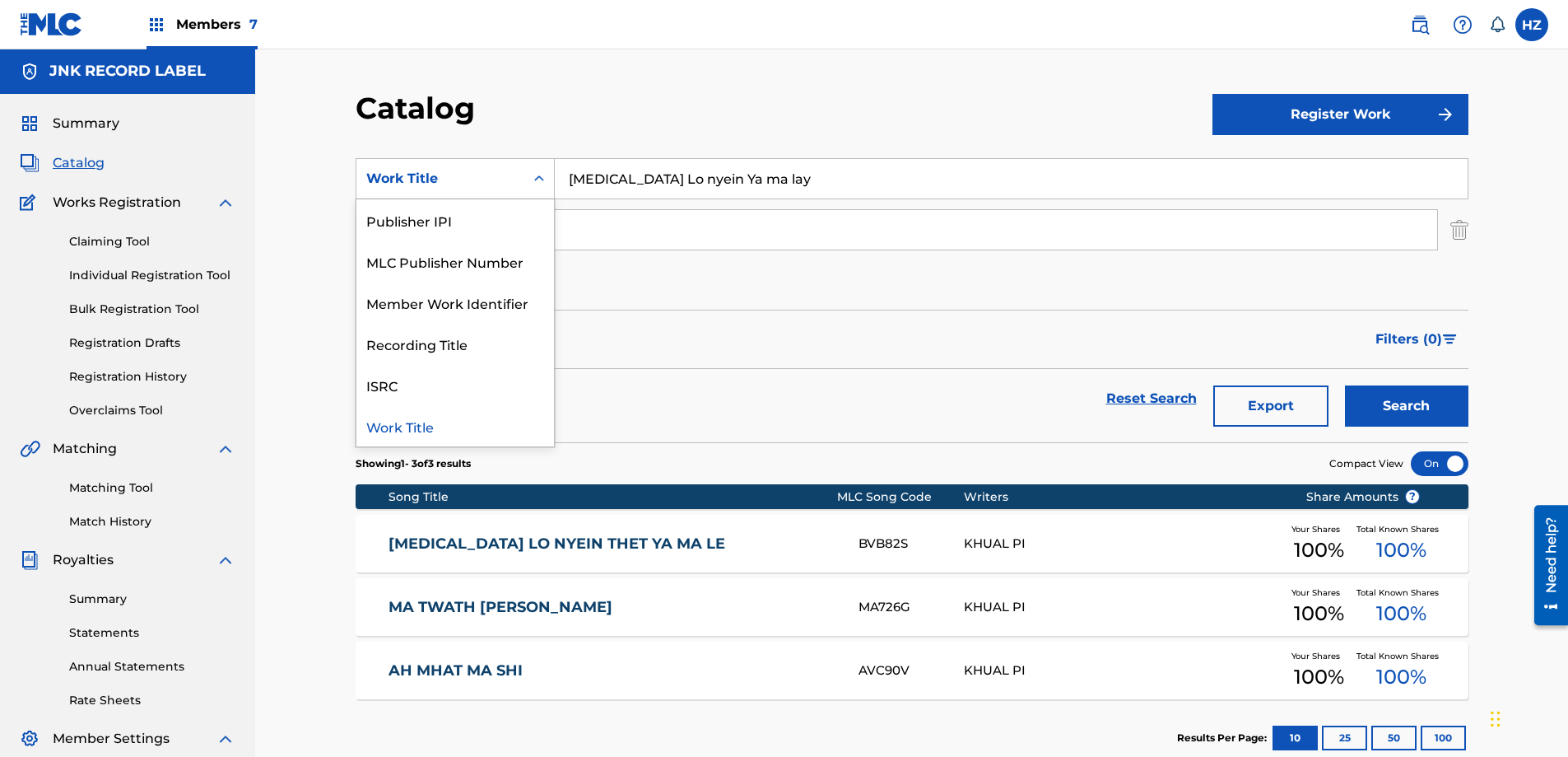
scroll to position [0, 0]
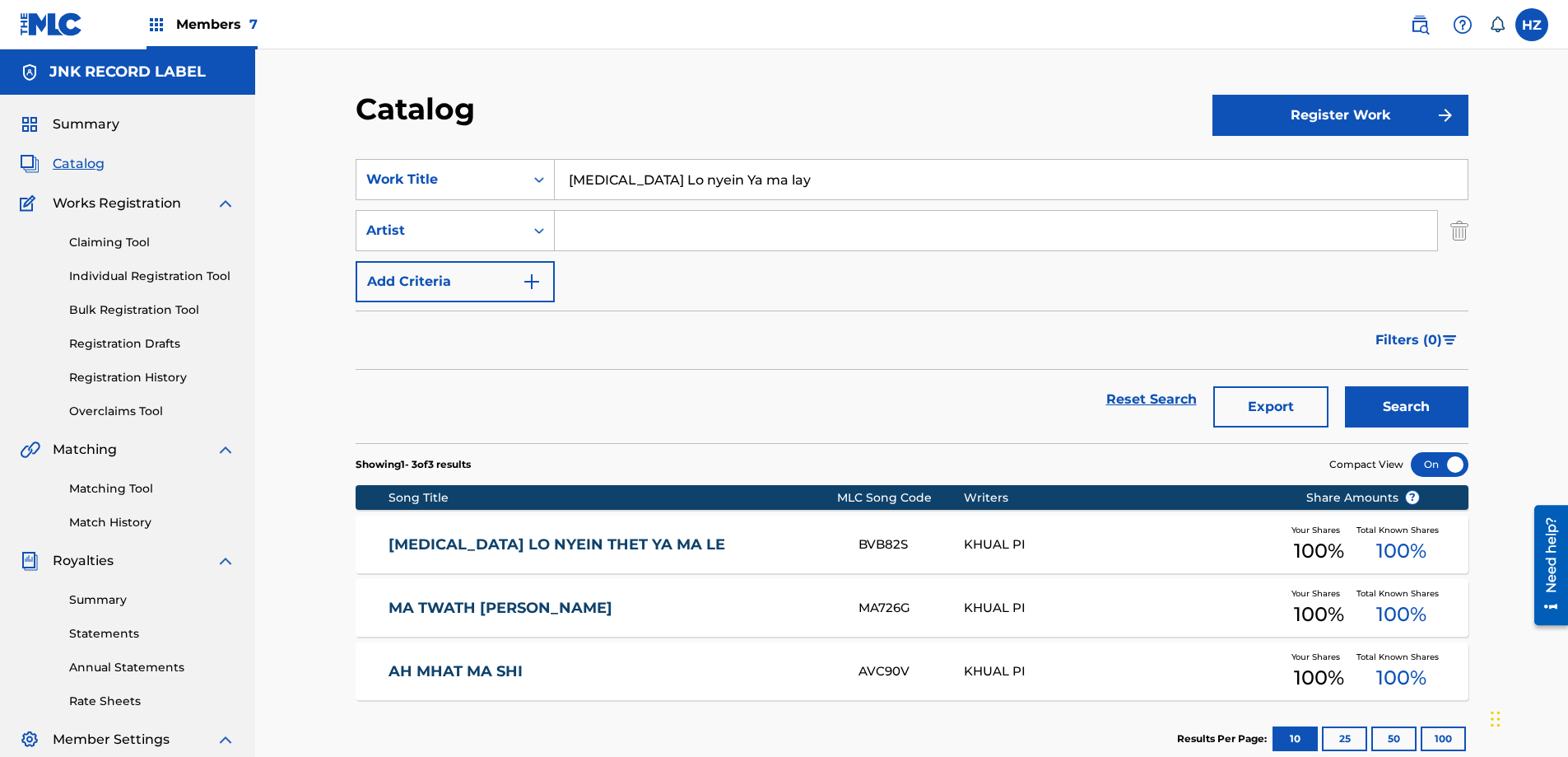
click at [129, 244] on link "Claiming Tool" at bounding box center [152, 243] width 166 height 17
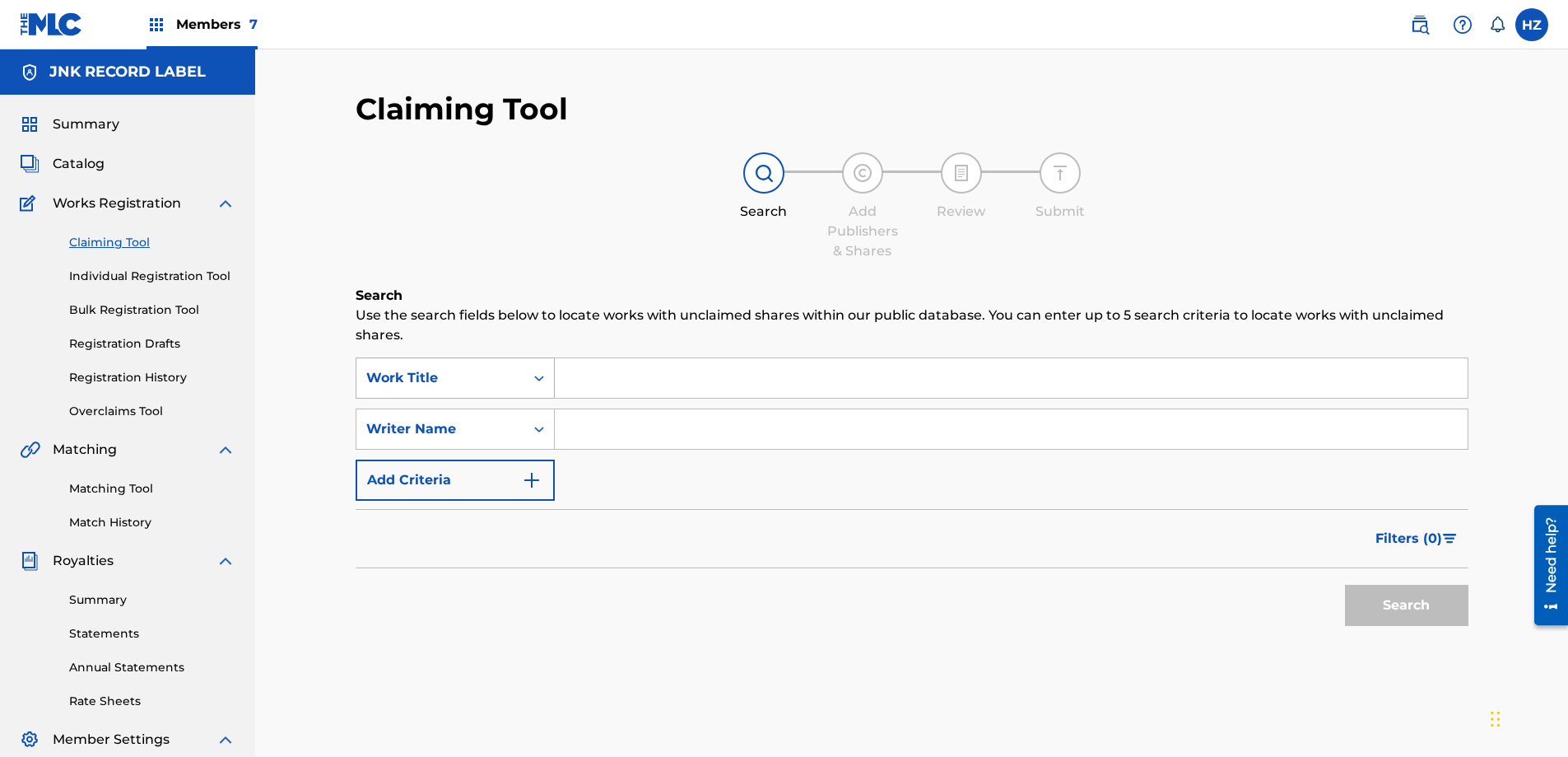
click at [476, 376] on div "Work Title" at bounding box center [441, 378] width 148 height 20
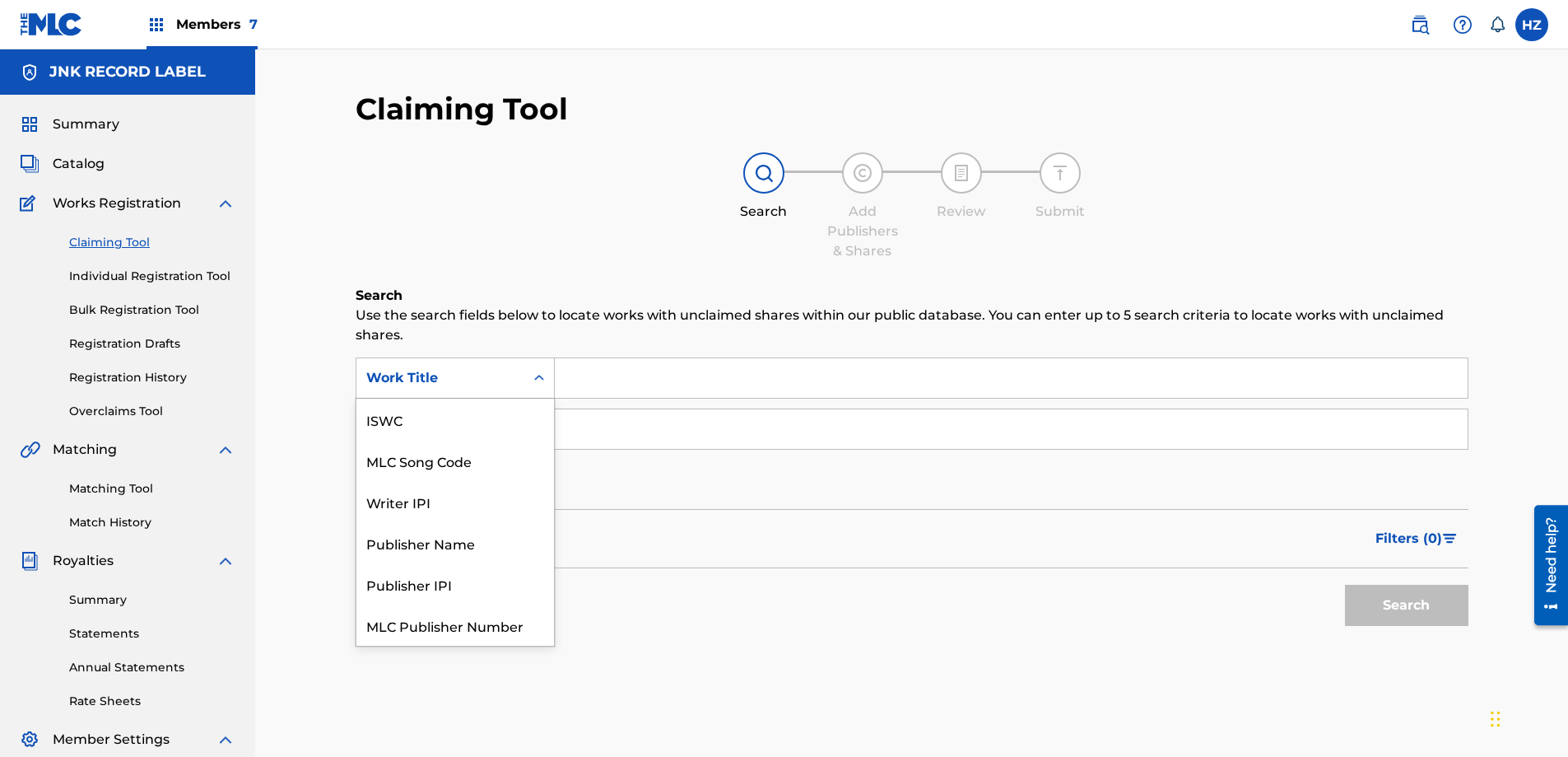
scroll to position [41, 0]
click at [410, 461] on div "Writer IPI" at bounding box center [455, 460] width 197 height 41
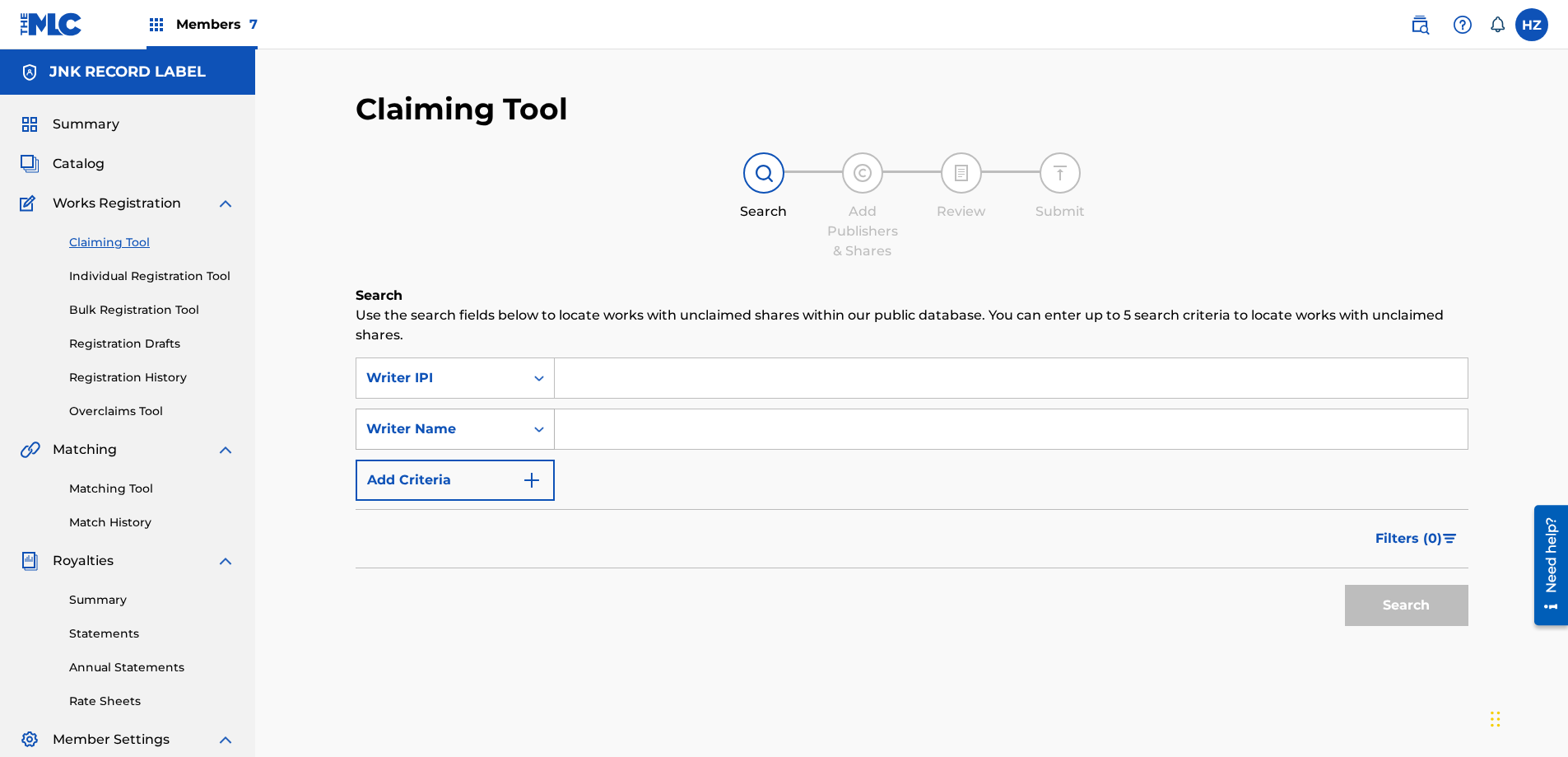
click at [472, 436] on div "Writer Name" at bounding box center [441, 429] width 148 height 20
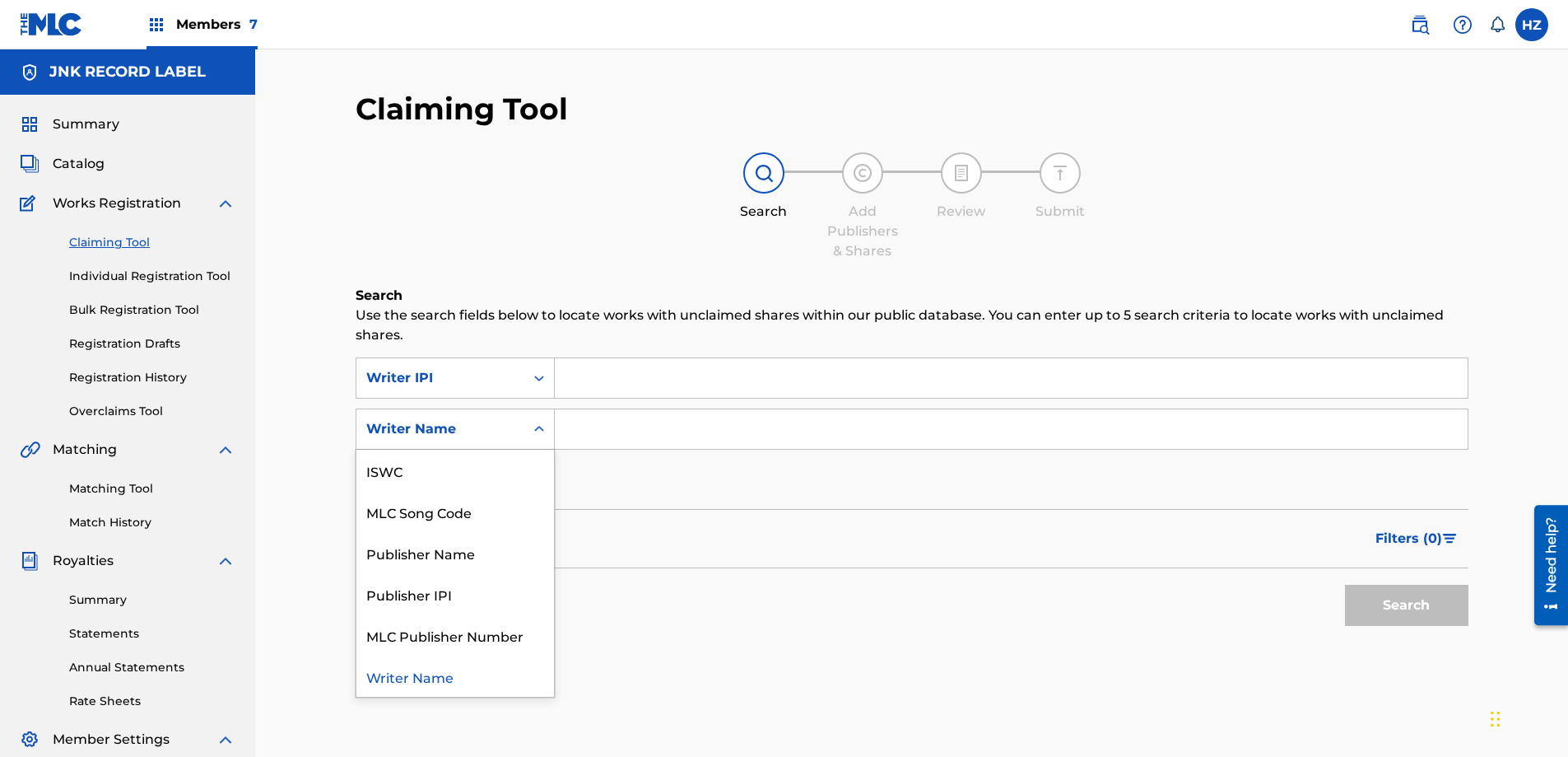
click at [484, 420] on div "Writer Name" at bounding box center [441, 429] width 148 height 20
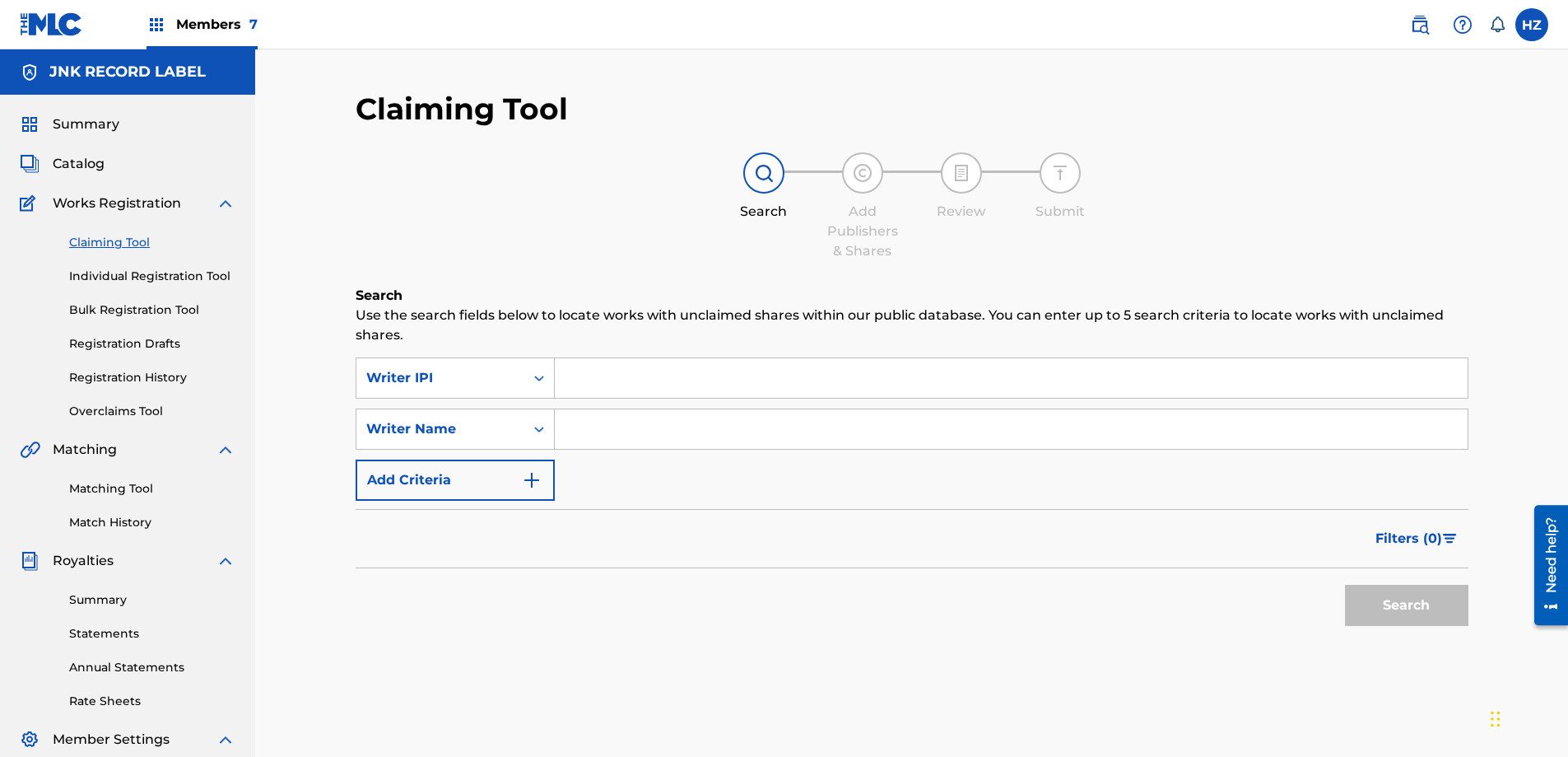
click at [573, 380] on input "Search Form" at bounding box center [1011, 377] width 913 height 39
click at [584, 378] on input "0" at bounding box center [1011, 377] width 913 height 39
click at [583, 375] on input "0" at bounding box center [1011, 377] width 913 height 39
paste input "1158498316"
type input "01158498316"
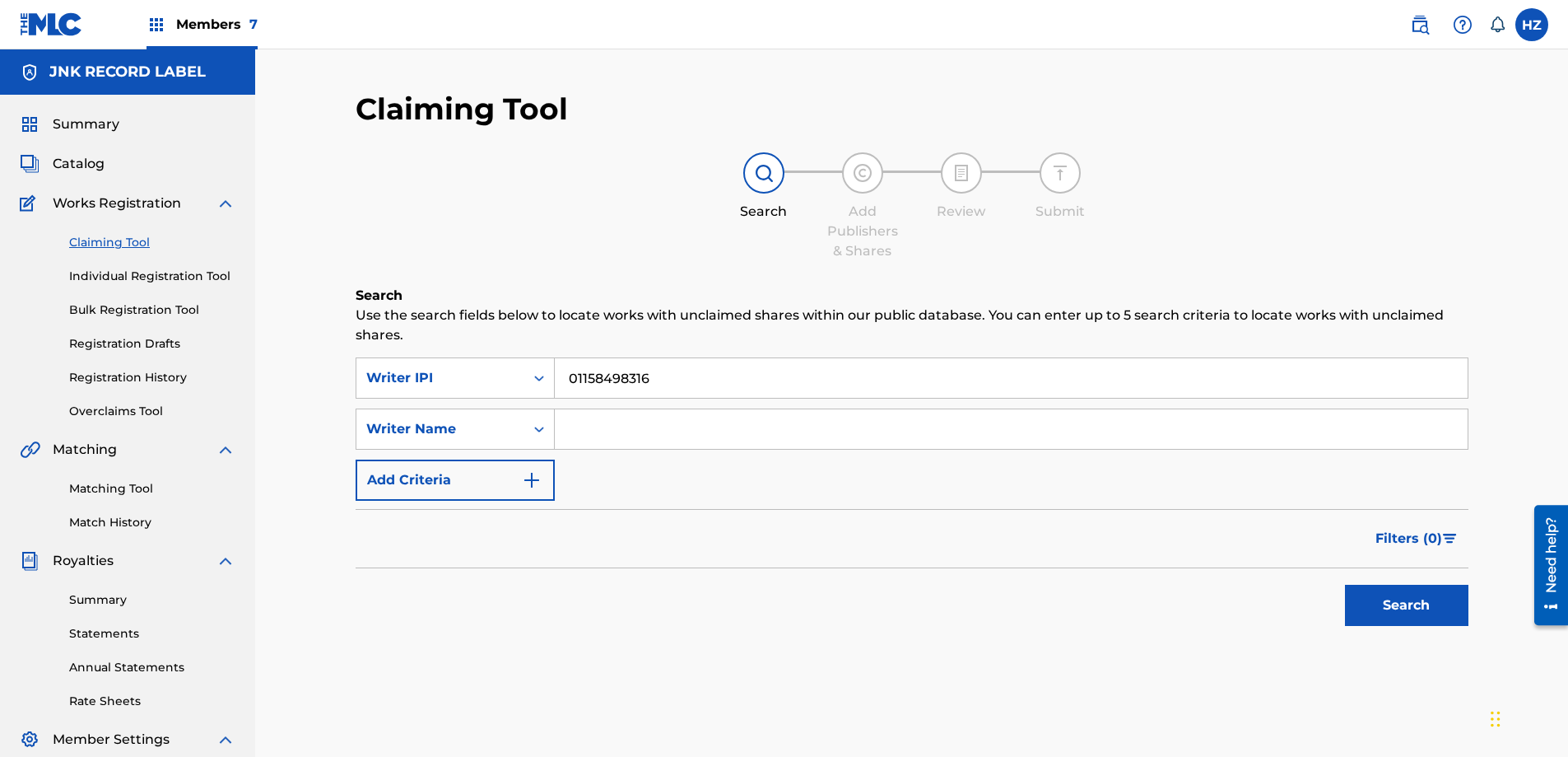
click at [597, 420] on input "Search Form" at bounding box center [1011, 429] width 913 height 39
click at [1345, 585] on button "Search" at bounding box center [1406, 605] width 123 height 41
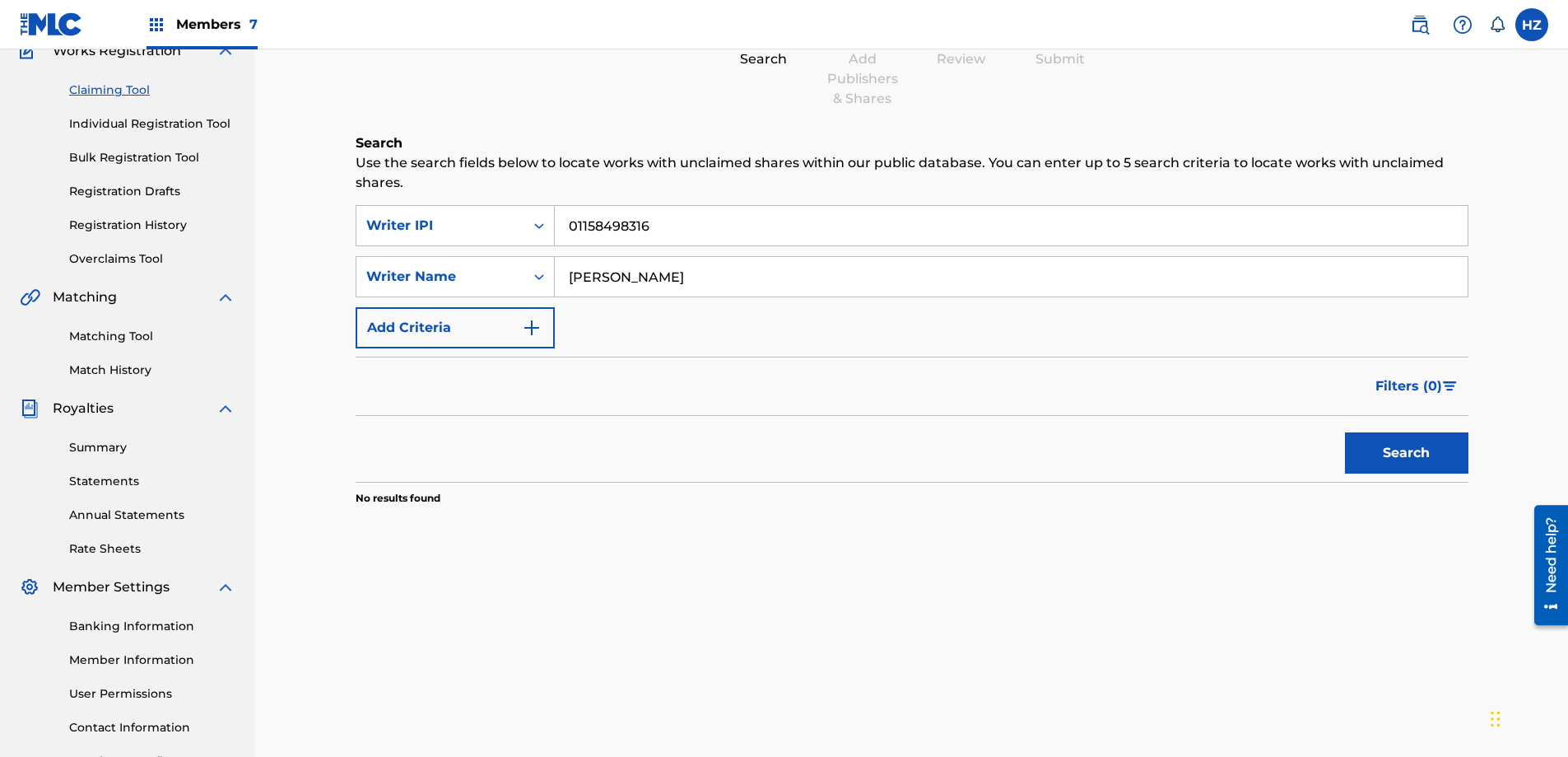
scroll to position [265, 0]
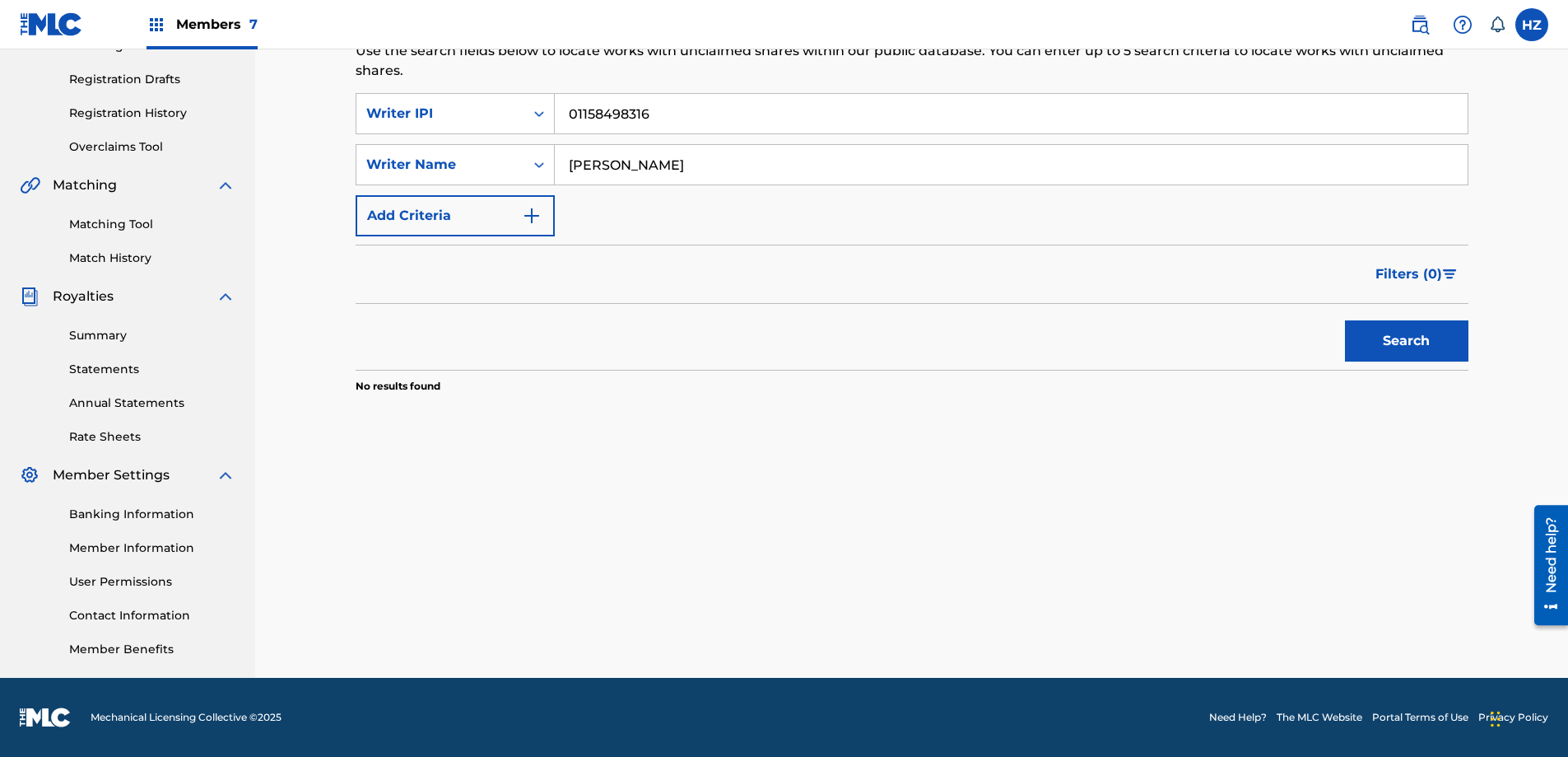
click at [604, 159] on input "[PERSON_NAME]" at bounding box center [1011, 164] width 913 height 39
click at [1345, 320] on button "Search" at bounding box center [1406, 341] width 123 height 41
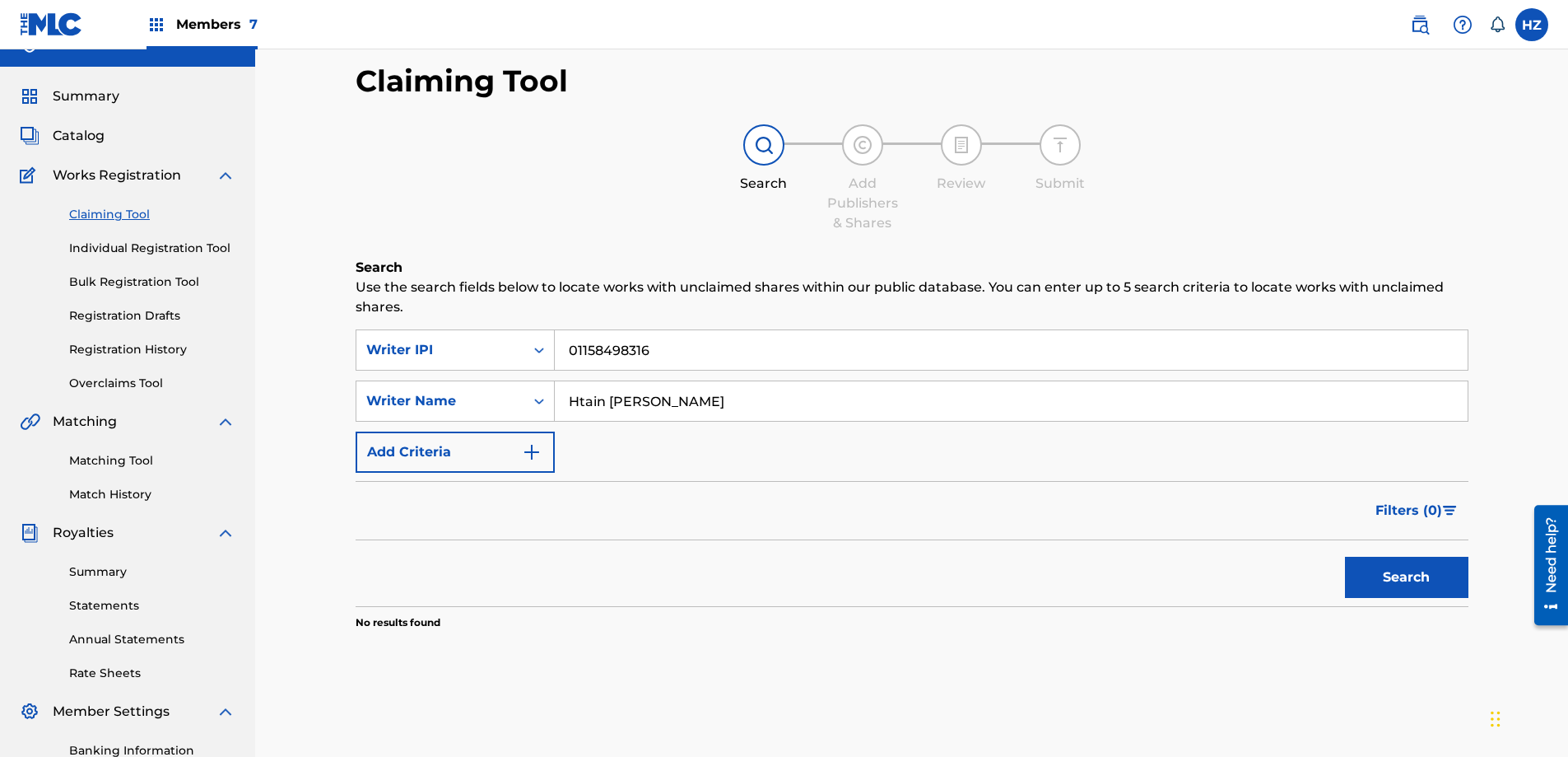
scroll to position [47, 0]
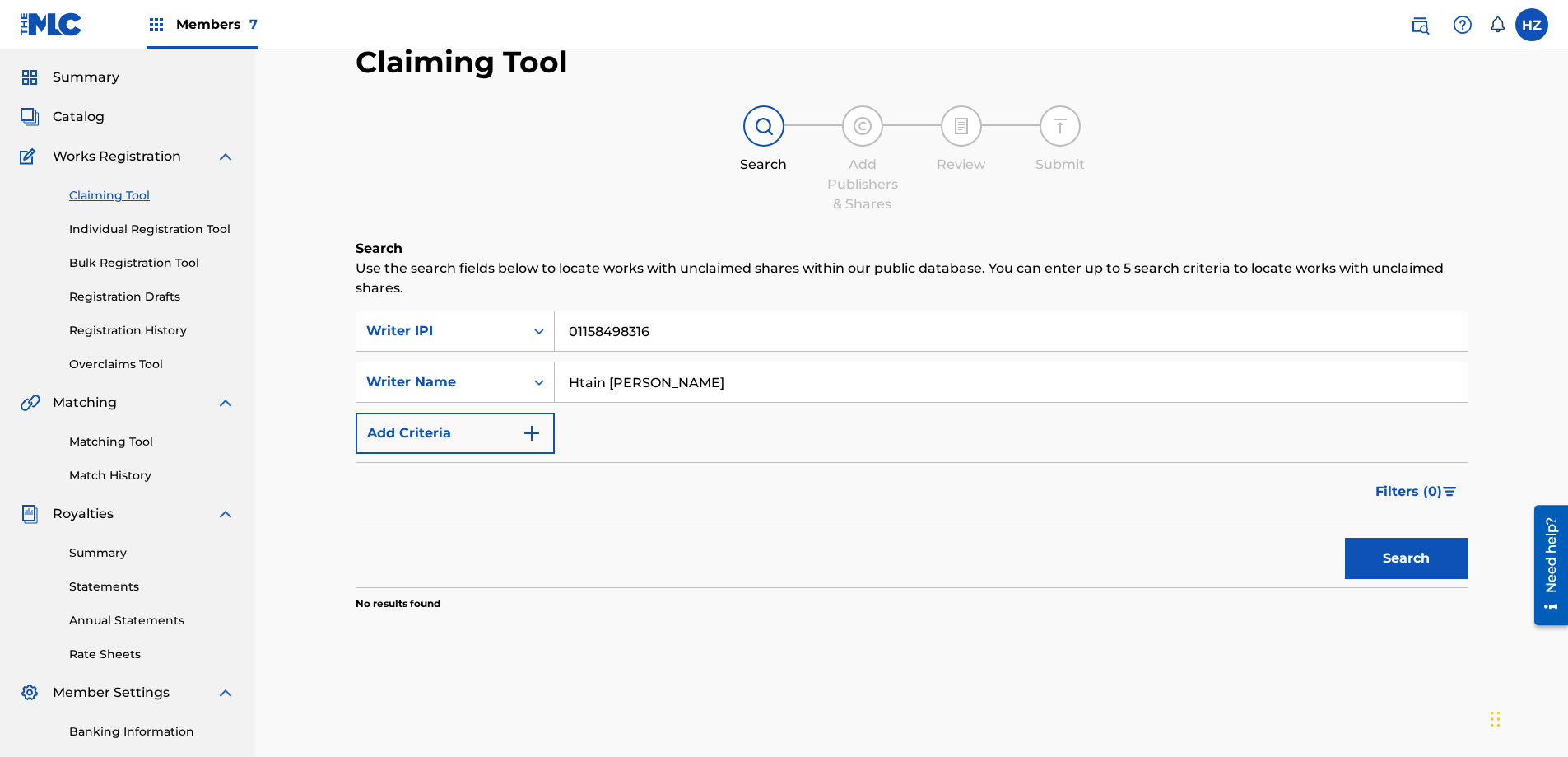
click at [633, 395] on input "Htain [PERSON_NAME]" at bounding box center [1011, 382] width 913 height 39
click at [634, 393] on input "Htain [PERSON_NAME]" at bounding box center [1011, 382] width 913 height 39
type input "a"
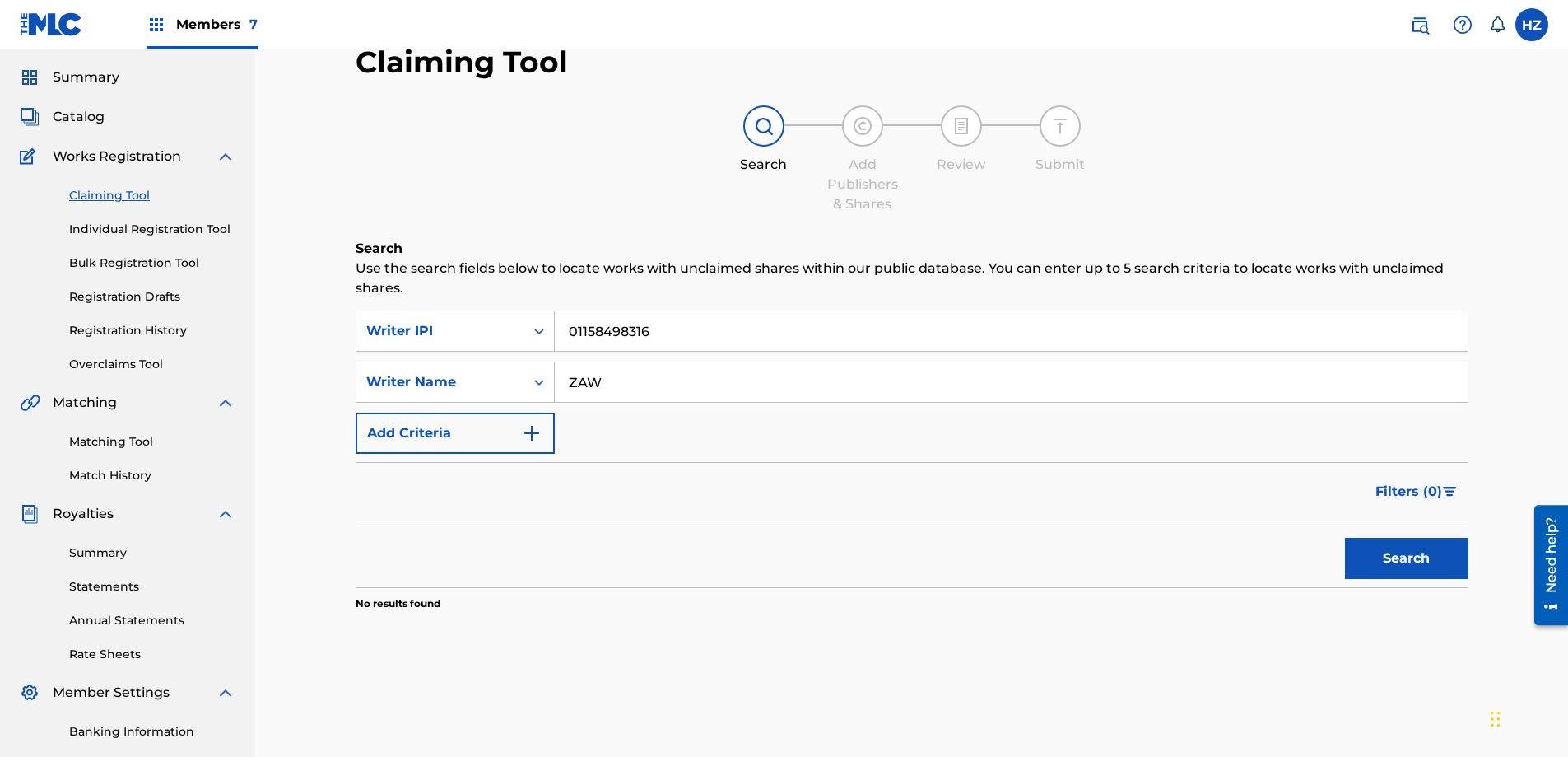
type input "[PERSON_NAME] MIN"
click at [1385, 558] on button "Search" at bounding box center [1406, 558] width 123 height 41
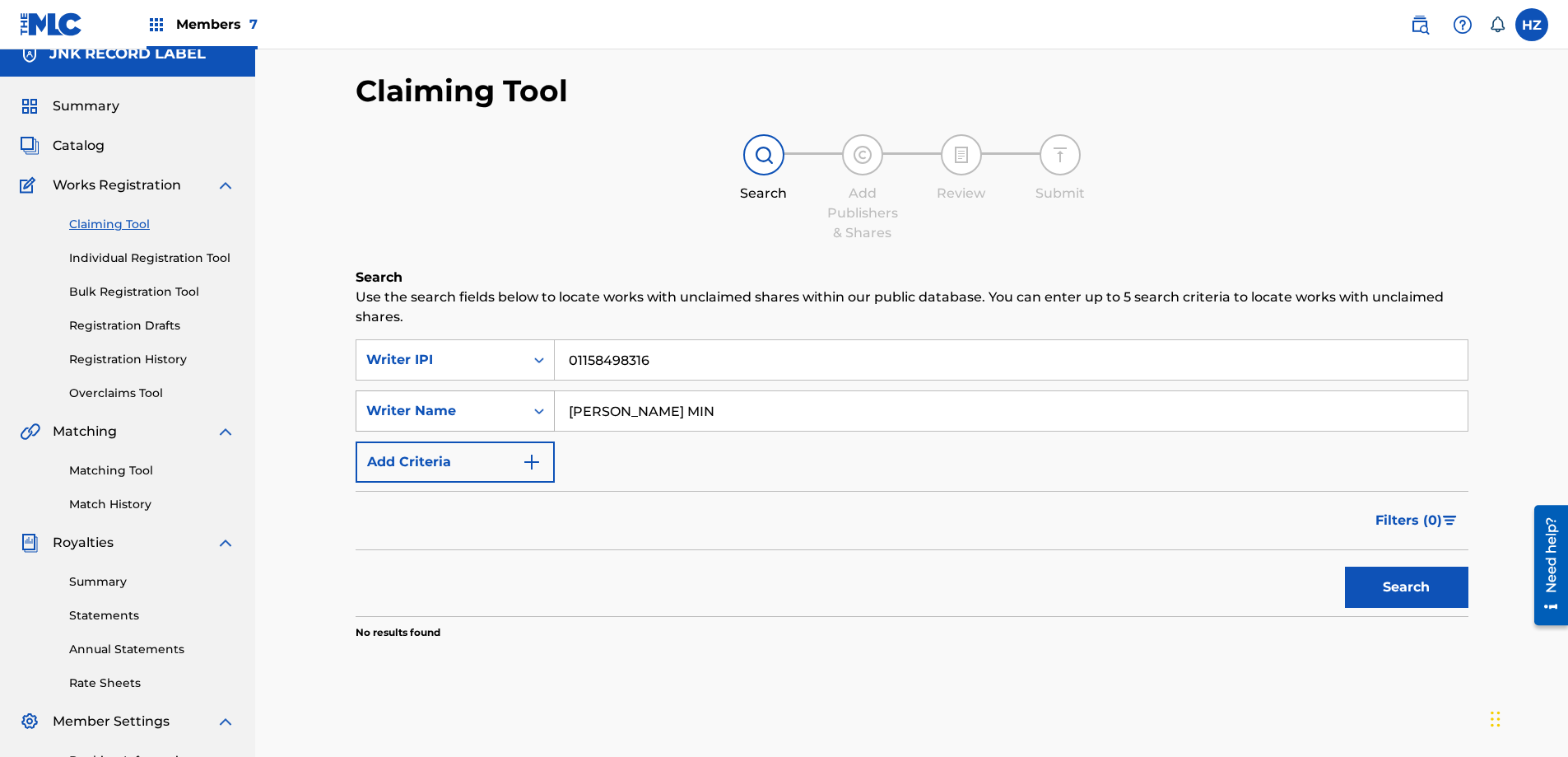
click at [517, 412] on div "Writer Name" at bounding box center [440, 411] width 168 height 31
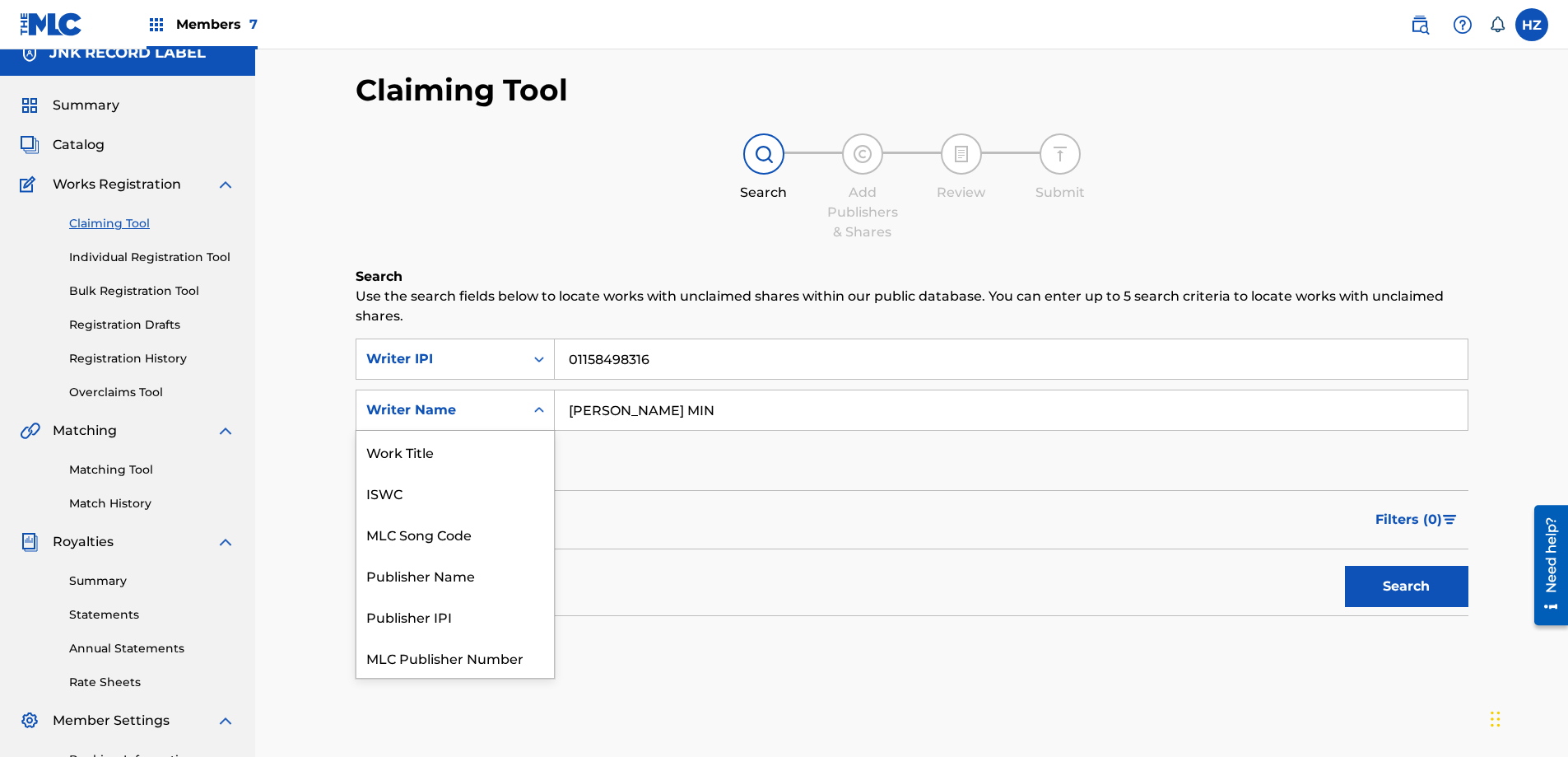
scroll to position [41, 0]
click at [387, 458] on div "ISWC" at bounding box center [455, 451] width 197 height 41
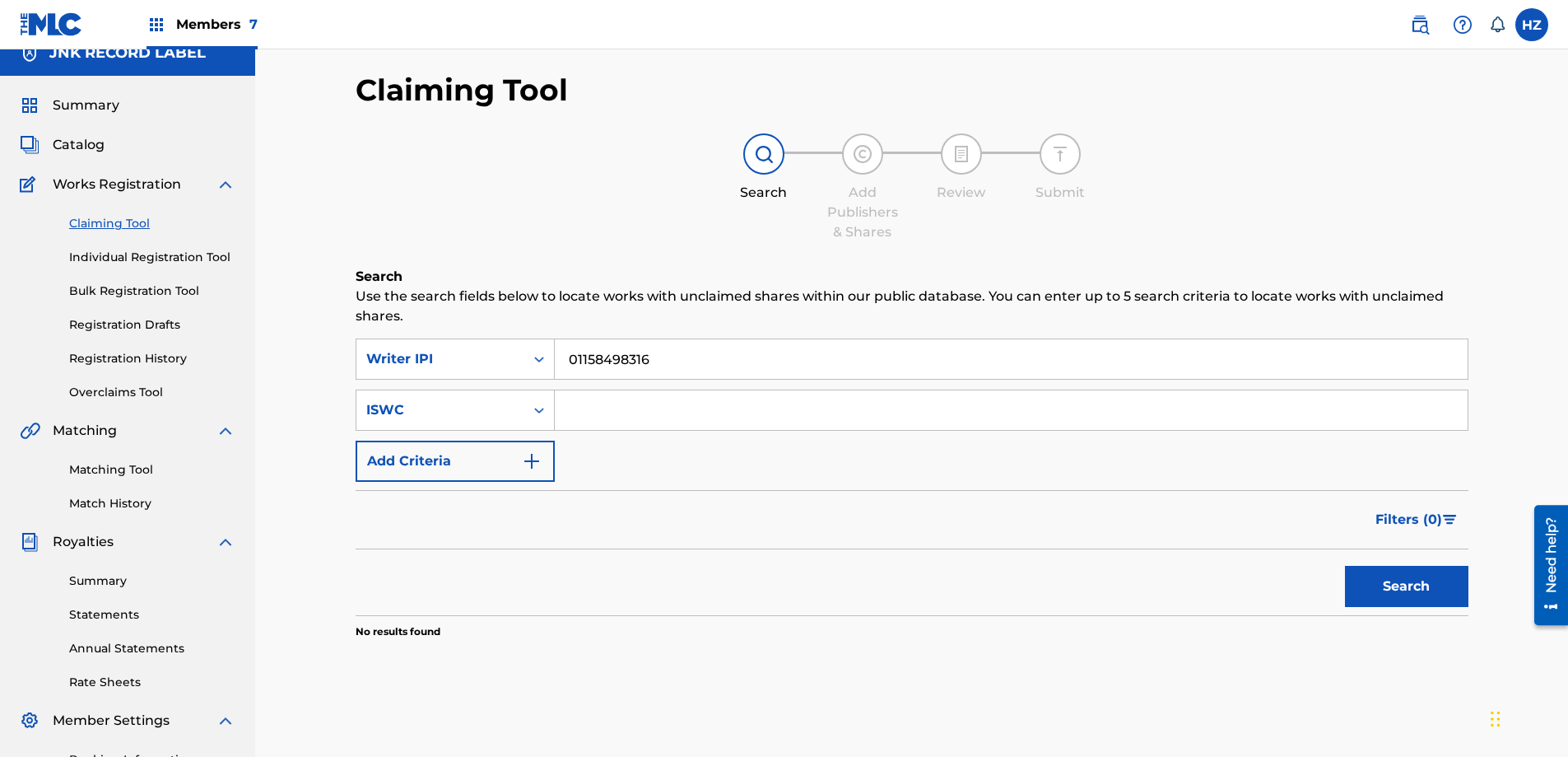
click at [694, 412] on input "Search Form" at bounding box center [1011, 409] width 913 height 39
paste input "T3237154160"
type input "T3237154160"
click at [1368, 570] on button "Search" at bounding box center [1406, 586] width 123 height 41
drag, startPoint x: 578, startPoint y: 360, endPoint x: 585, endPoint y: 366, distance: 9.2
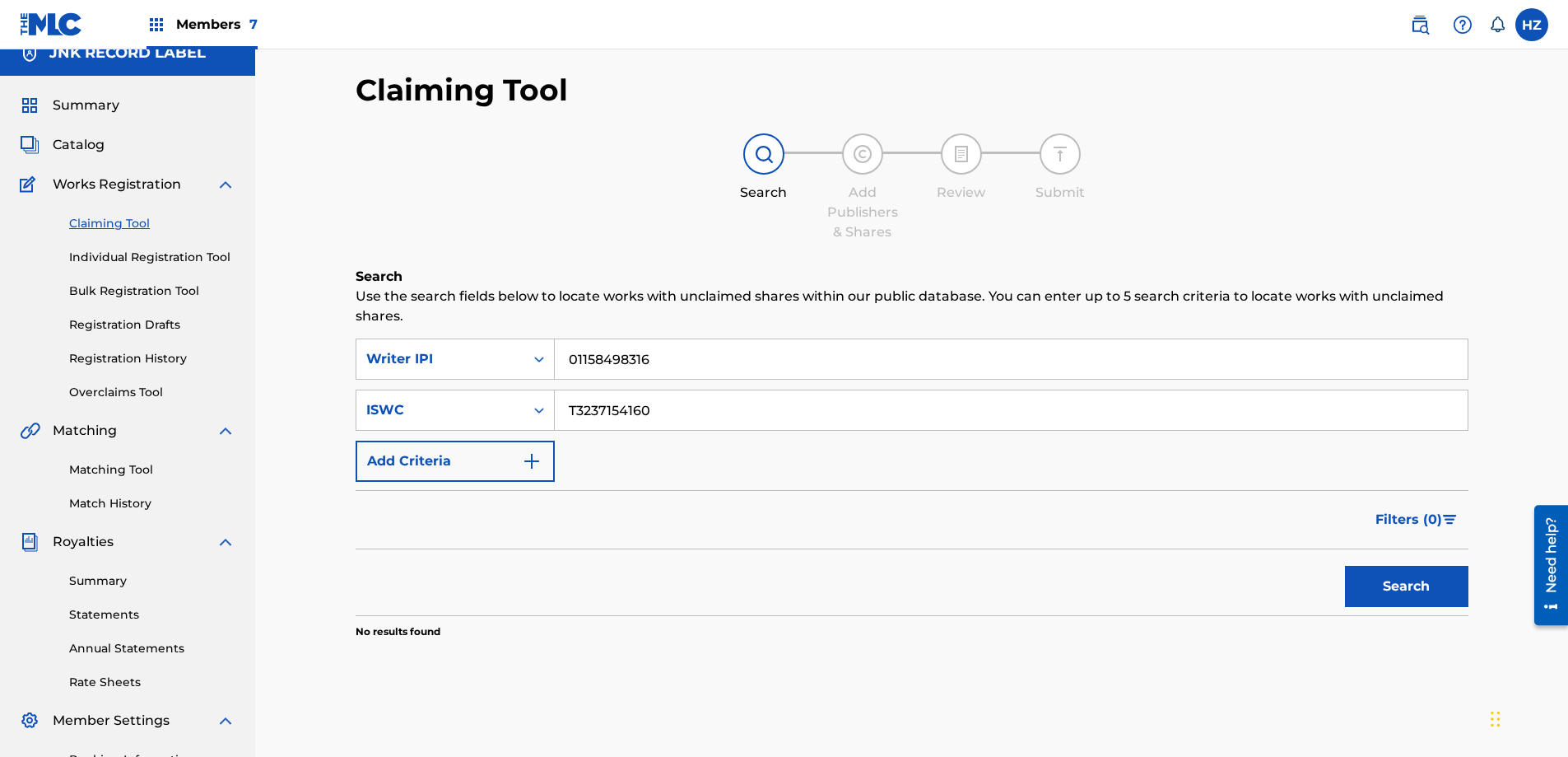
click at [578, 360] on input "01158498316" at bounding box center [1011, 359] width 913 height 39
type input "1158498316"
click at [1345, 566] on button "Search" at bounding box center [1406, 586] width 123 height 41
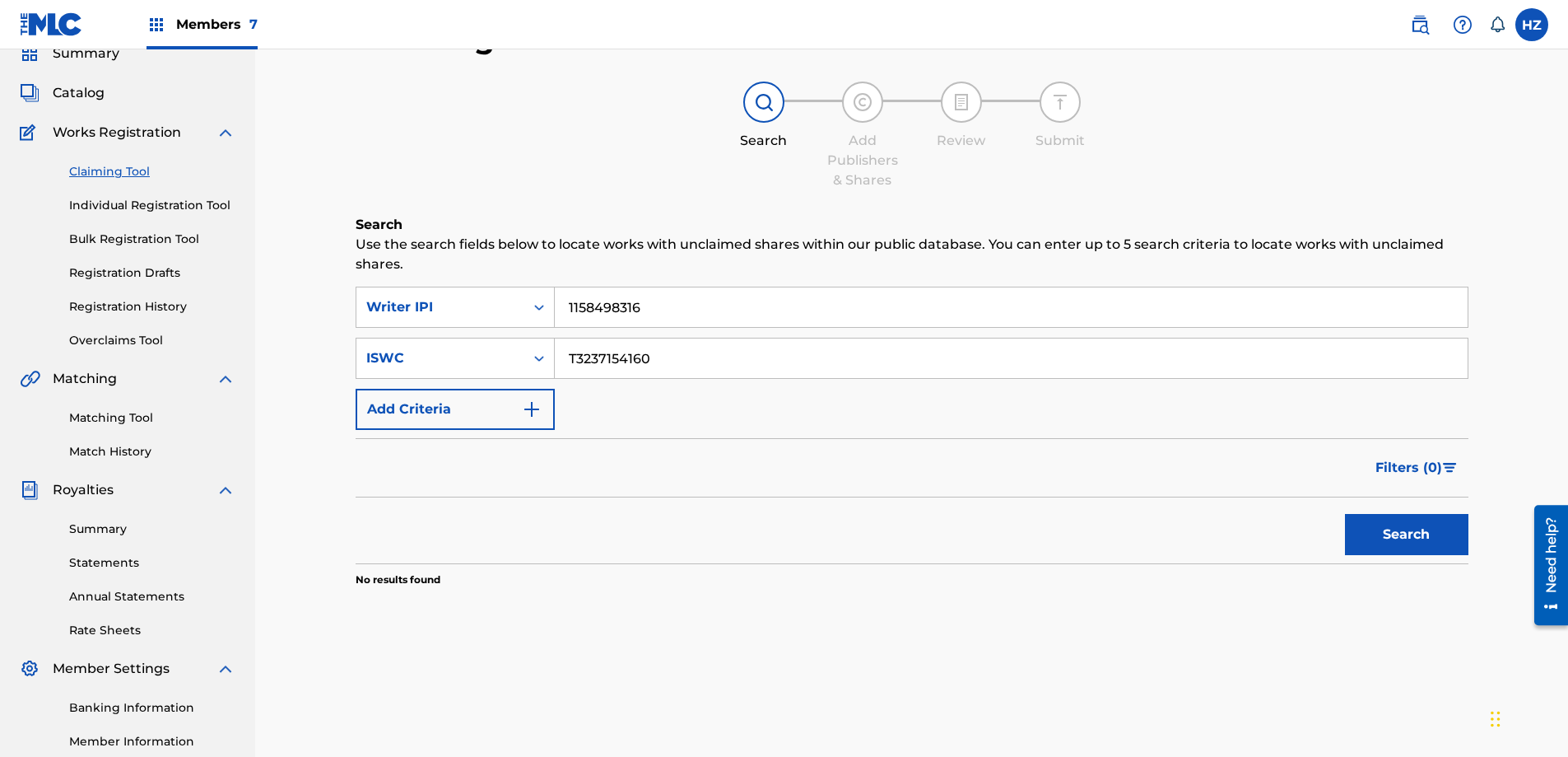
scroll to position [94, 0]
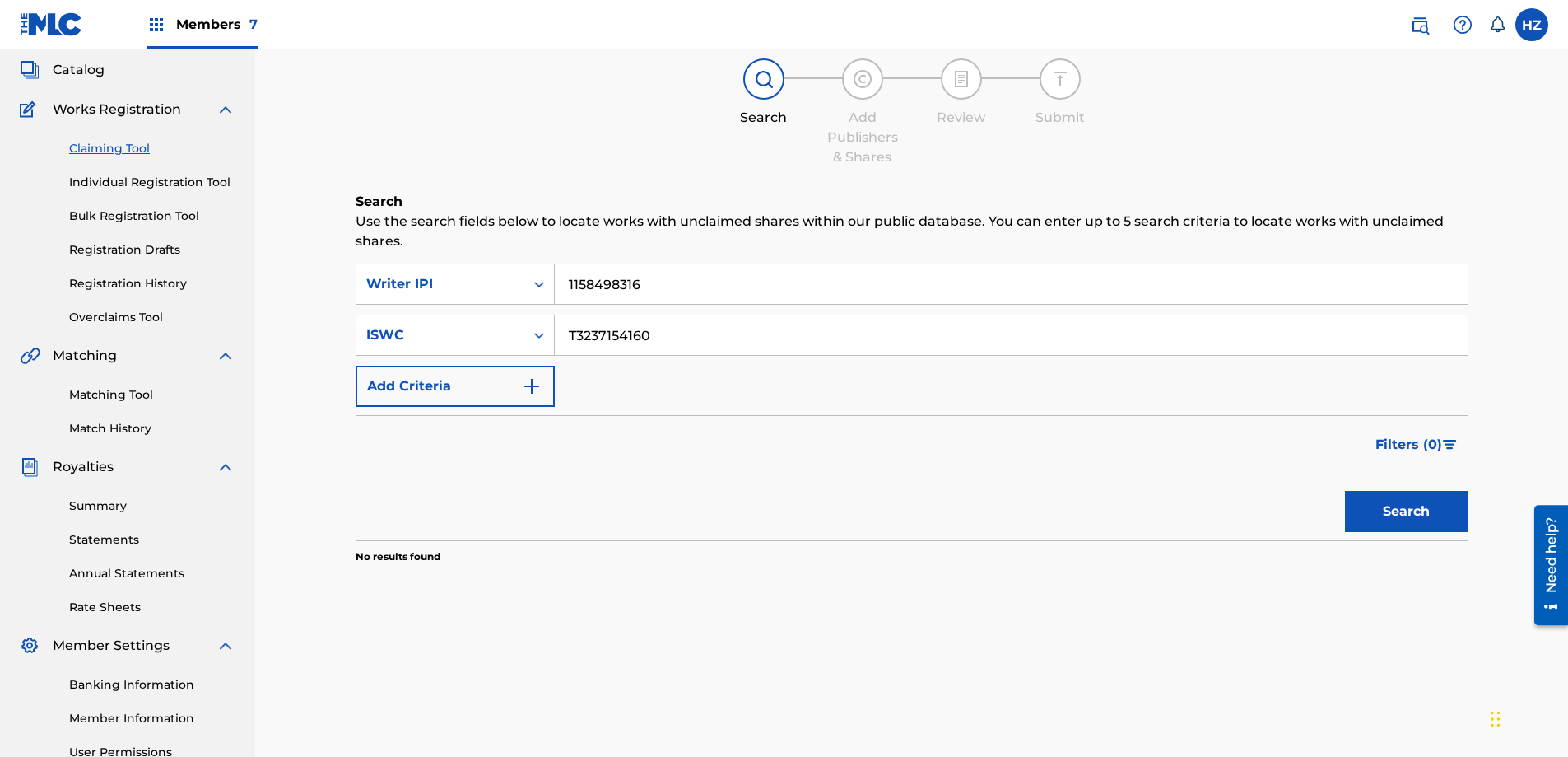
click at [453, 172] on div "Claiming Tool Search Add Publishers & Shares Review Submit Search Use the searc…" at bounding box center [911, 321] width 1113 height 650
click at [107, 403] on link "Matching Tool" at bounding box center [152, 395] width 166 height 17
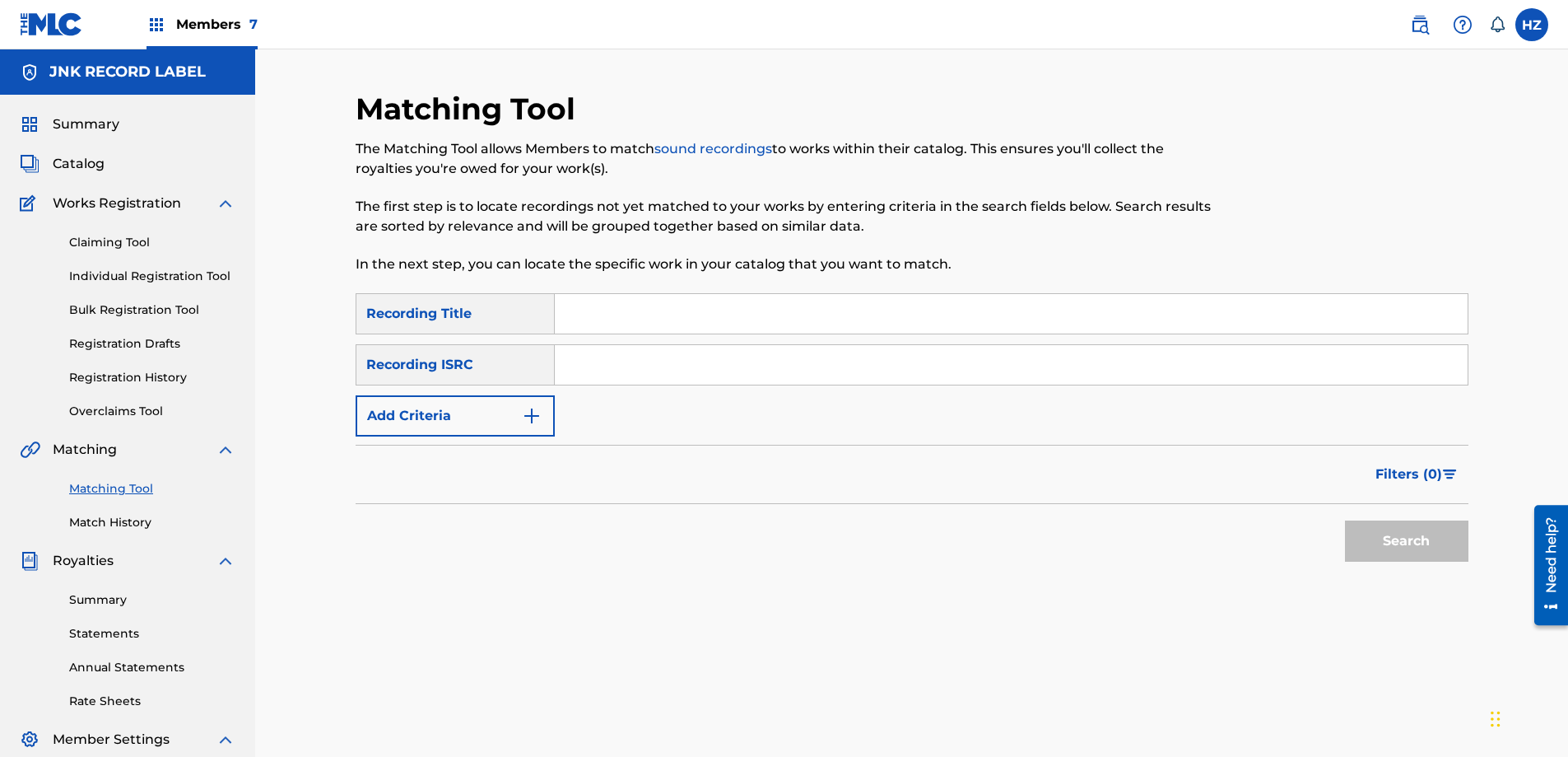
click at [624, 293] on div "Search Form" at bounding box center [1011, 313] width 914 height 41
click at [615, 304] on input "Search Form" at bounding box center [1011, 313] width 913 height 39
click at [512, 363] on div "Recording ISRC" at bounding box center [455, 364] width 199 height 41
click at [572, 325] on input "Search Form" at bounding box center [1011, 313] width 913 height 39
type input "[MEDICAL_DATA] lo nyein ya ma lal"
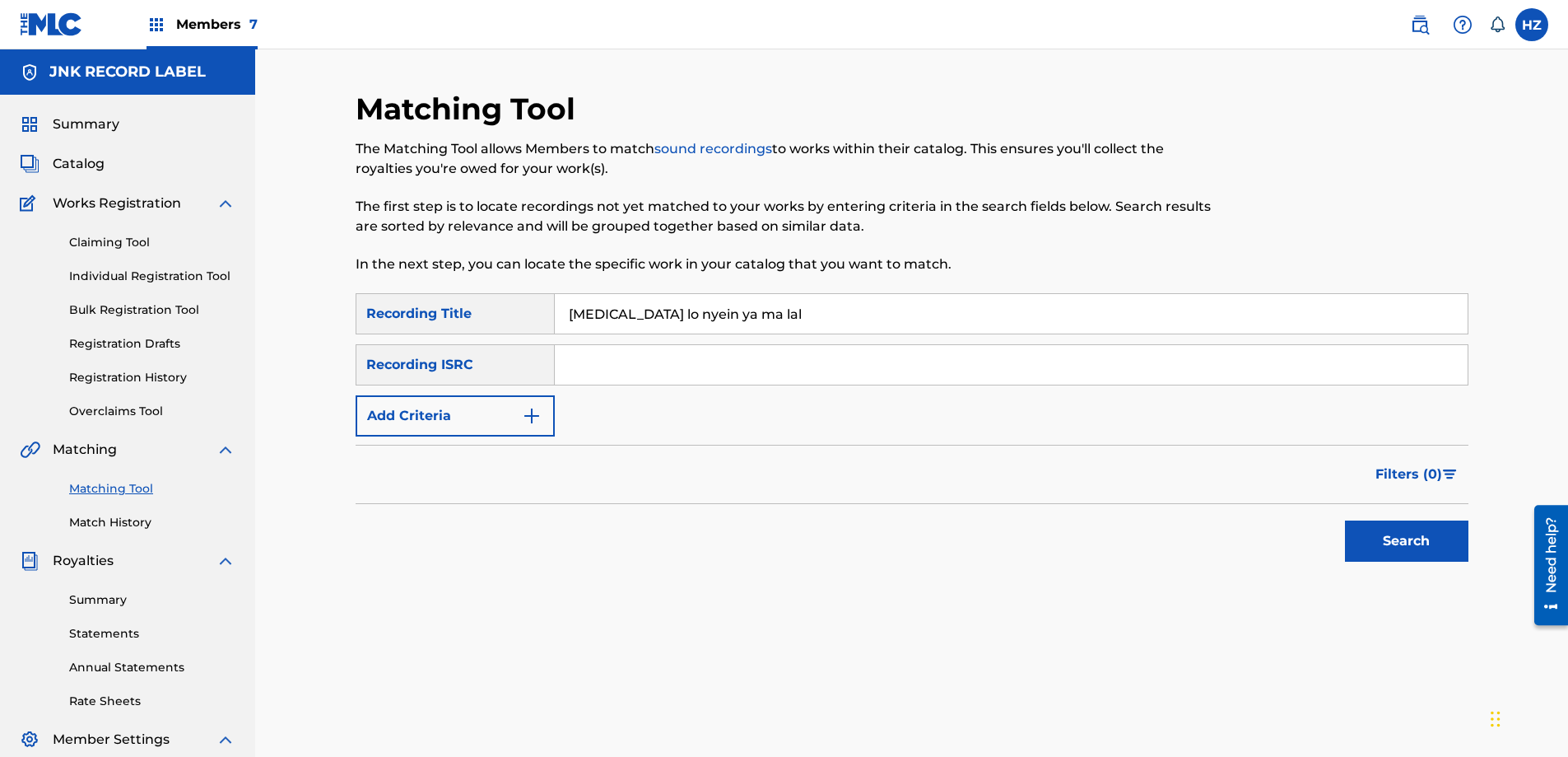
click at [1339, 523] on div "Search" at bounding box center [1402, 536] width 132 height 65
click at [1364, 528] on button "Search" at bounding box center [1406, 540] width 123 height 41
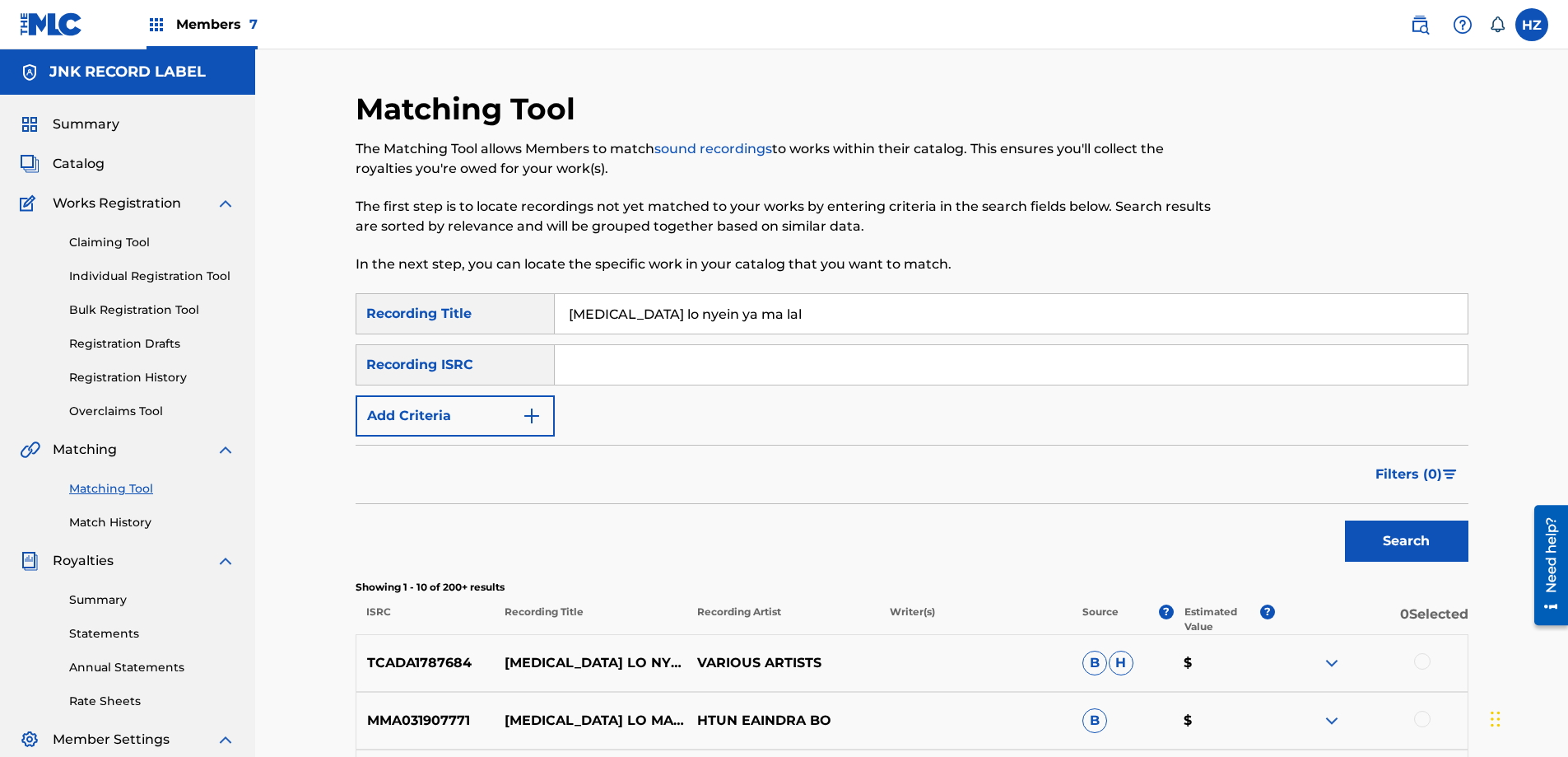
click at [694, 317] on input "[MEDICAL_DATA] lo nyein ya ma lal" at bounding box center [1011, 313] width 913 height 39
click at [695, 317] on input "[MEDICAL_DATA] lo nyein ya ma lal" at bounding box center [1011, 313] width 913 height 39
click at [504, 350] on div "Recording ISRC" at bounding box center [455, 364] width 199 height 41
click at [504, 366] on div "Recording ISRC" at bounding box center [455, 364] width 199 height 41
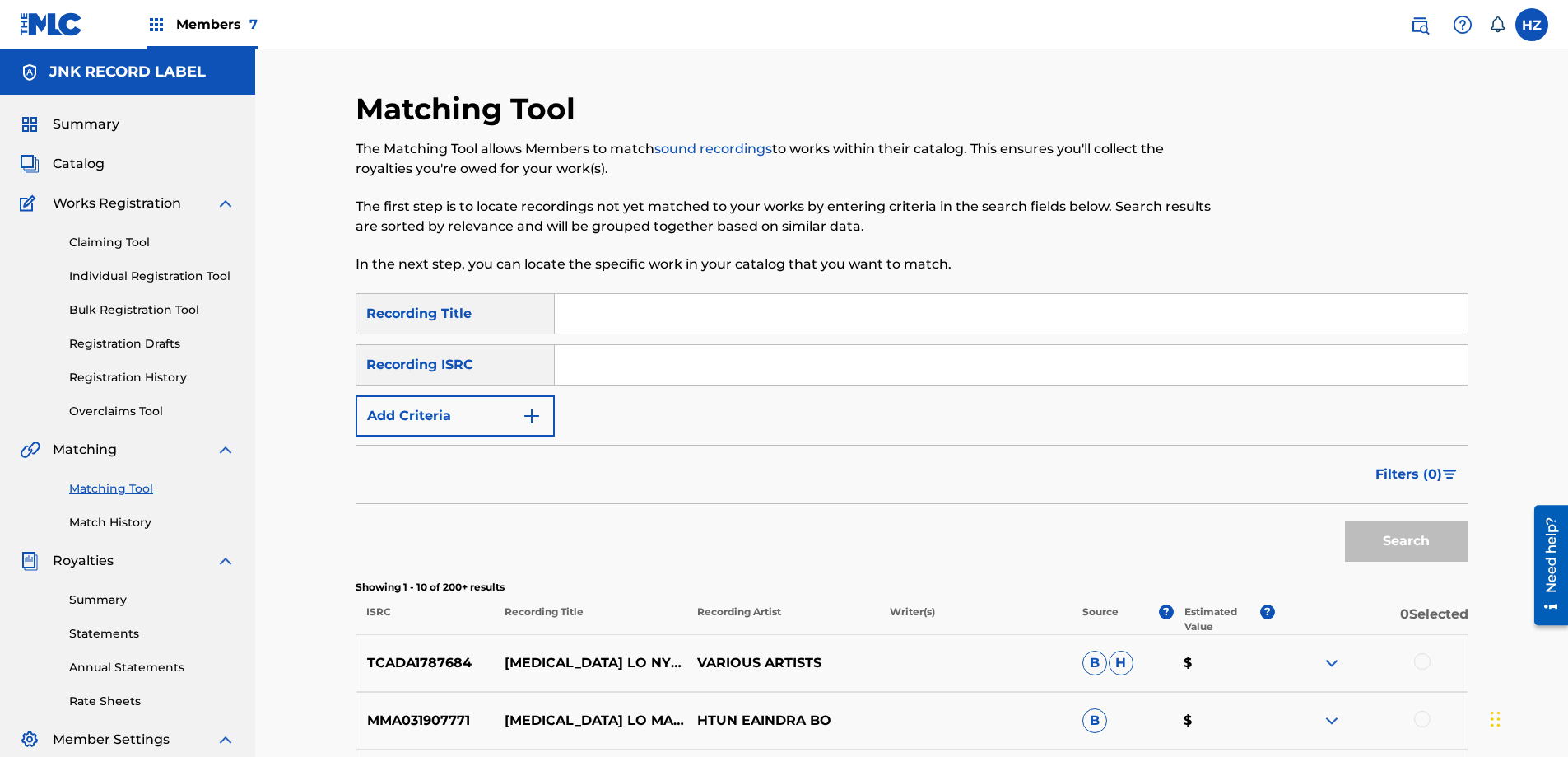
click at [503, 423] on button "Add Criteria" at bounding box center [455, 416] width 199 height 41
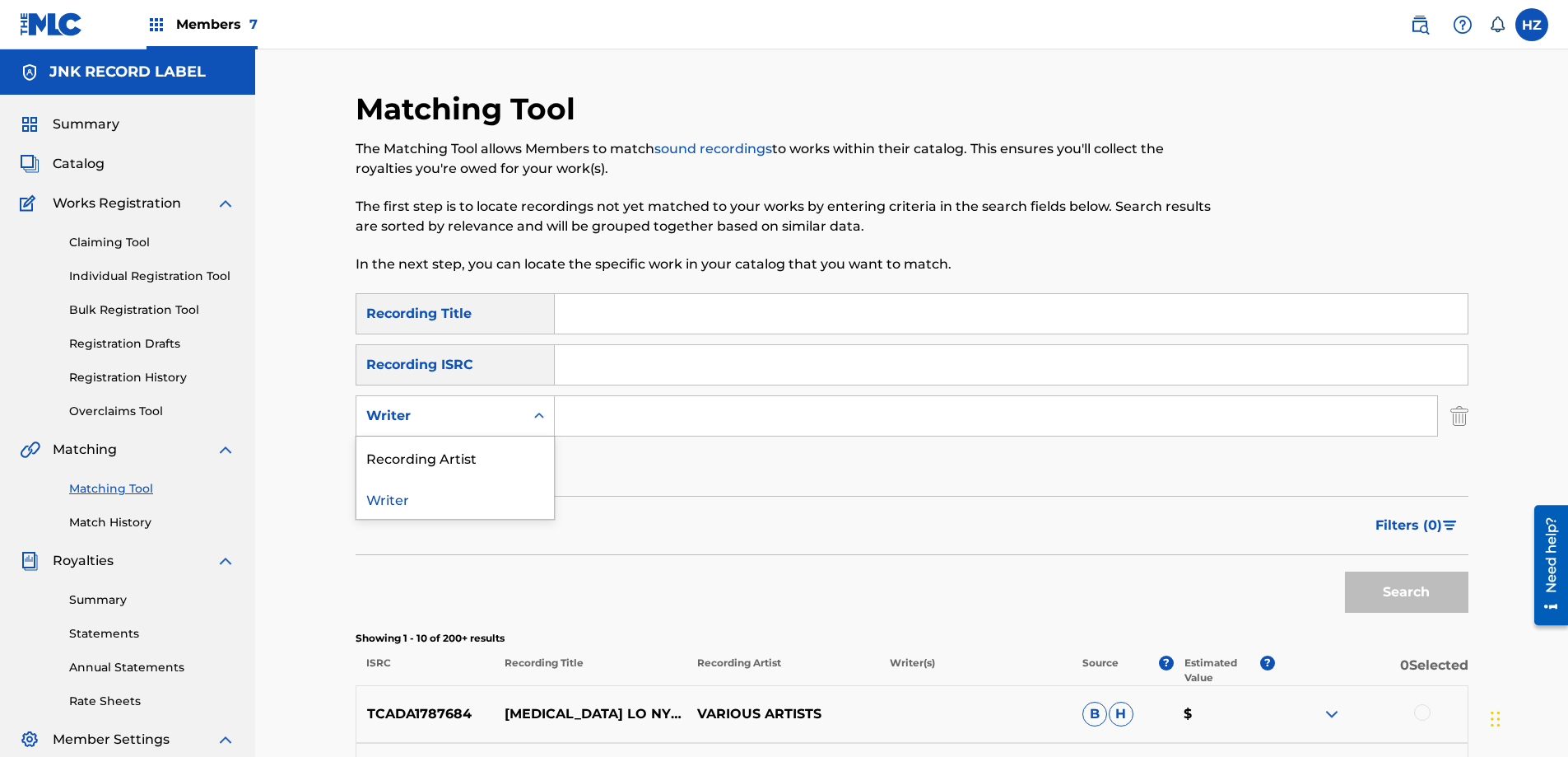
click at [529, 421] on div "Search Form" at bounding box center [539, 416] width 30 height 30
click at [488, 458] on div "Recording Artist" at bounding box center [455, 457] width 197 height 41
click at [585, 416] on input "Search Form" at bounding box center [996, 416] width 882 height 39
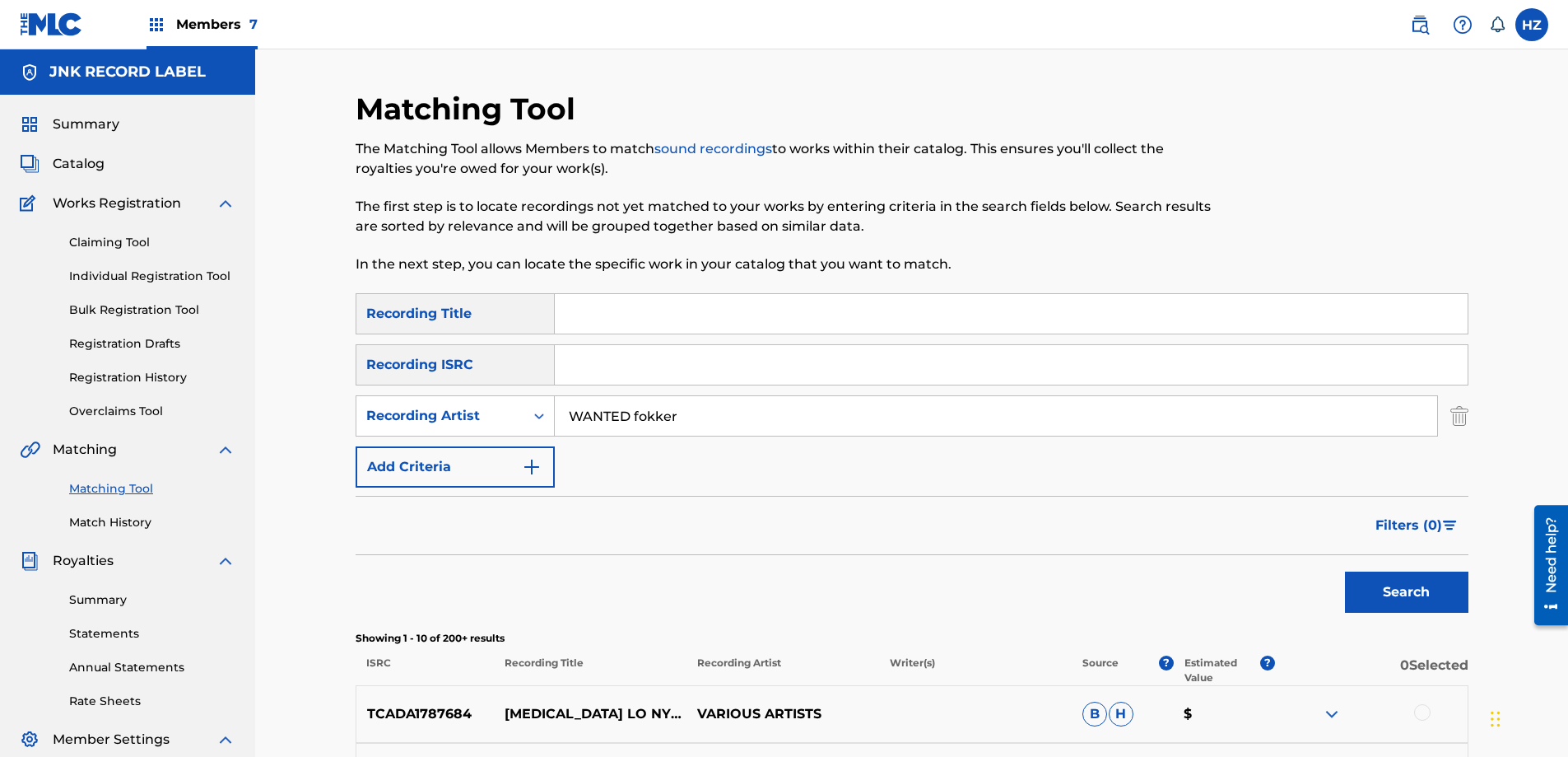
type input "WANTED fokker"
click at [1345, 571] on button "Search" at bounding box center [1406, 591] width 123 height 41
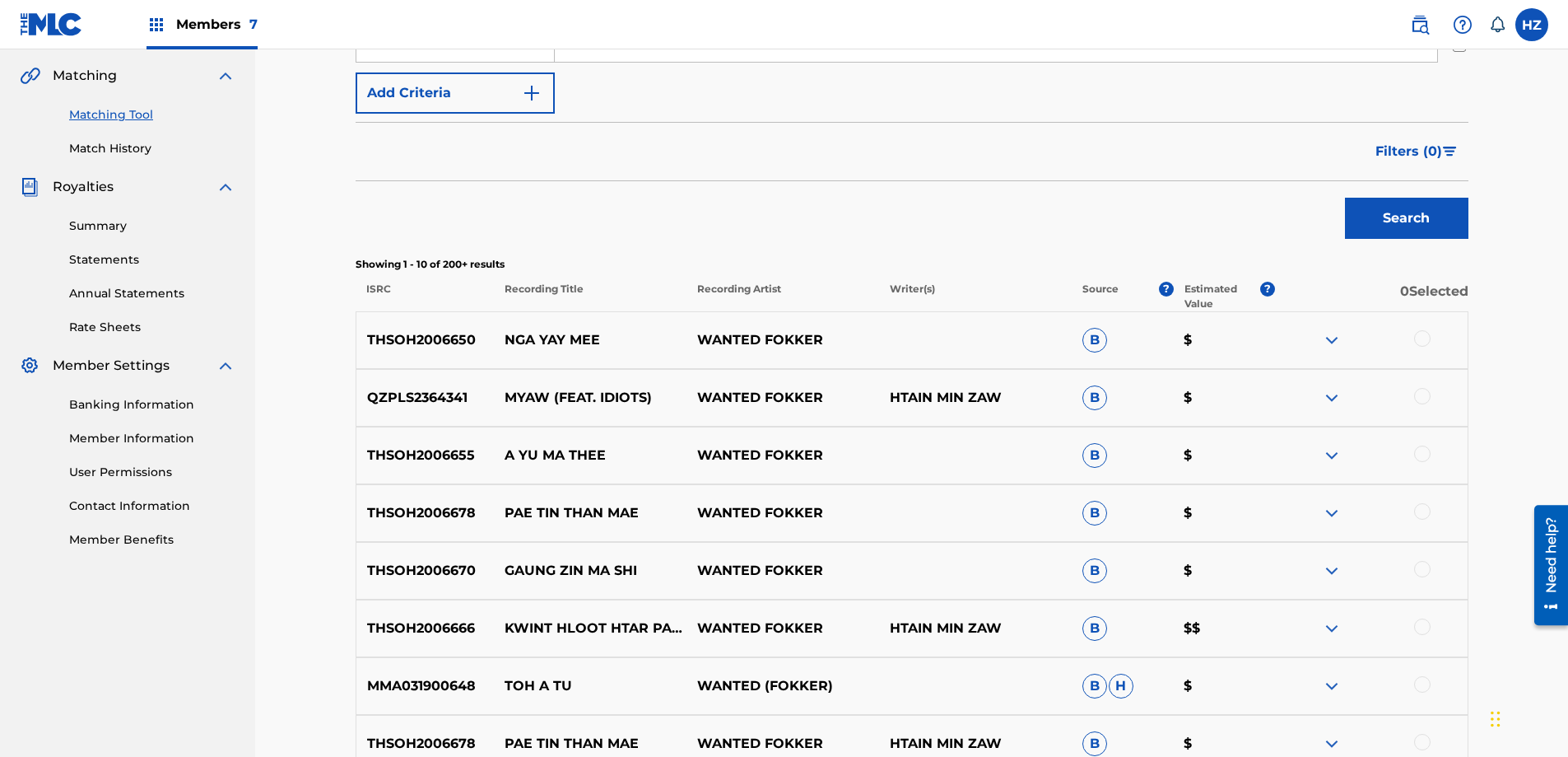
scroll to position [484, 0]
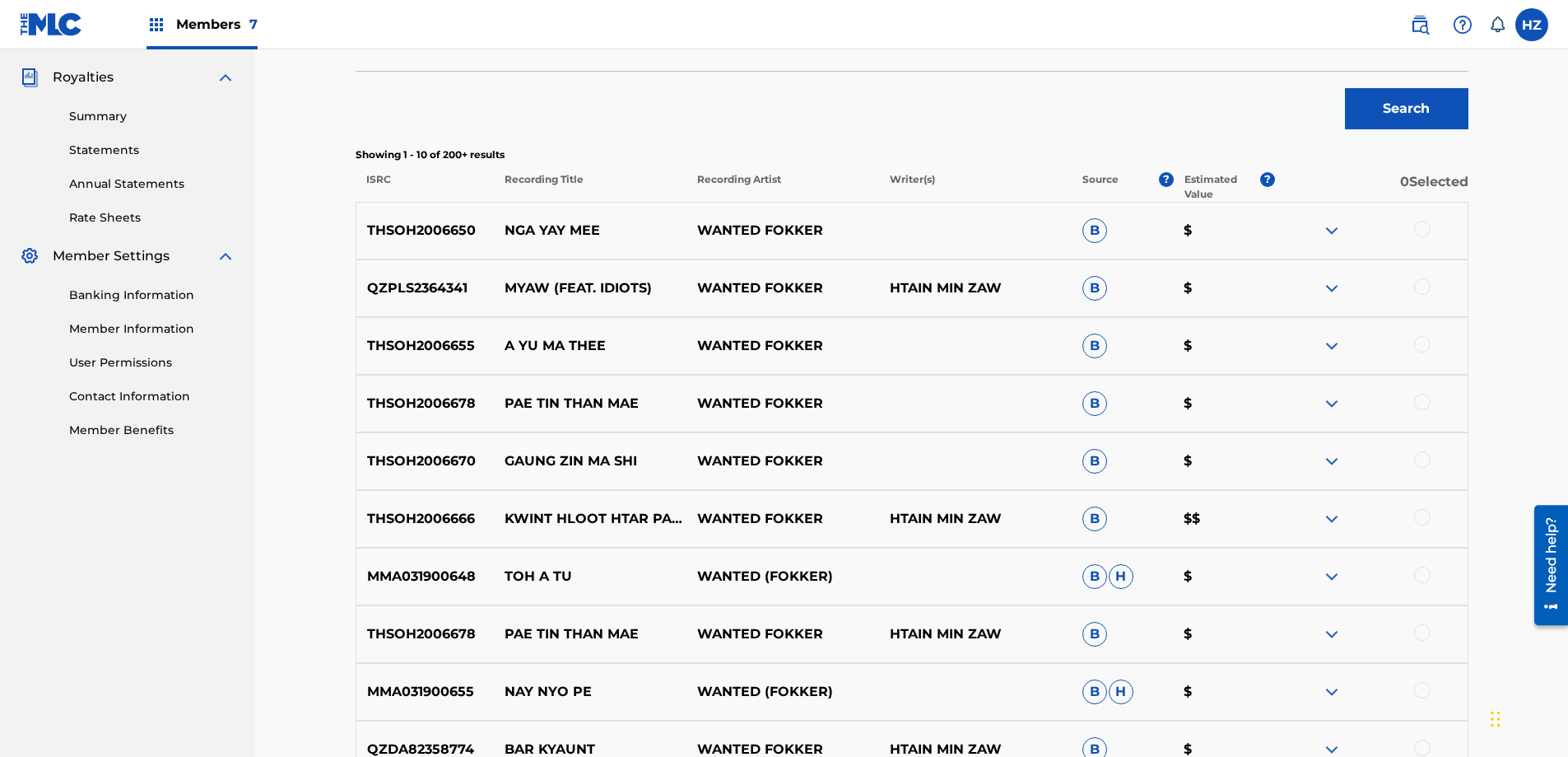
click at [527, 511] on p "KWINT HLOOT HTAR PAR TAL" at bounding box center [590, 519] width 193 height 20
click at [1332, 519] on img at bounding box center [1332, 519] width 20 height 20
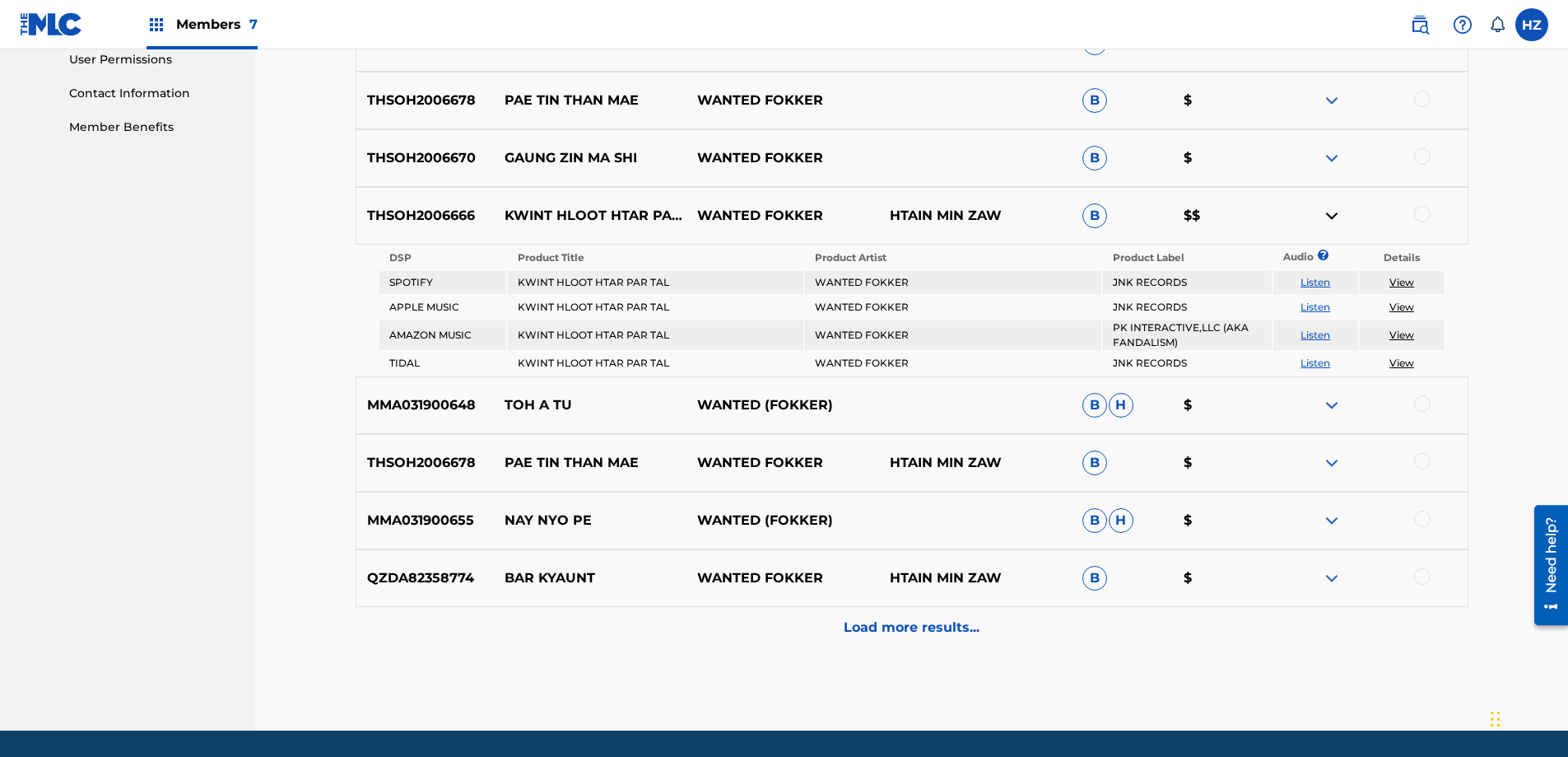
scroll to position [839, 0]
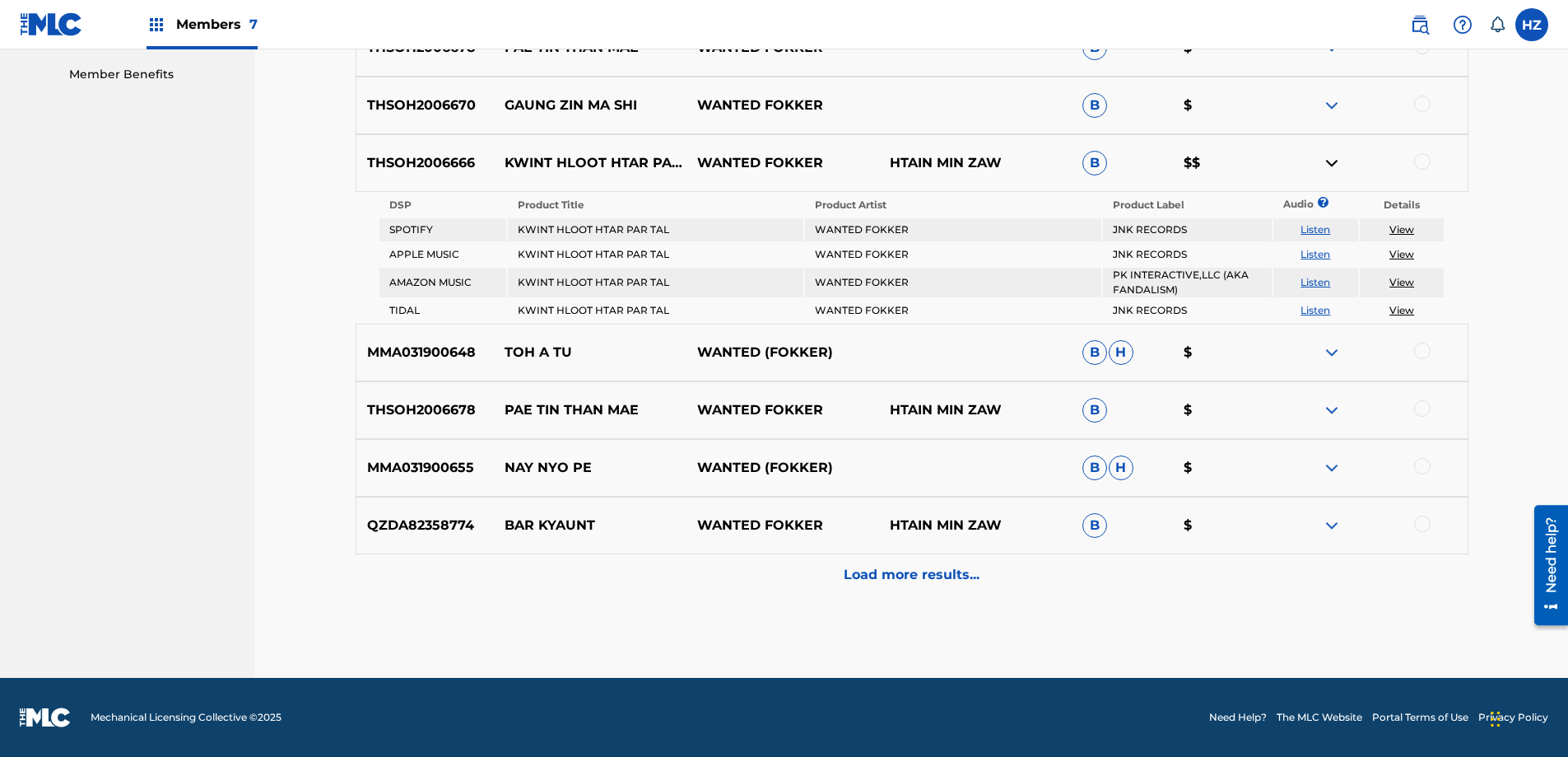
click at [1294, 351] on div at bounding box center [1371, 352] width 193 height 20
click at [1324, 352] on img at bounding box center [1332, 352] width 20 height 20
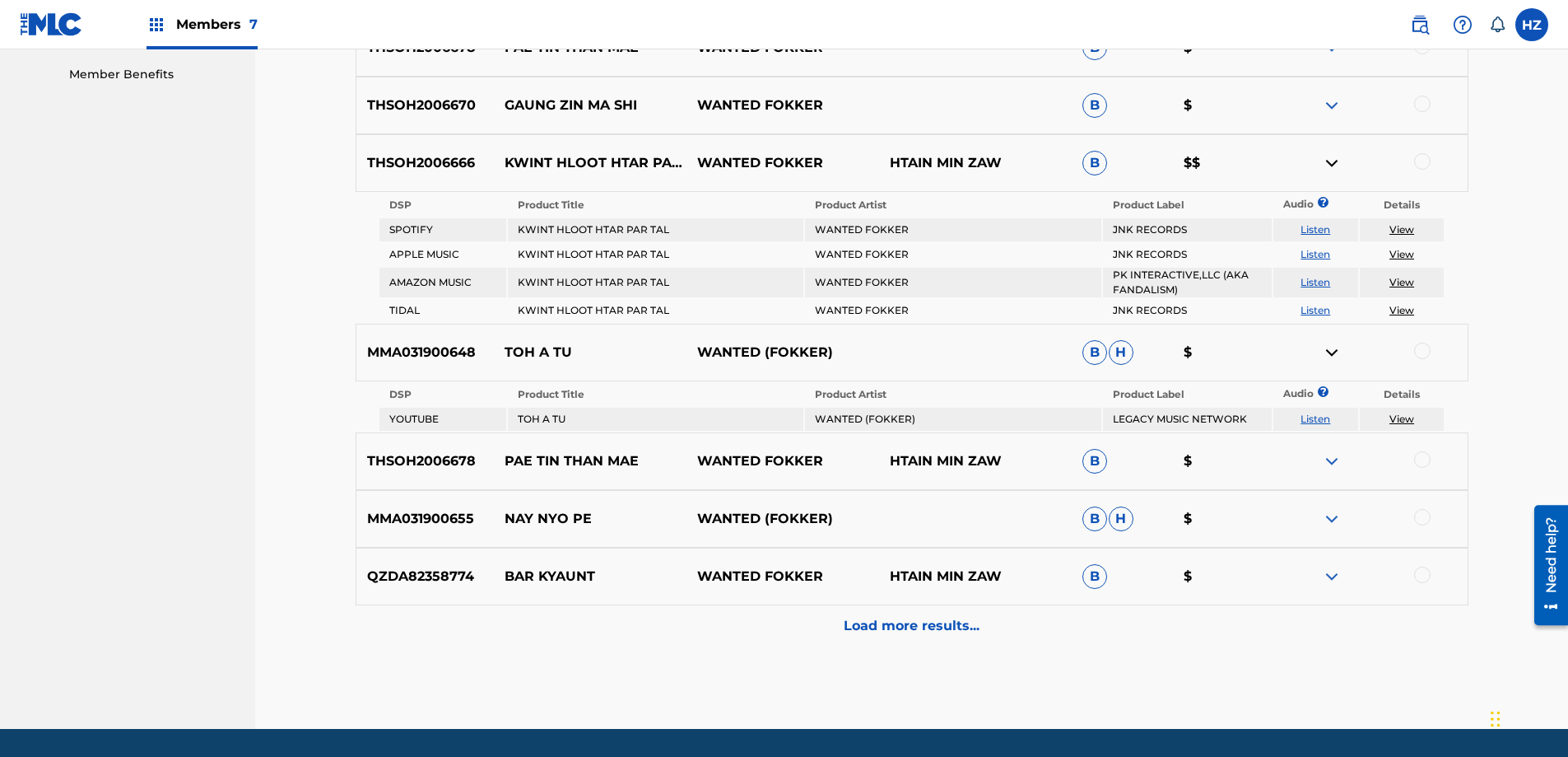
click at [1395, 418] on link "View" at bounding box center [1401, 418] width 24 height 12
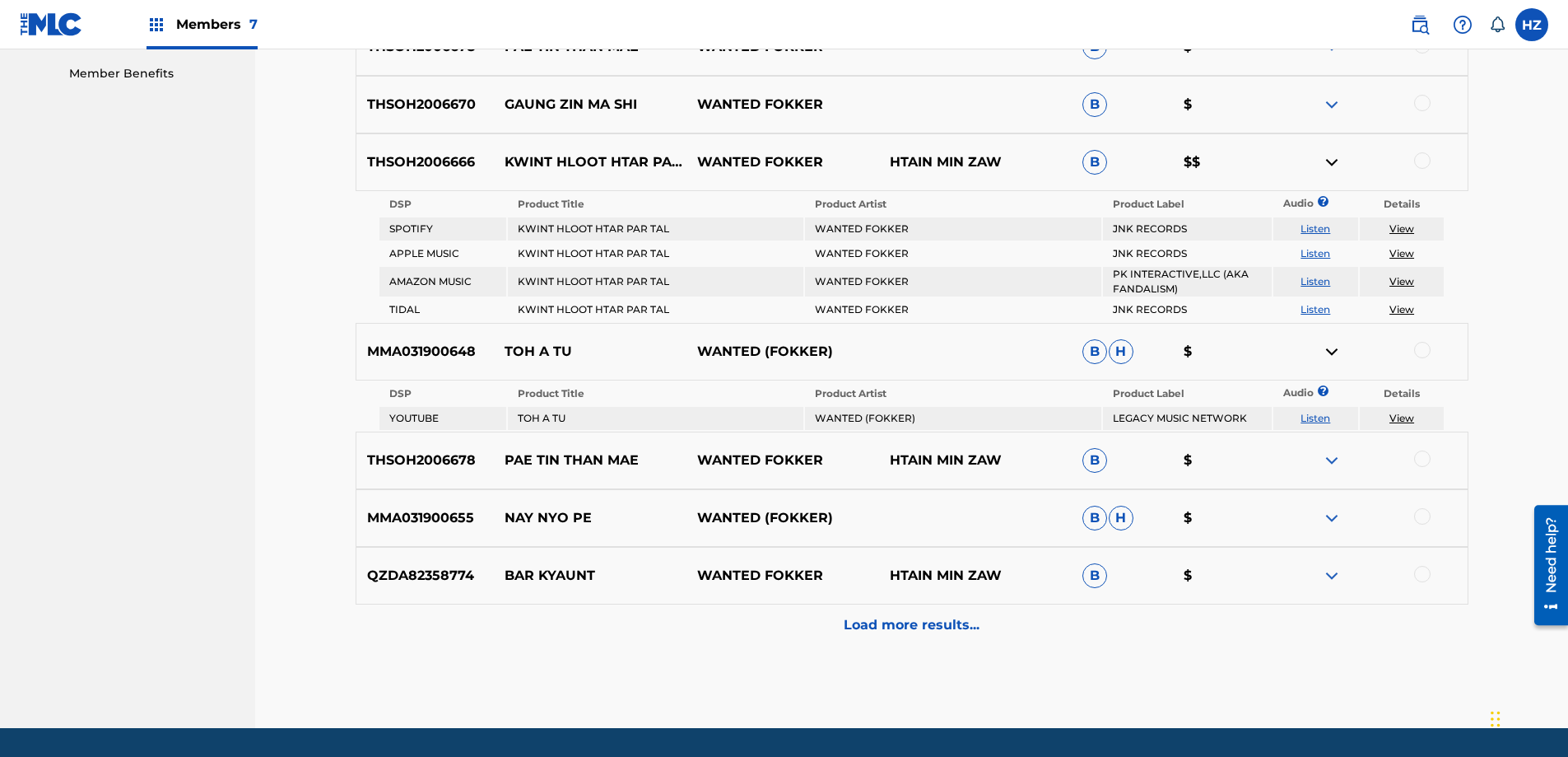
click at [1415, 346] on div at bounding box center [1421, 349] width 17 height 17
click at [1332, 520] on img at bounding box center [1332, 518] width 20 height 20
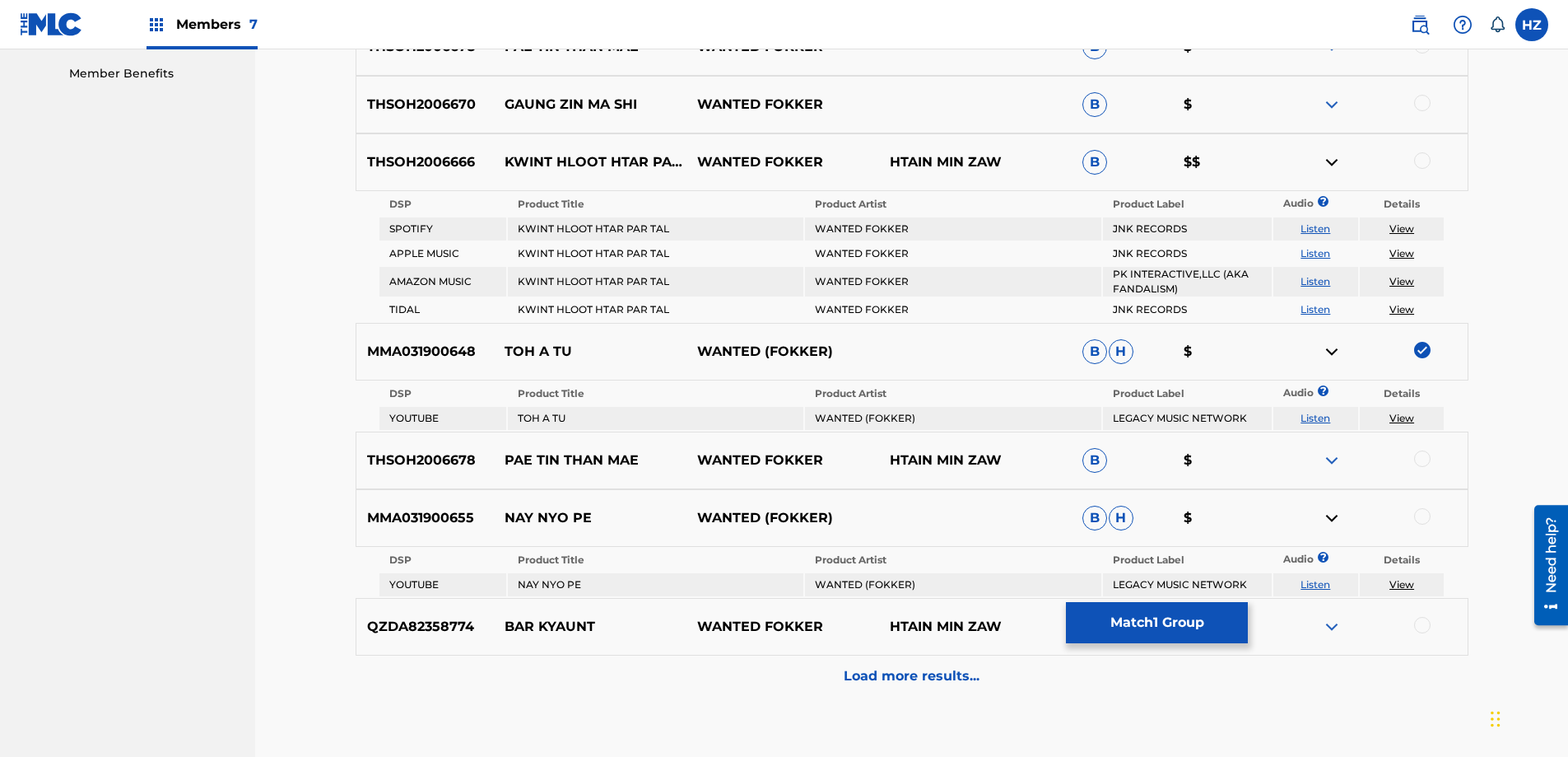
click at [1332, 522] on img at bounding box center [1332, 518] width 20 height 20
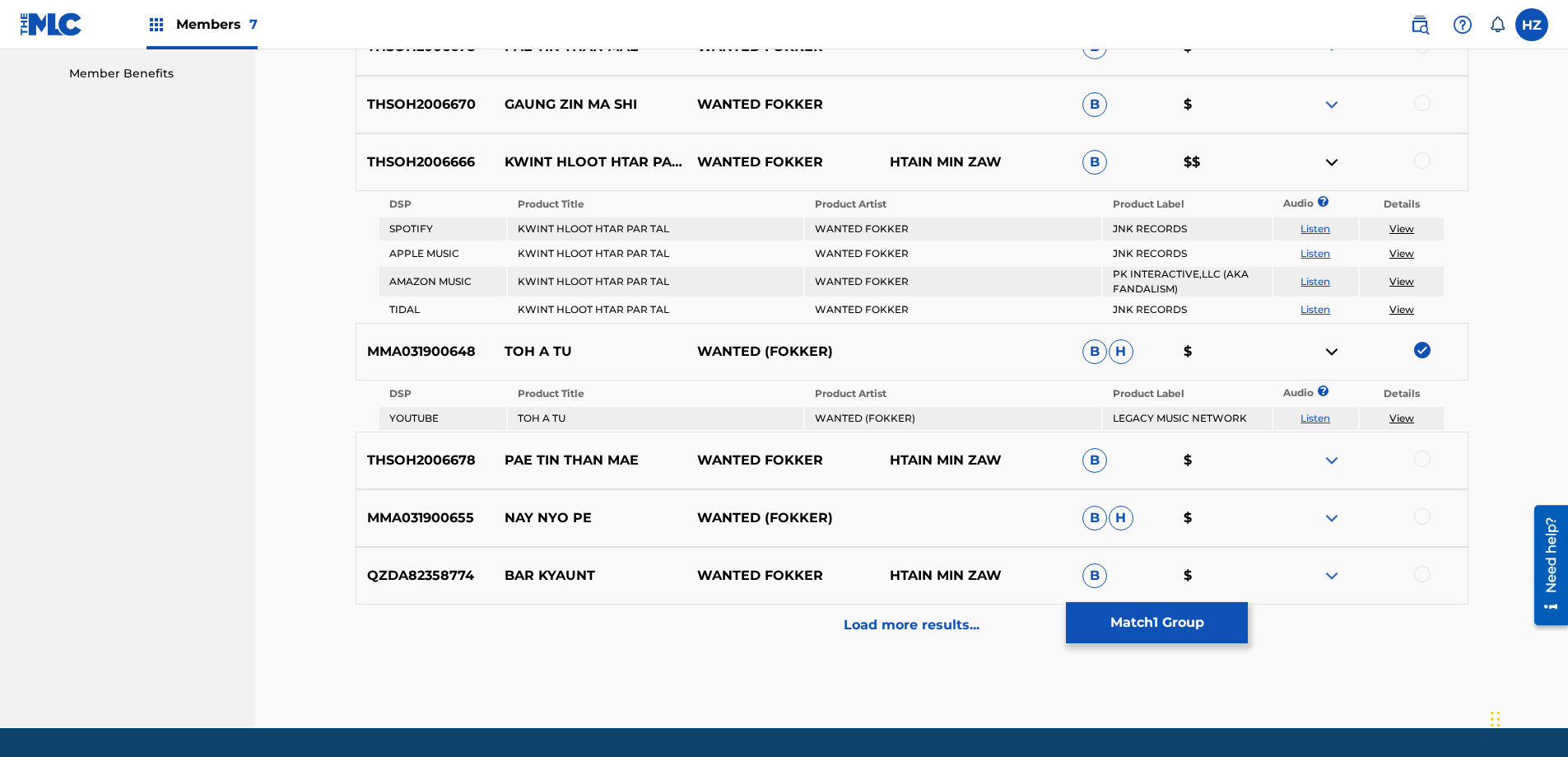
click at [1416, 510] on div at bounding box center [1421, 516] width 17 height 17
click at [966, 630] on p "Load more results..." at bounding box center [912, 624] width 136 height 20
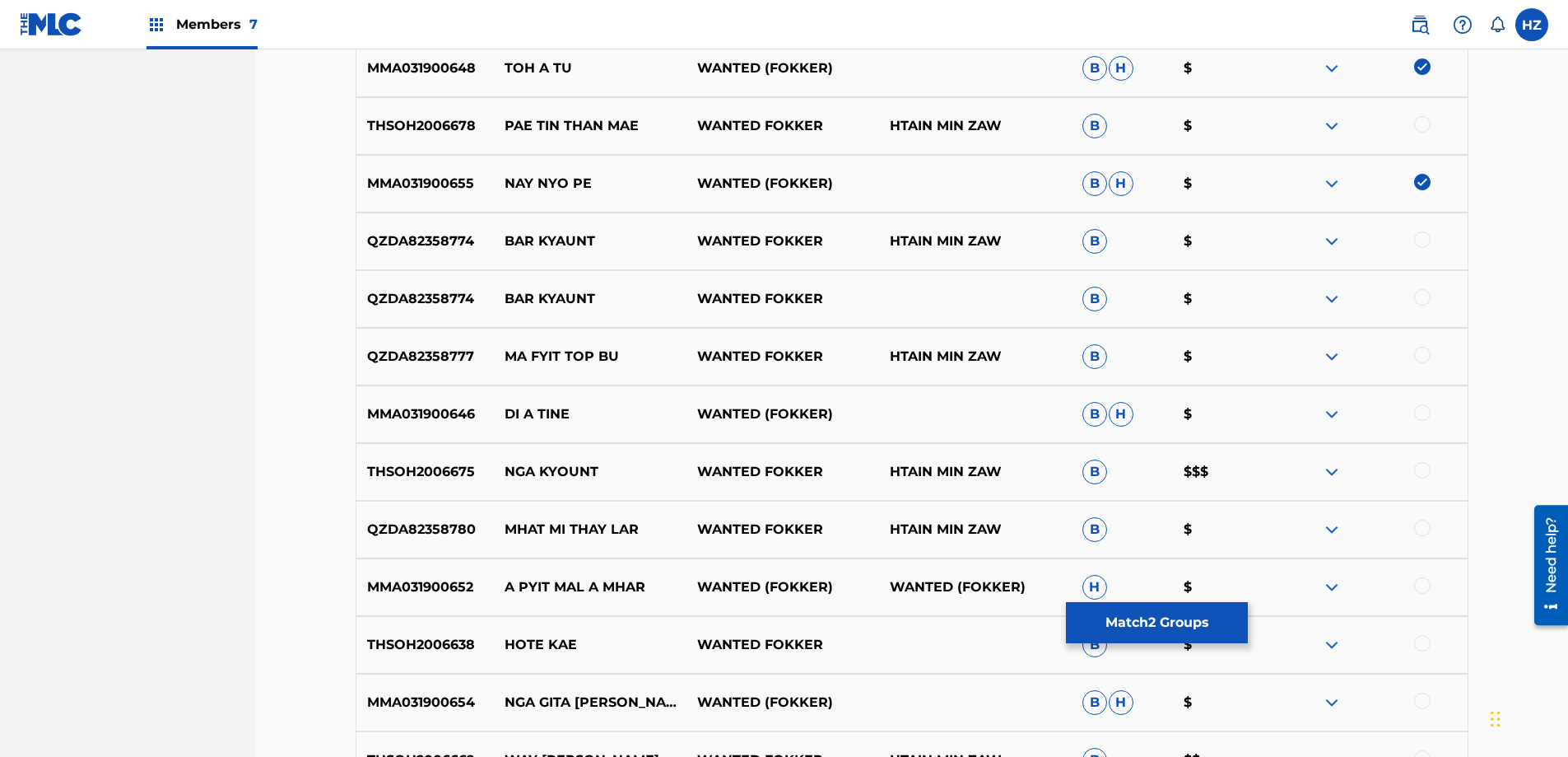
scroll to position [999, 0]
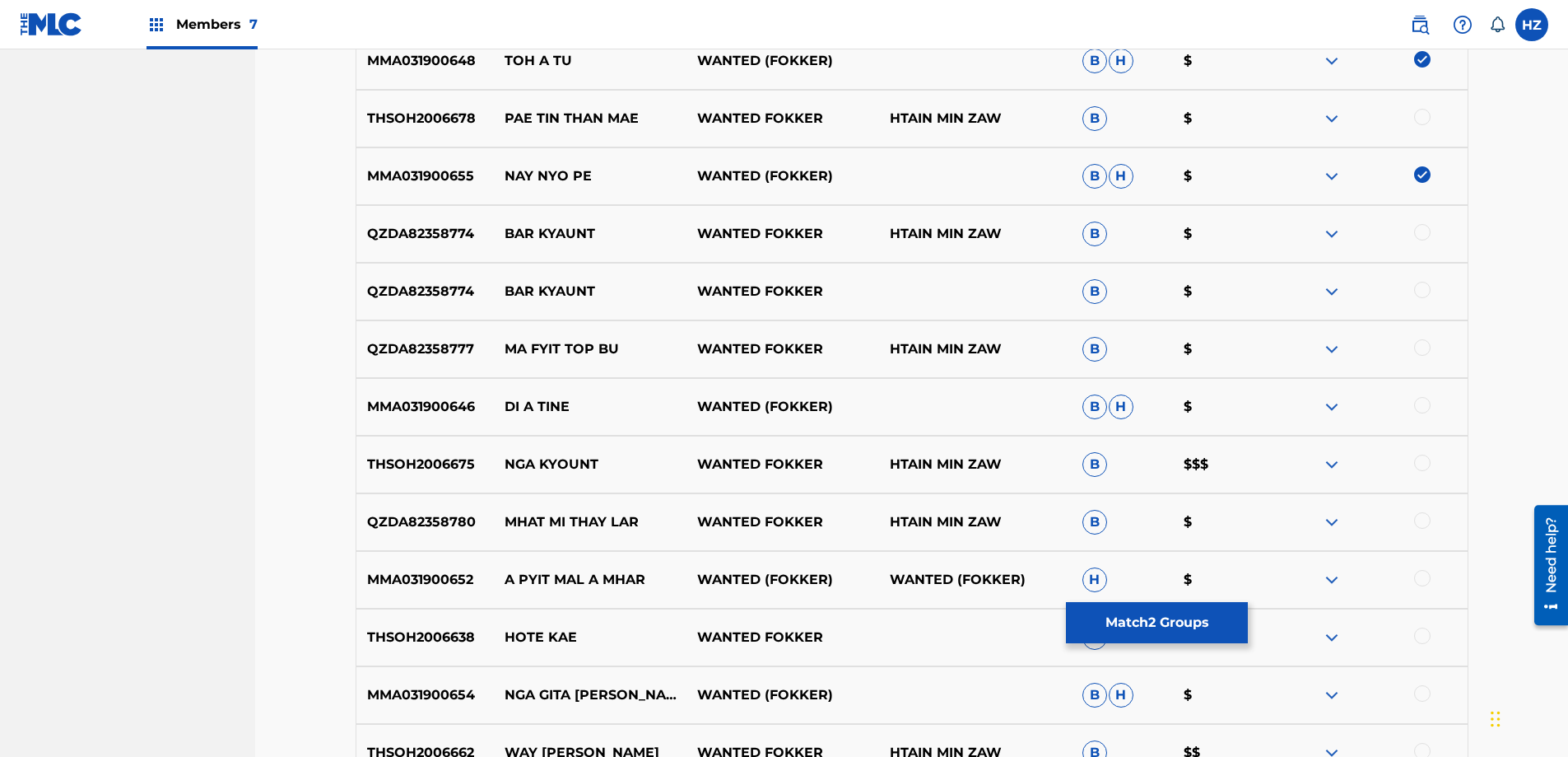
click at [1338, 402] on img at bounding box center [1332, 407] width 20 height 20
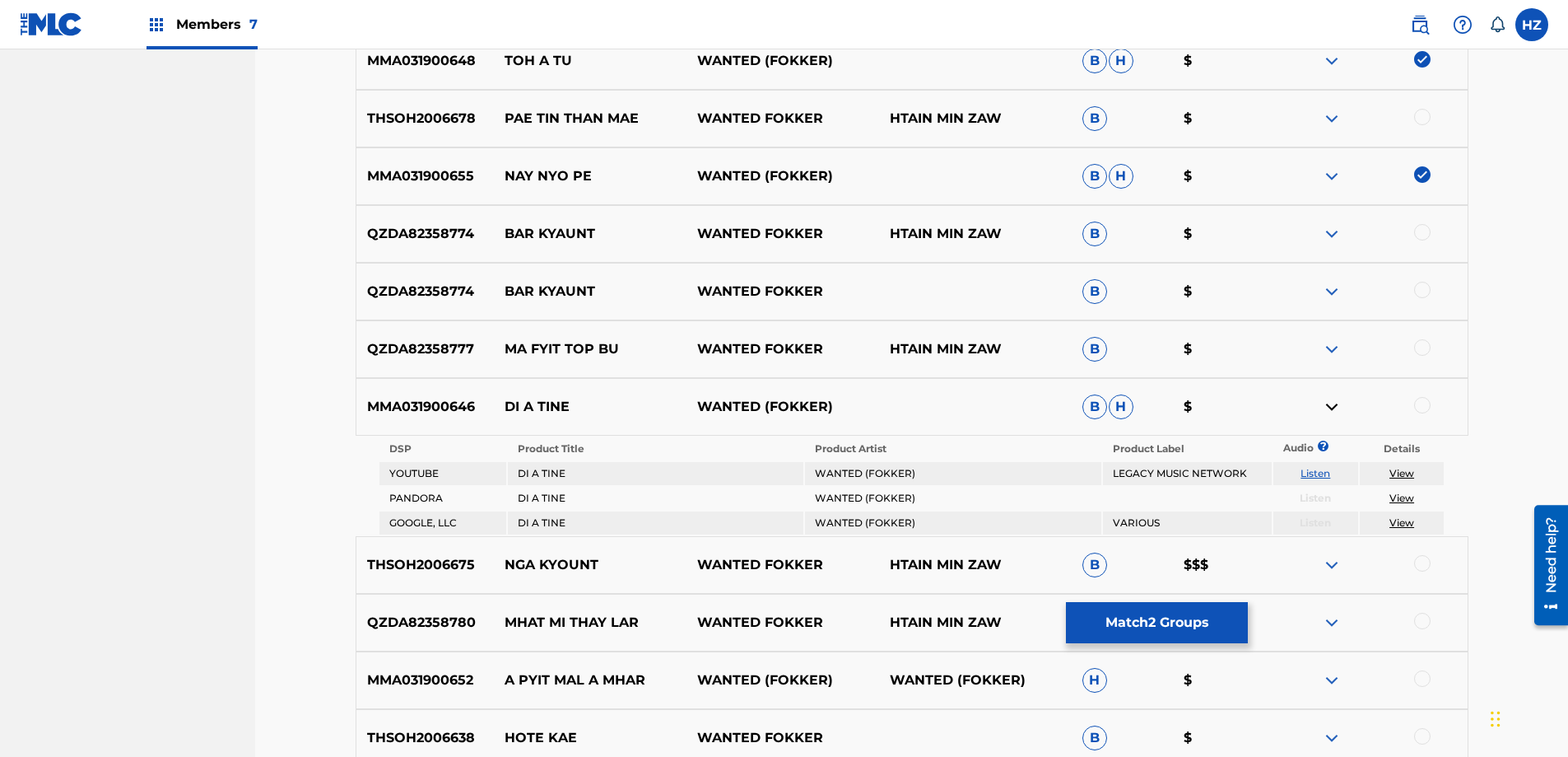
click at [1420, 409] on div at bounding box center [1421, 405] width 17 height 17
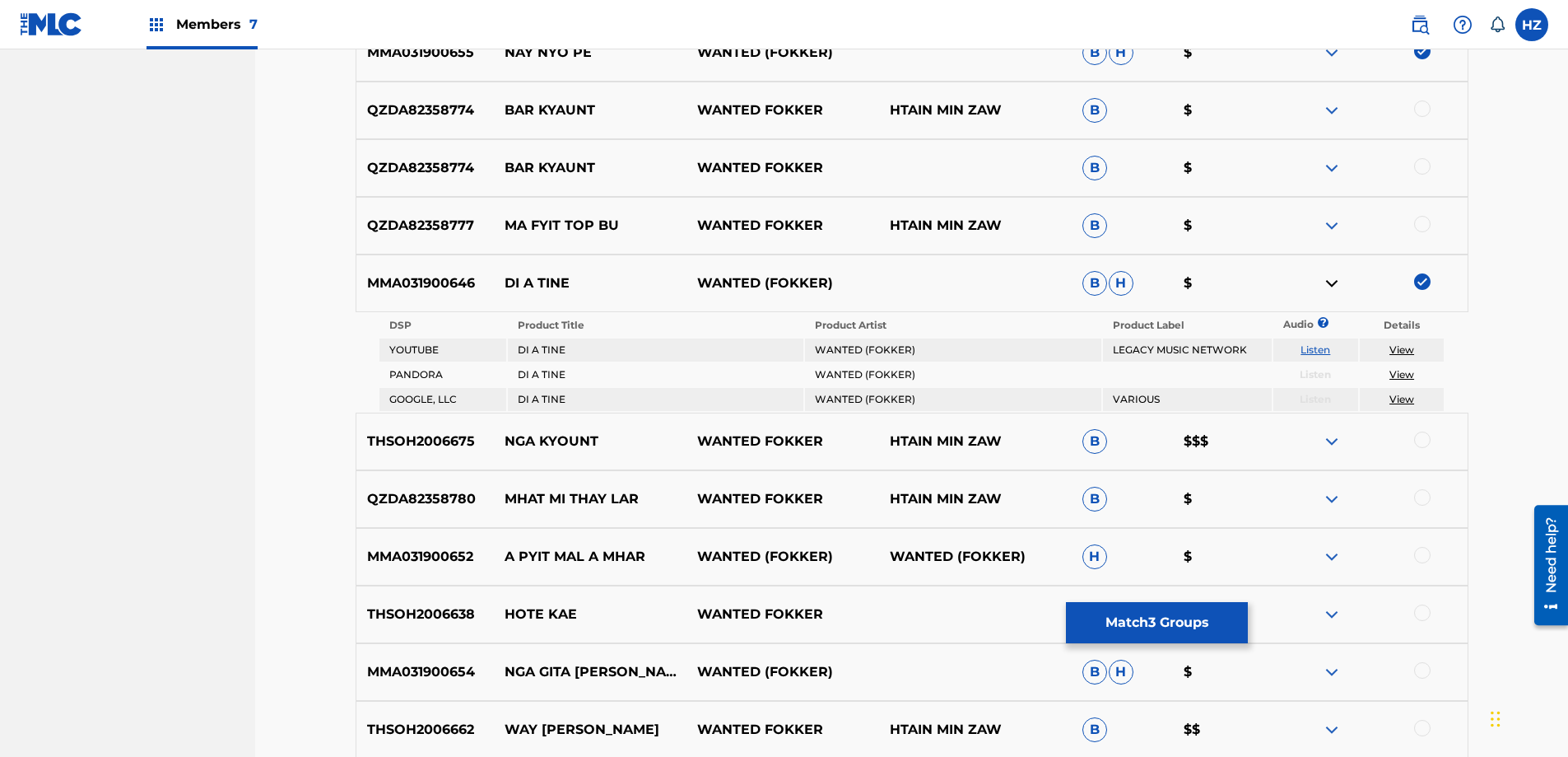
scroll to position [1142, 0]
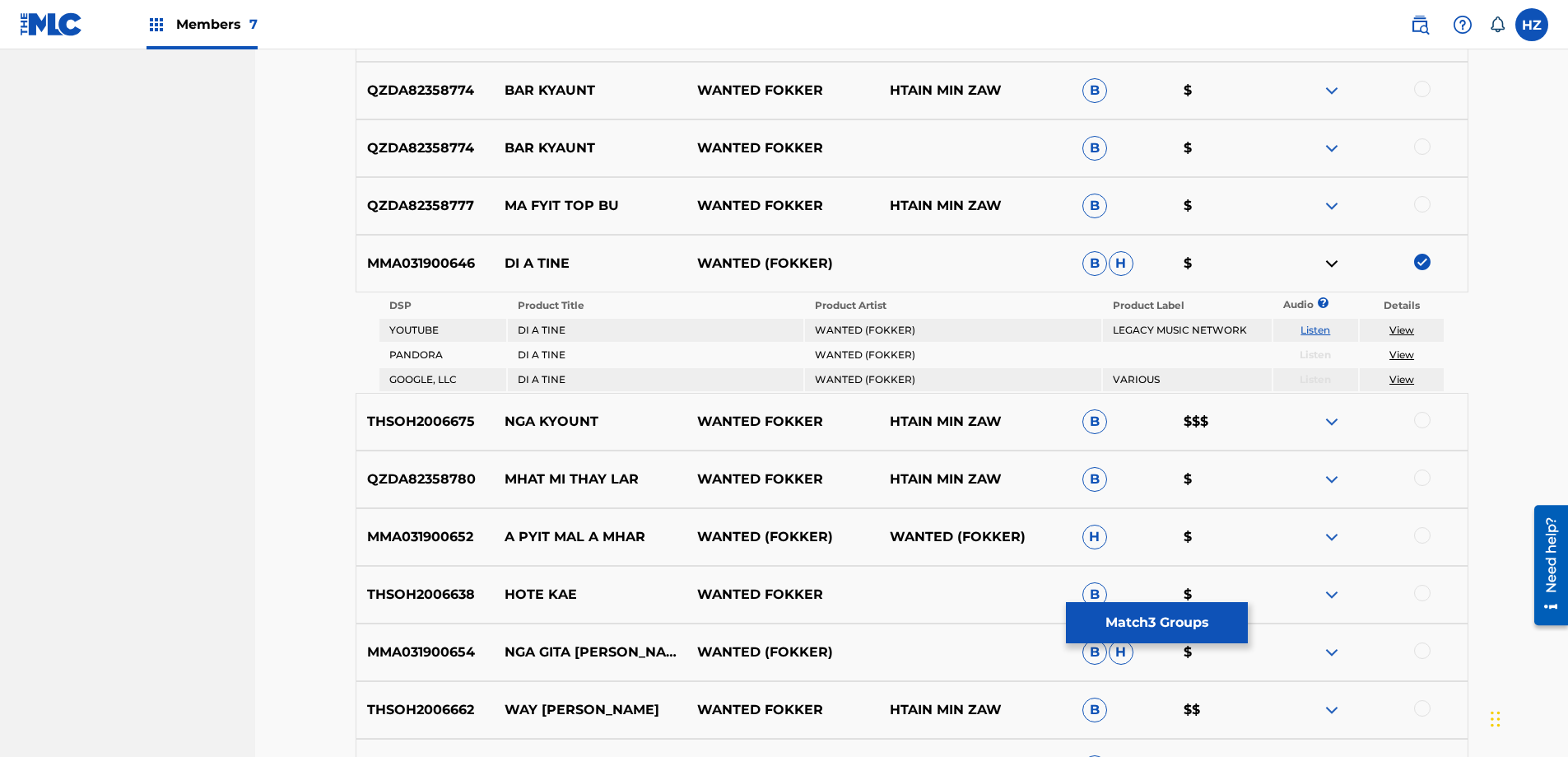
click at [1337, 418] on img at bounding box center [1332, 422] width 20 height 20
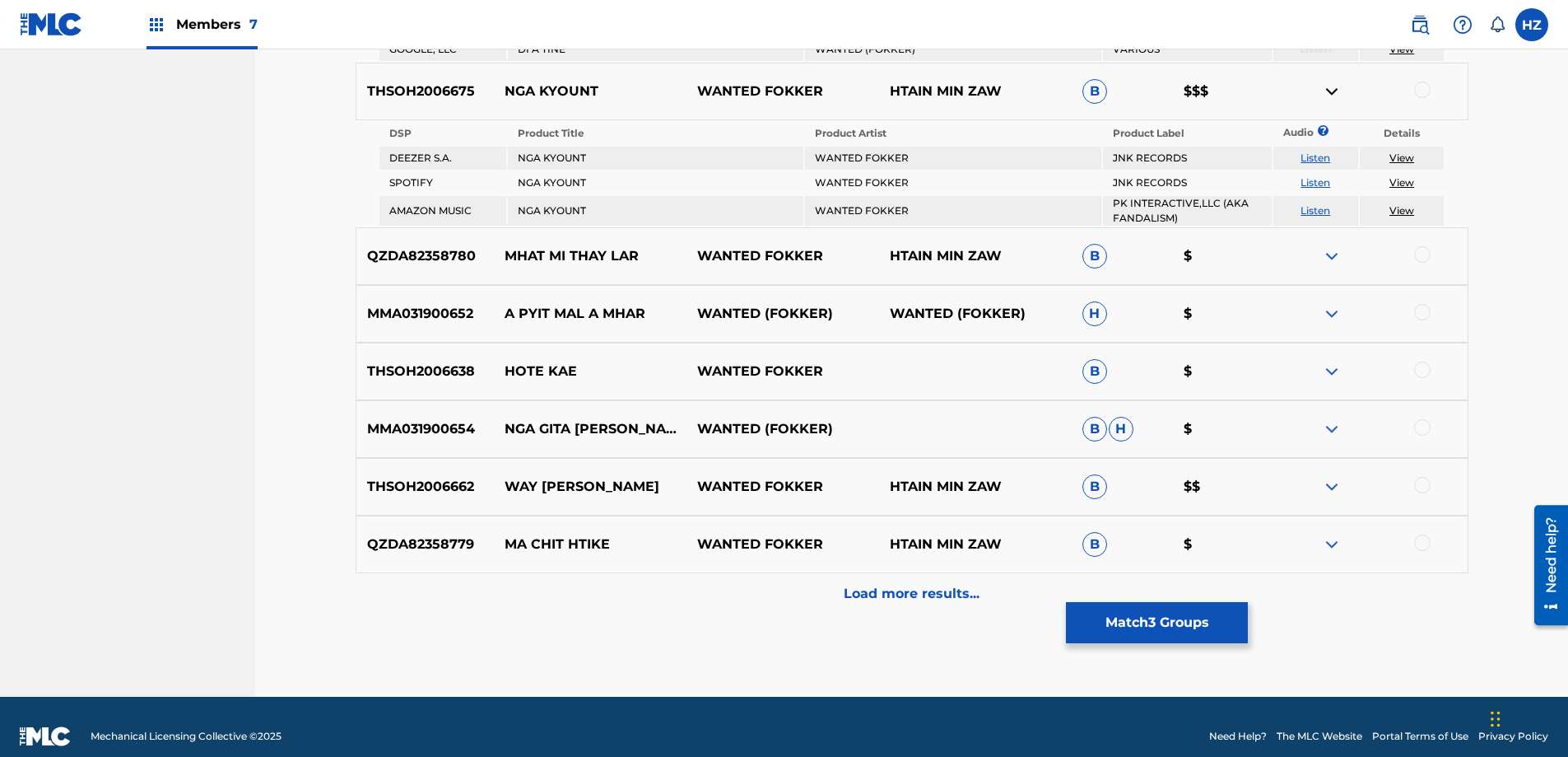
scroll to position [1491, 0]
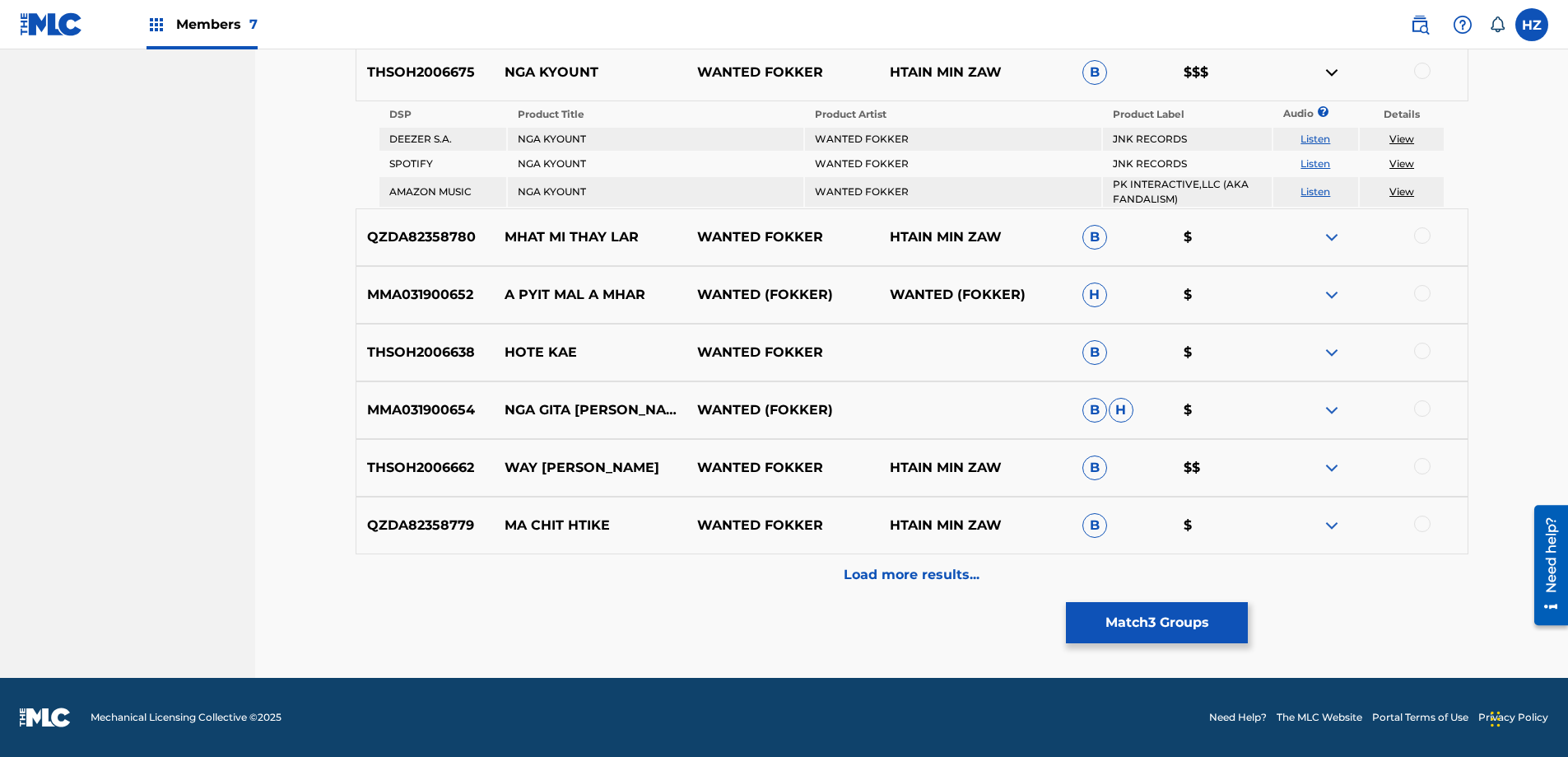
click at [905, 562] on div "Load more results..." at bounding box center [911, 575] width 1113 height 41
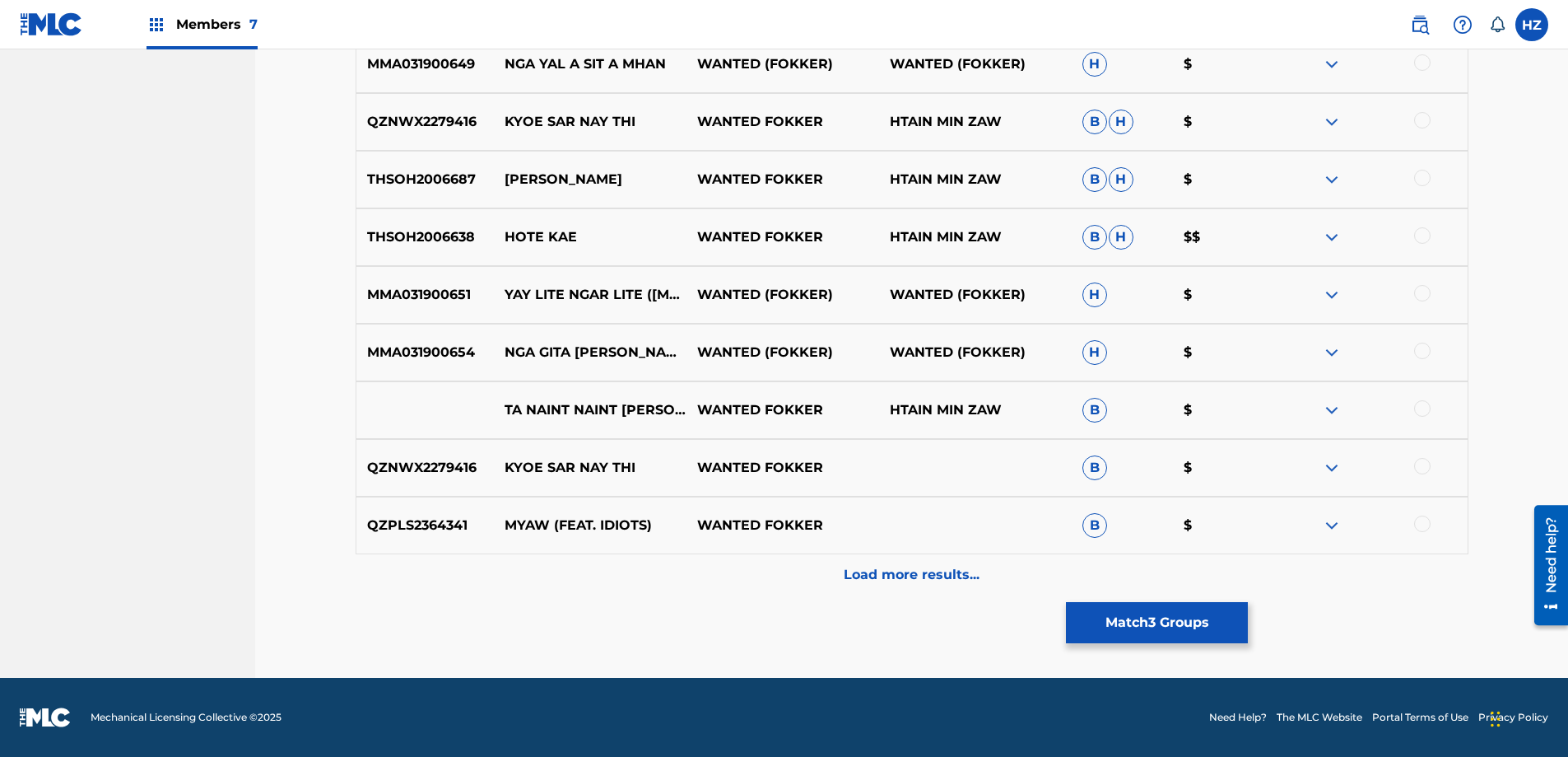
scroll to position [1859, 0]
click at [1297, 483] on div "QZNWX2279416 KYOE SAR NAY THI WANTED FOKKER B $" at bounding box center [911, 469] width 1113 height 58
click at [1320, 468] on div at bounding box center [1371, 468] width 193 height 20
click at [1332, 464] on img at bounding box center [1332, 468] width 20 height 20
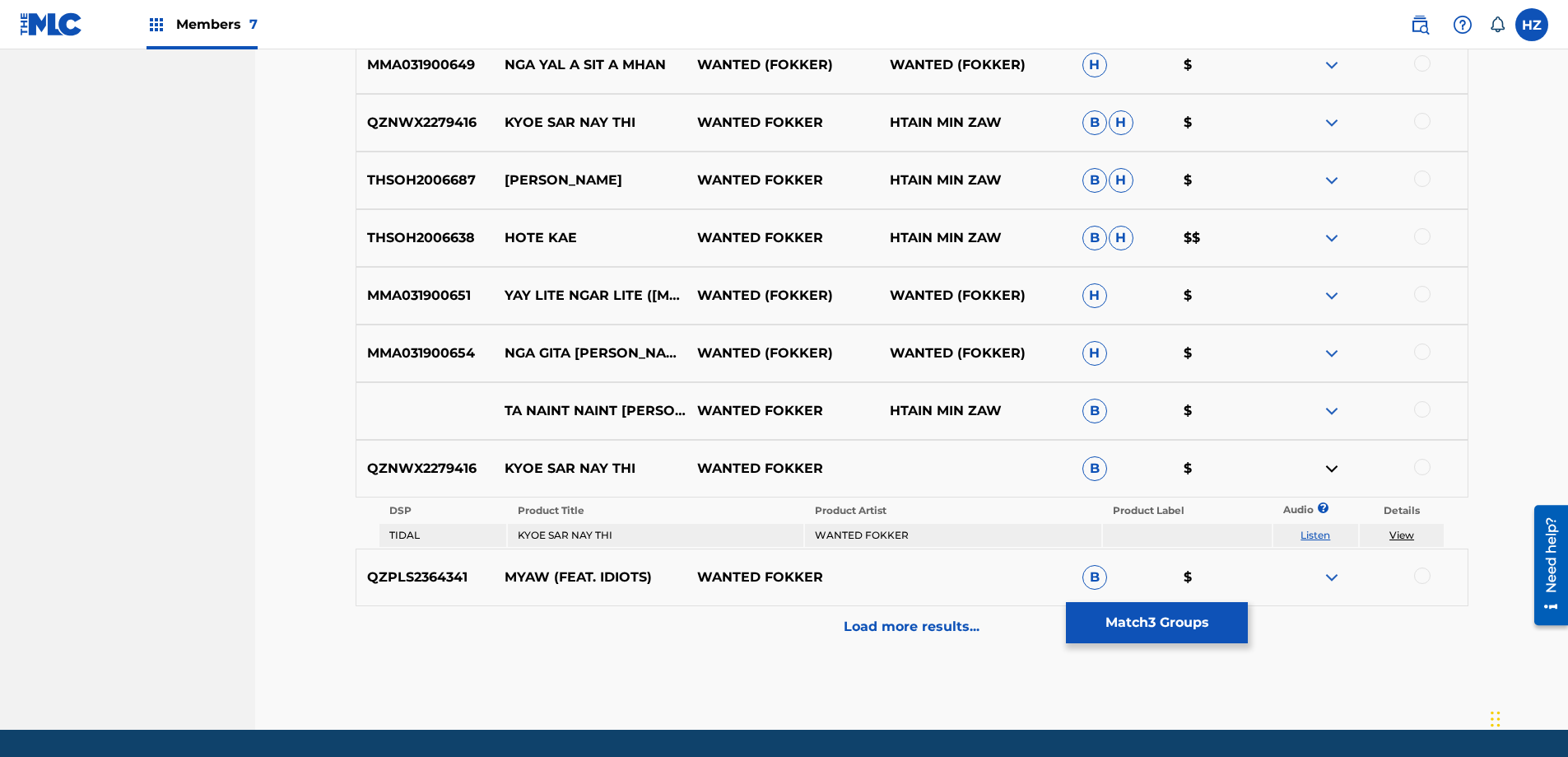
click at [1329, 570] on img at bounding box center [1332, 577] width 20 height 20
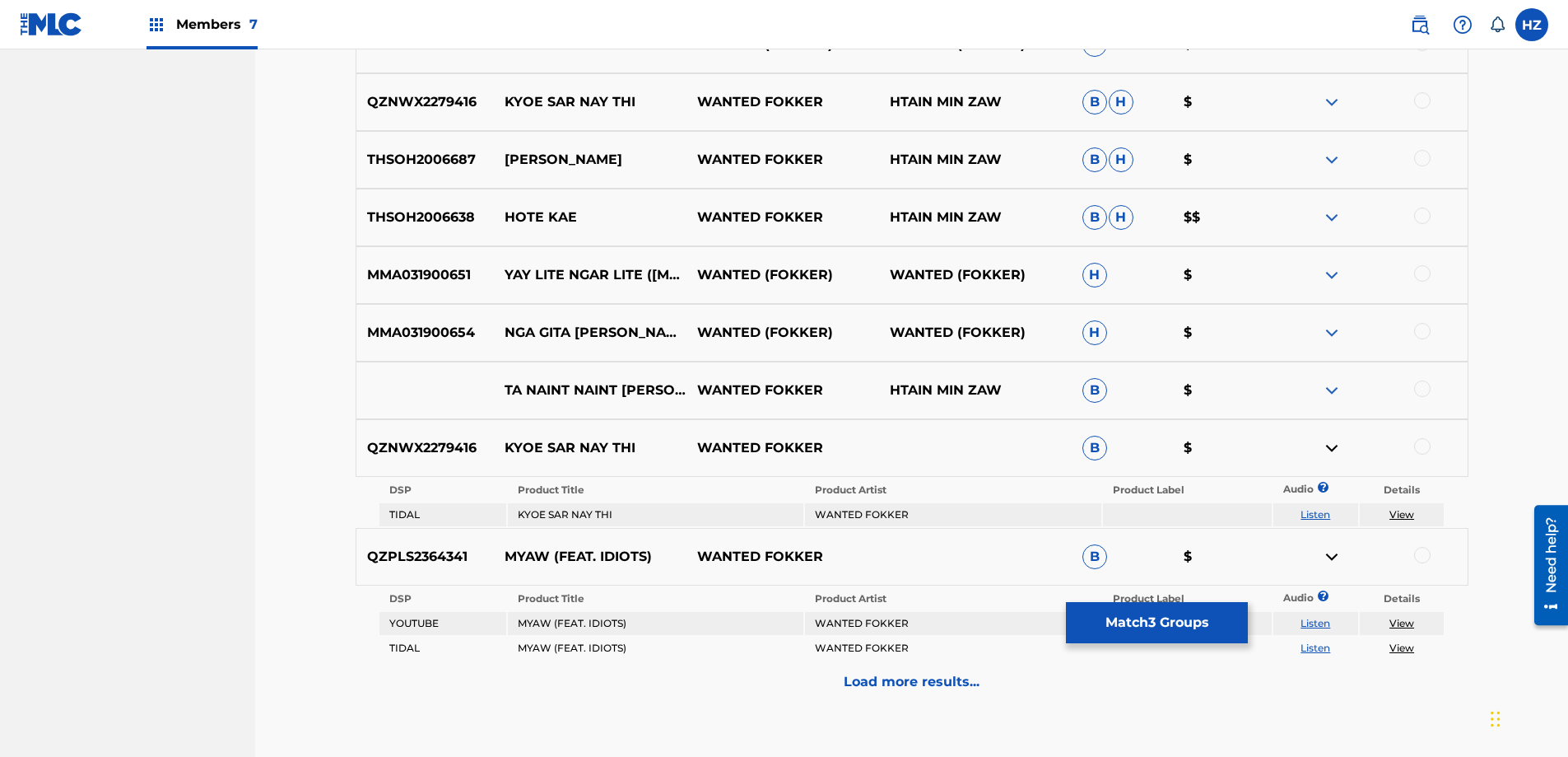
scroll to position [1884, 0]
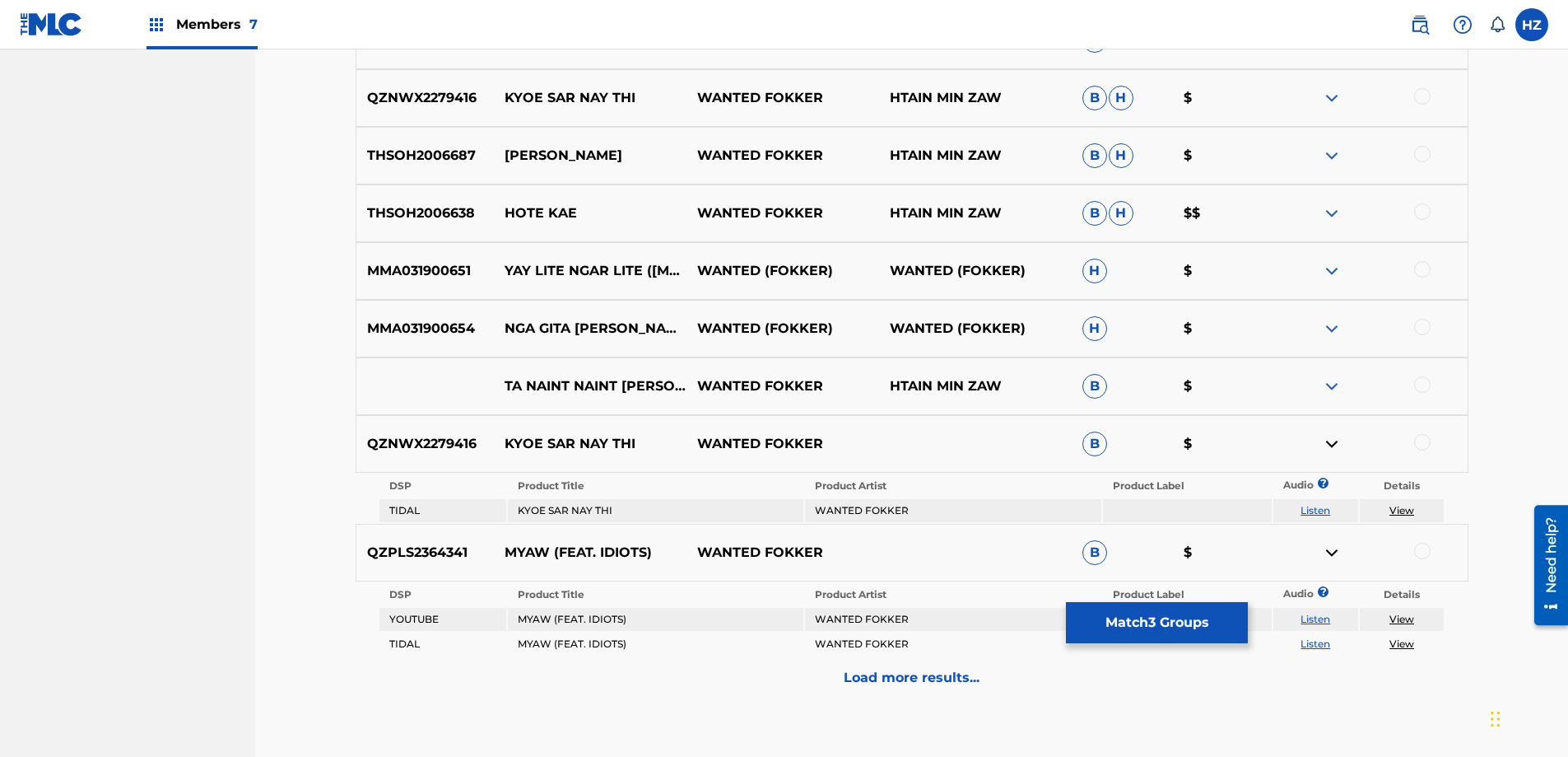
click at [1330, 335] on img at bounding box center [1332, 328] width 20 height 20
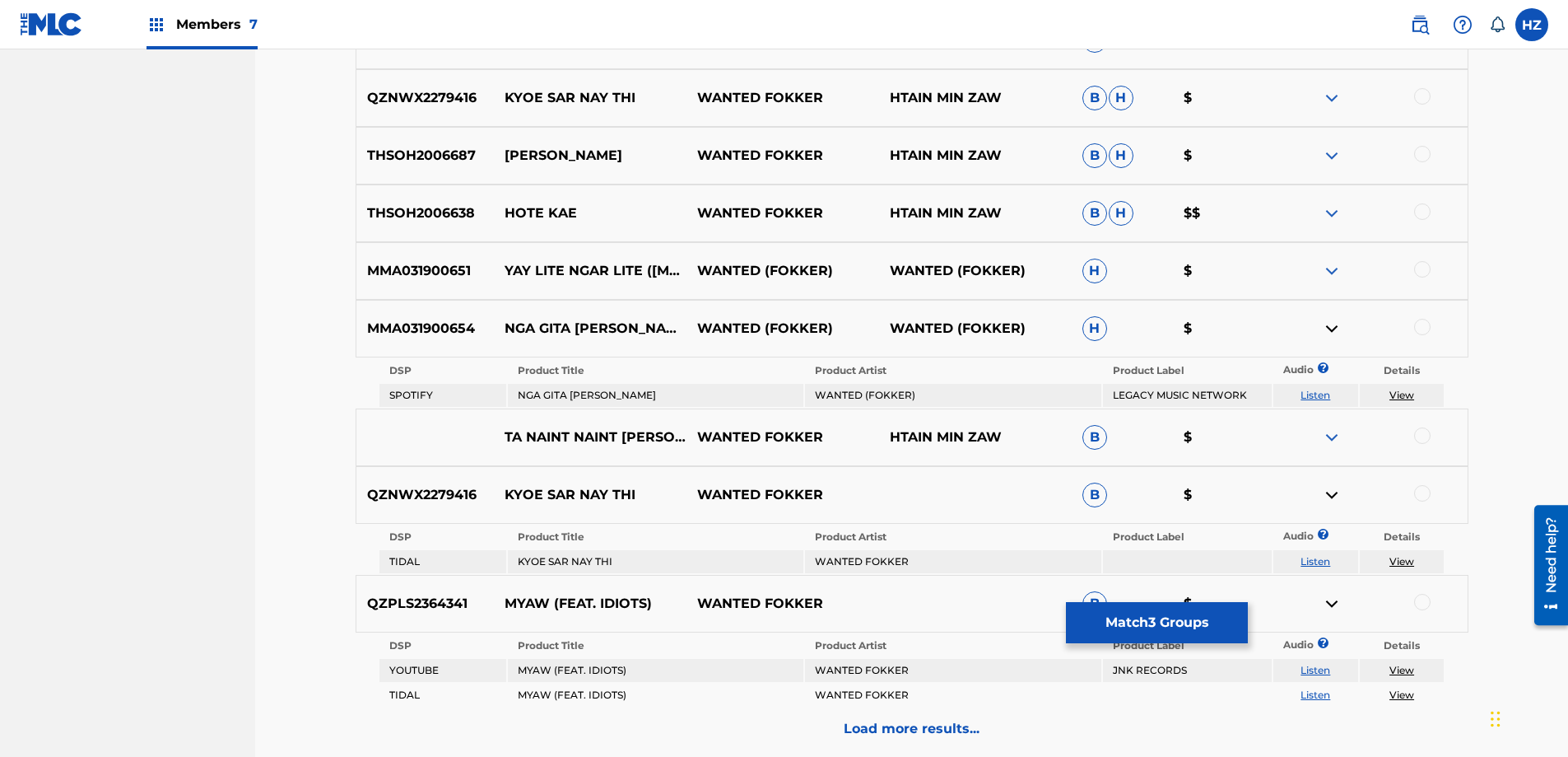
click at [1455, 378] on div "DSP Product Title Product Artist Product Label Audio ? Details SPOTIFY NGA GITA…" at bounding box center [911, 382] width 1113 height 51
click at [1448, 380] on div "DSP Product Title Product Artist Product Label Audio ? Details SPOTIFY NGA GITA…" at bounding box center [911, 382] width 1113 height 51
click at [1424, 430] on div at bounding box center [1421, 435] width 17 height 17
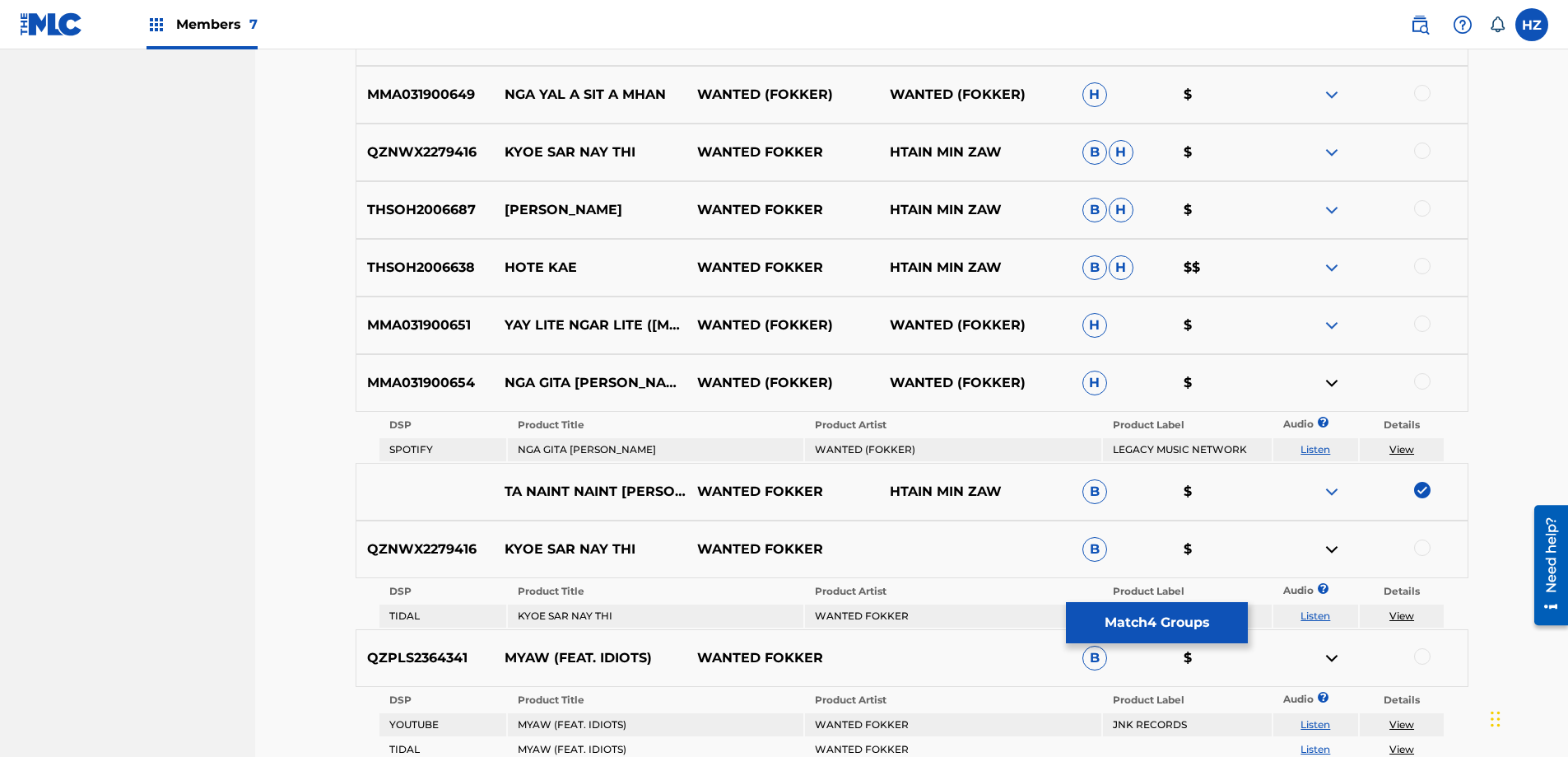
scroll to position [1826, 0]
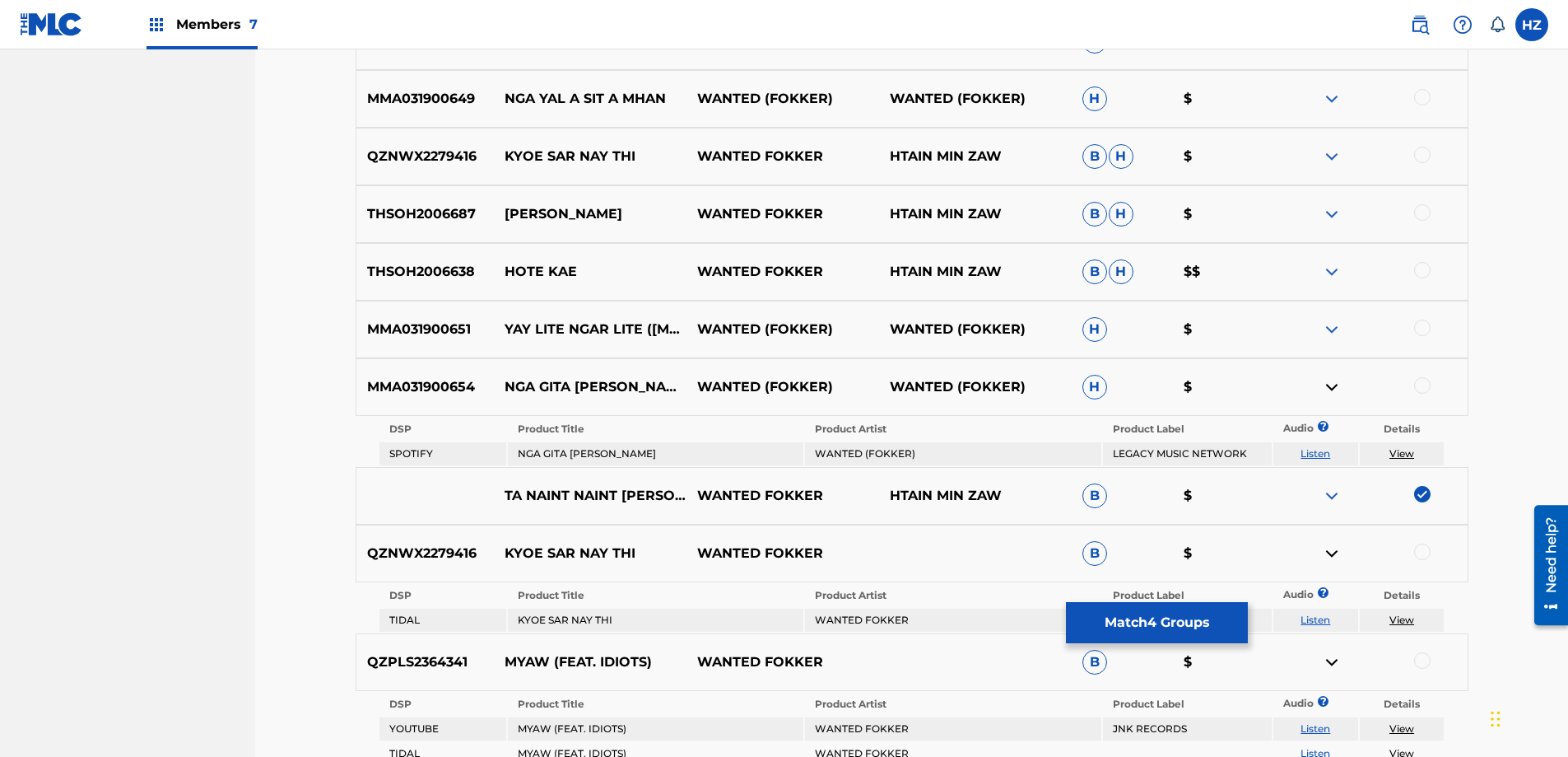
click at [1315, 324] on div at bounding box center [1371, 329] width 193 height 20
drag, startPoint x: 1342, startPoint y: 325, endPoint x: 1332, endPoint y: 326, distance: 10.0
click at [1339, 326] on div at bounding box center [1371, 329] width 193 height 20
click at [1332, 326] on img at bounding box center [1332, 329] width 20 height 20
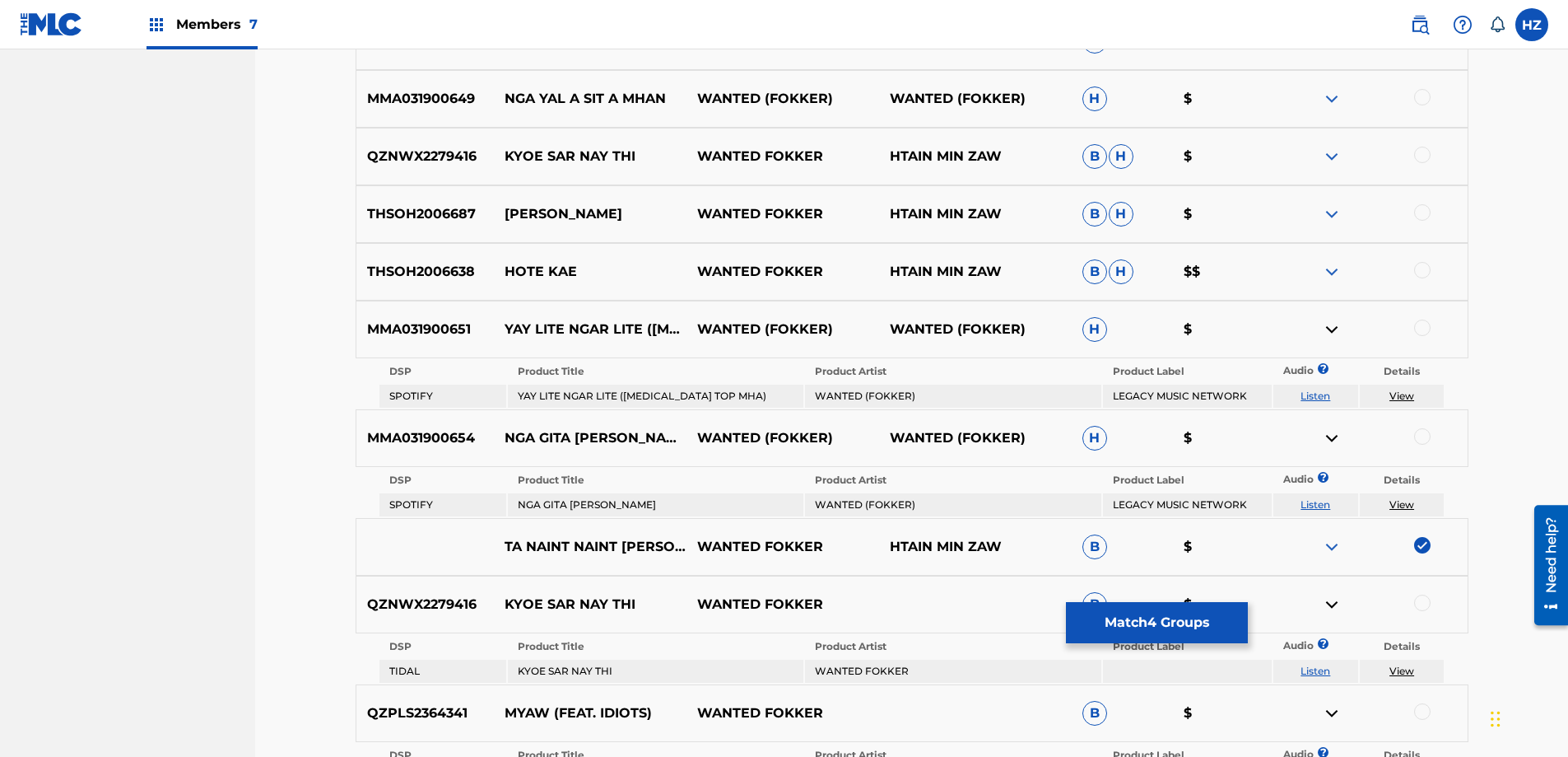
click at [1428, 328] on div at bounding box center [1421, 327] width 17 height 17
click at [1148, 632] on button "Match 5 Groups" at bounding box center [1156, 622] width 181 height 41
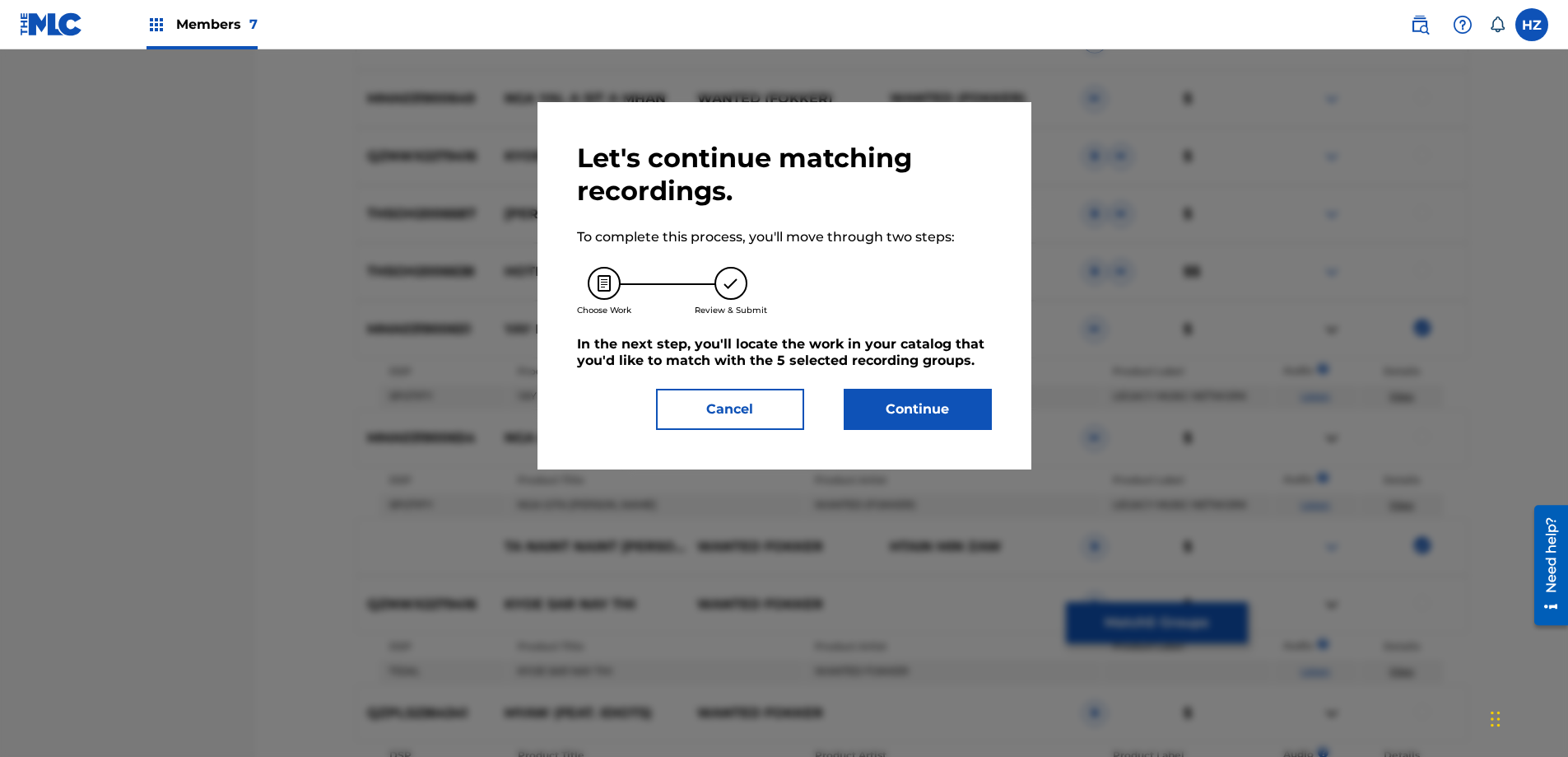
click at [904, 423] on button "Continue" at bounding box center [918, 409] width 148 height 41
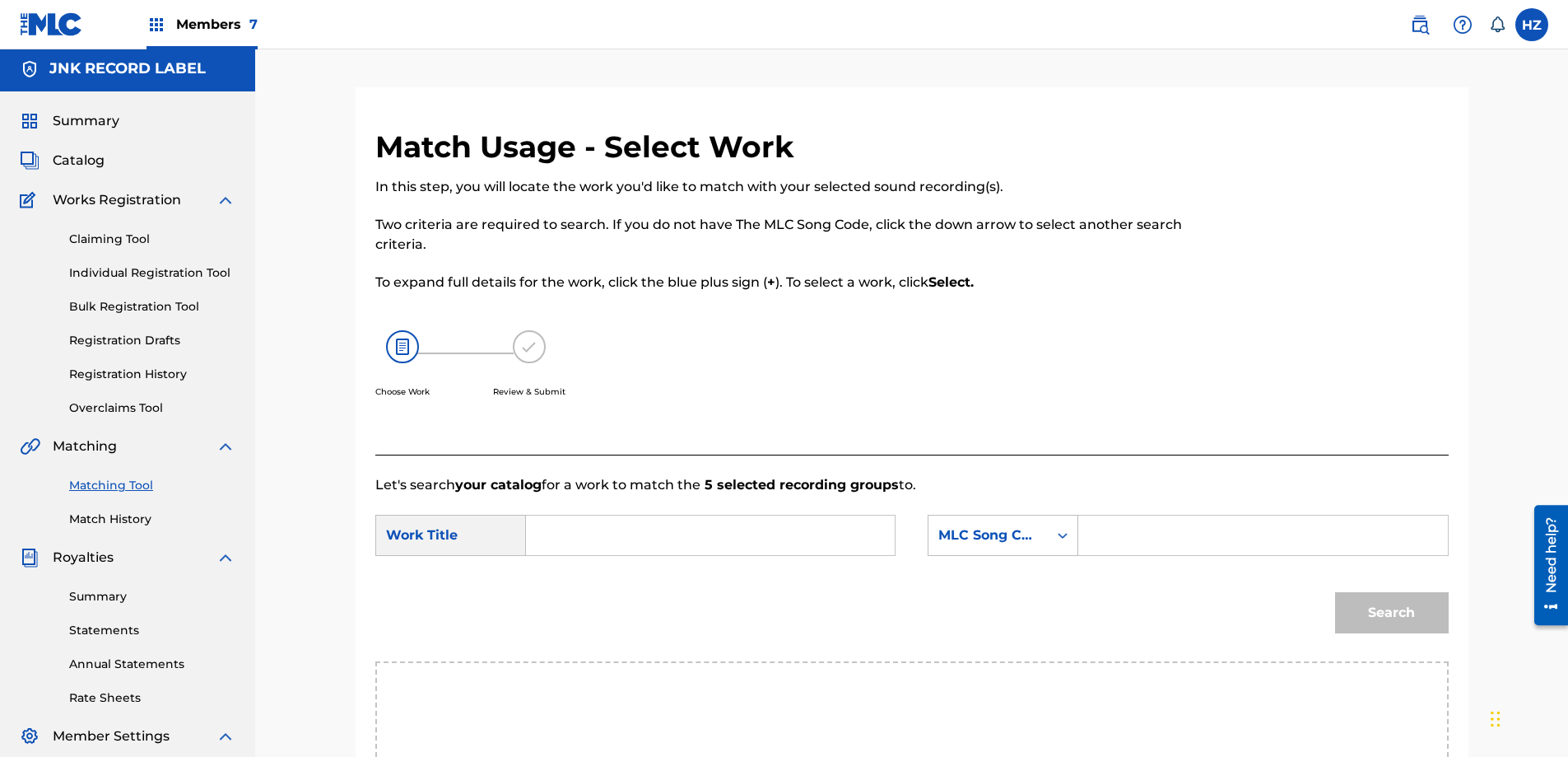
scroll to position [0, 0]
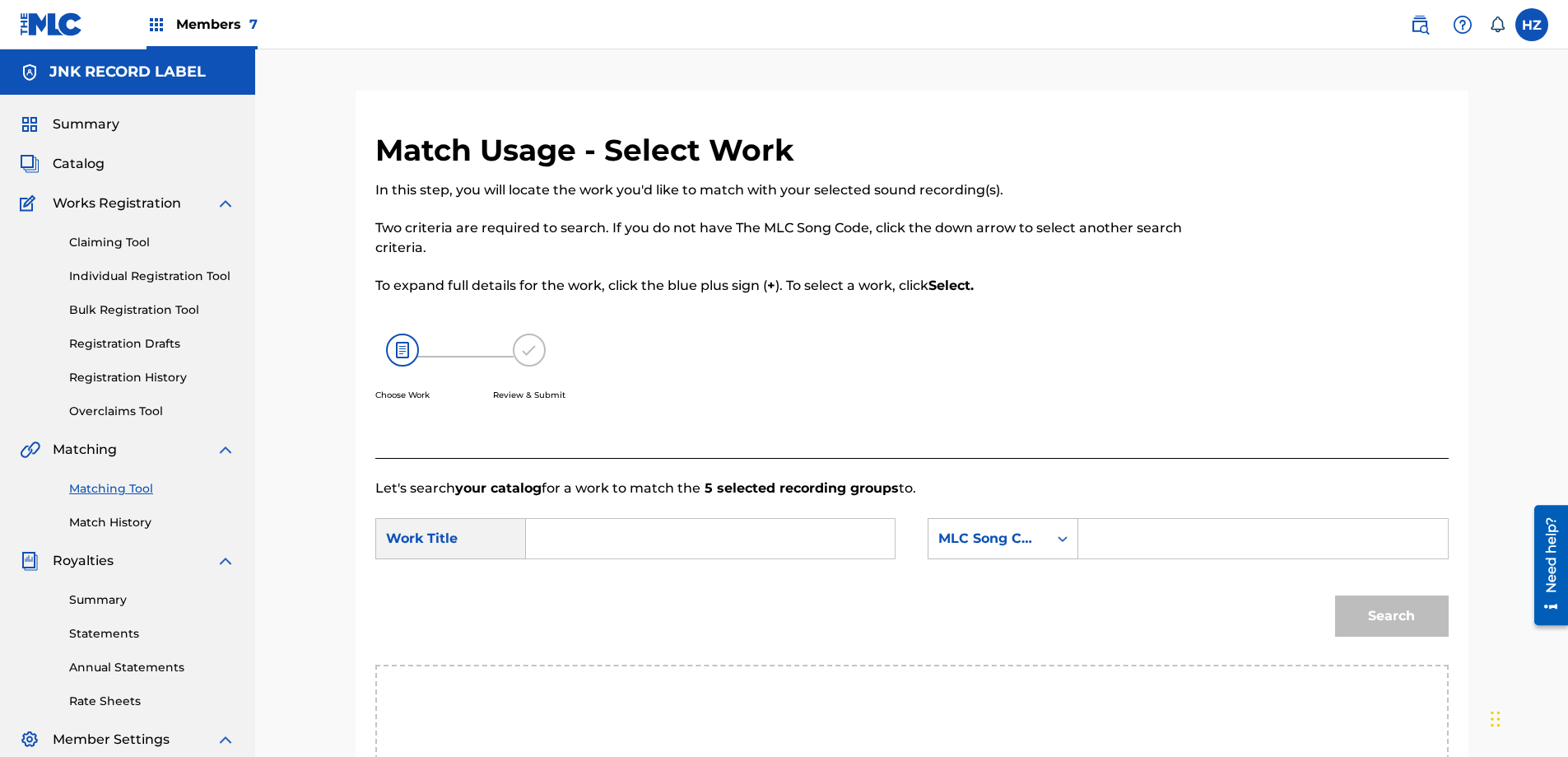
click at [628, 529] on input "Search Form" at bounding box center [710, 538] width 340 height 39
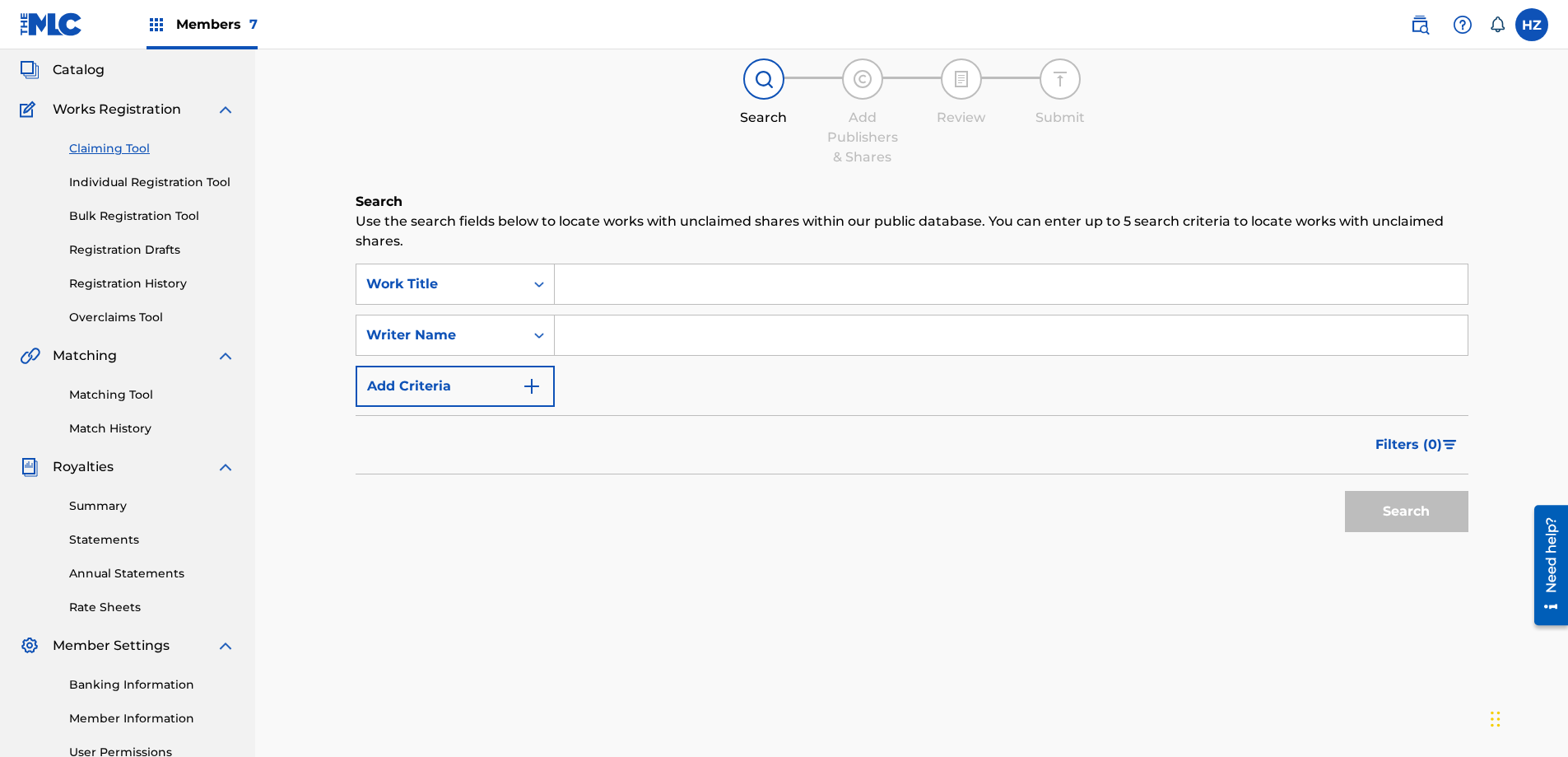
scroll to position [94, 0]
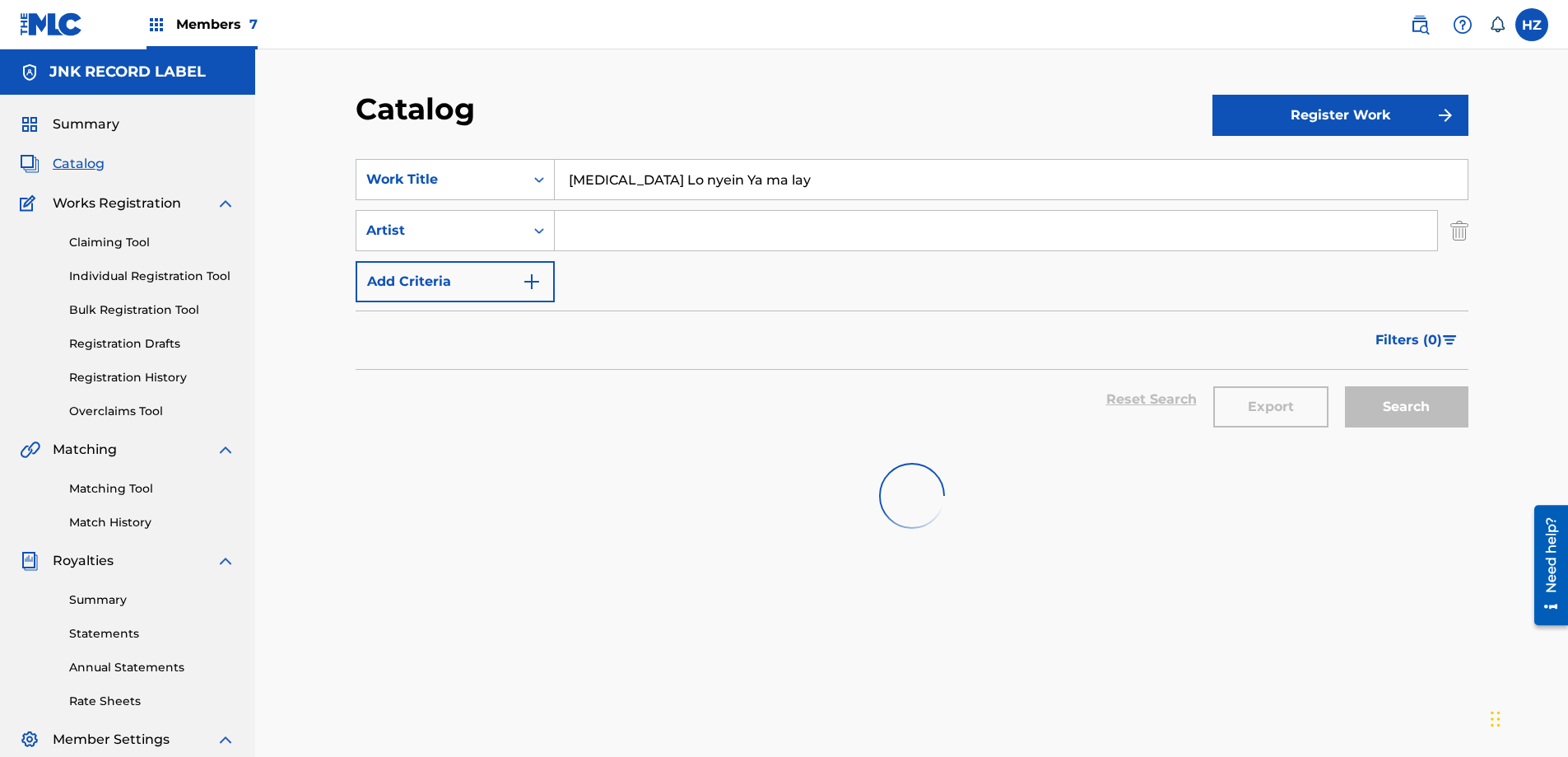
click at [83, 122] on span "Summary" at bounding box center [86, 124] width 66 height 20
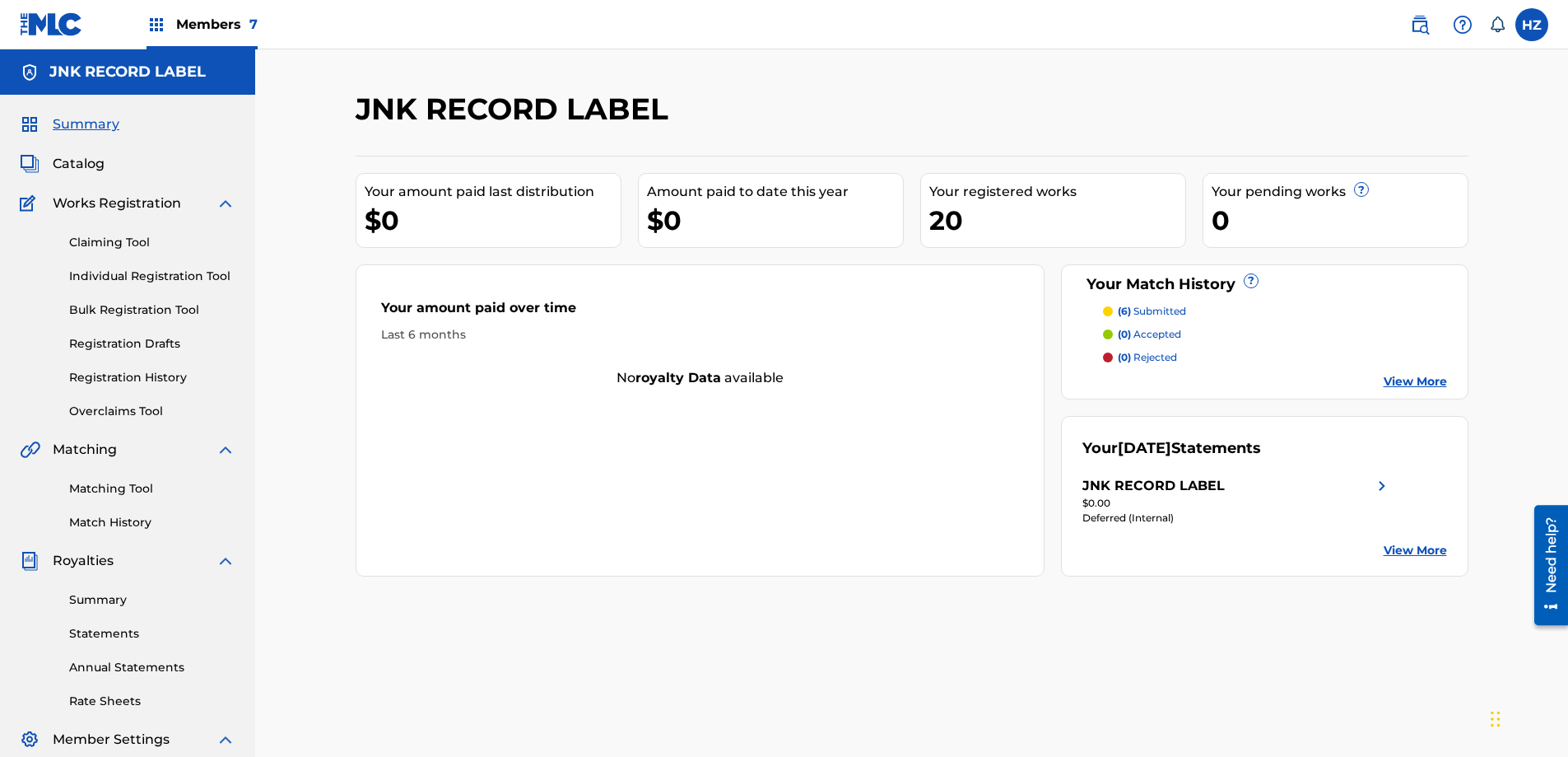
click at [147, 24] on img at bounding box center [156, 24] width 20 height 20
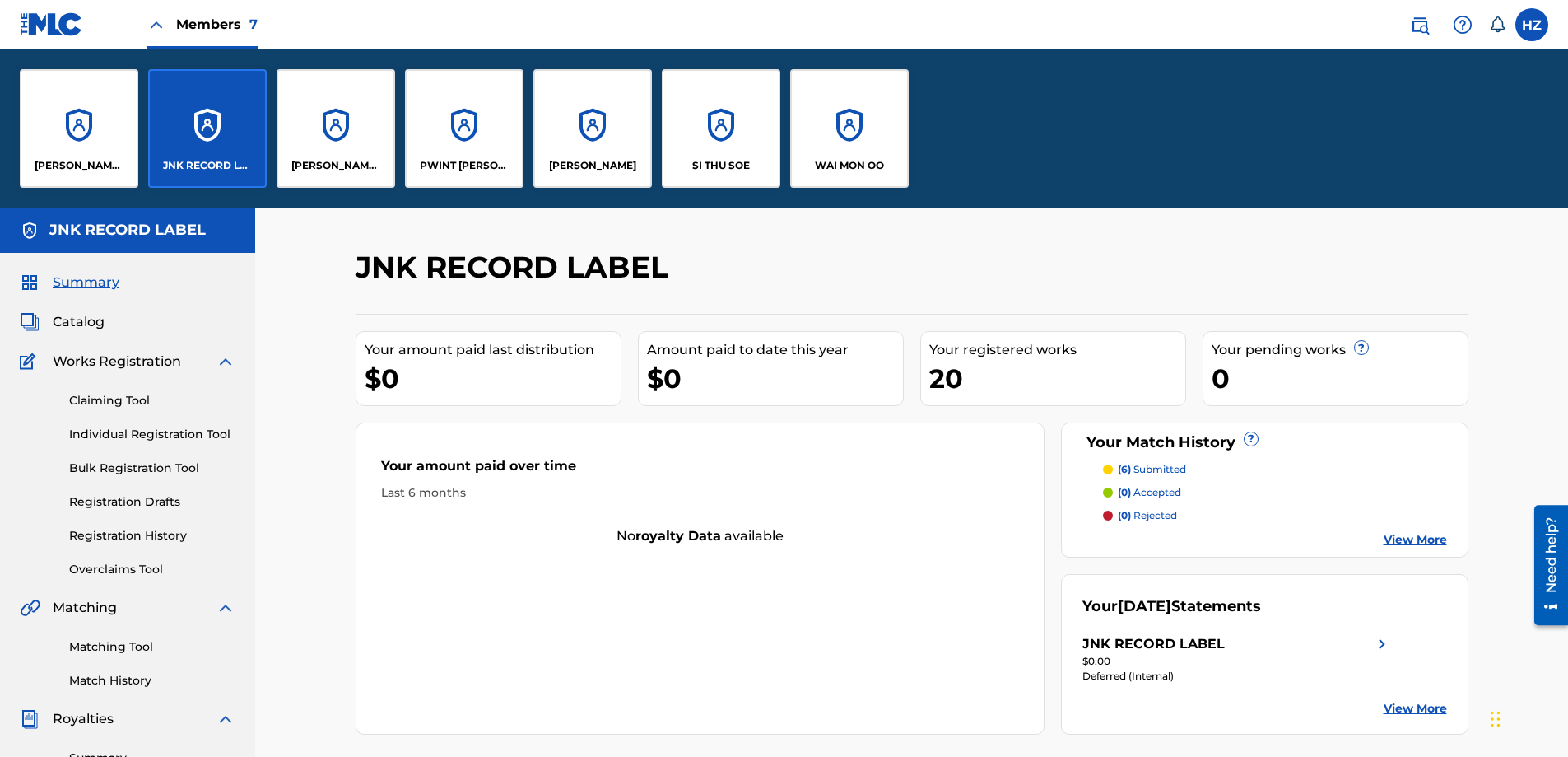
click at [729, 137] on div "SI THU SOE" at bounding box center [721, 128] width 119 height 119
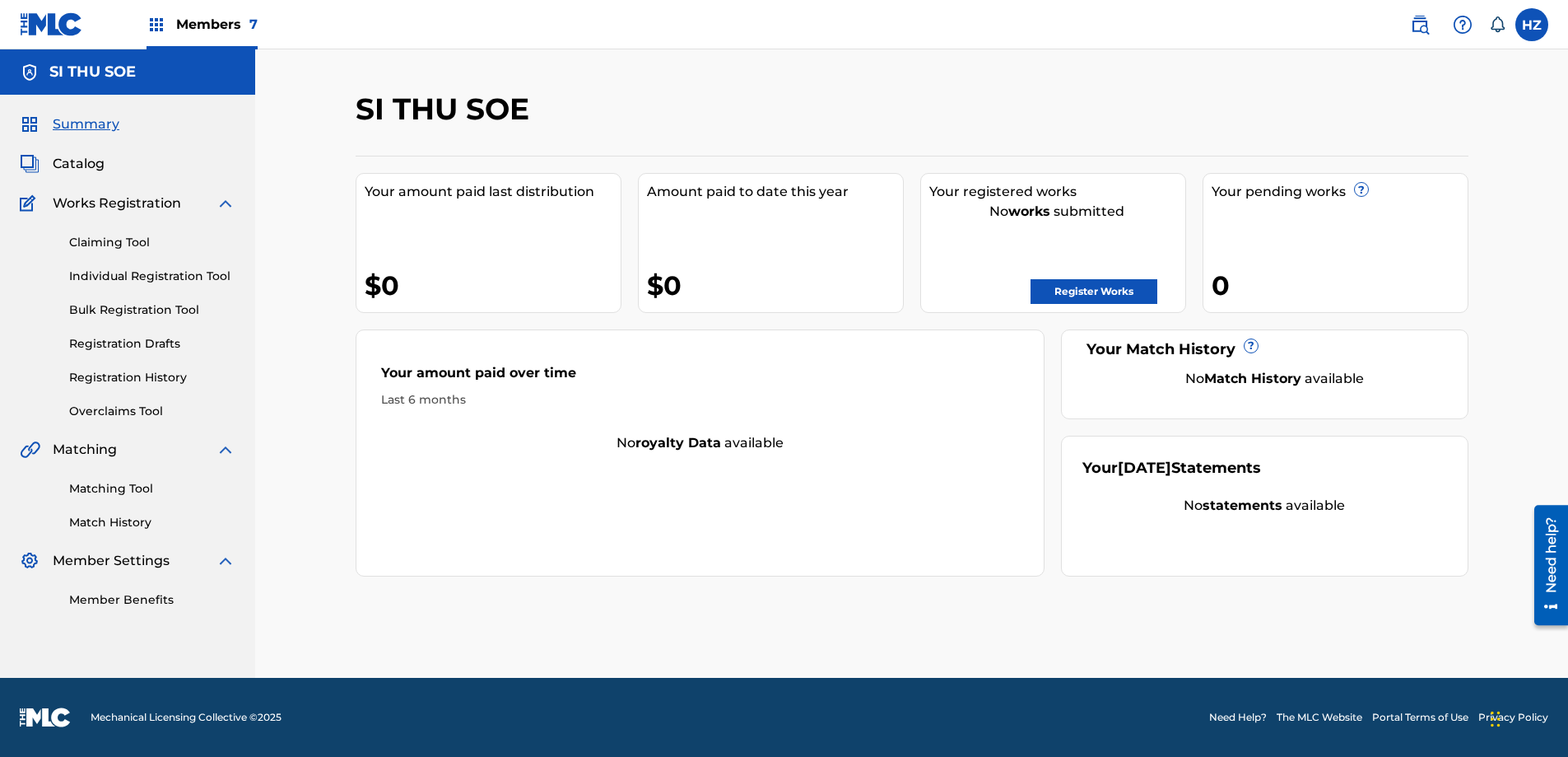
click at [139, 561] on span "Member Settings" at bounding box center [111, 561] width 117 height 20
click at [207, 559] on div "Member Settings" at bounding box center [127, 561] width 216 height 20
click at [218, 559] on img at bounding box center [225, 561] width 20 height 20
click at [139, 17] on div "Members 7" at bounding box center [139, 24] width 238 height 49
click at [145, 19] on div "Members 7" at bounding box center [139, 24] width 238 height 49
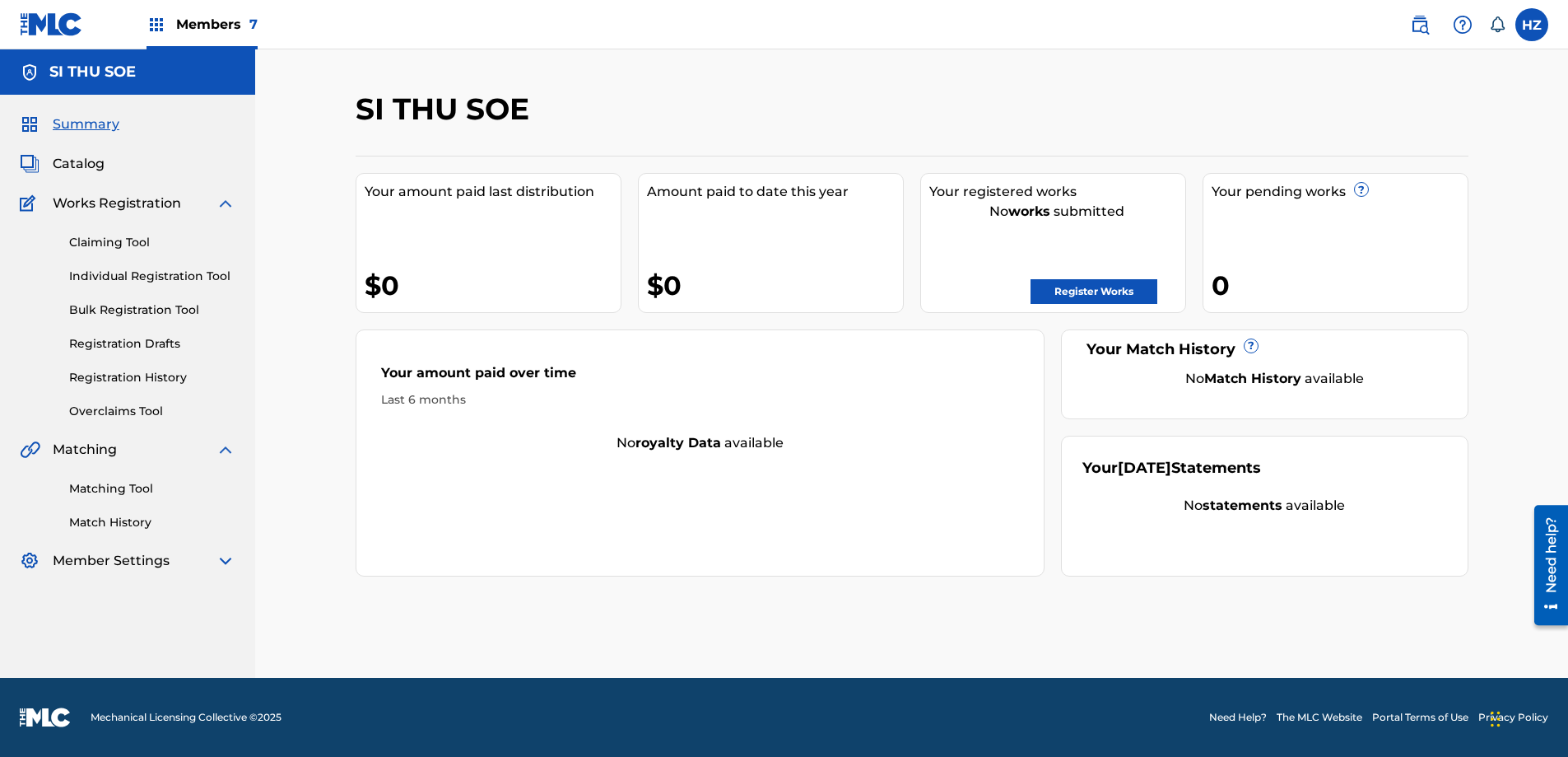
click at [219, 558] on img at bounding box center [225, 561] width 20 height 20
click at [154, 595] on link "Member Benefits" at bounding box center [152, 600] width 166 height 17
click at [156, 28] on img at bounding box center [156, 24] width 20 height 20
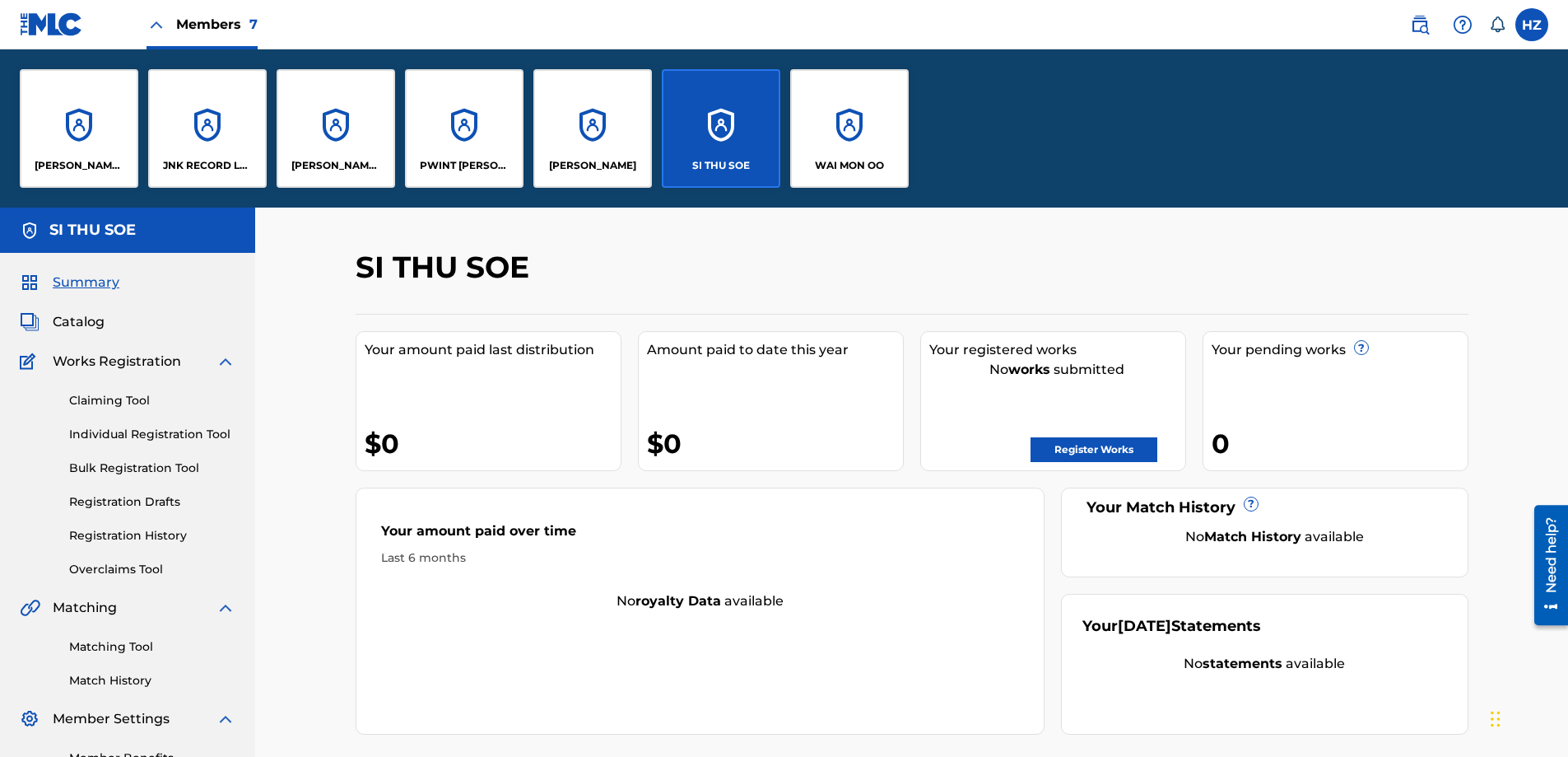
click at [208, 127] on div "JNK RECORD LABEL" at bounding box center [208, 128] width 119 height 119
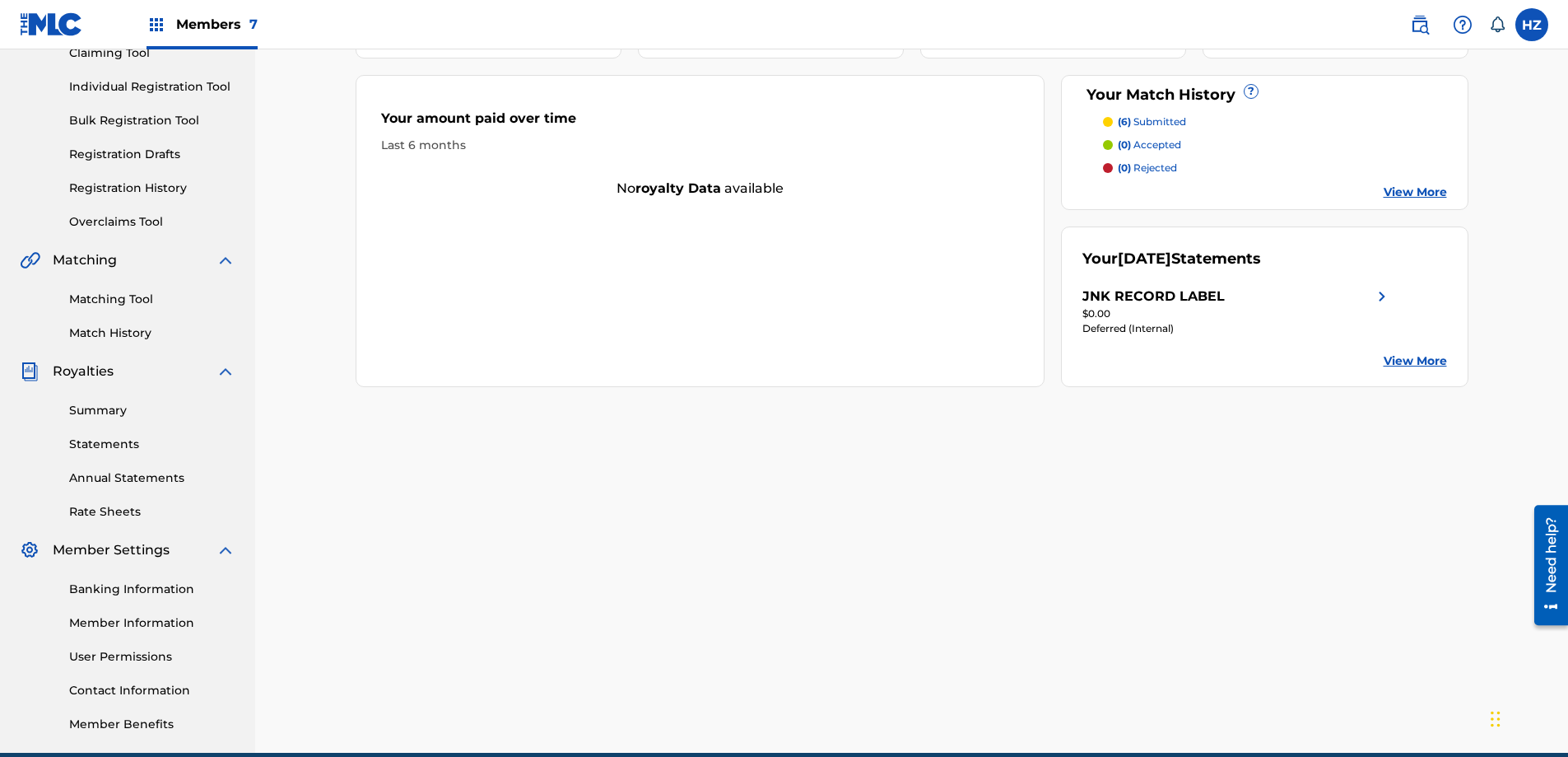
scroll to position [185, 0]
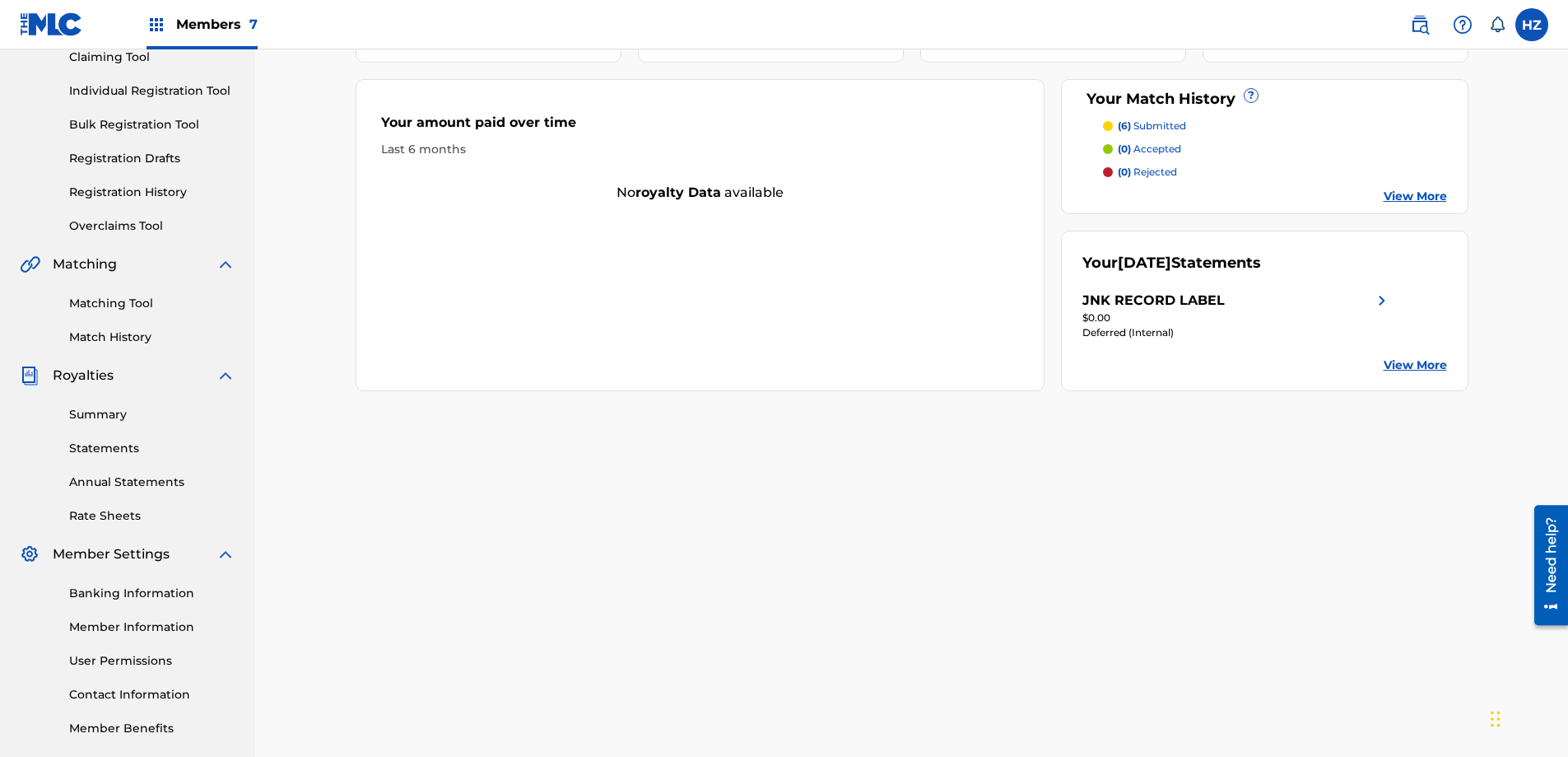
click at [125, 587] on link "Banking Information" at bounding box center [152, 594] width 166 height 17
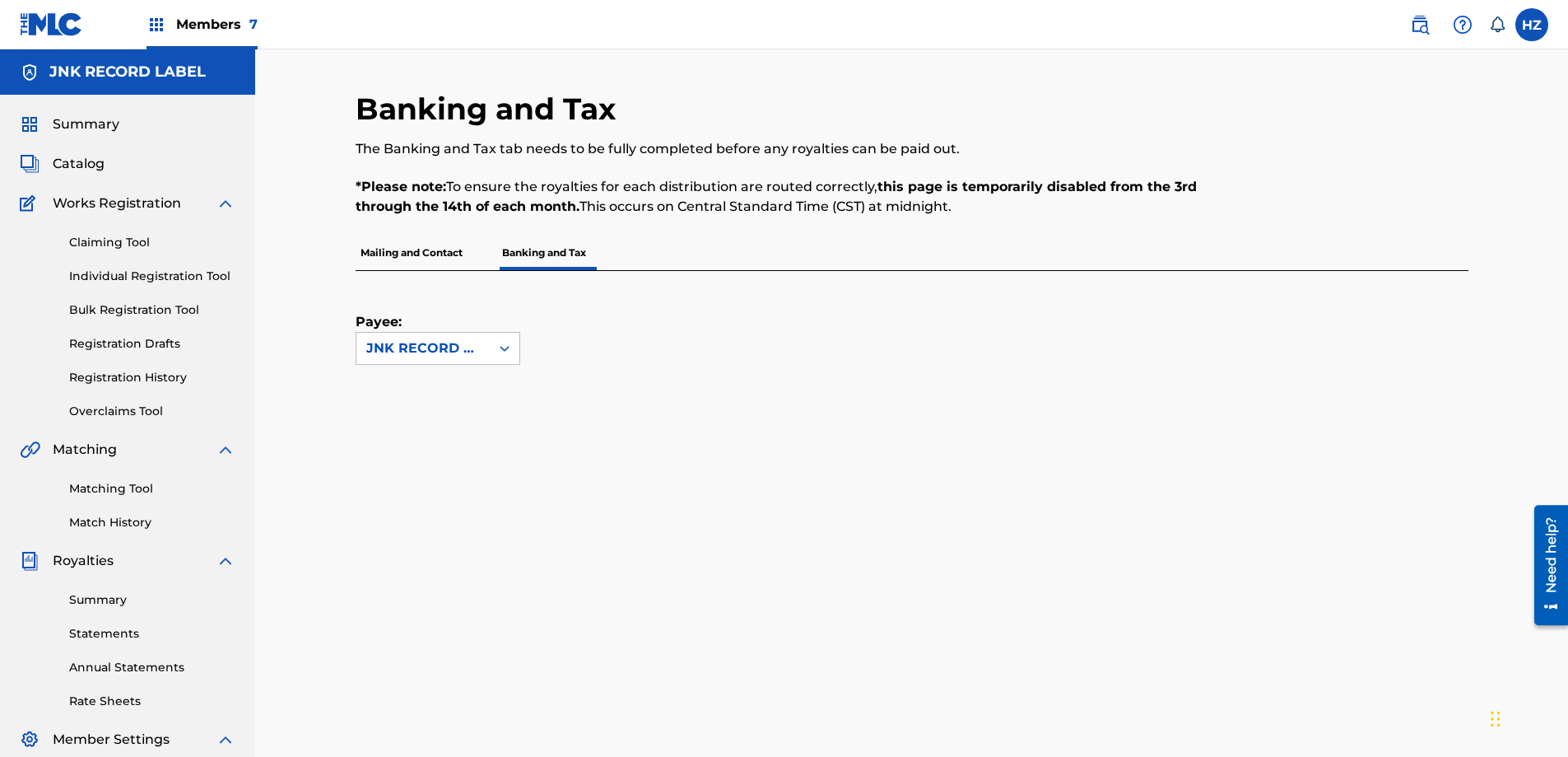
click at [105, 630] on link "Statements" at bounding box center [152, 634] width 166 height 17
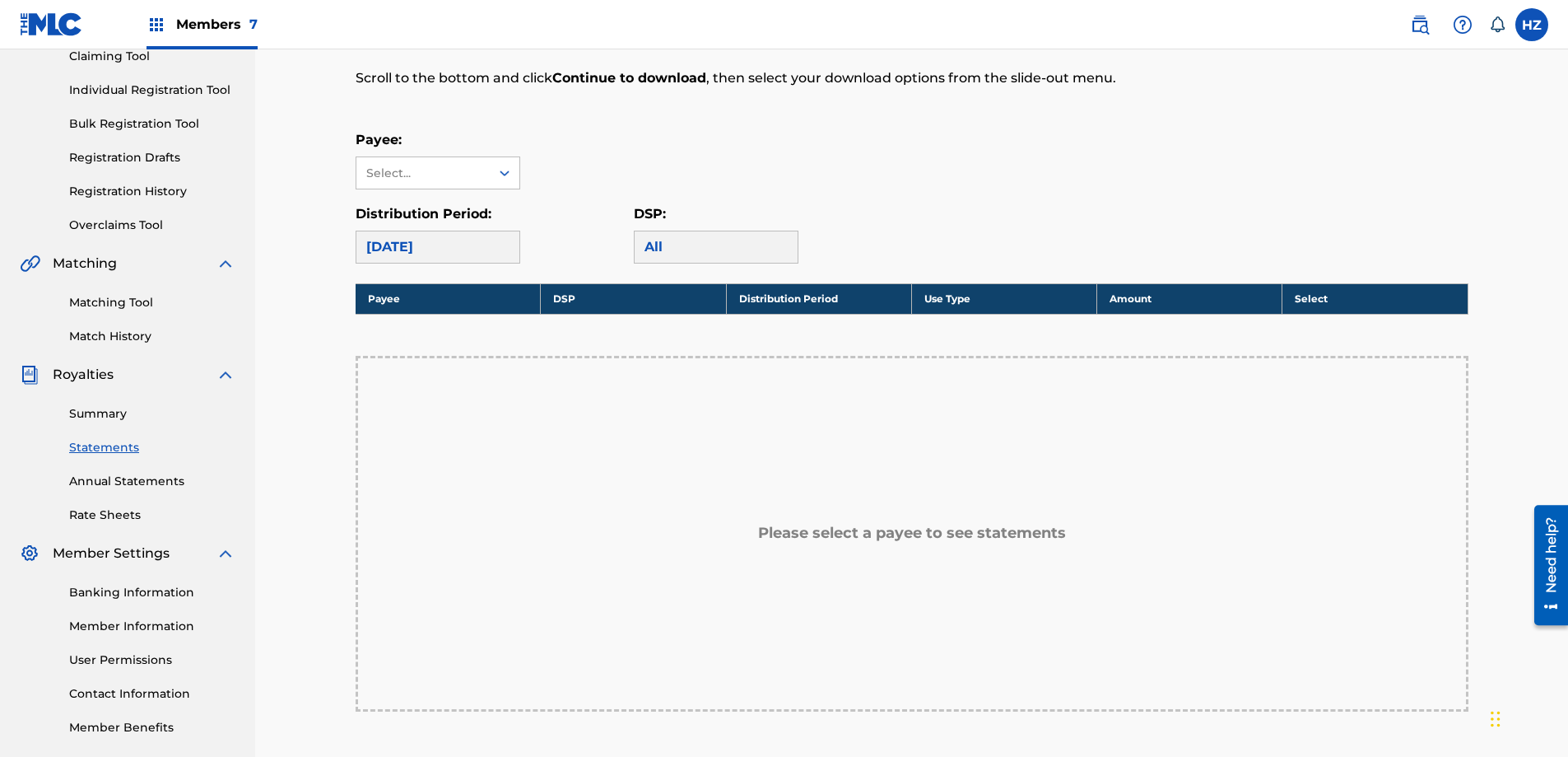
scroll to position [190, 0]
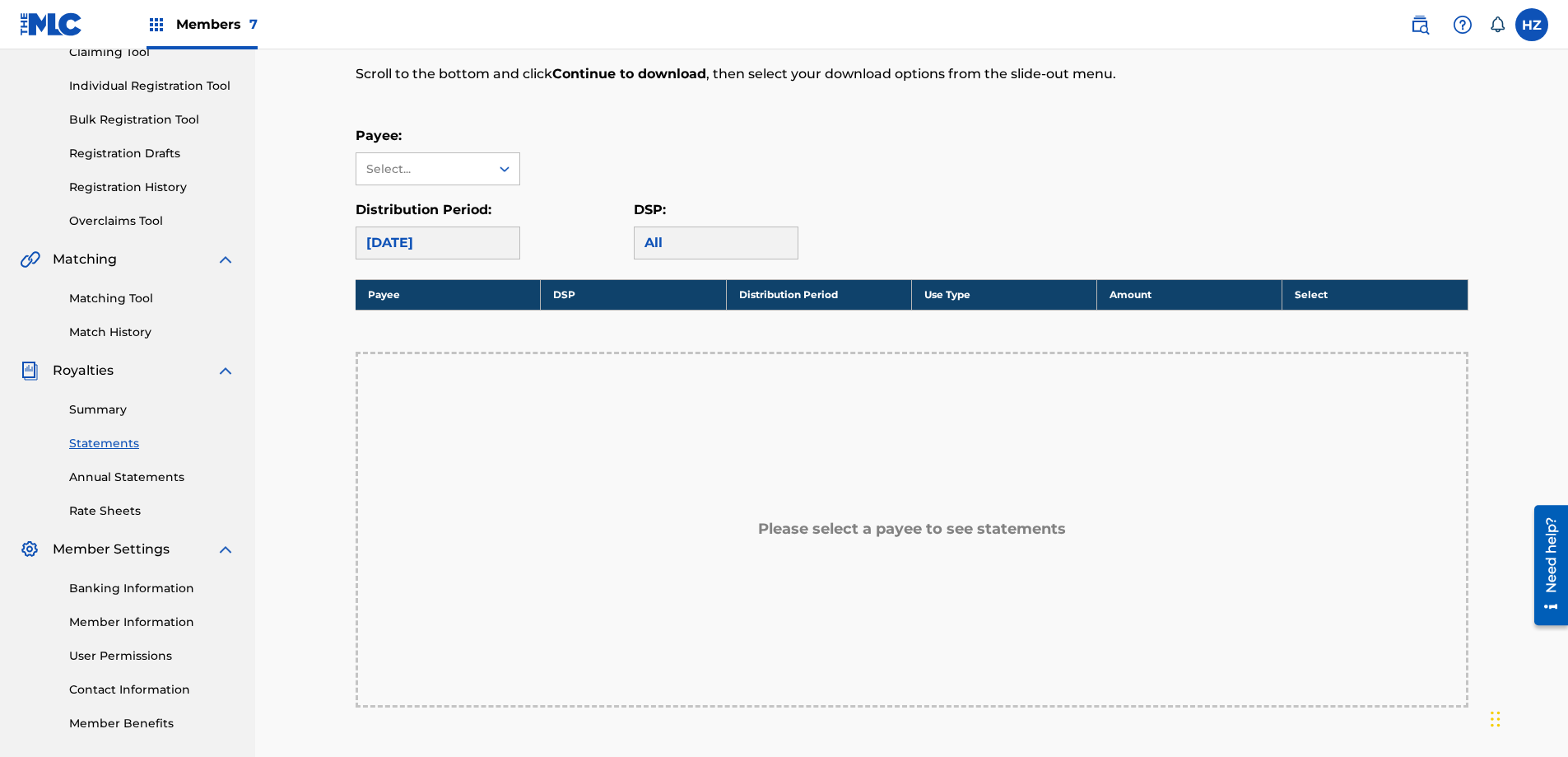
click at [151, 626] on link "Member Information" at bounding box center [152, 623] width 166 height 17
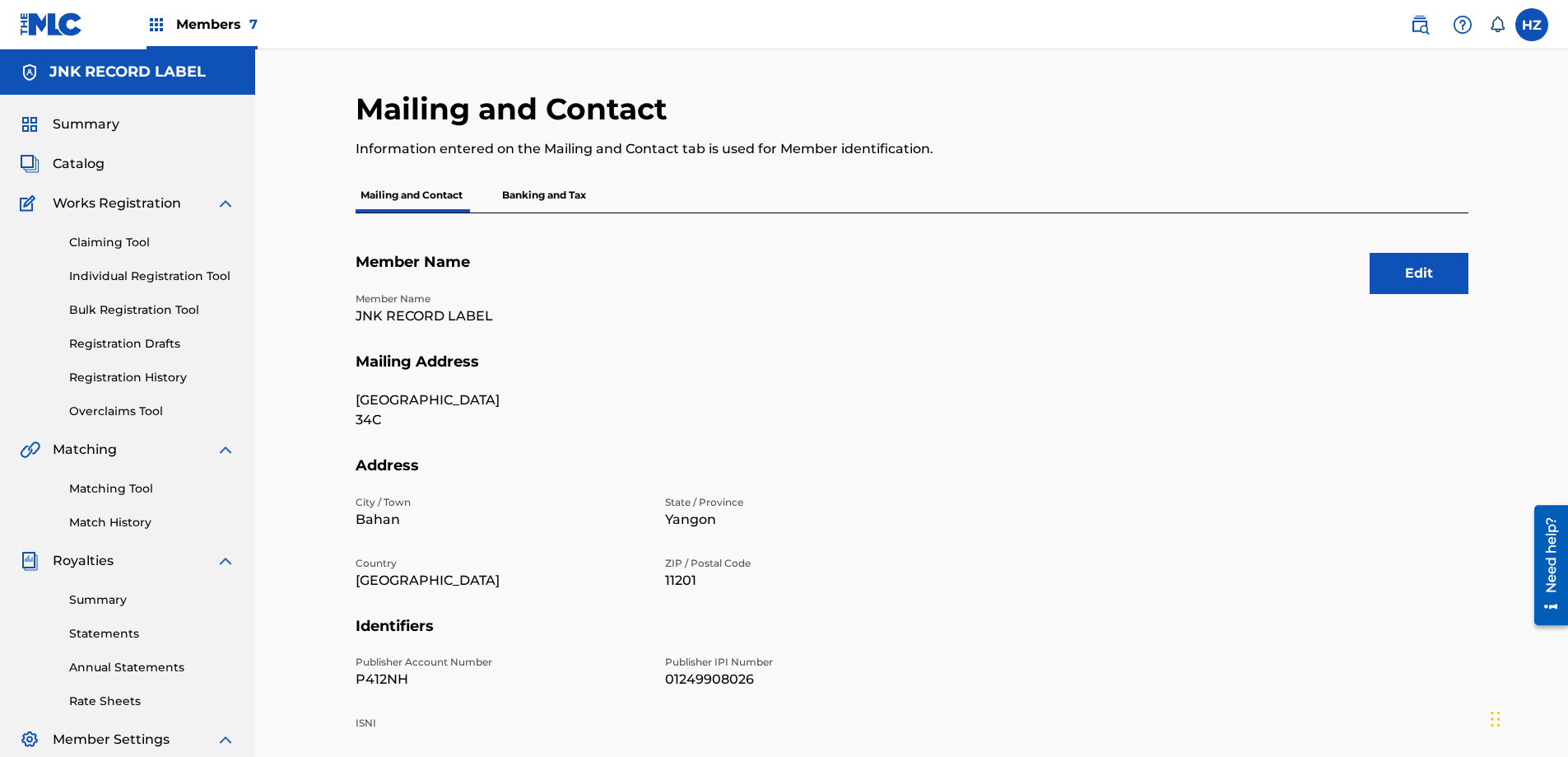
click at [542, 199] on p "Banking and Tax" at bounding box center [544, 196] width 94 height 35
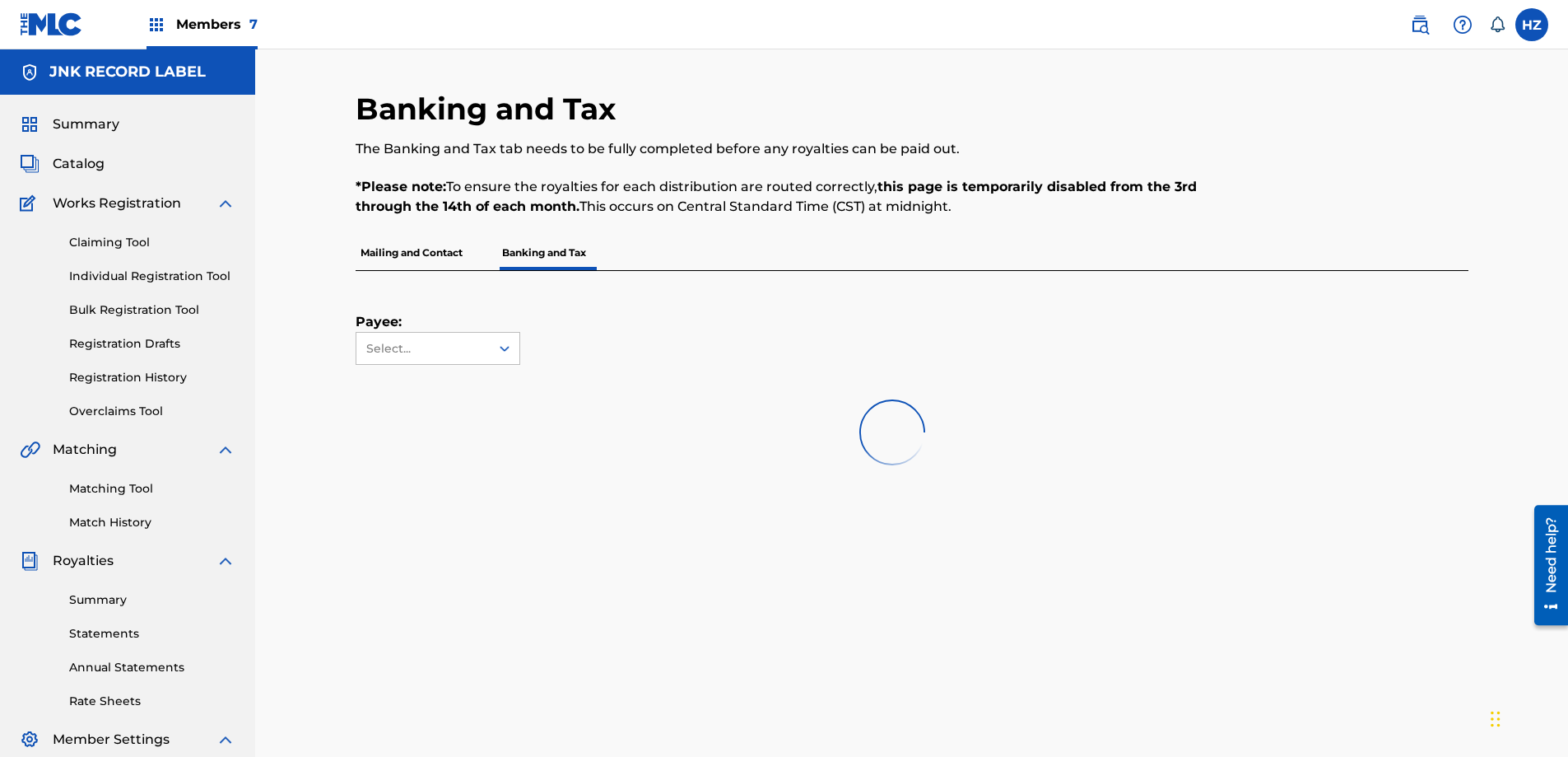
click at [448, 233] on div "Banking and Tax The Banking and Tax tab needs to be fully completed before any …" at bounding box center [784, 163] width 857 height 145
click at [436, 248] on p "Mailing and Contact" at bounding box center [411, 253] width 112 height 35
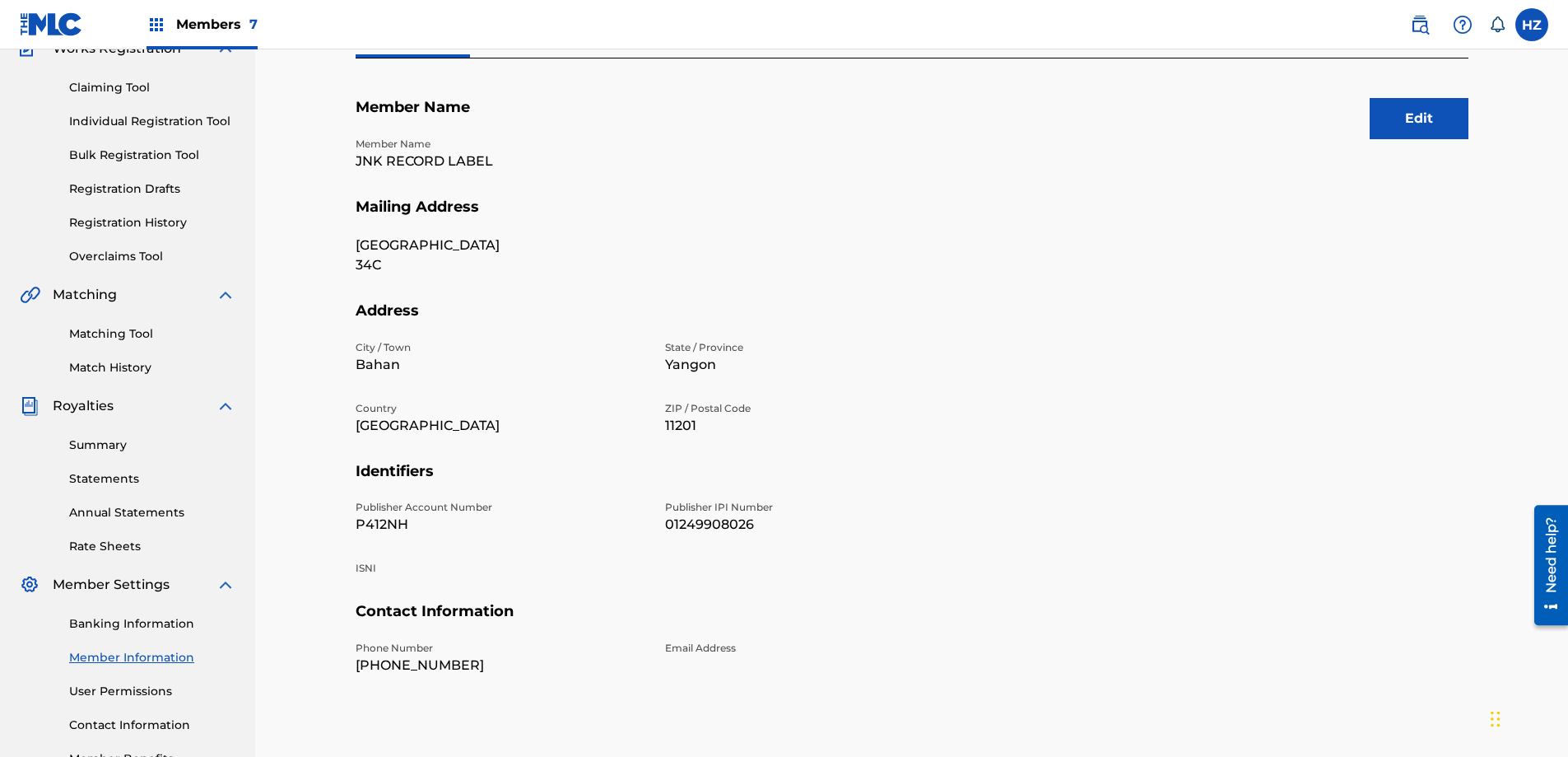
scroll to position [265, 0]
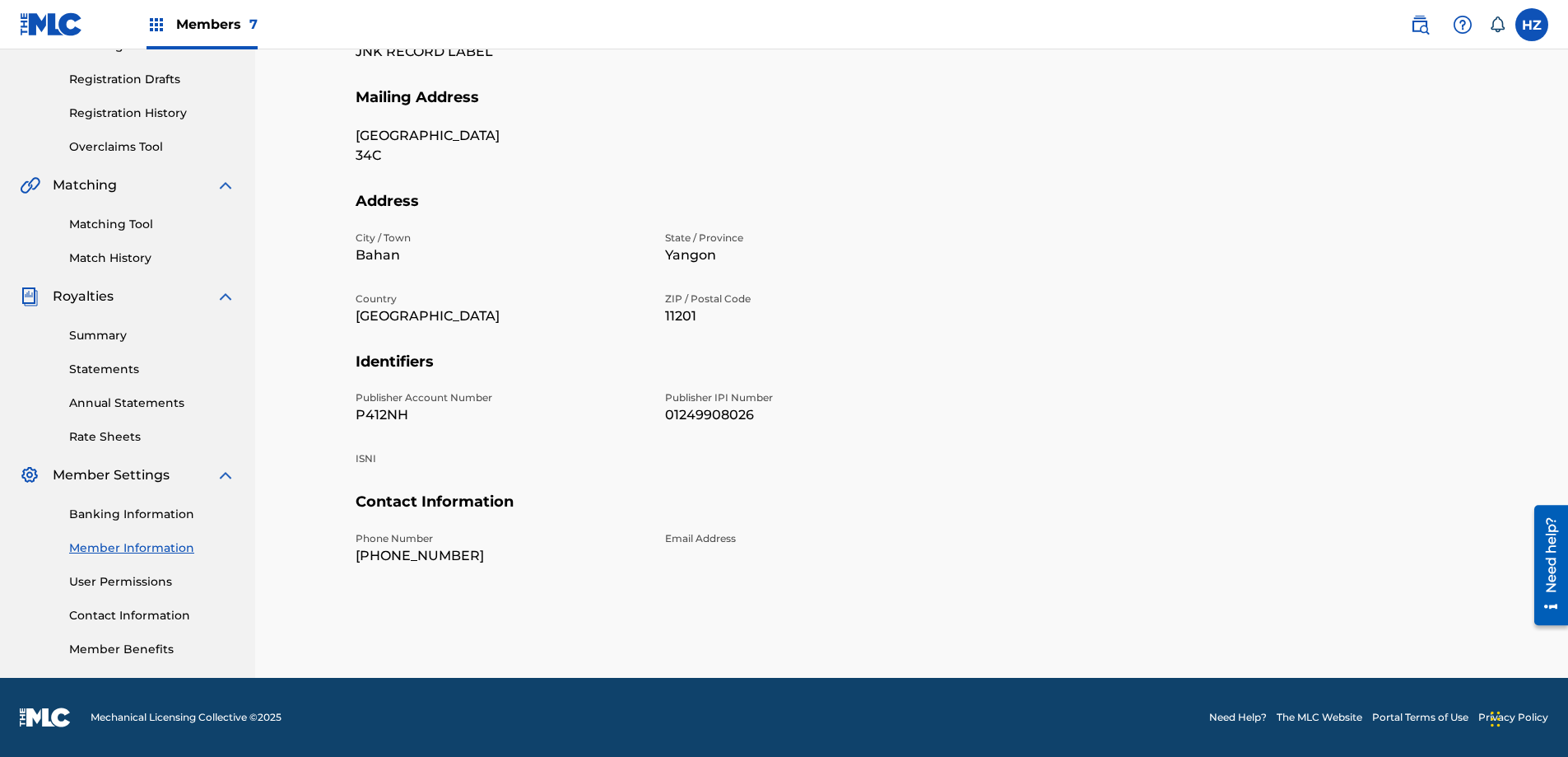
click at [127, 518] on link "Banking Information" at bounding box center [152, 514] width 166 height 17
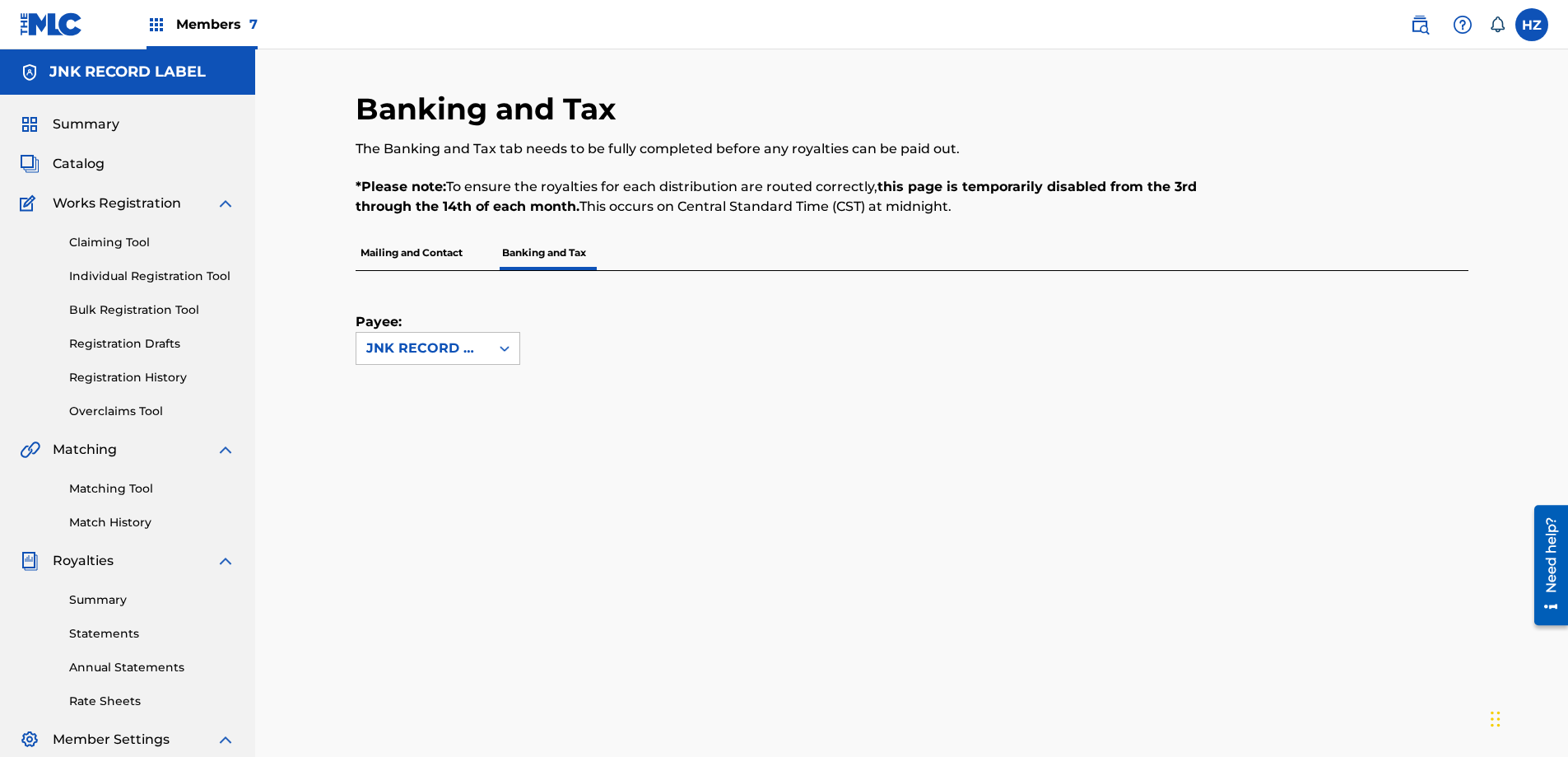
click at [407, 266] on p "Mailing and Contact" at bounding box center [411, 253] width 112 height 35
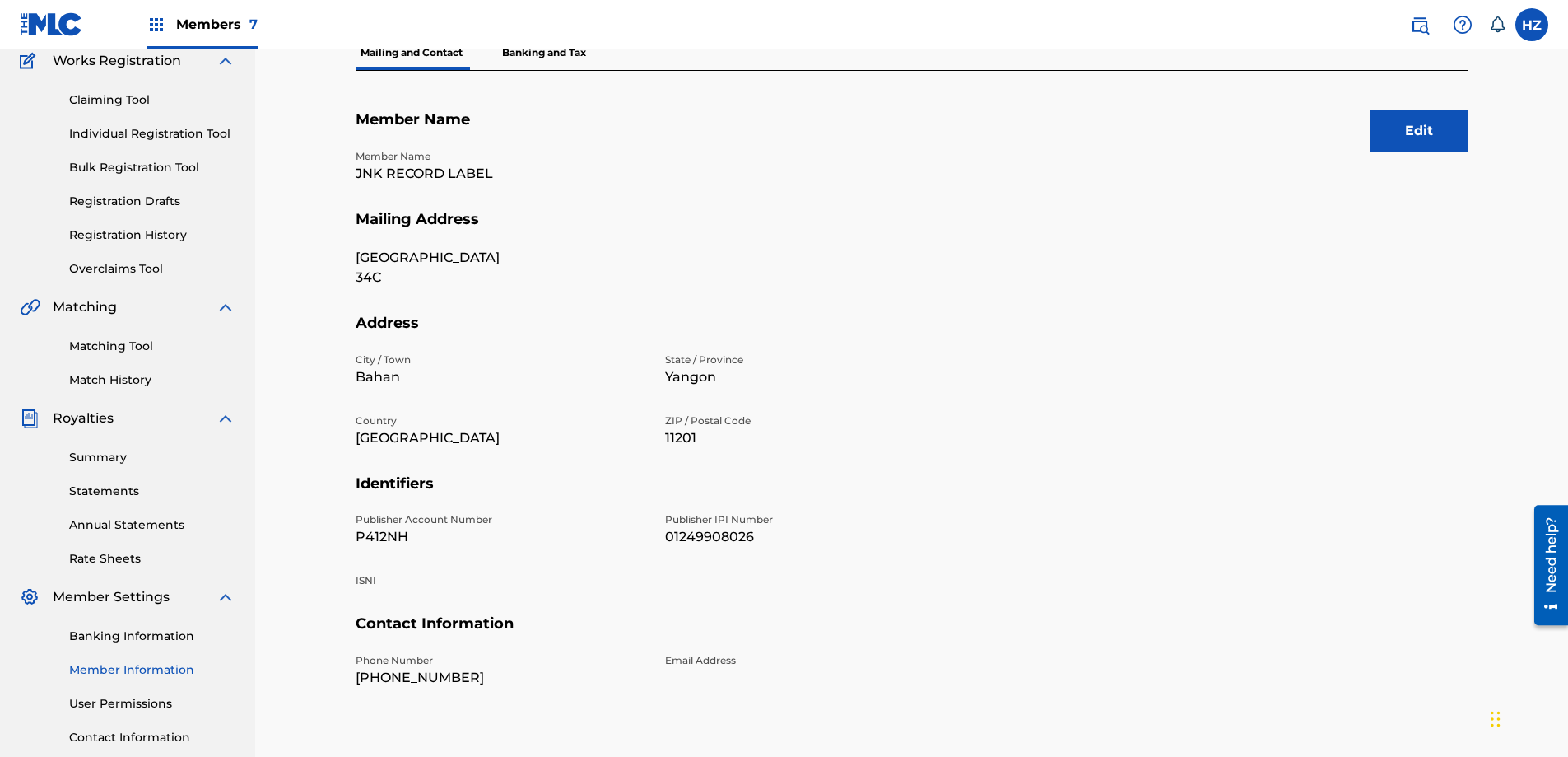
scroll to position [69, 0]
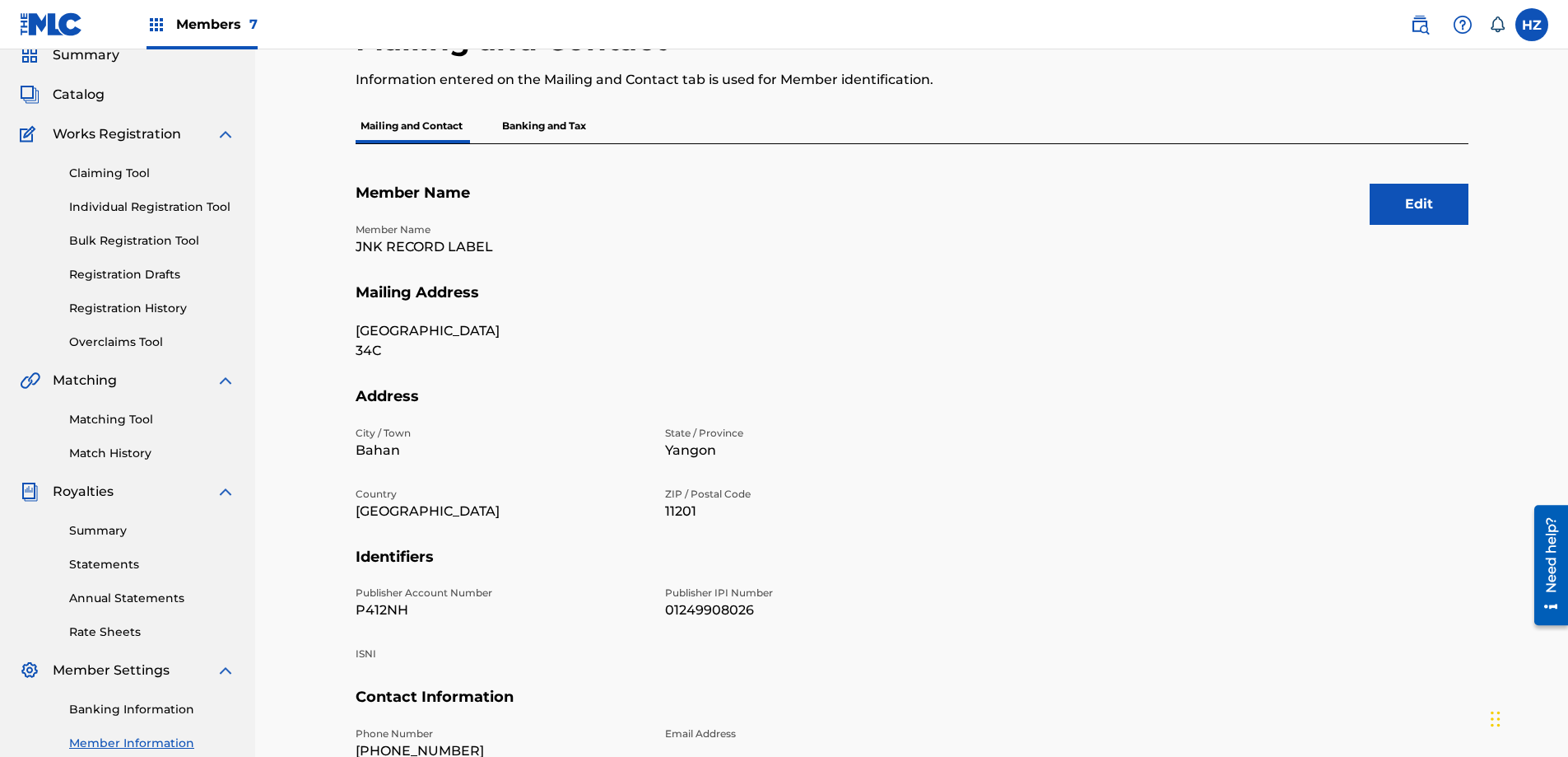
click at [1402, 214] on button "Edit" at bounding box center [1418, 203] width 99 height 41
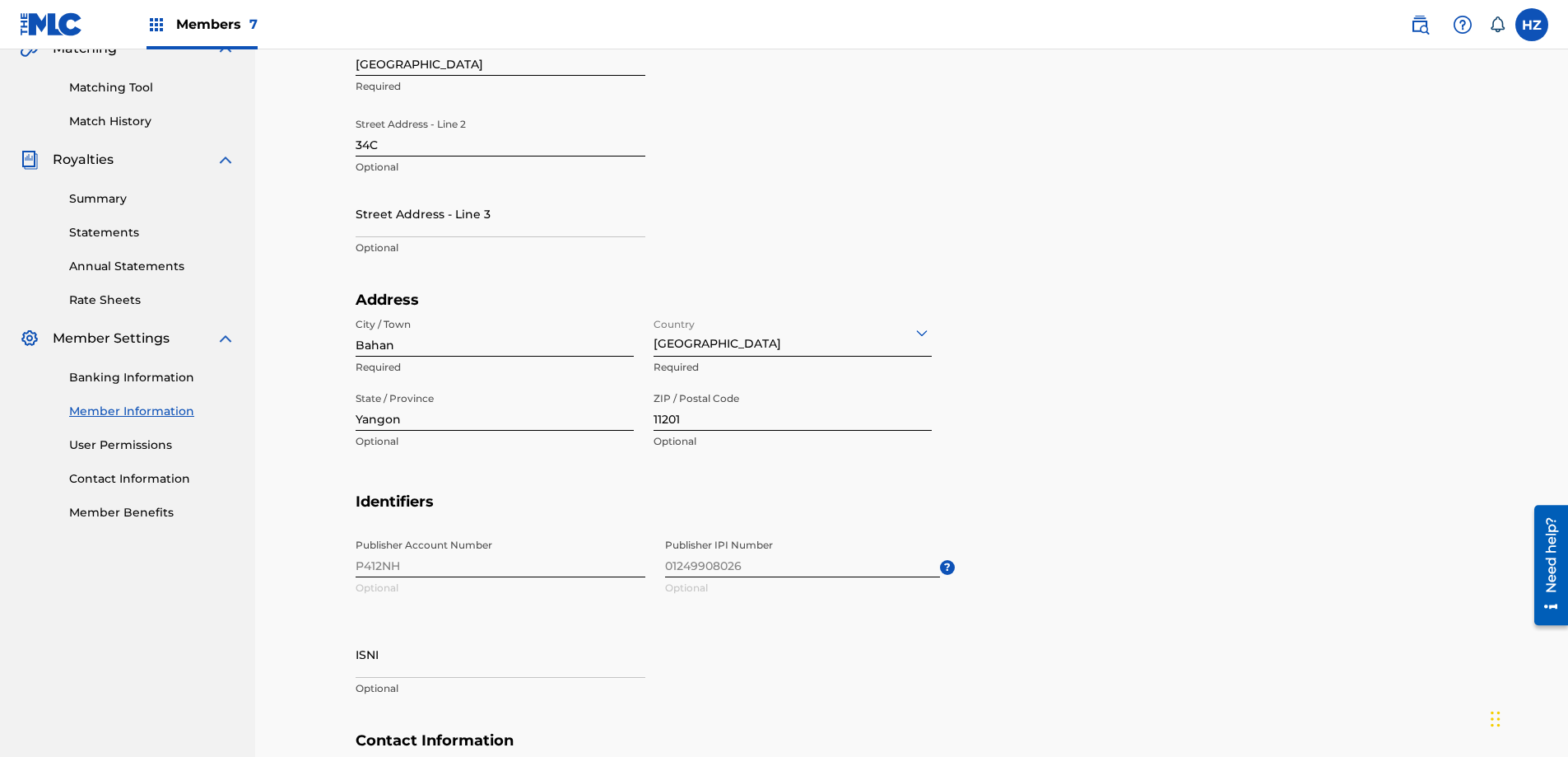
scroll to position [632, 0]
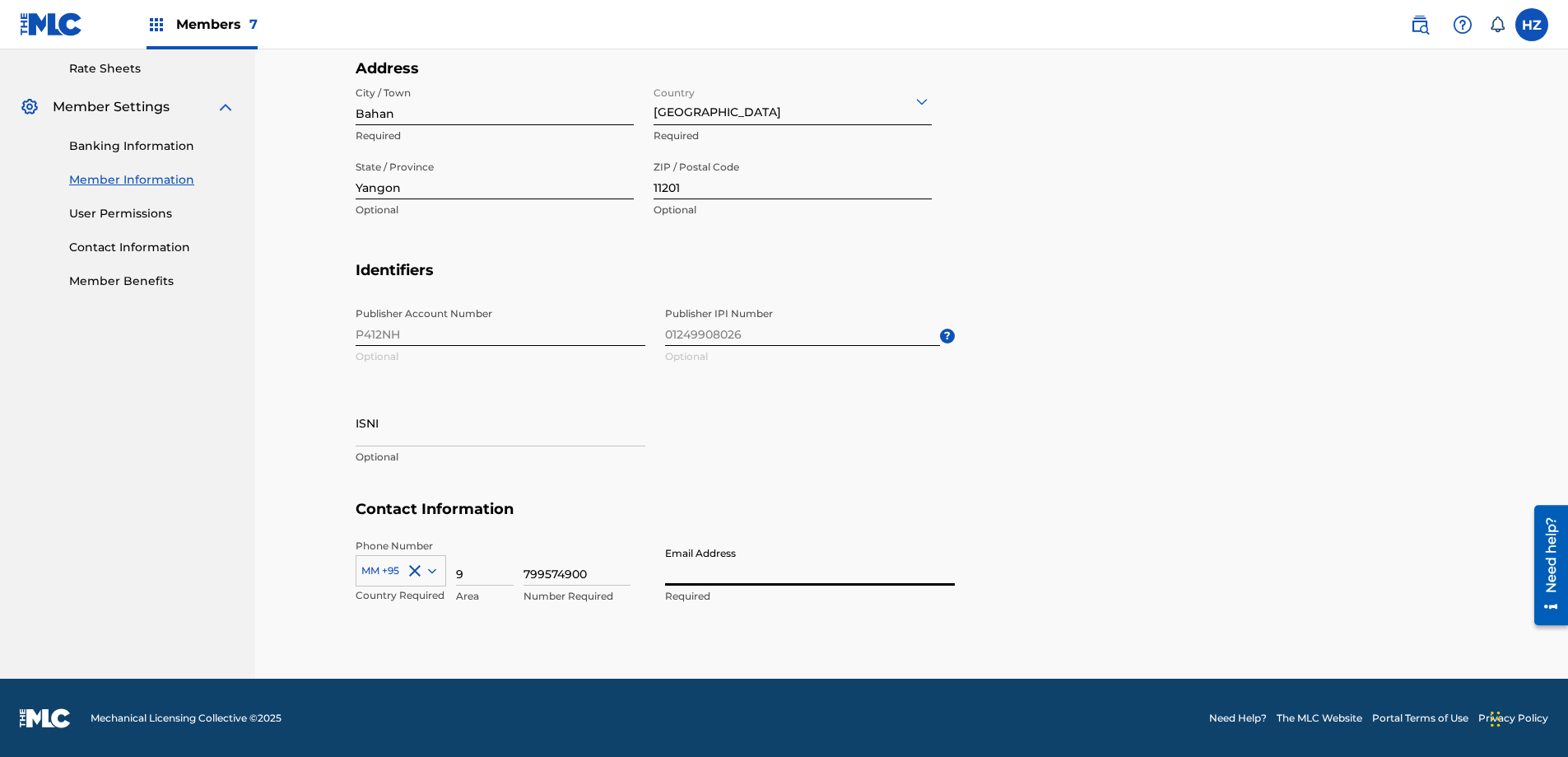
click at [699, 573] on input "Email Address" at bounding box center [810, 562] width 290 height 47
type input "f"
type input "j"
type input "[EMAIL_ADDRESS][DOMAIN_NAME]"
click at [843, 604] on div "Email Address [EMAIL_ADDRESS][DOMAIN_NAME] Required" at bounding box center [810, 575] width 290 height 74
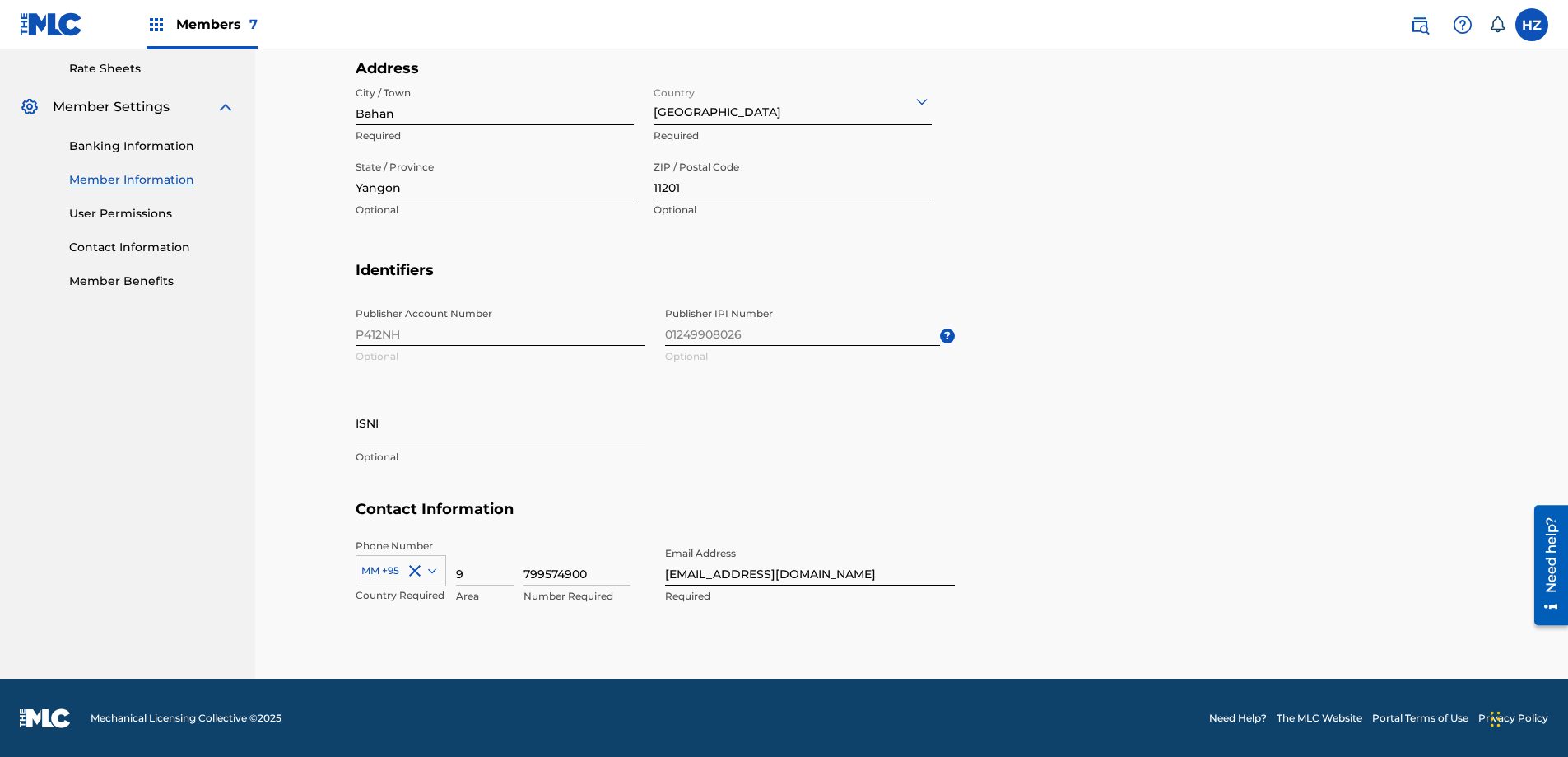
click at [858, 507] on h5 "Contact Information" at bounding box center [911, 519] width 1113 height 38
click at [894, 605] on div "Email Address [EMAIL_ADDRESS][DOMAIN_NAME] Required" at bounding box center [810, 575] width 290 height 74
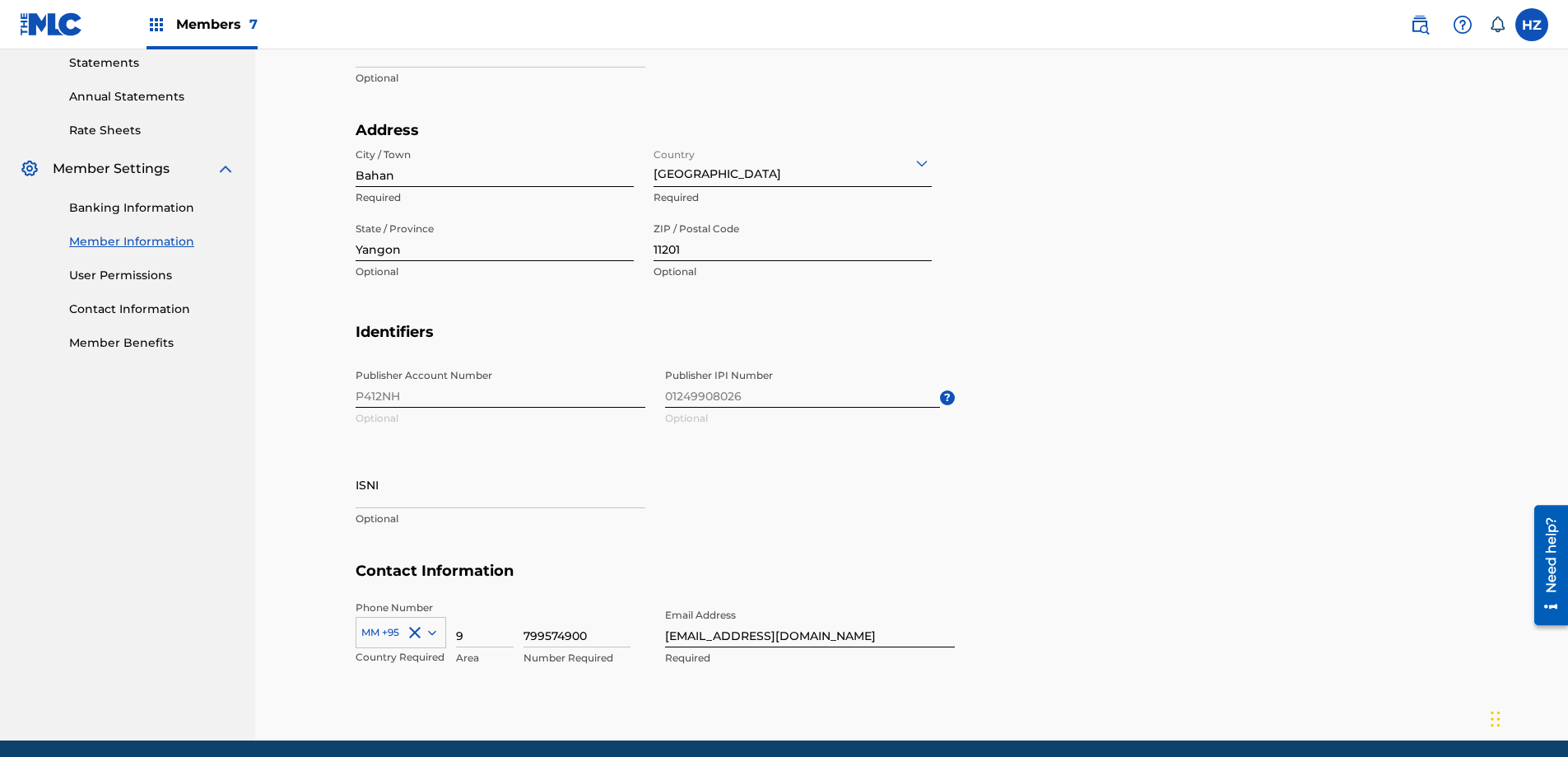
scroll to position [594, 0]
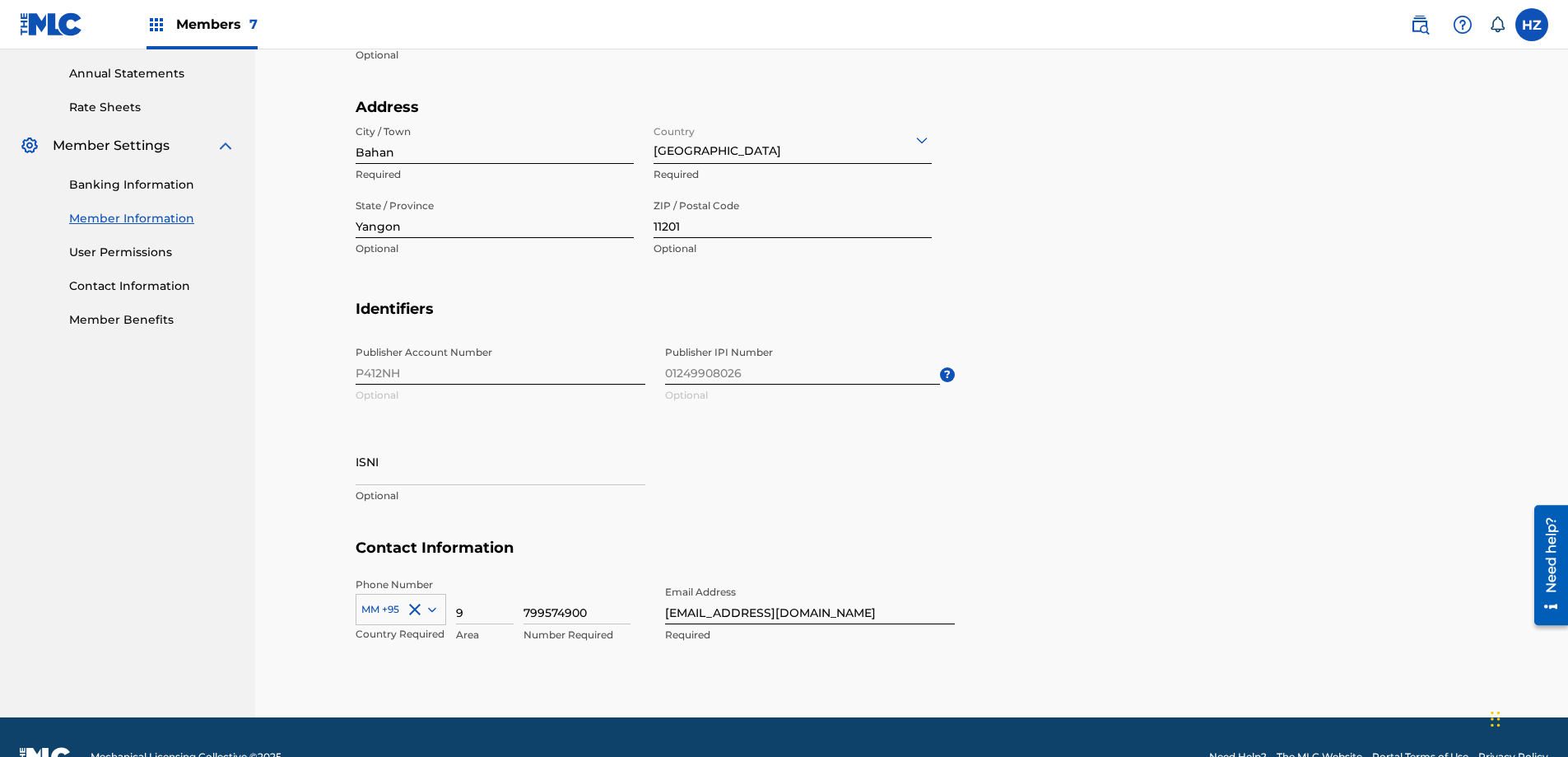
click at [793, 371] on span "Publisher IPI Number 01249908026 Optional ?" at bounding box center [810, 375] width 290 height 74
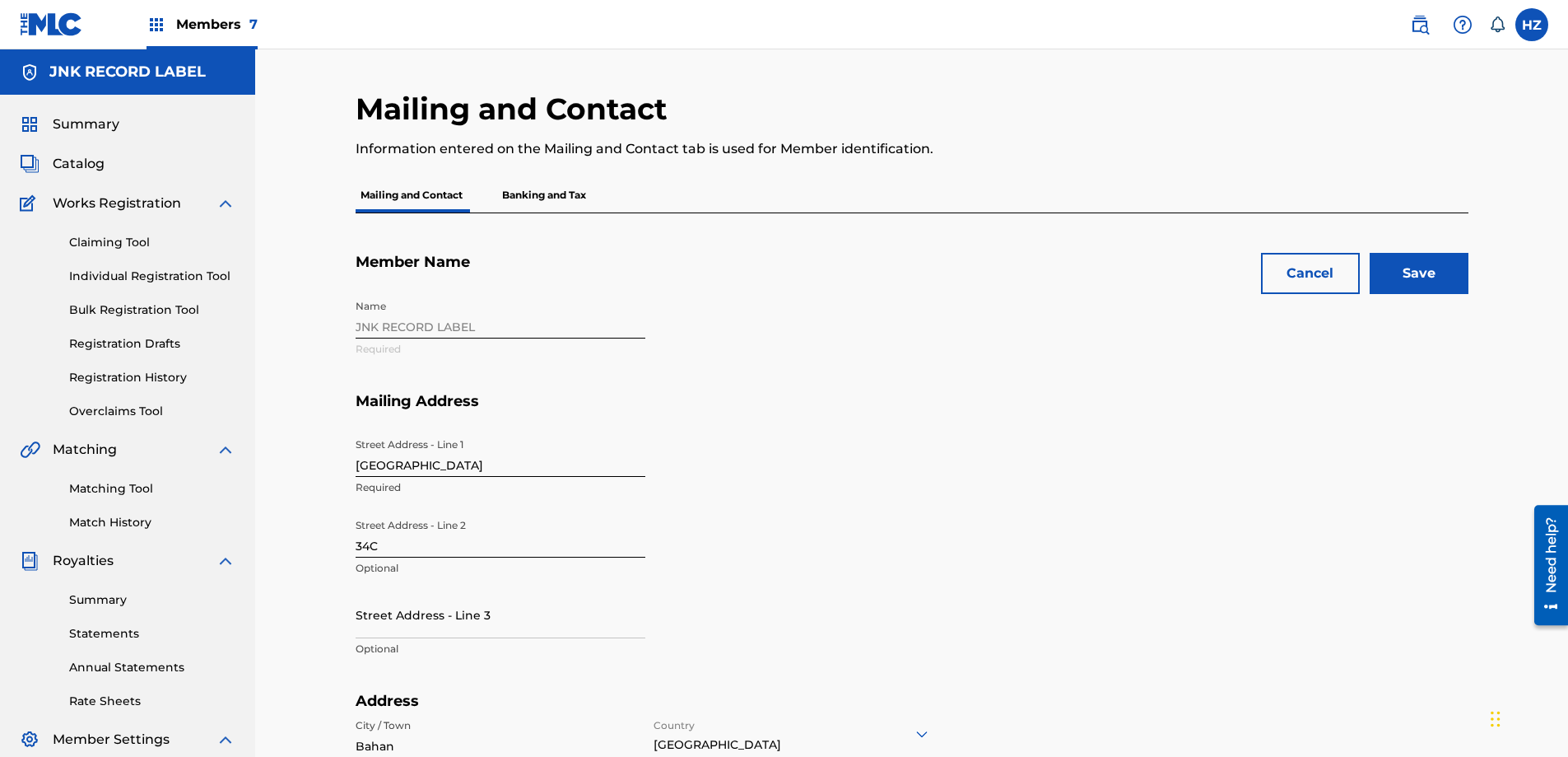
click at [1448, 276] on input "Save" at bounding box center [1418, 273] width 99 height 41
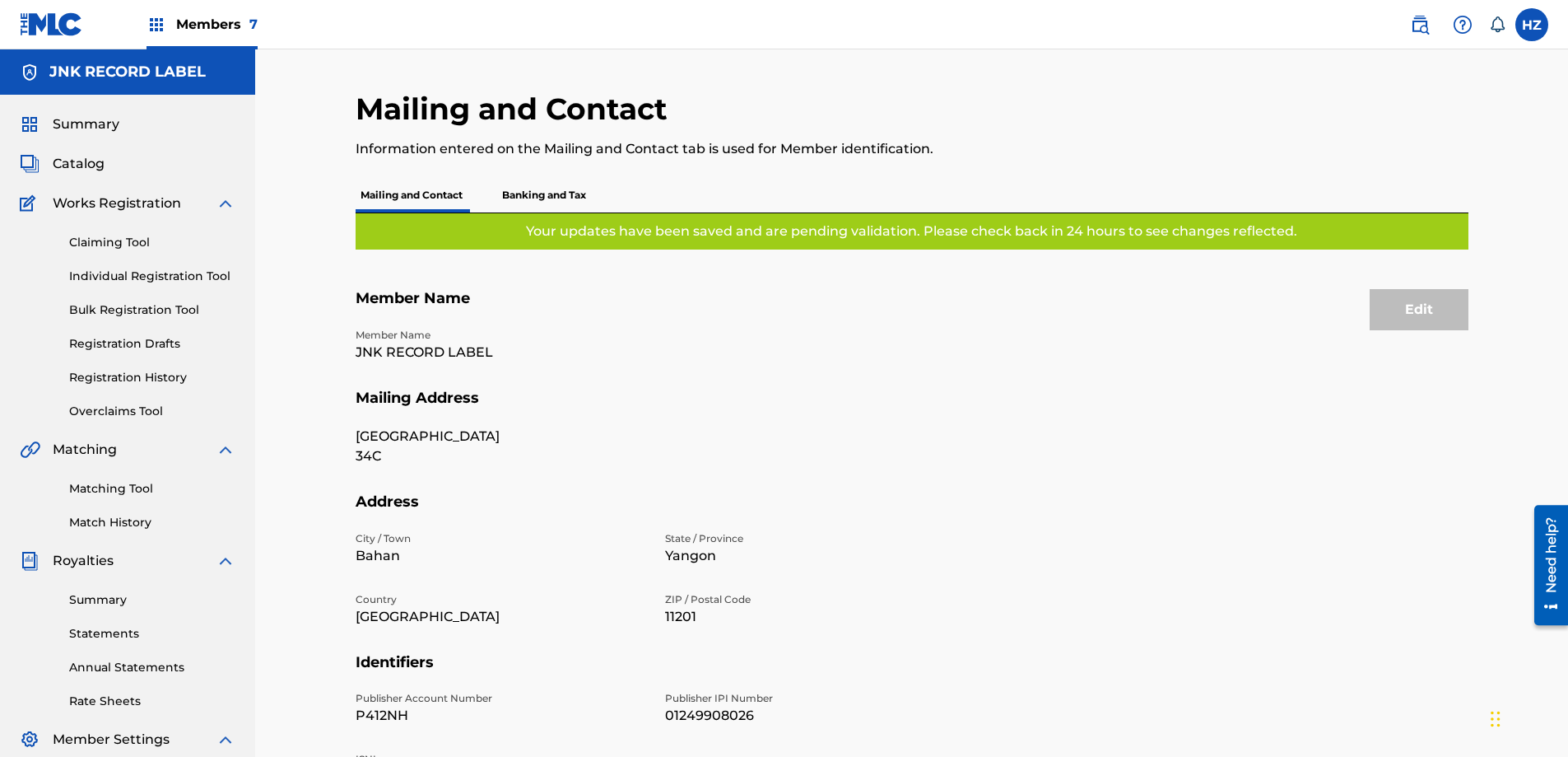
click at [558, 189] on p "Banking and Tax" at bounding box center [544, 196] width 94 height 35
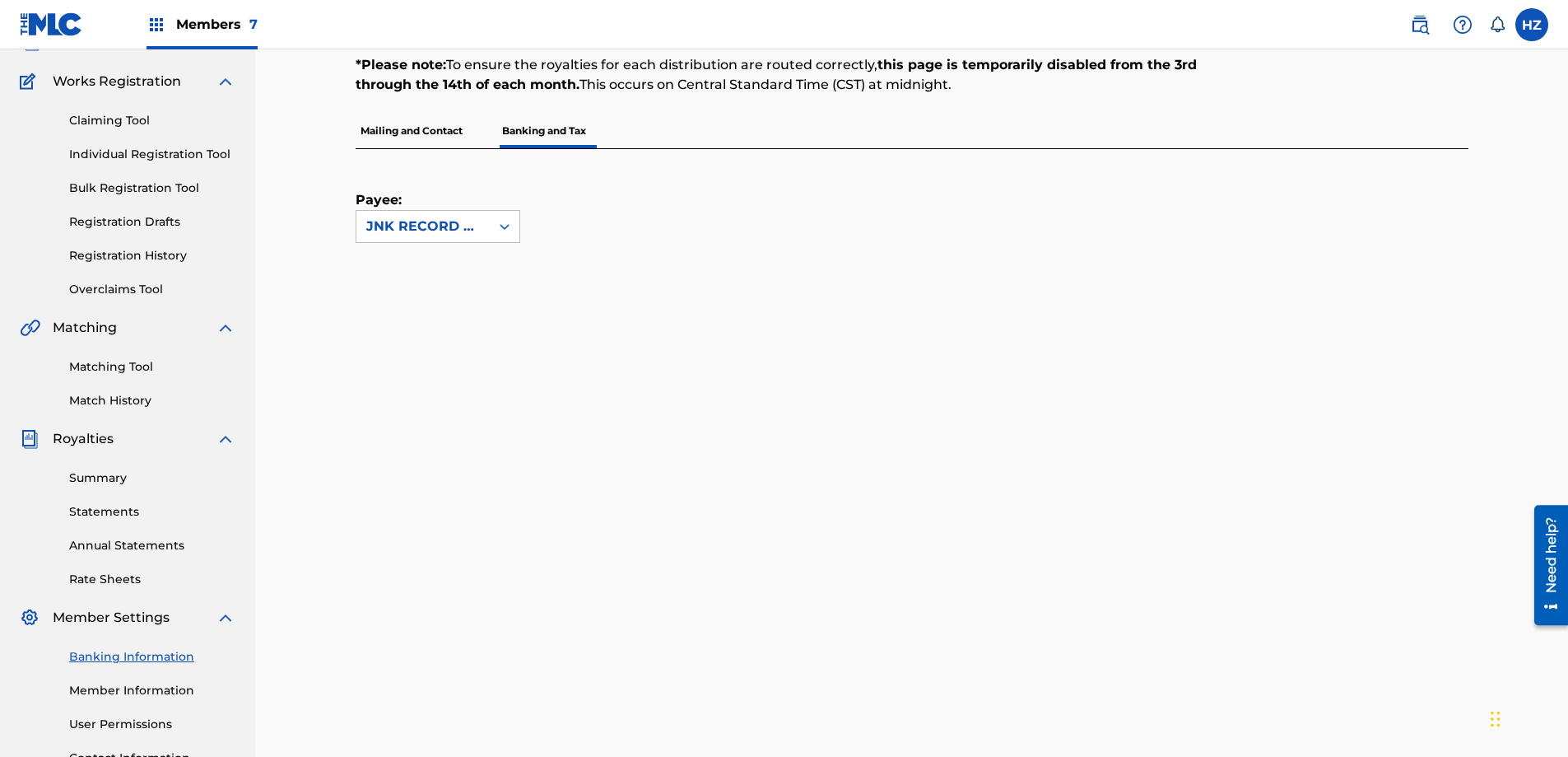
scroll to position [120, 0]
click at [416, 126] on p "Mailing and Contact" at bounding box center [411, 134] width 112 height 35
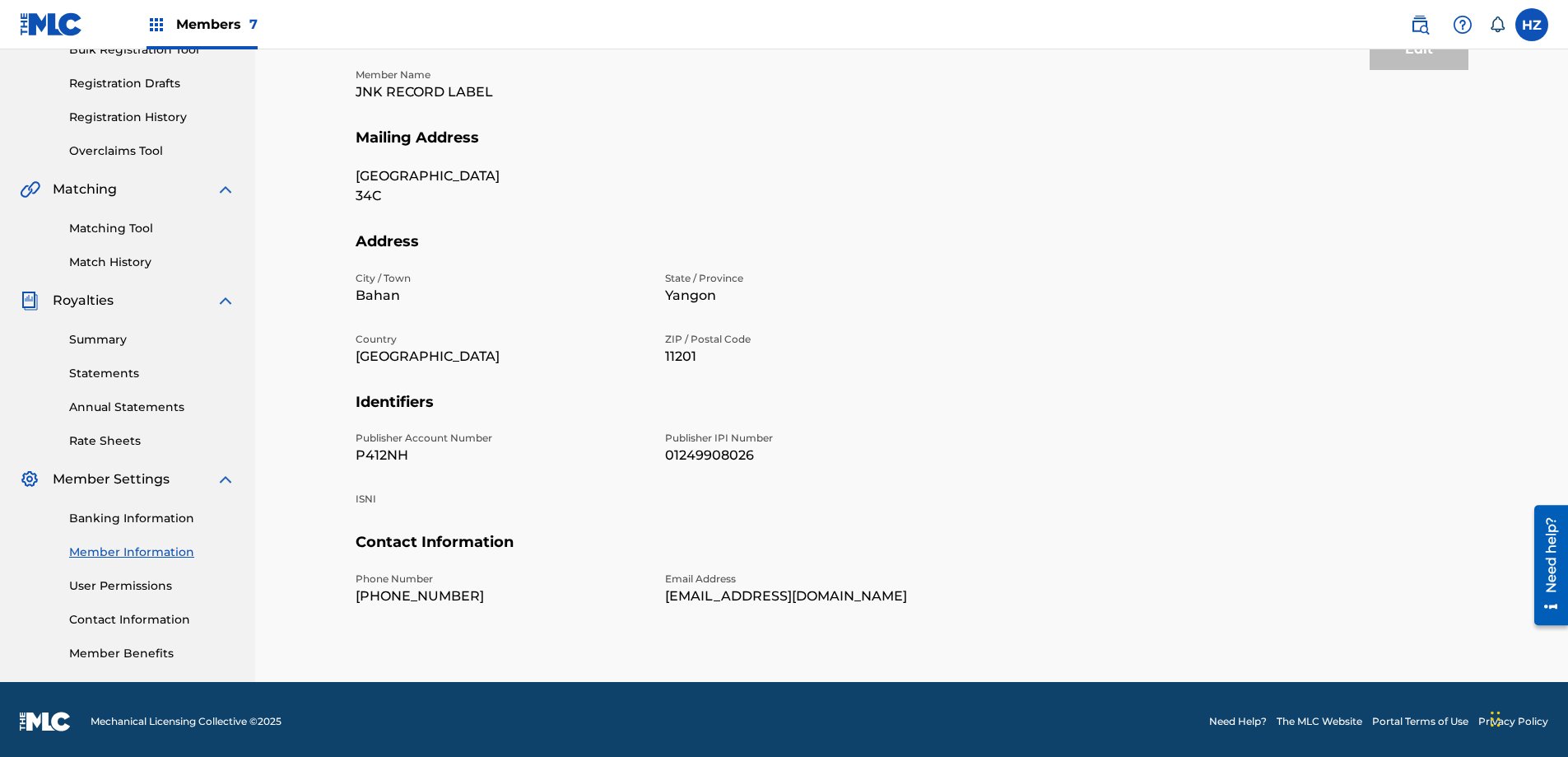
scroll to position [259, 0]
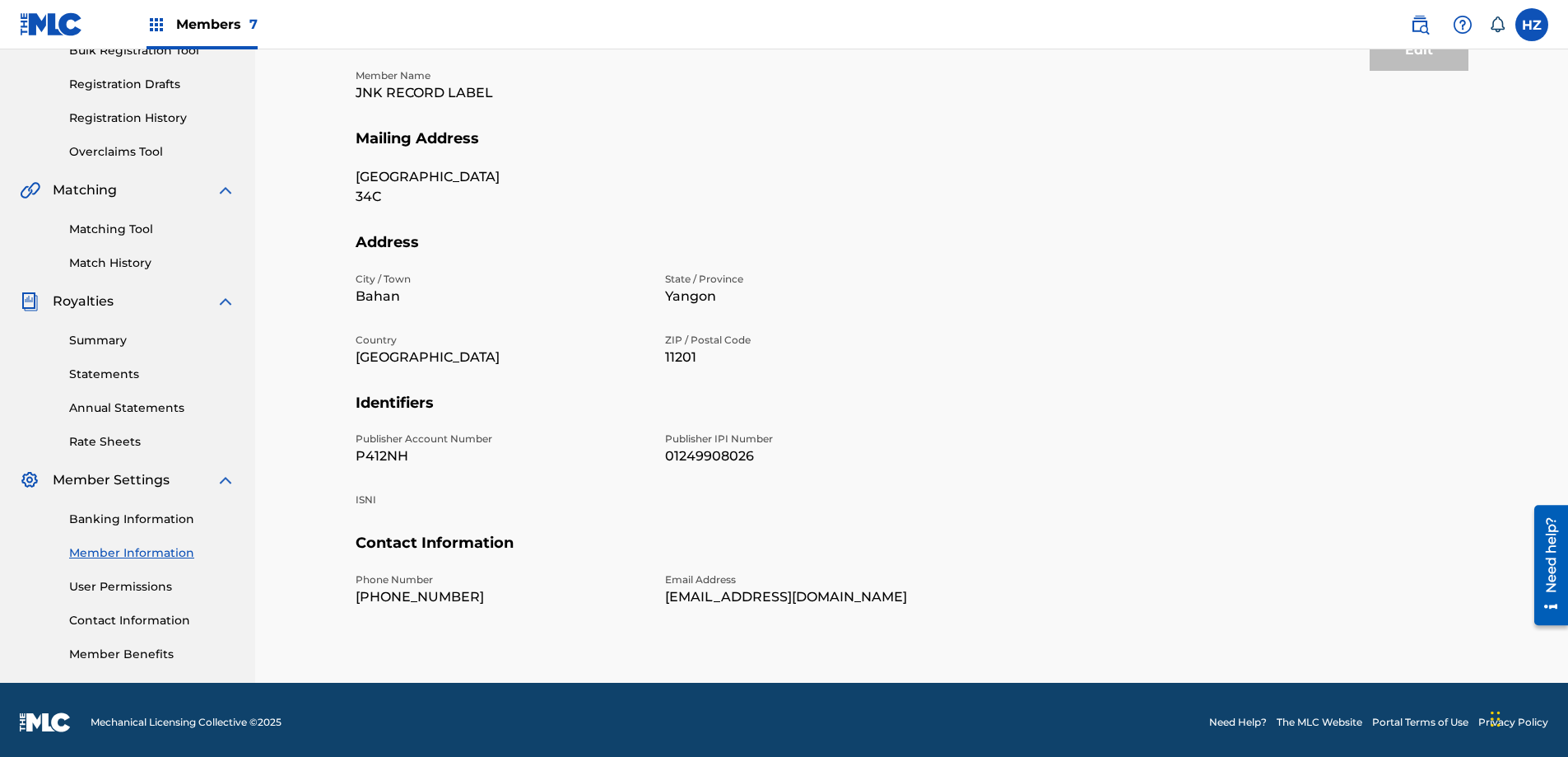
click at [111, 334] on link "Summary" at bounding box center [152, 341] width 166 height 17
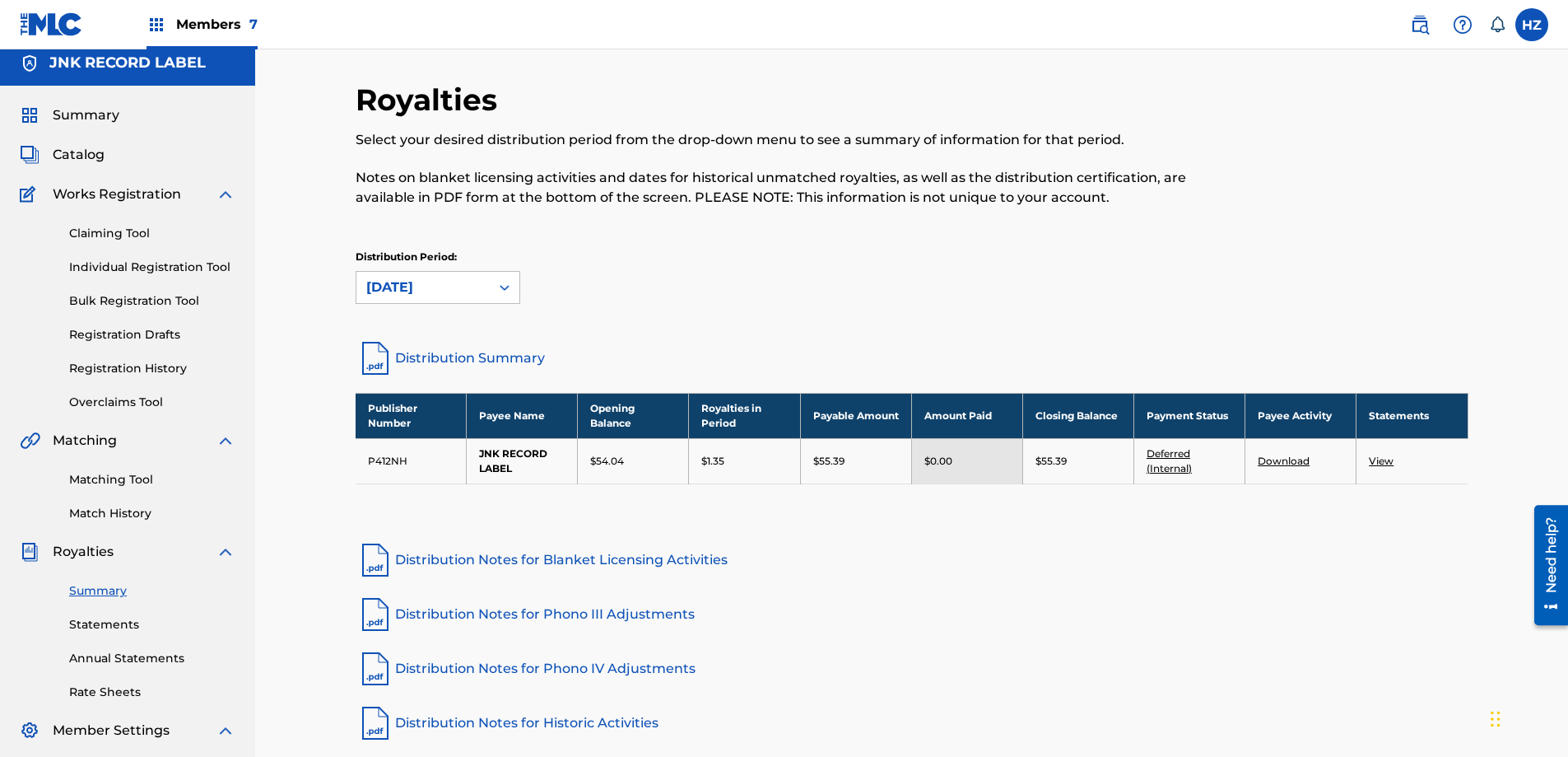
scroll to position [10, 0]
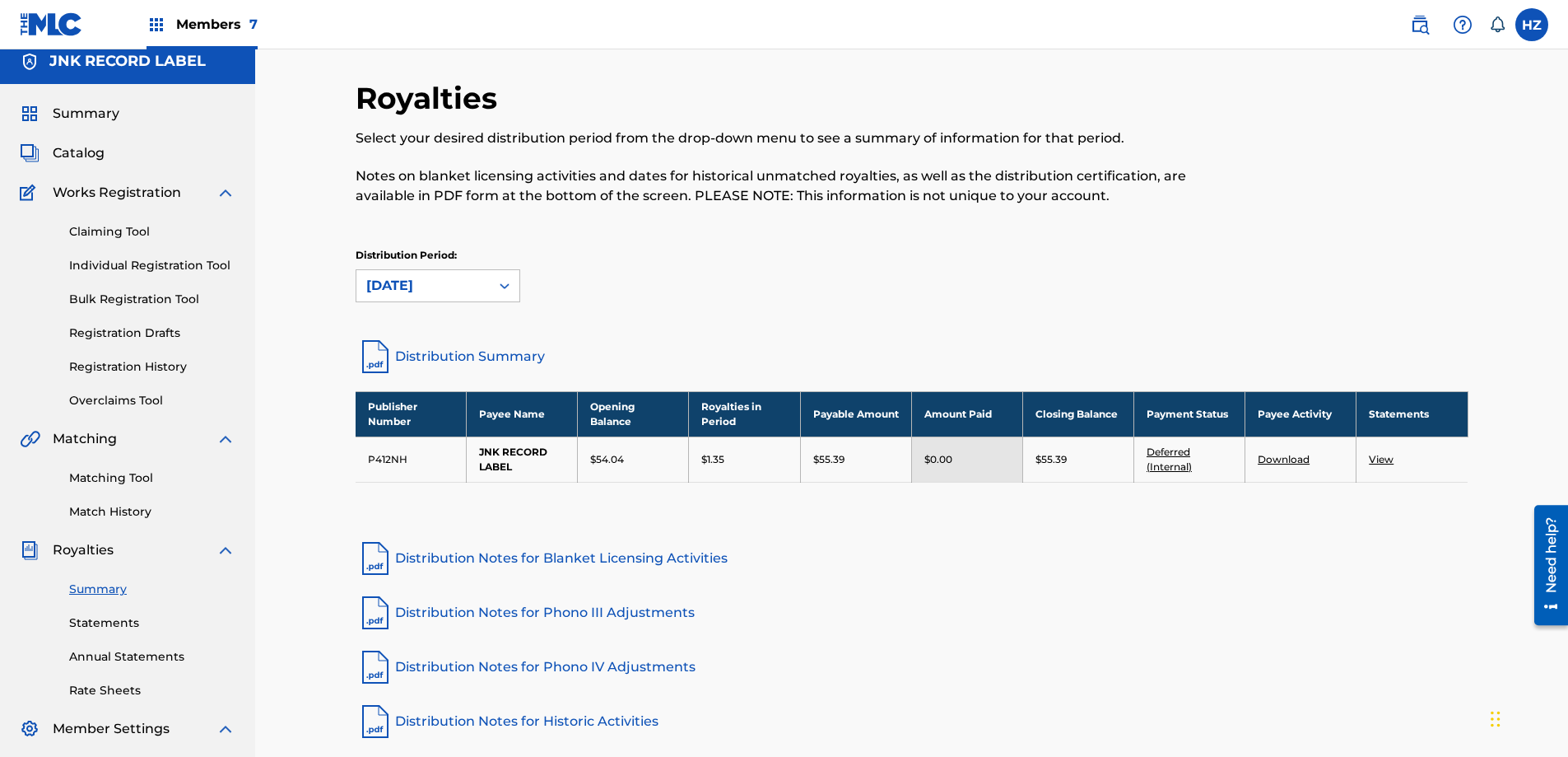
click at [1174, 452] on link "Deferred (Internal)" at bounding box center [1169, 458] width 45 height 27
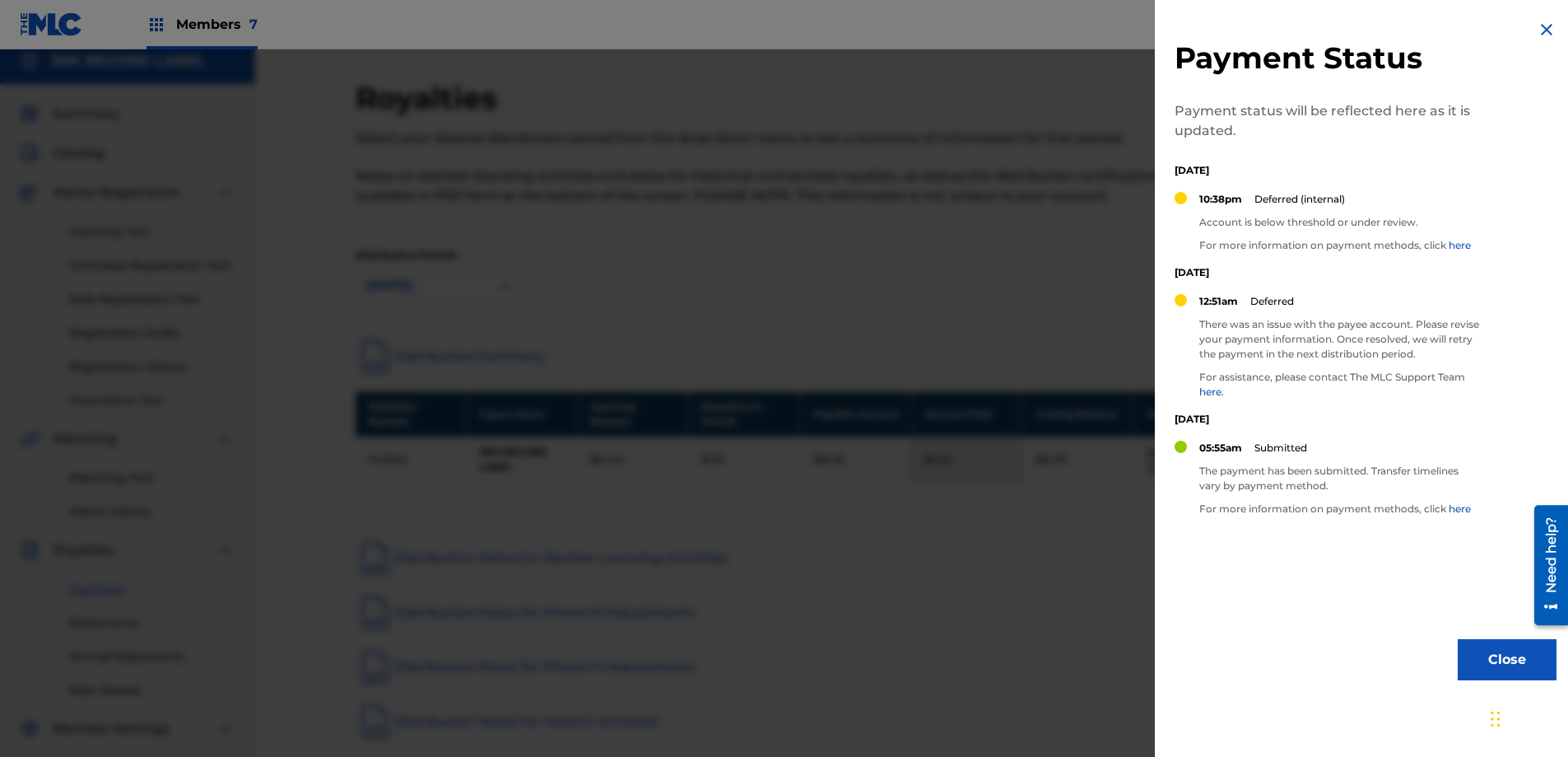
click at [1459, 244] on link "here" at bounding box center [1459, 244] width 22 height 12
click at [673, 56] on div at bounding box center [784, 428] width 1568 height 757
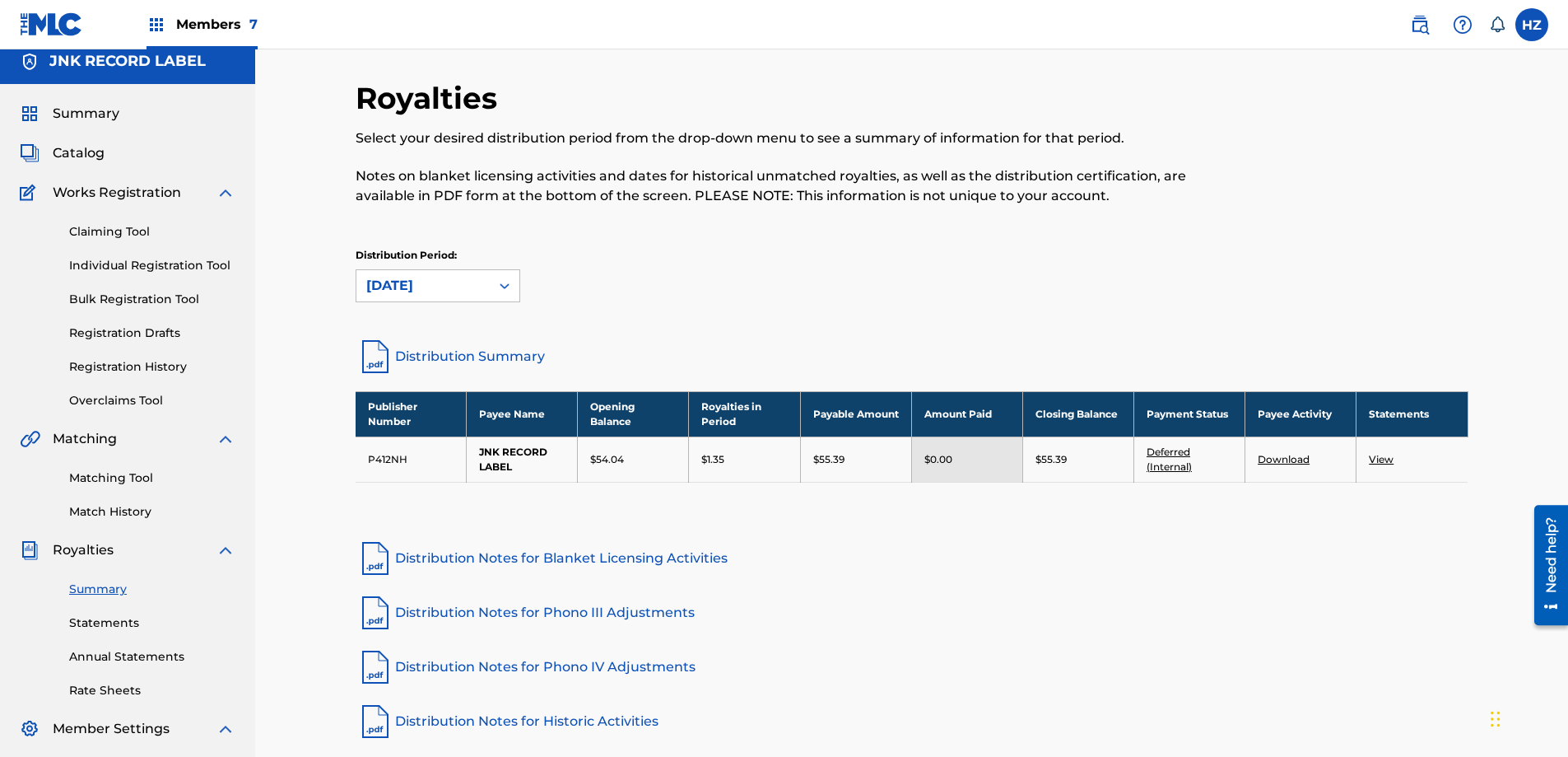
click at [93, 114] on span "Summary" at bounding box center [86, 114] width 66 height 20
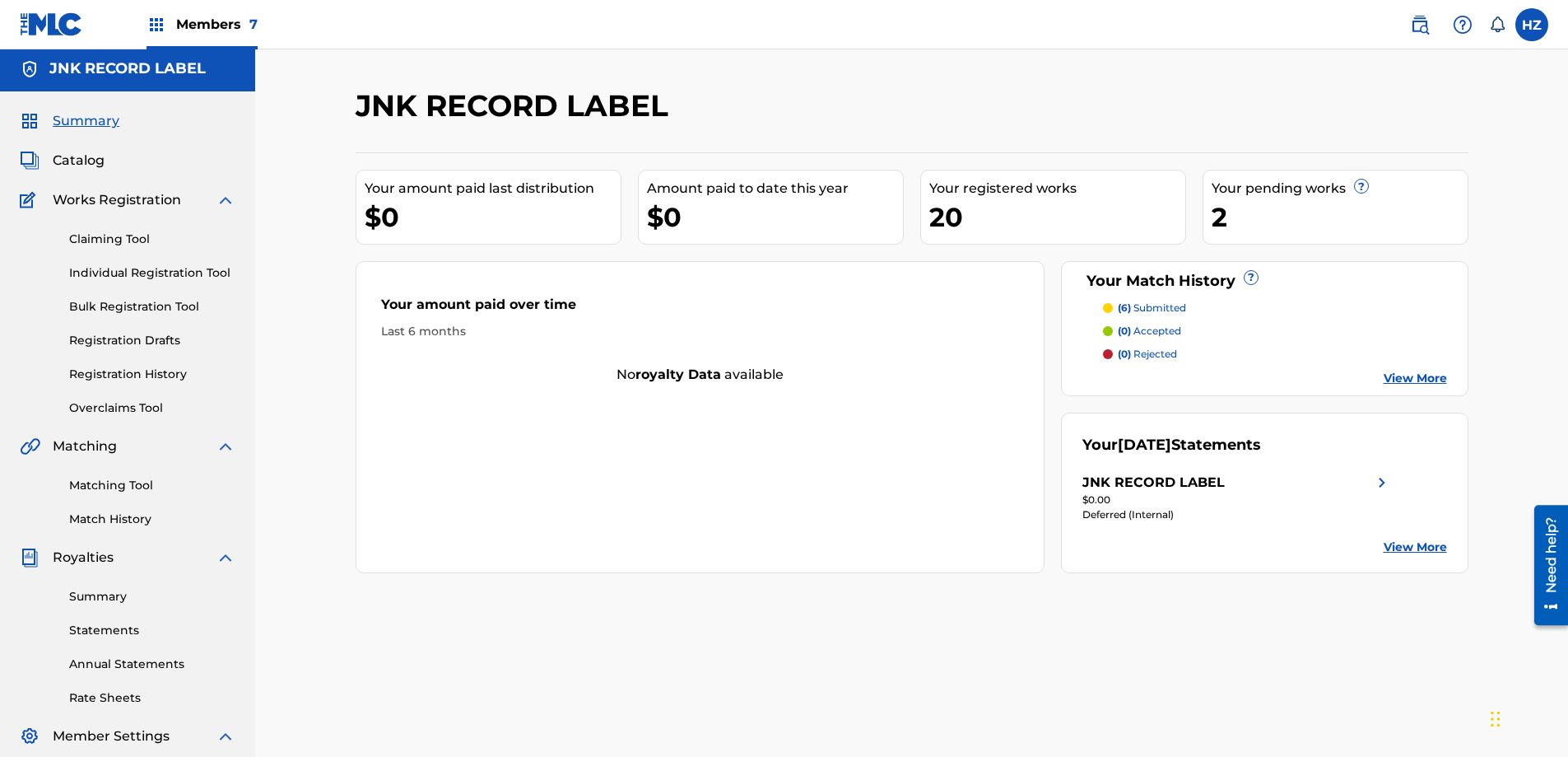
scroll to position [2, 0]
click at [102, 243] on link "Claiming Tool" at bounding box center [152, 241] width 166 height 17
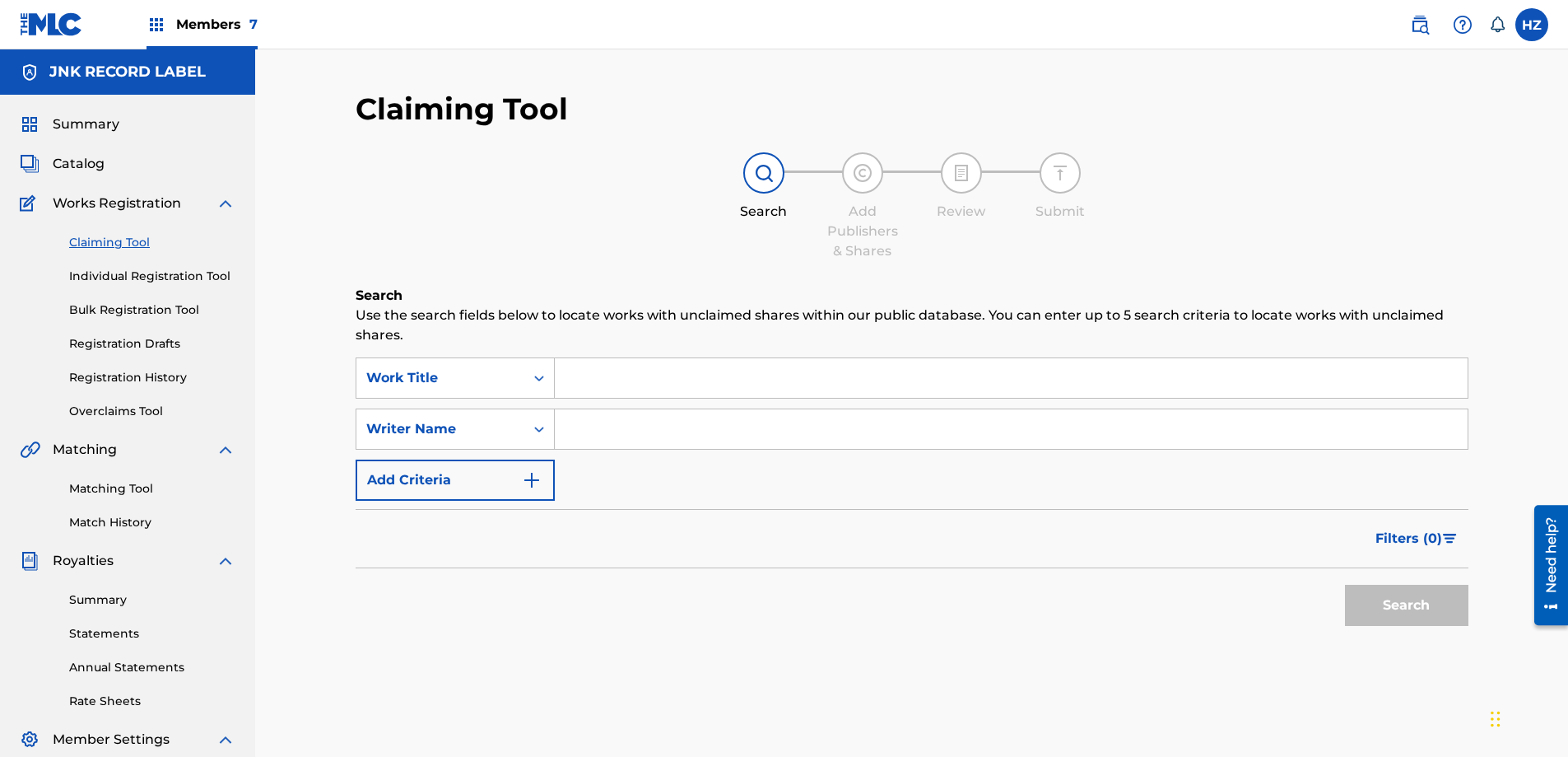
click at [606, 368] on input "Search Form" at bounding box center [1011, 377] width 913 height 39
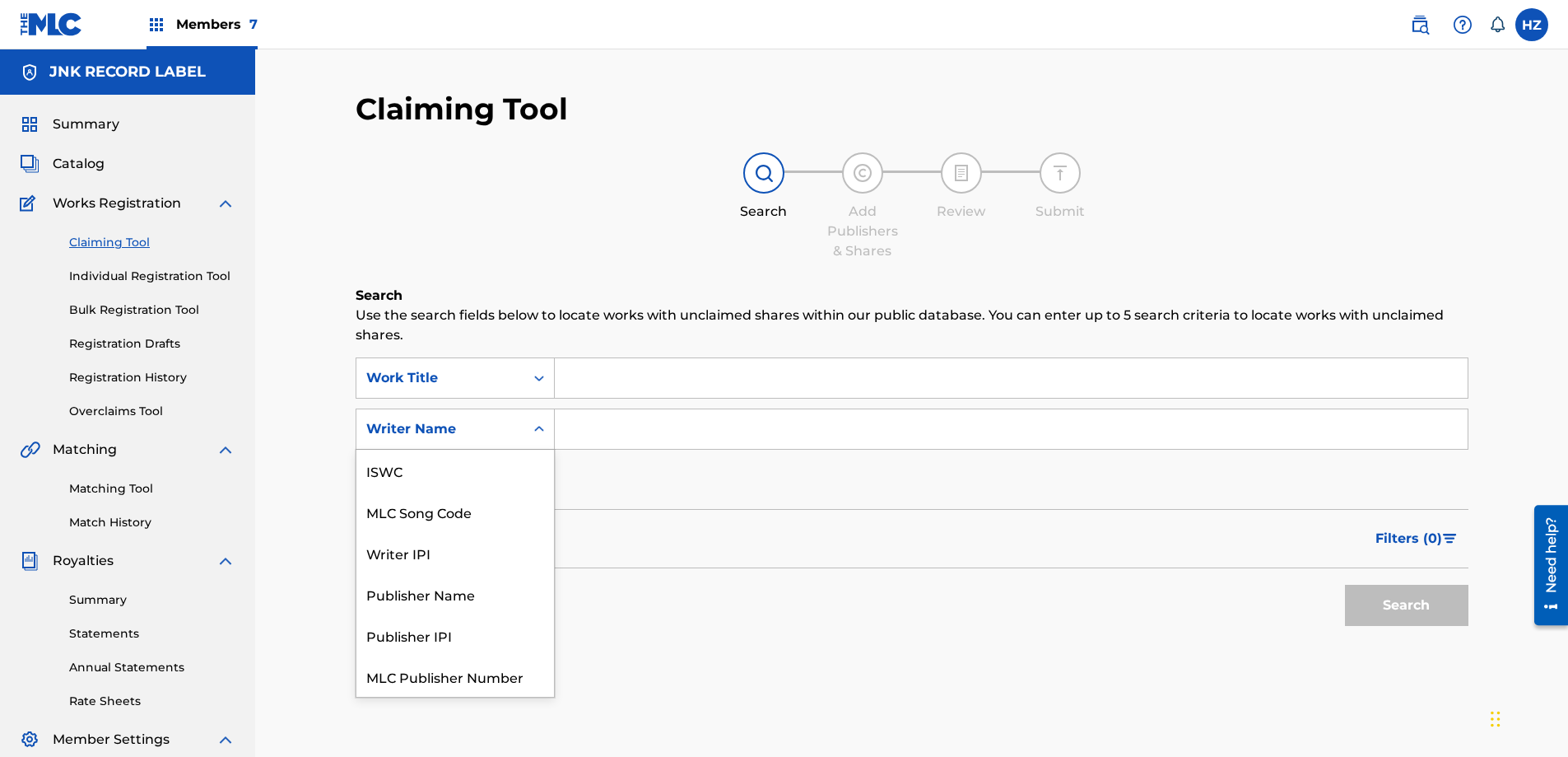
click at [539, 433] on icon "Search Form" at bounding box center [538, 429] width 17 height 17
click at [633, 433] on input "Search Form" at bounding box center [1011, 429] width 913 height 39
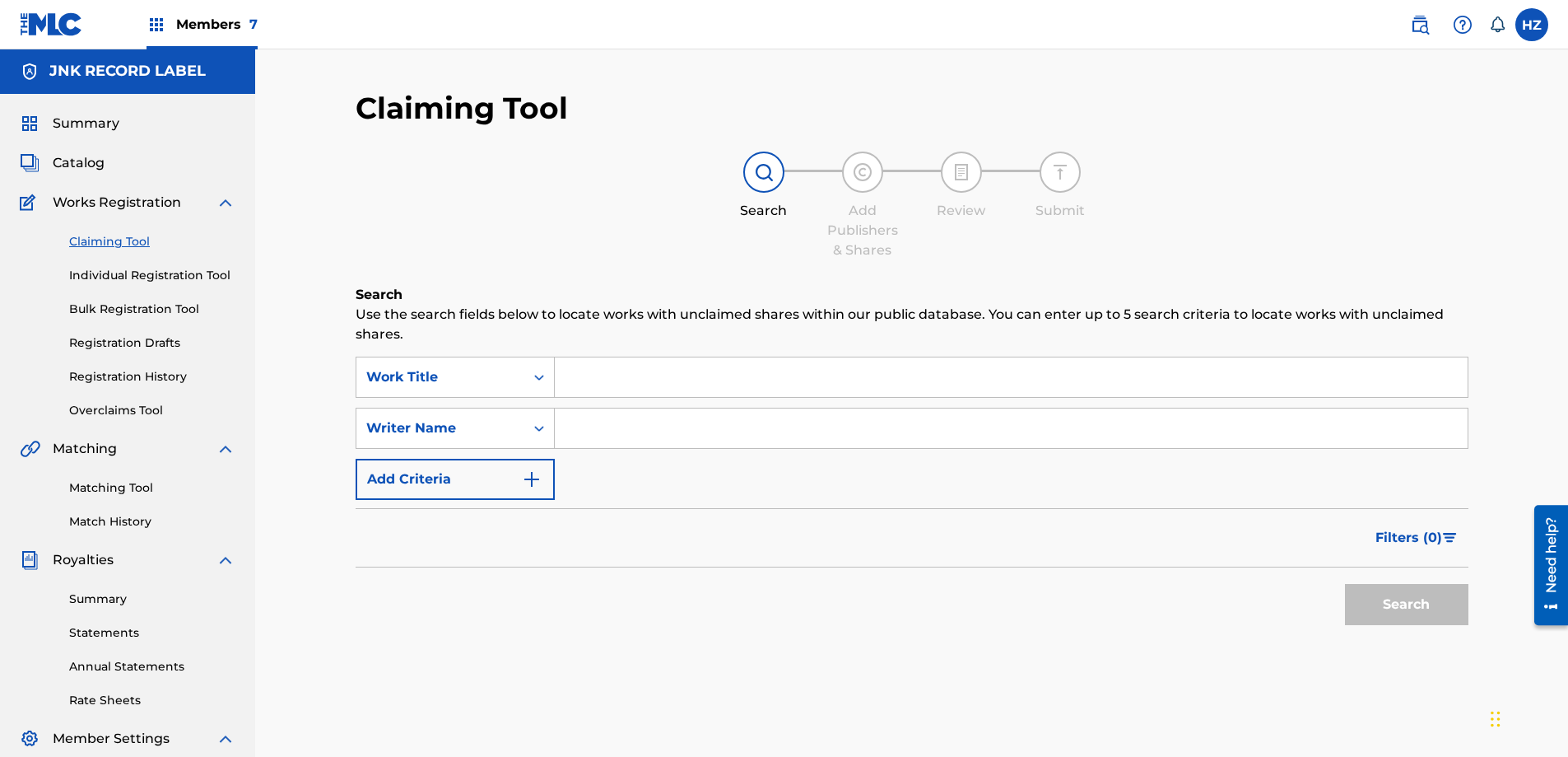
scroll to position [2, 0]
type input "Khual Pi"
click at [1345, 583] on button "Search" at bounding box center [1406, 603] width 123 height 41
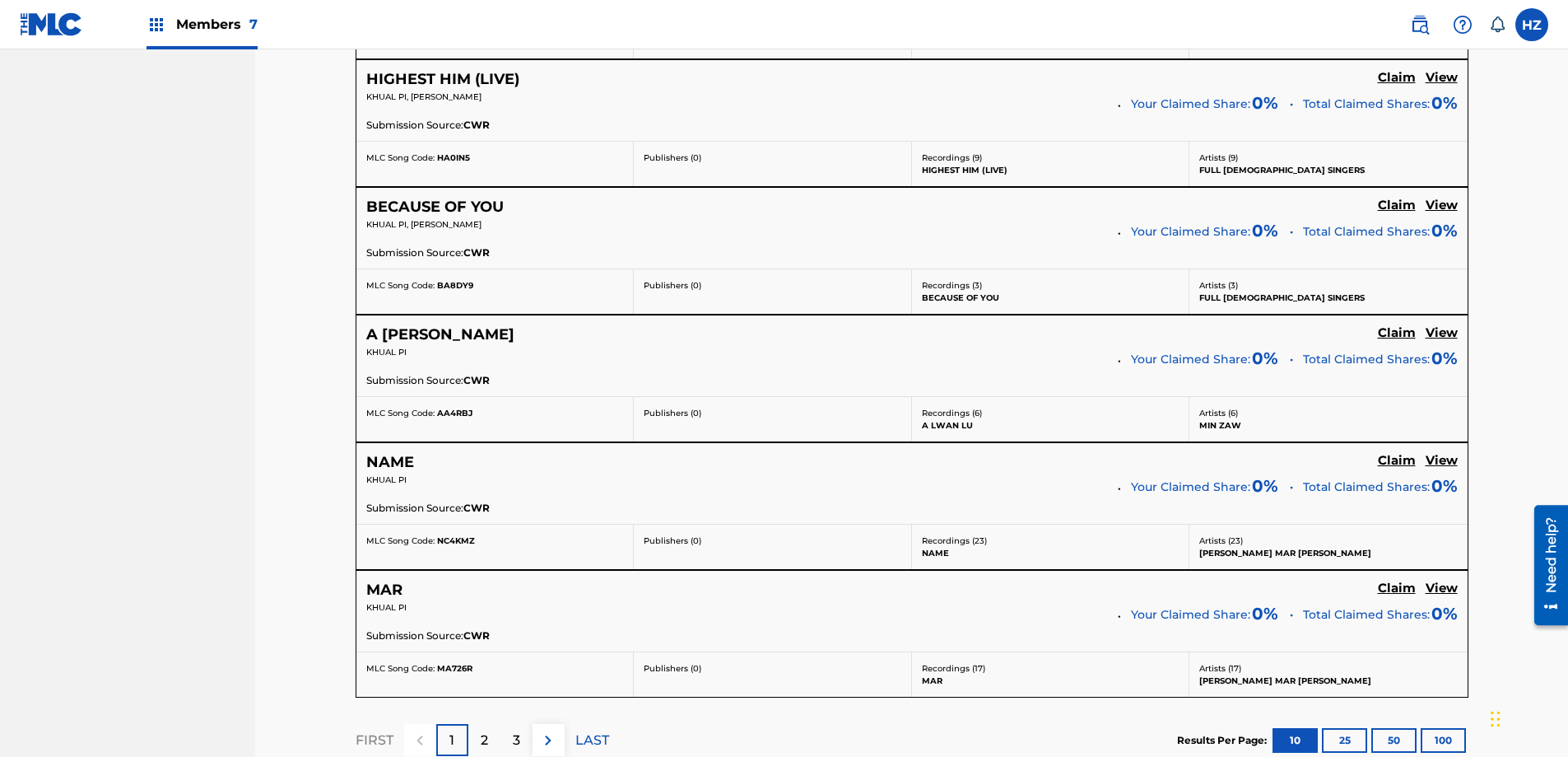
scroll to position [1424, 0]
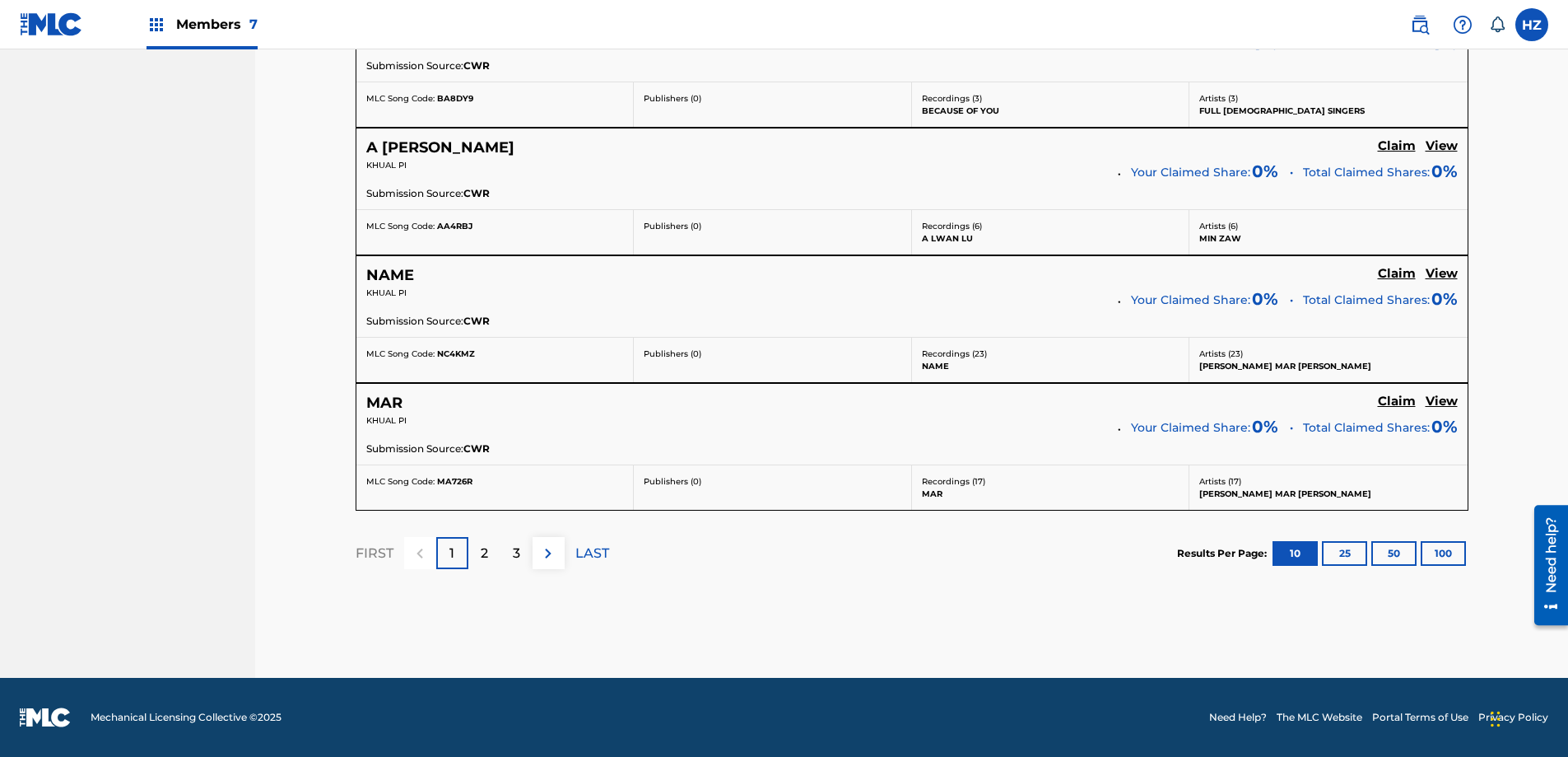
click at [1439, 150] on h5 "View" at bounding box center [1441, 146] width 32 height 16
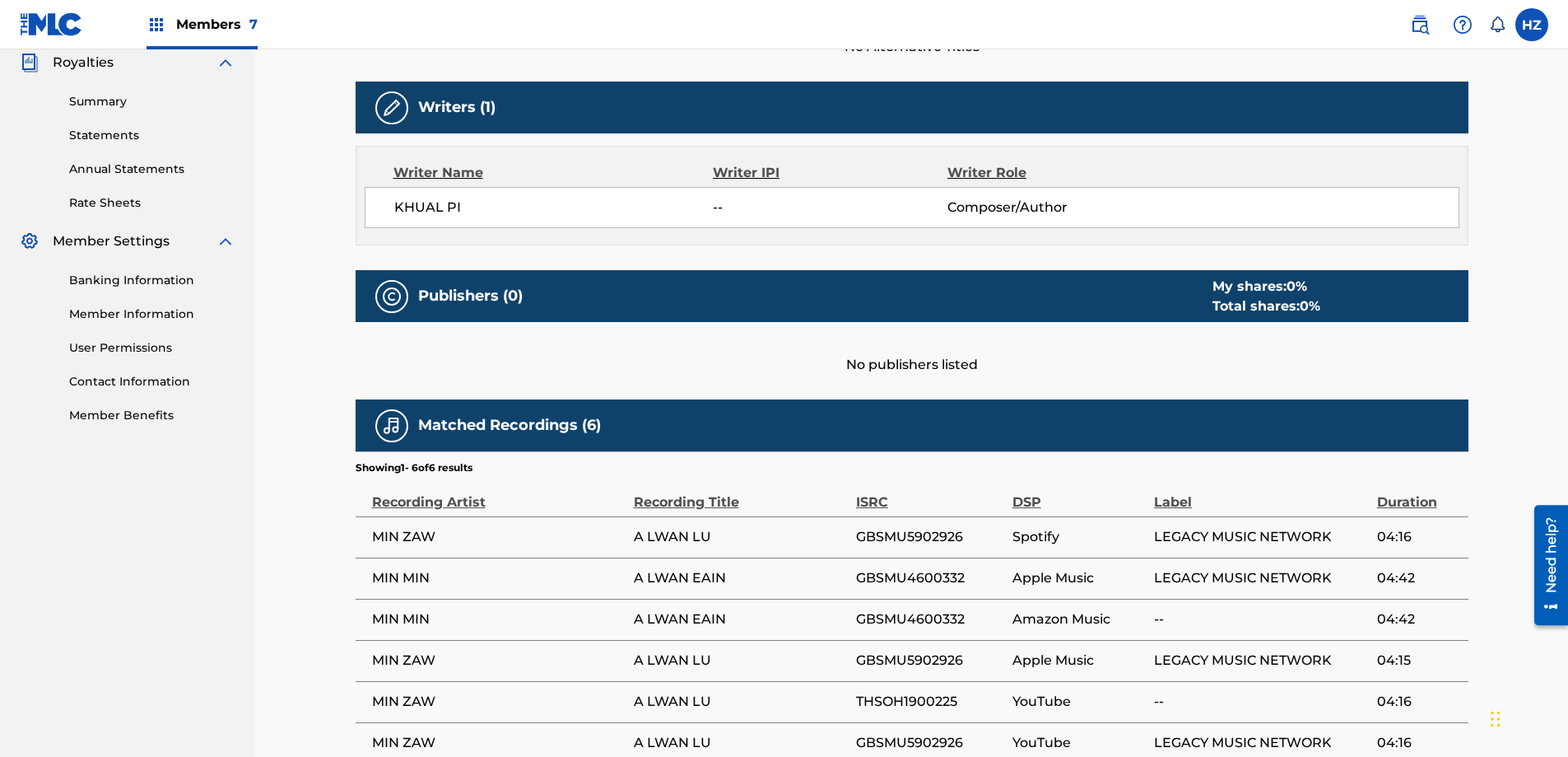
scroll to position [498, 0]
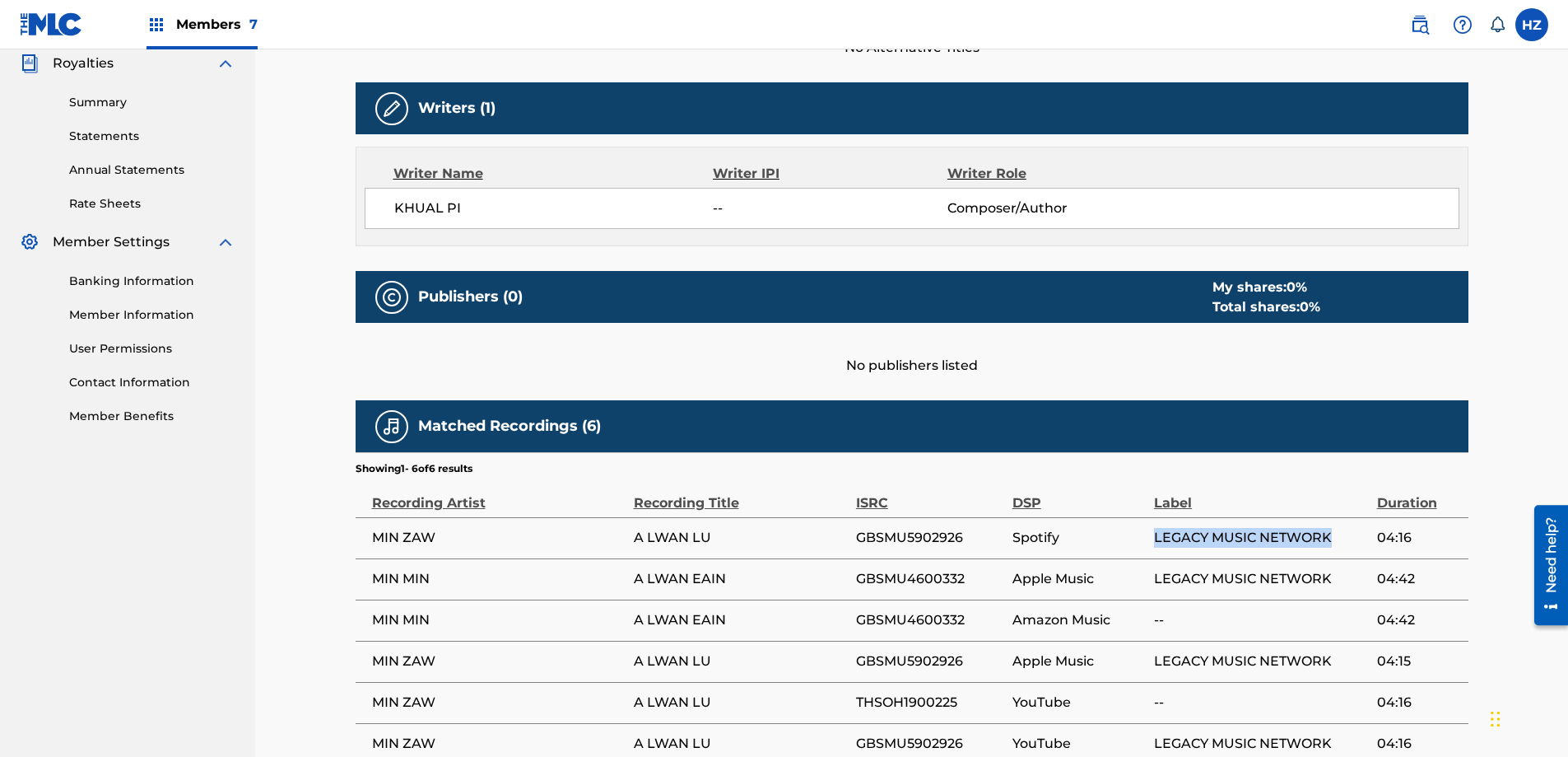
drag, startPoint x: 1135, startPoint y: 529, endPoint x: 1332, endPoint y: 539, distance: 197.3
click at [1332, 539] on tr "MIN ZAW A LWAN LU GBSMU5902926 Spotify LEGACY MUSIC NETWORK 04:16" at bounding box center [911, 537] width 1113 height 41
copy tr "LEGACY MUSIC NETWORK"
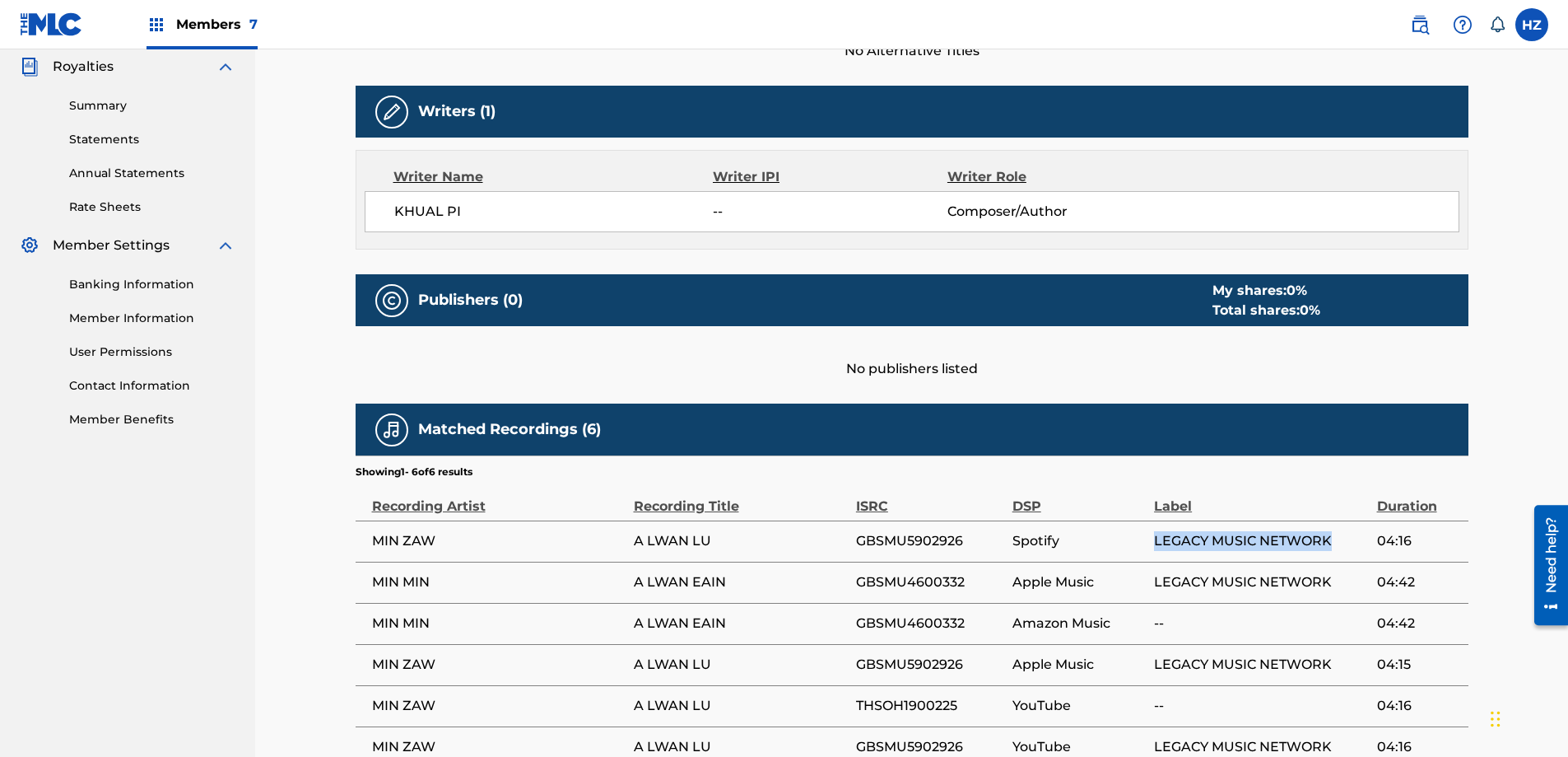
scroll to position [0, 0]
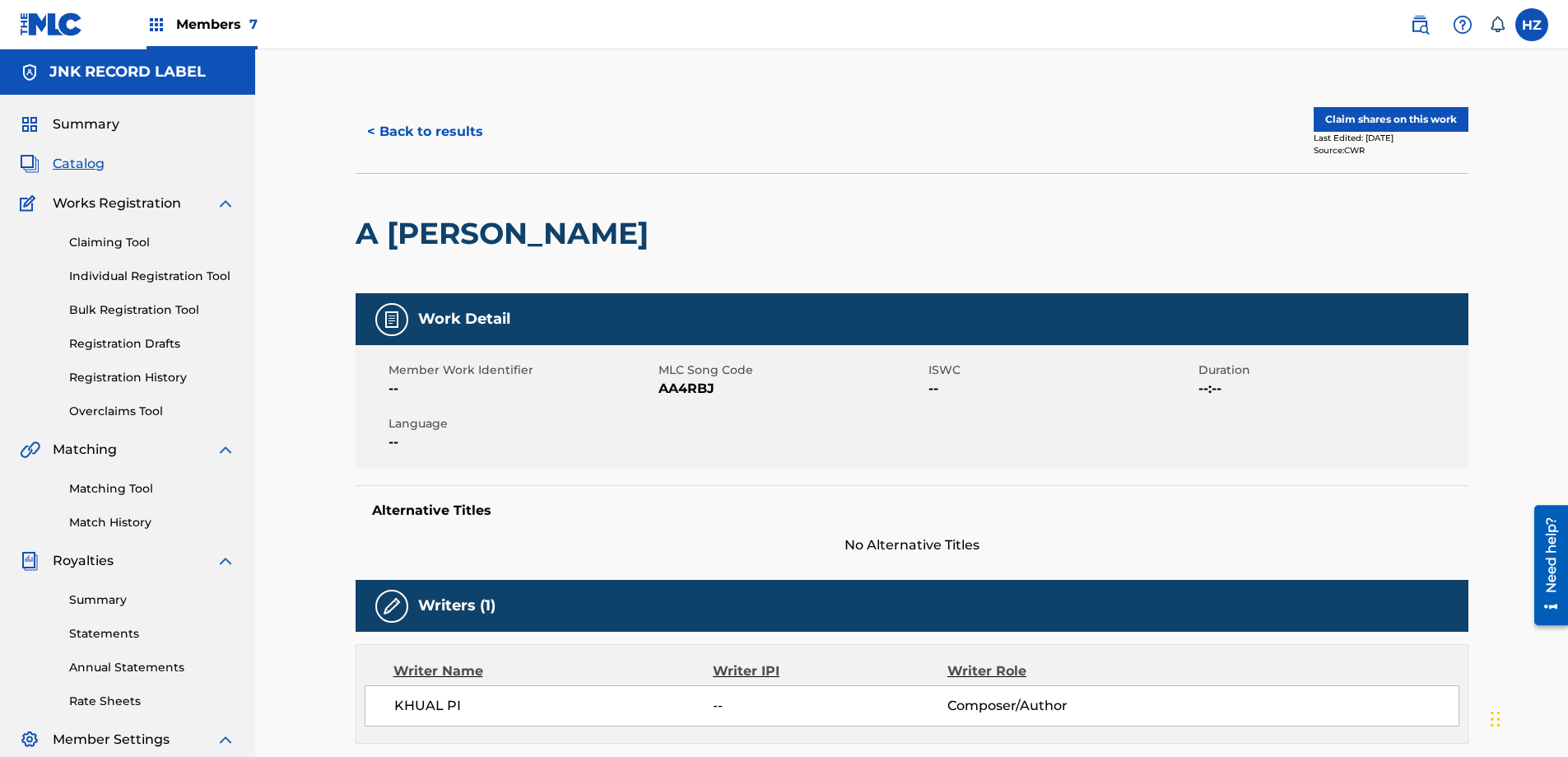
click at [1362, 121] on button "Claim shares on this work" at bounding box center [1390, 120] width 154 height 24
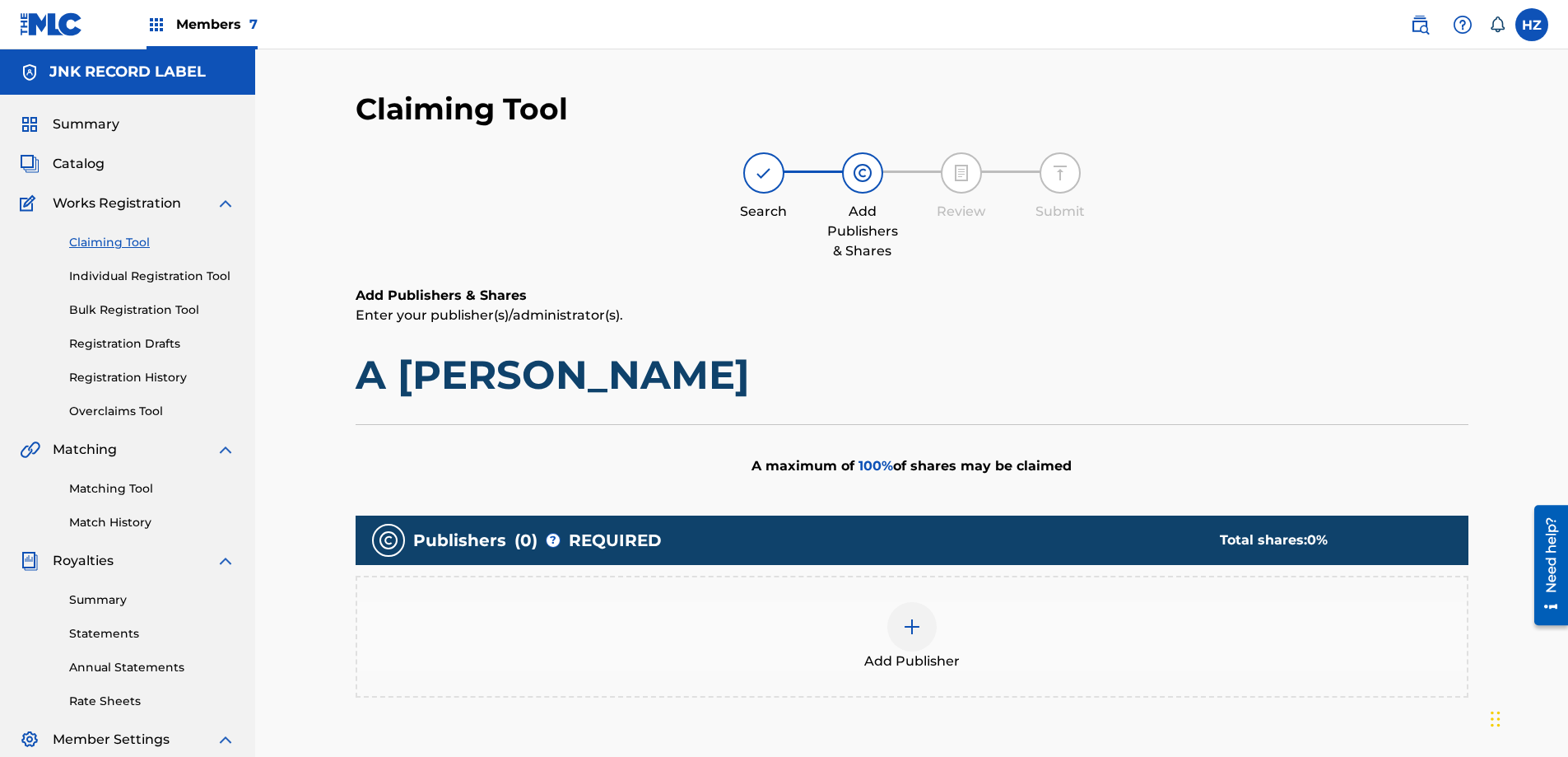
click at [909, 623] on img at bounding box center [912, 626] width 20 height 20
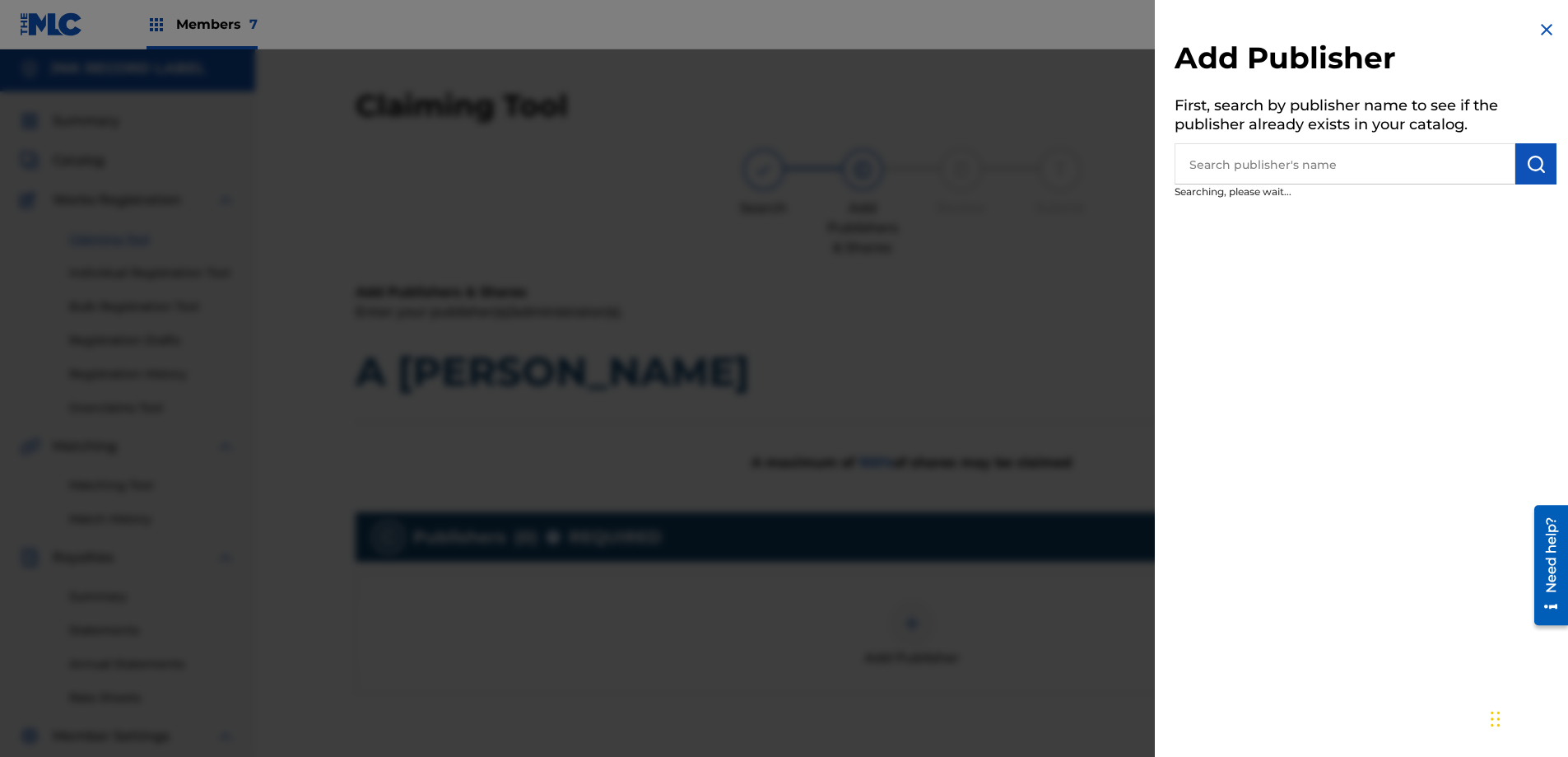
scroll to position [5, 0]
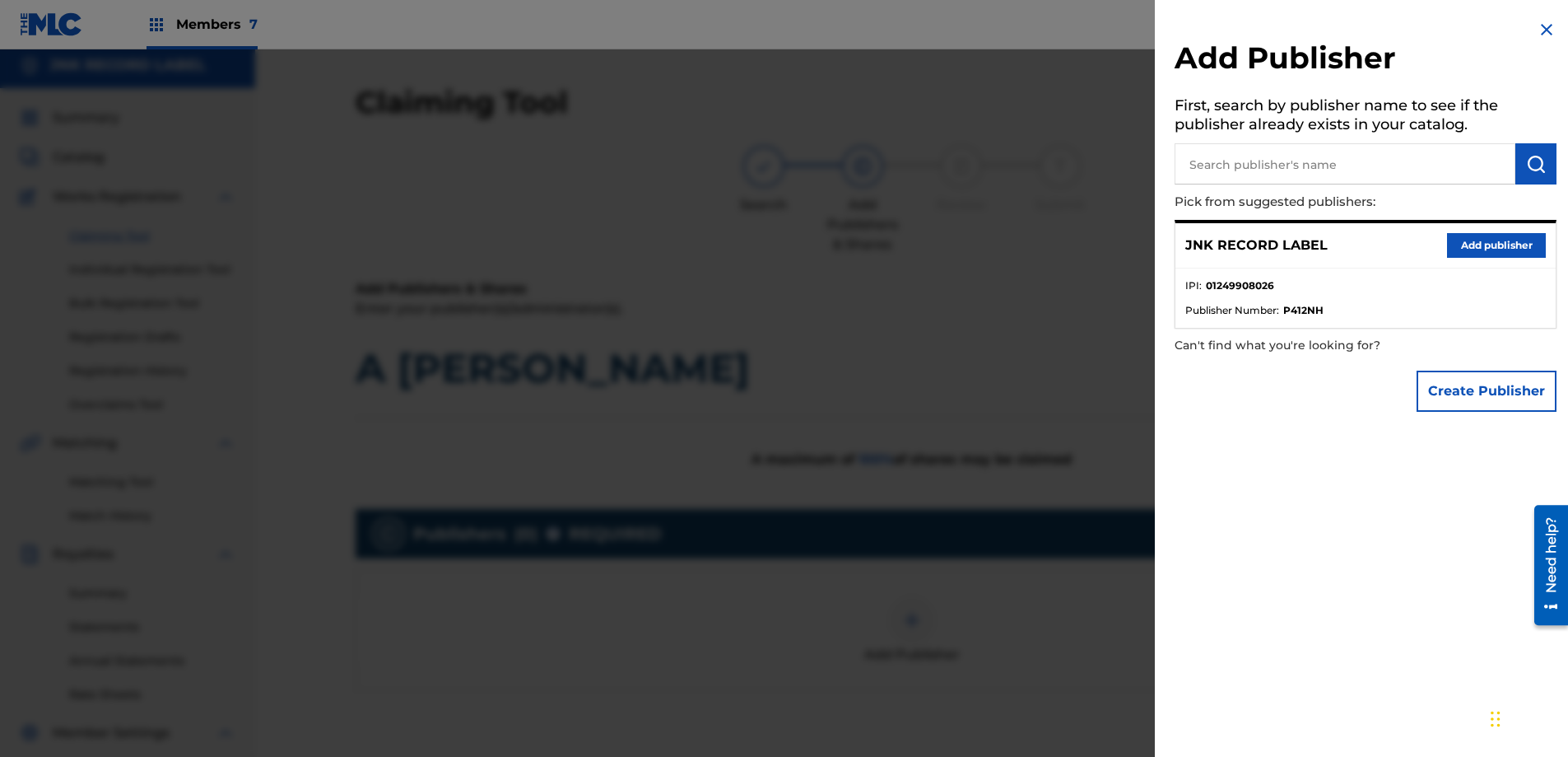
drag, startPoint x: 777, startPoint y: 353, endPoint x: 814, endPoint y: 367, distance: 39.6
click at [815, 367] on div at bounding box center [784, 428] width 1568 height 757
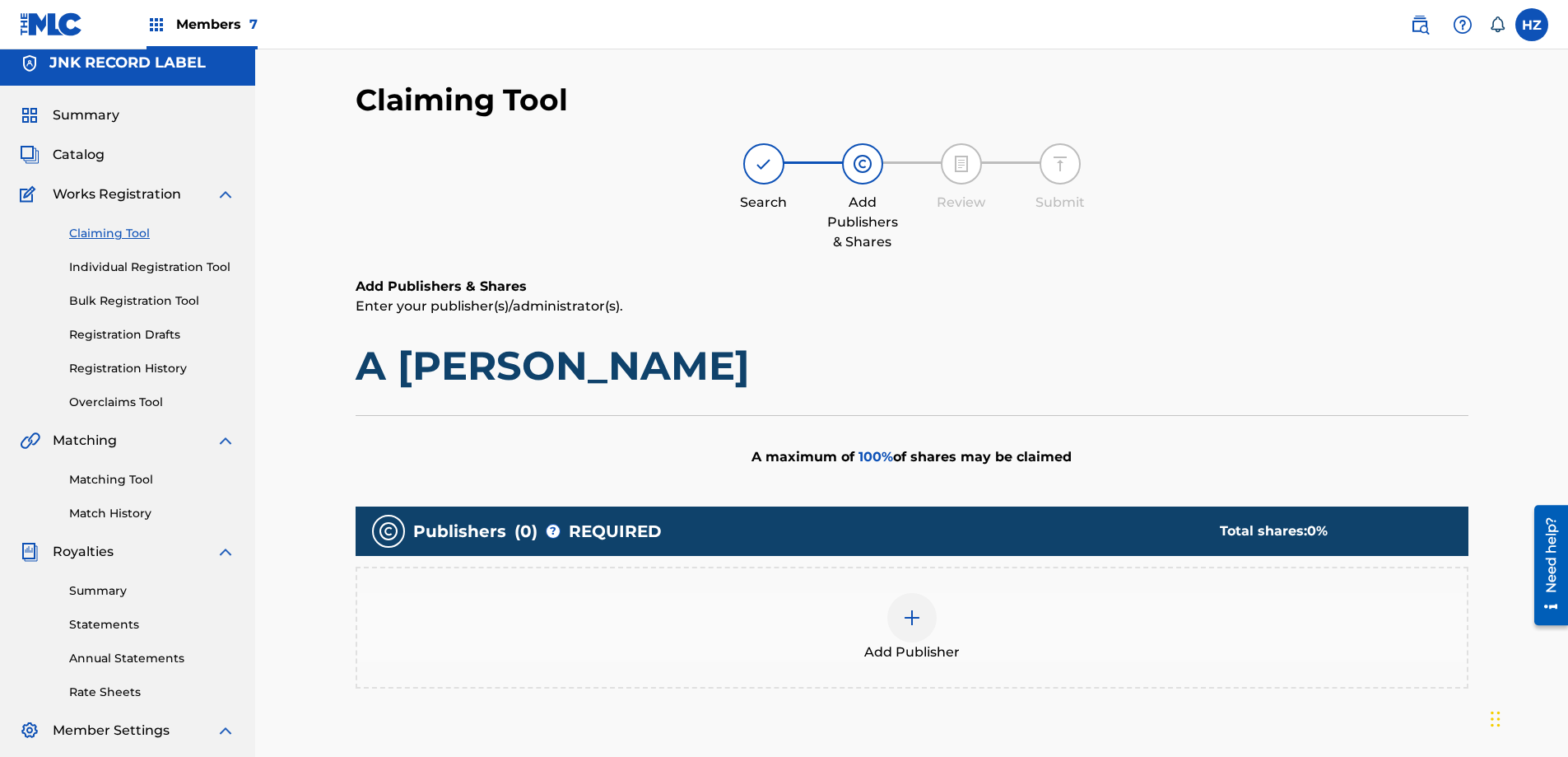
click at [870, 657] on span "Add Publisher" at bounding box center [911, 652] width 95 height 20
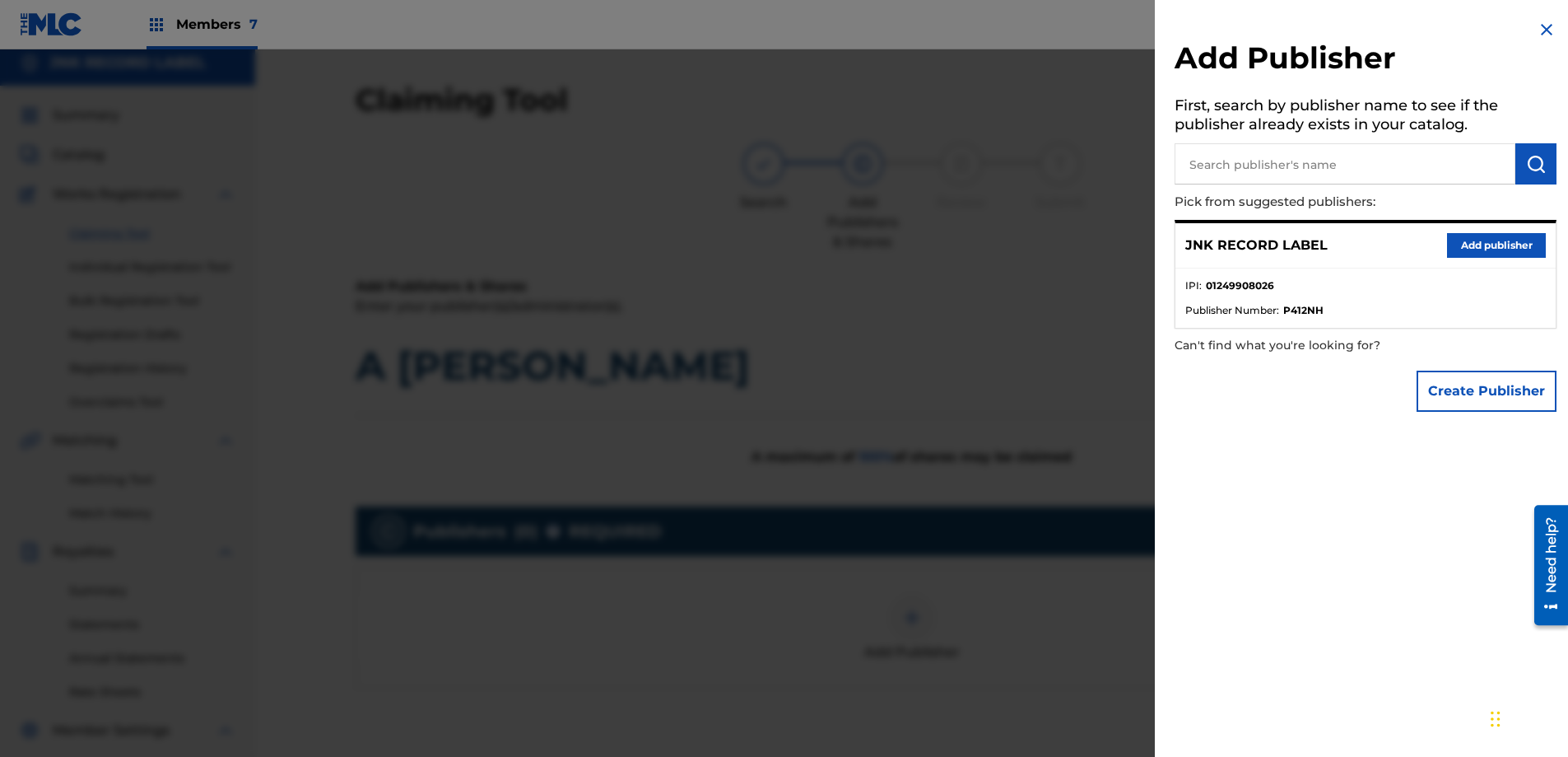
click at [1491, 249] on button "Add publisher" at bounding box center [1496, 245] width 99 height 24
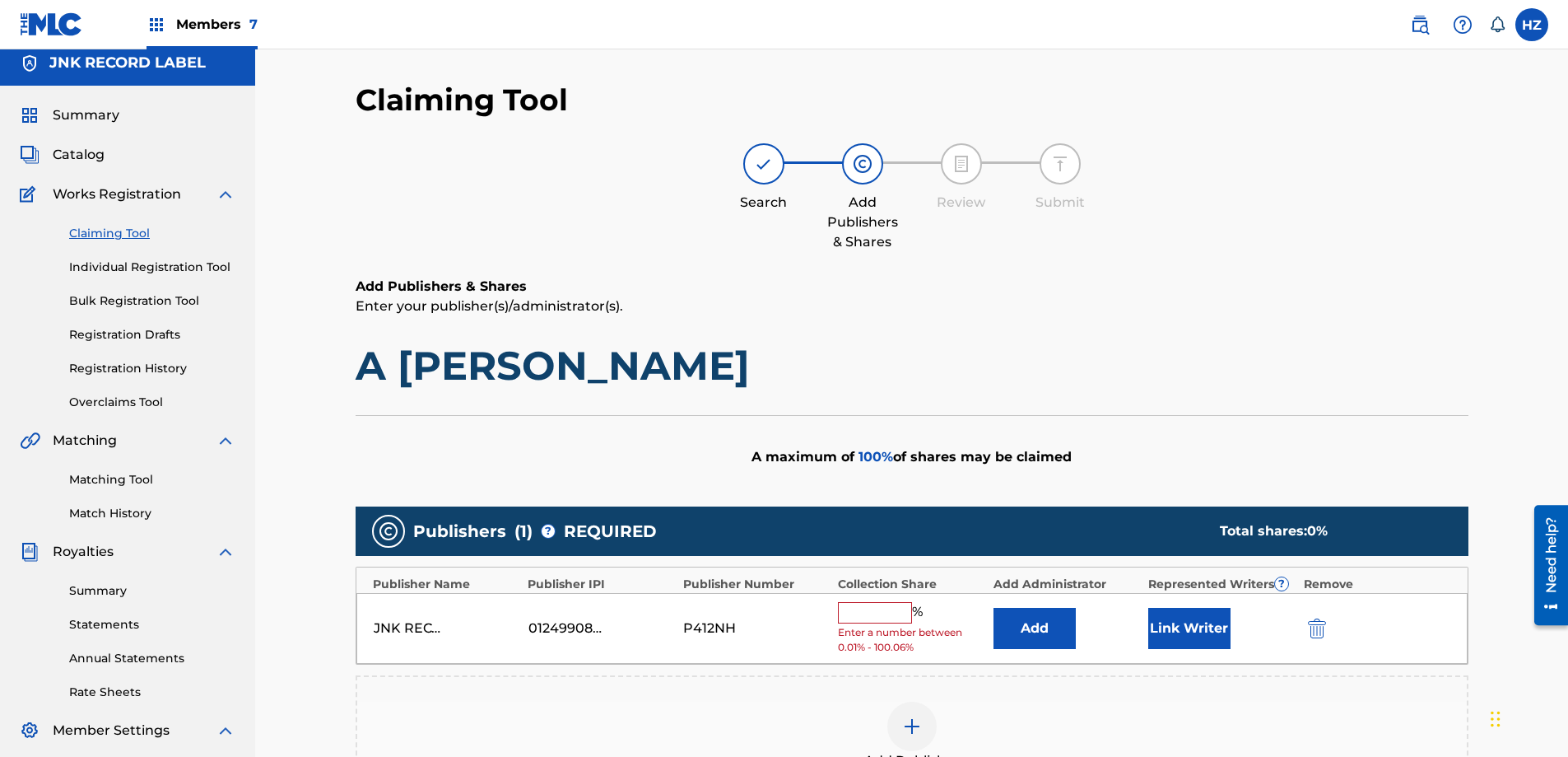
click at [1308, 626] on img "submit" at bounding box center [1317, 628] width 18 height 20
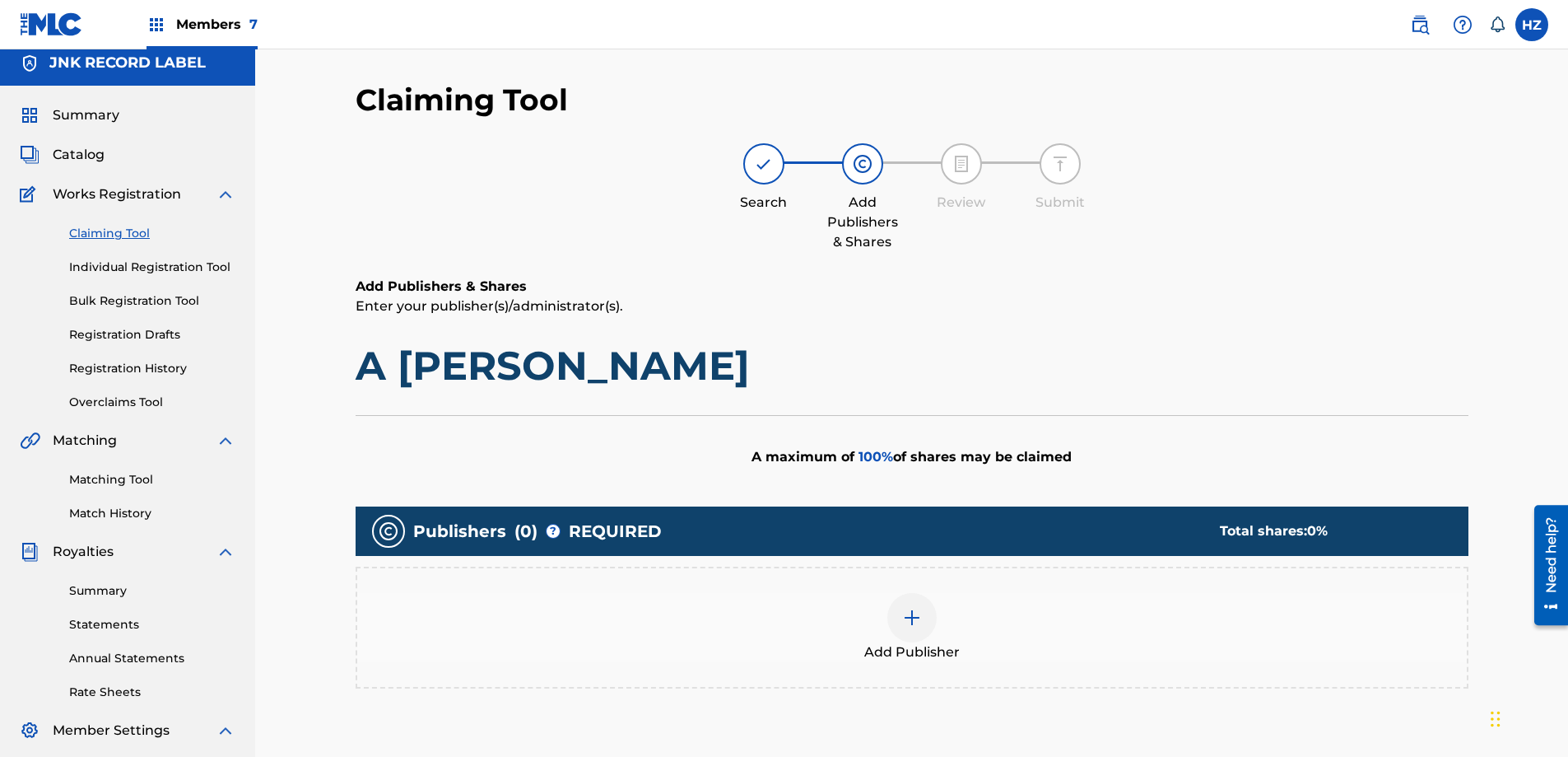
click at [909, 614] on img at bounding box center [912, 617] width 20 height 20
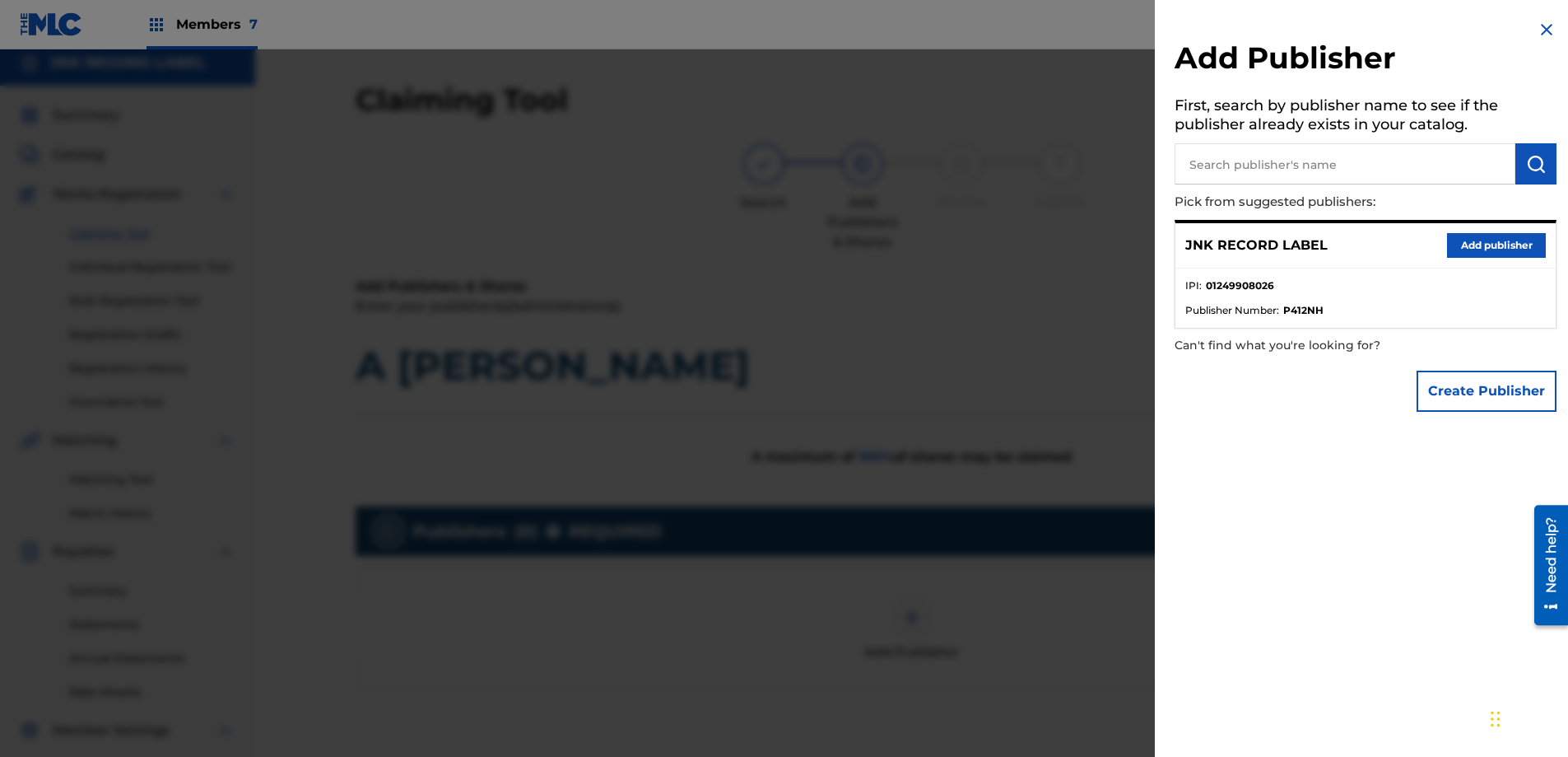
click at [1478, 399] on button "Create Publisher" at bounding box center [1486, 390] width 140 height 41
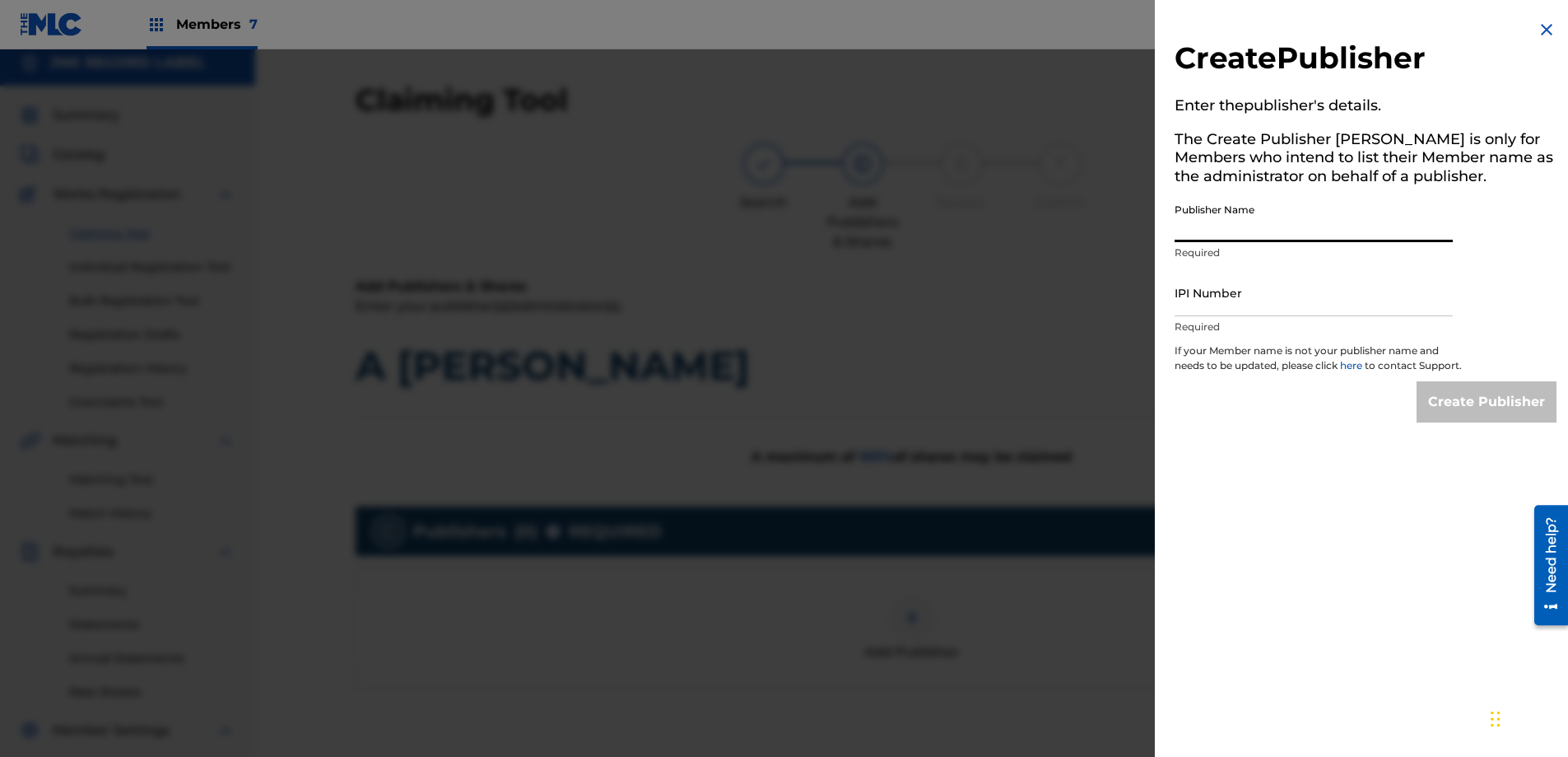
click at [1257, 236] on input "Publisher Name" at bounding box center [1313, 219] width 278 height 47
click at [1079, 258] on div at bounding box center [784, 428] width 1568 height 757
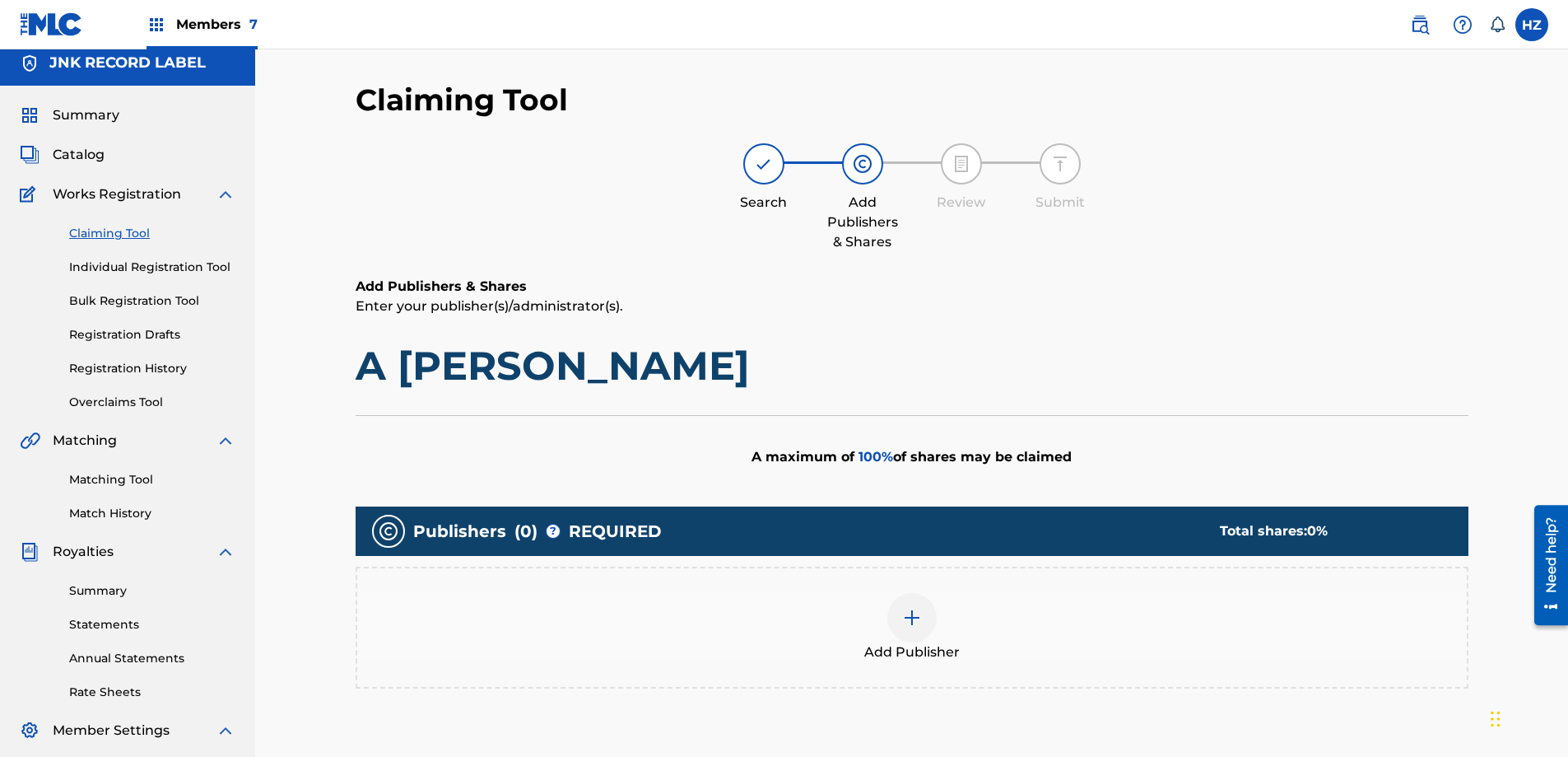
click at [88, 115] on span "Summary" at bounding box center [86, 115] width 66 height 20
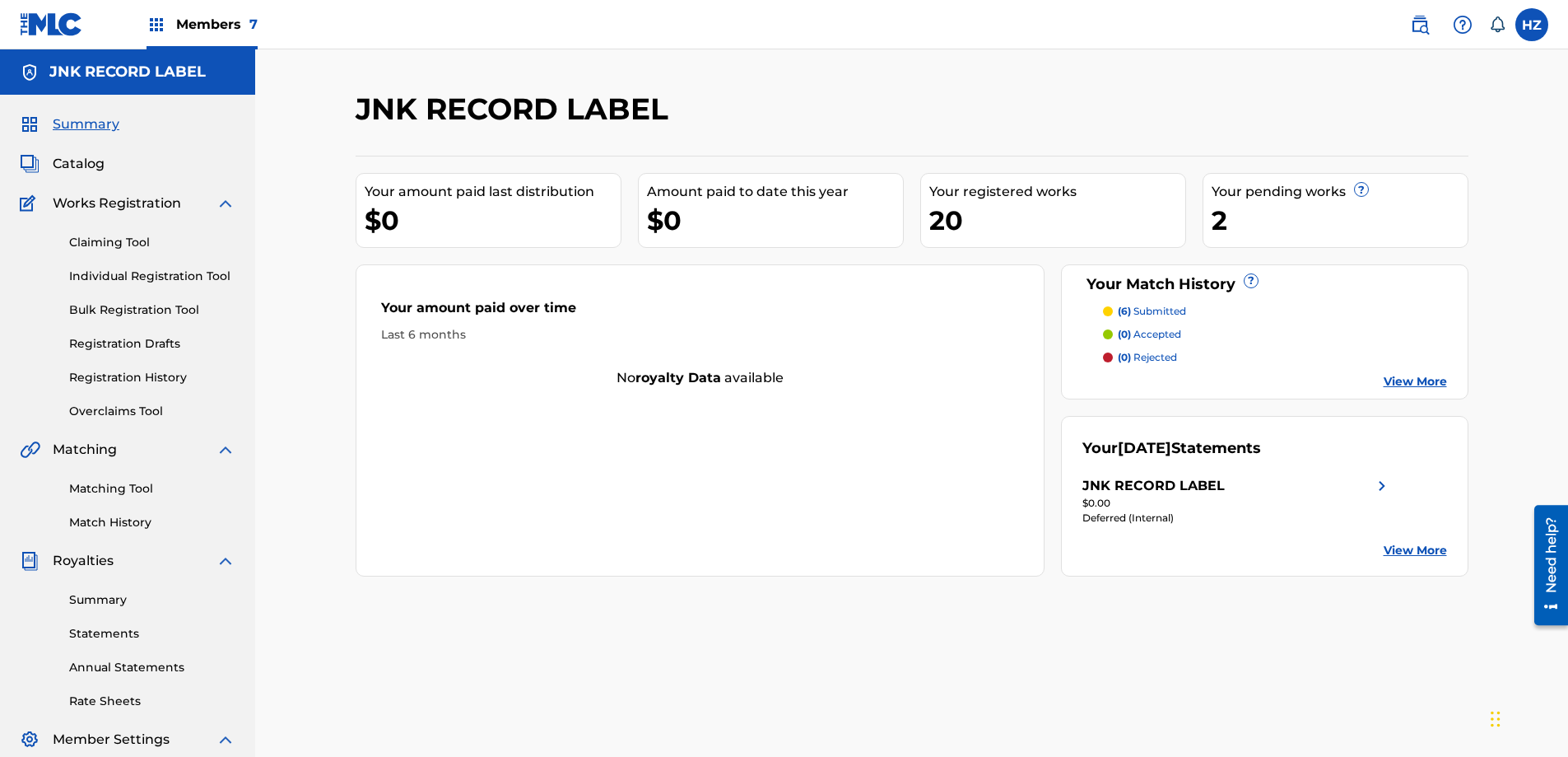
click at [200, 24] on span "Members 7" at bounding box center [216, 24] width 81 height 19
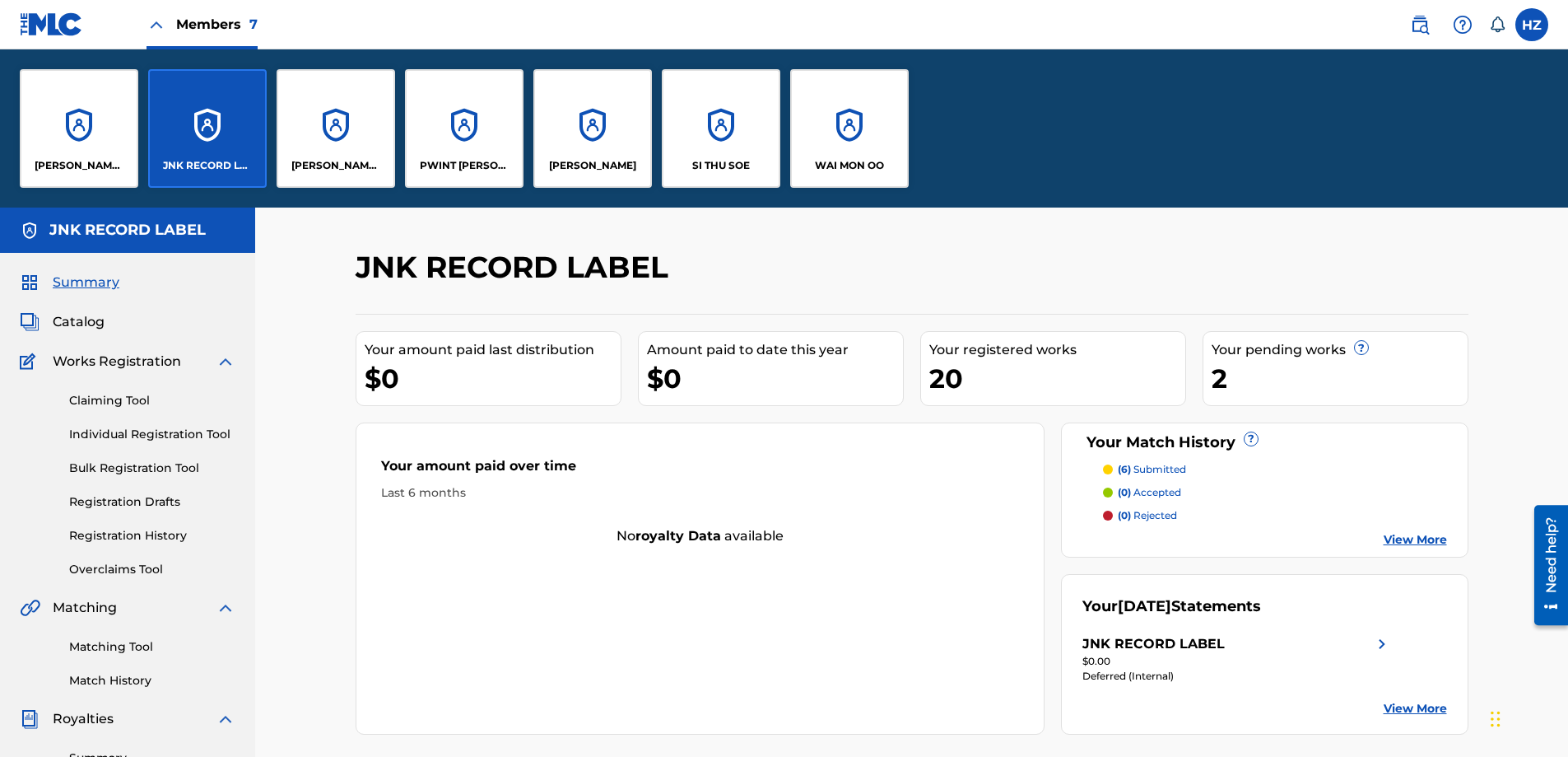
click at [228, 166] on p "JNK RECORD LABEL" at bounding box center [208, 165] width 90 height 15
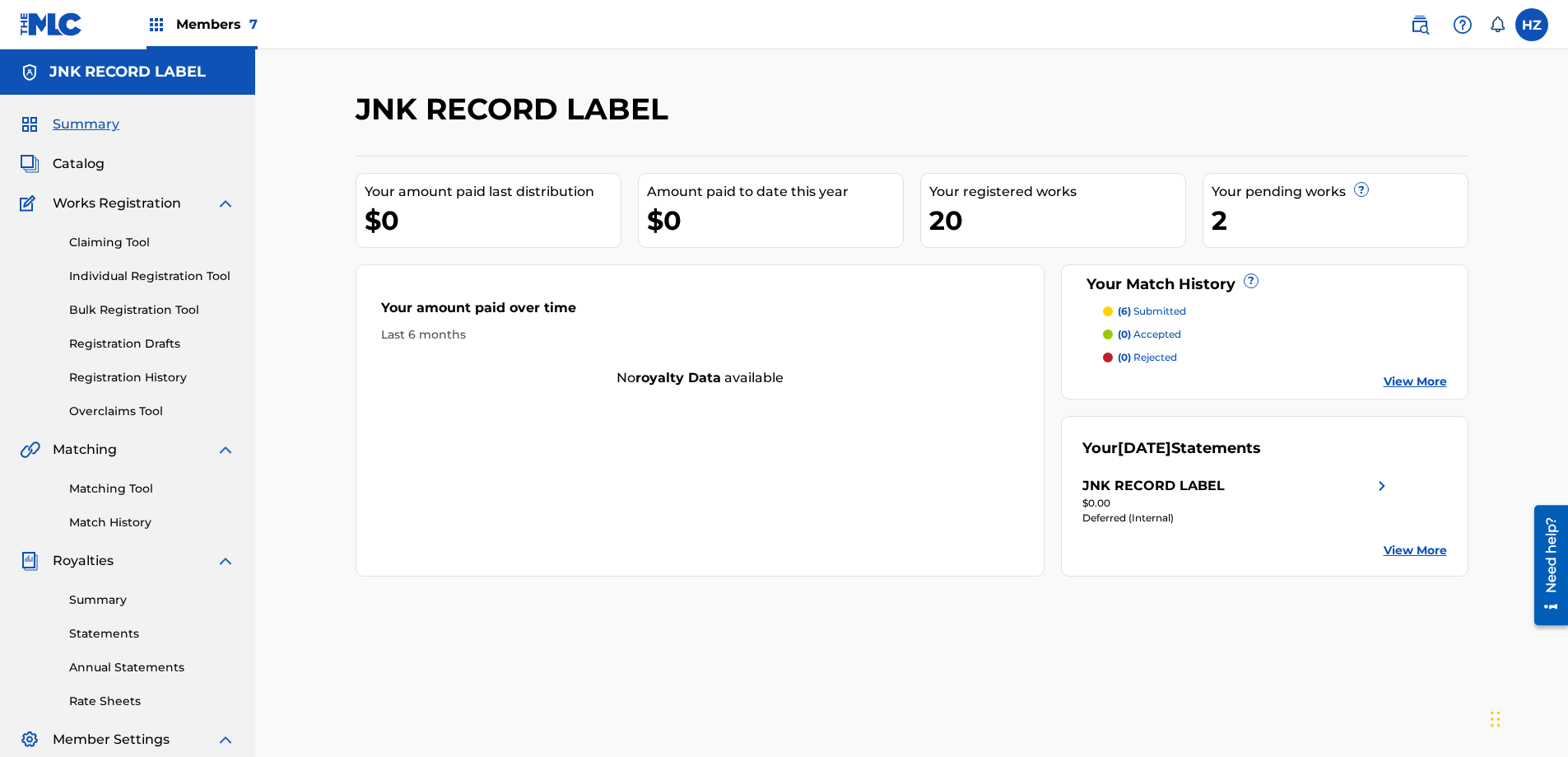
click at [98, 162] on span "Catalog" at bounding box center [78, 163] width 51 height 20
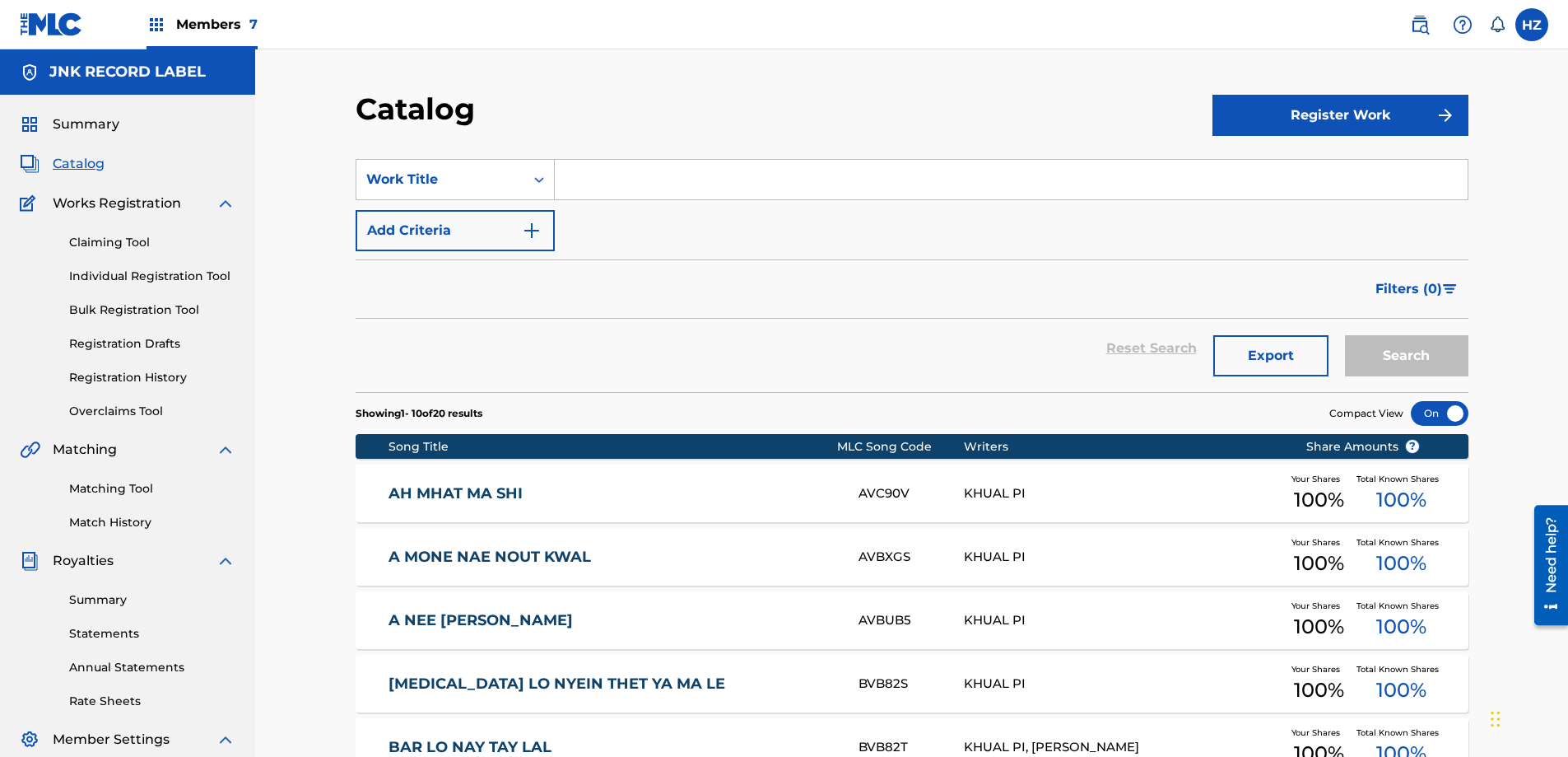
click at [144, 238] on link "Claiming Tool" at bounding box center [152, 243] width 166 height 17
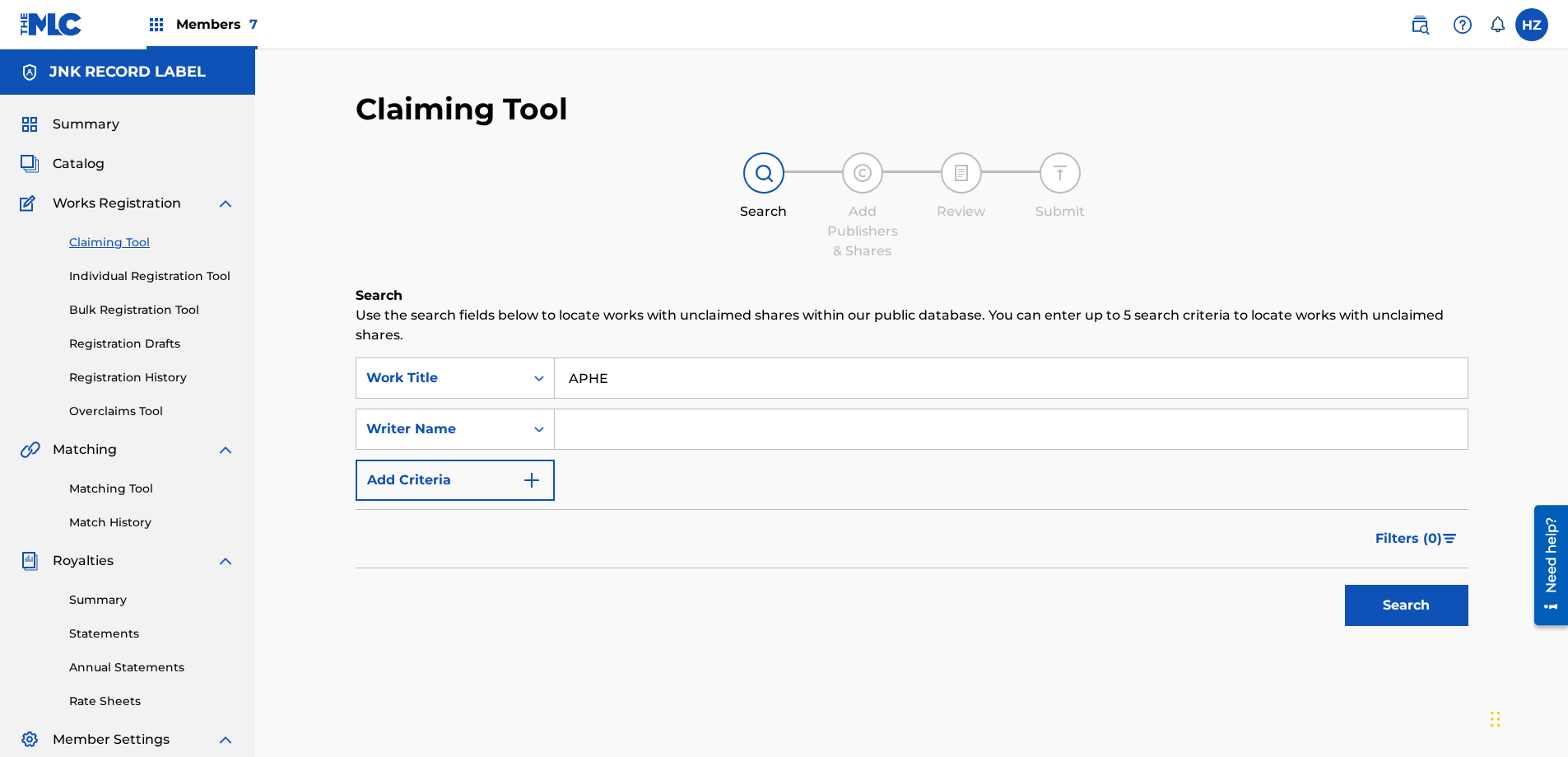
type input "APHE"
click at [1393, 615] on button "Search" at bounding box center [1406, 605] width 123 height 41
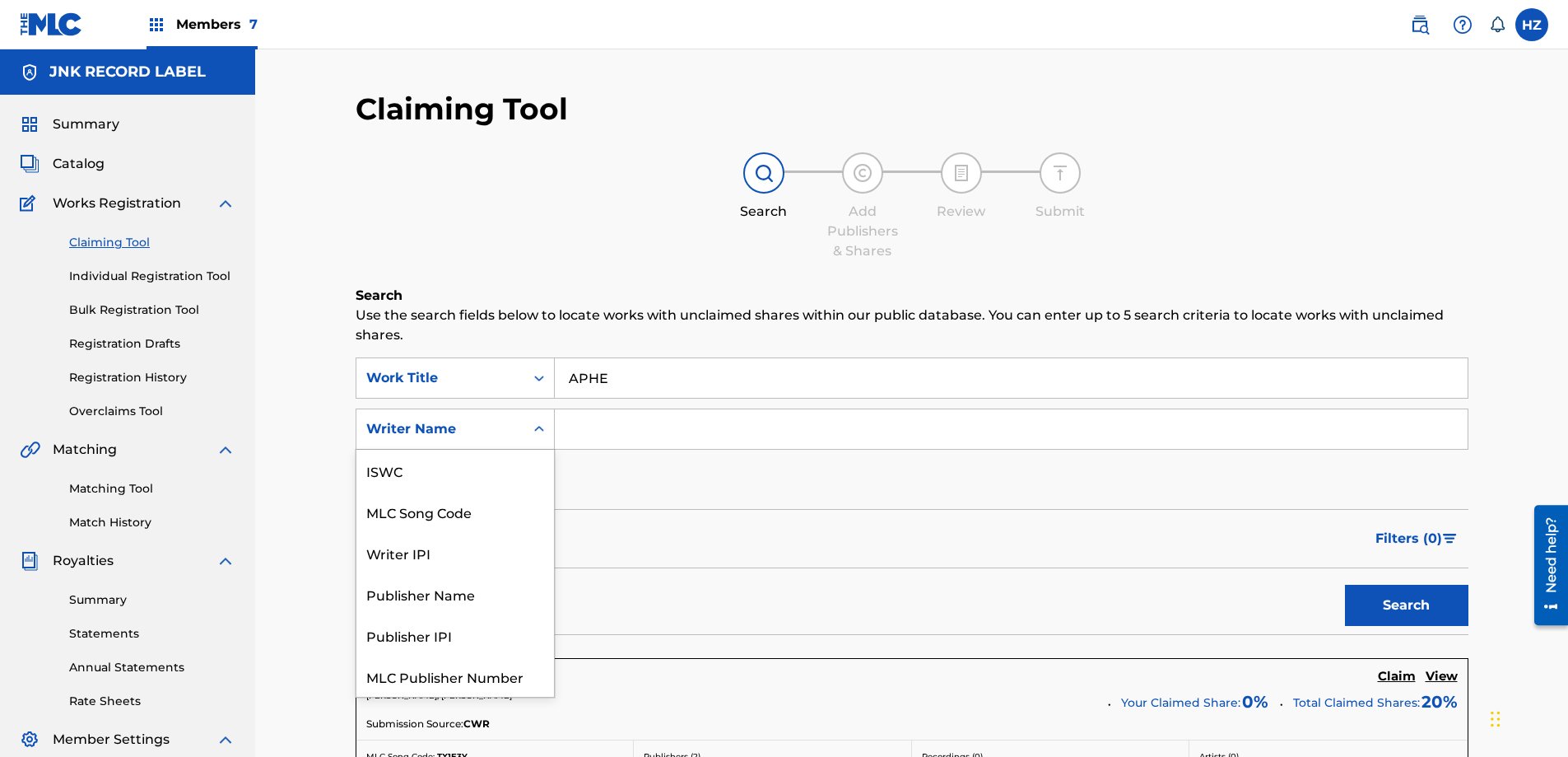
click at [536, 425] on icon "Search Form" at bounding box center [538, 429] width 17 height 17
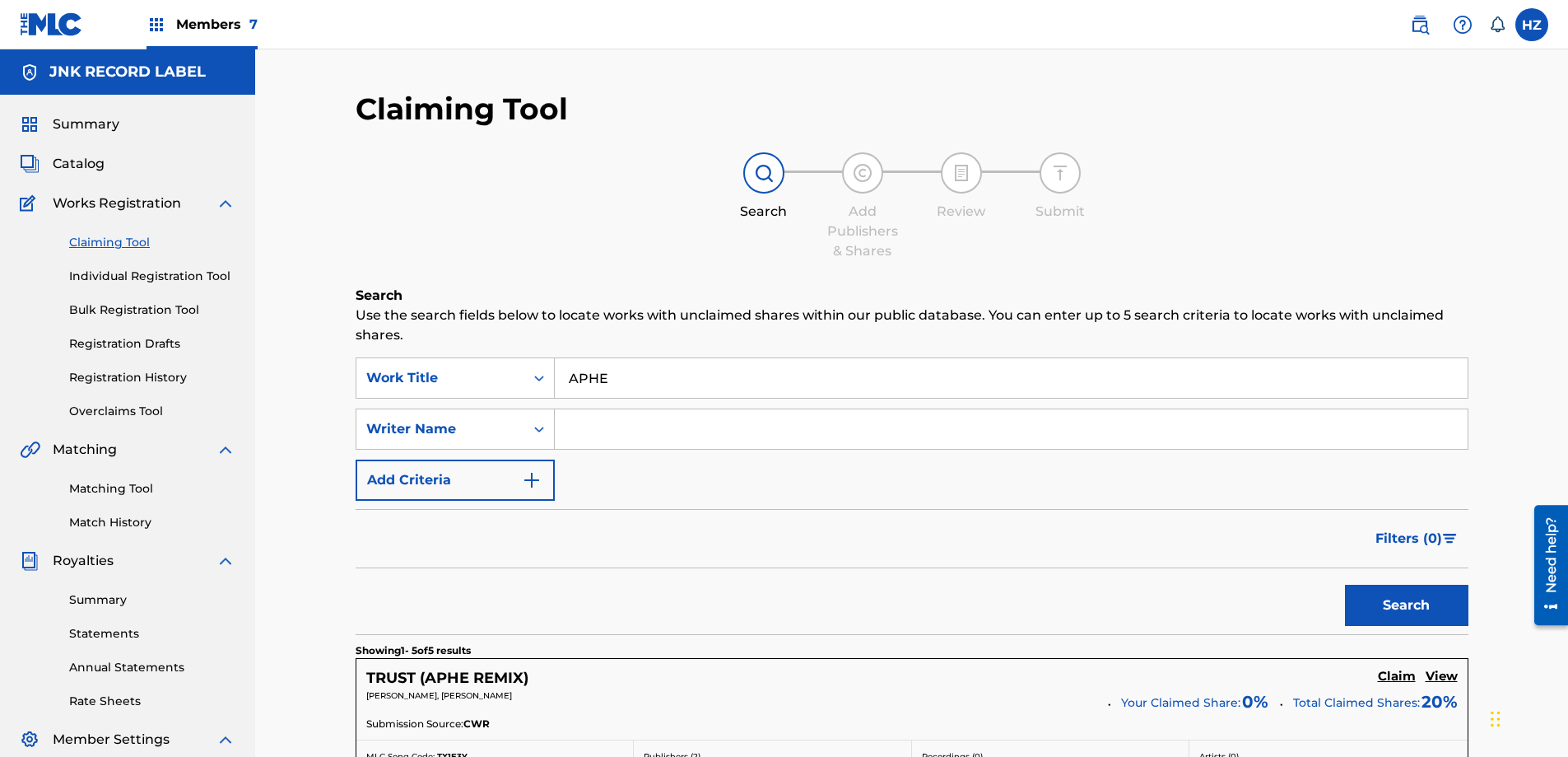
click at [481, 431] on div "Writer Name" at bounding box center [441, 429] width 148 height 20
click at [544, 470] on button "Add Criteria" at bounding box center [455, 479] width 199 height 41
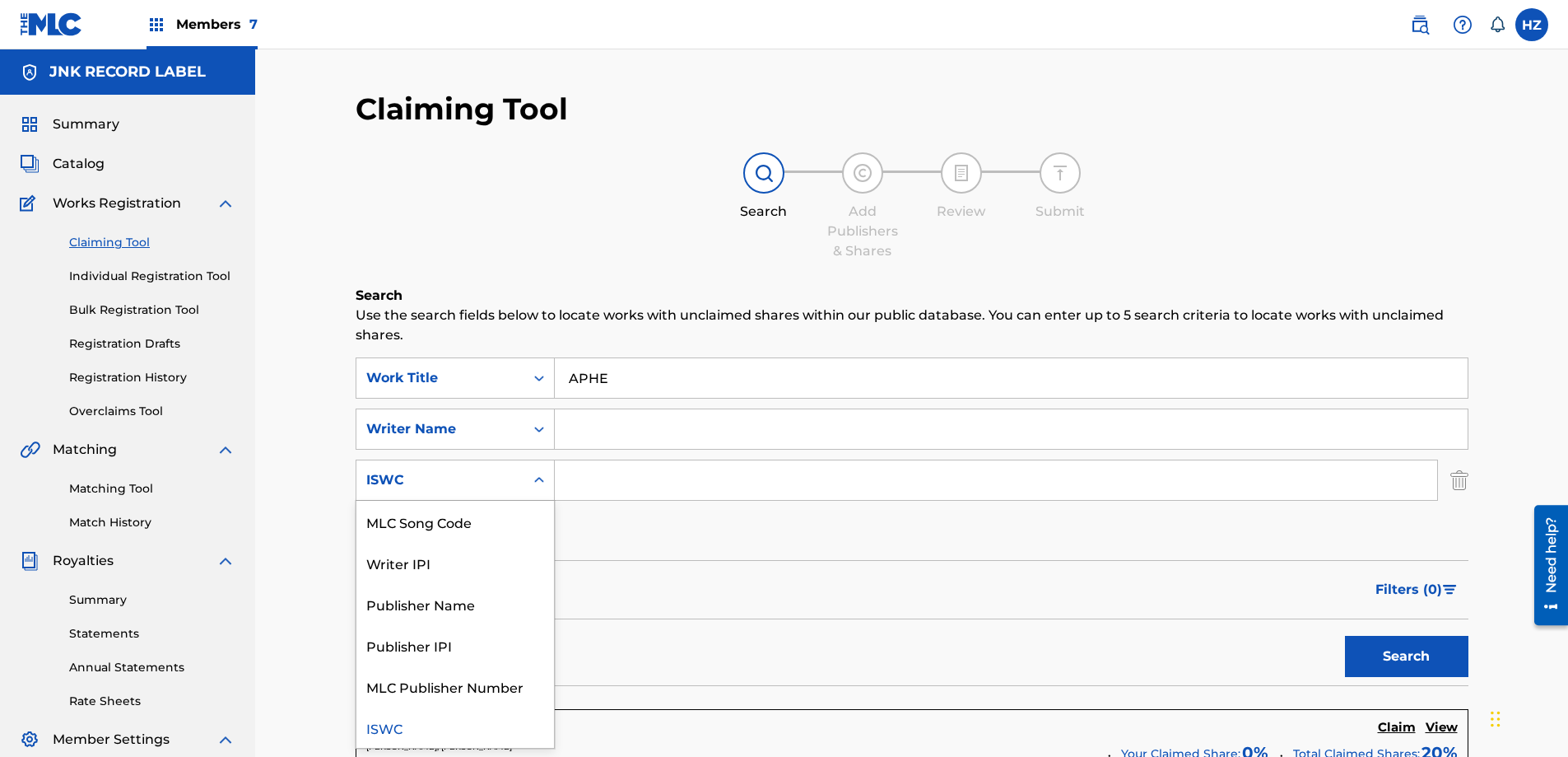
click at [543, 470] on div "Search Form" at bounding box center [539, 480] width 30 height 30
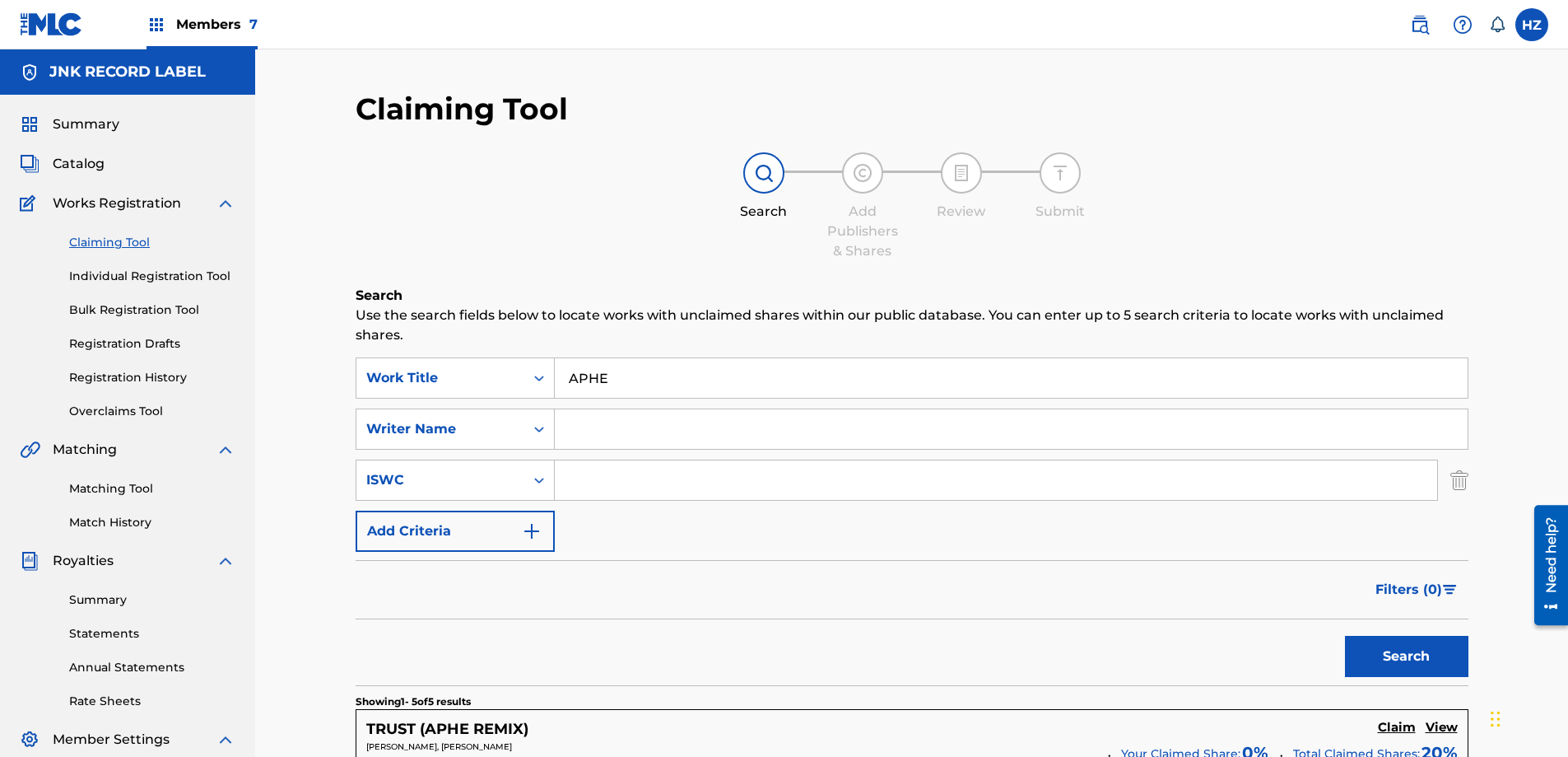
click at [1465, 474] on img "Search Form" at bounding box center [1459, 479] width 18 height 41
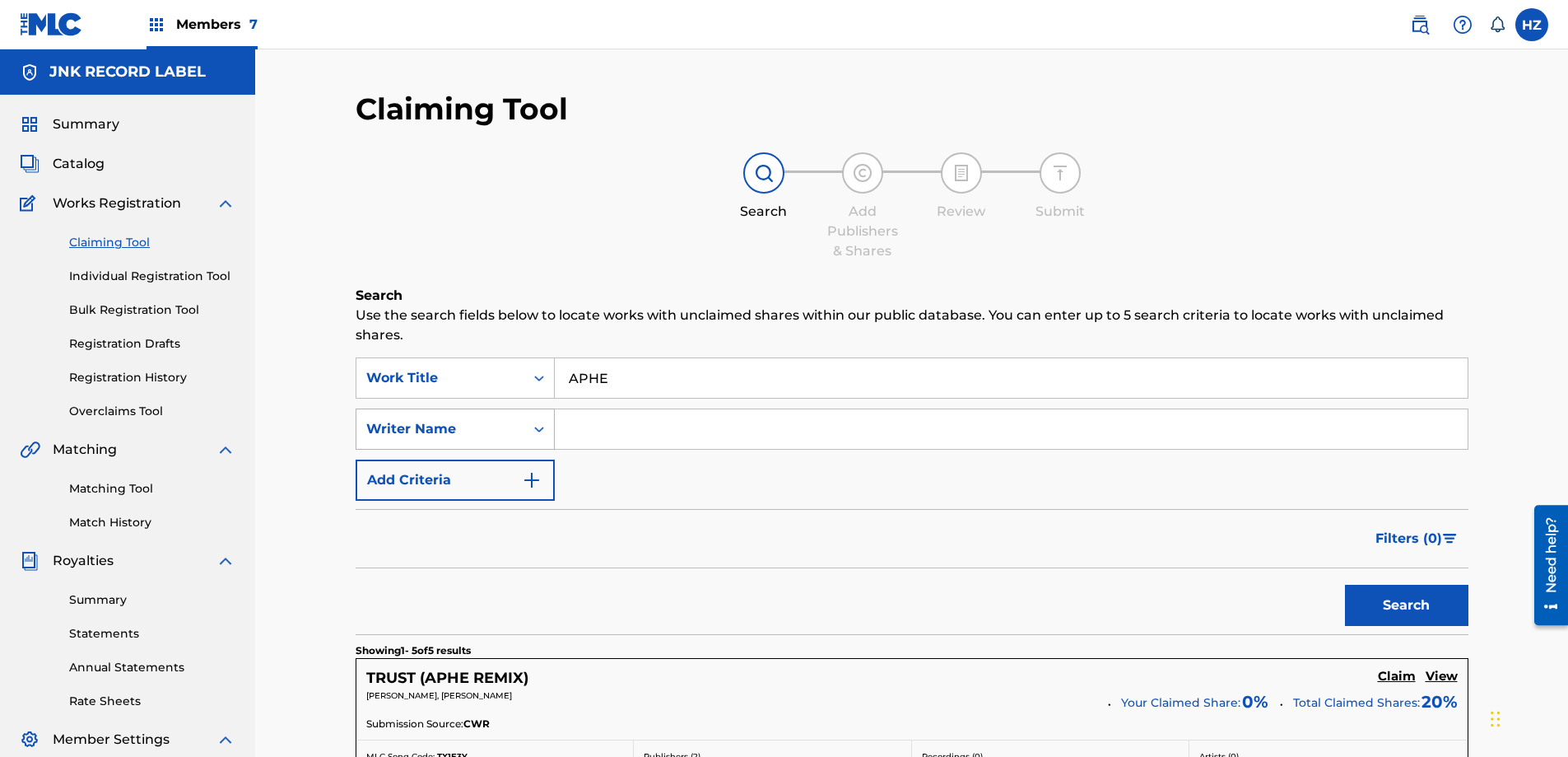
click at [540, 427] on icon "Search Form" at bounding box center [538, 429] width 17 height 17
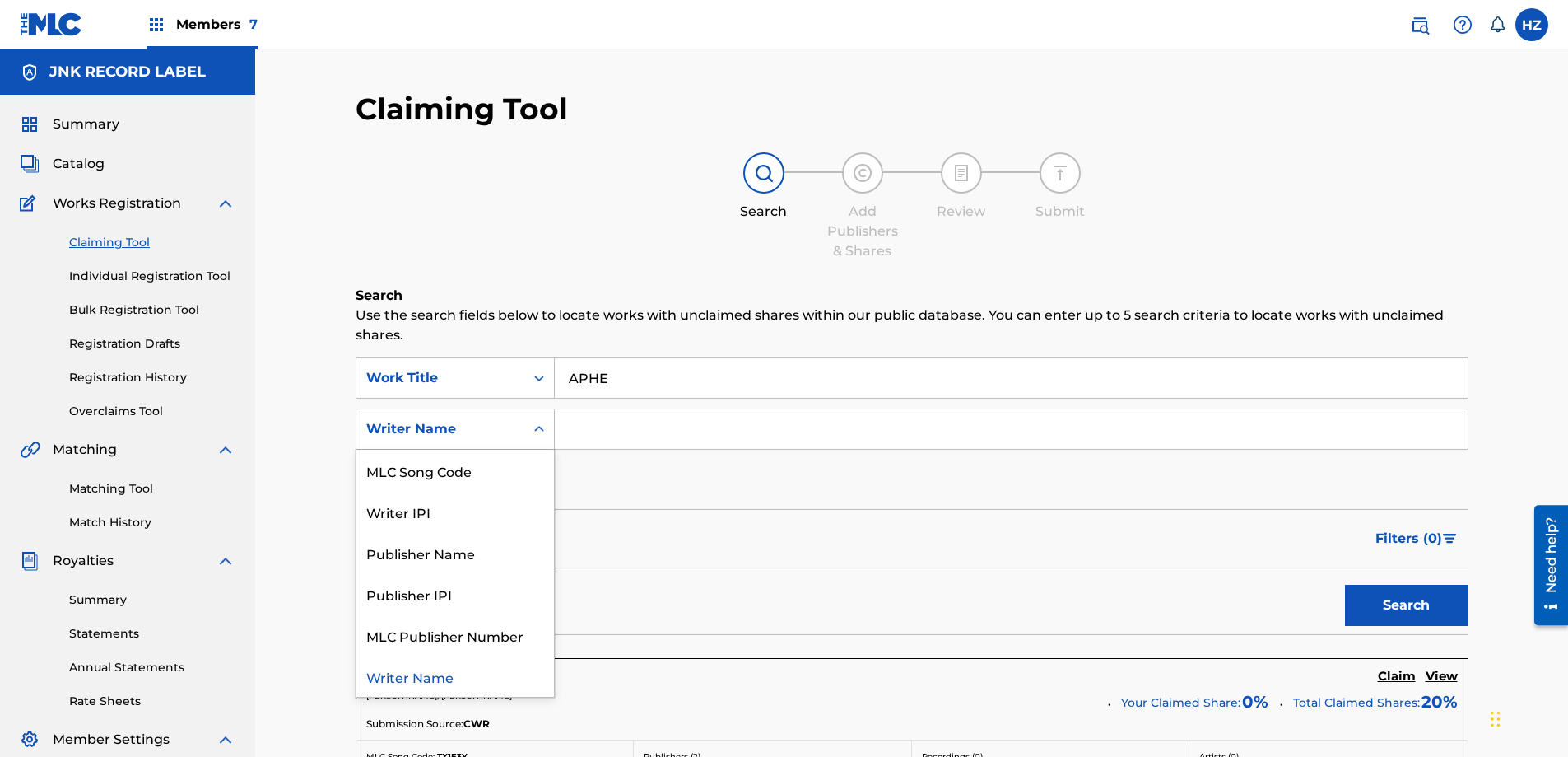
click at [540, 427] on icon "Search Form" at bounding box center [538, 429] width 17 height 17
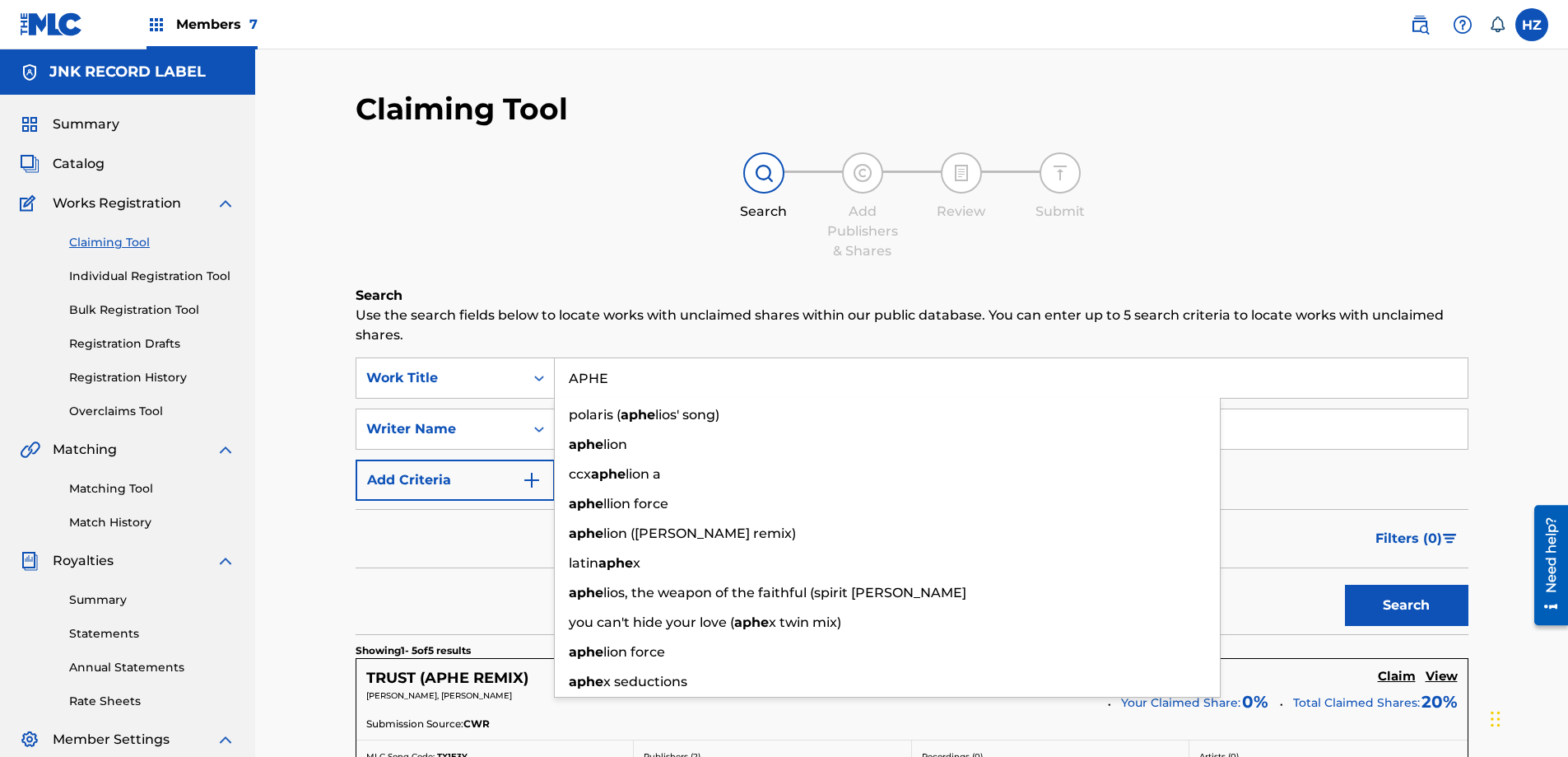
click at [656, 385] on input "APHE" at bounding box center [1011, 377] width 913 height 39
click at [657, 385] on input "APHE" at bounding box center [1011, 377] width 913 height 39
click at [656, 386] on input "APHE" at bounding box center [1011, 377] width 913 height 39
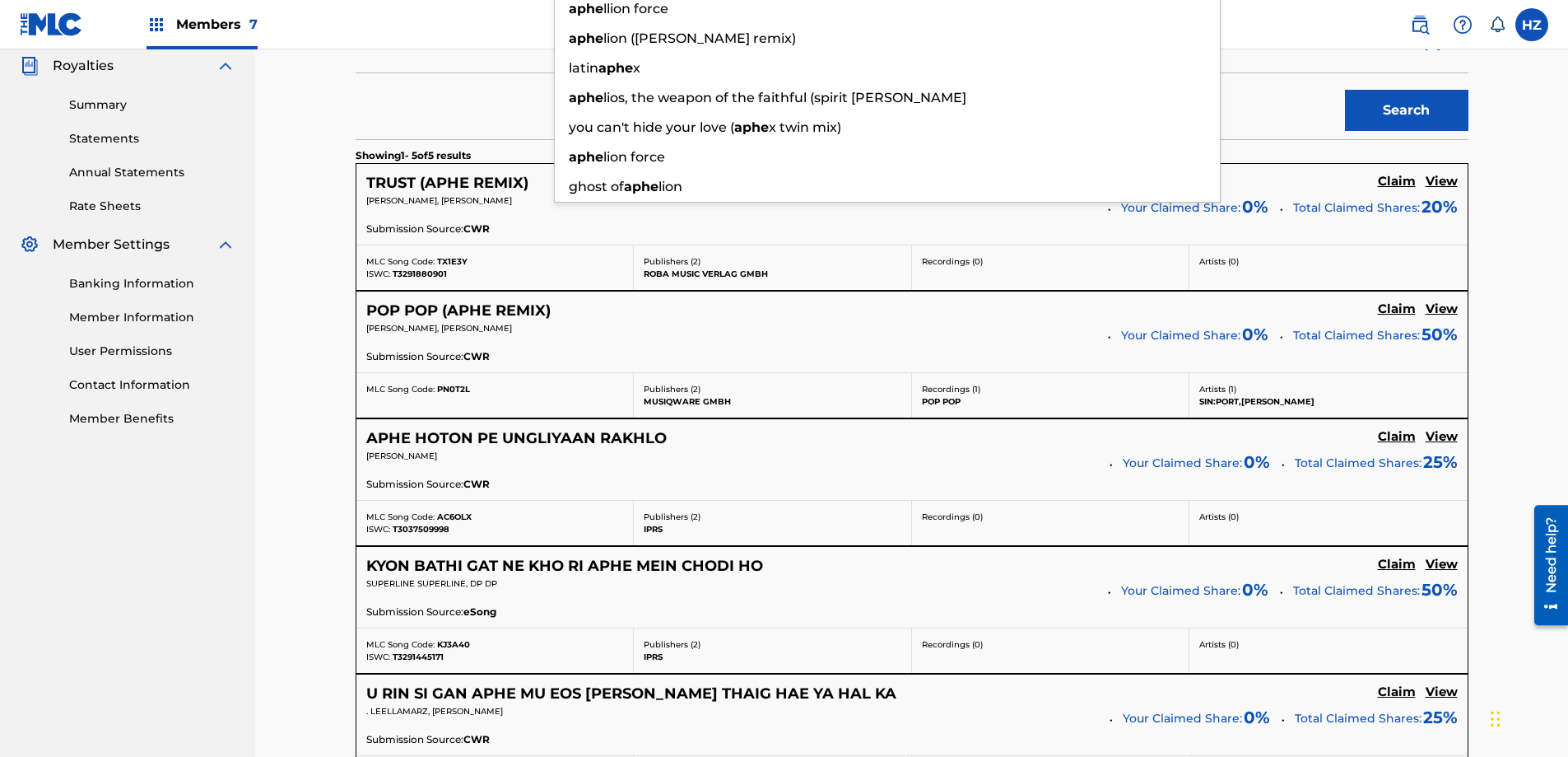
scroll to position [0, 0]
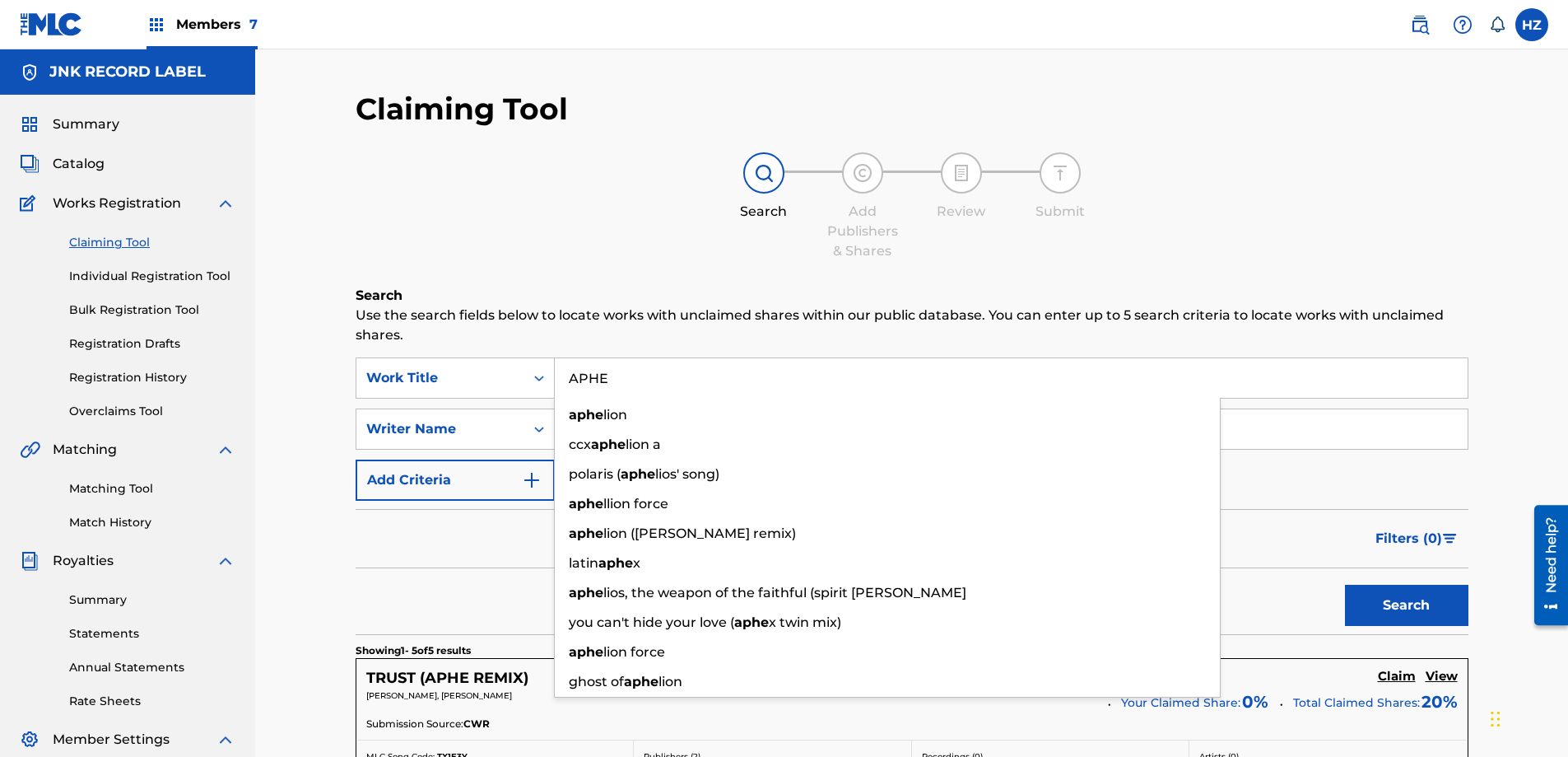
click at [654, 251] on div "Search Add Publishers & Shares Review Submit" at bounding box center [911, 206] width 1113 height 108
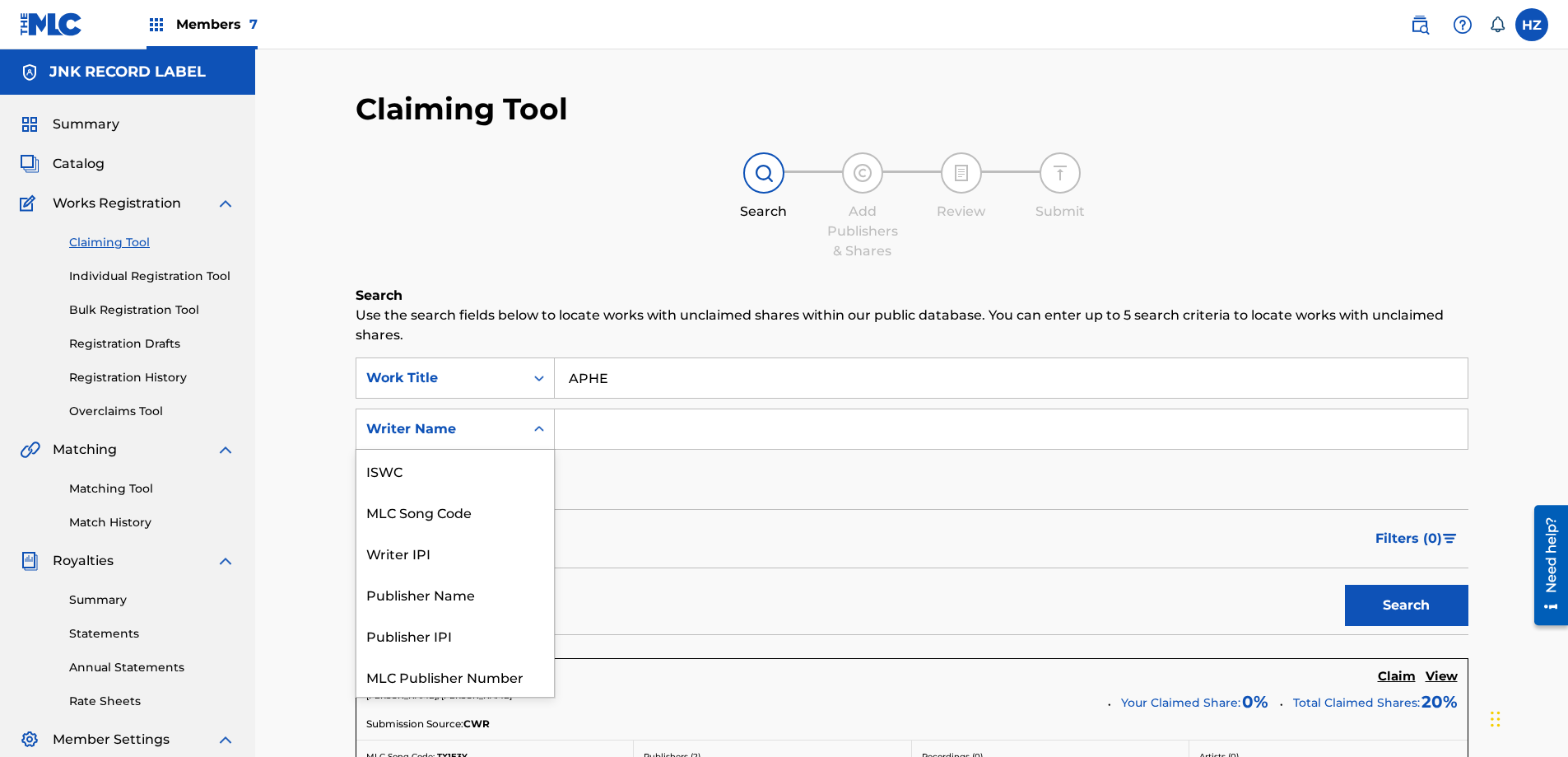
click at [520, 437] on div "Writer Name" at bounding box center [440, 429] width 168 height 31
click at [455, 558] on div "Publisher Name" at bounding box center [455, 552] width 197 height 41
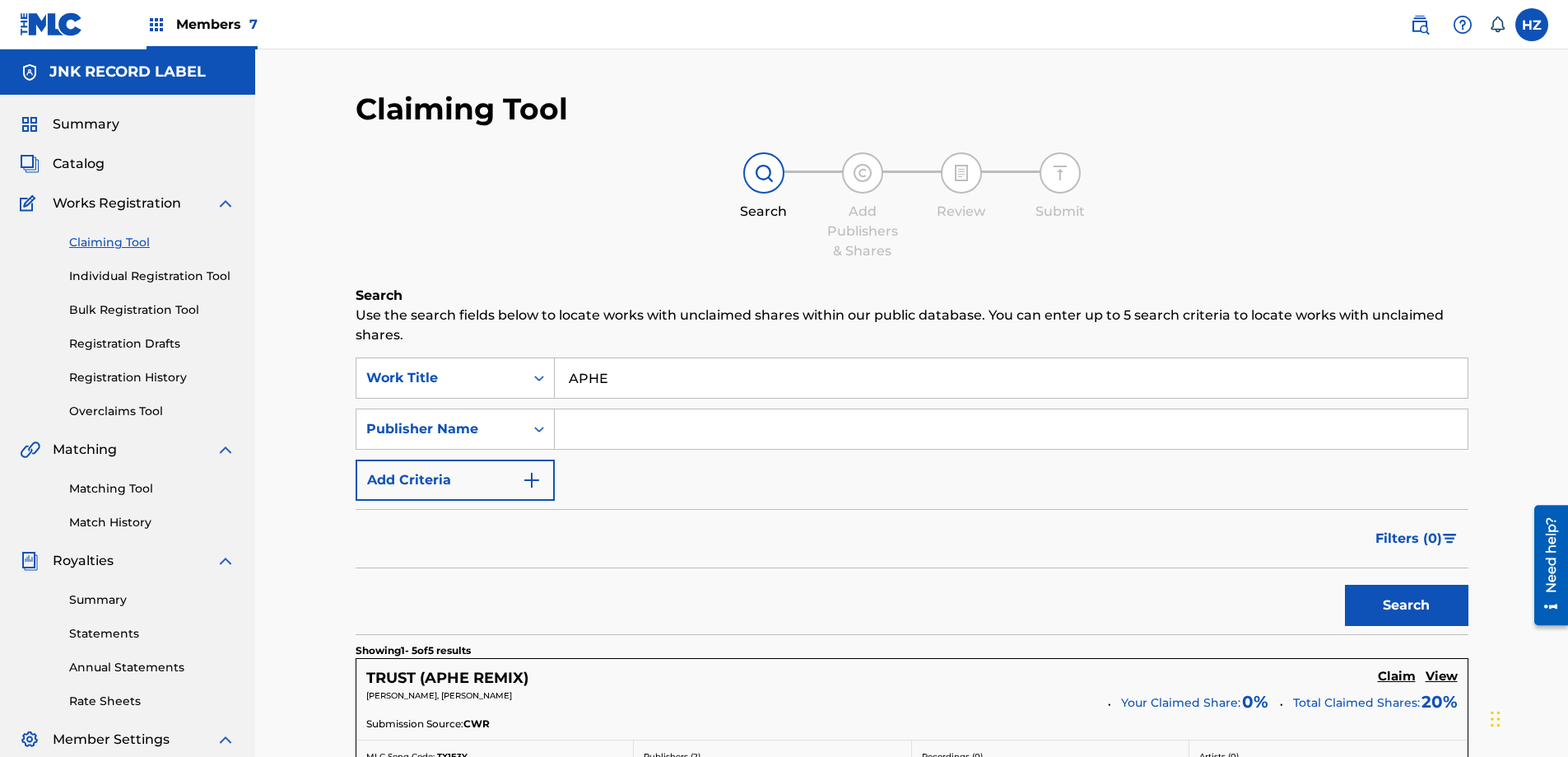
paste input "TAY THAN THAR MUSIC"
type input "TAY THAN THAR MUSIC"
click at [1409, 614] on button "Search" at bounding box center [1406, 605] width 123 height 41
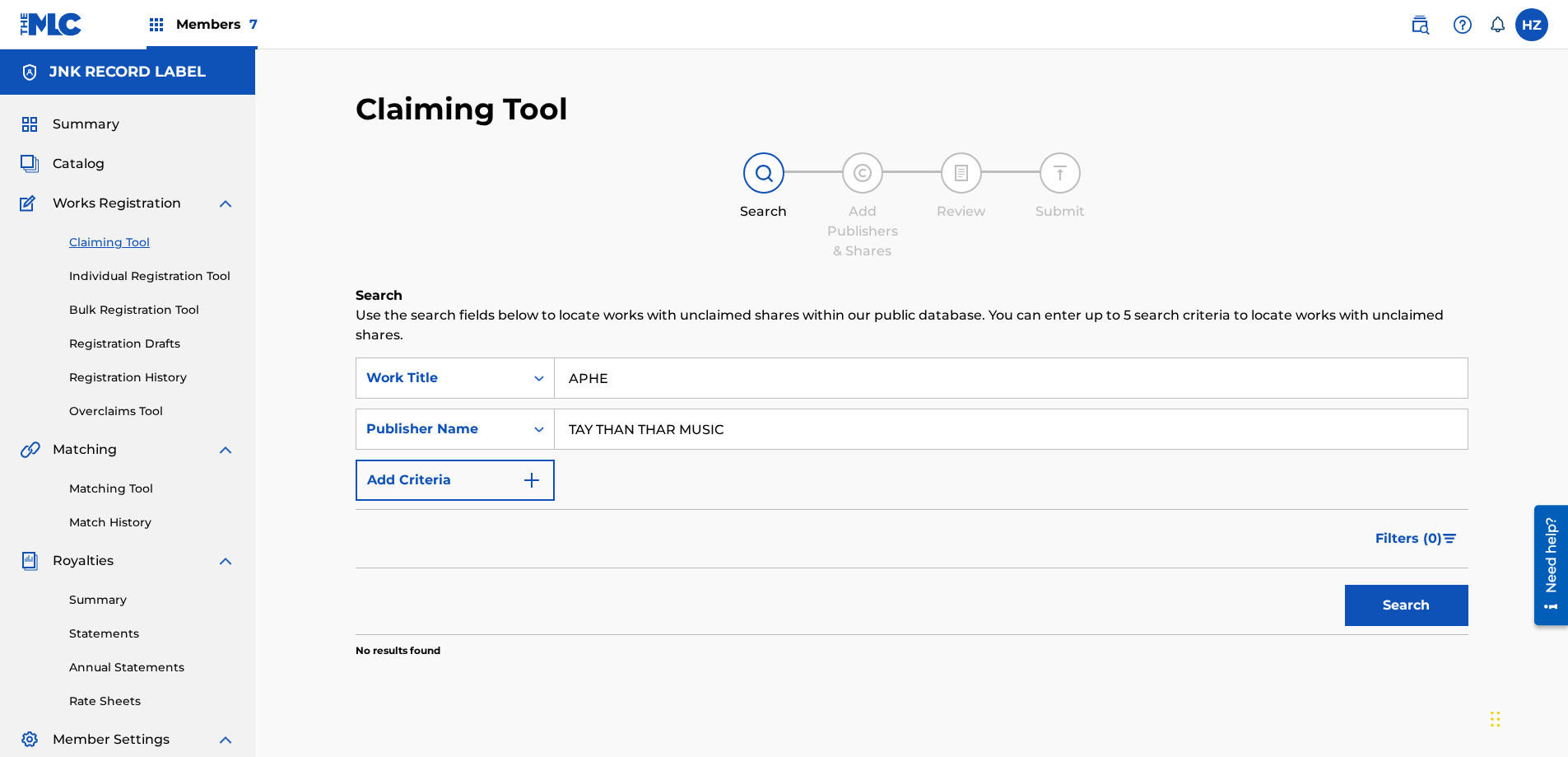
click at [656, 383] on input "APHE" at bounding box center [1011, 377] width 913 height 39
drag, startPoint x: 750, startPoint y: 250, endPoint x: 778, endPoint y: 276, distance: 38.2
click at [750, 250] on div "Search Add Publishers & Shares Review Submit" at bounding box center [911, 206] width 1113 height 108
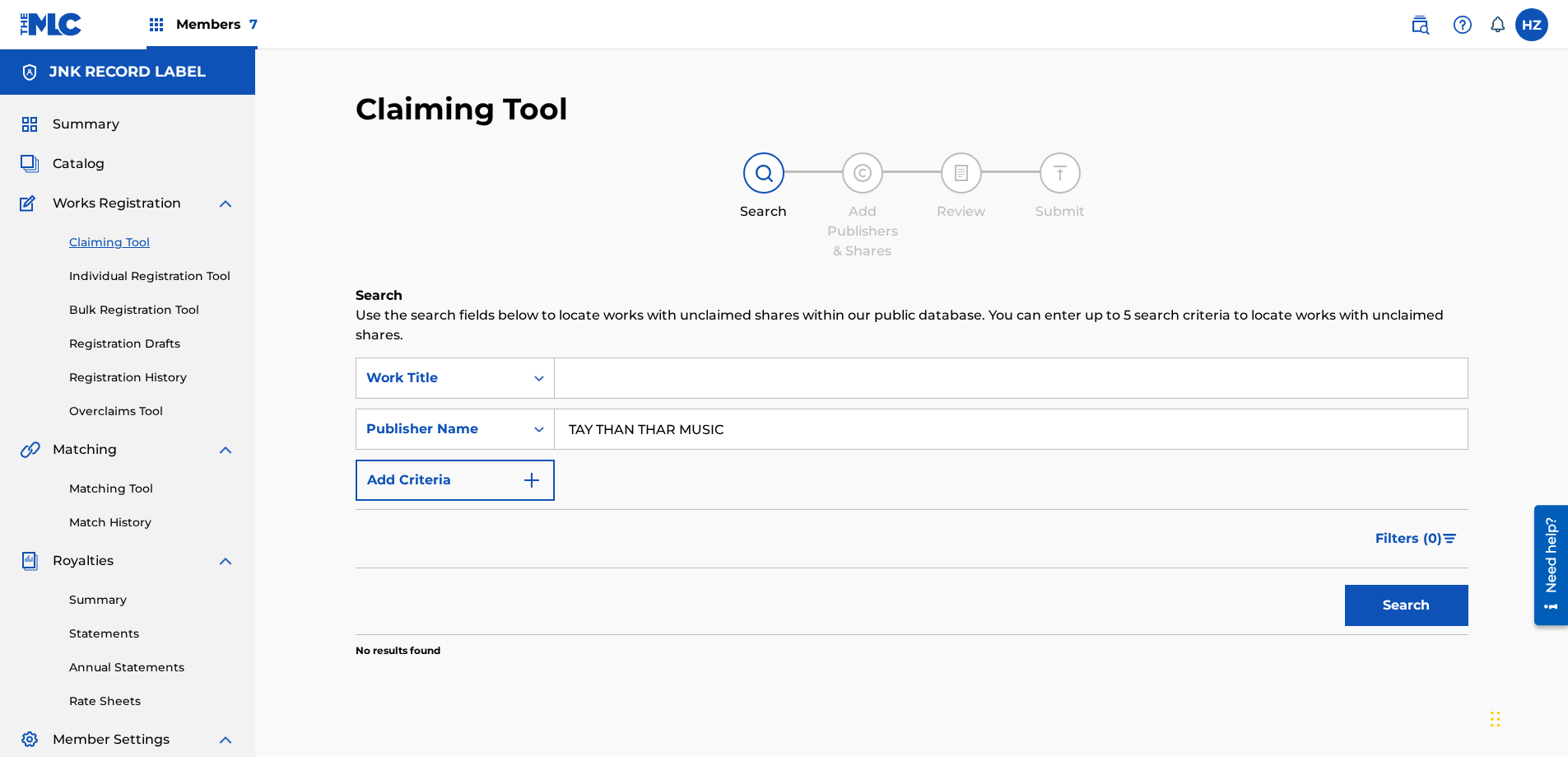
click at [1359, 633] on div "SearchWithCriteriac30941e6-0ee4-4940-8827-ac31043b4efd Work Title SearchWithCri…" at bounding box center [911, 507] width 1113 height 300
drag, startPoint x: 1365, startPoint y: 623, endPoint x: 1351, endPoint y: 623, distance: 14.0
click at [1358, 623] on button "Search" at bounding box center [1406, 605] width 123 height 41
click at [550, 381] on div "Search Form" at bounding box center [539, 378] width 30 height 30
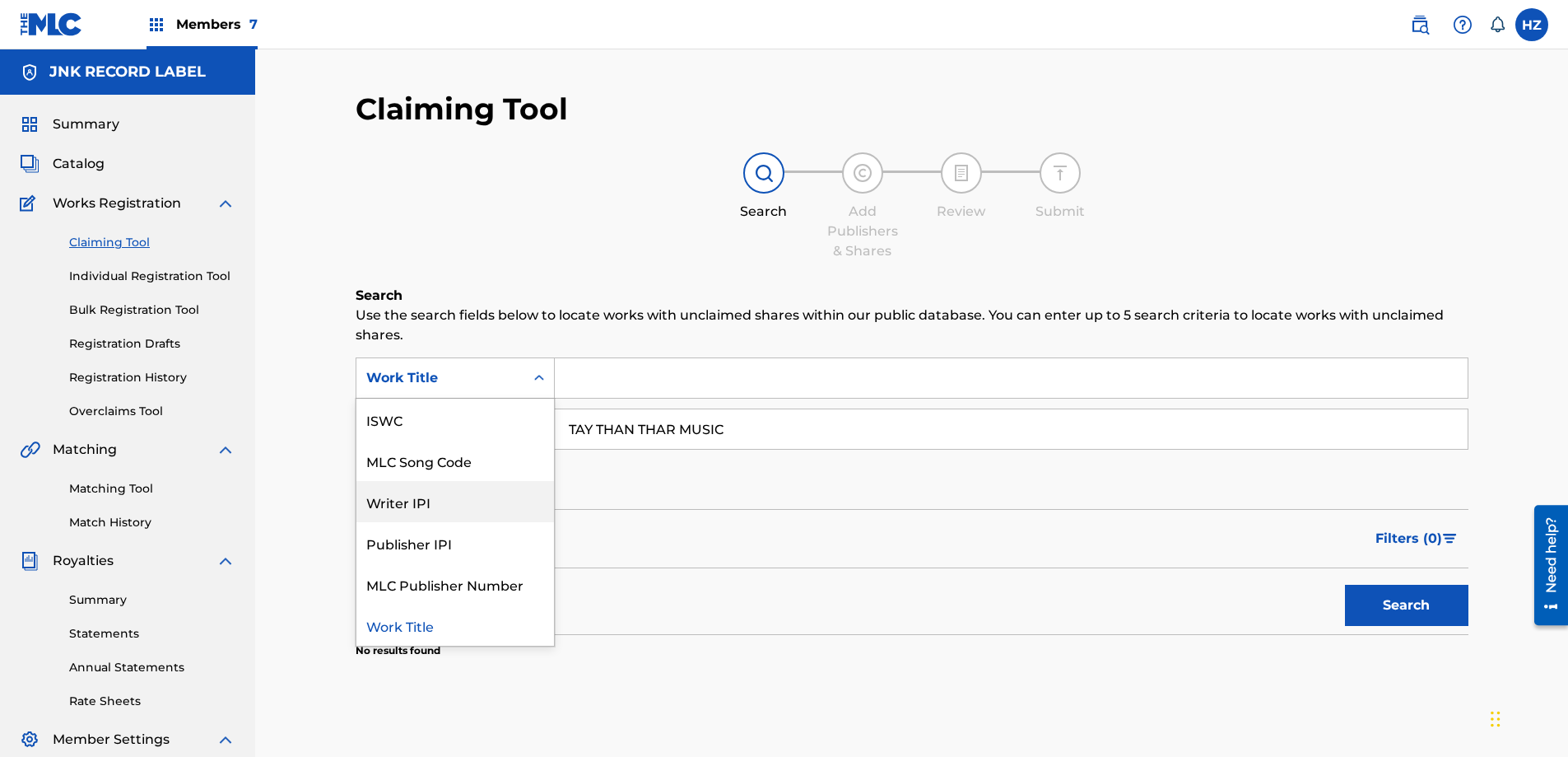
click at [418, 507] on div "Writer IPI" at bounding box center [455, 501] width 197 height 41
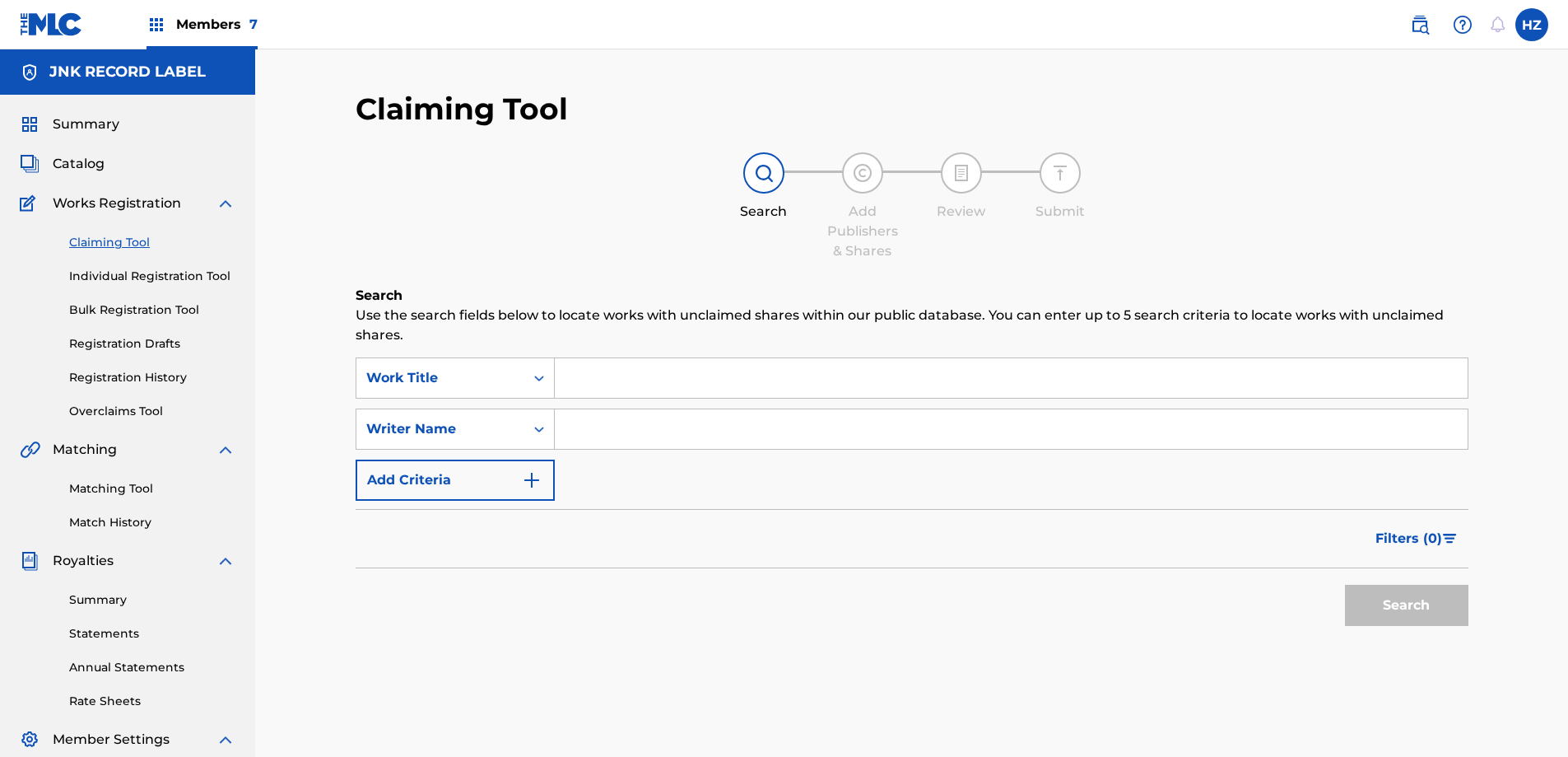
click at [597, 369] on input "Search Form" at bounding box center [1011, 377] width 913 height 39
click at [508, 411] on div "Writer Name" at bounding box center [455, 429] width 199 height 41
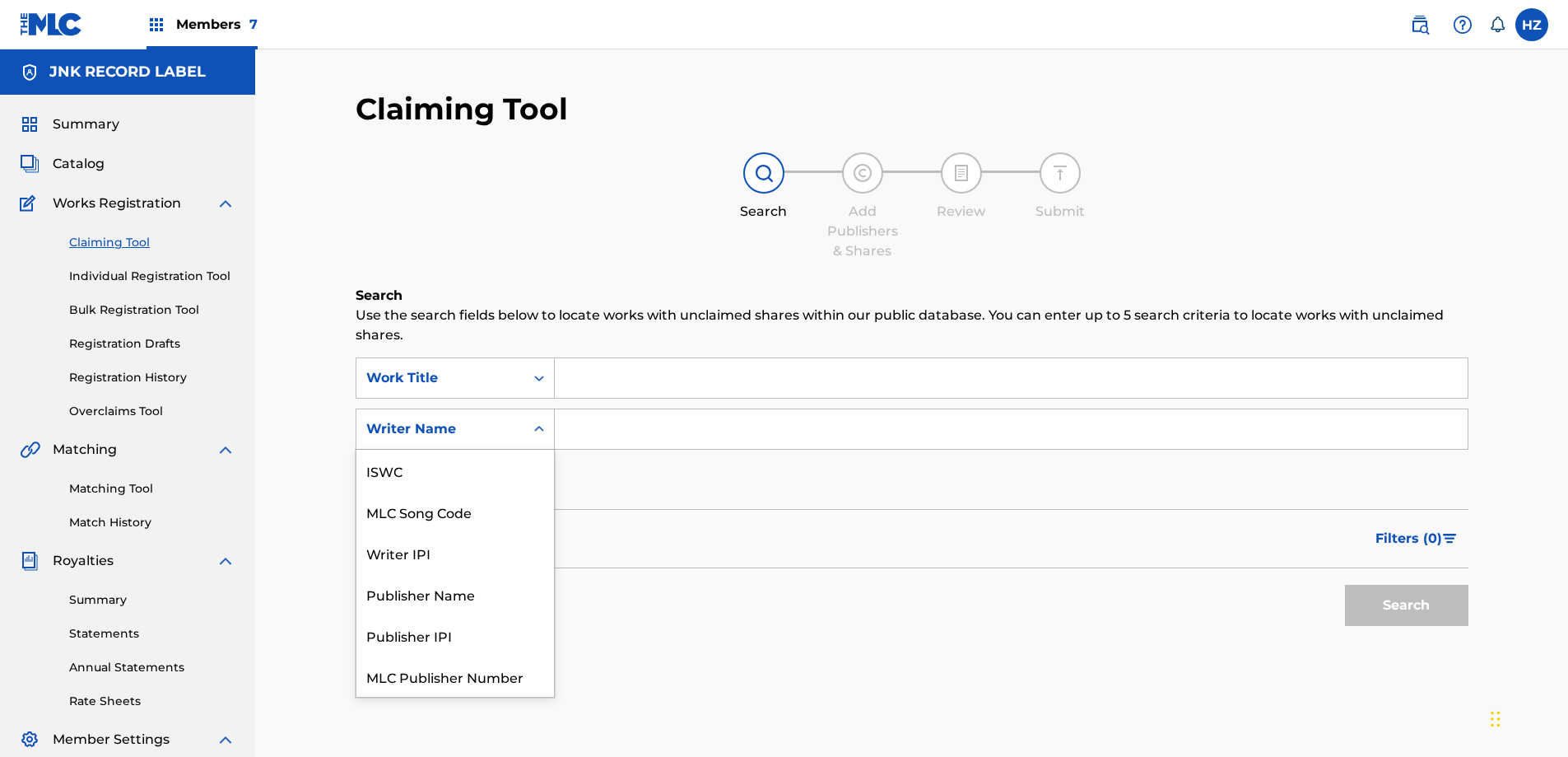
scroll to position [41, 0]
click at [536, 412] on div "Search Form" at bounding box center [539, 429] width 30 height 39
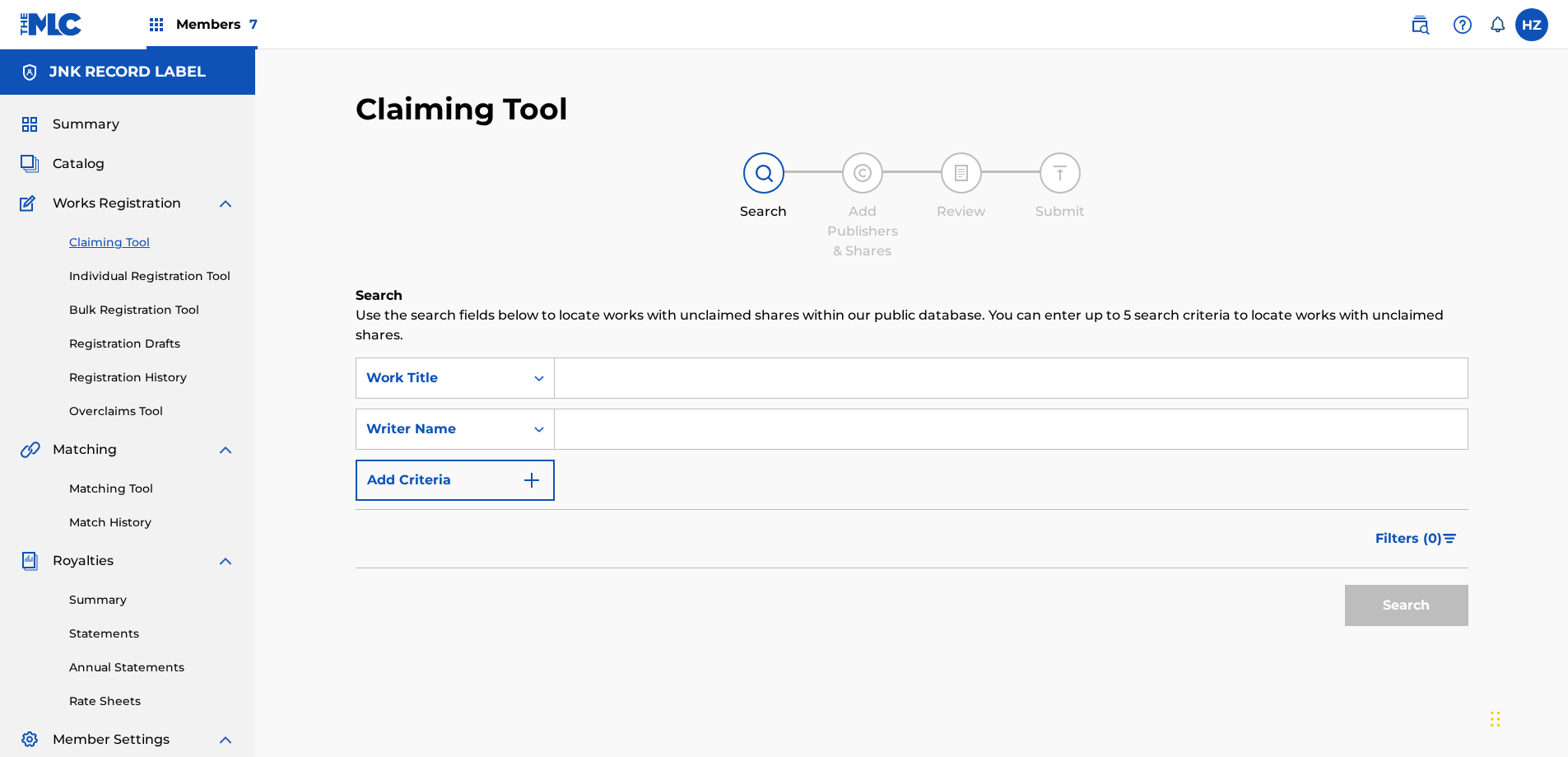
click at [574, 421] on input "Search Form" at bounding box center [1011, 429] width 913 height 39
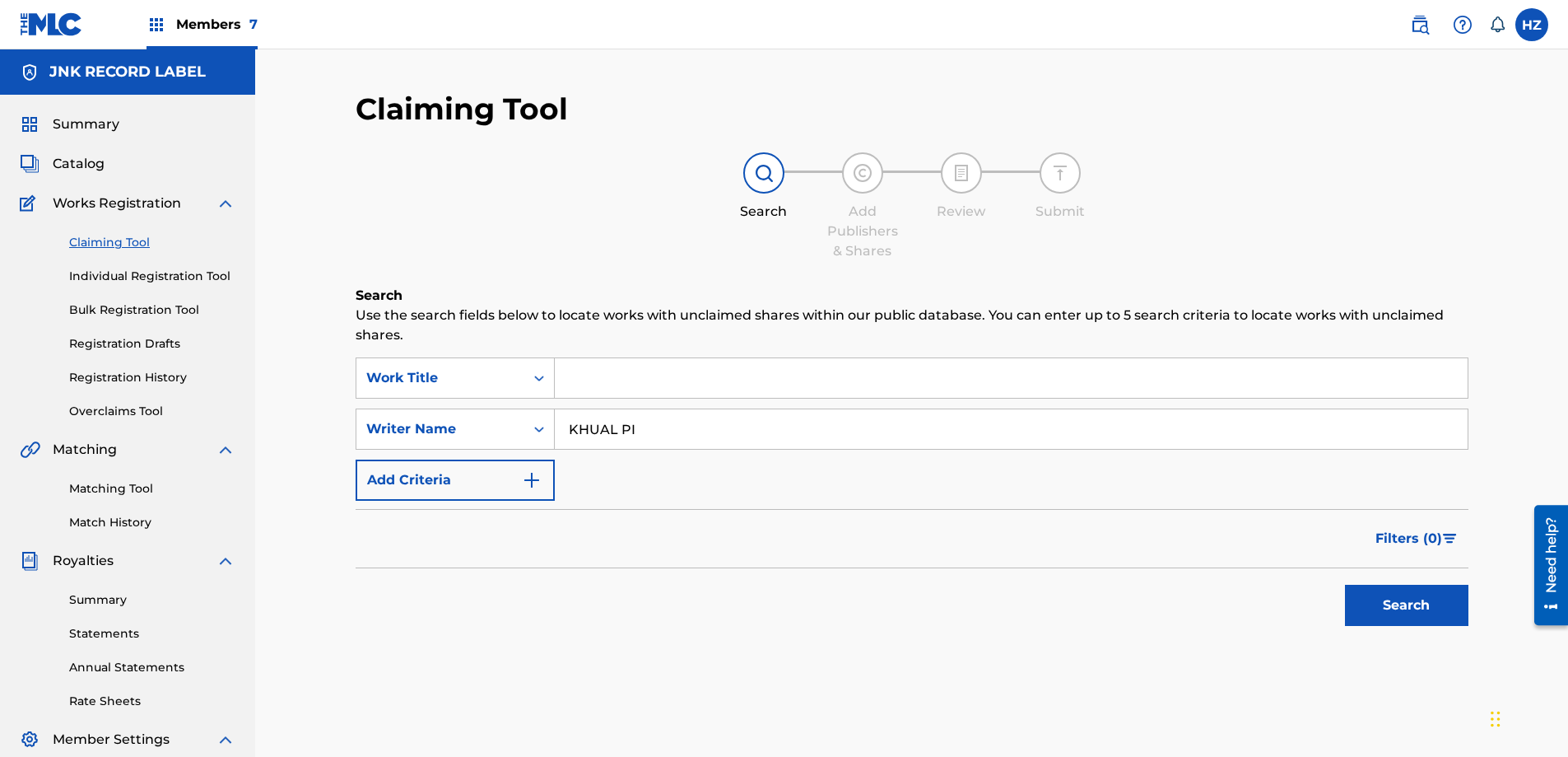
type input "KHUAL PI"
click at [1345, 585] on button "Search" at bounding box center [1406, 605] width 123 height 41
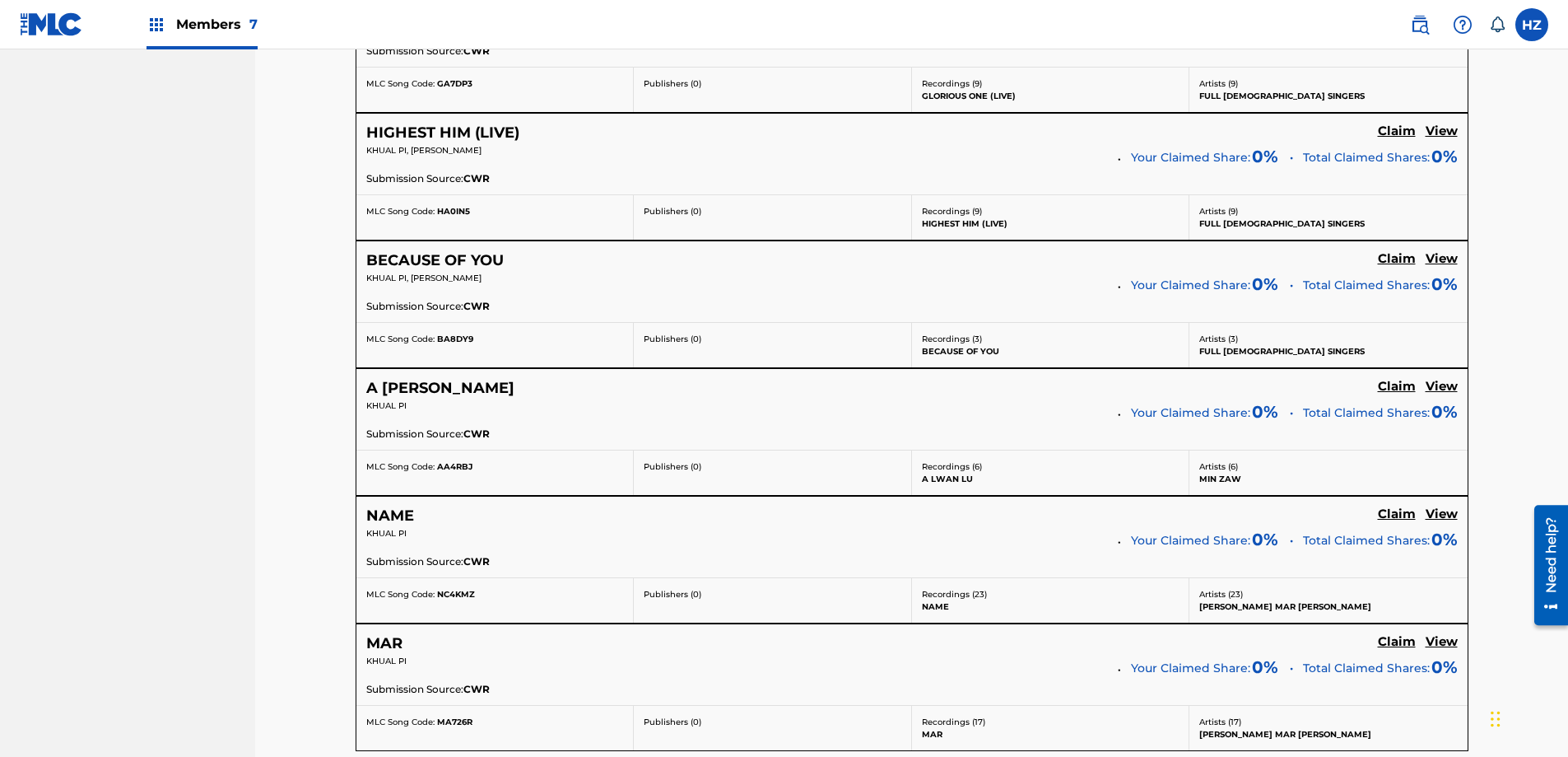
scroll to position [1424, 0]
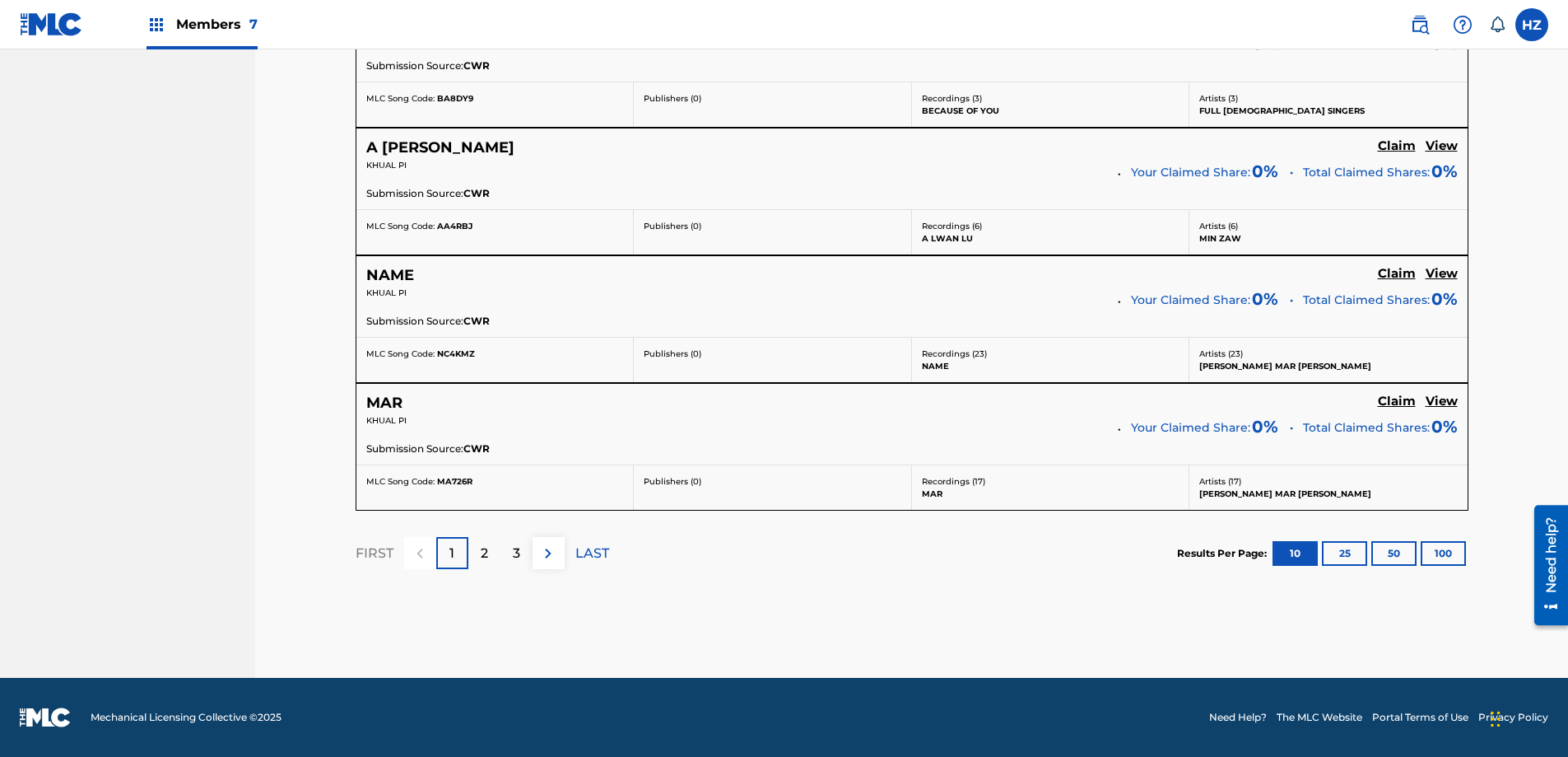
click at [1447, 563] on button "100" at bounding box center [1443, 554] width 45 height 24
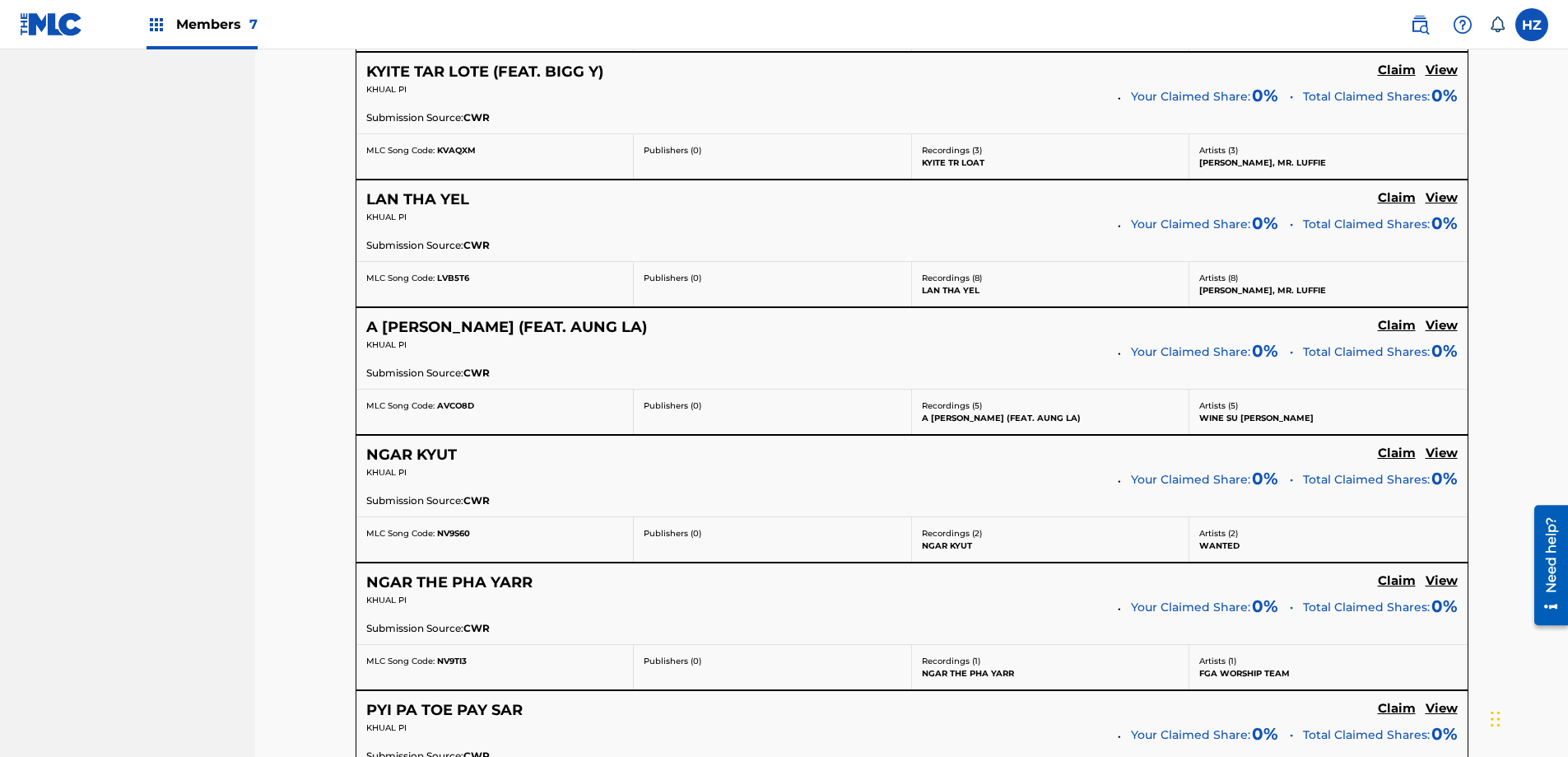
scroll to position [4435, 0]
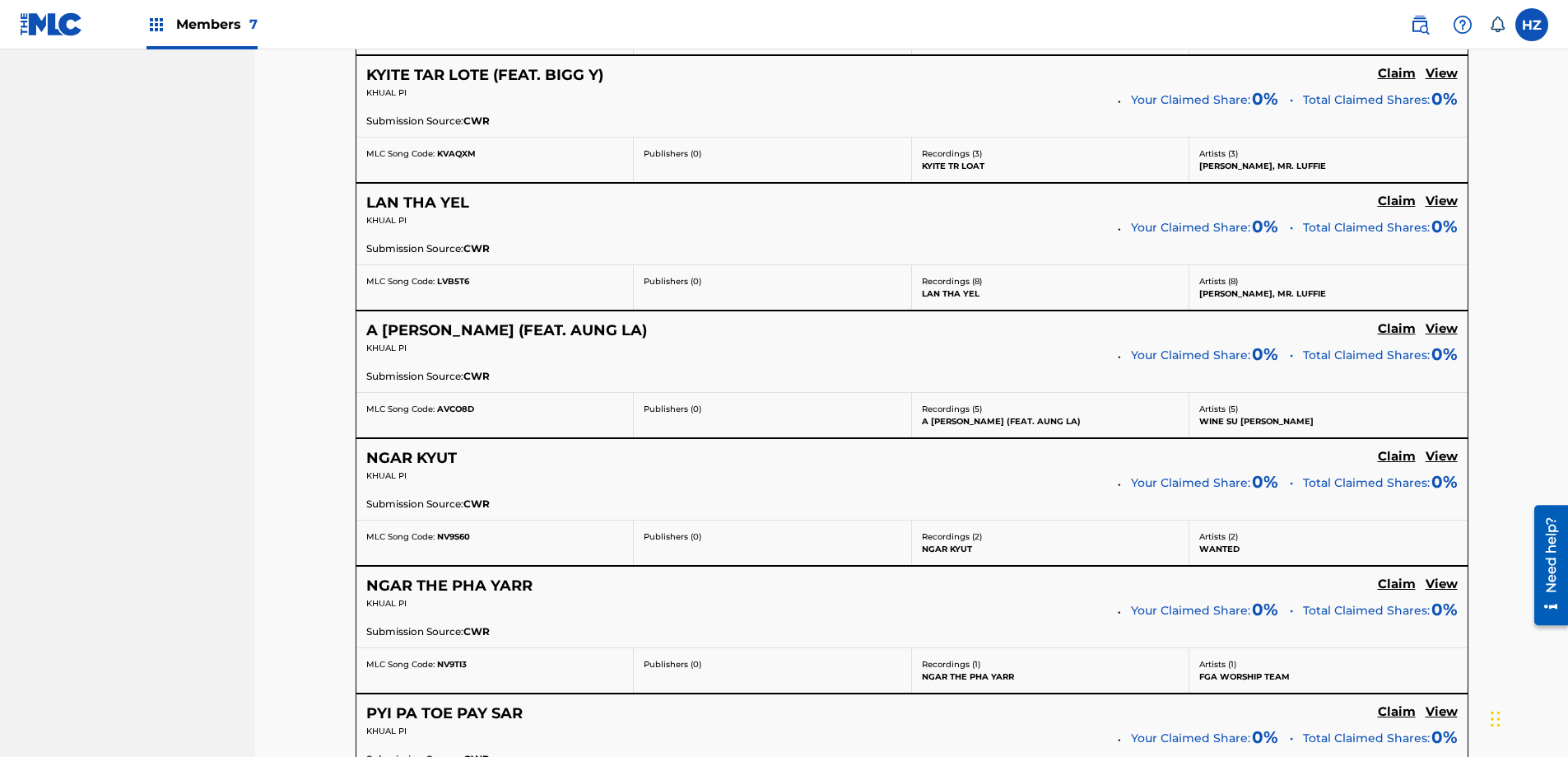
click at [1440, 455] on h5 "View" at bounding box center [1441, 457] width 32 height 16
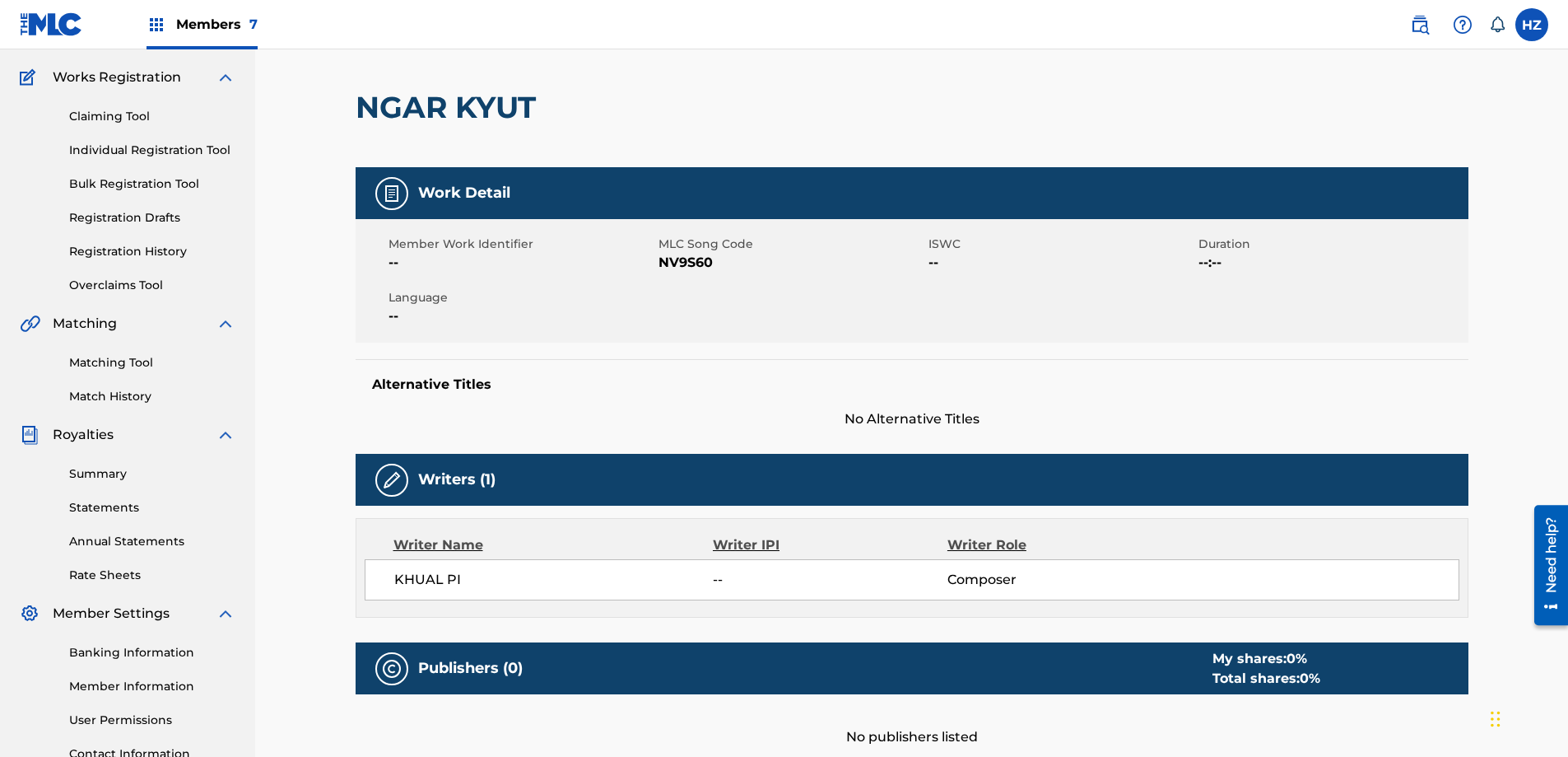
scroll to position [42, 0]
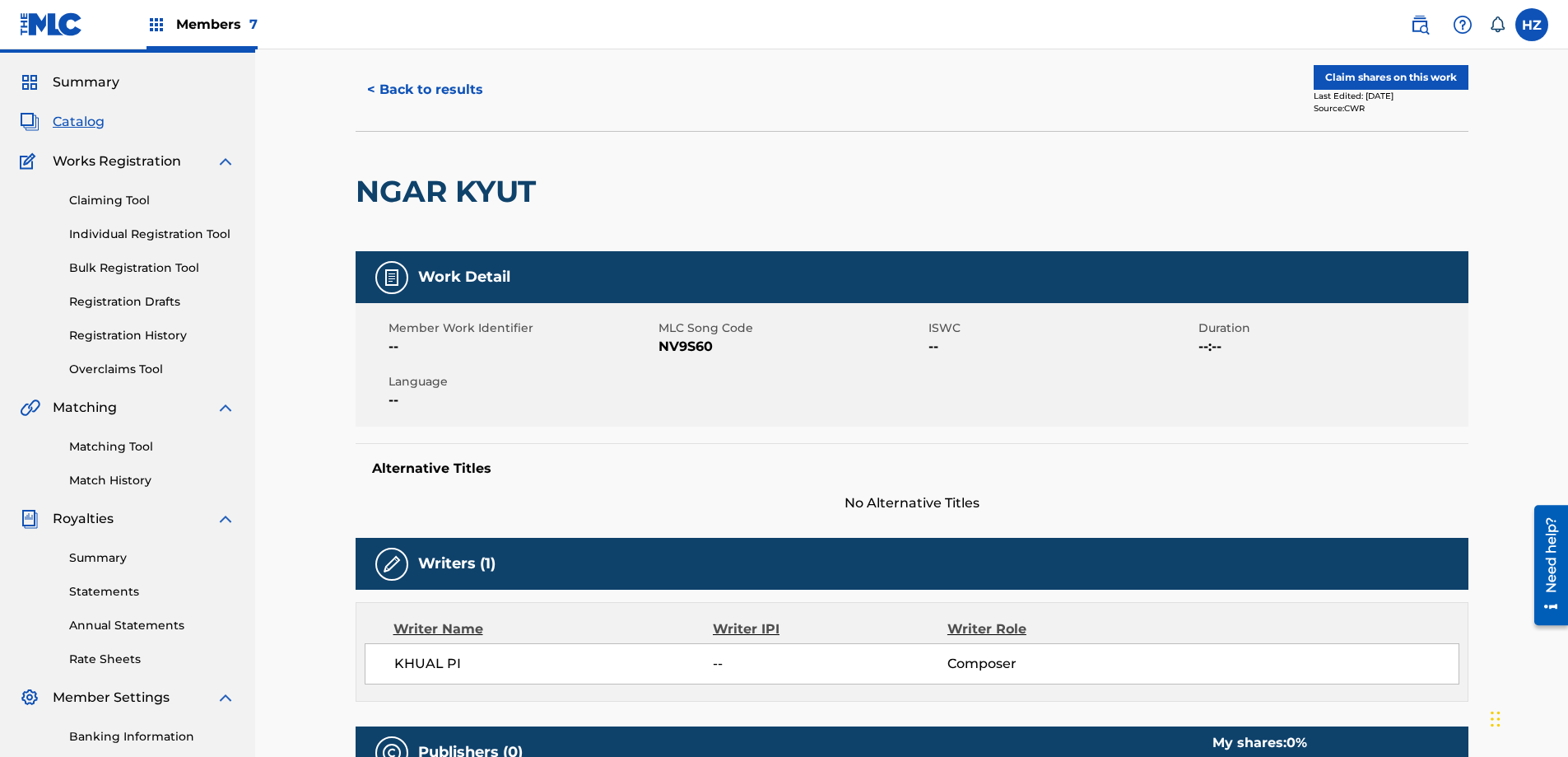
click at [1397, 78] on button "Claim shares on this work" at bounding box center [1390, 78] width 154 height 24
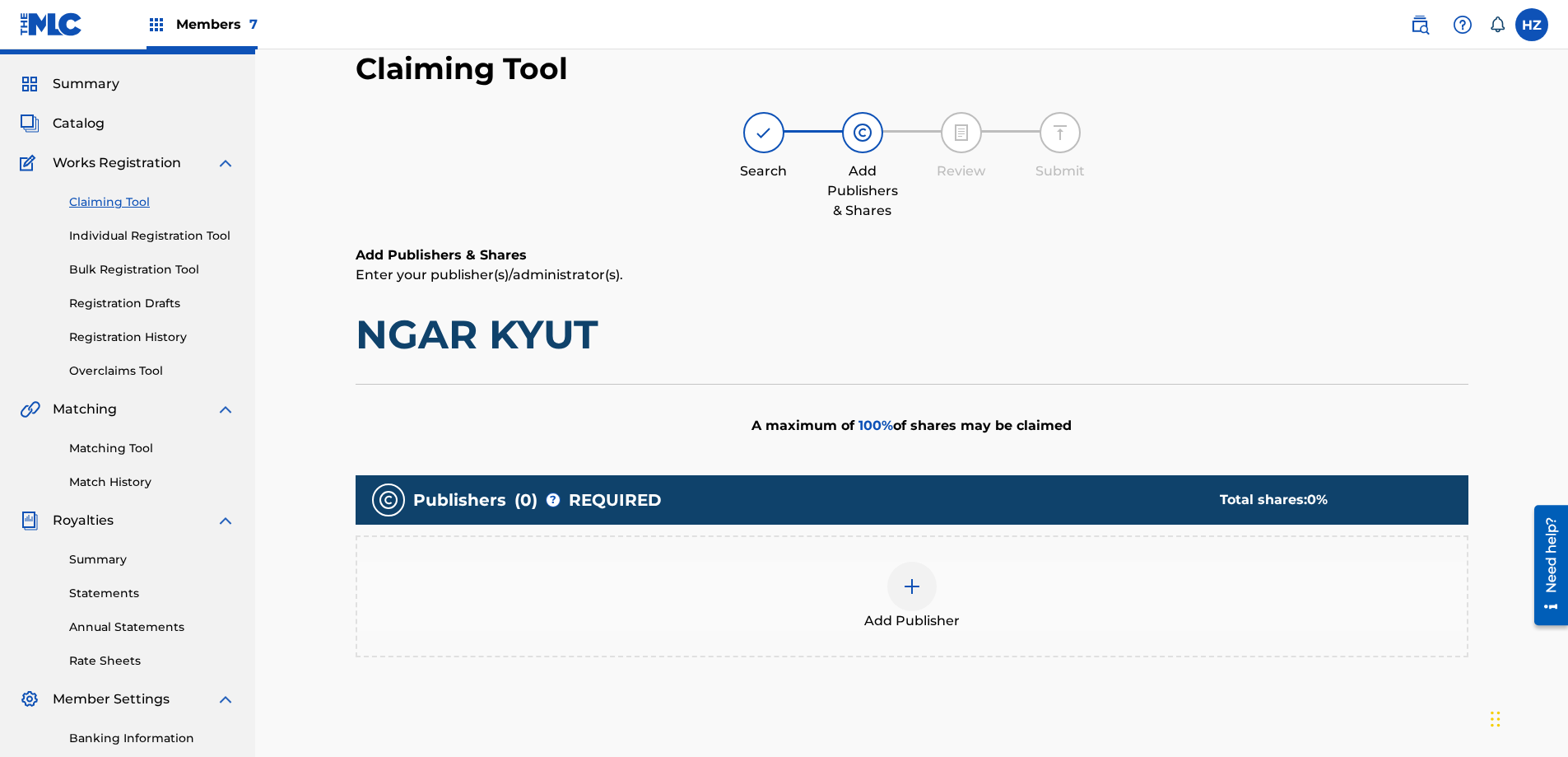
scroll to position [38, 0]
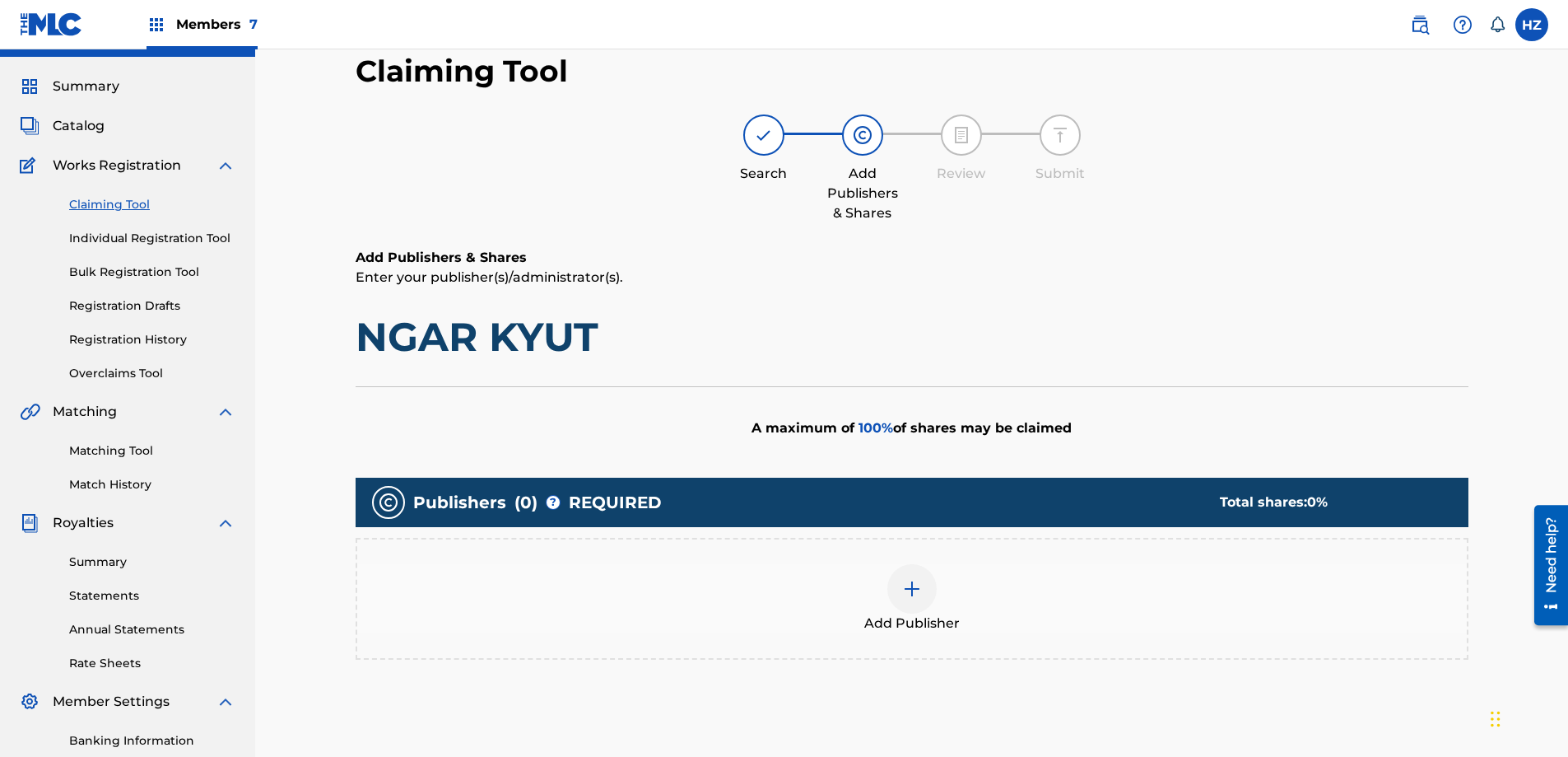
click at [921, 566] on div at bounding box center [912, 588] width 50 height 50
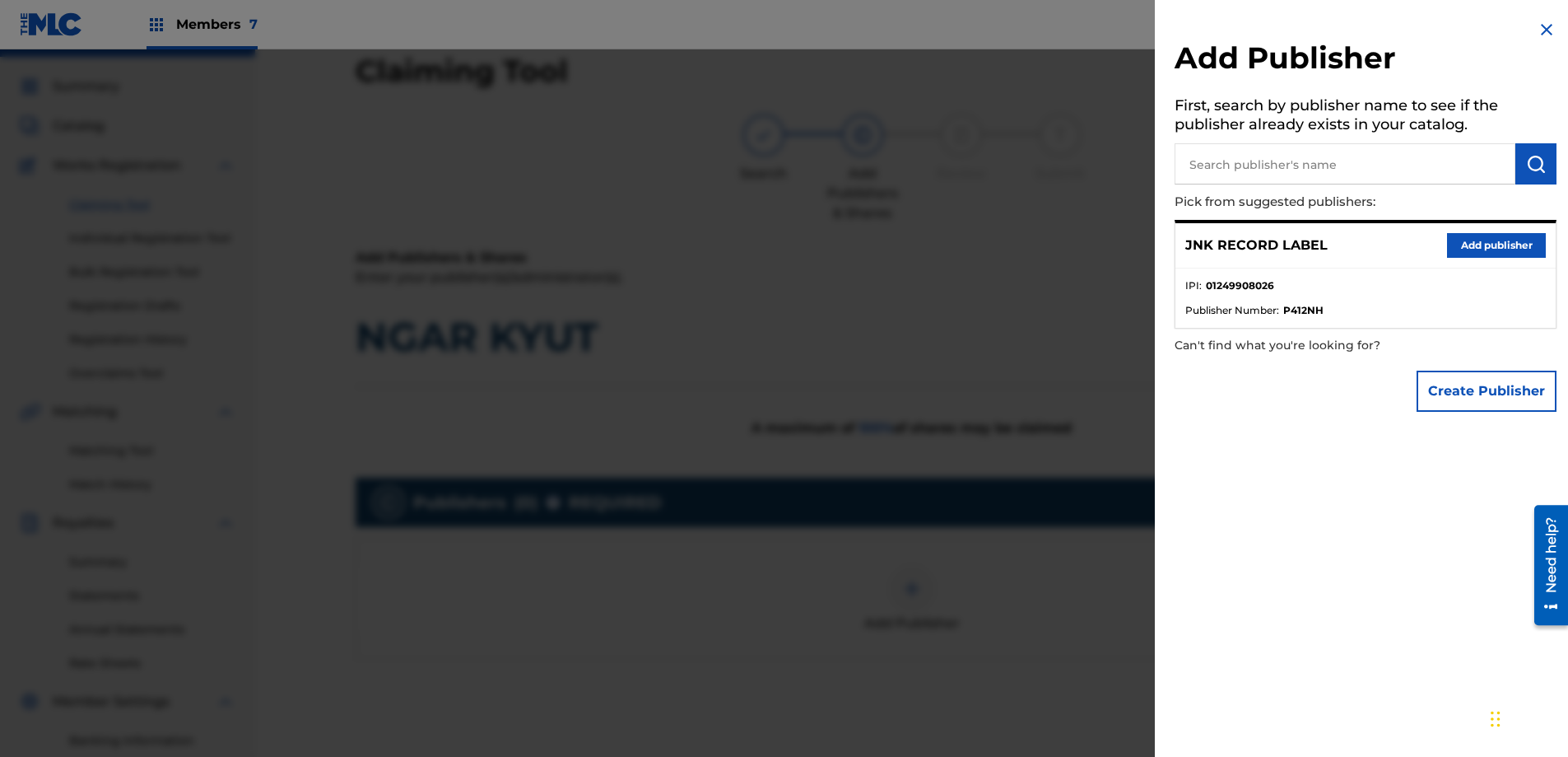
click at [1467, 248] on button "Add publisher" at bounding box center [1496, 245] width 99 height 24
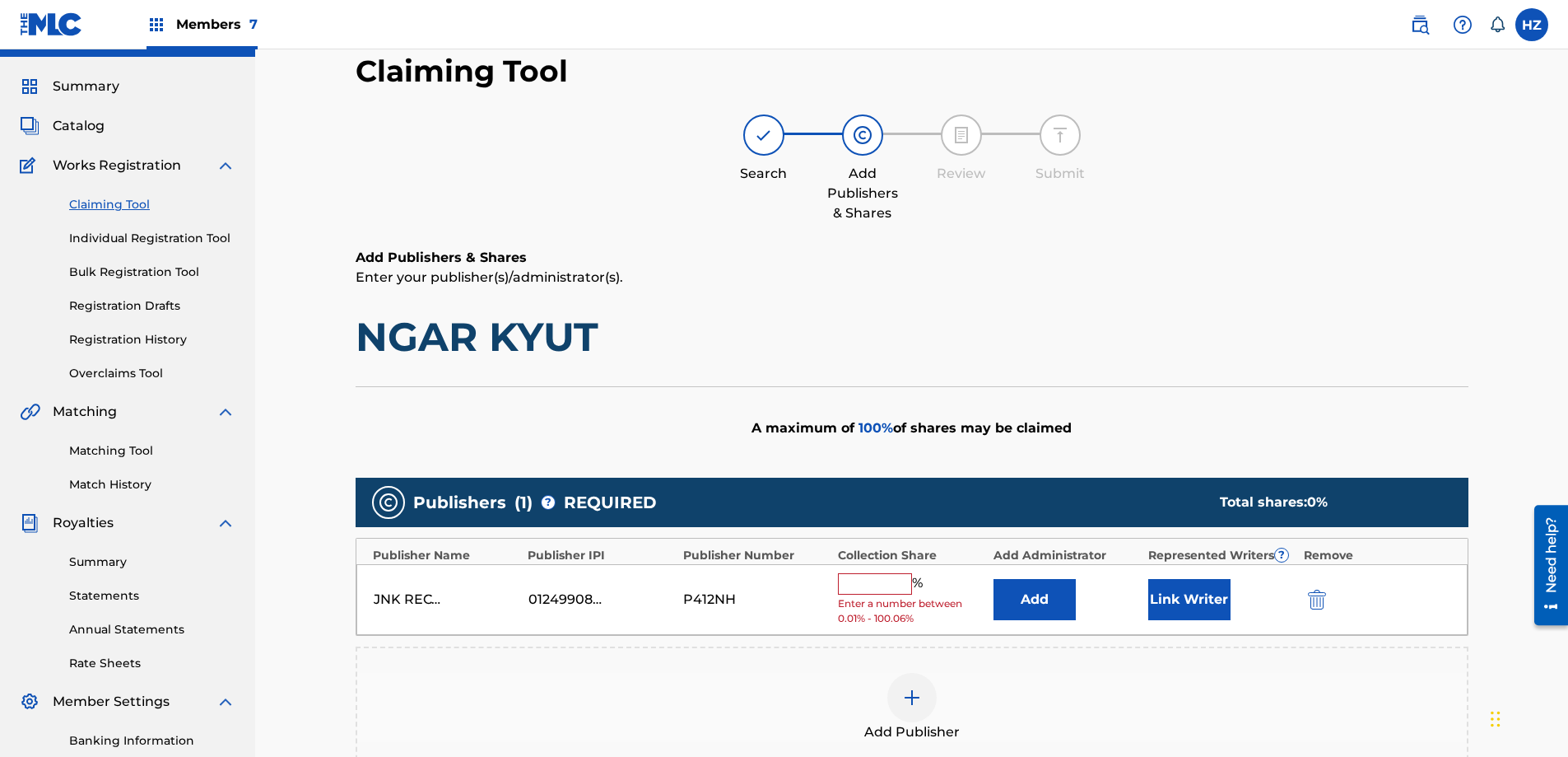
click at [876, 581] on input "text" at bounding box center [874, 583] width 74 height 22
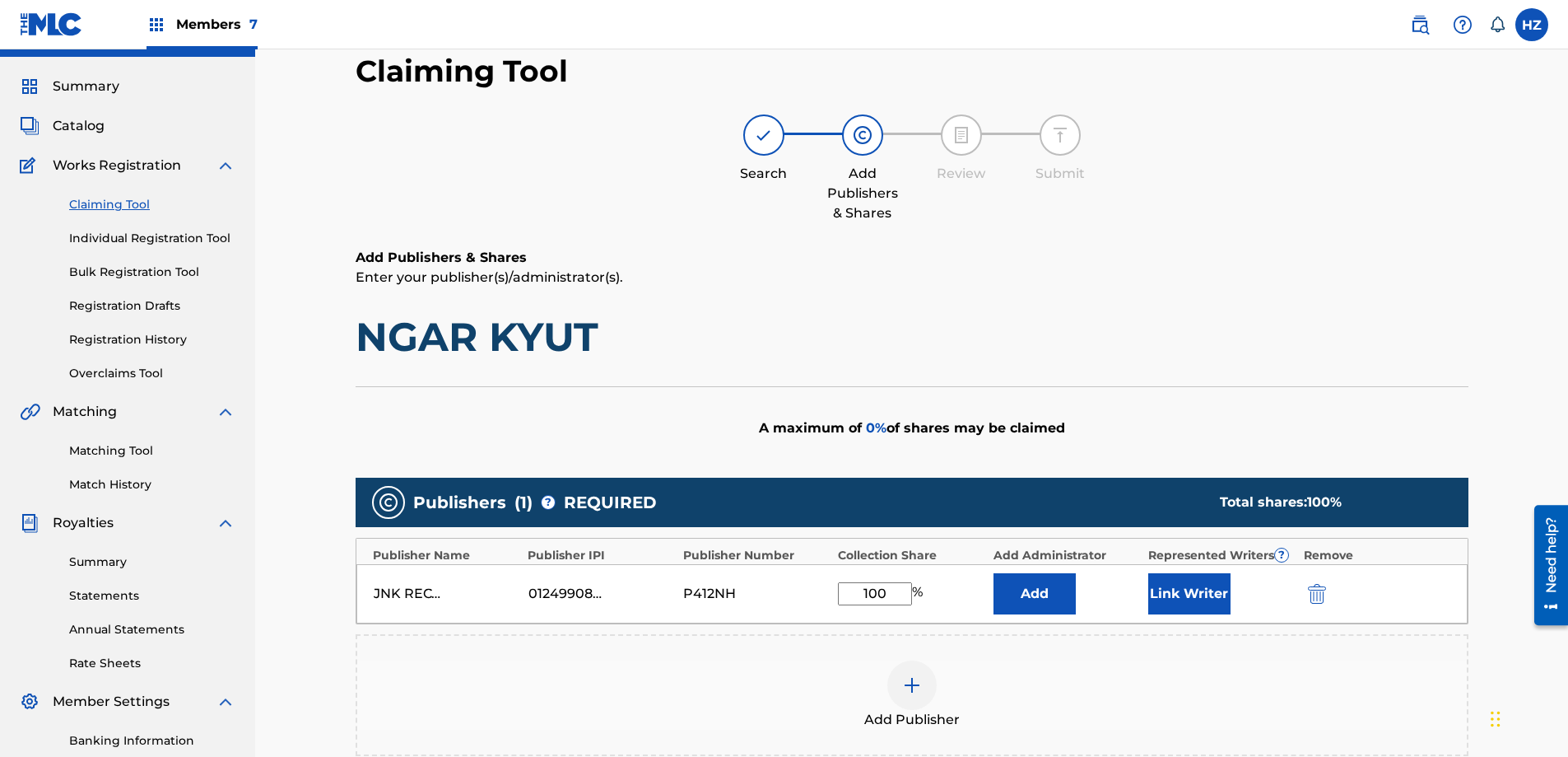
type input "100"
click at [993, 573] on button "Add" at bounding box center [1034, 593] width 82 height 41
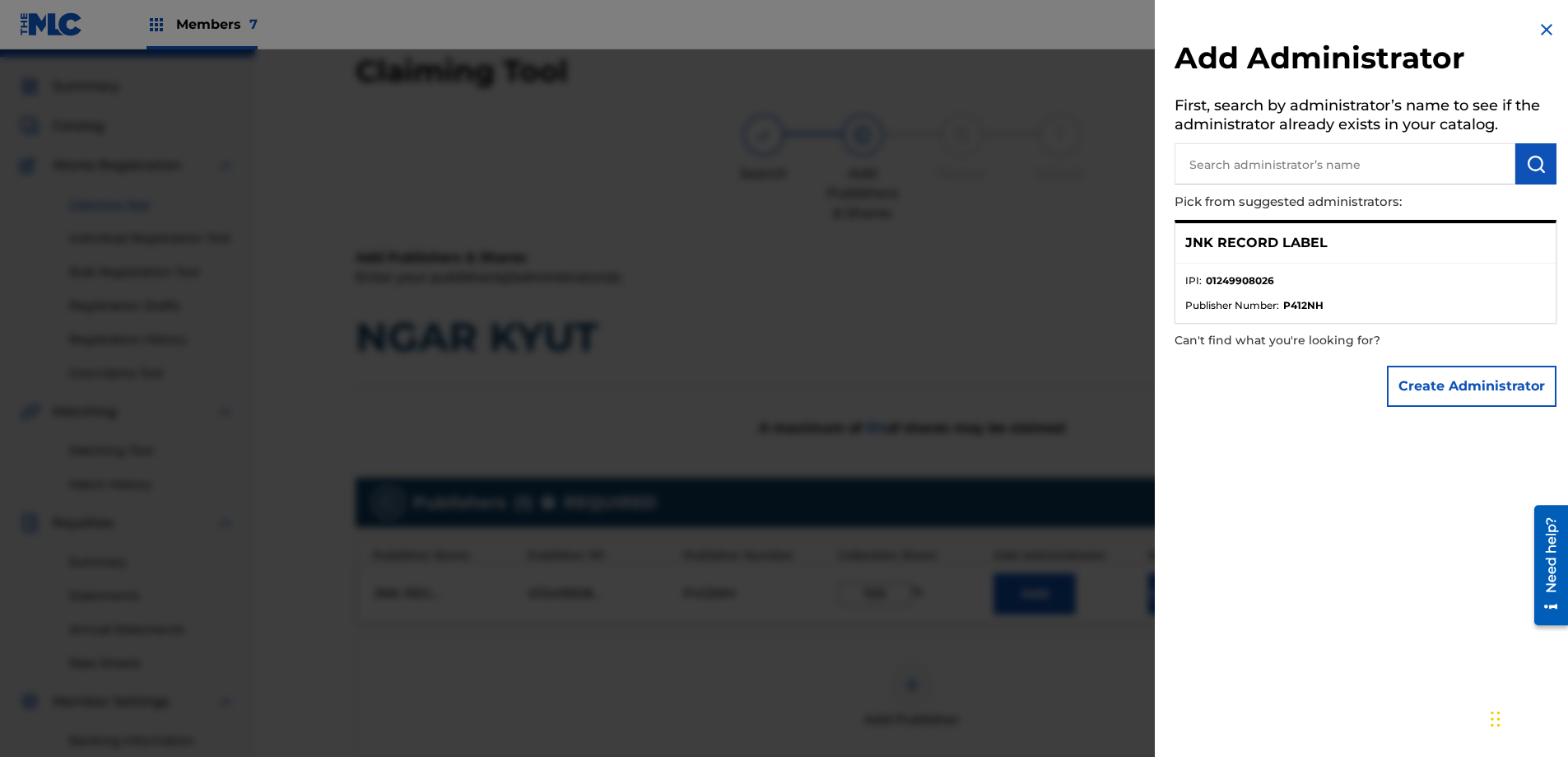
click at [1241, 349] on p "Can't find what you're looking for?" at bounding box center [1318, 341] width 288 height 34
click at [1404, 375] on button "Create Administrator" at bounding box center [1471, 386] width 169 height 41
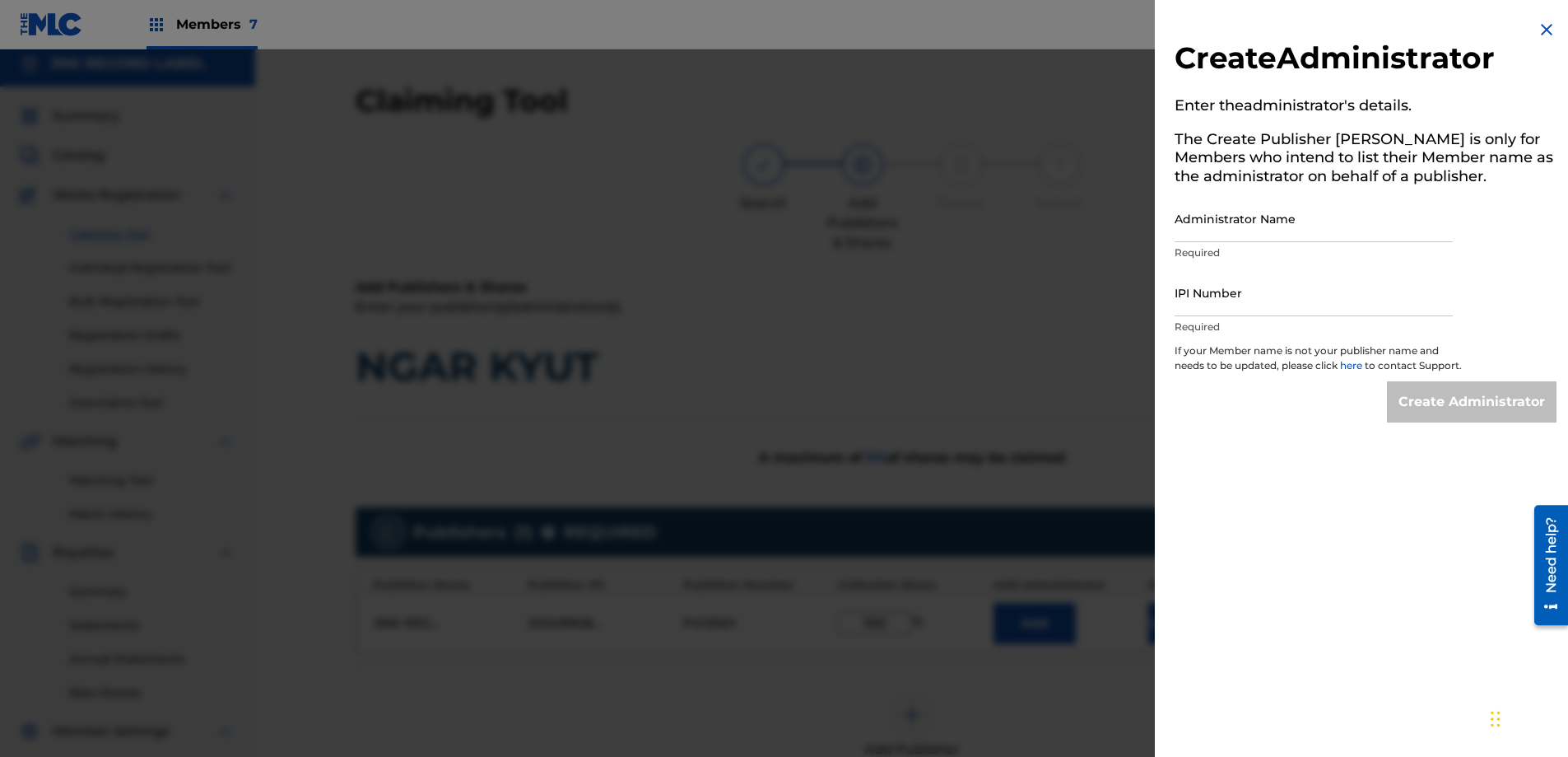
scroll to position [7, 0]
click at [1535, 18] on div "Create Administrator Enter the administrator 's details. The Create Publisher b…" at bounding box center [1365, 221] width 421 height 442
click at [1537, 26] on img at bounding box center [1546, 30] width 20 height 20
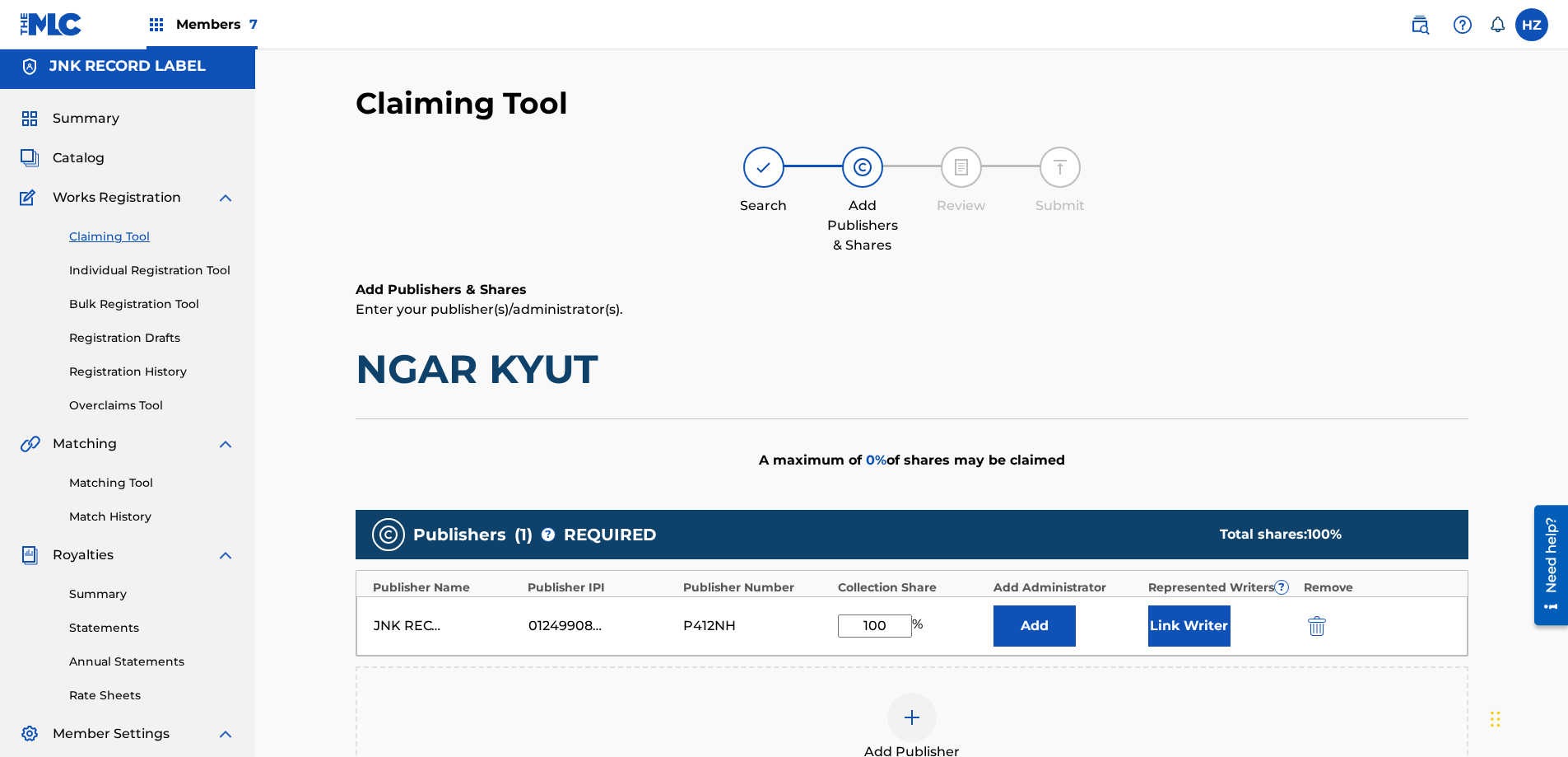
scroll to position [4, 0]
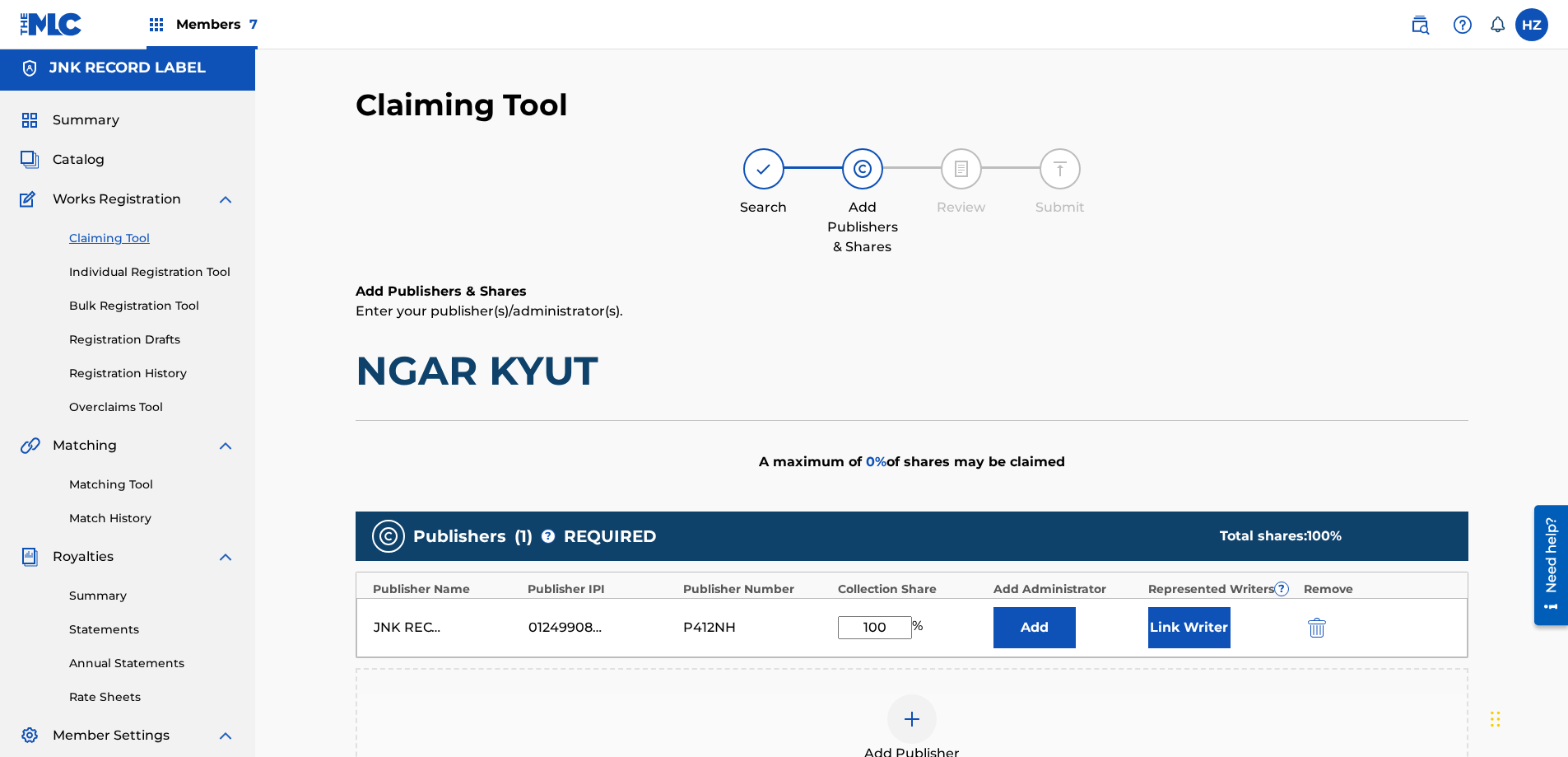
click at [1194, 631] on button "Link Writer" at bounding box center [1189, 627] width 82 height 41
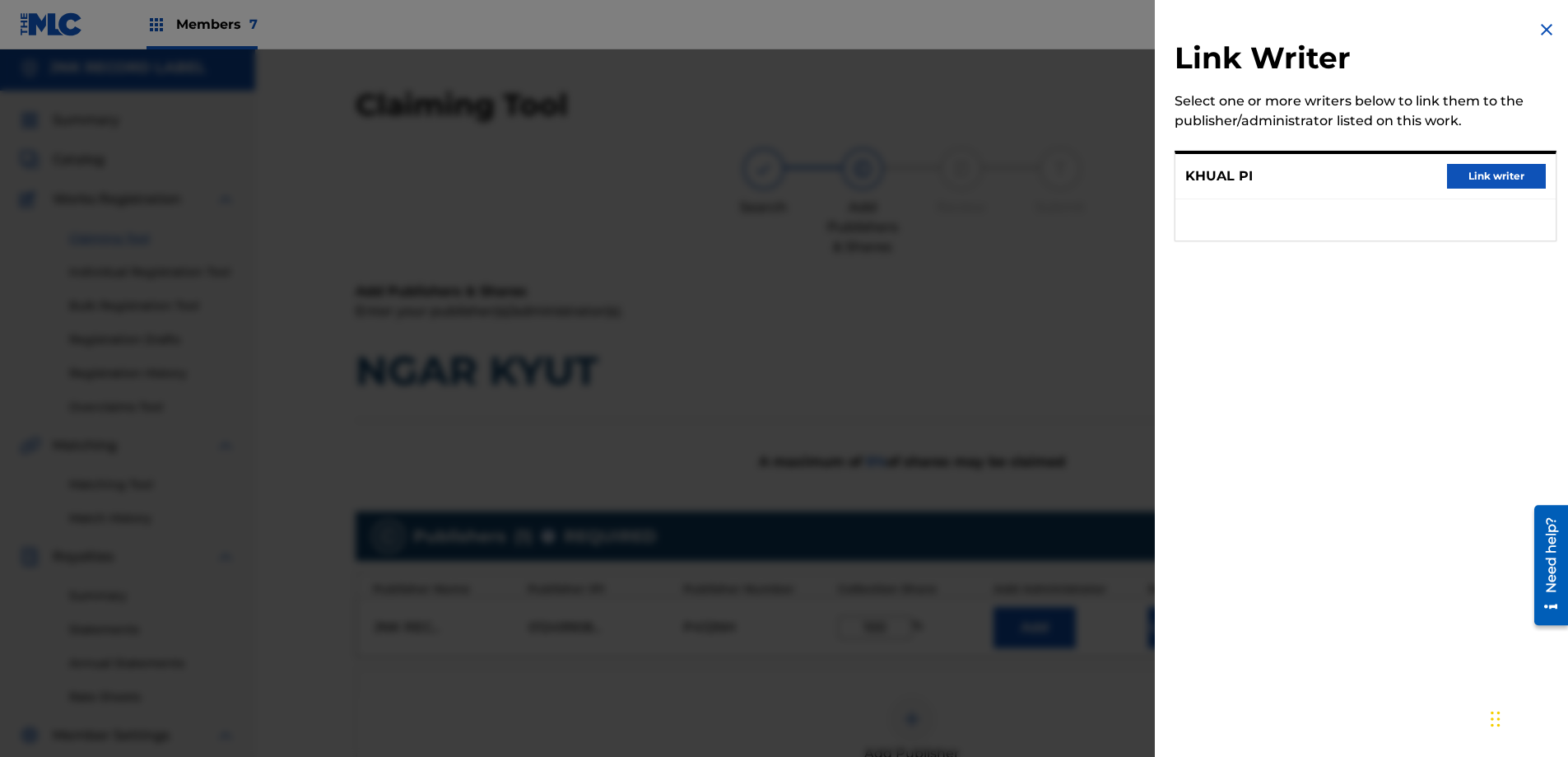
click at [1366, 215] on ul at bounding box center [1366, 219] width 380 height 41
click at [955, 217] on div at bounding box center [784, 428] width 1568 height 757
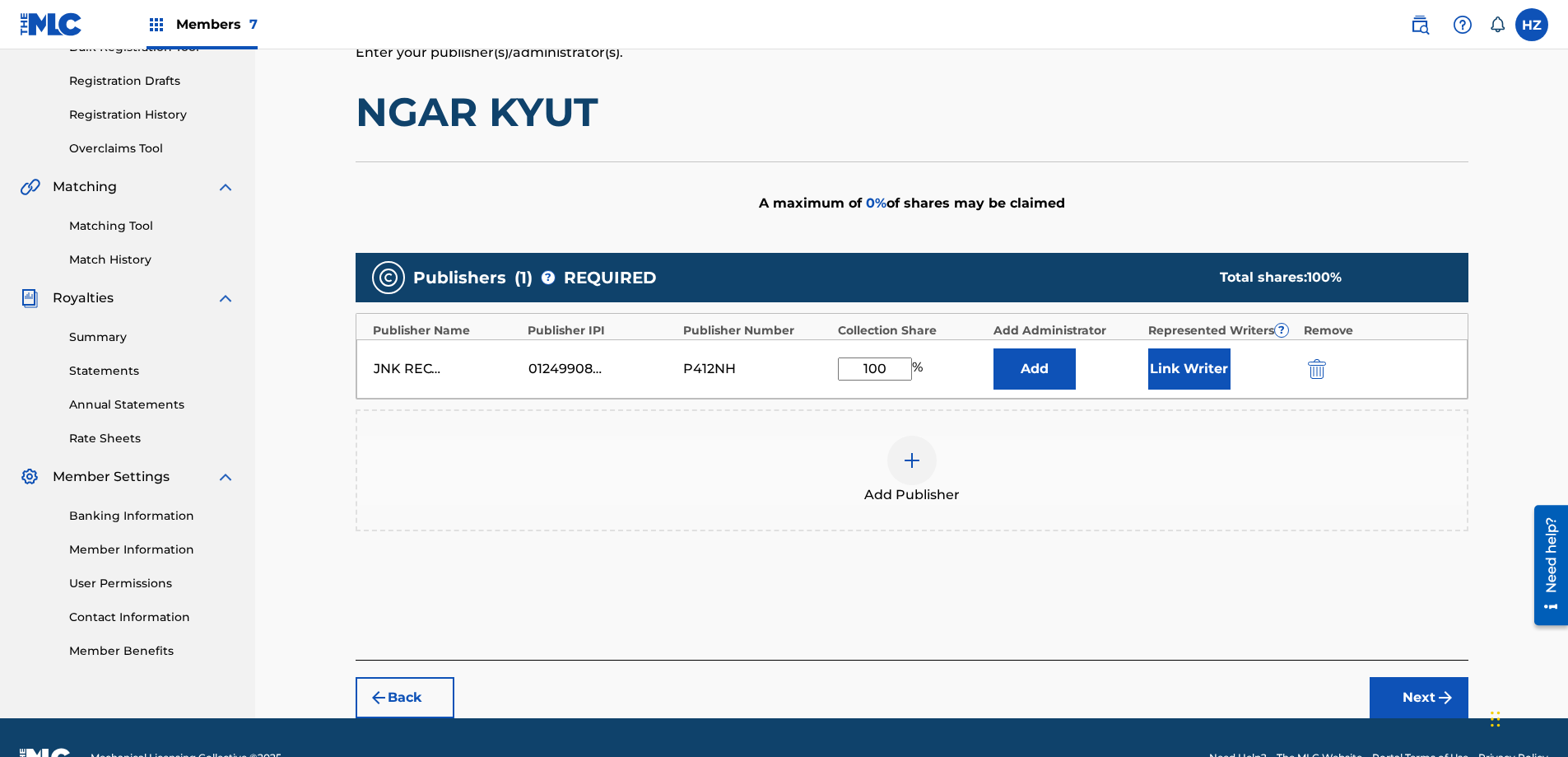
scroll to position [272, 0]
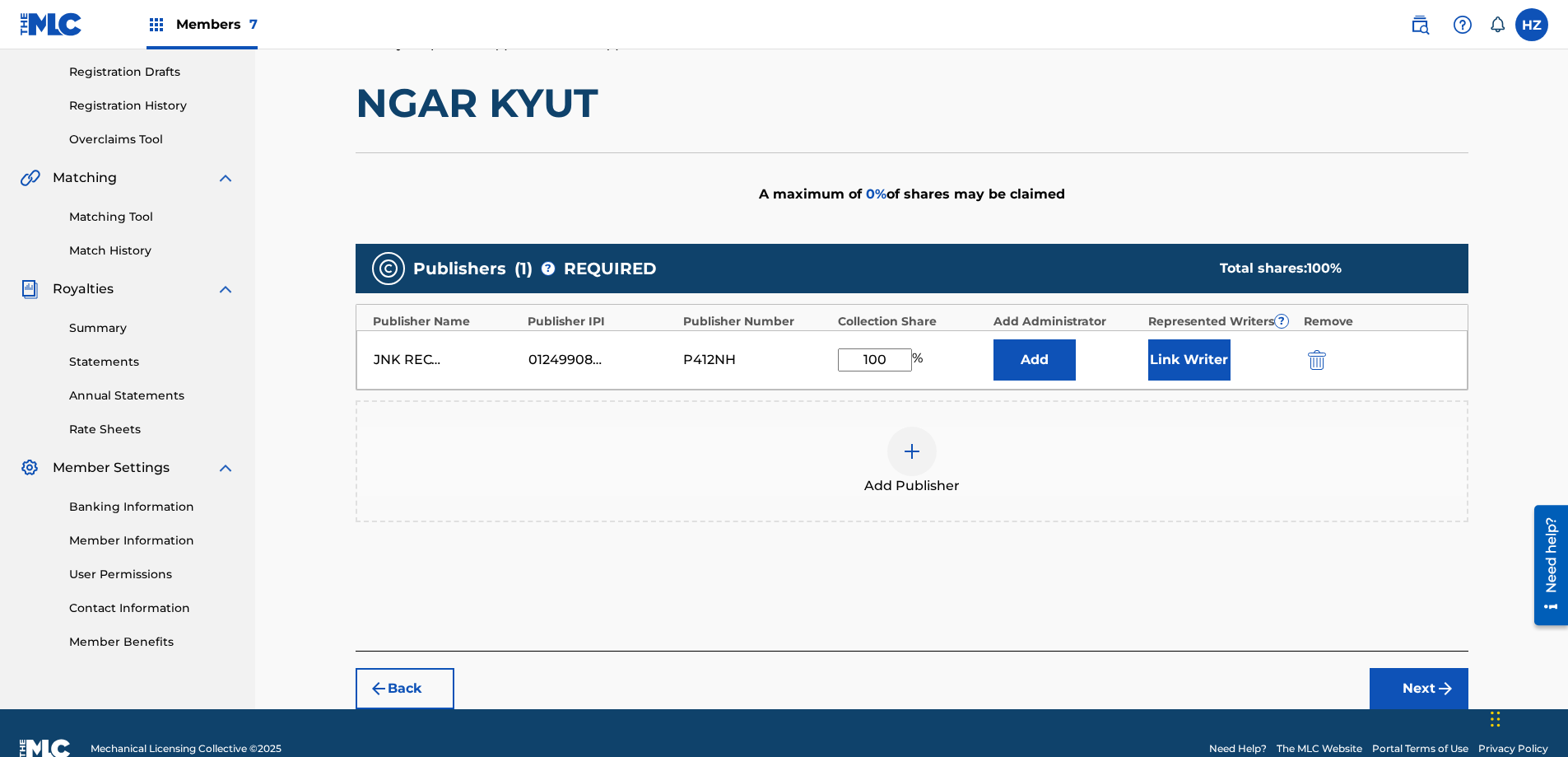
click at [1155, 370] on button "Link Writer" at bounding box center [1189, 360] width 82 height 41
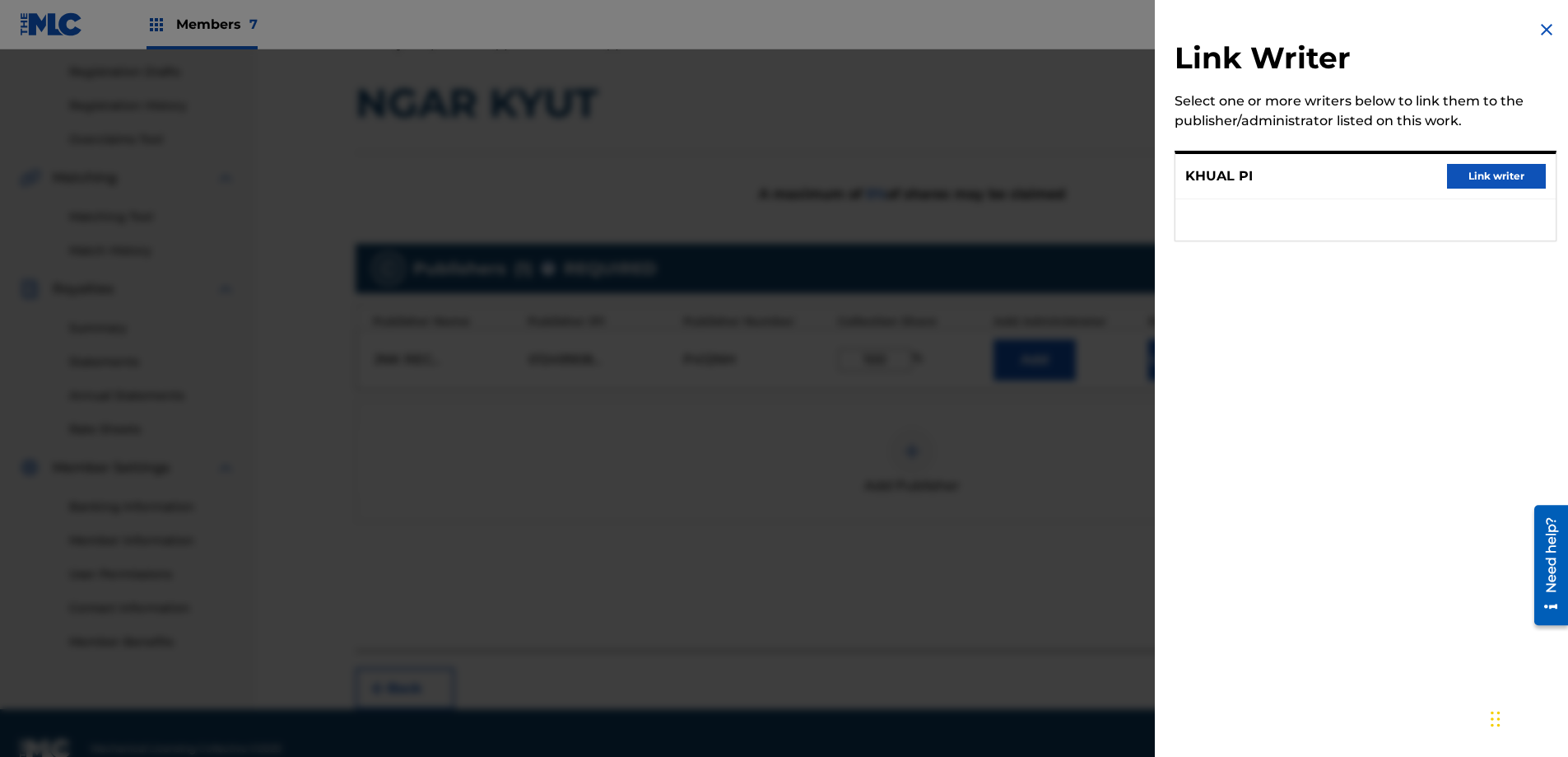
click at [1373, 189] on div "KHUAL PI Link writer" at bounding box center [1366, 176] width 380 height 45
click at [1288, 150] on div "Link Writer Select one or more writers below to link them to the publisher/admi…" at bounding box center [1365, 141] width 421 height 281
drag, startPoint x: 1293, startPoint y: 137, endPoint x: 1307, endPoint y: 132, distance: 14.9
click at [1296, 135] on div "Link Writer Select one or more writers below to link them to the publisher/admi…" at bounding box center [1365, 141] width 421 height 281
click at [1291, 263] on div "Link Writer Select one or more writers below to link them to the publisher/admi…" at bounding box center [1365, 141] width 421 height 281
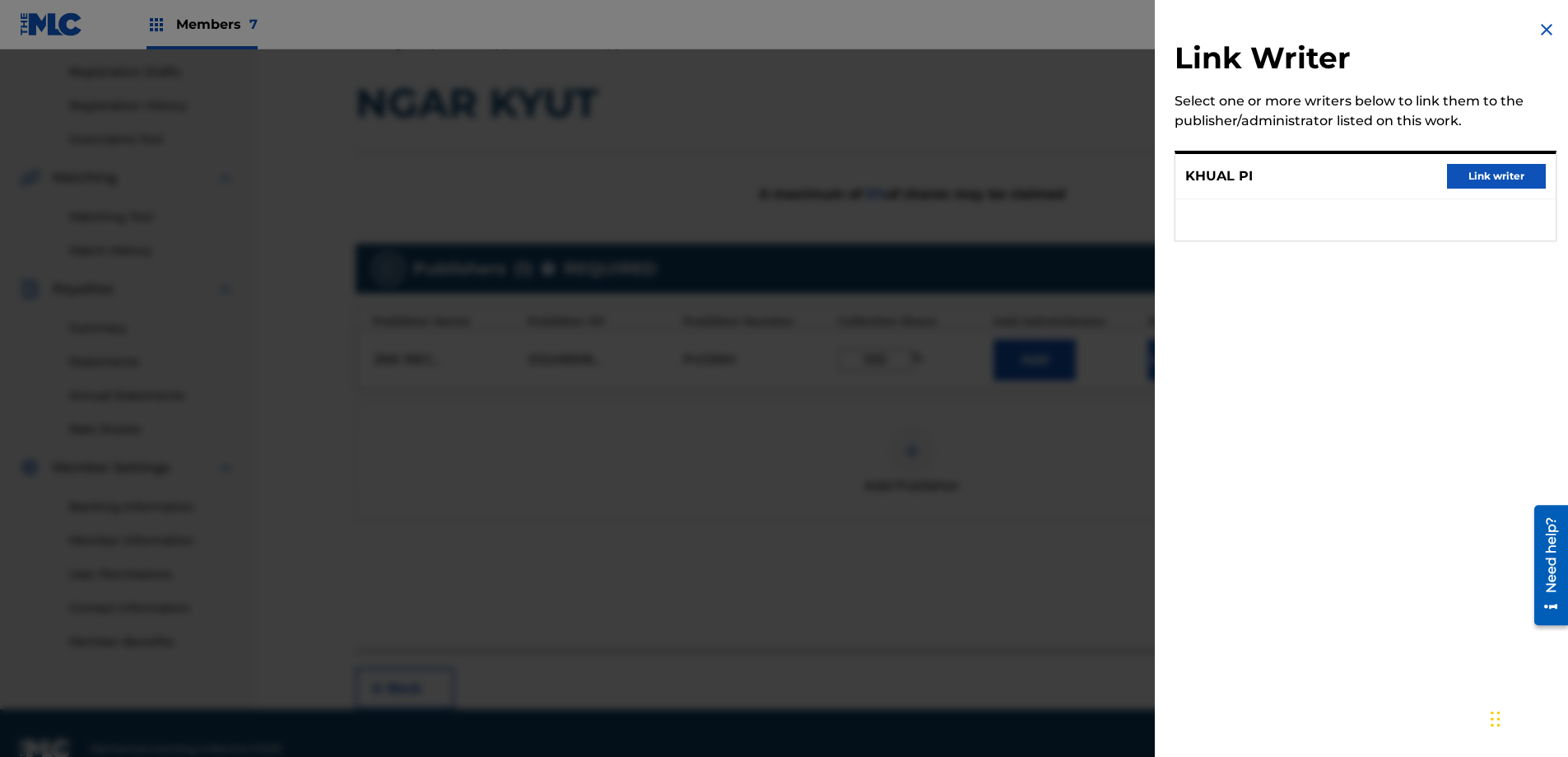
drag, startPoint x: 1277, startPoint y: 217, endPoint x: 1358, endPoint y: 197, distance: 83.4
click at [1290, 214] on ul at bounding box center [1366, 219] width 380 height 41
drag, startPoint x: 1157, startPoint y: 165, endPoint x: 1263, endPoint y: 193, distance: 109.6
click at [1157, 165] on div "Link Writer Select one or more writers below to link them to the publisher/admi…" at bounding box center [1365, 141] width 421 height 281
click at [1263, 190] on div "KHUAL PI Link writer" at bounding box center [1366, 176] width 380 height 45
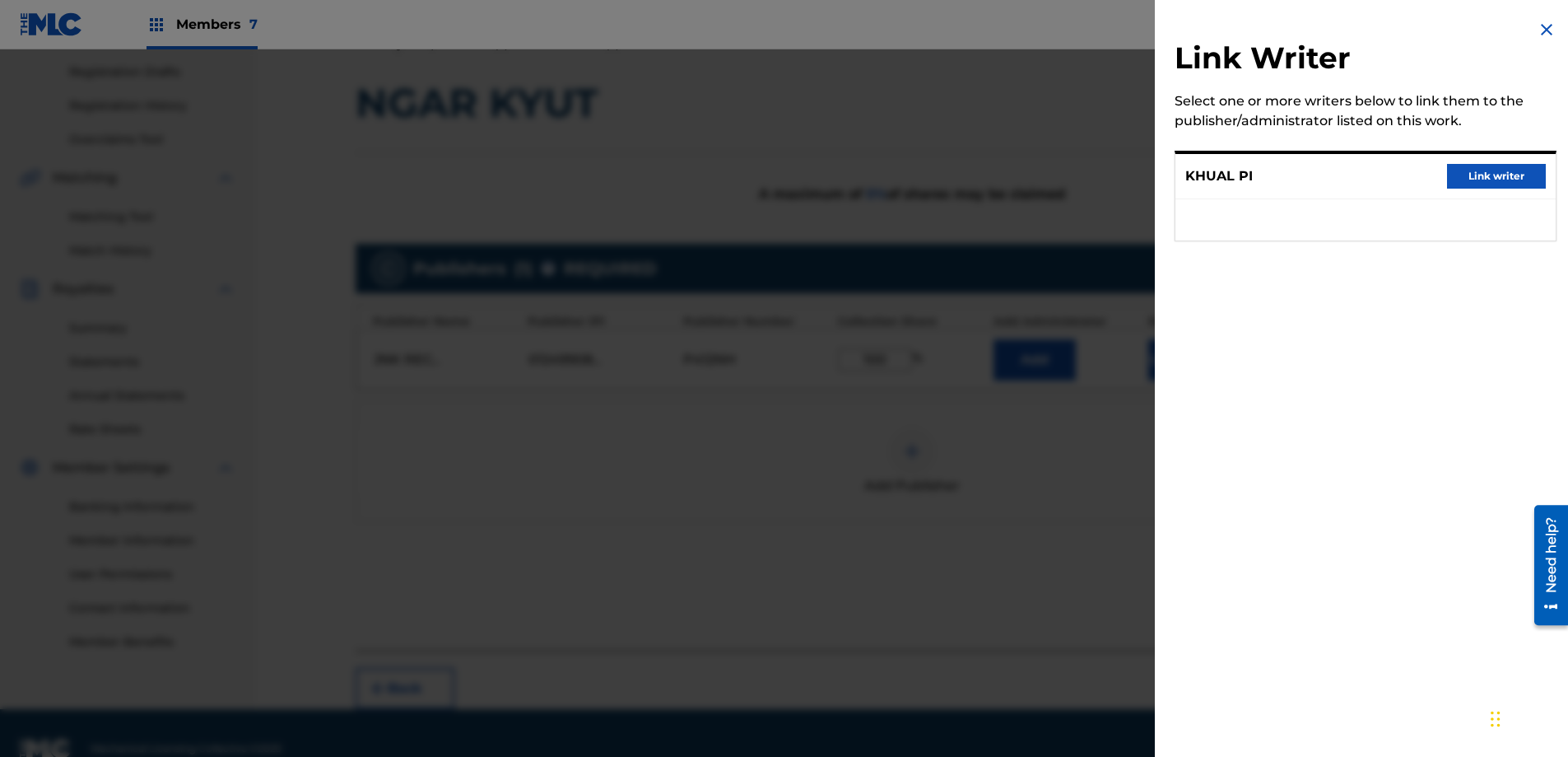
drag, startPoint x: 1234, startPoint y: 148, endPoint x: 1237, endPoint y: 141, distance: 7.6
click at [1234, 148] on div "Link Writer Select one or more writers below to link them to the publisher/admi…" at bounding box center [1365, 141] width 421 height 281
drag, startPoint x: 1240, startPoint y: 136, endPoint x: 1255, endPoint y: 127, distance: 17.5
click at [1241, 134] on div "Link Writer Select one or more writers below to link them to the publisher/admi…" at bounding box center [1365, 141] width 421 height 281
click at [1537, 26] on img at bounding box center [1546, 30] width 20 height 20
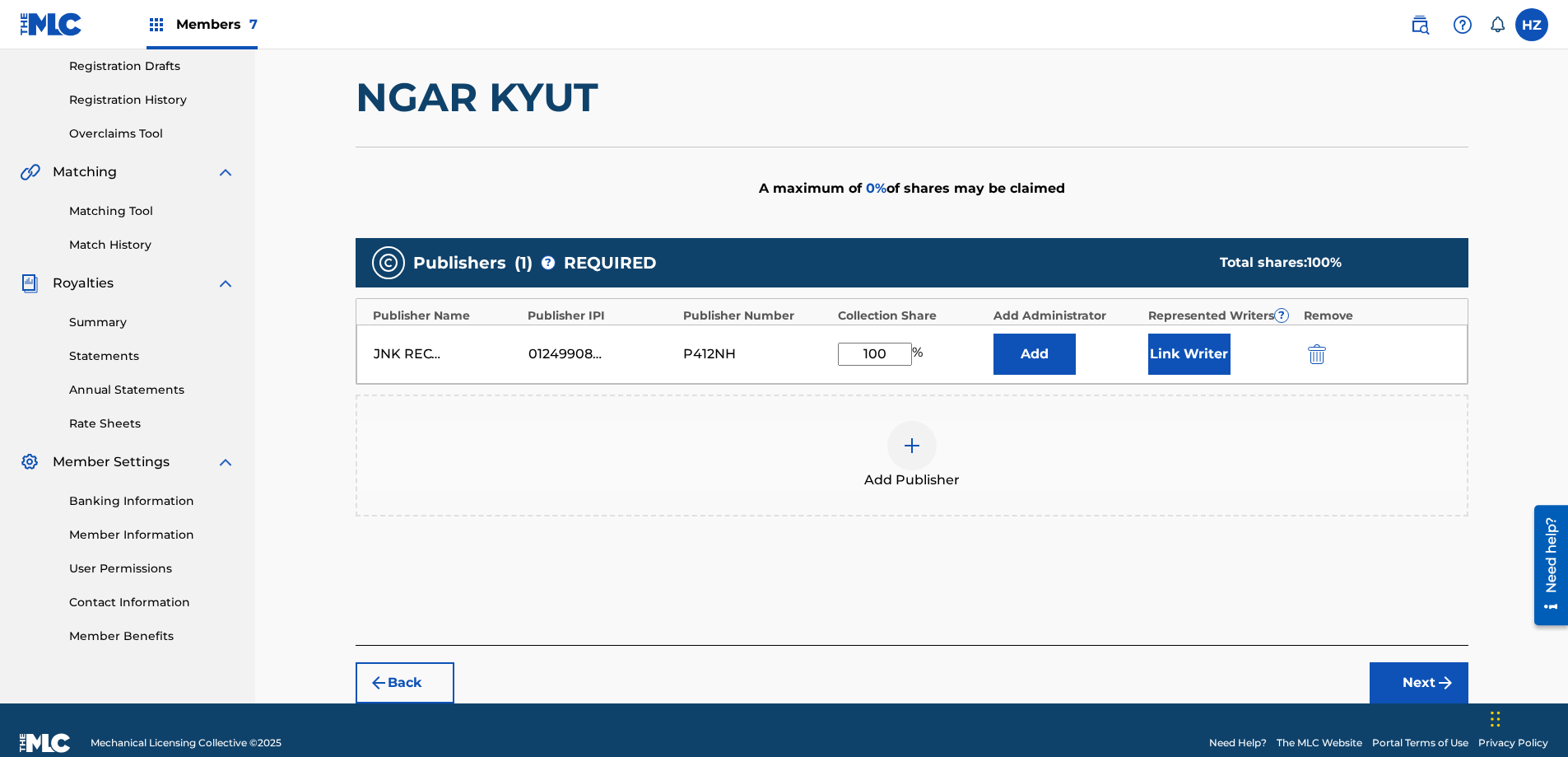
scroll to position [280, 0]
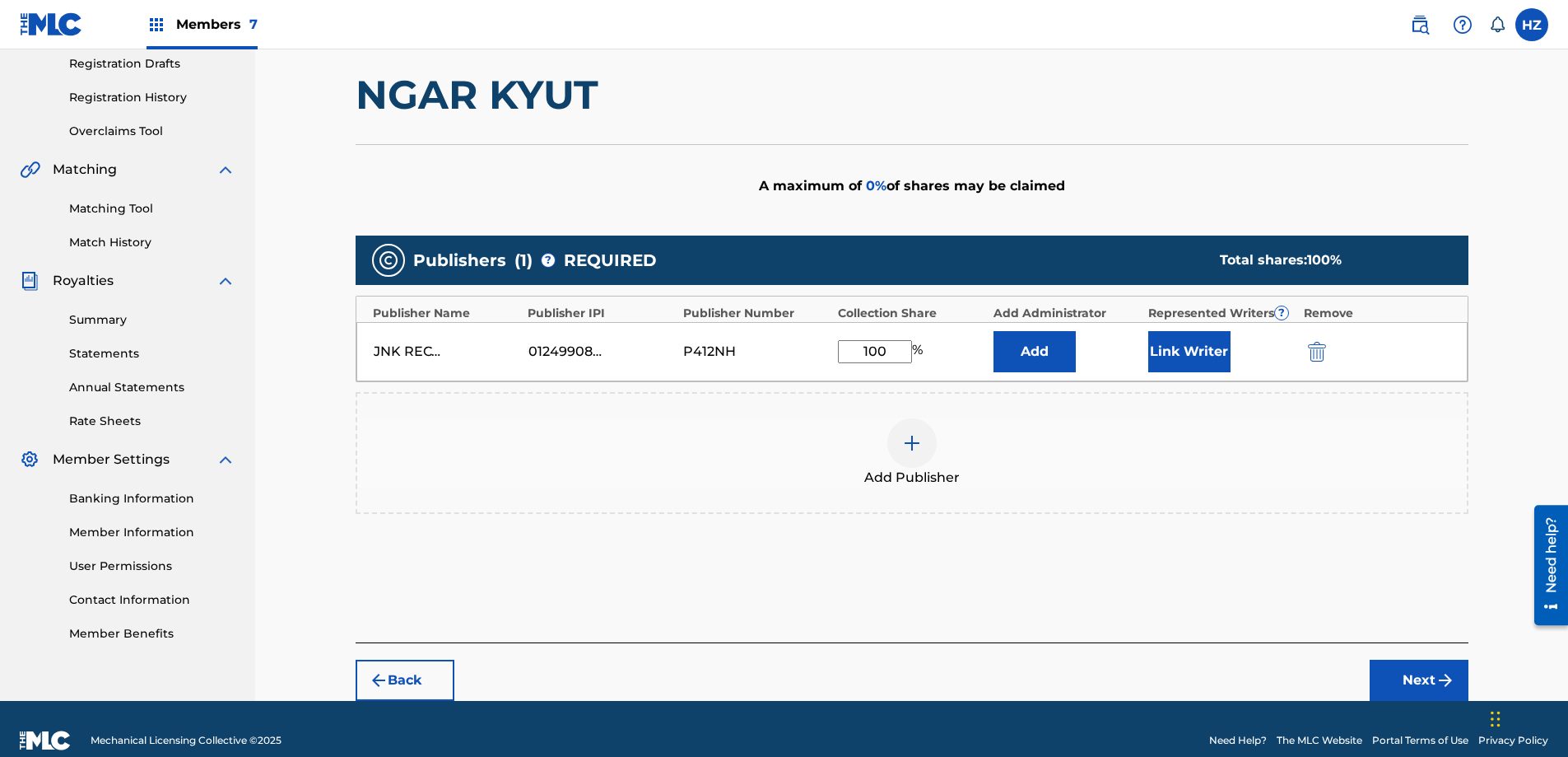
click at [1291, 312] on div "Represented Writers ?" at bounding box center [1222, 313] width 147 height 17
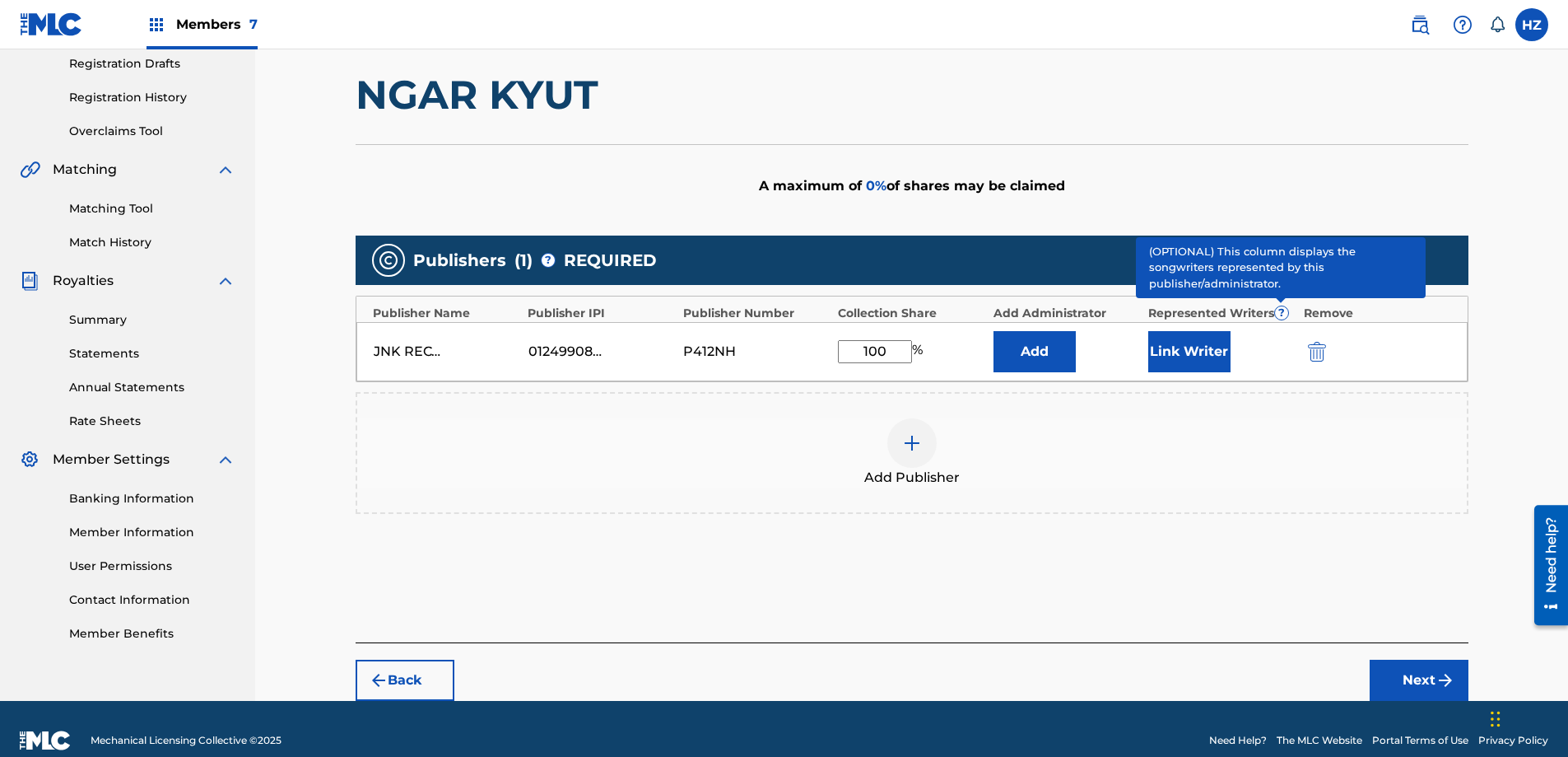
click at [1283, 311] on span "?" at bounding box center [1281, 313] width 13 height 13
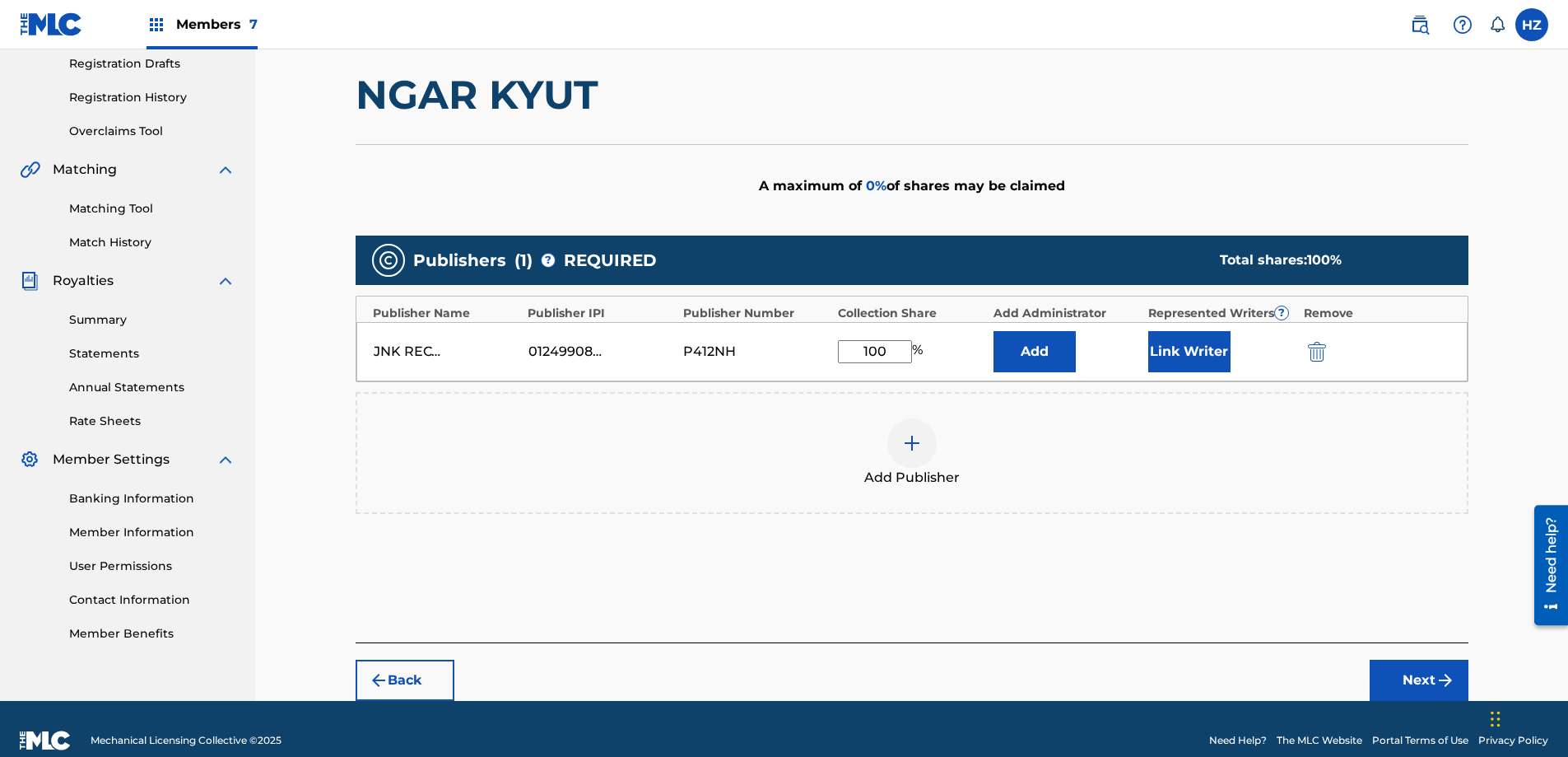
click at [1177, 354] on button "Link Writer" at bounding box center [1189, 351] width 82 height 41
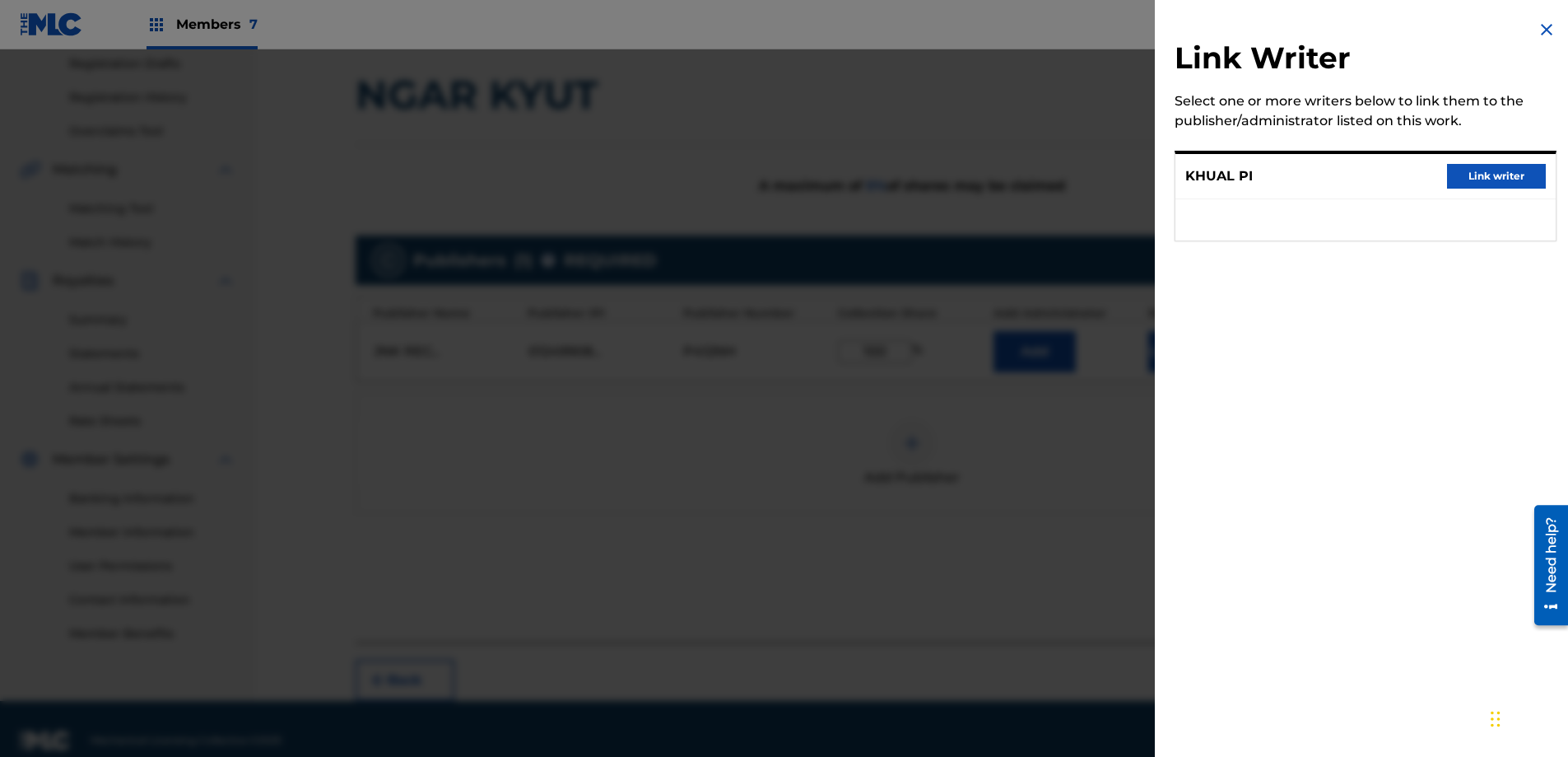
click at [1491, 177] on button "Link writer" at bounding box center [1496, 176] width 99 height 24
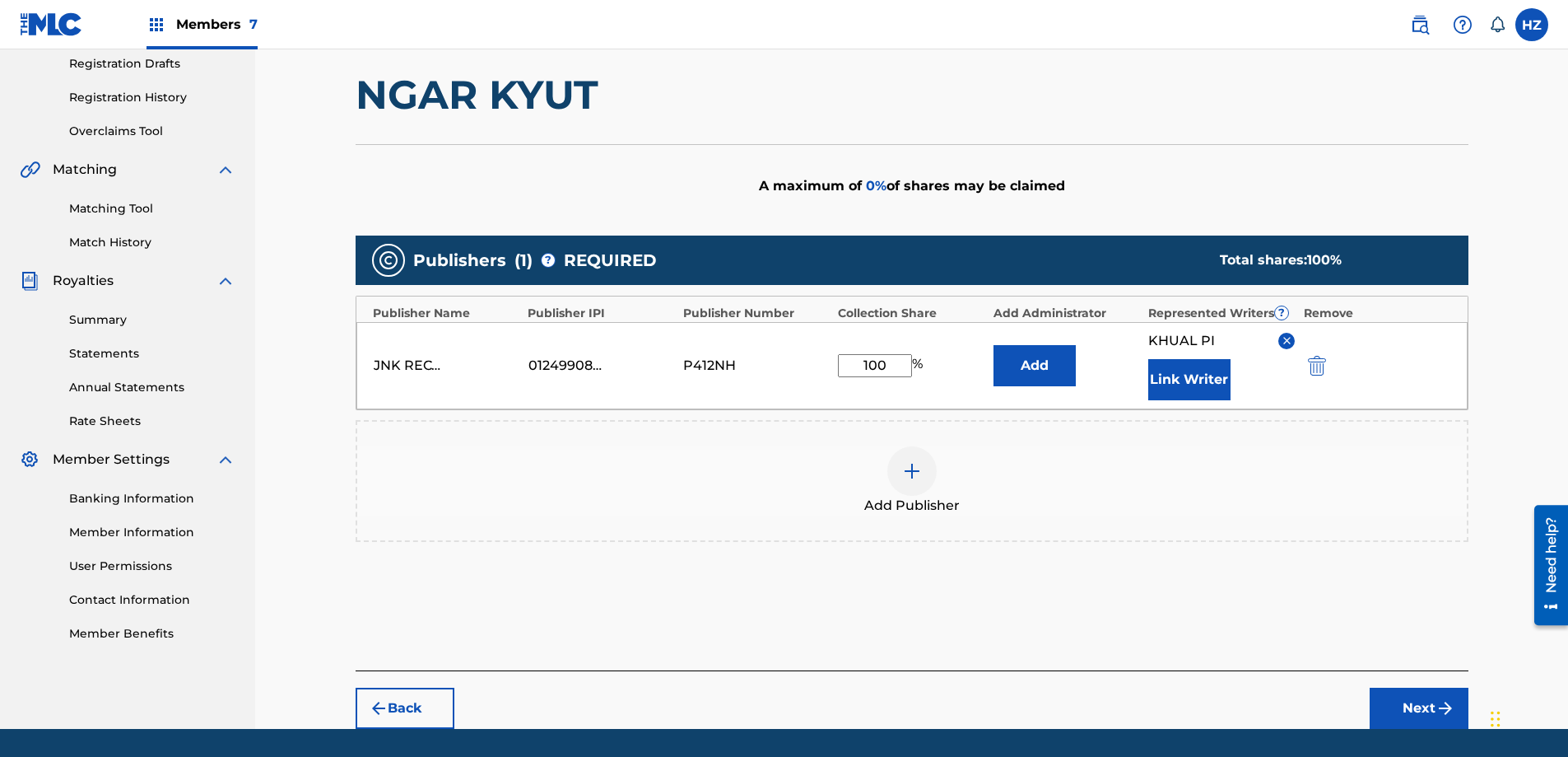
click at [1415, 700] on button "Next" at bounding box center [1418, 707] width 99 height 41
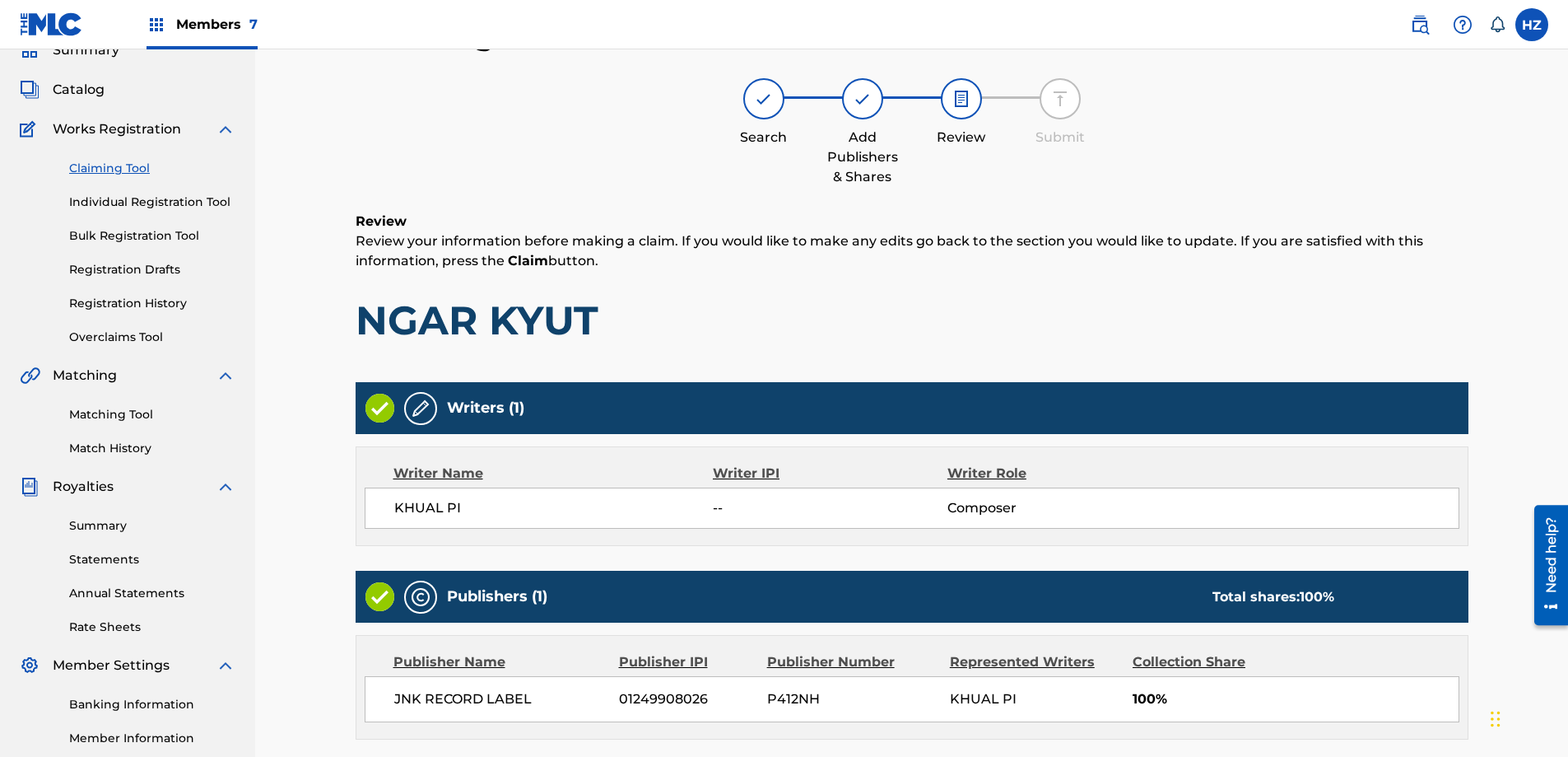
scroll to position [265, 0]
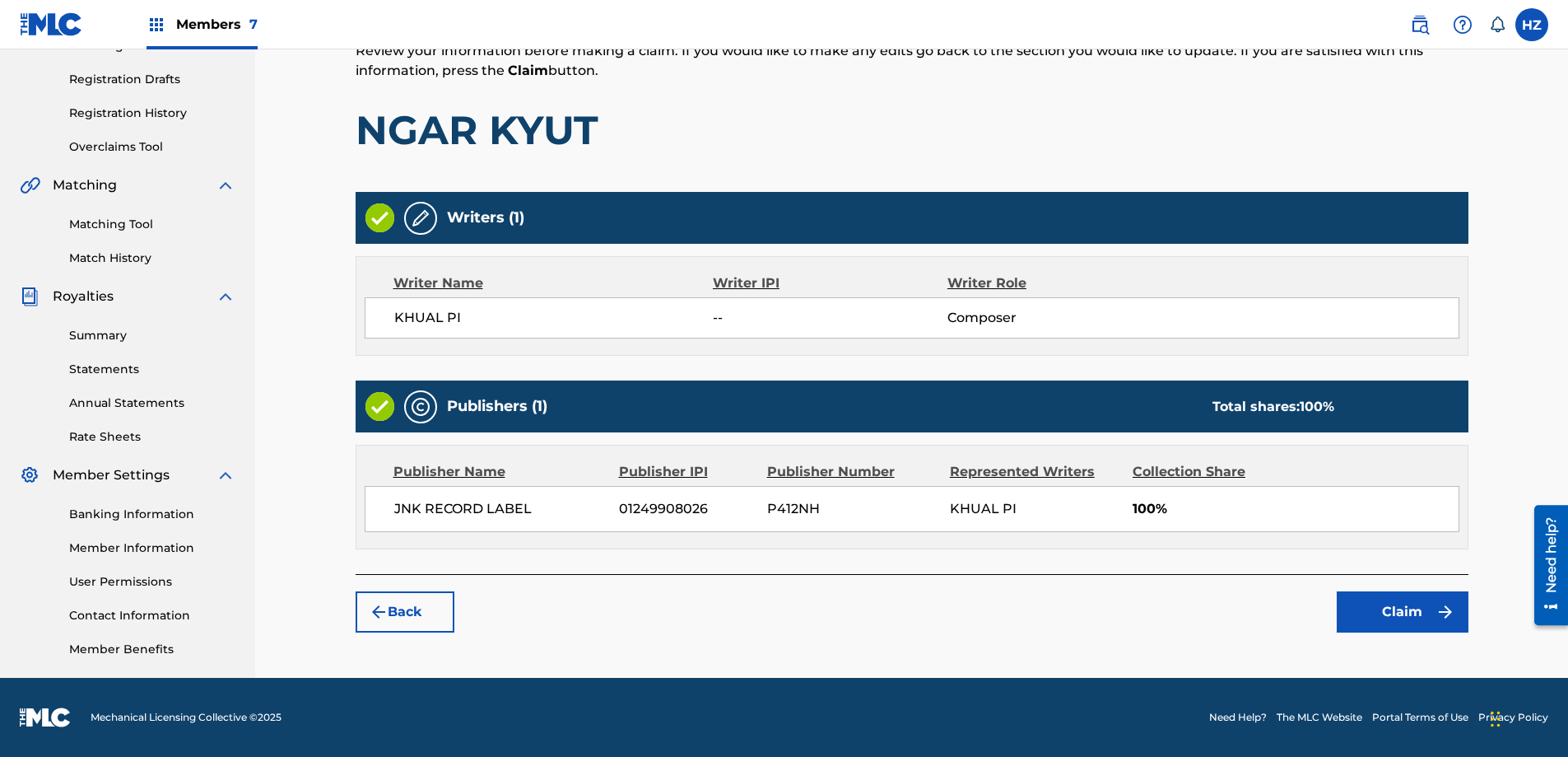
click at [416, 211] on img at bounding box center [421, 218] width 20 height 20
click at [1397, 595] on button "Claim" at bounding box center [1402, 611] width 132 height 41
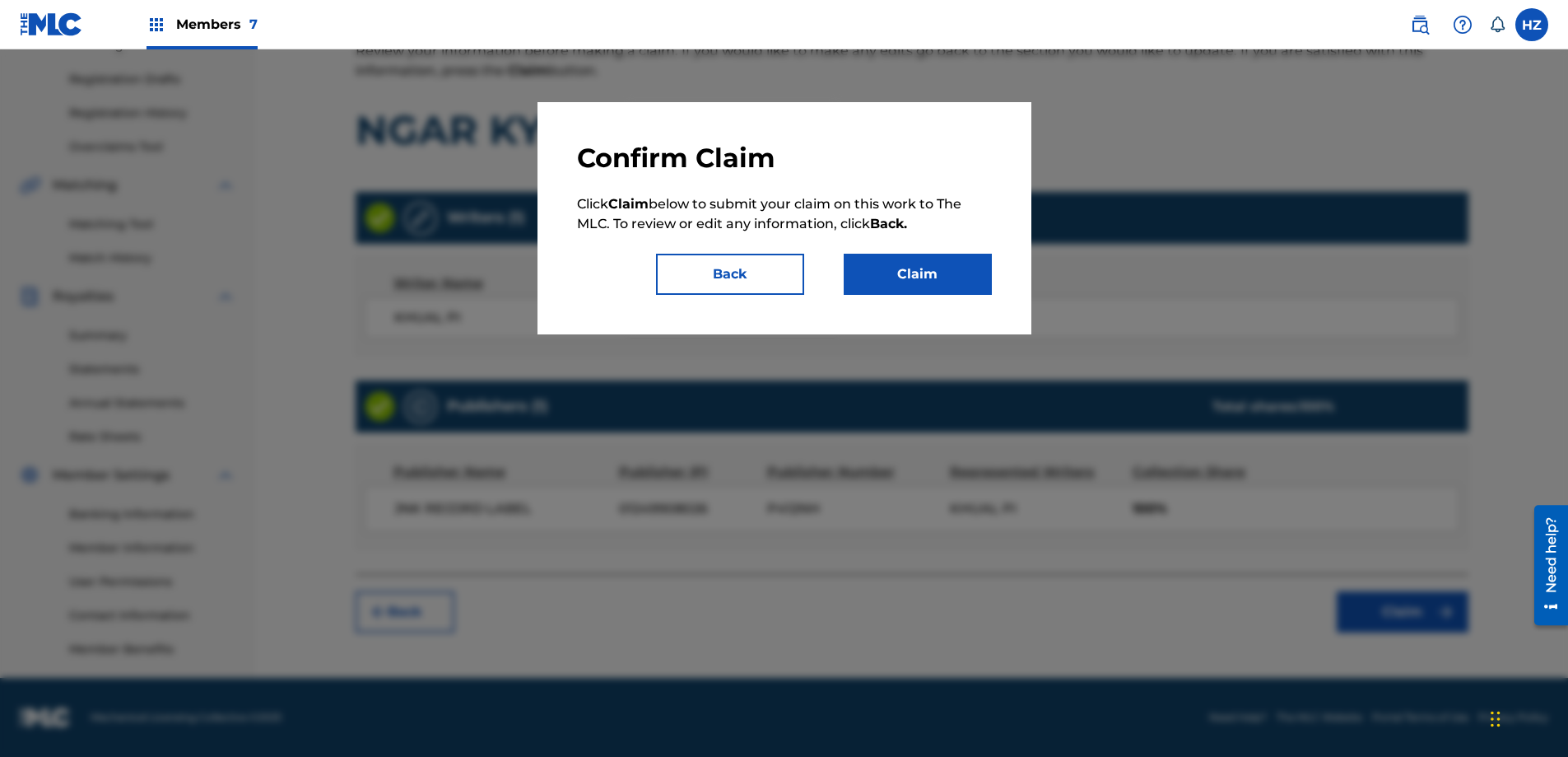
click at [931, 272] on button "Claim" at bounding box center [918, 273] width 148 height 41
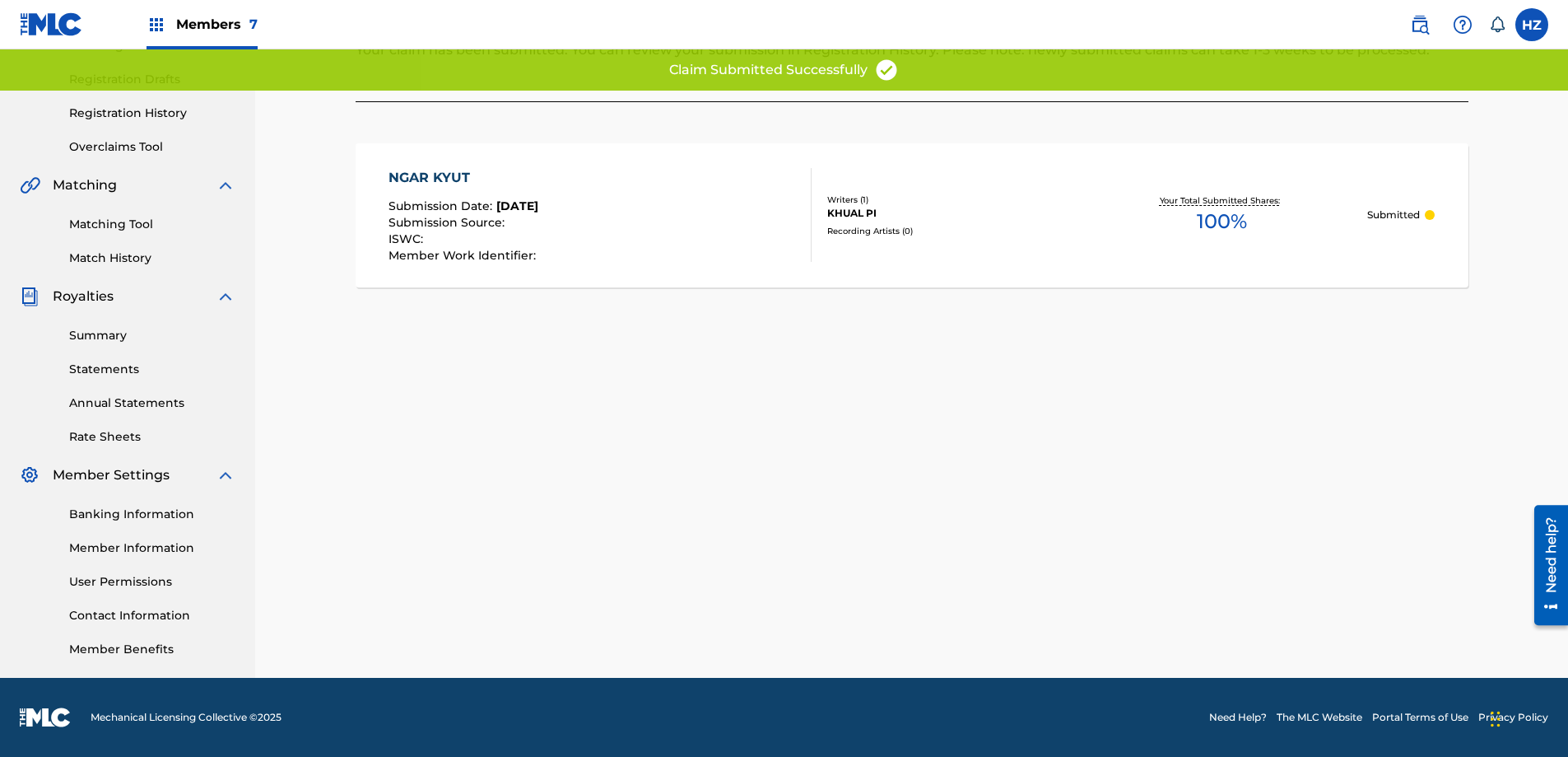
click at [1250, 301] on div "Submit Your claim has been submitted. You can review your submission in Registr…" at bounding box center [911, 175] width 1113 height 307
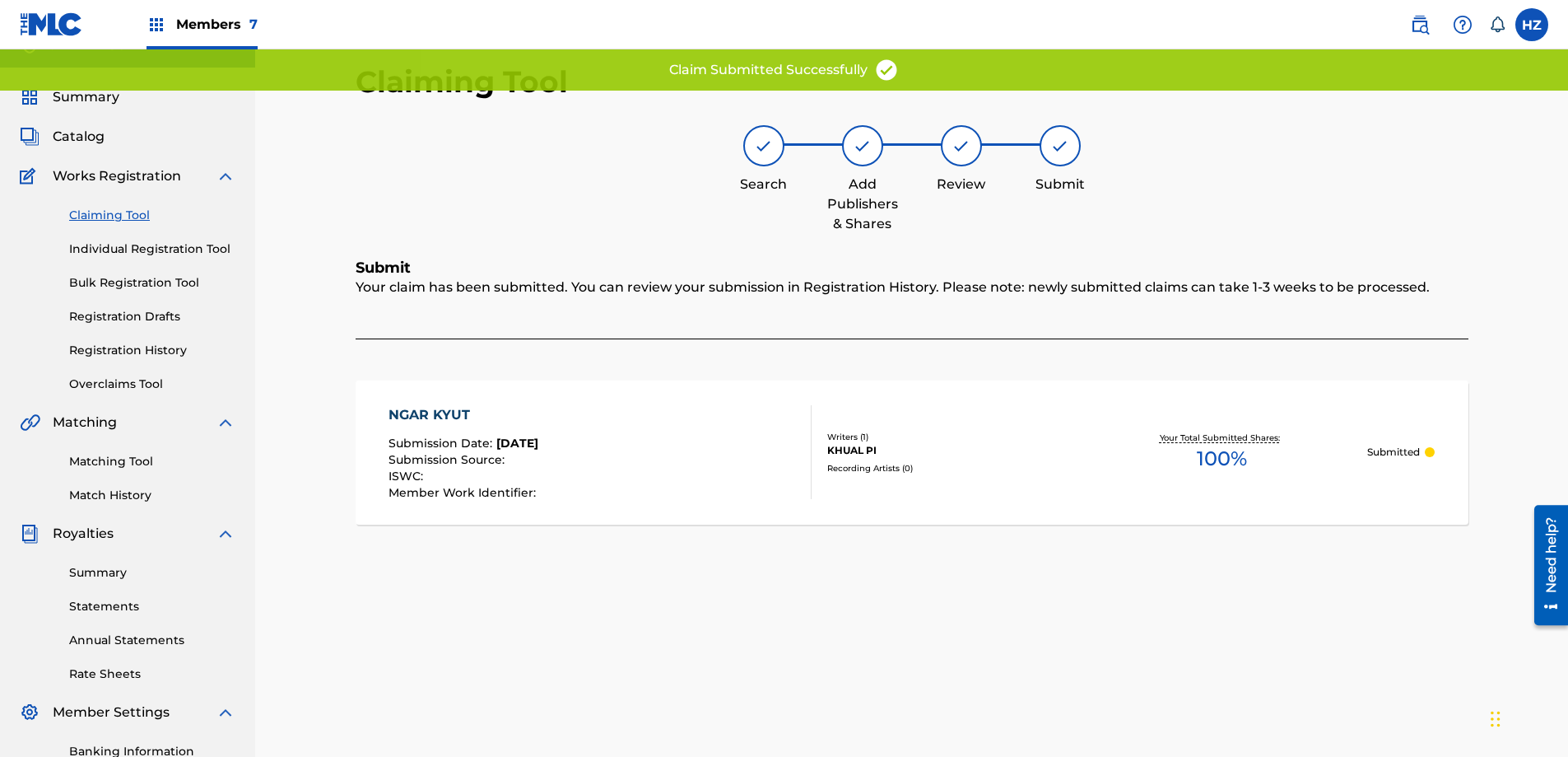
scroll to position [0, 0]
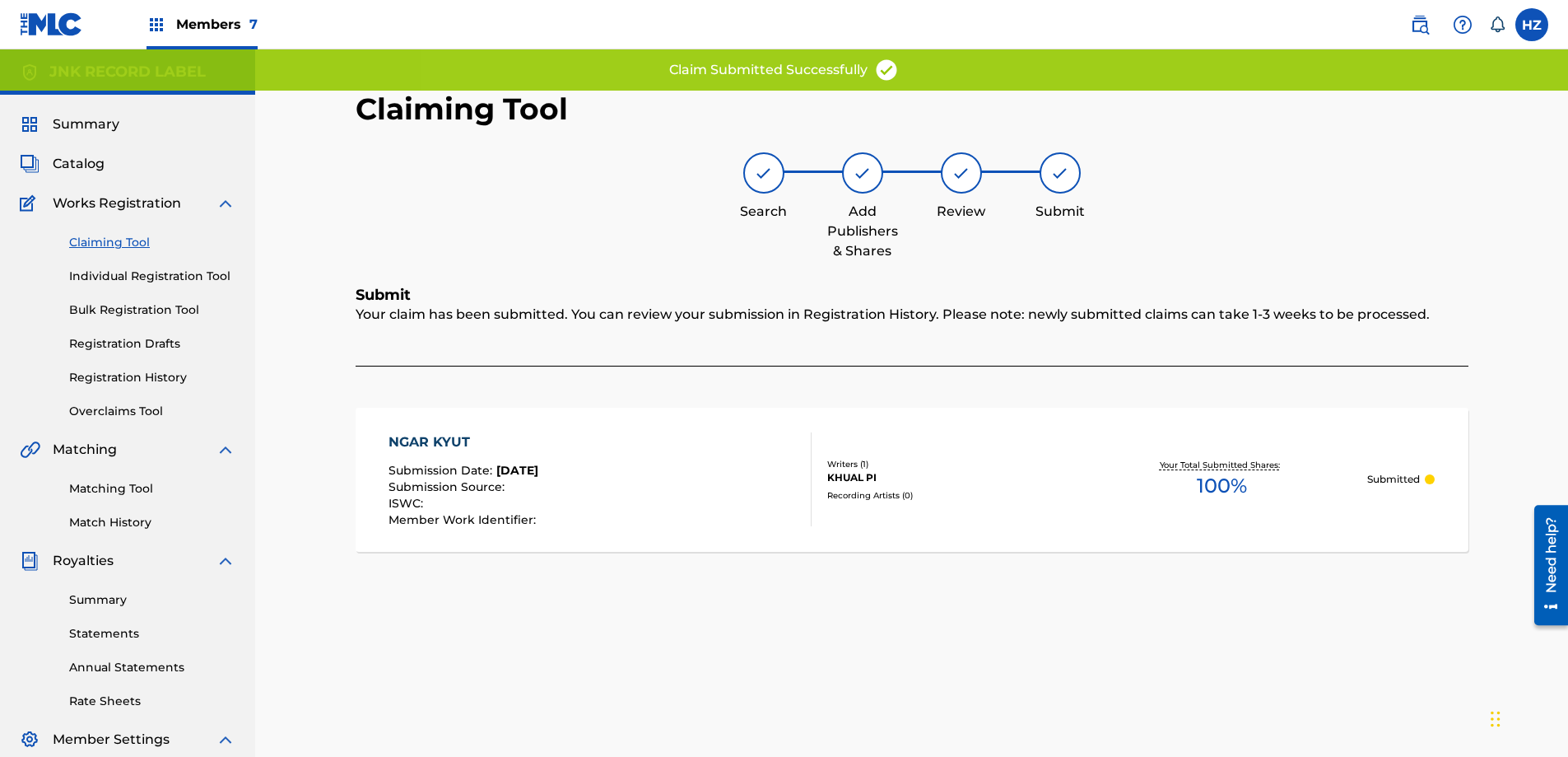
click at [134, 65] on div "Claim Submitted Successfully" at bounding box center [784, 70] width 1568 height 41
click at [476, 205] on div "Search Add Publishers & Shares Review Submit" at bounding box center [911, 206] width 1113 height 108
